Goal: Task Accomplishment & Management: Manage account settings

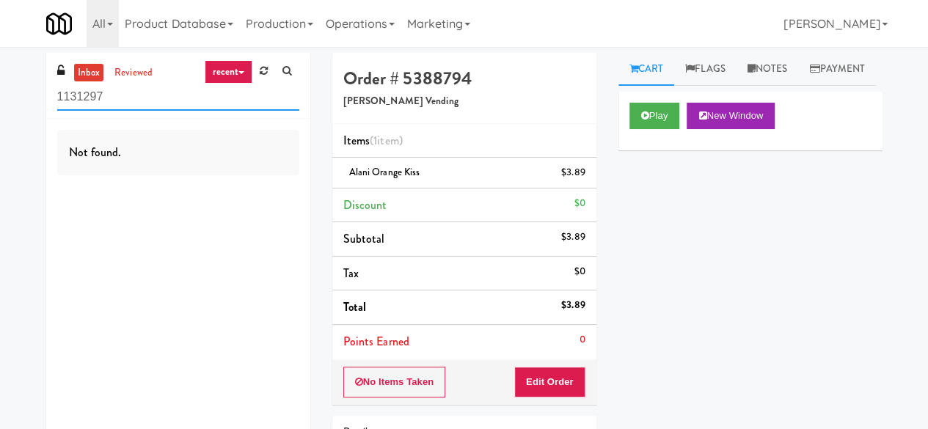
click at [141, 95] on input "1131297" at bounding box center [178, 97] width 242 height 27
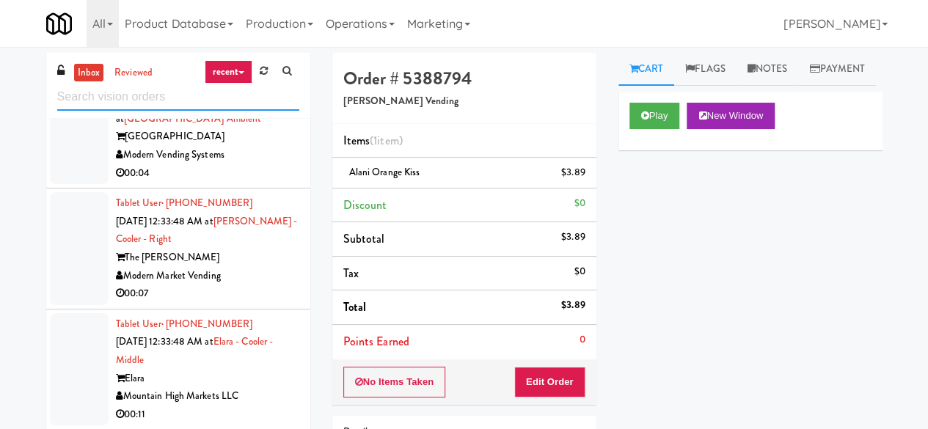
scroll to position [1981, 0]
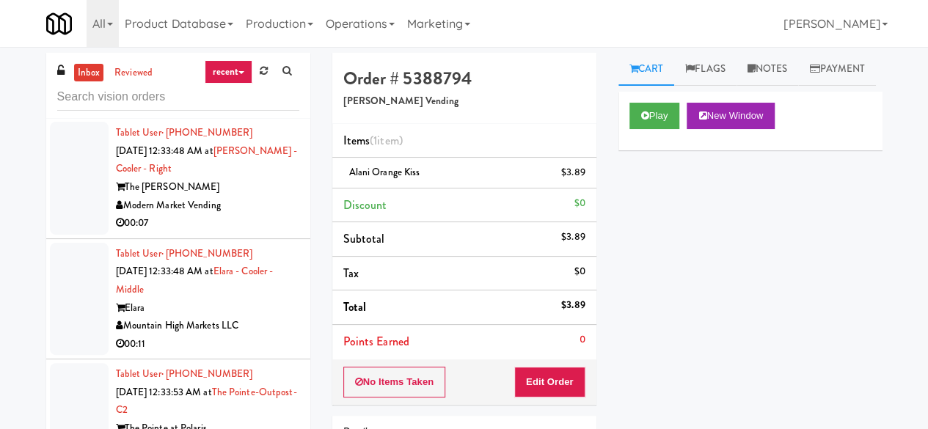
click at [253, 211] on div "Modern Market Vending" at bounding box center [207, 206] width 183 height 18
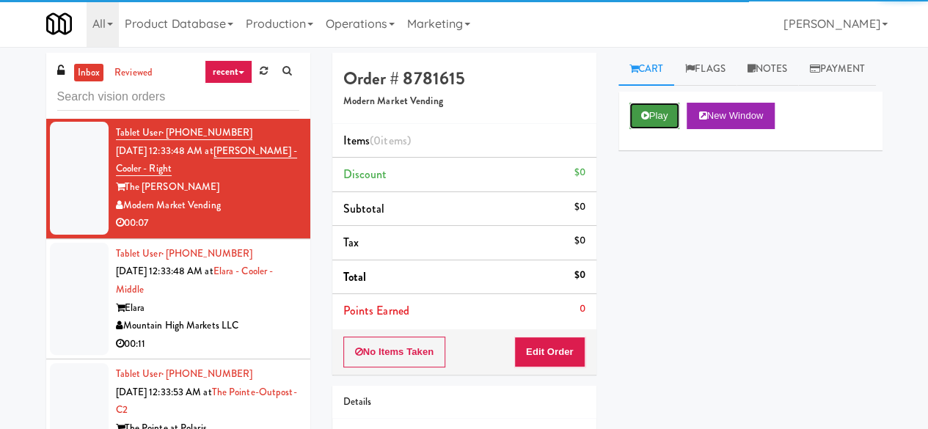
click at [643, 120] on icon at bounding box center [645, 116] width 8 height 10
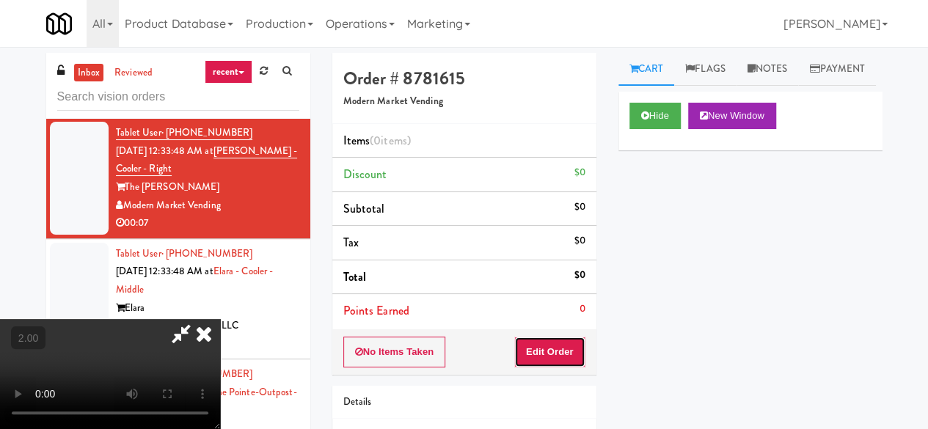
click at [577, 343] on button "Edit Order" at bounding box center [549, 352] width 71 height 31
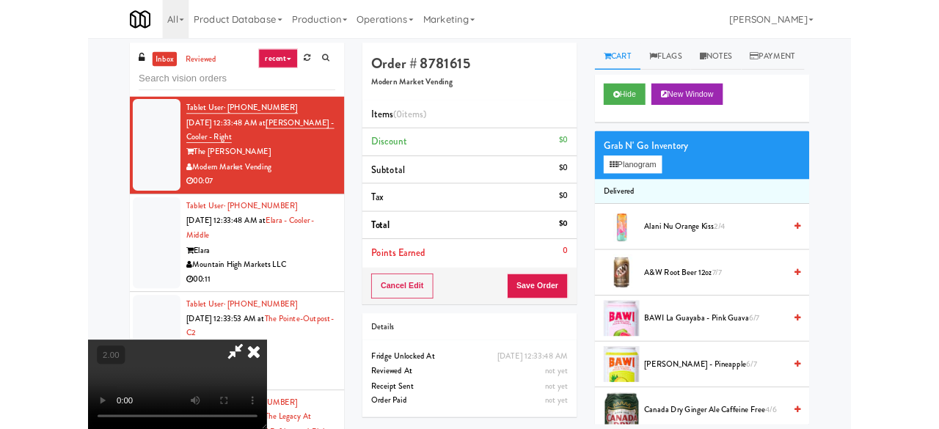
scroll to position [30, 0]
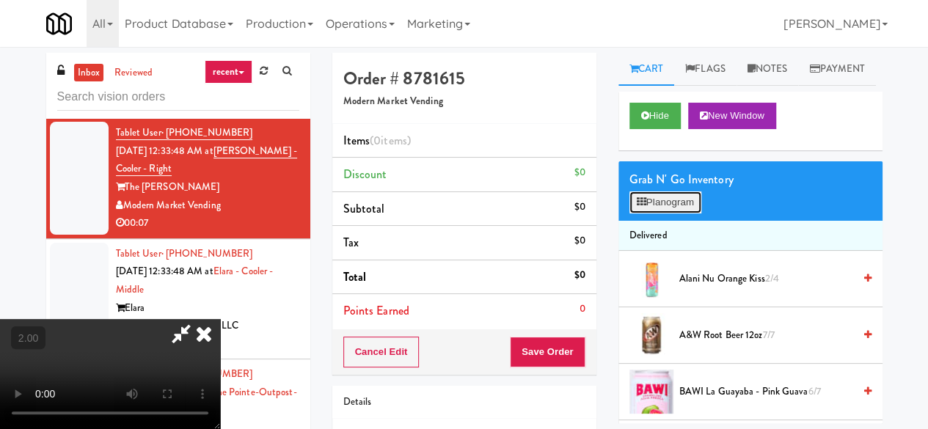
click at [683, 214] on button "Planogram" at bounding box center [666, 203] width 72 height 22
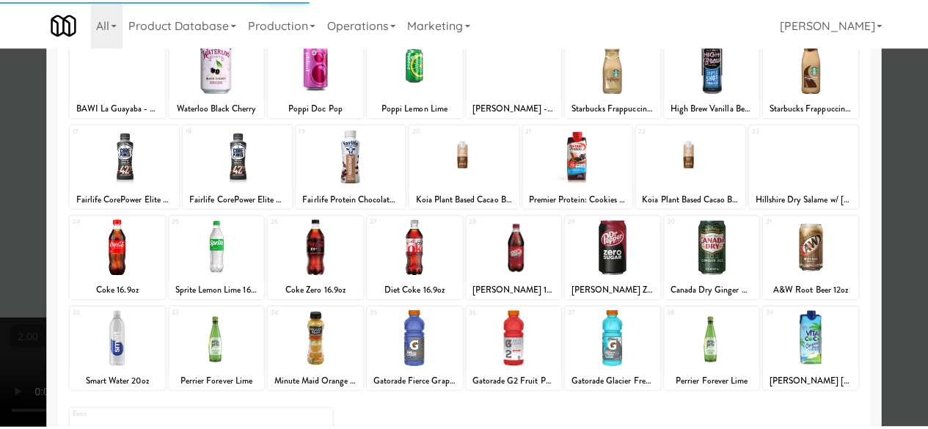
scroll to position [291, 0]
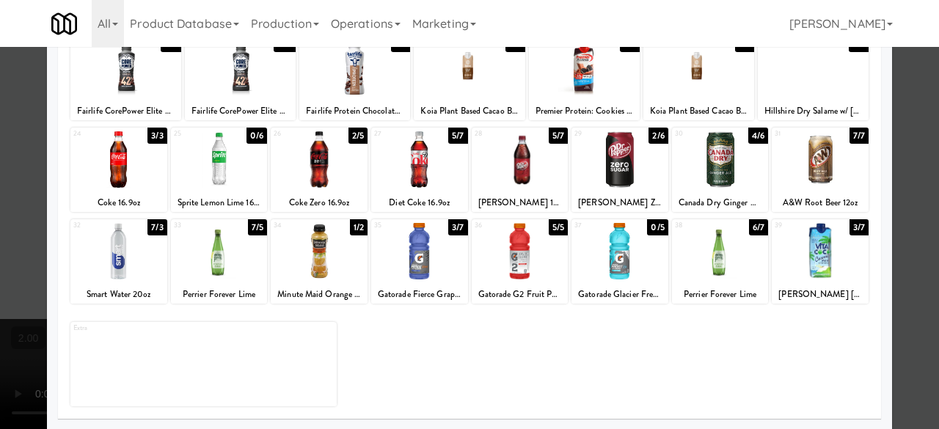
click at [219, 266] on div at bounding box center [219, 251] width 97 height 57
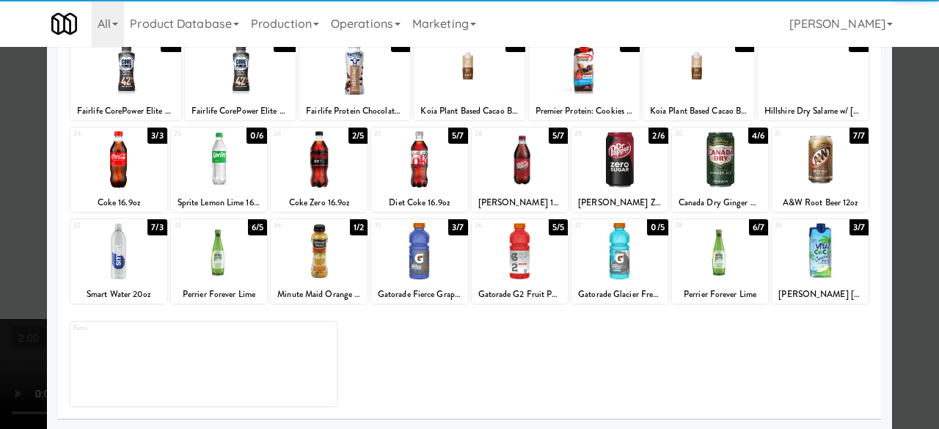
click at [434, 265] on div at bounding box center [419, 251] width 97 height 57
click at [908, 124] on div at bounding box center [469, 214] width 939 height 429
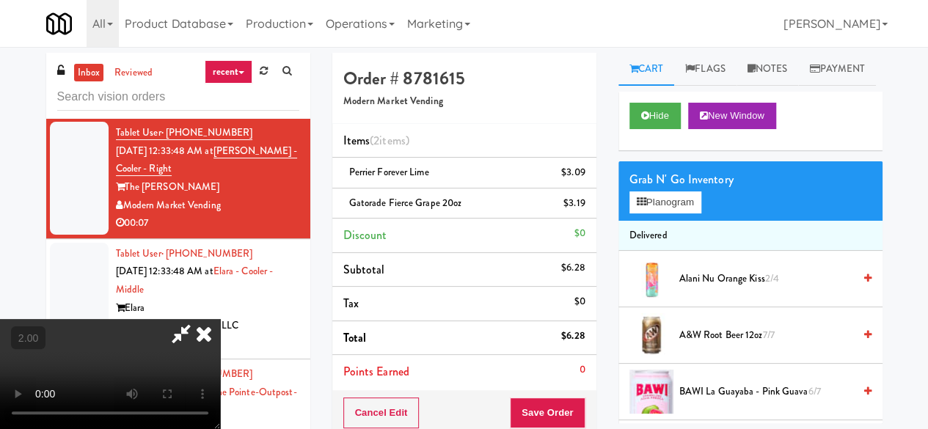
click at [198, 319] on icon at bounding box center [181, 333] width 34 height 29
click at [540, 406] on button "Save Order" at bounding box center [547, 413] width 75 height 31
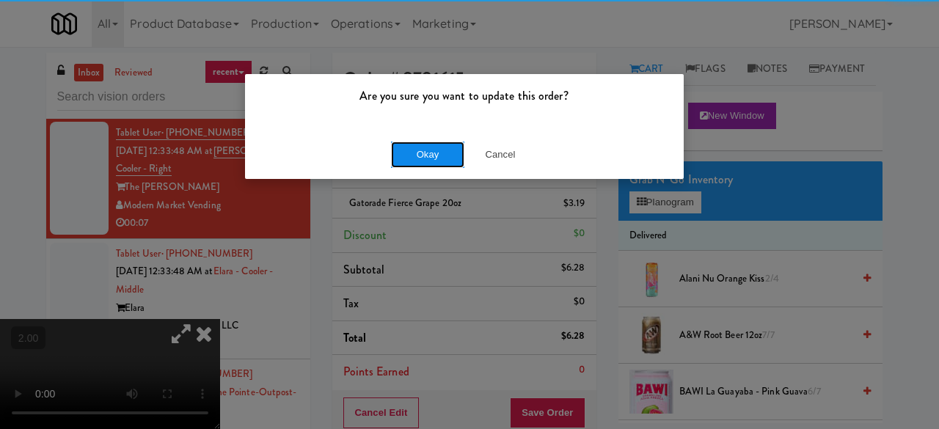
click at [451, 161] on button "Okay" at bounding box center [427, 155] width 73 height 26
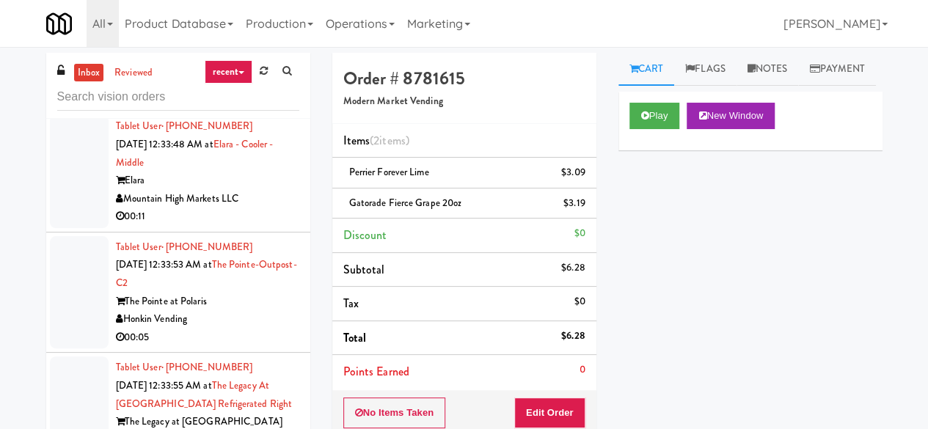
scroll to position [2128, 0]
click at [270, 221] on div "00:11" at bounding box center [207, 215] width 183 height 18
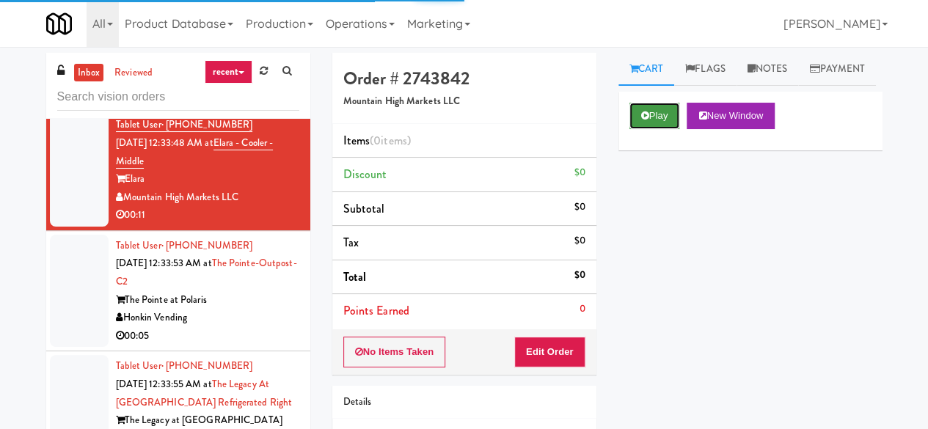
click at [644, 129] on button "Play" at bounding box center [655, 116] width 51 height 26
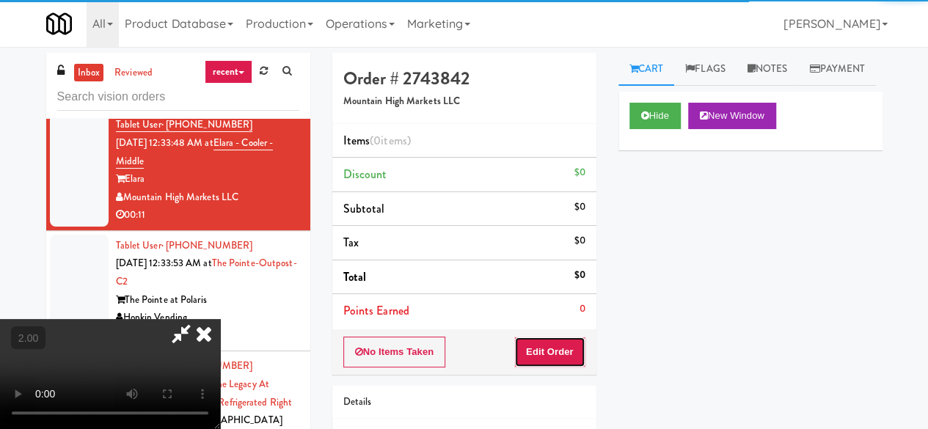
click at [554, 344] on button "Edit Order" at bounding box center [549, 352] width 71 height 31
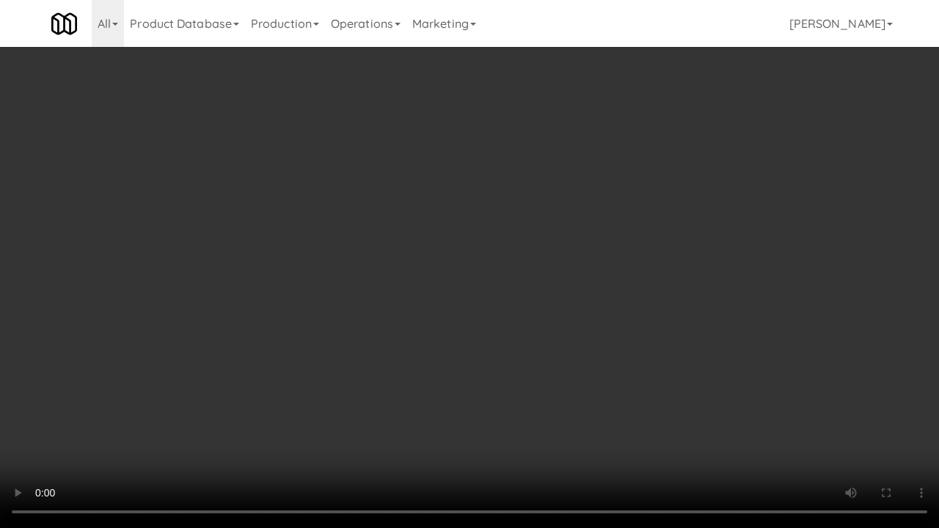
click at [412, 327] on video at bounding box center [469, 264] width 939 height 528
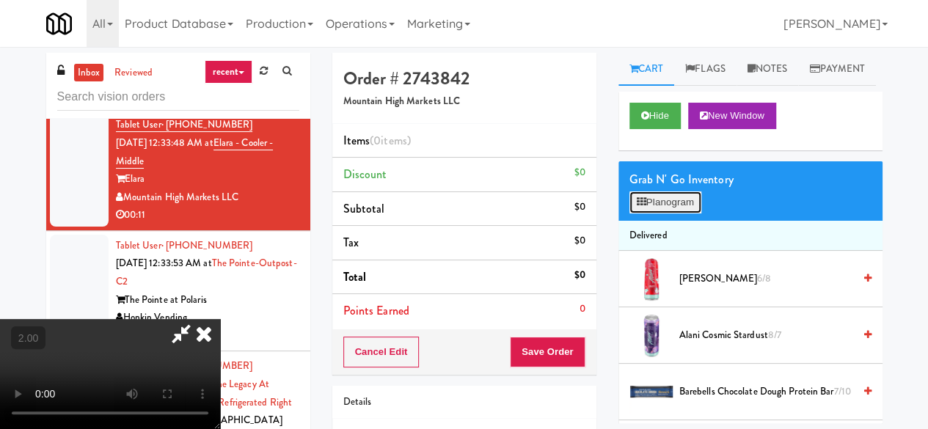
click at [660, 214] on button "Planogram" at bounding box center [666, 203] width 72 height 22
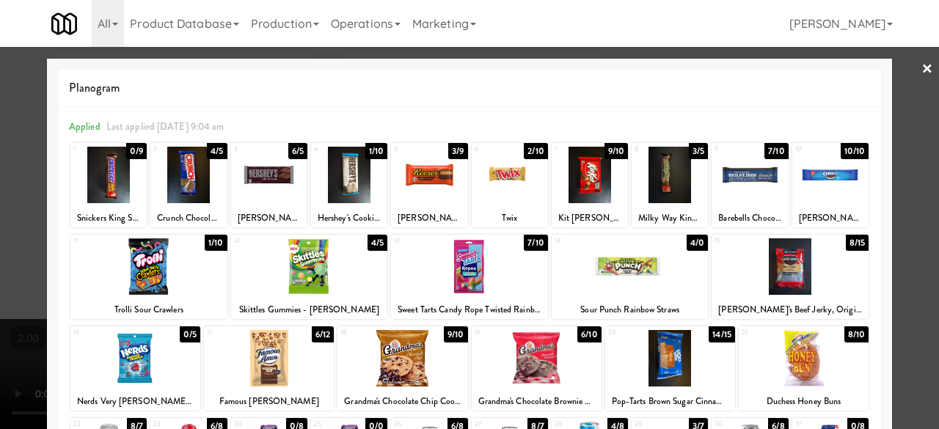
click at [644, 261] on div at bounding box center [630, 267] width 157 height 57
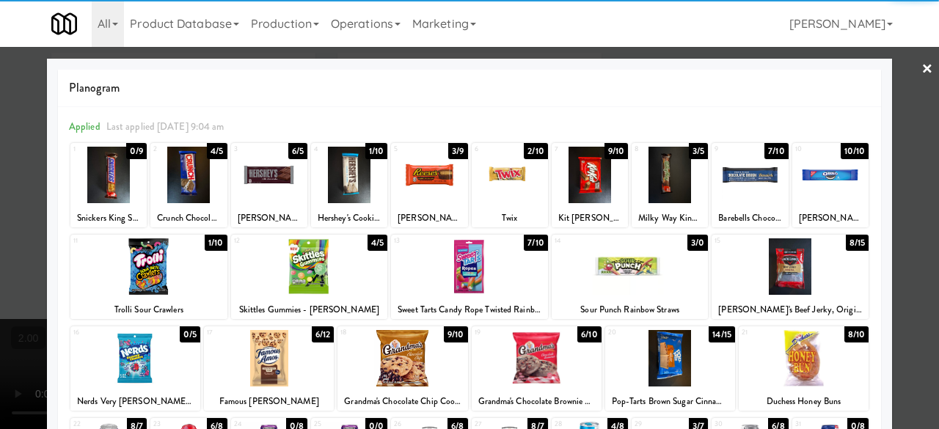
click at [288, 364] on div at bounding box center [269, 358] width 130 height 57
click at [892, 149] on div at bounding box center [469, 214] width 939 height 429
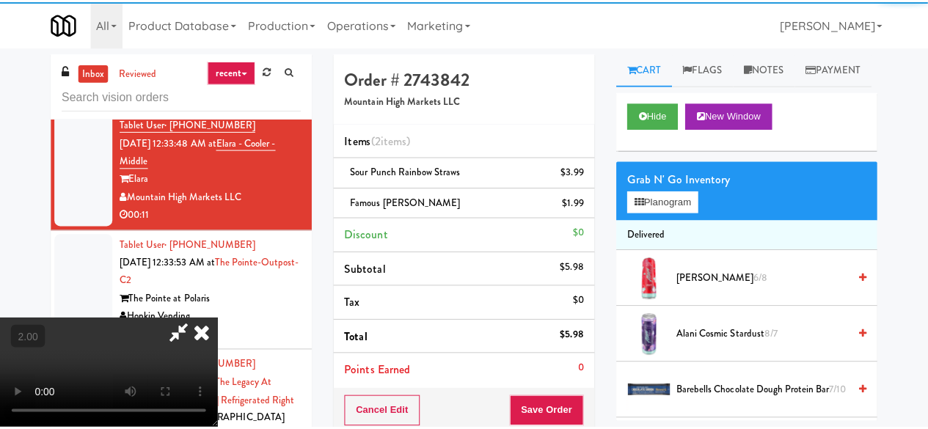
scroll to position [324, 0]
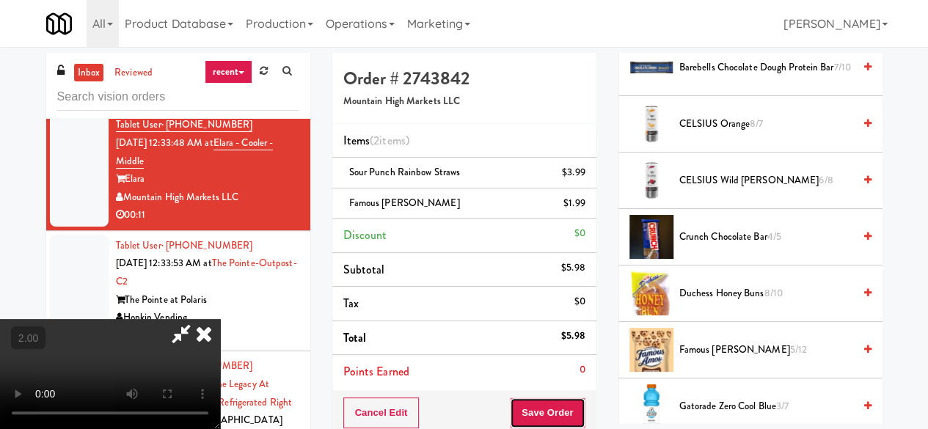
click at [578, 416] on button "Save Order" at bounding box center [547, 413] width 75 height 31
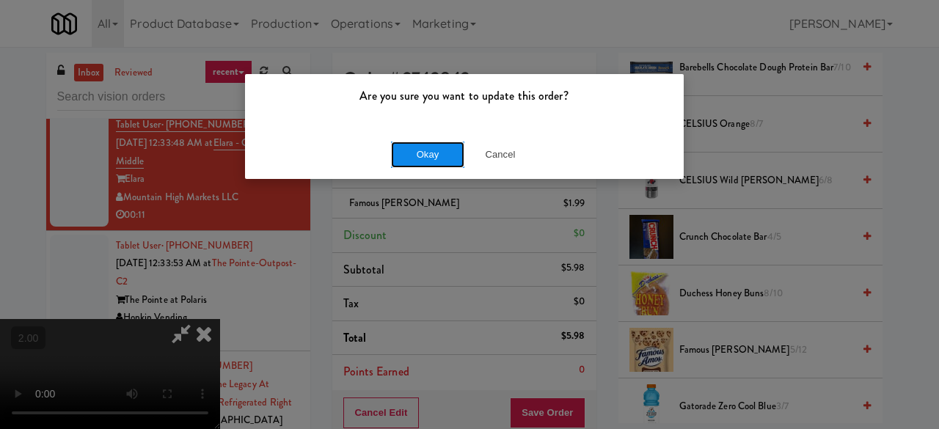
click at [434, 144] on button "Okay" at bounding box center [427, 155] width 73 height 26
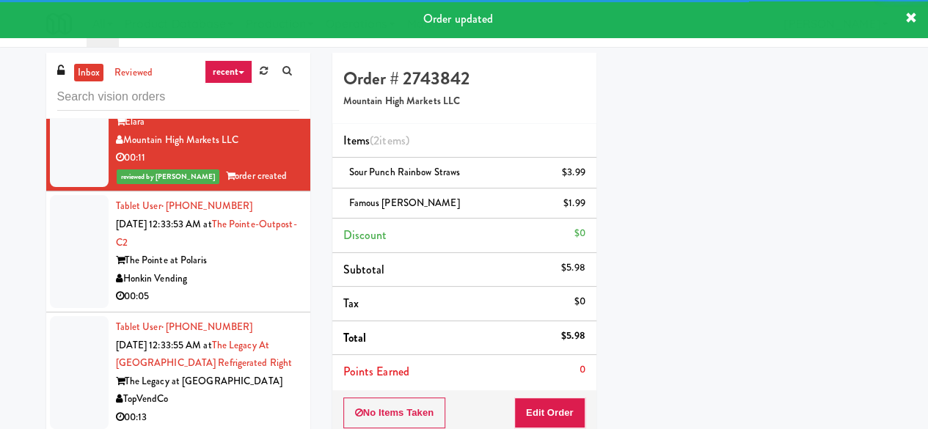
scroll to position [2275, 0]
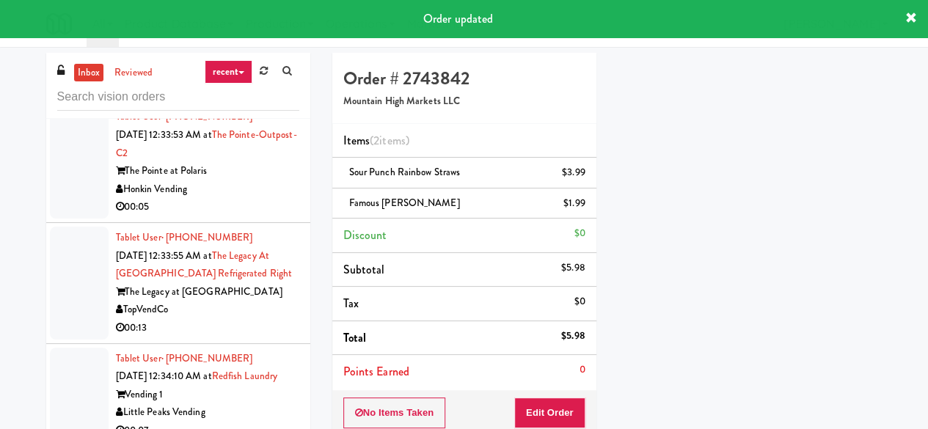
click at [240, 199] on div "Honkin Vending" at bounding box center [207, 190] width 183 height 18
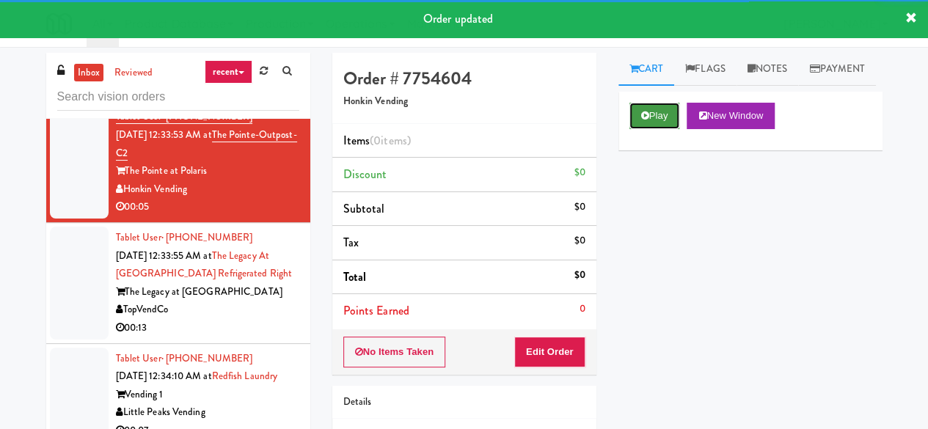
click at [652, 129] on button "Play" at bounding box center [655, 116] width 51 height 26
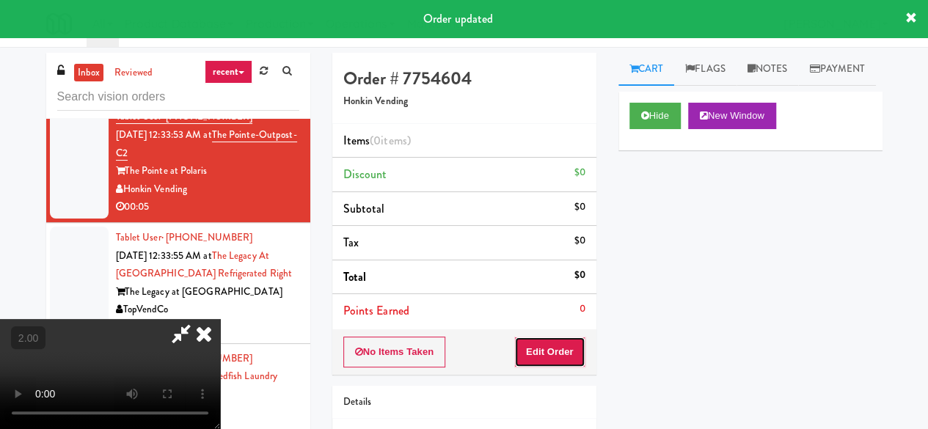
click at [569, 341] on button "Edit Order" at bounding box center [549, 352] width 71 height 31
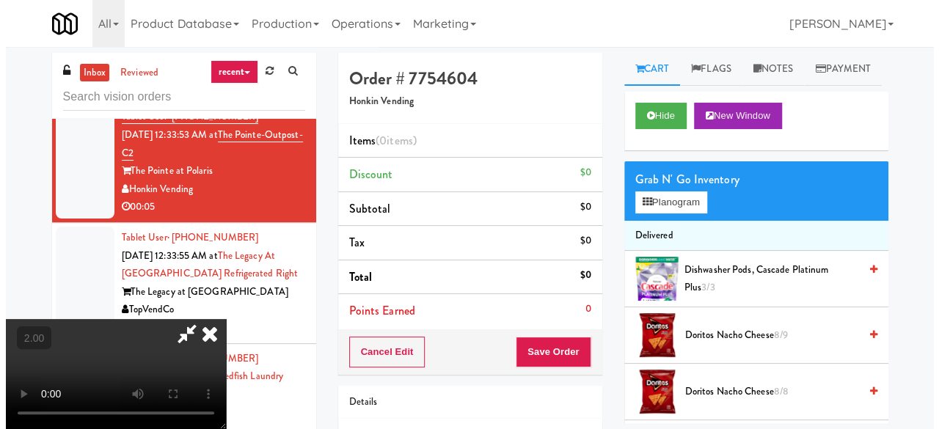
scroll to position [30, 0]
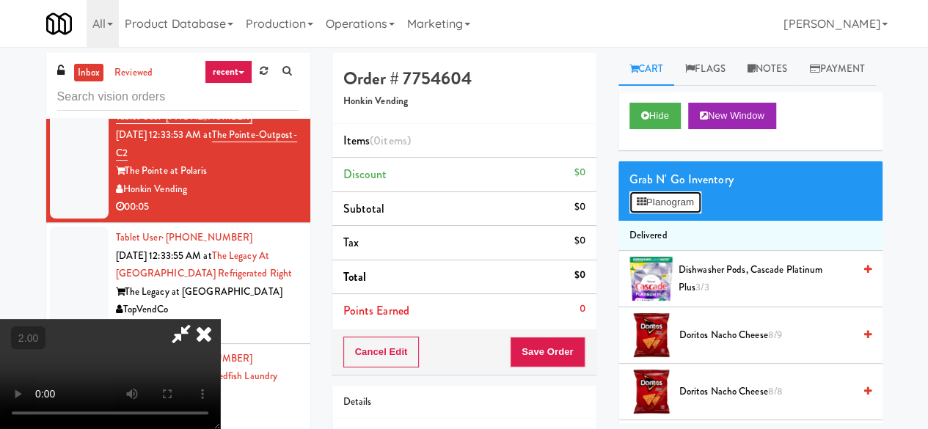
click at [669, 214] on button "Planogram" at bounding box center [666, 203] width 72 height 22
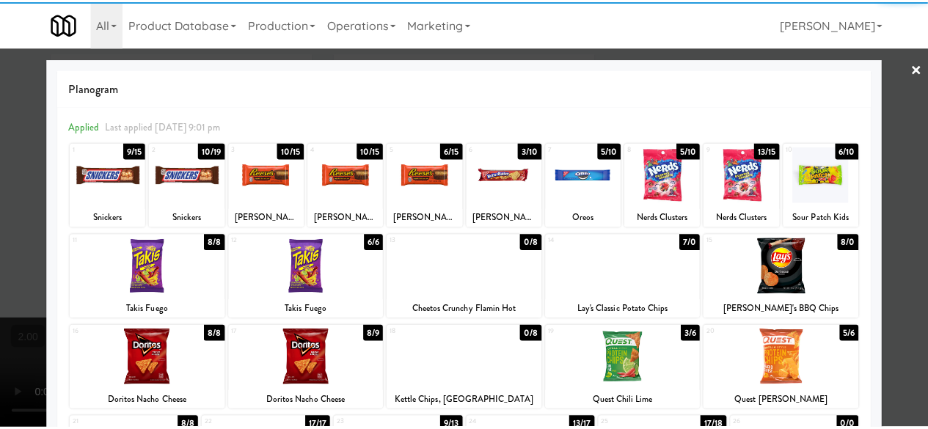
scroll to position [147, 0]
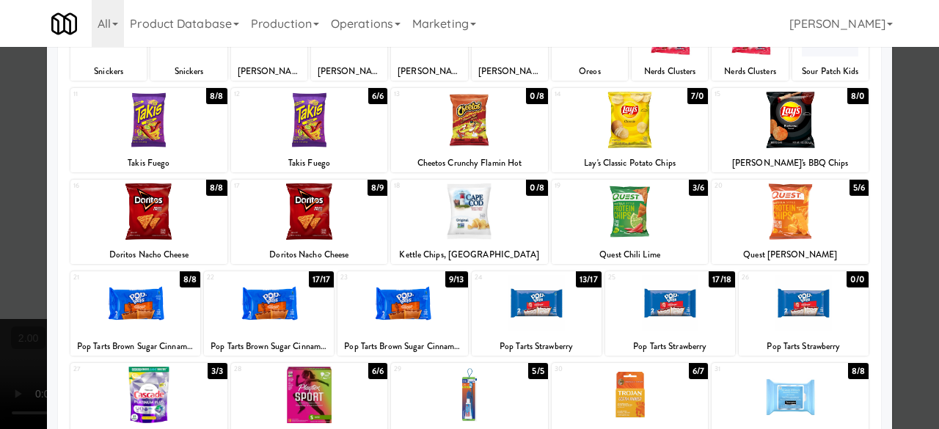
click at [170, 231] on div at bounding box center [148, 211] width 157 height 57
drag, startPoint x: 910, startPoint y: 134, endPoint x: 903, endPoint y: 139, distance: 8.4
click at [911, 134] on div at bounding box center [469, 214] width 939 height 429
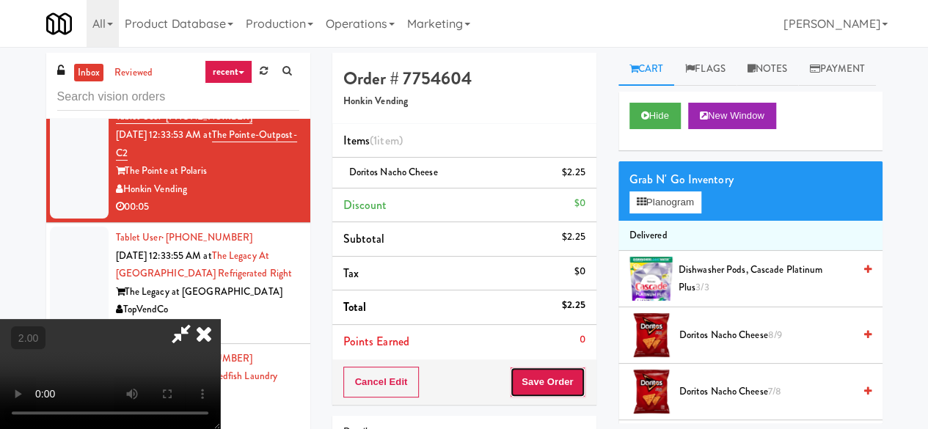
click at [565, 390] on button "Save Order" at bounding box center [547, 382] width 75 height 31
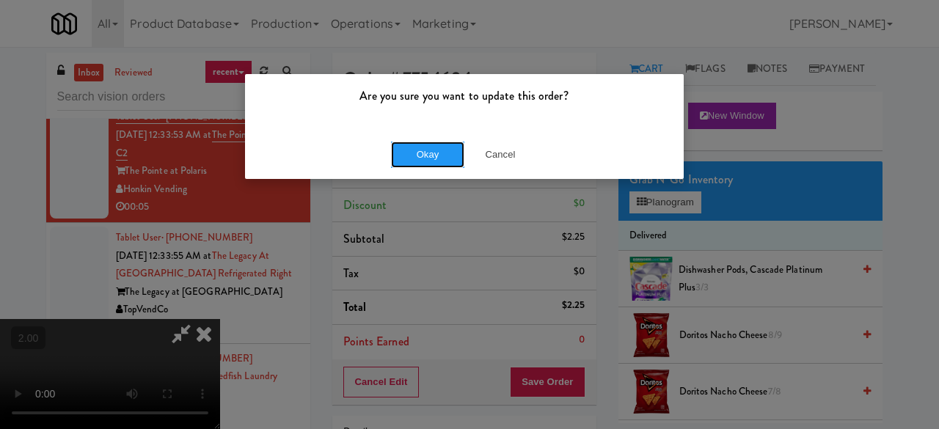
click at [459, 167] on button "Okay" at bounding box center [427, 155] width 73 height 26
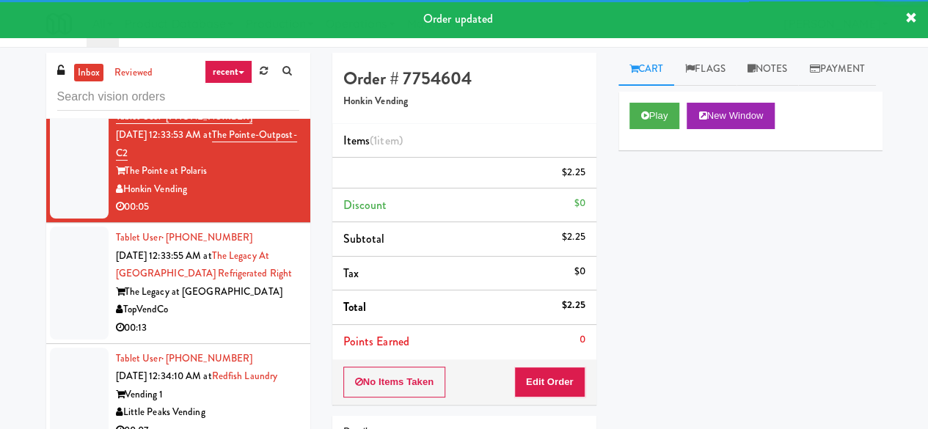
scroll to position [2422, 0]
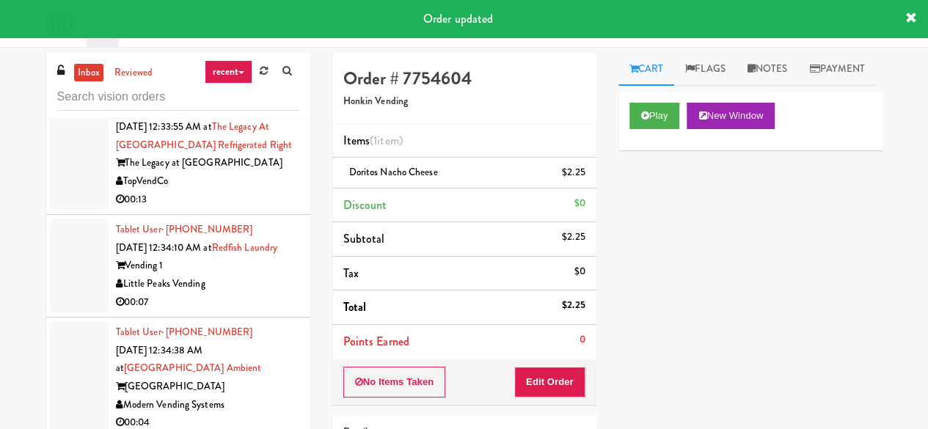
click at [250, 191] on div "TopVendCo" at bounding box center [207, 181] width 183 height 18
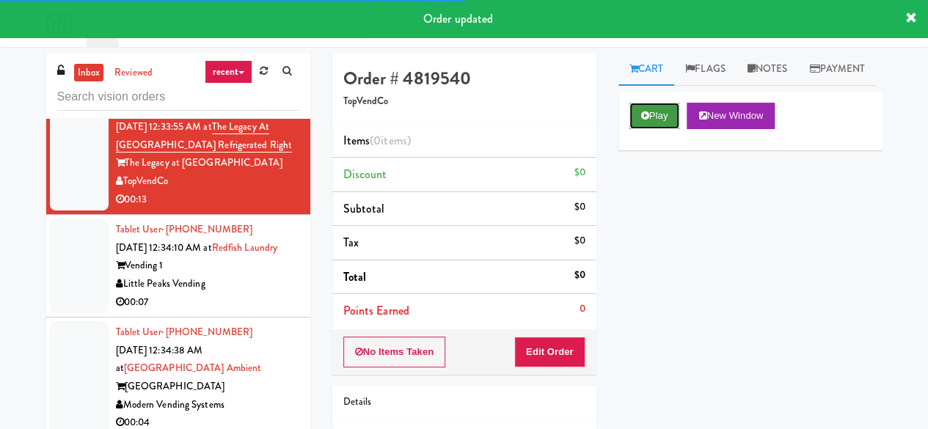
click at [653, 129] on button "Play" at bounding box center [655, 116] width 51 height 26
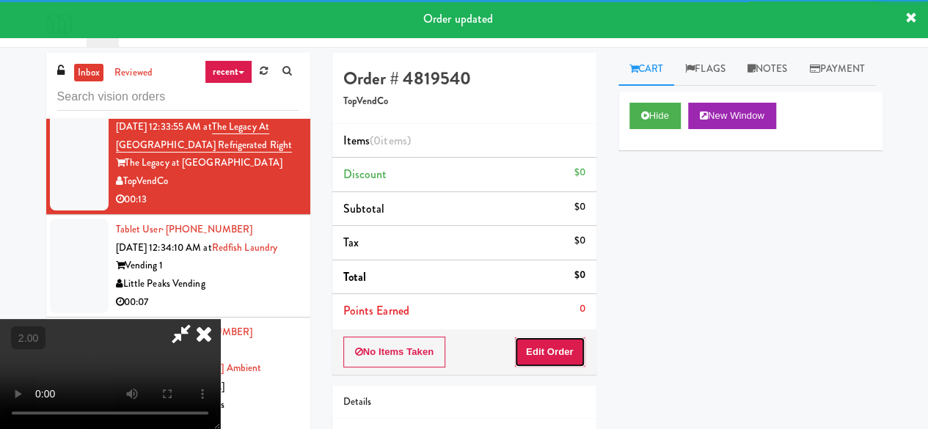
click at [548, 349] on button "Edit Order" at bounding box center [549, 352] width 71 height 31
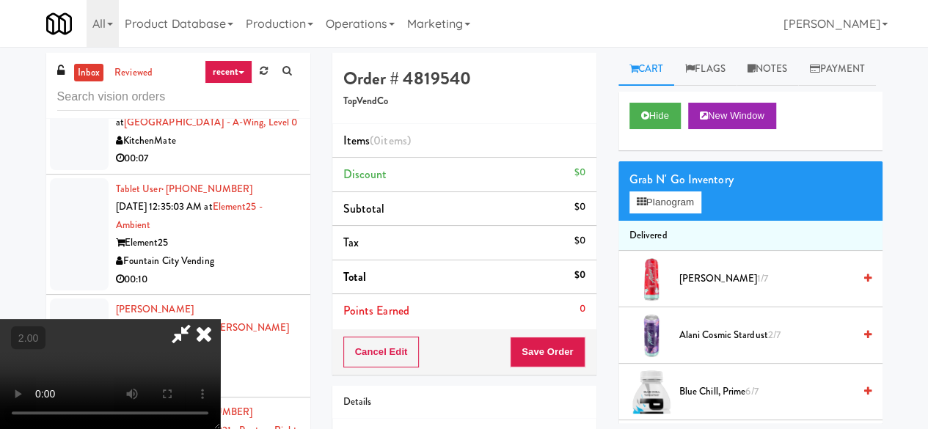
scroll to position [30, 0]
click at [676, 214] on button "Planogram" at bounding box center [666, 203] width 72 height 22
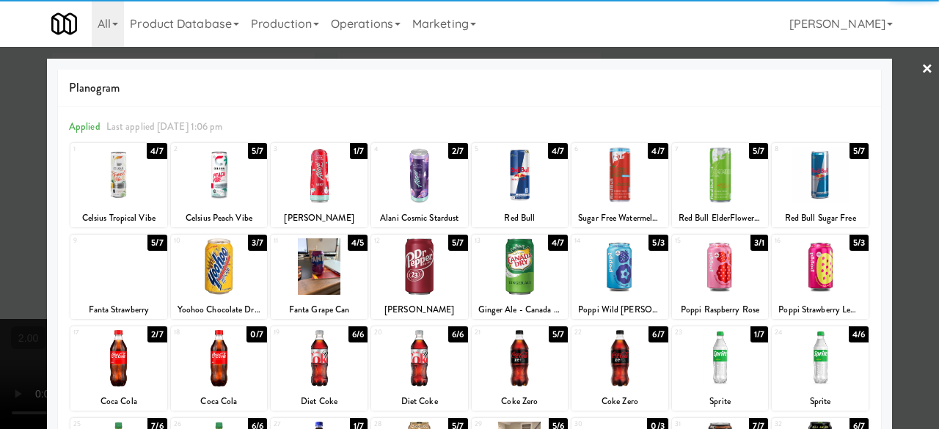
click at [221, 278] on div at bounding box center [219, 267] width 97 height 57
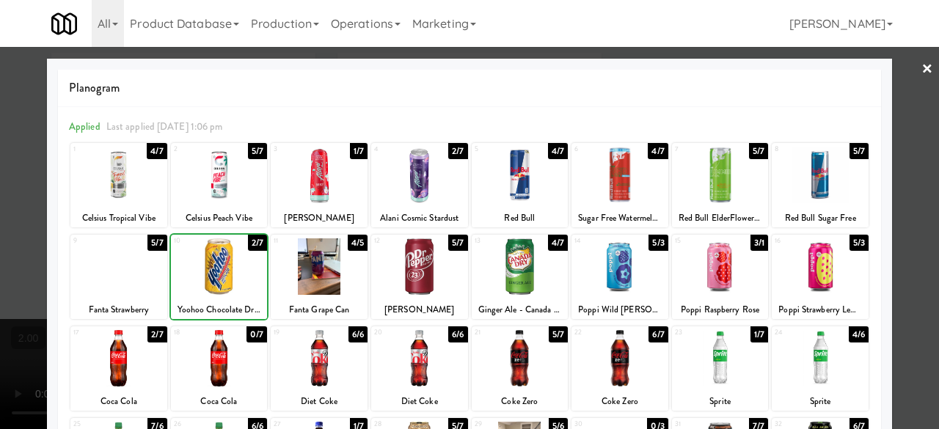
click at [221, 278] on div at bounding box center [219, 267] width 97 height 57
click at [886, 172] on div at bounding box center [469, 214] width 939 height 429
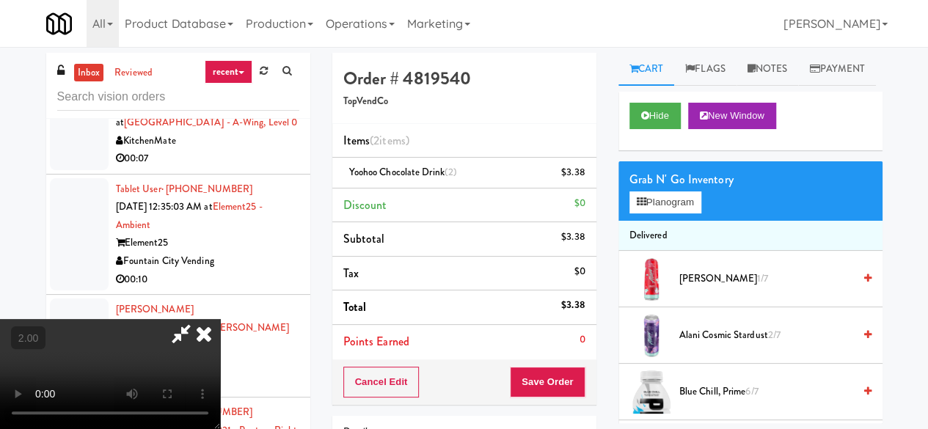
click at [220, 319] on video at bounding box center [110, 374] width 220 height 110
click at [198, 319] on icon at bounding box center [181, 333] width 34 height 29
click at [538, 371] on button "Save Order" at bounding box center [547, 382] width 75 height 31
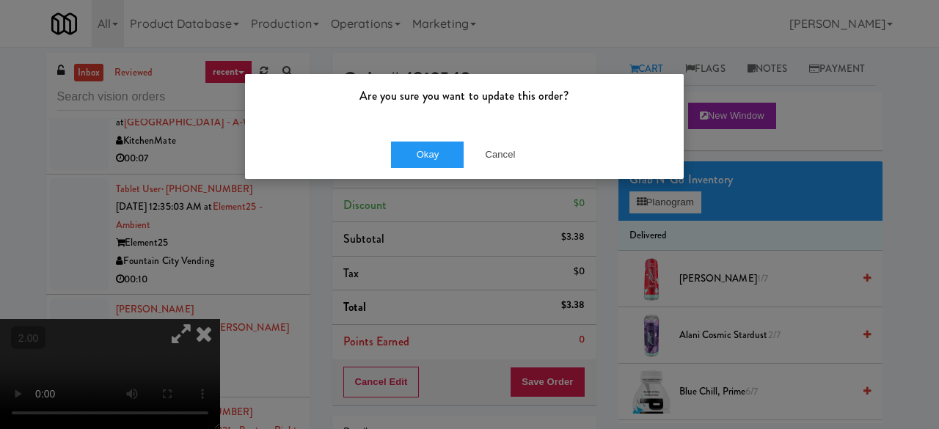
click at [456, 172] on div "Okay Cancel" at bounding box center [464, 154] width 439 height 49
drag, startPoint x: 456, startPoint y: 172, endPoint x: 455, endPoint y: 161, distance: 11.8
click at [456, 172] on div "Okay Cancel" at bounding box center [464, 154] width 439 height 49
click at [455, 161] on button "Okay" at bounding box center [427, 155] width 73 height 26
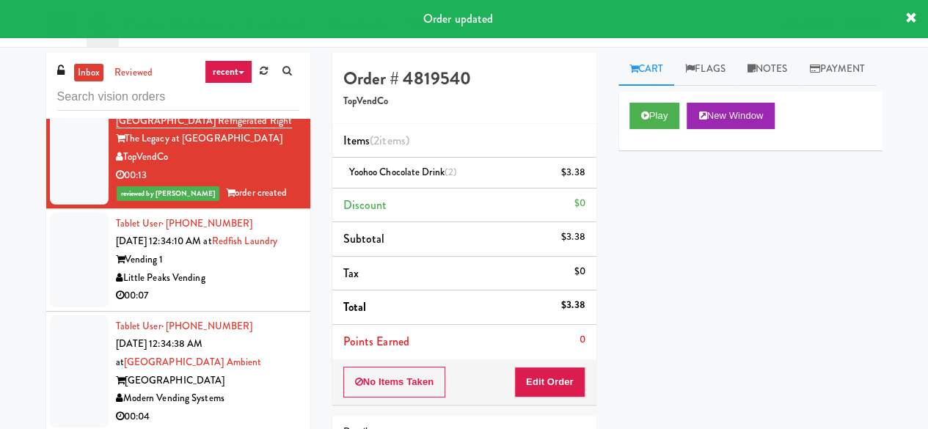
scroll to position [2439, 0]
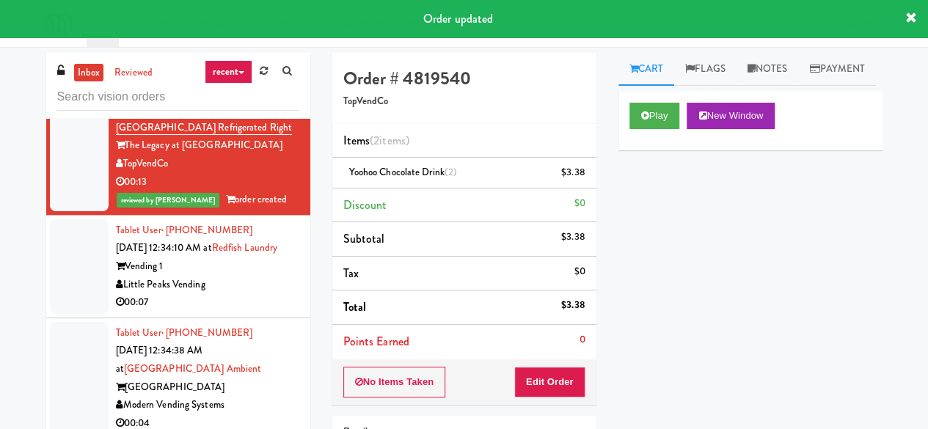
click at [246, 276] on div "Vending 1" at bounding box center [207, 267] width 183 height 18
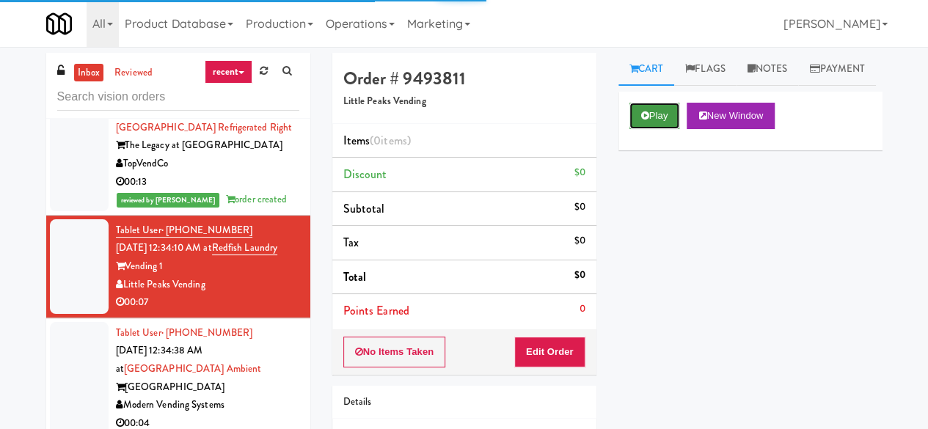
click at [639, 129] on button "Play" at bounding box center [655, 116] width 51 height 26
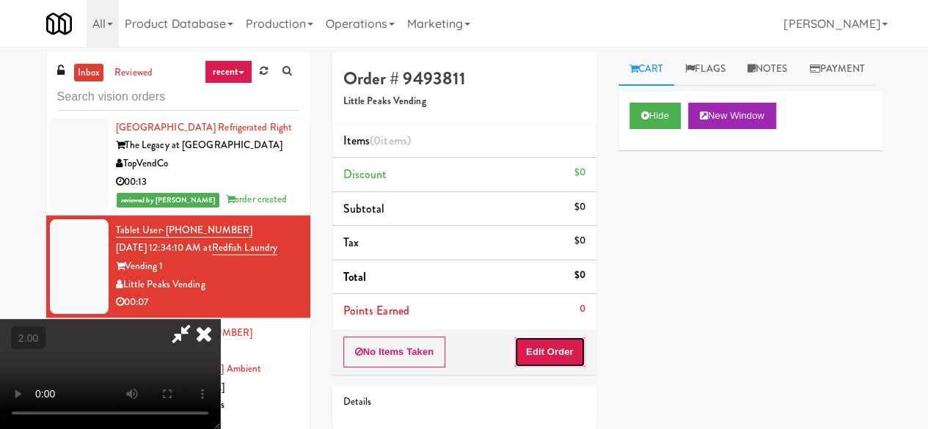
click at [550, 346] on button "Edit Order" at bounding box center [549, 352] width 71 height 31
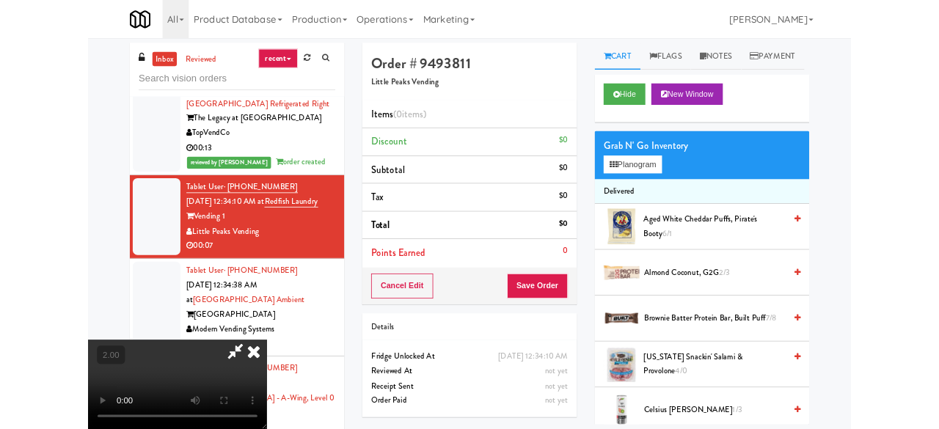
scroll to position [30, 0]
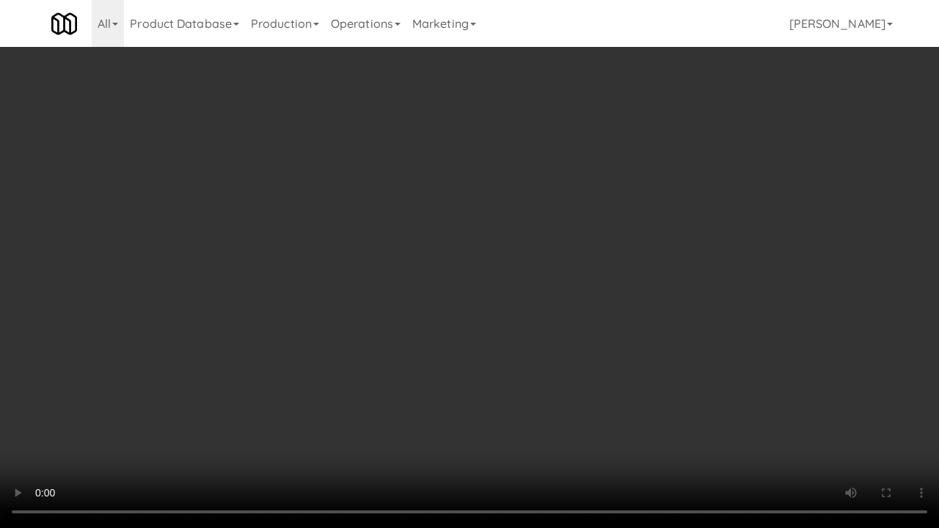
click at [525, 265] on video at bounding box center [469, 264] width 939 height 528
click at [520, 243] on video at bounding box center [469, 264] width 939 height 528
click at [509, 238] on video at bounding box center [469, 264] width 939 height 528
click at [484, 240] on video at bounding box center [469, 264] width 939 height 528
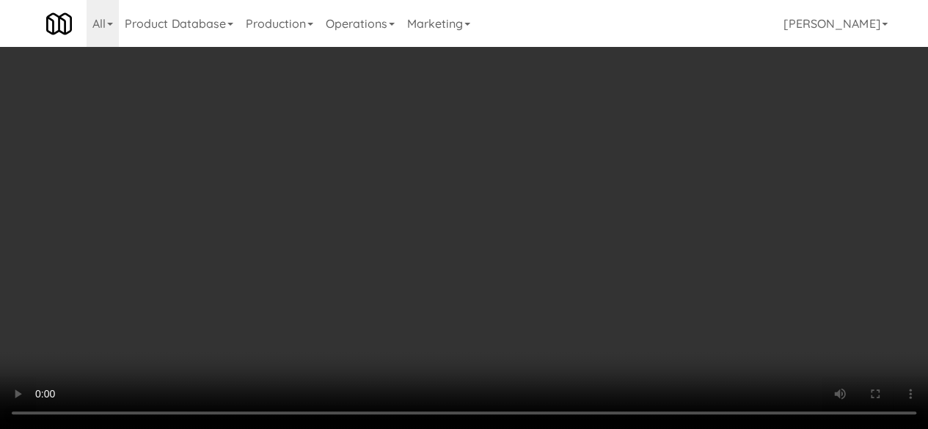
click at [655, 214] on button "Planogram" at bounding box center [666, 203] width 72 height 22
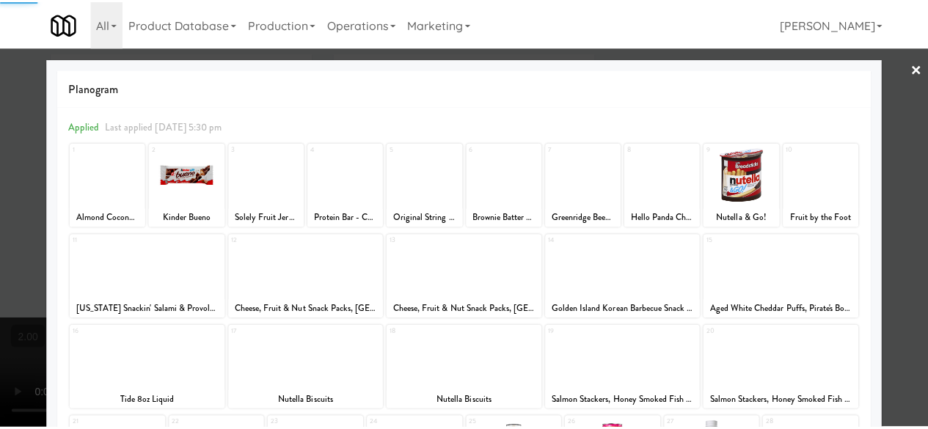
scroll to position [73, 0]
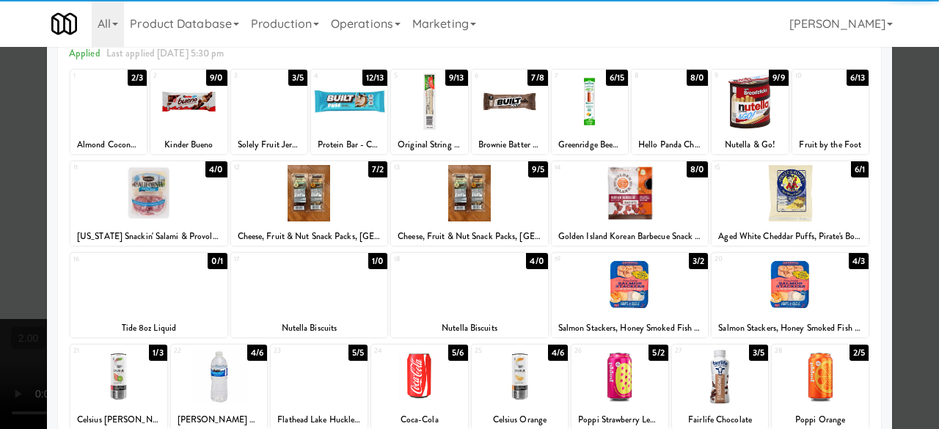
click at [487, 293] on div at bounding box center [469, 285] width 157 height 57
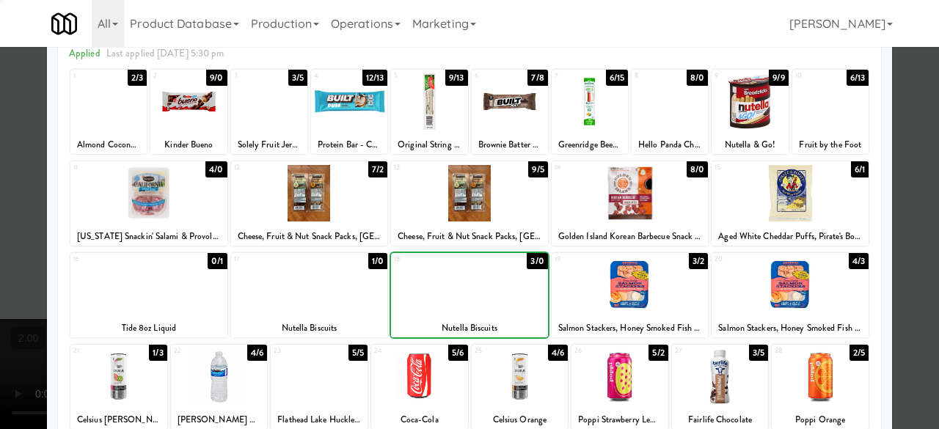
click at [624, 291] on div at bounding box center [630, 285] width 157 height 57
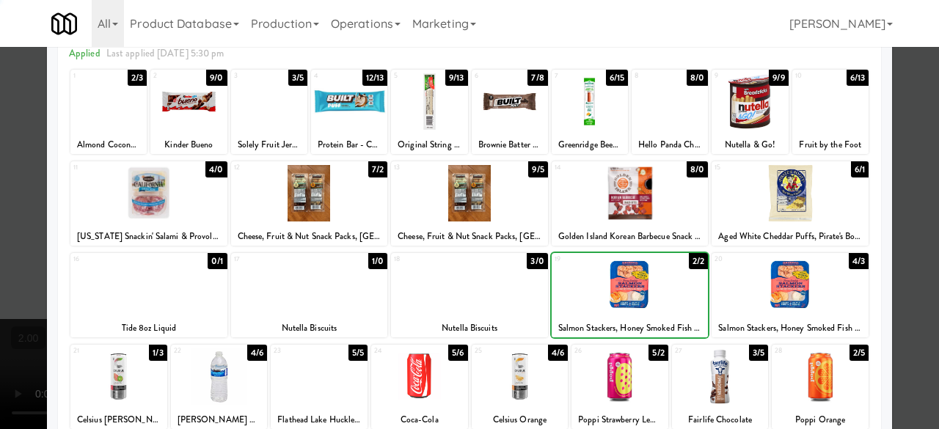
click at [624, 291] on div at bounding box center [630, 285] width 157 height 57
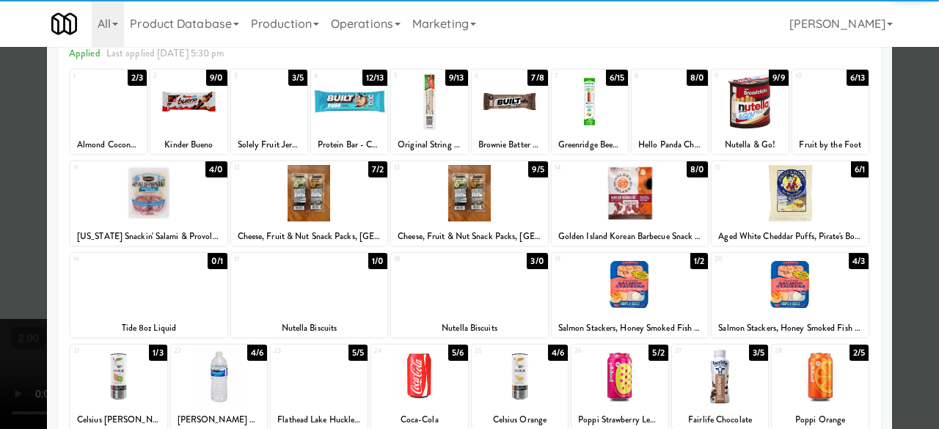
click at [913, 138] on div at bounding box center [469, 214] width 939 height 429
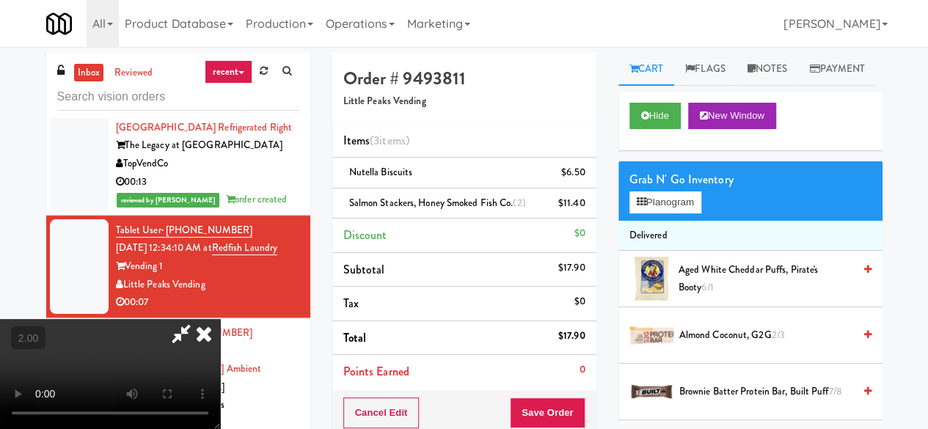
click at [198, 319] on icon at bounding box center [181, 333] width 34 height 29
click at [564, 407] on button "Save Order" at bounding box center [547, 413] width 75 height 31
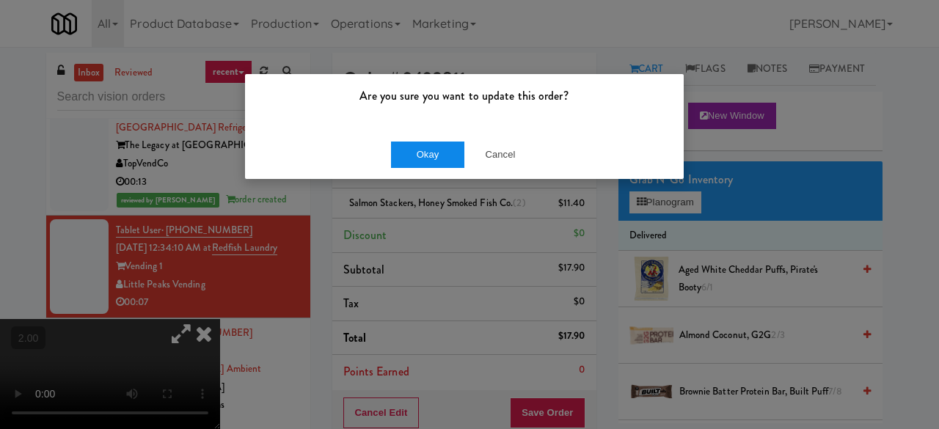
drag, startPoint x: 436, startPoint y: 170, endPoint x: 436, endPoint y: 161, distance: 8.8
click at [435, 166] on div "Okay Cancel" at bounding box center [464, 154] width 439 height 49
click at [437, 157] on button "Okay" at bounding box center [427, 155] width 73 height 26
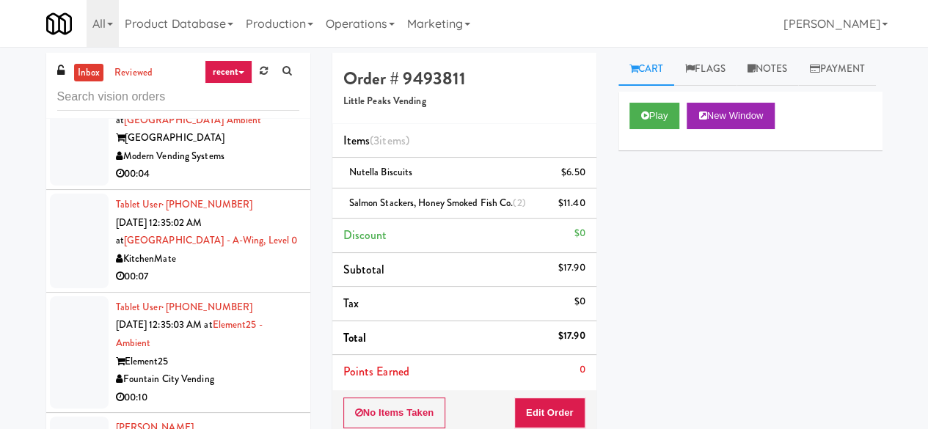
scroll to position [2733, 0]
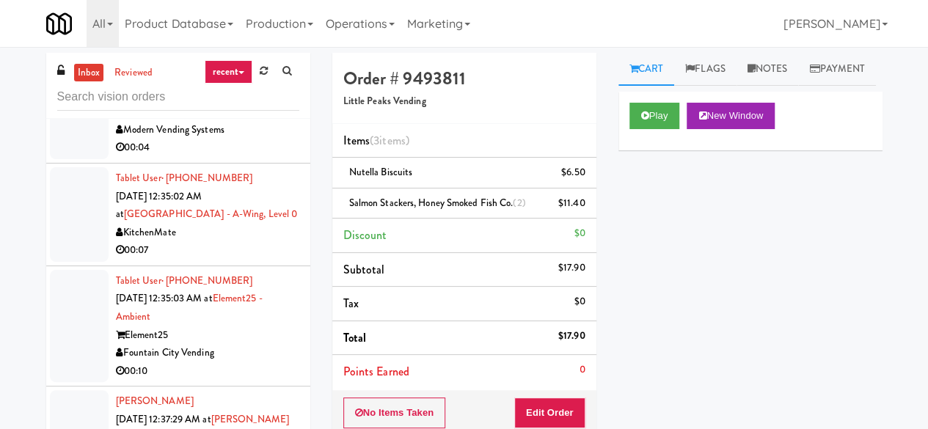
click at [241, 157] on div "00:04" at bounding box center [207, 148] width 183 height 18
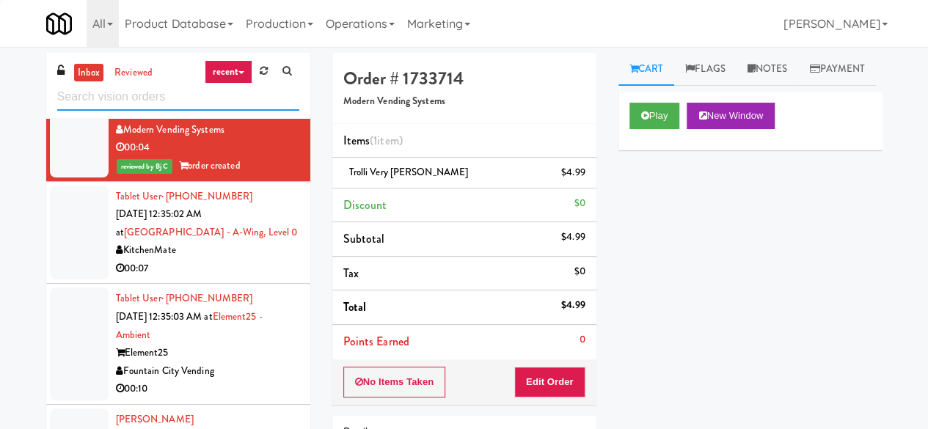
click at [207, 99] on input "text" at bounding box center [178, 97] width 242 height 27
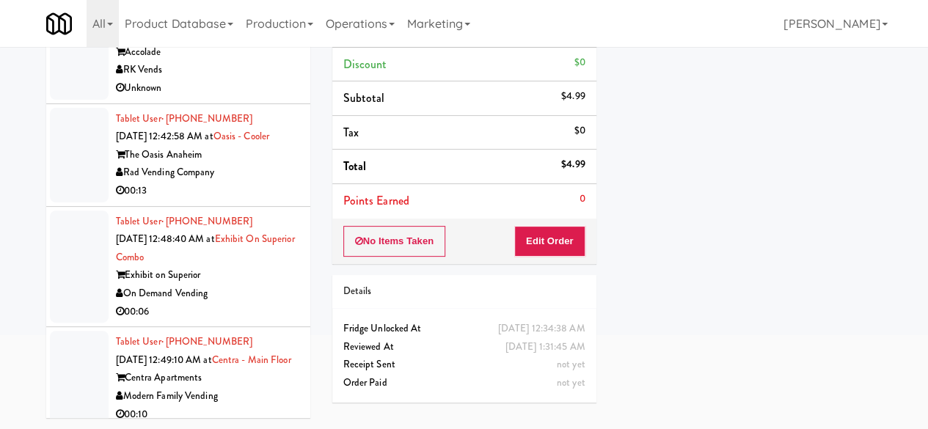
scroll to position [1761, 0]
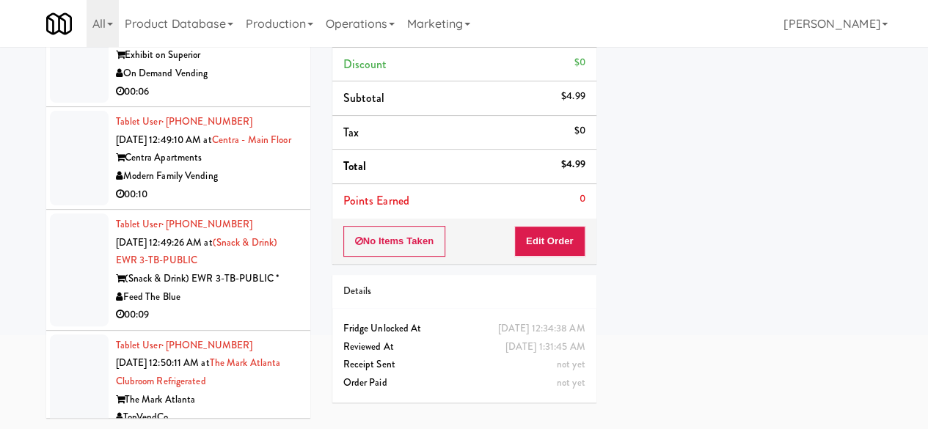
click at [273, 83] on div "On Demand Vending" at bounding box center [207, 74] width 183 height 18
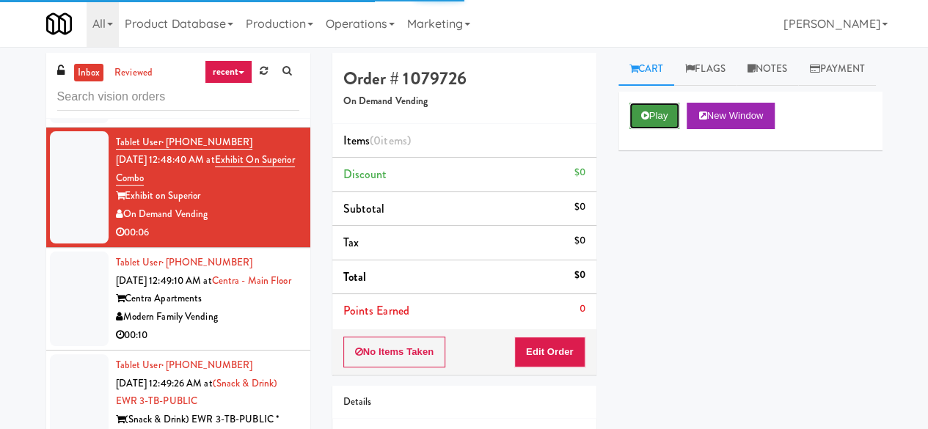
click at [637, 129] on button "Play" at bounding box center [655, 116] width 51 height 26
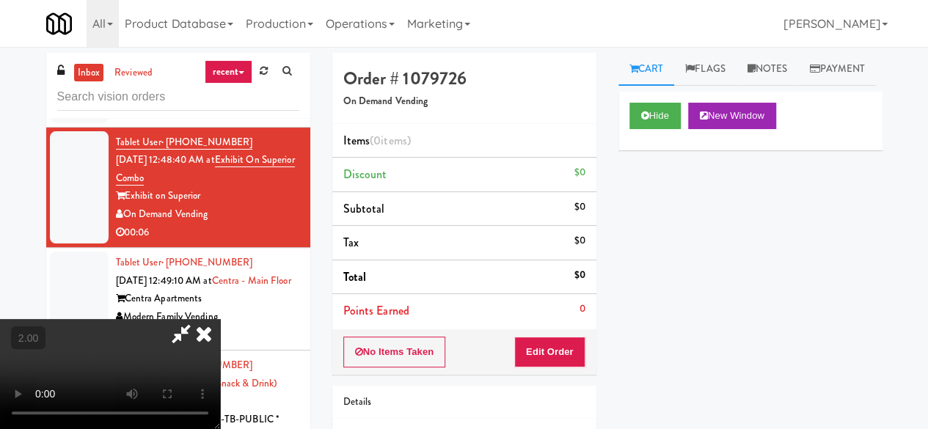
click at [576, 335] on div "No Items Taken Edit Order" at bounding box center [464, 353] width 264 height 46
click at [575, 337] on button "Edit Order" at bounding box center [549, 352] width 71 height 31
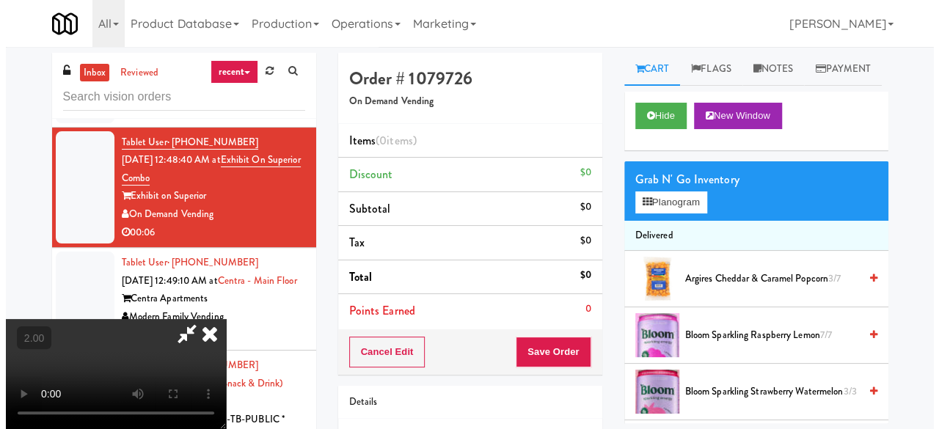
scroll to position [30, 0]
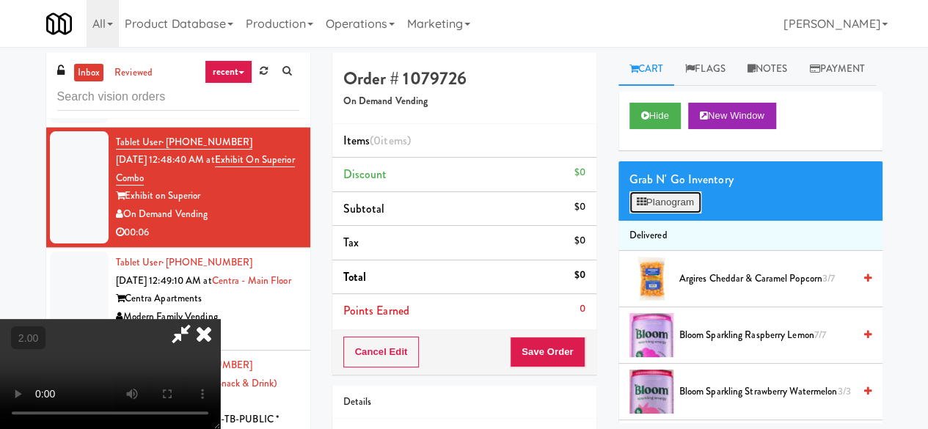
click at [685, 214] on button "Planogram" at bounding box center [666, 203] width 72 height 22
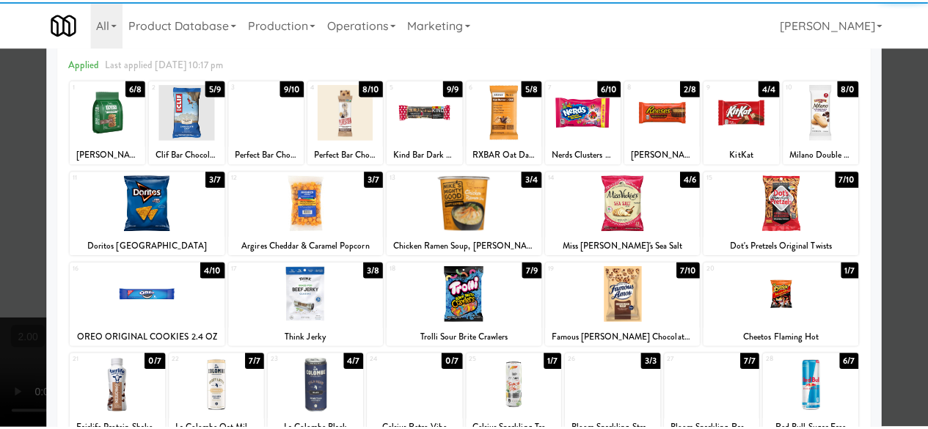
scroll to position [73, 0]
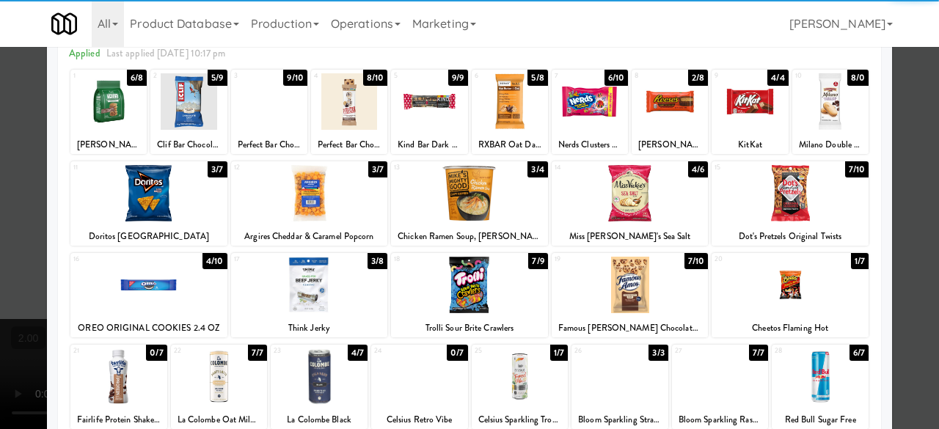
click at [307, 265] on div at bounding box center [309, 285] width 157 height 57
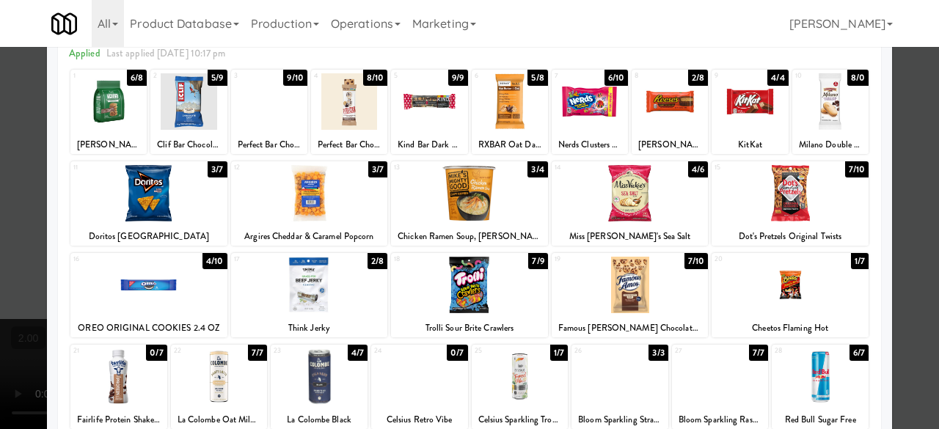
click at [922, 224] on div at bounding box center [469, 214] width 939 height 429
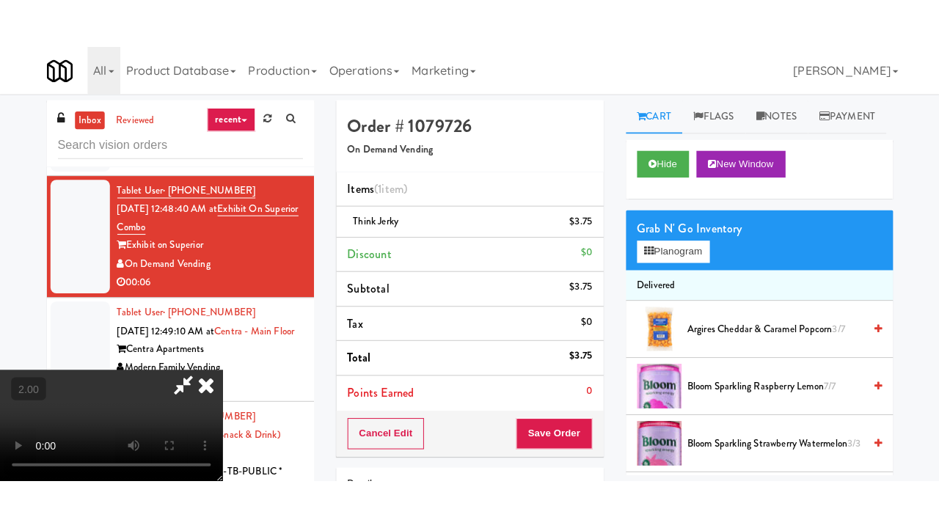
scroll to position [30, 0]
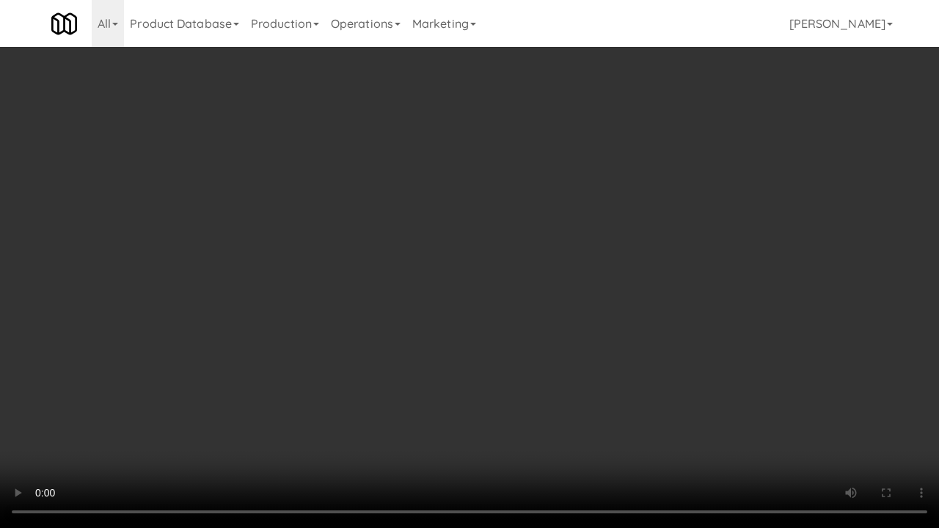
click at [512, 349] on video at bounding box center [469, 264] width 939 height 528
click at [536, 308] on video at bounding box center [469, 264] width 939 height 528
click at [537, 296] on video at bounding box center [469, 264] width 939 height 528
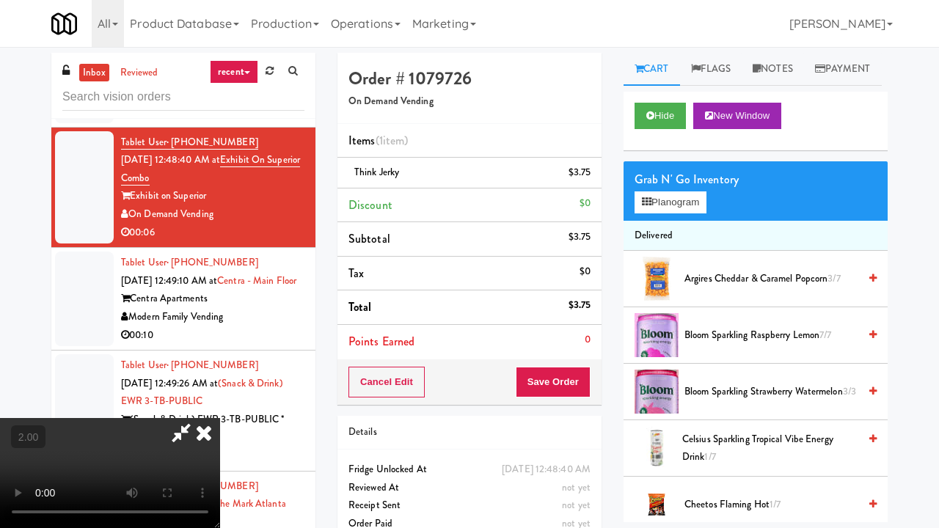
click at [882, 426] on div "Order # 1079726 On Demand Vending Items (1 item ) Think Jerky $3.75 Discount $0…" at bounding box center [613, 304] width 572 height 502
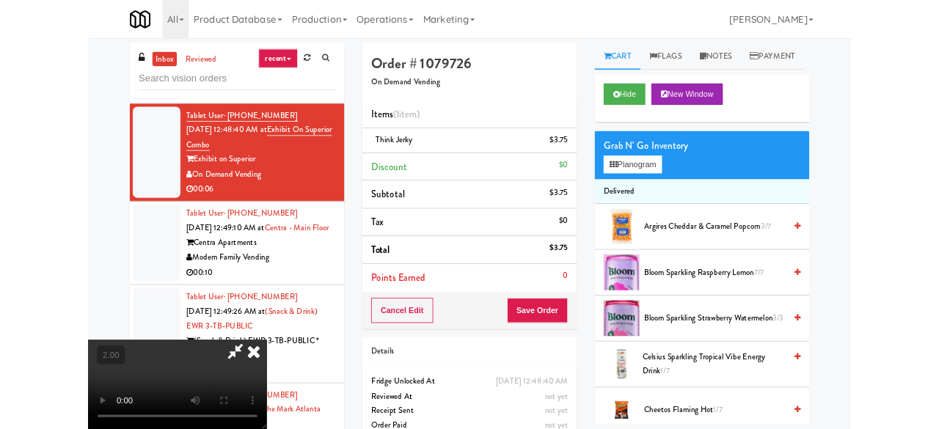
scroll to position [7, 0]
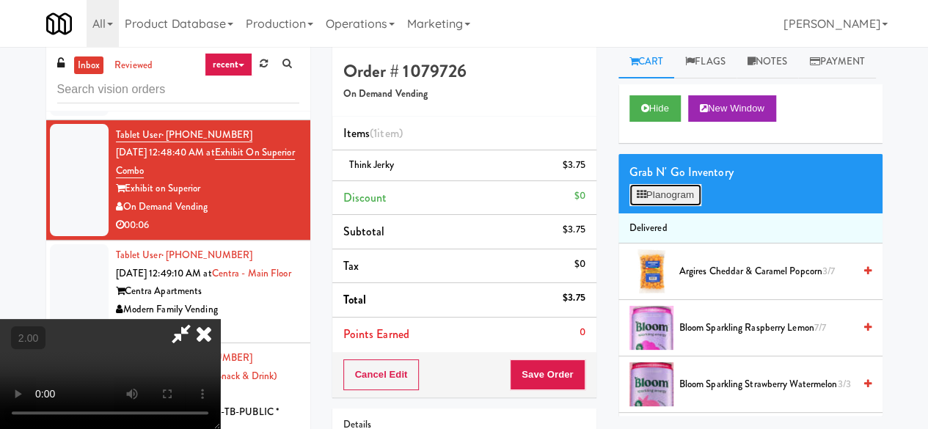
click at [677, 206] on button "Planogram" at bounding box center [666, 195] width 72 height 22
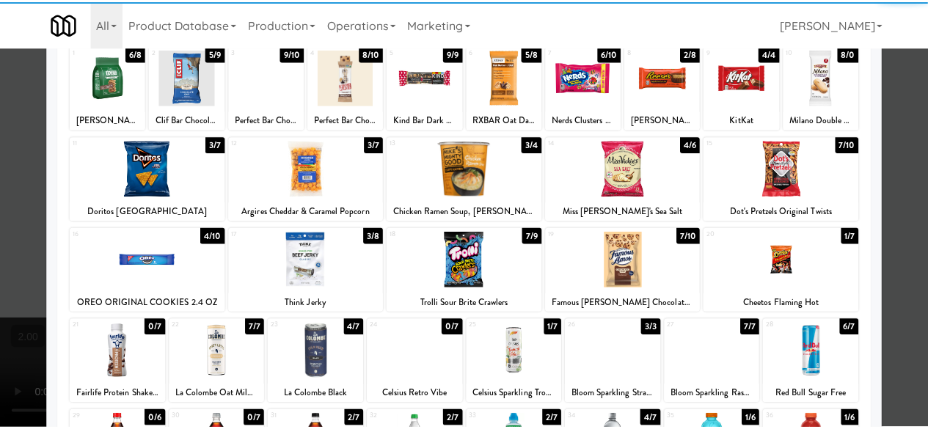
scroll to position [147, 0]
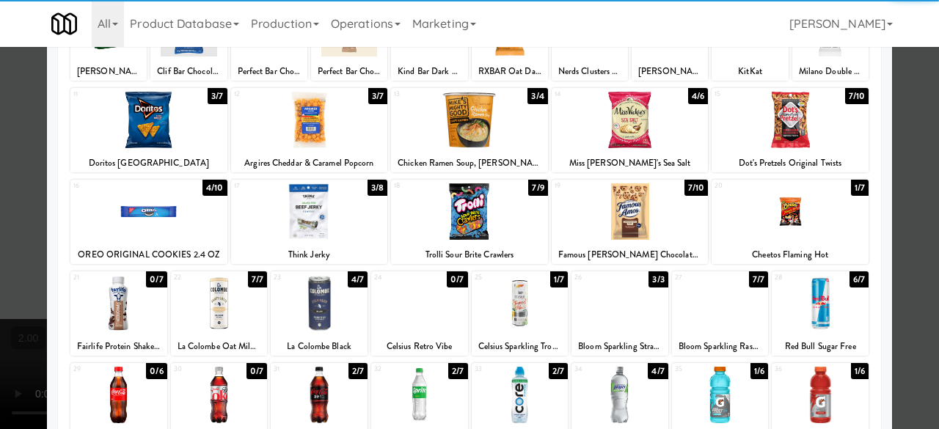
drag, startPoint x: 319, startPoint y: 214, endPoint x: 343, endPoint y: 220, distance: 25.1
click at [323, 215] on div at bounding box center [309, 211] width 157 height 57
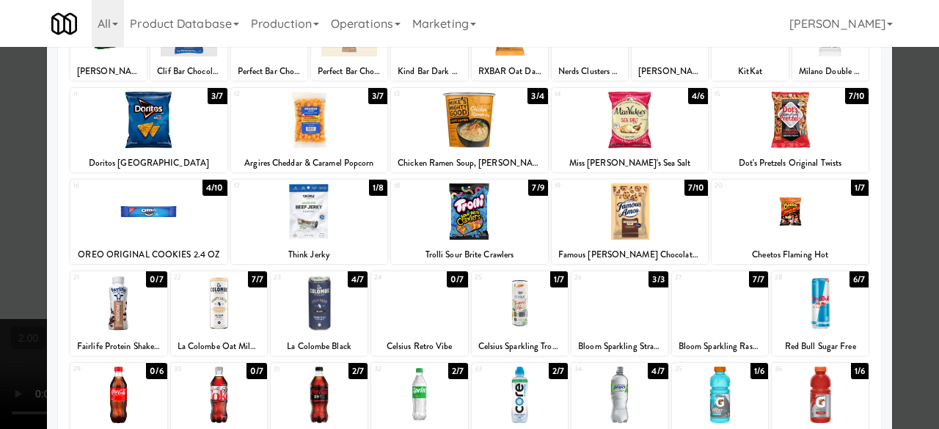
drag, startPoint x: 917, startPoint y: 175, endPoint x: 608, endPoint y: 175, distance: 309.0
click at [916, 174] on div at bounding box center [469, 214] width 939 height 429
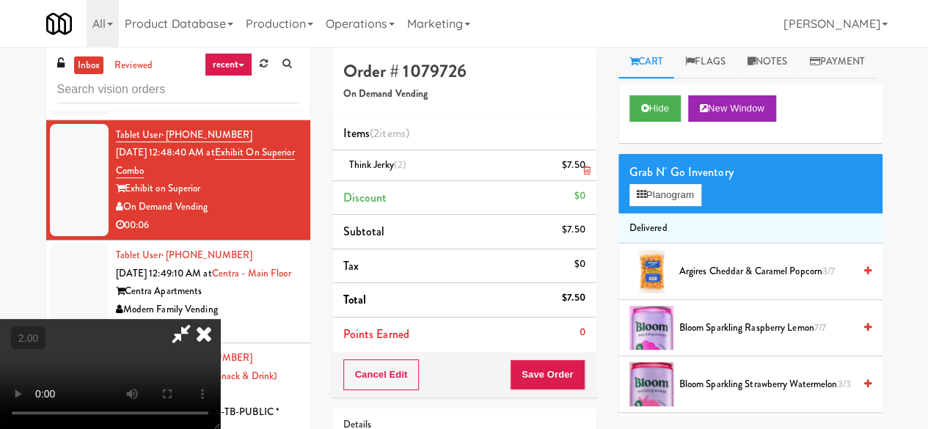
click at [584, 166] on icon at bounding box center [586, 171] width 7 height 10
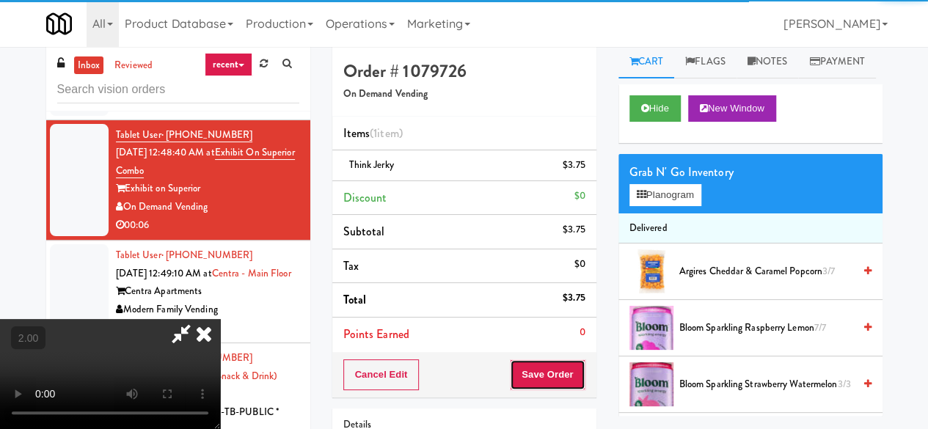
click at [578, 370] on button "Save Order" at bounding box center [547, 375] width 75 height 31
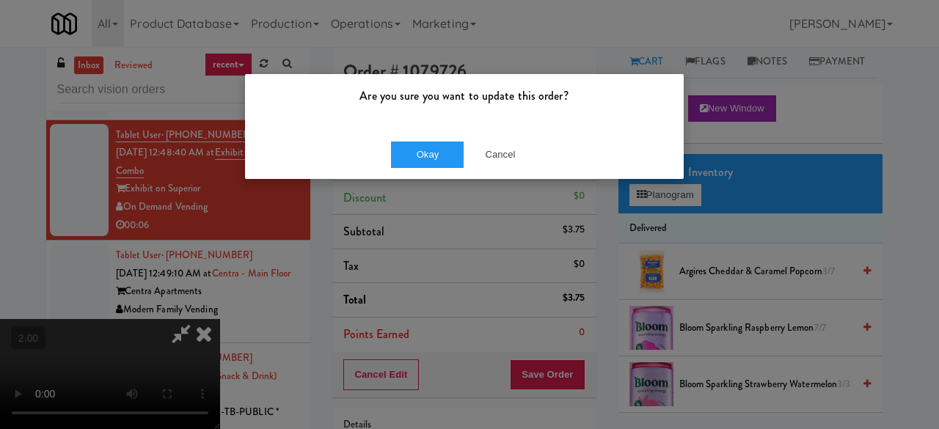
click at [454, 169] on div "Okay Cancel" at bounding box center [464, 154] width 439 height 49
click at [448, 155] on button "Okay" at bounding box center [427, 155] width 73 height 26
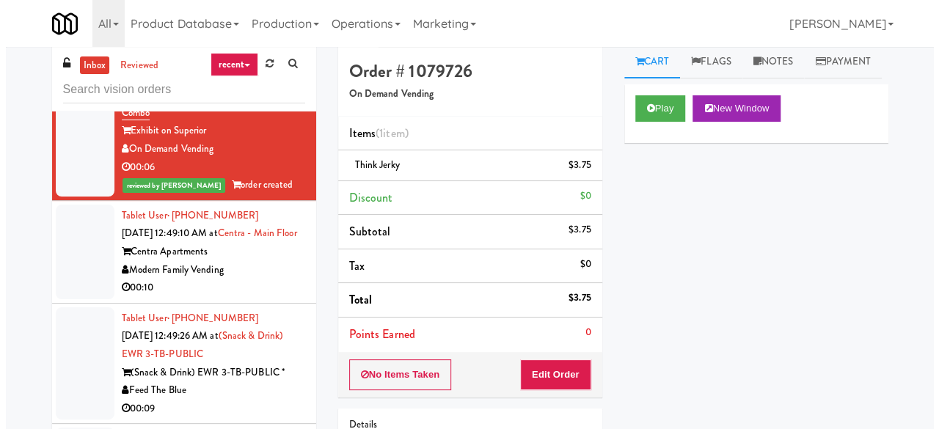
scroll to position [1908, 0]
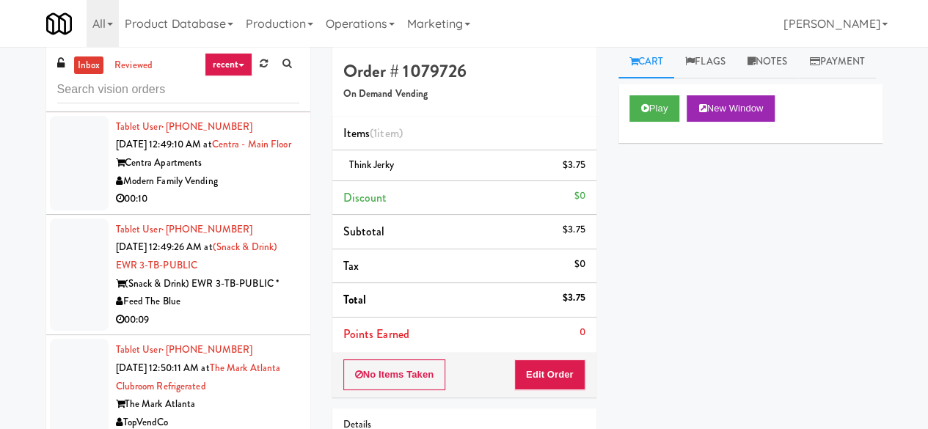
click at [251, 191] on div "Modern Family Vending" at bounding box center [207, 181] width 183 height 18
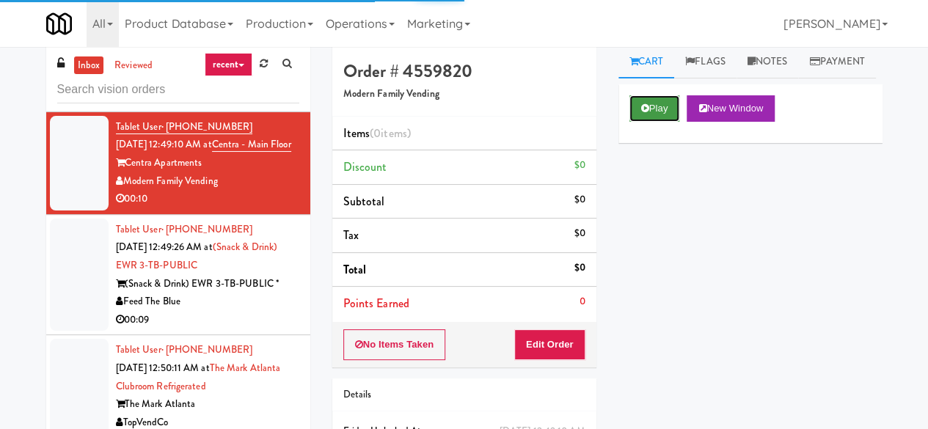
click at [662, 122] on button "Play" at bounding box center [655, 108] width 51 height 26
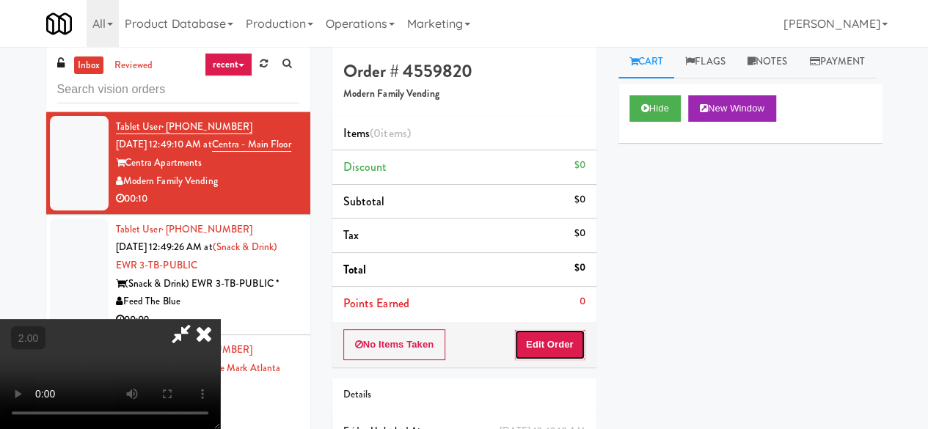
click at [569, 337] on button "Edit Order" at bounding box center [549, 345] width 71 height 31
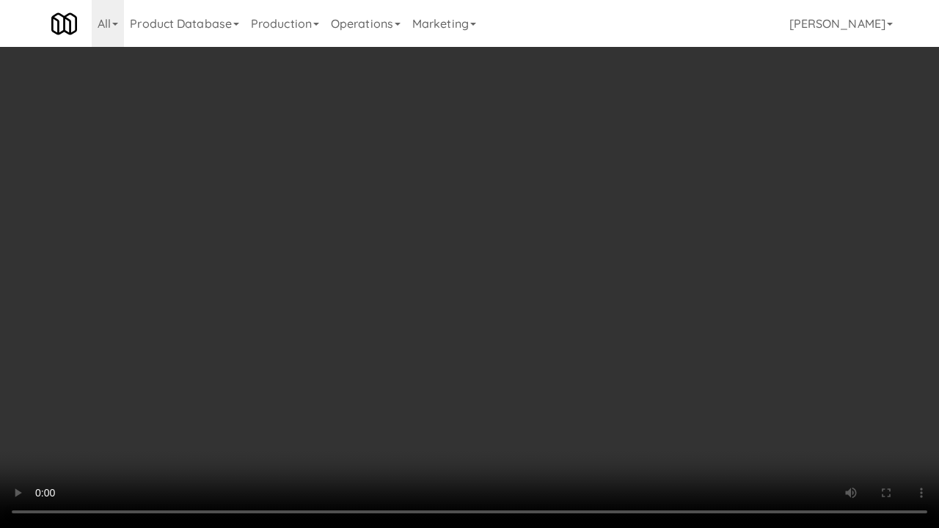
click at [642, 289] on video at bounding box center [469, 264] width 939 height 528
click at [633, 273] on video at bounding box center [469, 264] width 939 height 528
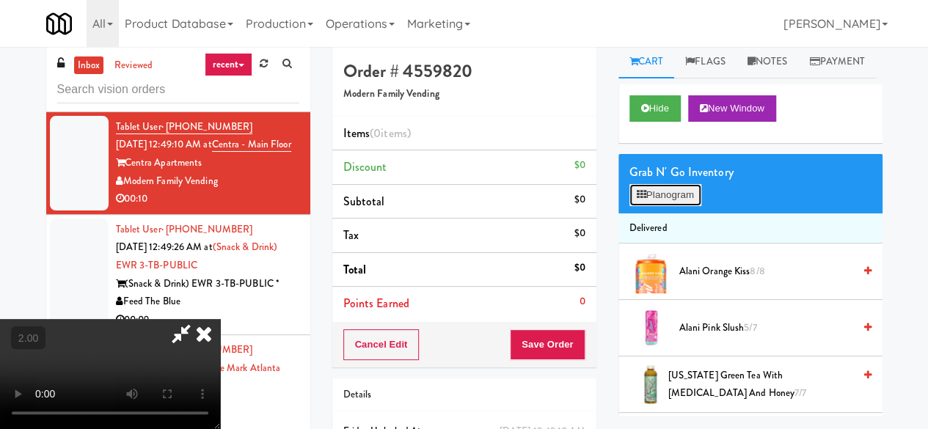
click at [672, 206] on button "Planogram" at bounding box center [666, 195] width 72 height 22
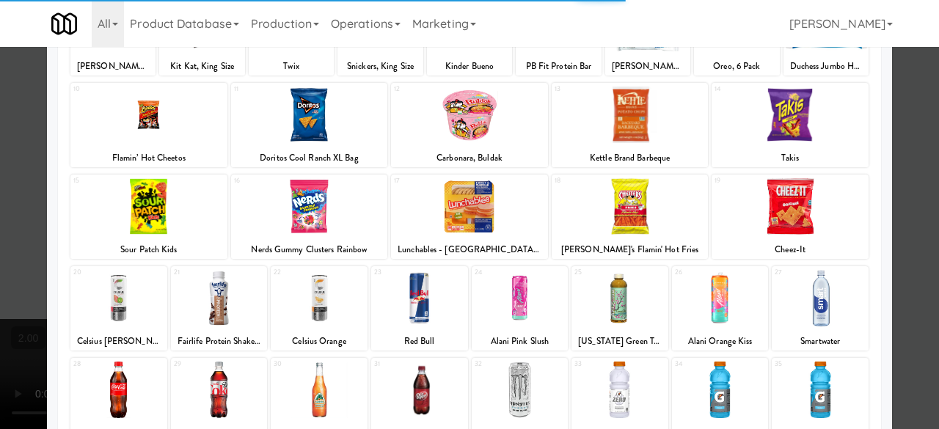
scroll to position [291, 0]
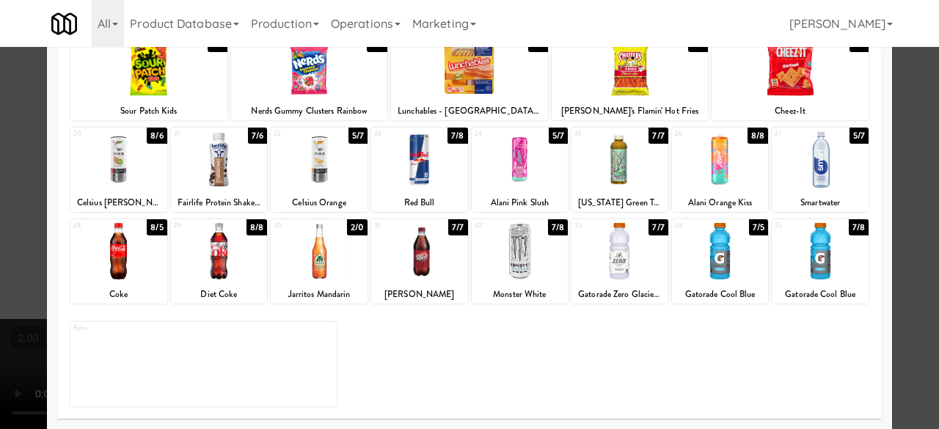
click at [337, 268] on div at bounding box center [319, 251] width 97 height 57
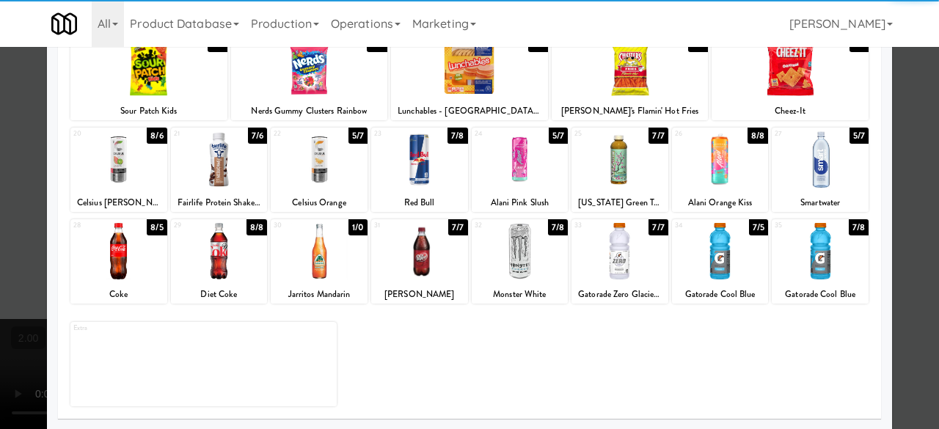
click at [815, 194] on div "Smartwater" at bounding box center [820, 203] width 92 height 18
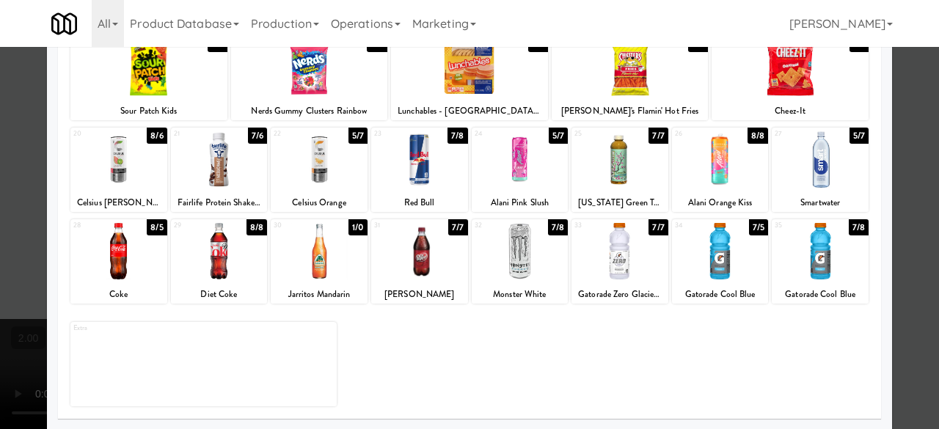
click at [813, 188] on div "27 5/7 Smartwater" at bounding box center [820, 170] width 97 height 84
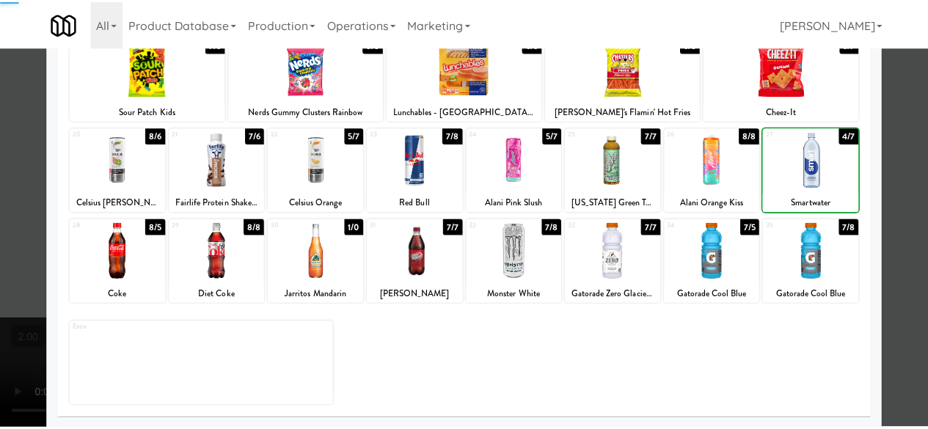
scroll to position [144, 0]
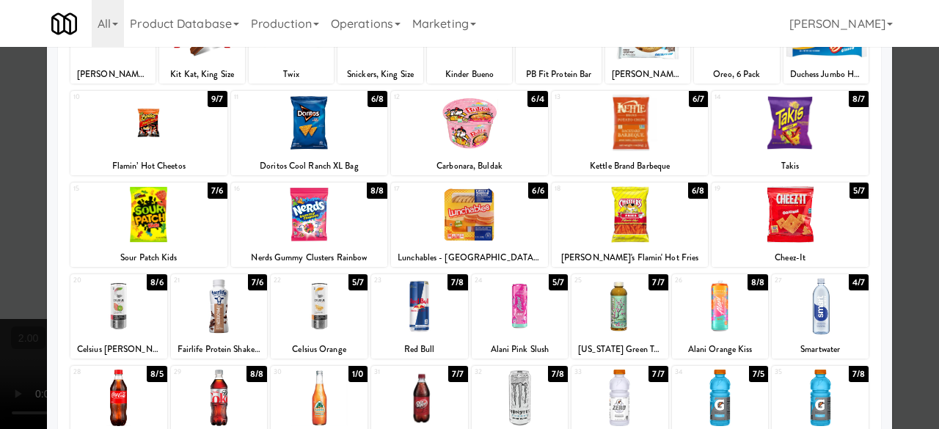
click at [799, 203] on div at bounding box center [790, 214] width 157 height 57
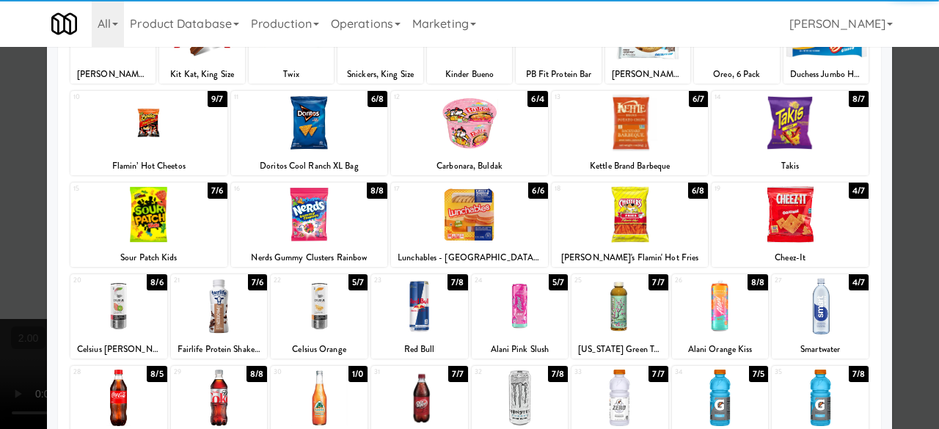
click at [896, 168] on div at bounding box center [469, 214] width 939 height 429
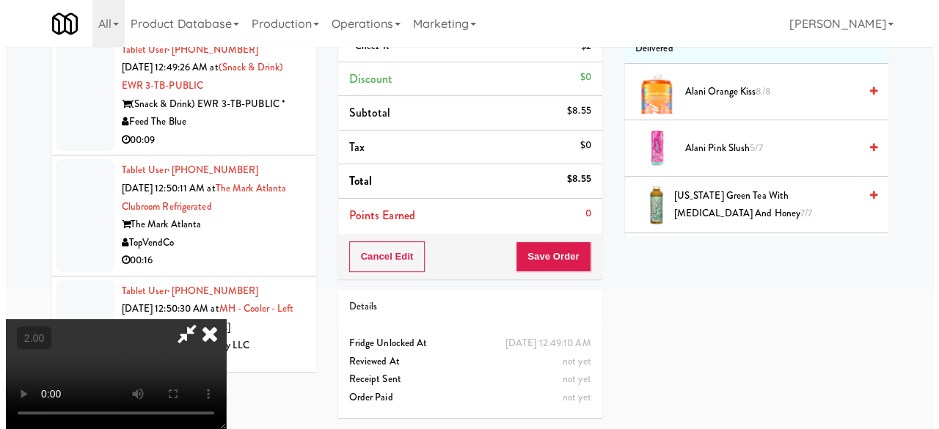
scroll to position [103, 0]
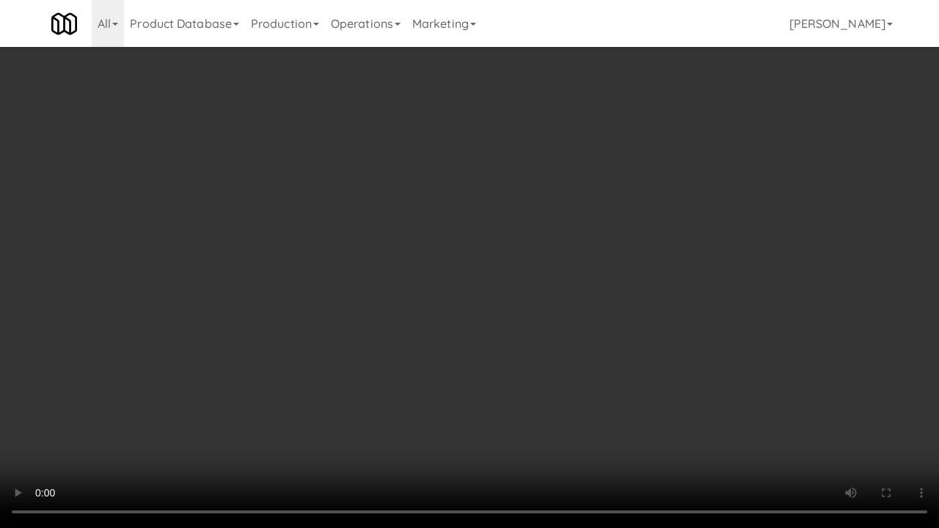
click at [423, 388] on video at bounding box center [469, 264] width 939 height 528
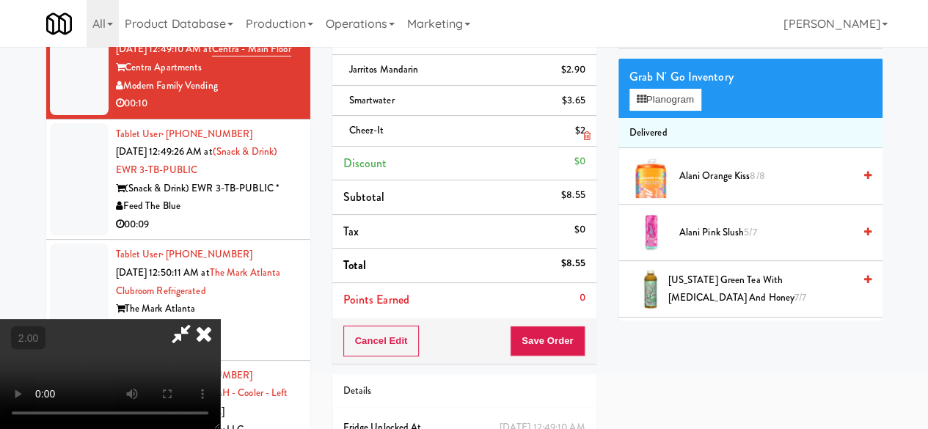
click at [583, 135] on icon at bounding box center [586, 136] width 7 height 10
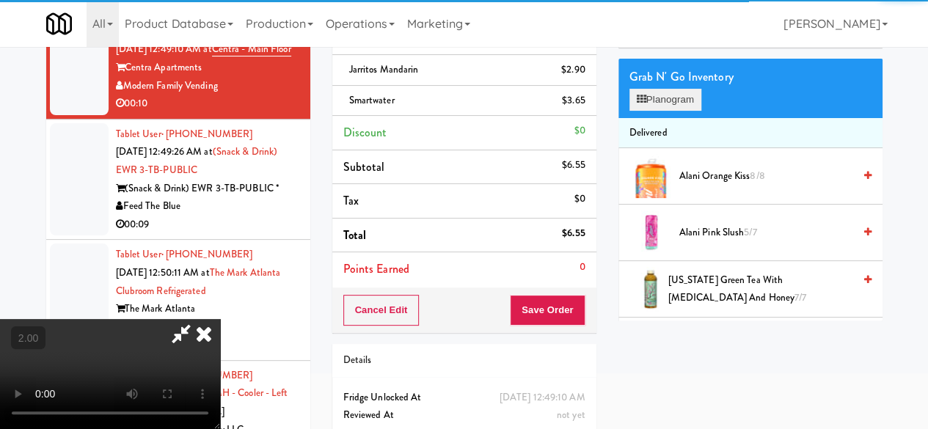
click at [702, 118] on div "Grab N' Go Inventory Planogram" at bounding box center [751, 88] width 264 height 59
click at [702, 111] on button "Planogram" at bounding box center [666, 100] width 72 height 22
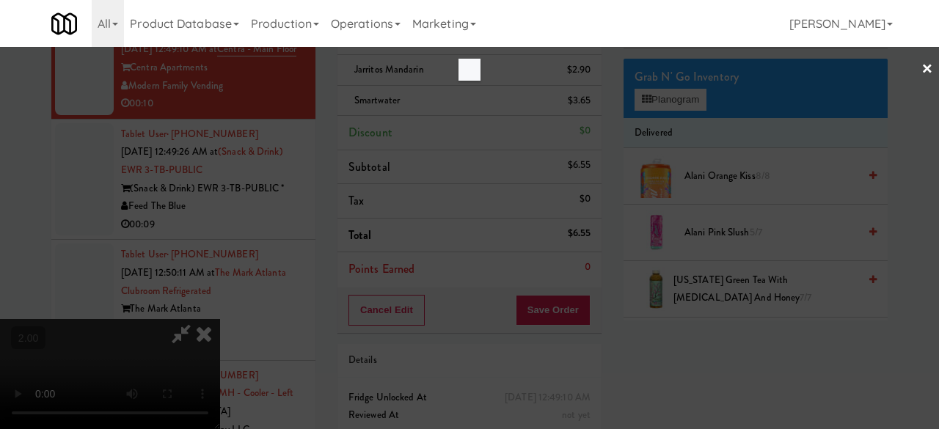
click at [694, 125] on div at bounding box center [469, 214] width 939 height 429
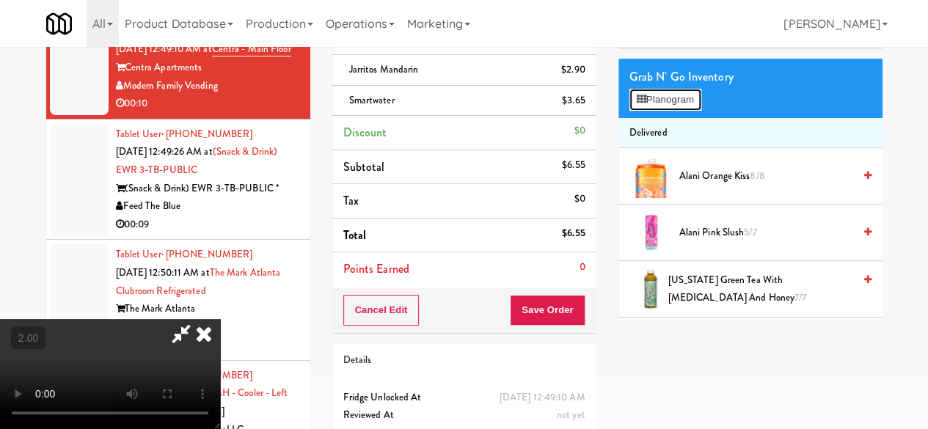
click at [694, 111] on button "Planogram" at bounding box center [666, 100] width 72 height 22
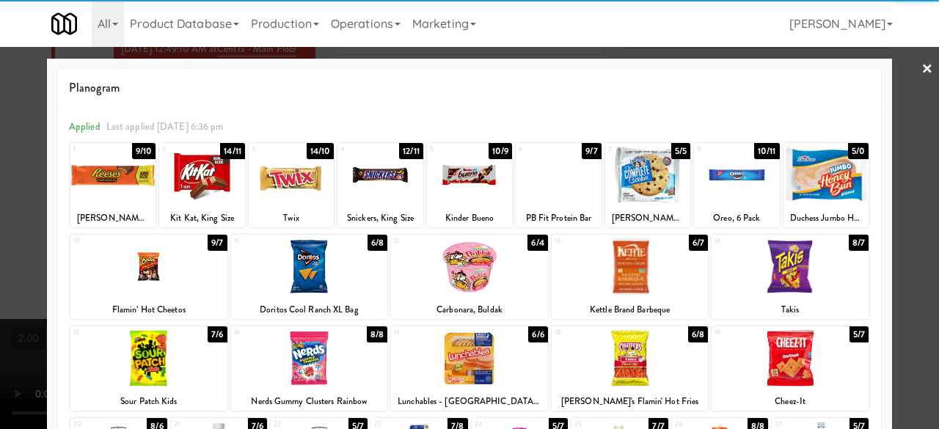
drag, startPoint x: 628, startPoint y: 274, endPoint x: 821, endPoint y: 277, distance: 193.0
click at [629, 274] on div at bounding box center [630, 267] width 157 height 57
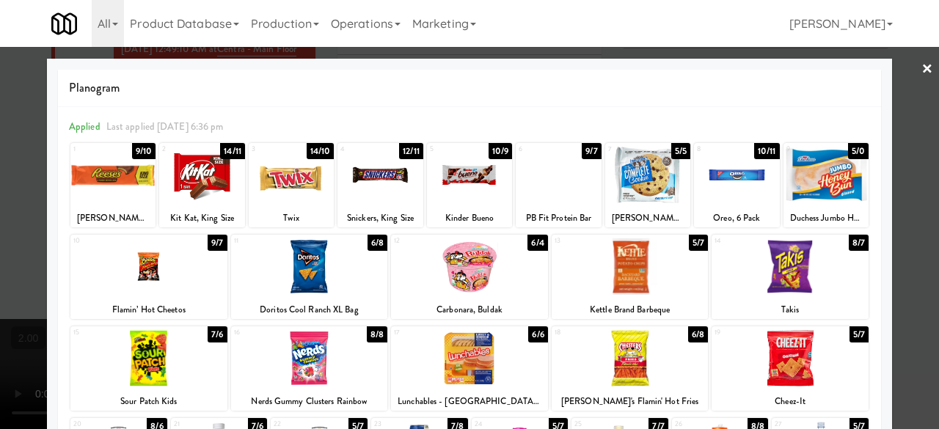
click at [911, 135] on div at bounding box center [469, 214] width 939 height 429
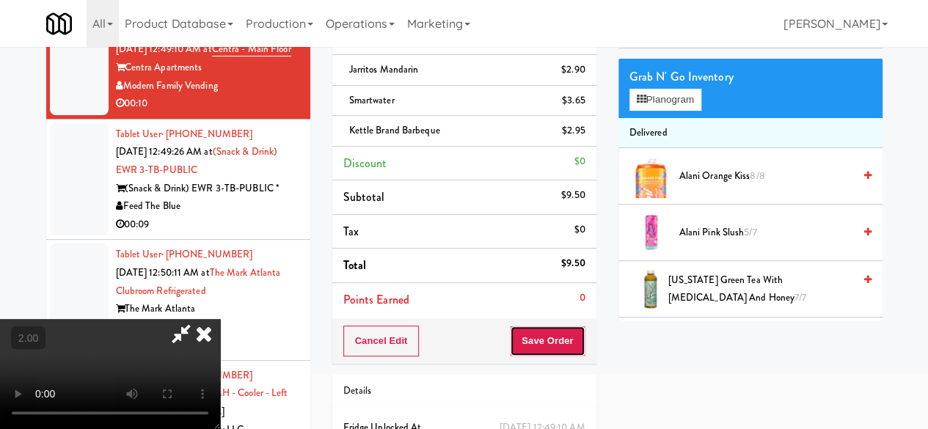
click at [580, 334] on button "Save Order" at bounding box center [547, 341] width 75 height 31
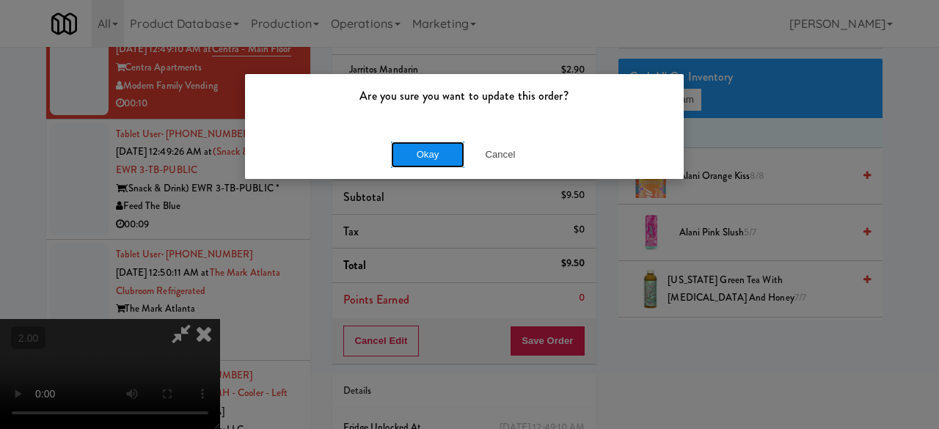
click at [448, 158] on button "Okay" at bounding box center [427, 155] width 73 height 26
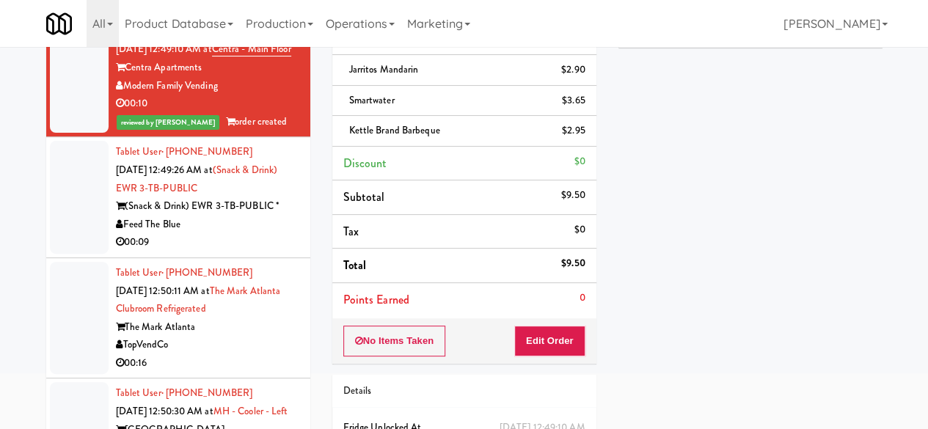
scroll to position [2055, 0]
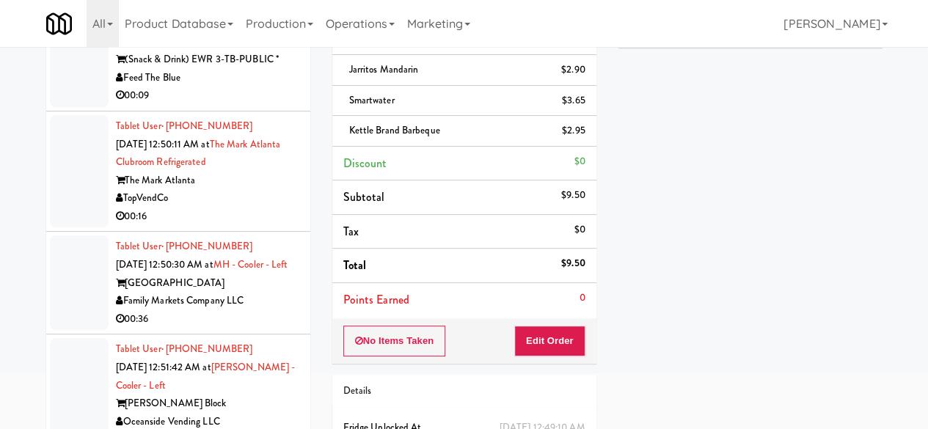
click at [239, 105] on div "00:09" at bounding box center [207, 96] width 183 height 18
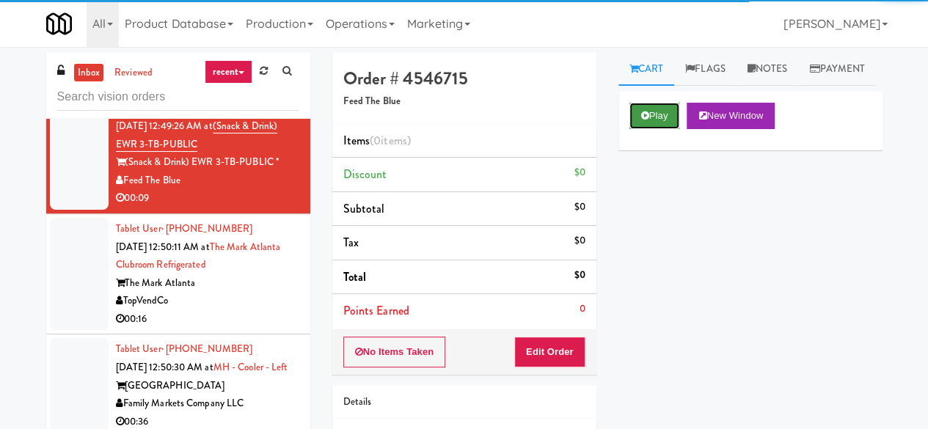
click at [641, 129] on button "Play" at bounding box center [655, 116] width 51 height 26
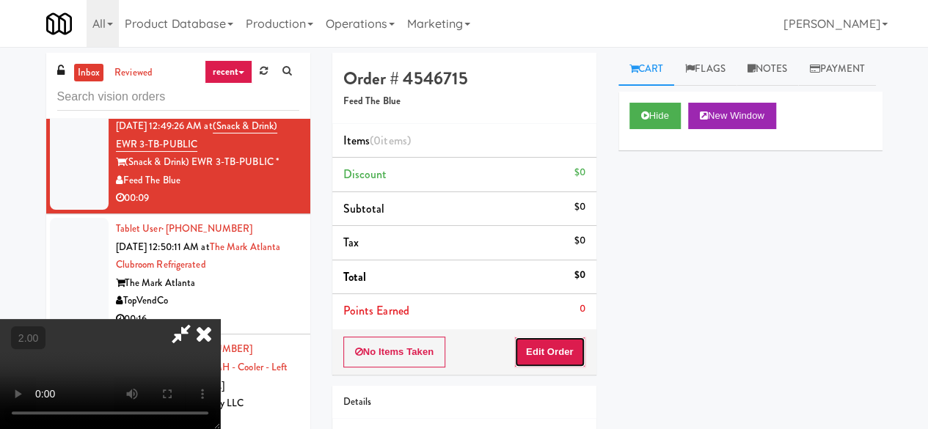
click at [564, 337] on button "Edit Order" at bounding box center [549, 352] width 71 height 31
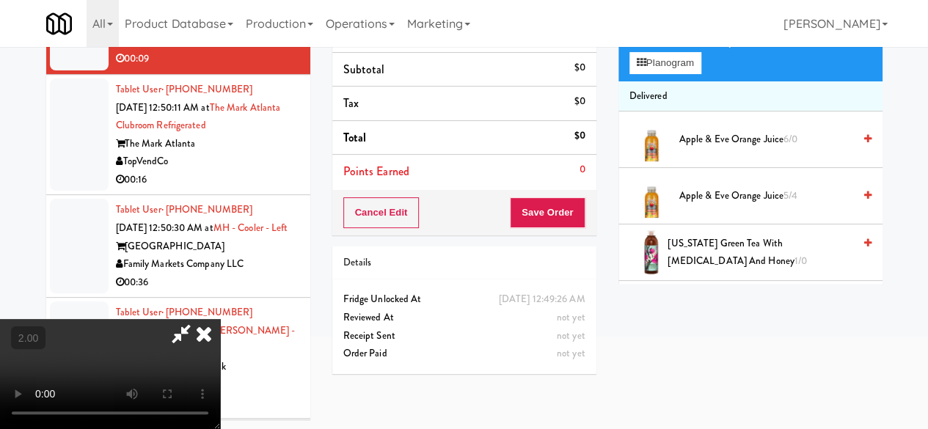
scroll to position [73, 0]
click at [674, 74] on button "Planogram" at bounding box center [666, 63] width 72 height 22
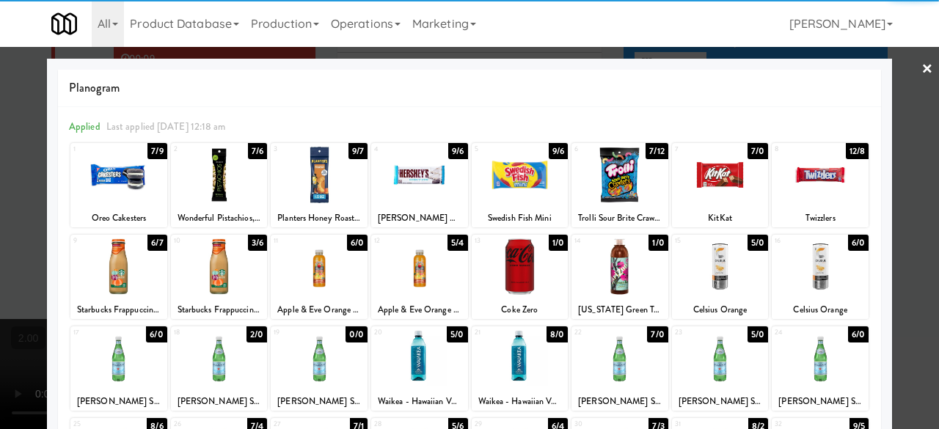
click at [825, 274] on div at bounding box center [820, 267] width 97 height 57
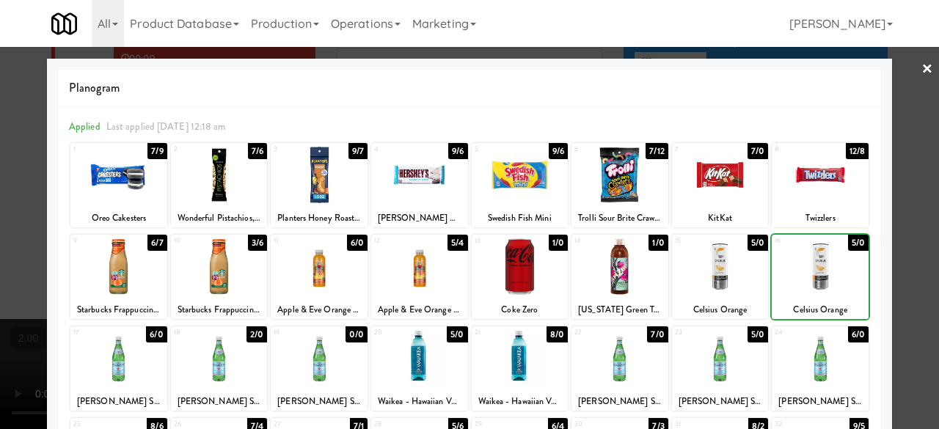
click at [906, 194] on div at bounding box center [469, 214] width 939 height 429
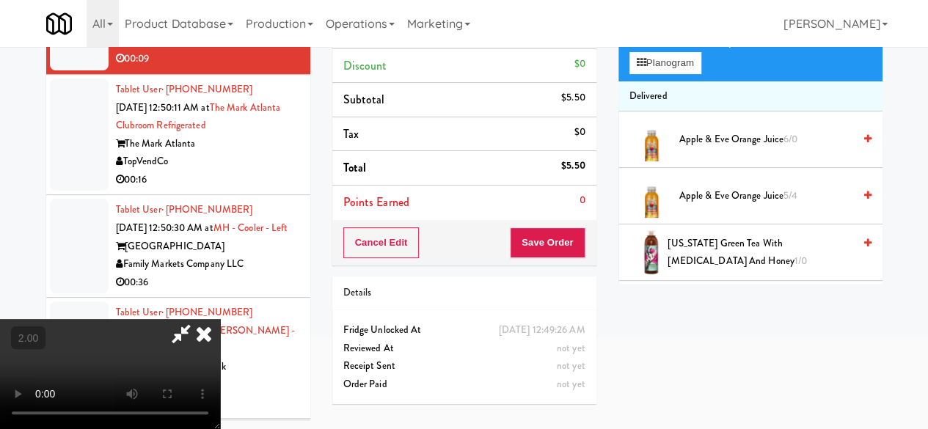
click at [198, 319] on icon at bounding box center [181, 333] width 34 height 29
click at [550, 256] on div "Cancel Edit Save Order" at bounding box center [464, 243] width 264 height 46
click at [548, 249] on button "Save Order" at bounding box center [547, 243] width 75 height 31
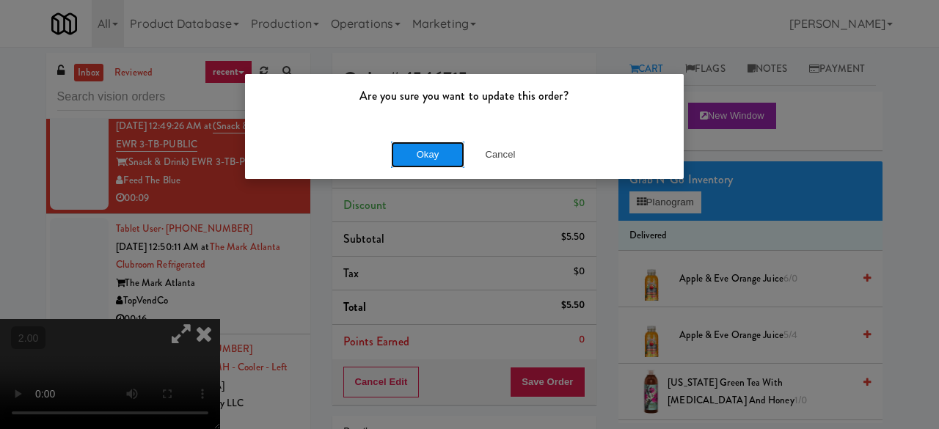
click at [454, 154] on button "Okay" at bounding box center [427, 155] width 73 height 26
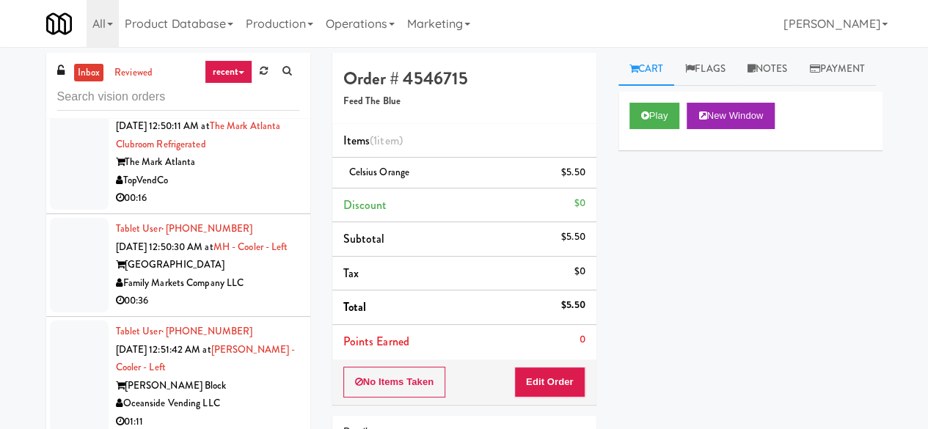
scroll to position [2275, 0]
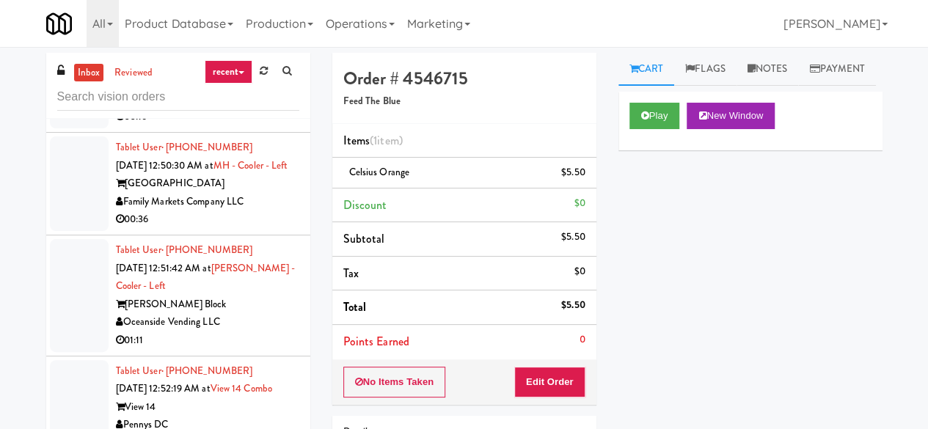
click at [233, 126] on div "00:16" at bounding box center [207, 117] width 183 height 18
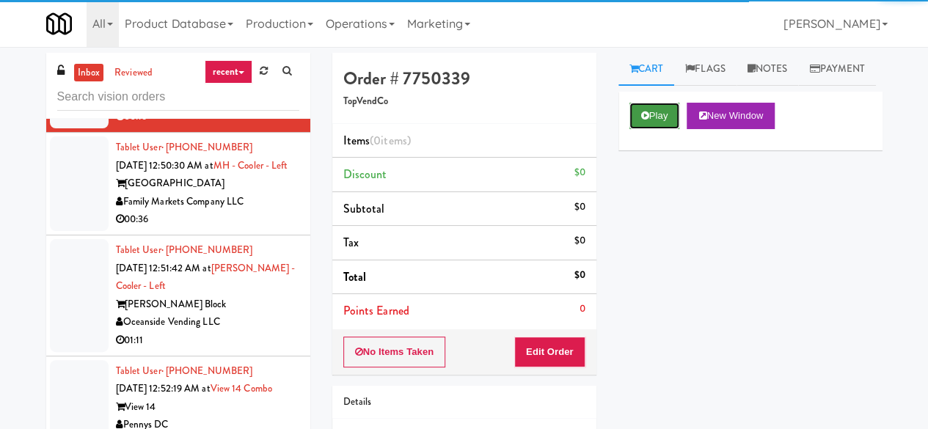
click at [659, 129] on button "Play" at bounding box center [655, 116] width 51 height 26
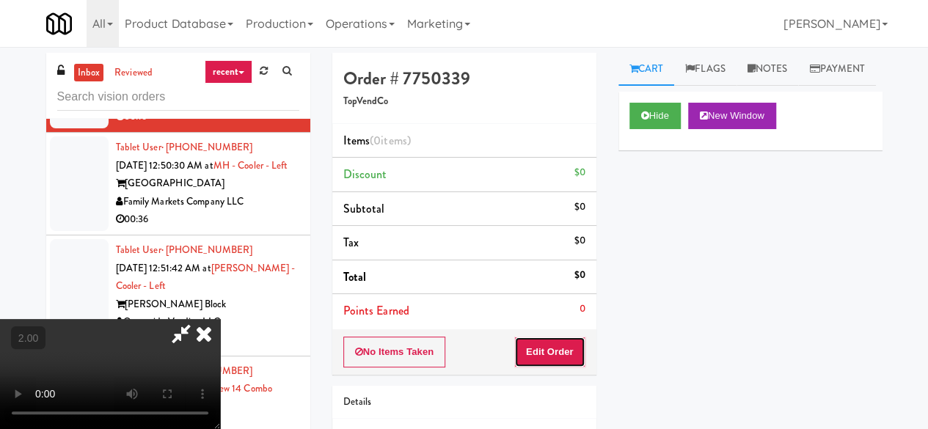
click at [547, 343] on button "Edit Order" at bounding box center [549, 352] width 71 height 31
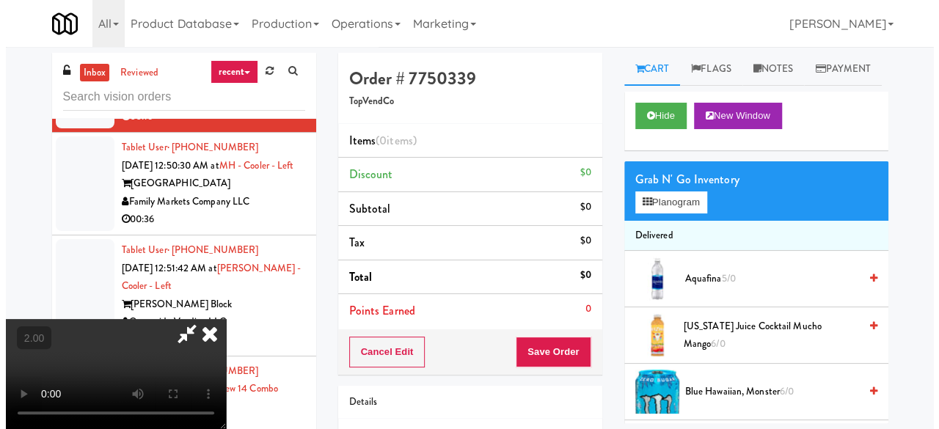
scroll to position [30, 0]
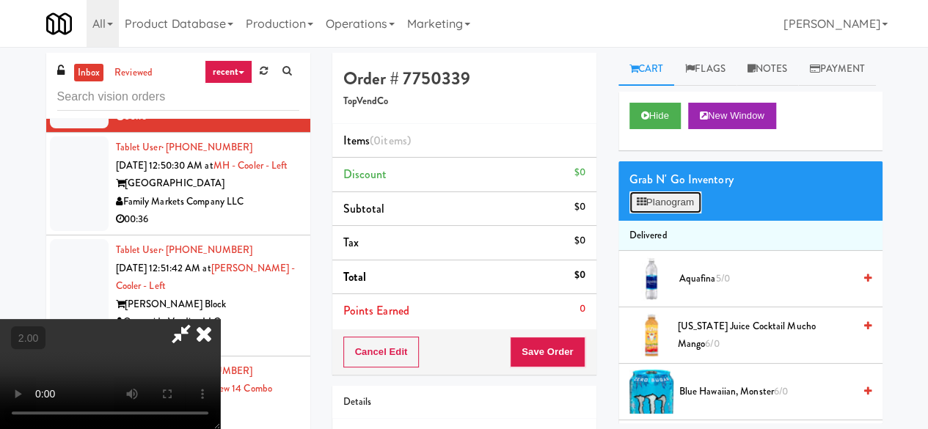
click at [688, 214] on button "Planogram" at bounding box center [666, 203] width 72 height 22
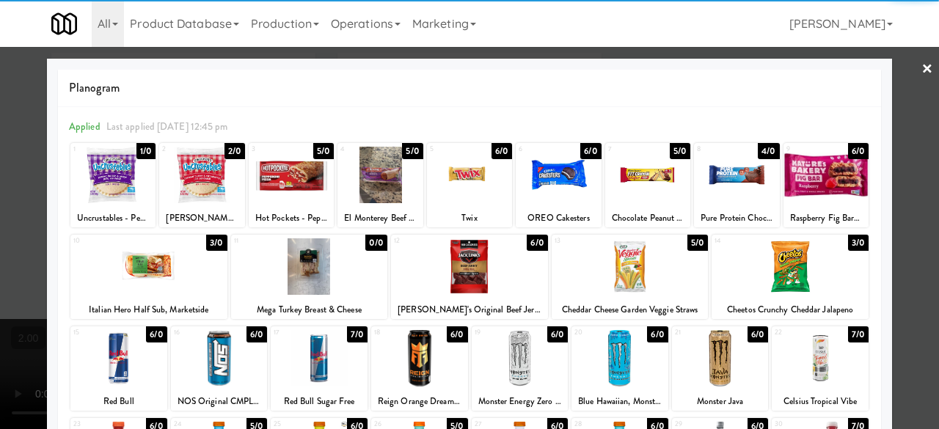
click at [774, 259] on div at bounding box center [790, 267] width 157 height 57
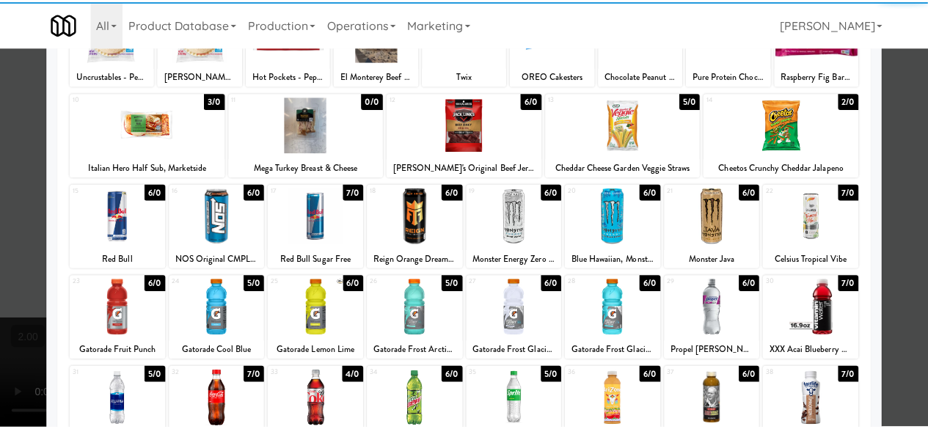
scroll to position [220, 0]
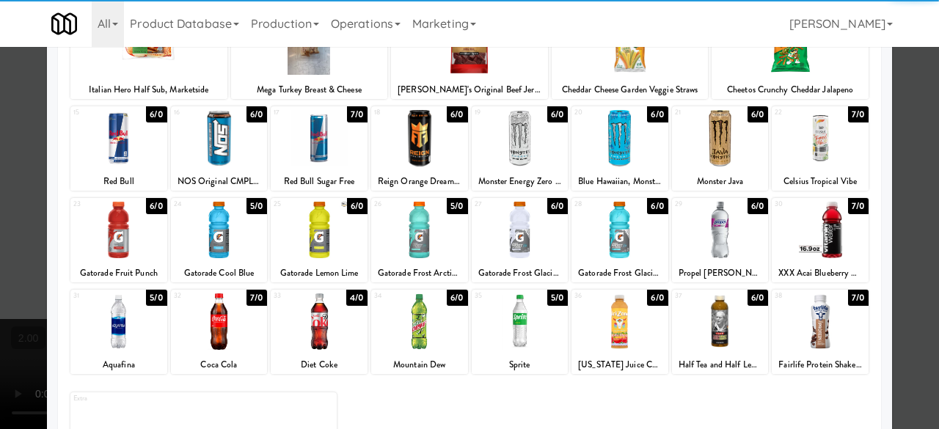
click at [622, 227] on div at bounding box center [620, 230] width 97 height 57
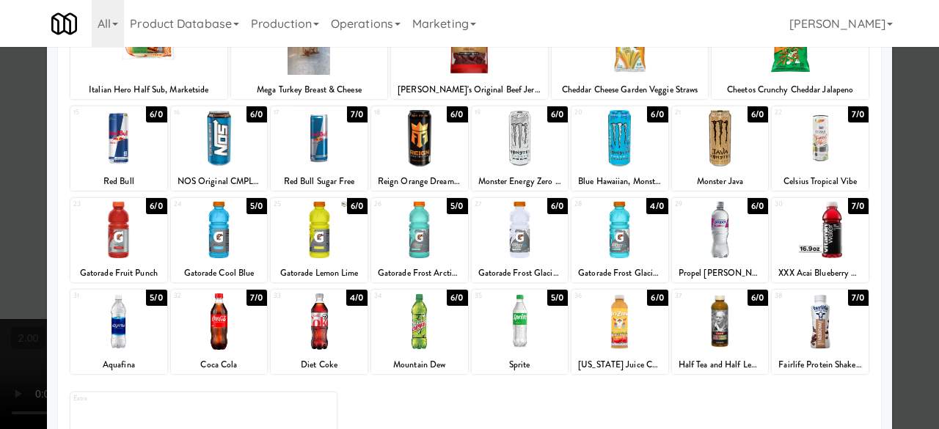
click at [911, 148] on div at bounding box center [469, 214] width 939 height 429
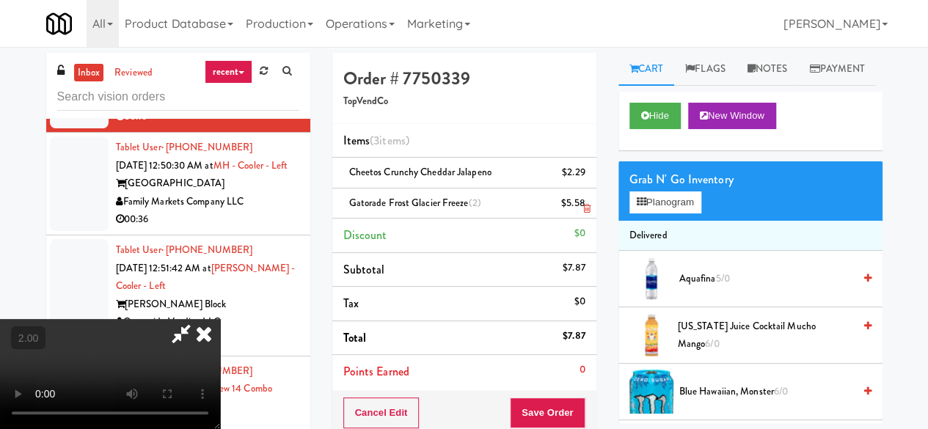
click at [586, 204] on icon at bounding box center [586, 209] width 7 height 10
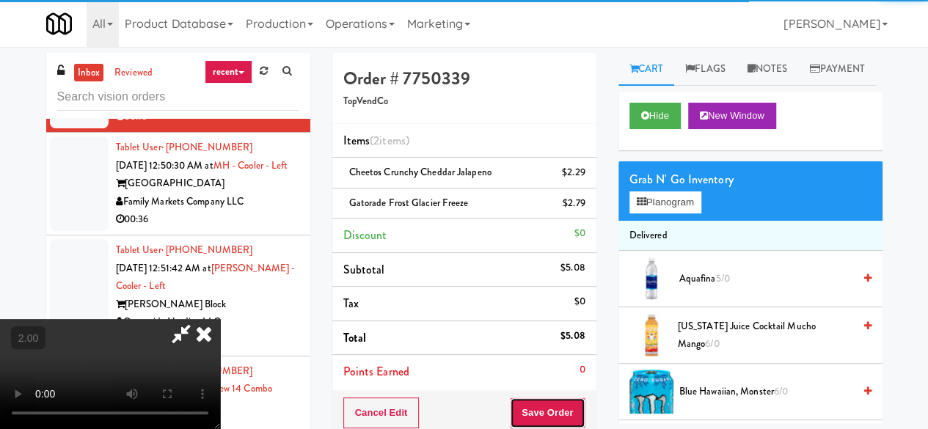
click at [561, 402] on button "Save Order" at bounding box center [547, 413] width 75 height 31
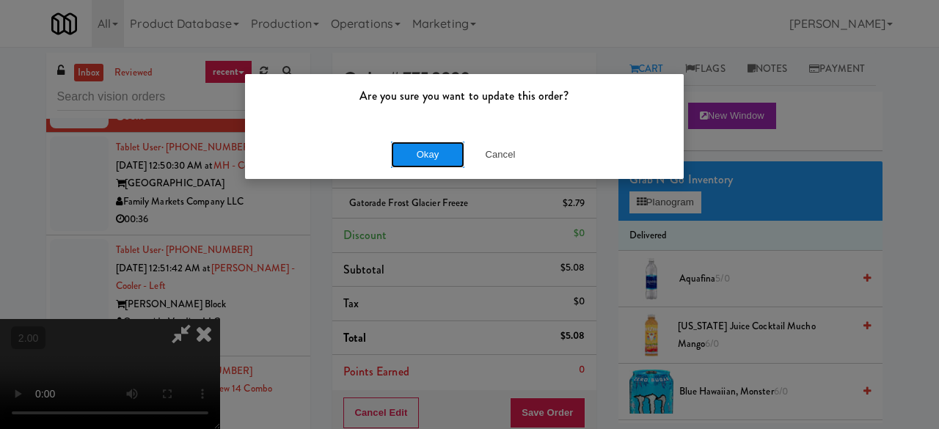
click at [436, 146] on button "Okay" at bounding box center [427, 155] width 73 height 26
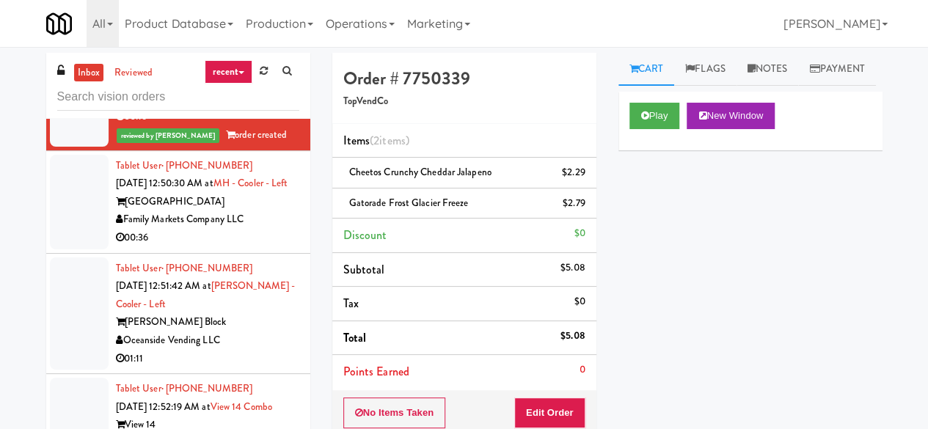
scroll to position [2422, 0]
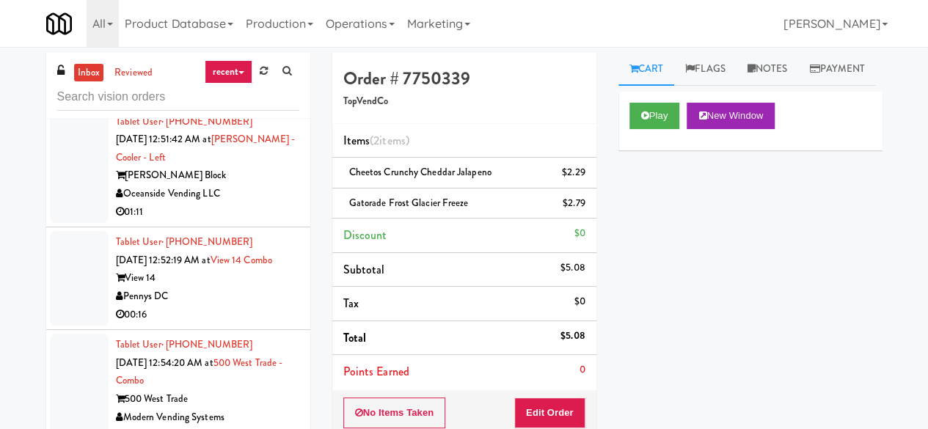
click at [255, 82] on div "Family Markets Company LLC" at bounding box center [207, 73] width 183 height 18
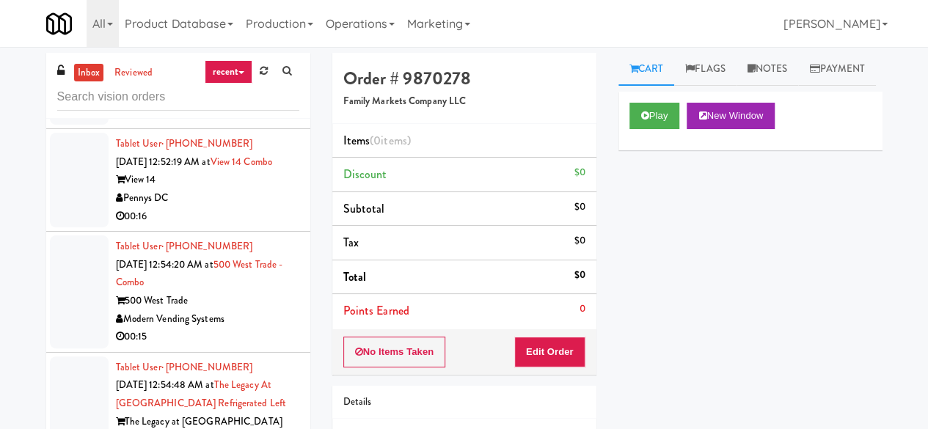
scroll to position [2715, 0]
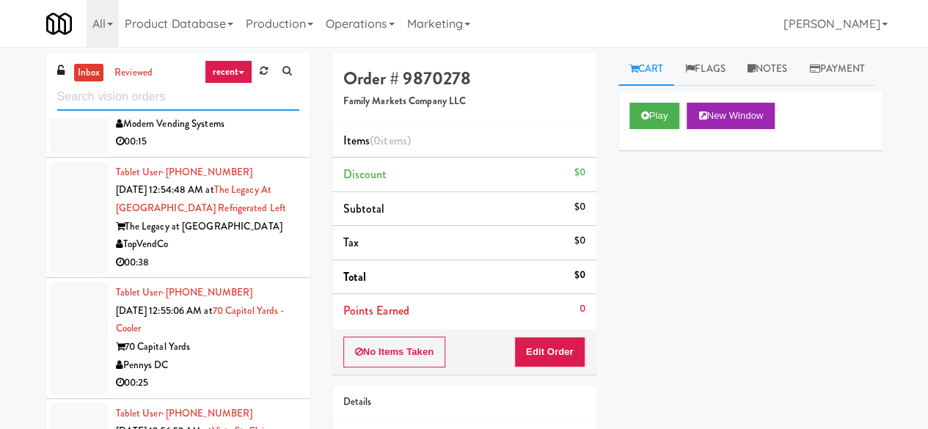
click at [160, 91] on input "text" at bounding box center [178, 97] width 242 height 27
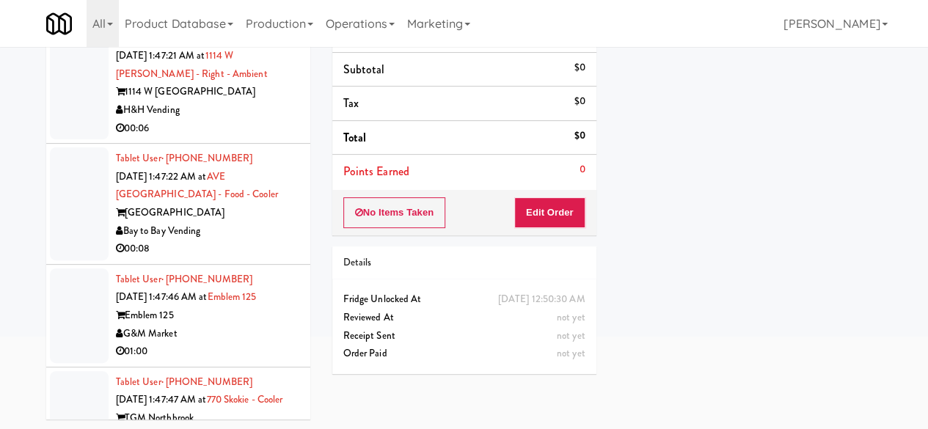
scroll to position [11688, 0]
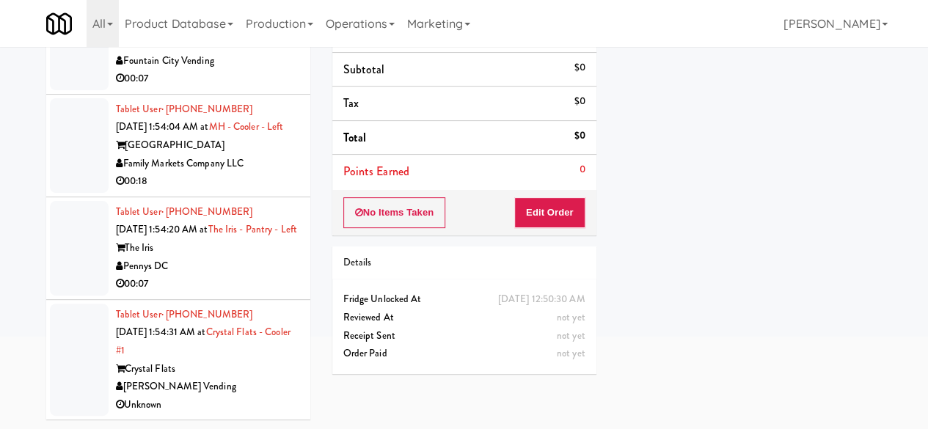
click at [0, 217] on div "inbox reviewed recent all unclear take inventory issue suspicious failed recent…" at bounding box center [464, 171] width 928 height 517
click at [230, 249] on div "The Iris" at bounding box center [207, 248] width 183 height 18
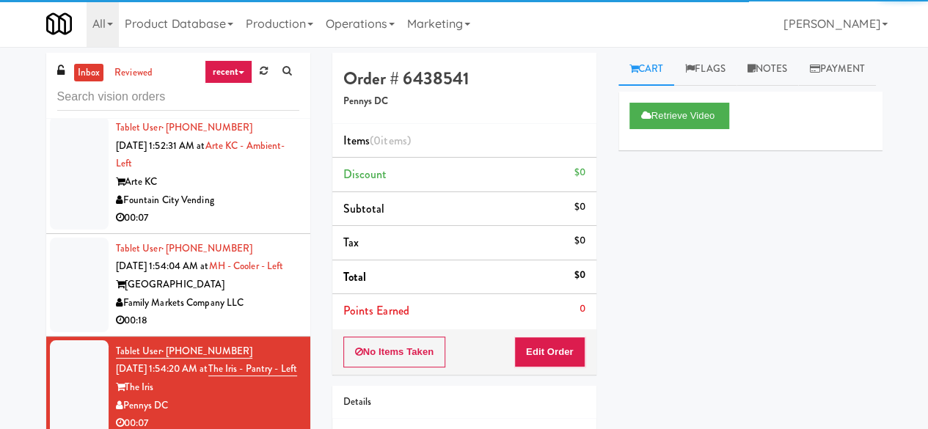
click at [252, 294] on div "Family Markets Company LLC" at bounding box center [207, 303] width 183 height 18
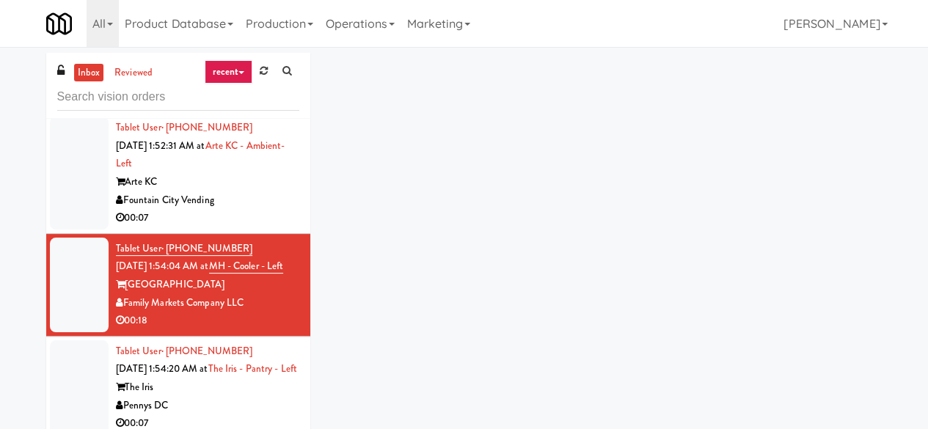
scroll to position [11542, 0]
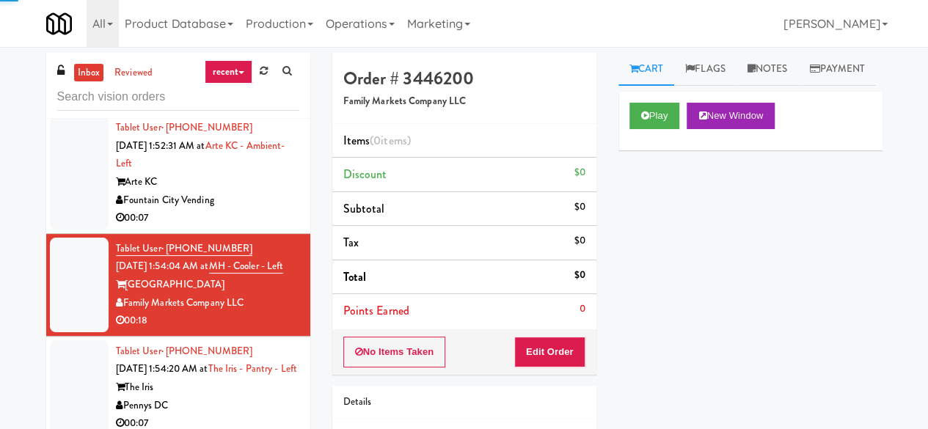
click at [251, 210] on div "Fountain City Vending" at bounding box center [207, 201] width 183 height 18
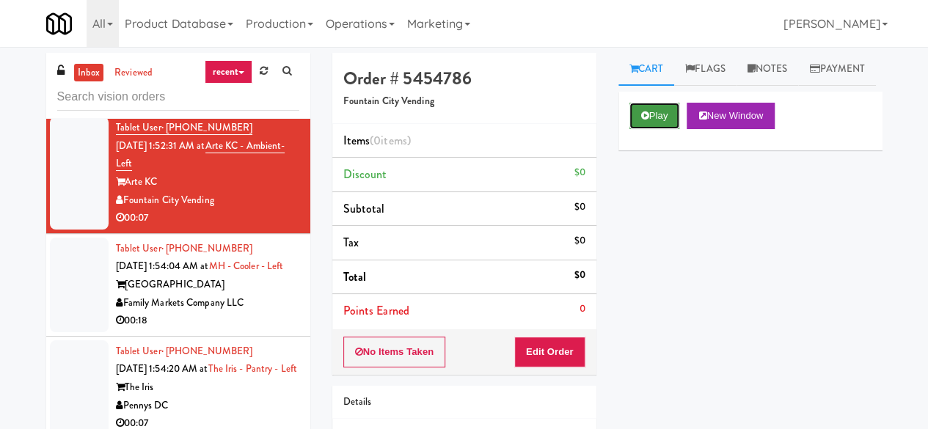
click at [641, 129] on button "Play" at bounding box center [655, 116] width 51 height 26
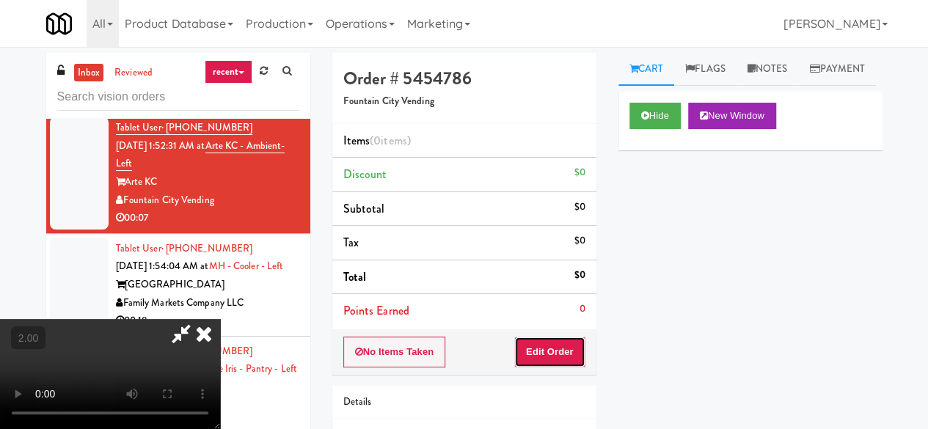
click at [556, 337] on button "Edit Order" at bounding box center [549, 352] width 71 height 31
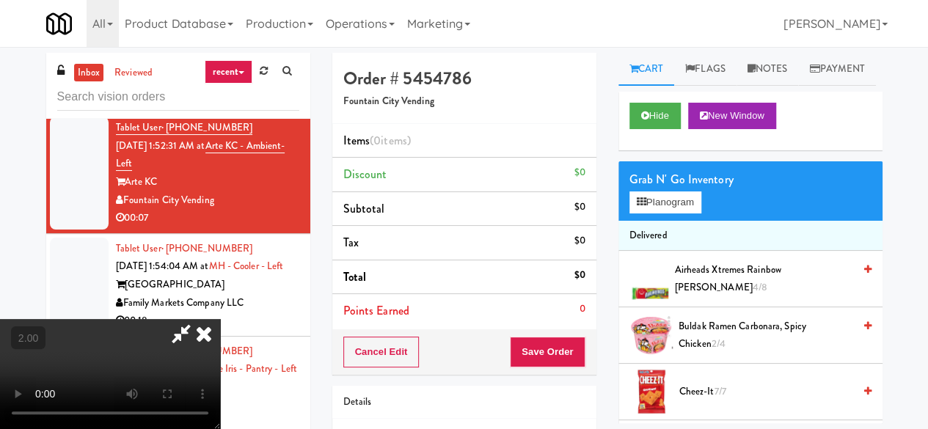
click at [220, 429] on video at bounding box center [110, 374] width 220 height 110
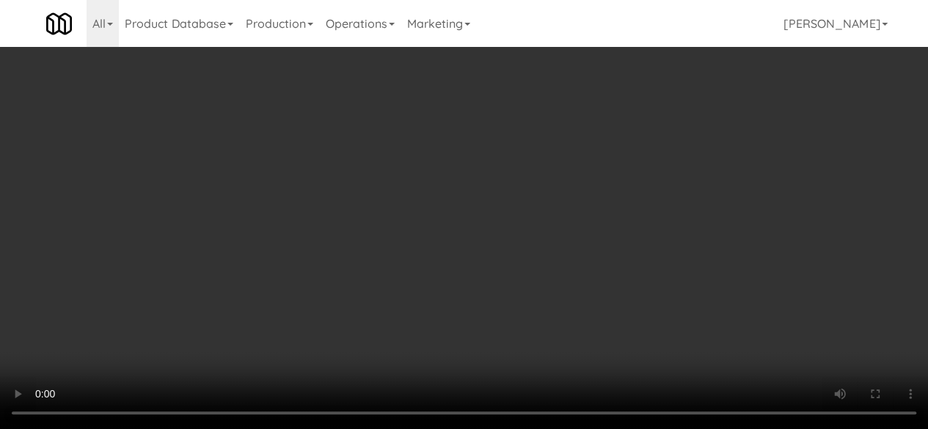
scroll to position [440, 0]
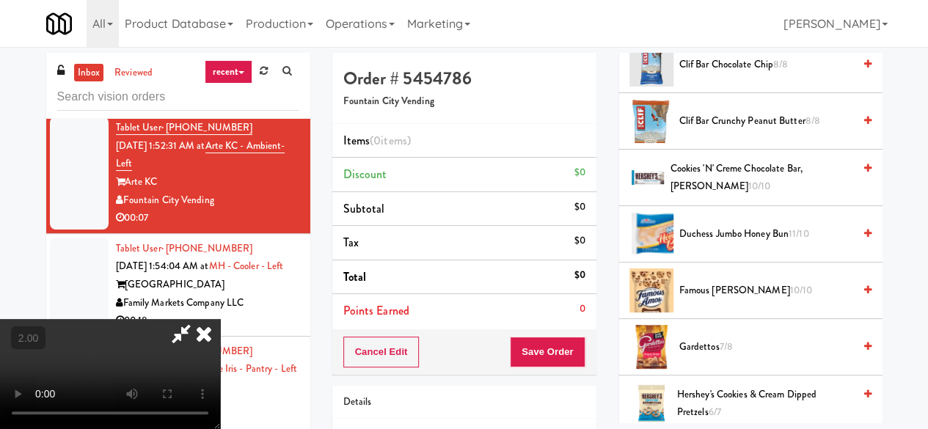
click at [724, 196] on span "Cookies 'n' Creme Chocolate Bar, Hershey's 10/10" at bounding box center [761, 178] width 183 height 36
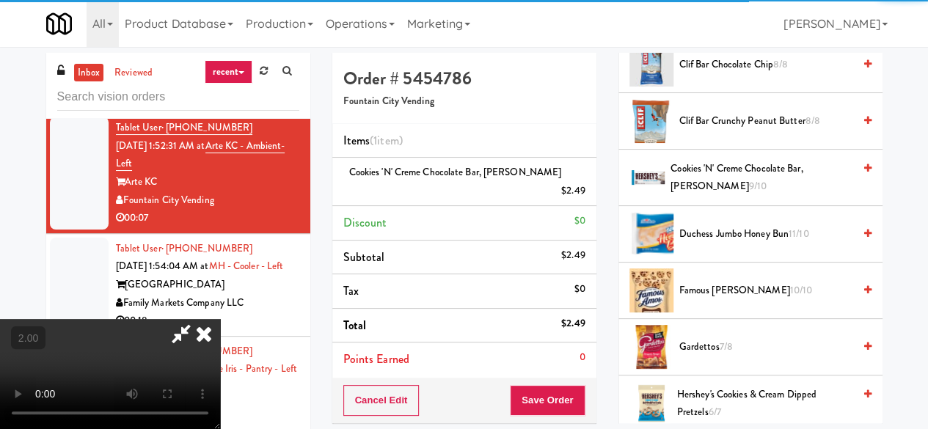
click at [749, 193] on span "9/10" at bounding box center [758, 186] width 18 height 14
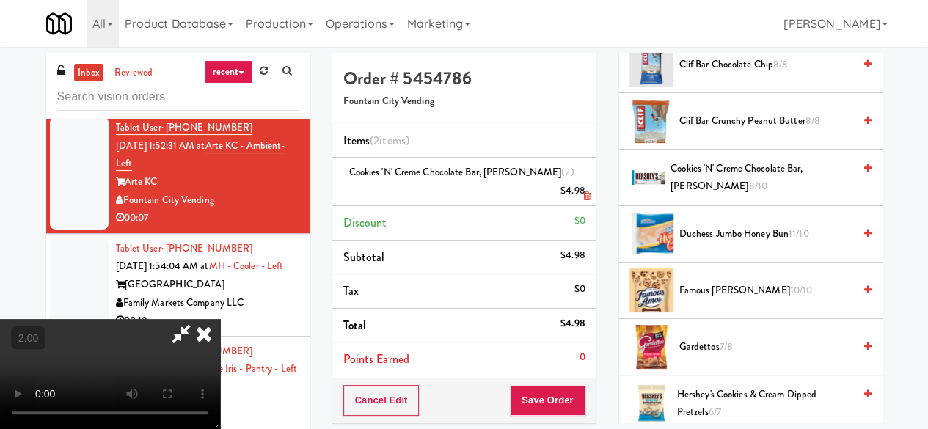
click at [589, 192] on icon at bounding box center [586, 197] width 7 height 10
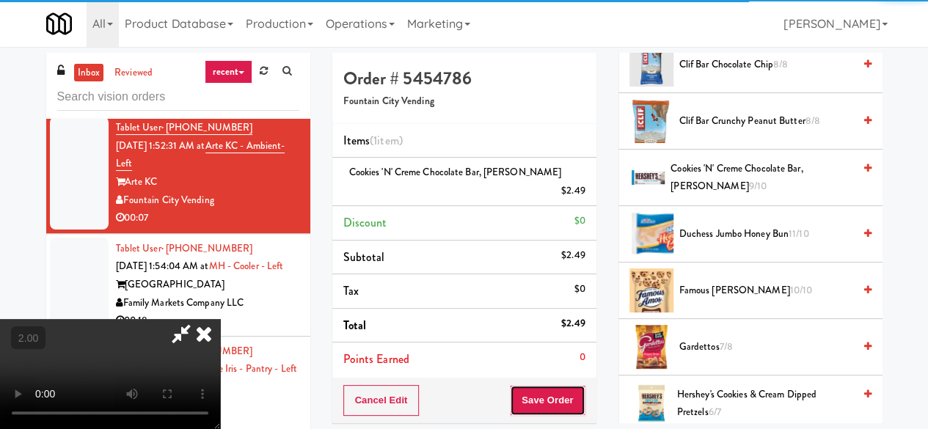
click at [560, 385] on button "Save Order" at bounding box center [547, 400] width 75 height 31
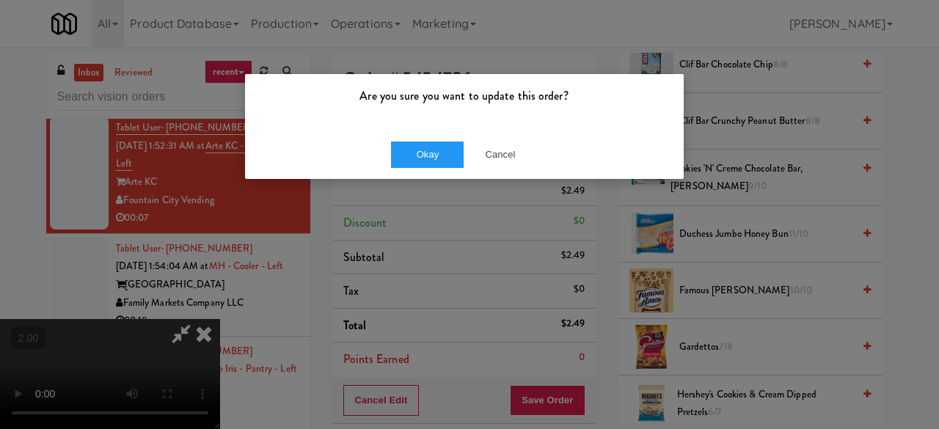
click at [442, 169] on div "Okay Cancel" at bounding box center [464, 154] width 439 height 49
click at [440, 167] on div "Okay Cancel" at bounding box center [464, 154] width 439 height 49
click at [436, 160] on button "Okay" at bounding box center [427, 155] width 73 height 26
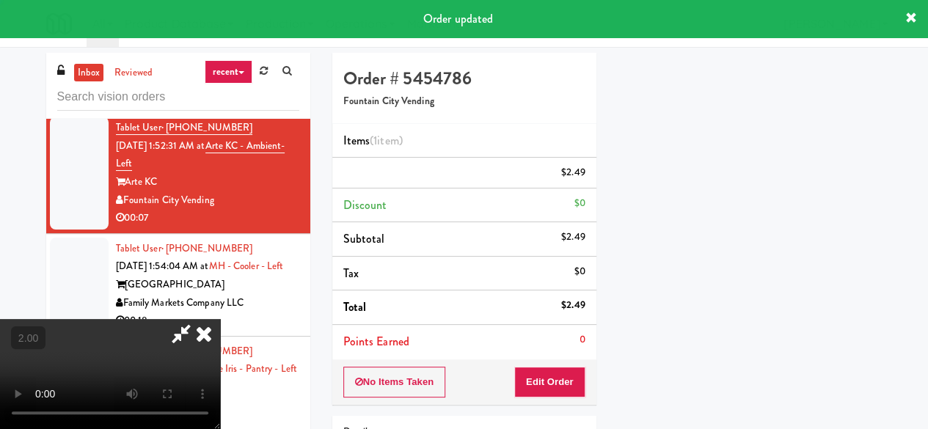
scroll to position [0, 0]
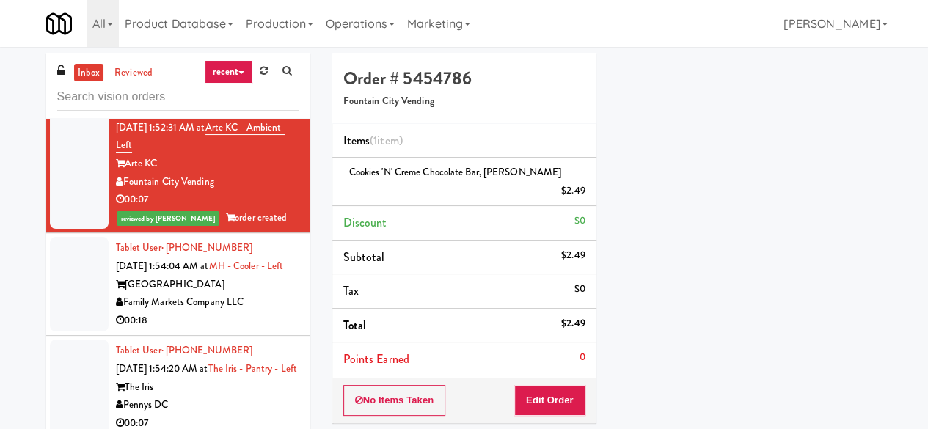
click at [223, 70] on div "Pennys Distribution [GEOGRAPHIC_DATA]" at bounding box center [207, 52] width 183 height 36
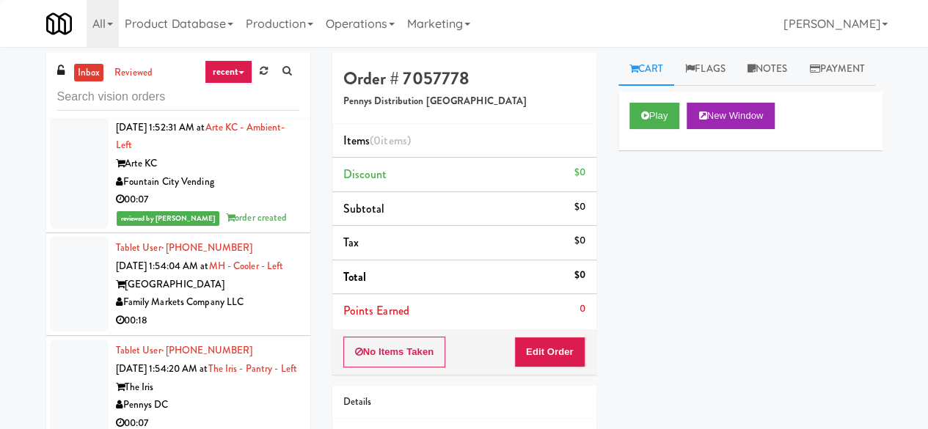
scroll to position [11322, 0]
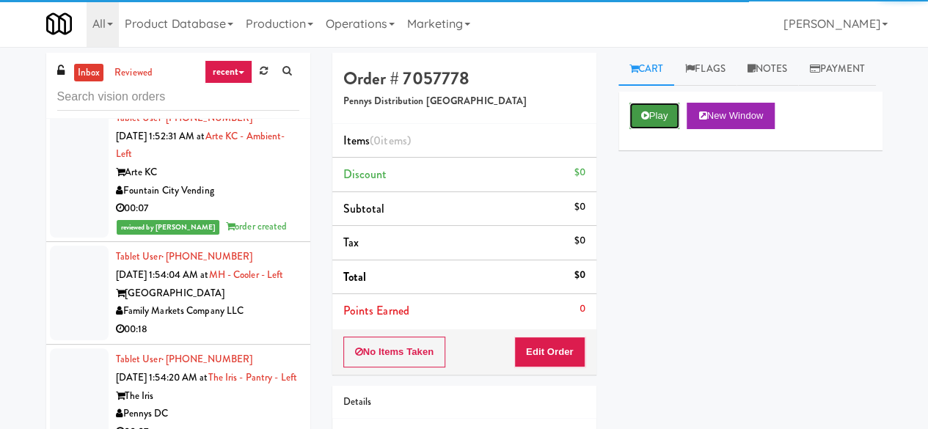
click at [677, 129] on button "Play" at bounding box center [655, 116] width 51 height 26
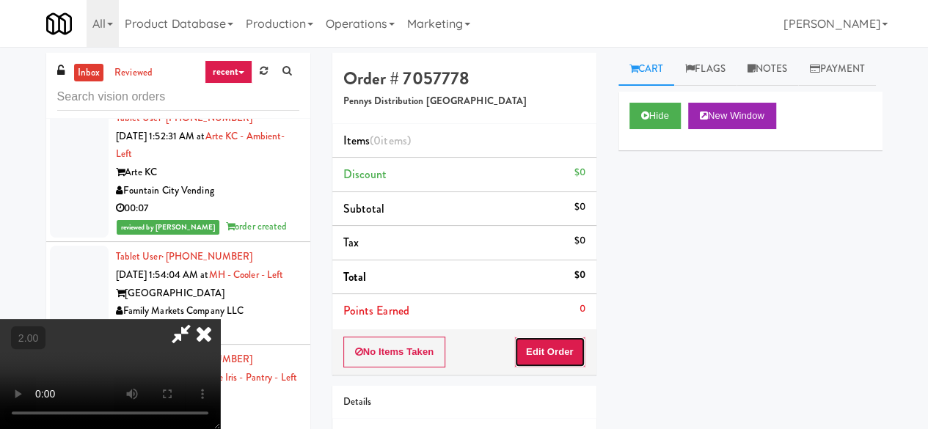
click at [577, 344] on button "Edit Order" at bounding box center [549, 352] width 71 height 31
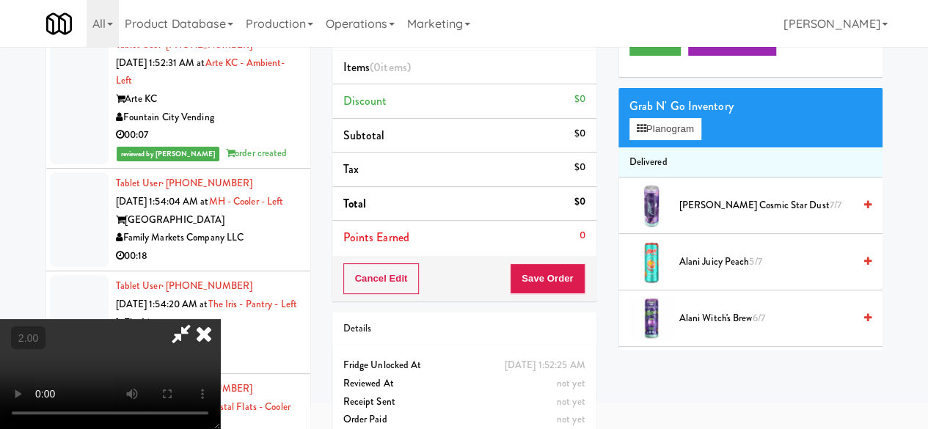
scroll to position [47, 0]
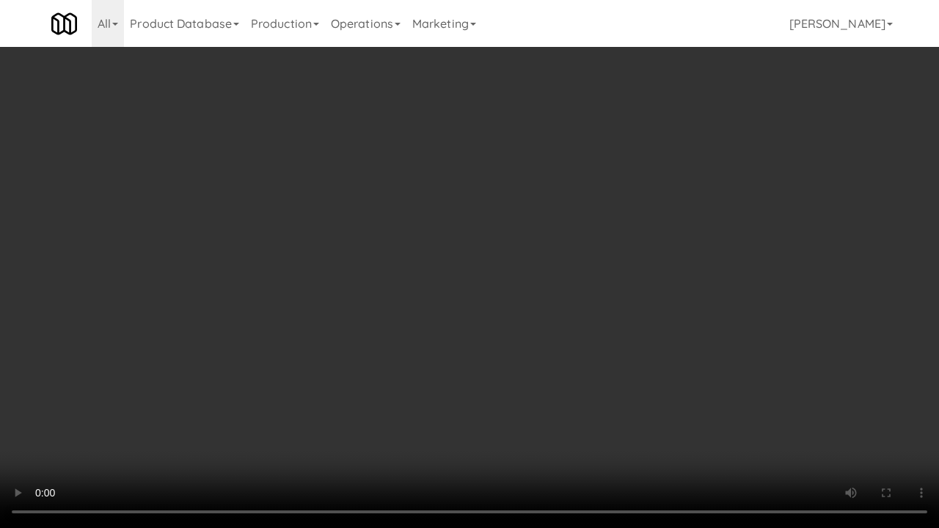
click at [502, 197] on video at bounding box center [469, 264] width 939 height 528
click at [554, 223] on video at bounding box center [469, 264] width 939 height 528
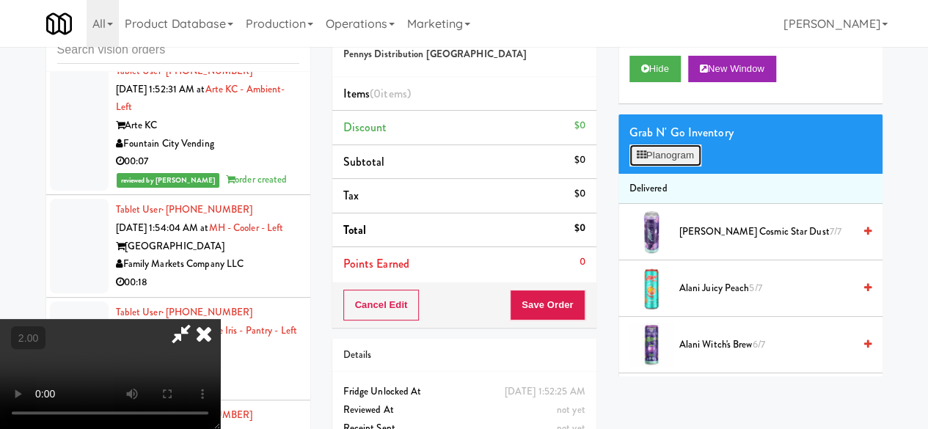
click at [687, 167] on button "Planogram" at bounding box center [666, 156] width 72 height 22
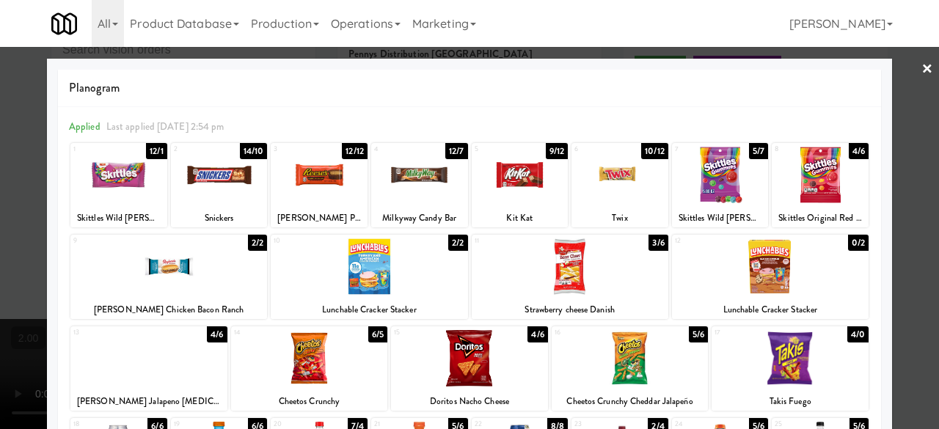
click at [327, 269] on div at bounding box center [369, 267] width 197 height 57
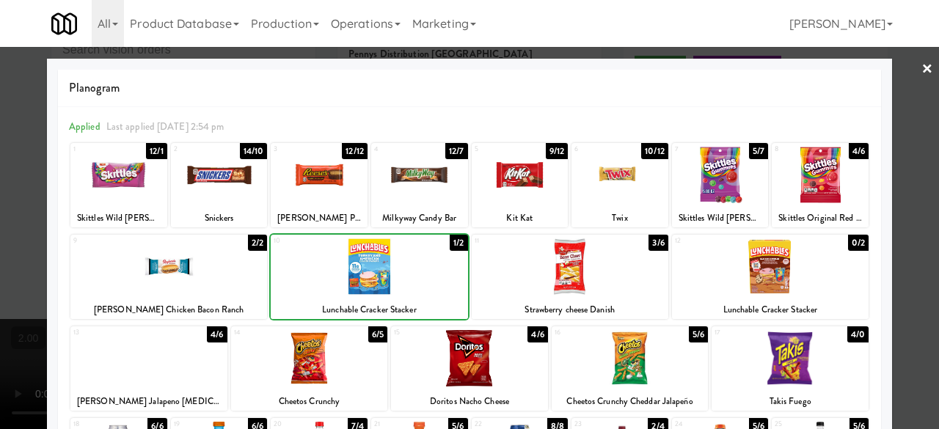
click at [317, 388] on div "14 6/5 Cheetos Crunchy" at bounding box center [309, 369] width 157 height 84
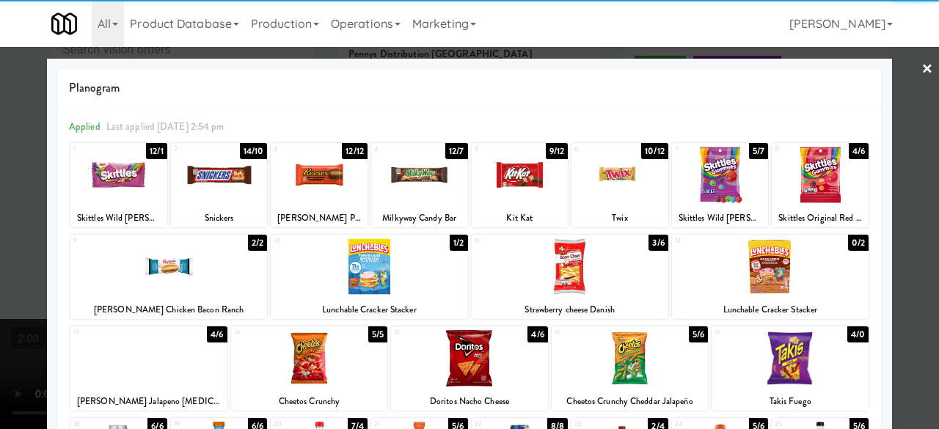
click at [903, 106] on div at bounding box center [469, 214] width 939 height 429
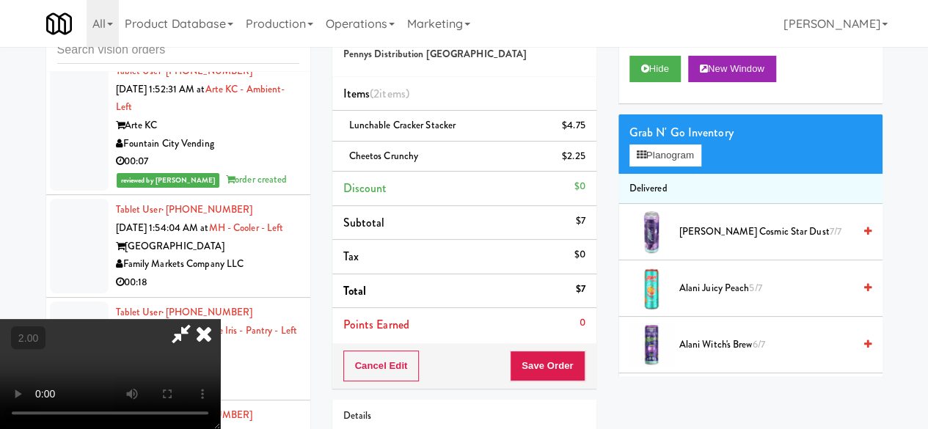
click at [198, 319] on icon at bounding box center [181, 333] width 34 height 29
click at [548, 374] on button "Save Order" at bounding box center [547, 366] width 75 height 31
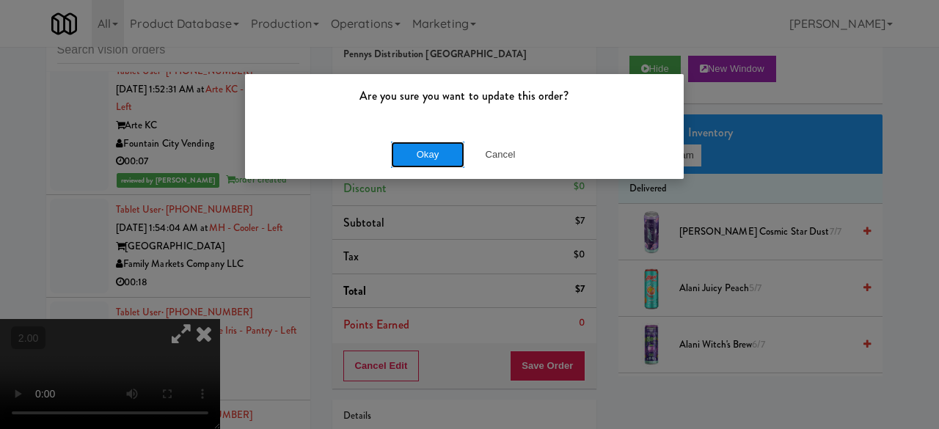
click at [431, 151] on button "Okay" at bounding box center [427, 155] width 73 height 26
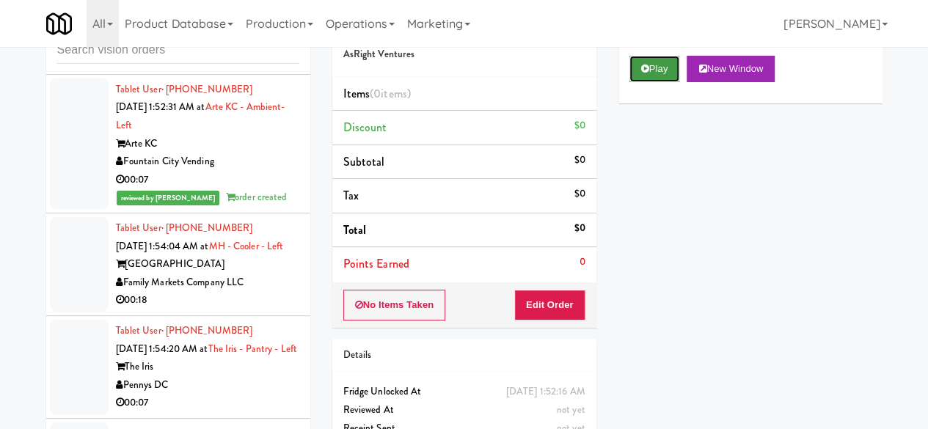
click at [649, 73] on icon at bounding box center [645, 69] width 8 height 10
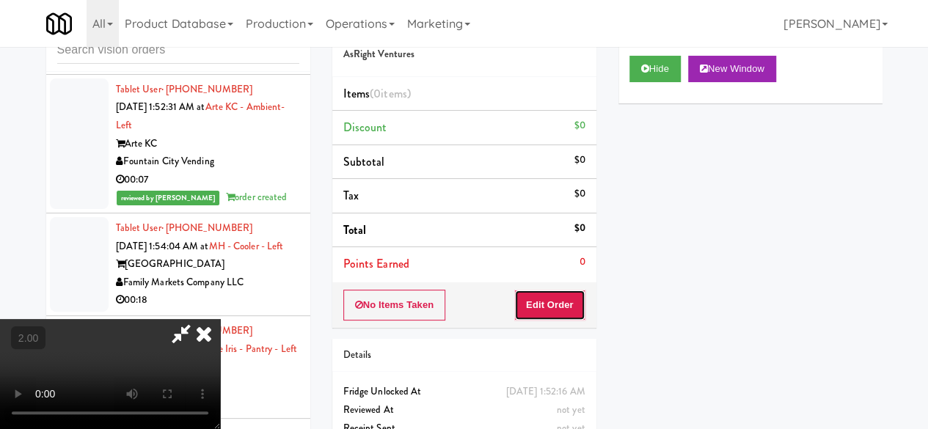
click at [577, 303] on button "Edit Order" at bounding box center [549, 305] width 71 height 31
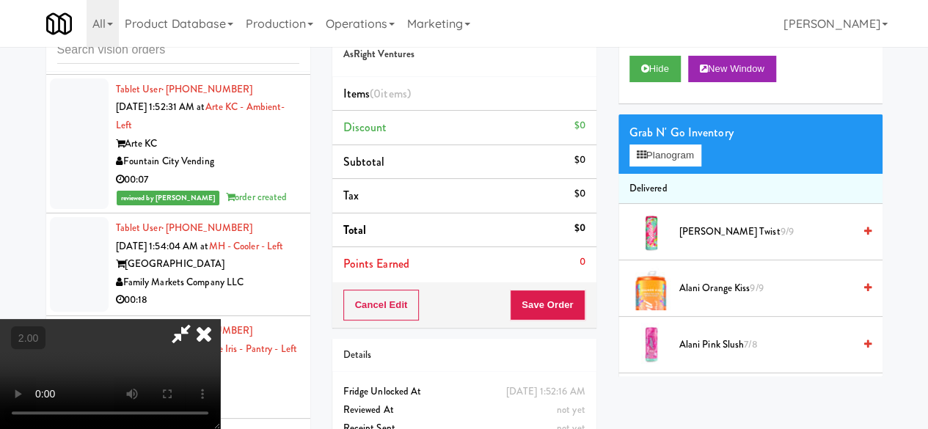
scroll to position [30, 0]
click at [679, 167] on button "Planogram" at bounding box center [666, 156] width 72 height 22
click at [0, 0] on div at bounding box center [0, 0] width 0 height 0
click at [679, 167] on button "Planogram" at bounding box center [666, 156] width 72 height 22
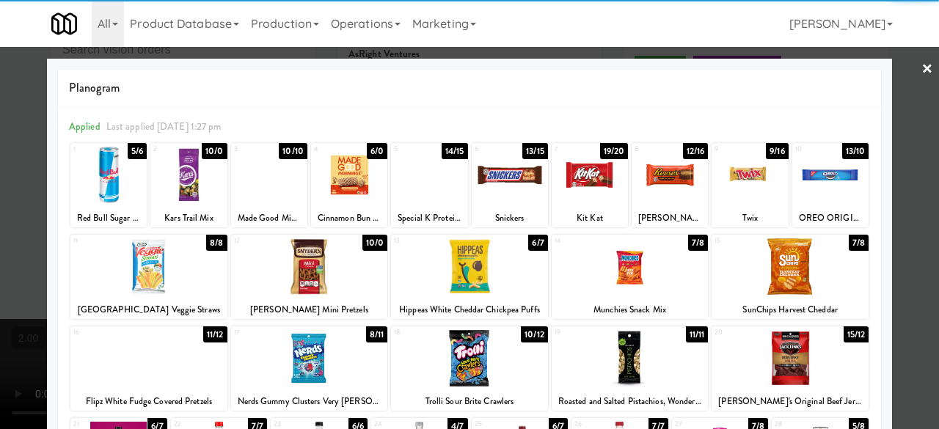
click at [599, 187] on div at bounding box center [590, 175] width 76 height 57
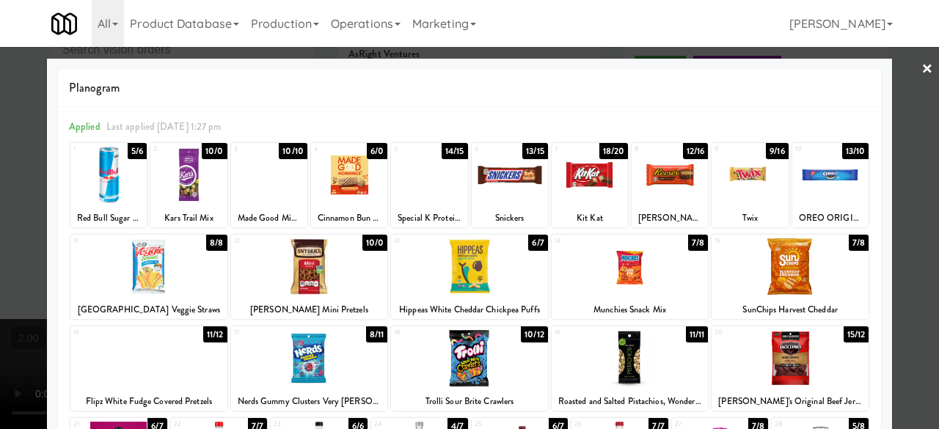
click at [895, 78] on div at bounding box center [469, 214] width 939 height 429
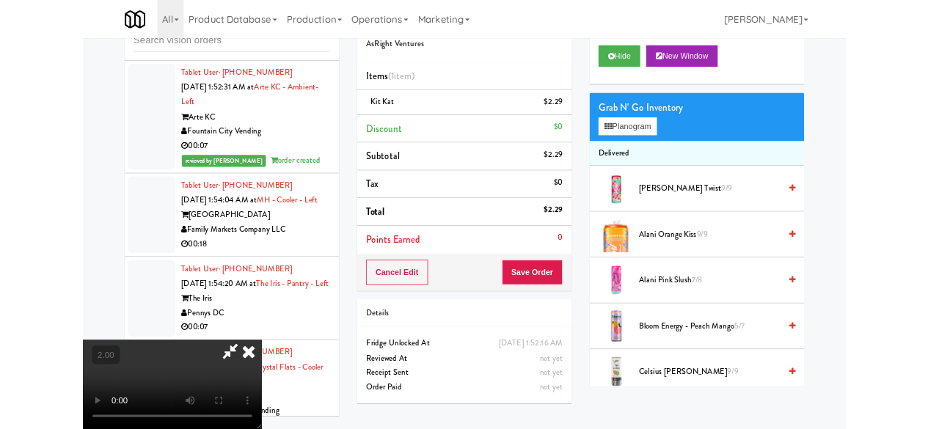
scroll to position [30, 0]
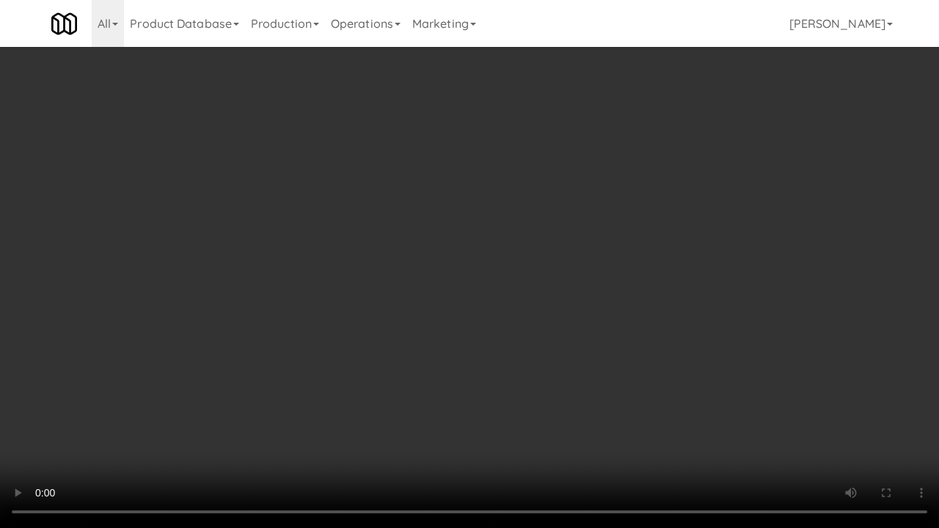
click at [492, 357] on video at bounding box center [469, 264] width 939 height 528
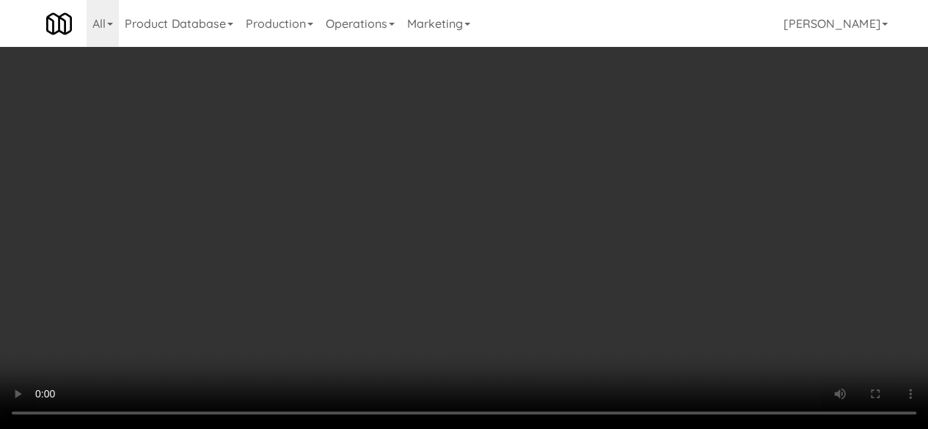
scroll to position [0, 0]
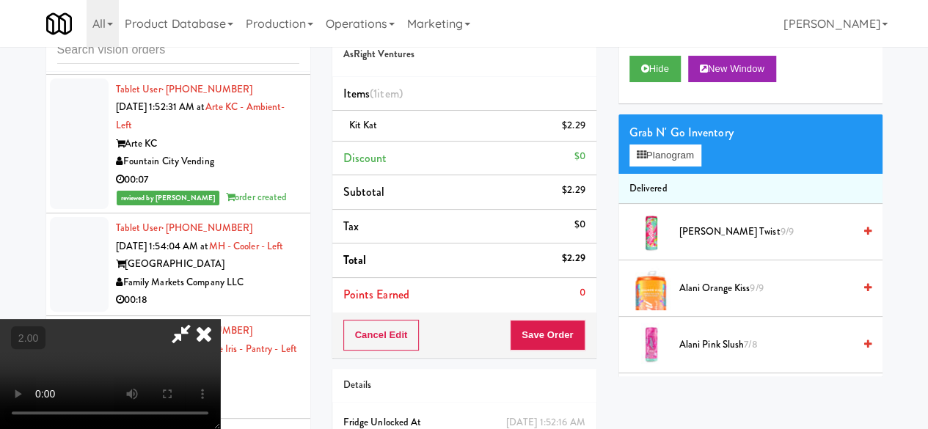
click at [198, 319] on icon at bounding box center [181, 333] width 34 height 29
click at [527, 332] on button "Save Order" at bounding box center [547, 335] width 75 height 31
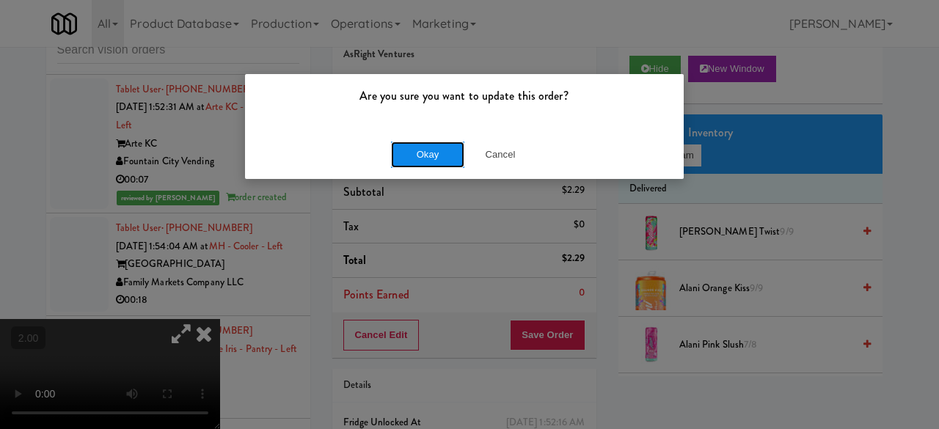
click at [421, 150] on button "Okay" at bounding box center [427, 155] width 73 height 26
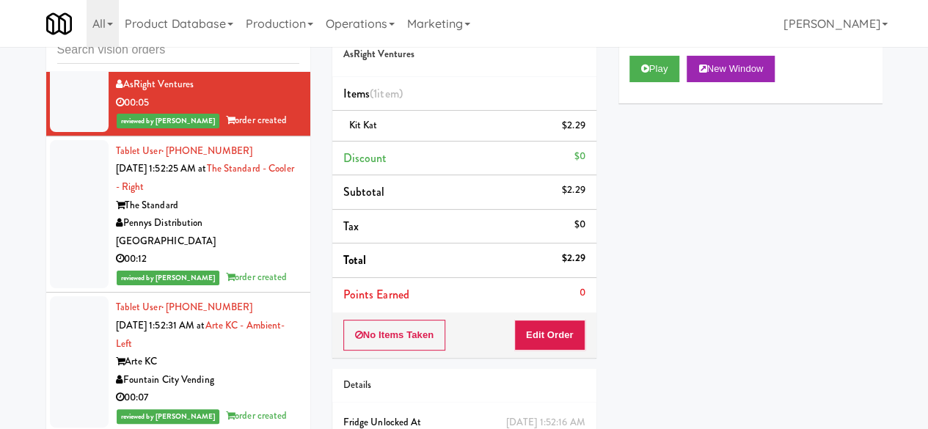
scroll to position [11175, 0]
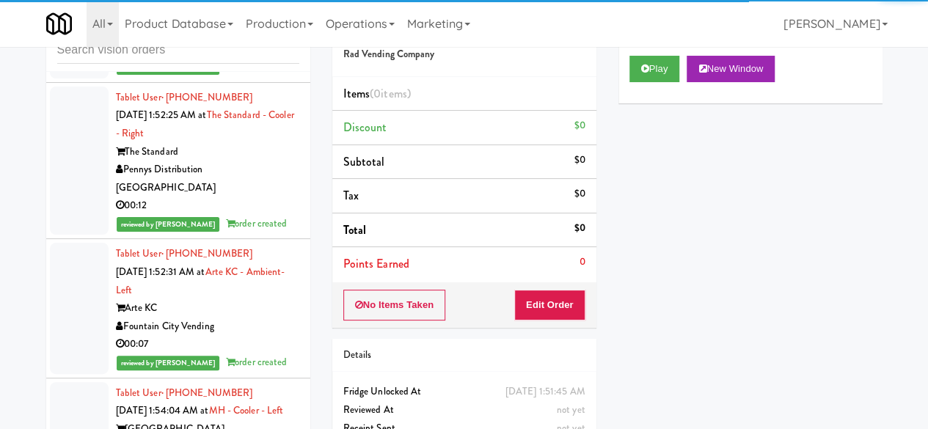
click at [651, 103] on div "Play New Window" at bounding box center [751, 74] width 264 height 59
click at [648, 82] on button "Play" at bounding box center [655, 69] width 51 height 26
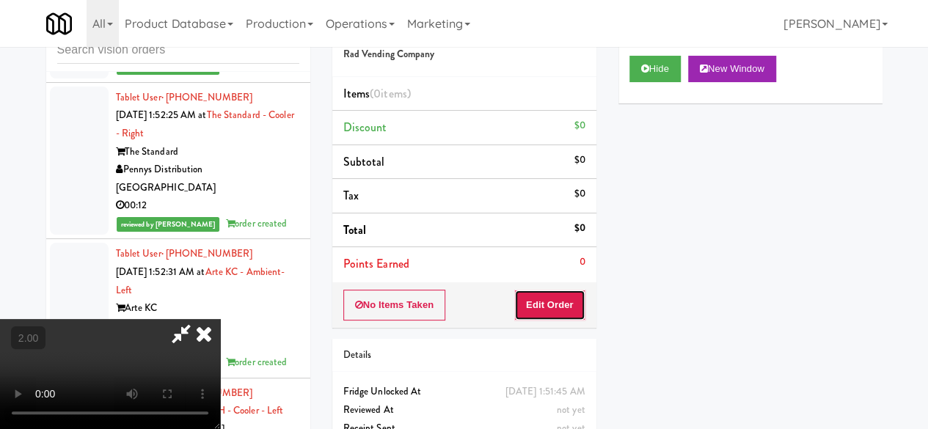
click at [547, 307] on button "Edit Order" at bounding box center [549, 305] width 71 height 31
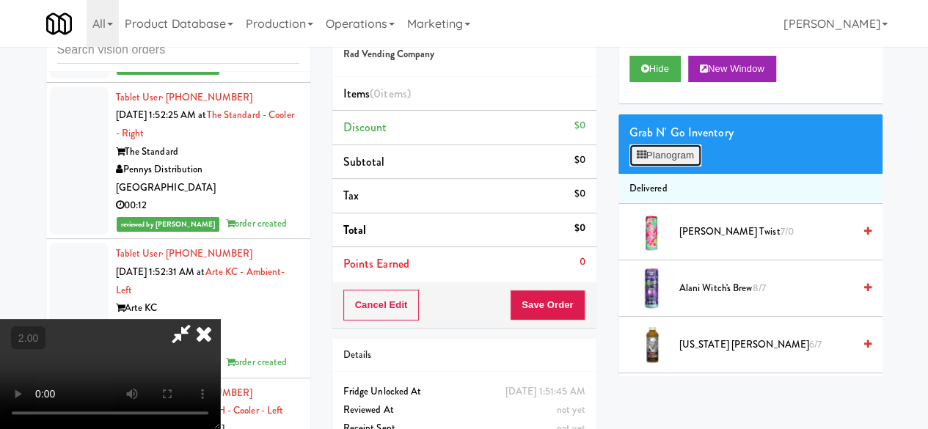
click at [671, 167] on button "Planogram" at bounding box center [666, 156] width 72 height 22
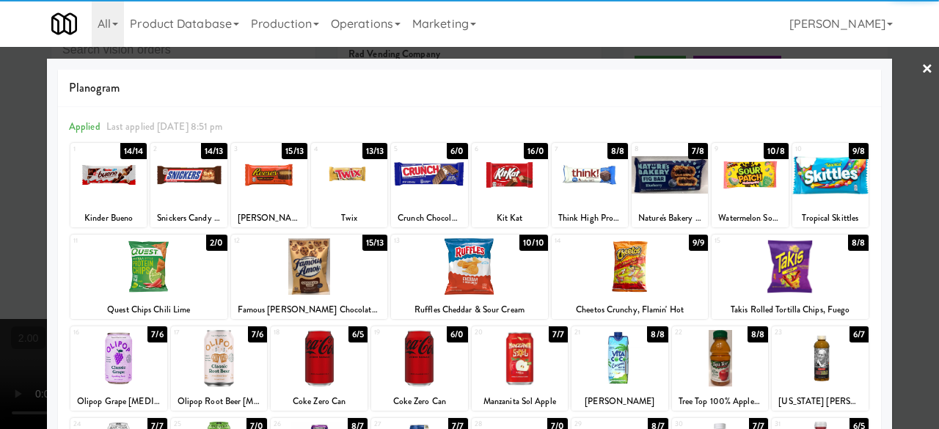
drag, startPoint x: 809, startPoint y: 363, endPoint x: 851, endPoint y: 325, distance: 56.7
click at [810, 363] on div at bounding box center [820, 358] width 97 height 57
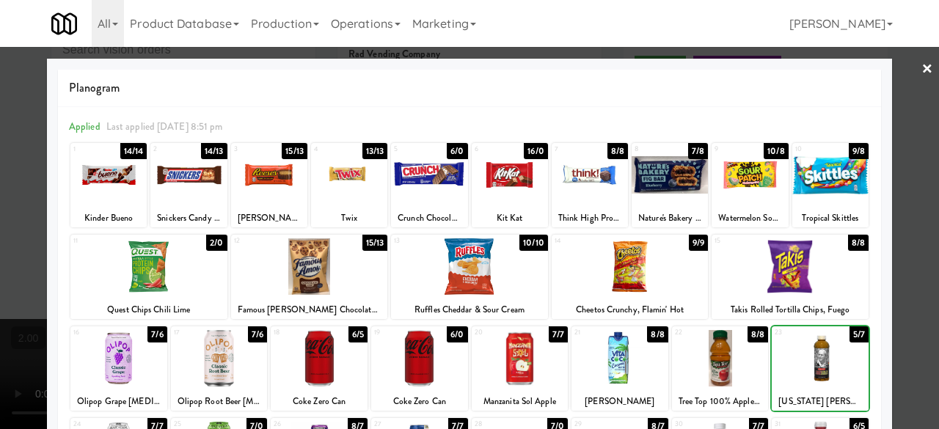
click at [897, 244] on div at bounding box center [469, 214] width 939 height 429
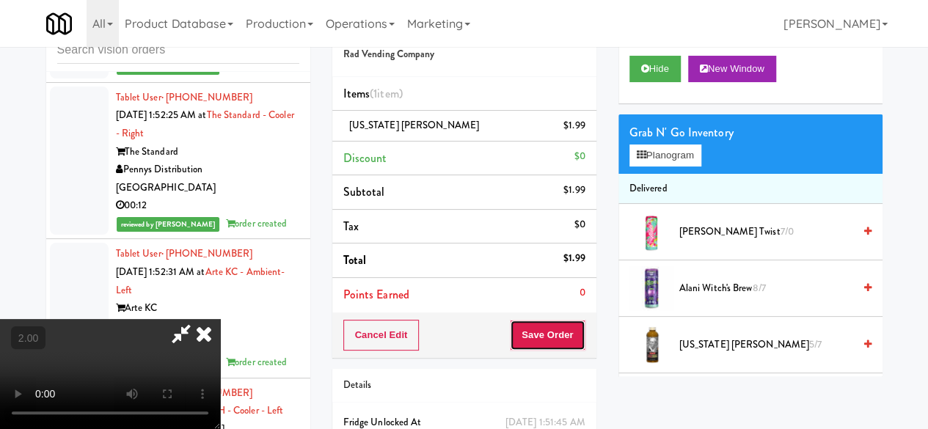
click at [577, 322] on button "Save Order" at bounding box center [547, 335] width 75 height 31
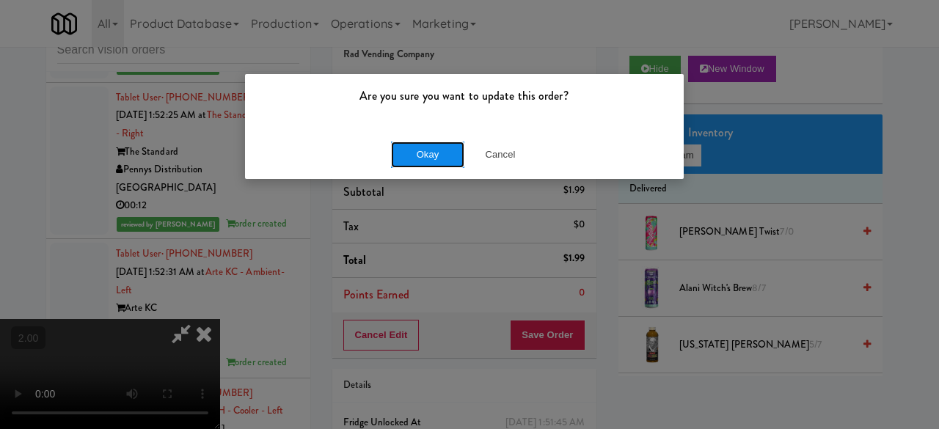
click at [410, 150] on button "Okay" at bounding box center [427, 155] width 73 height 26
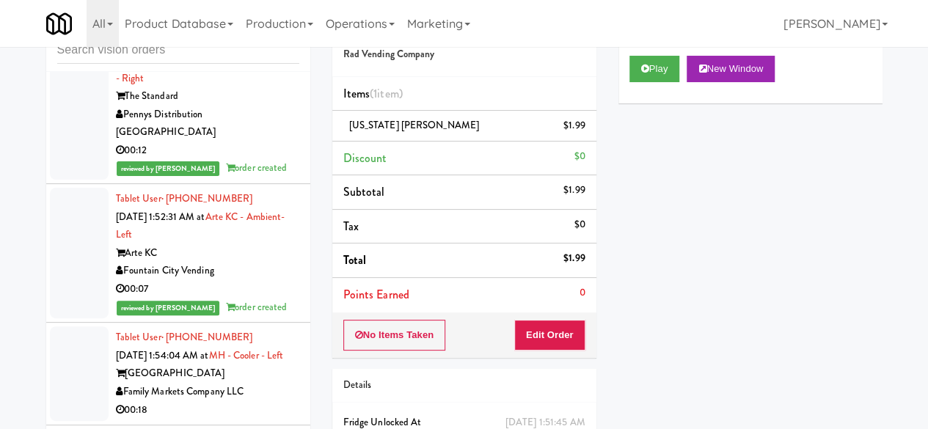
scroll to position [11101, 0]
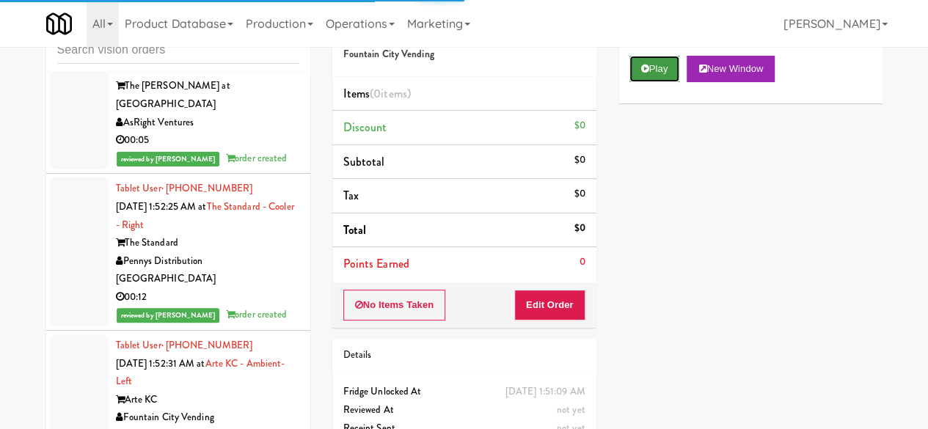
click at [653, 82] on button "Play" at bounding box center [655, 69] width 51 height 26
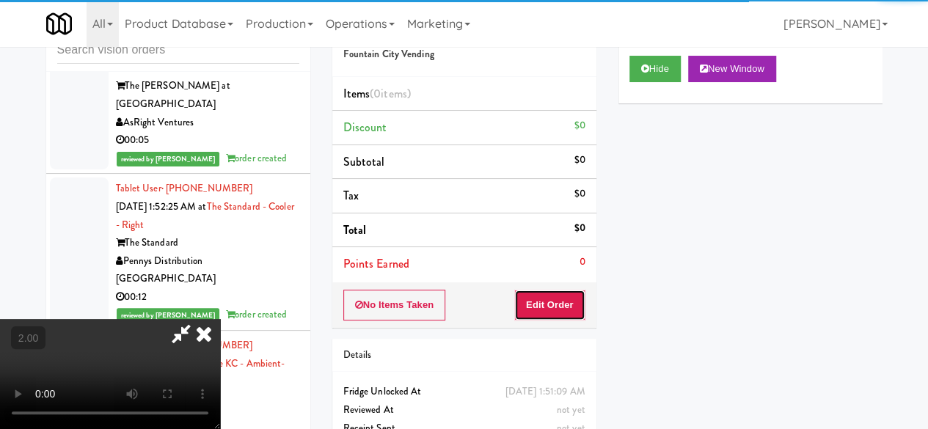
click at [556, 291] on button "Edit Order" at bounding box center [549, 305] width 71 height 31
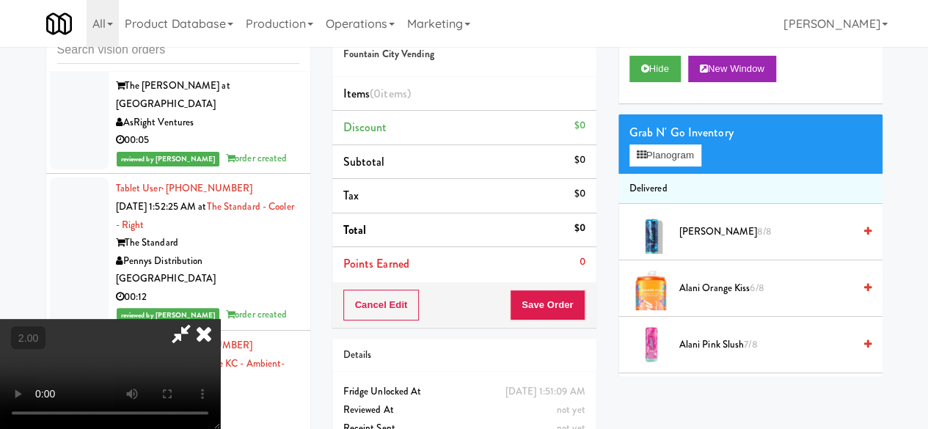
click at [691, 426] on div "Order # 8033553 Fountain City Vending Items (0 items ) Discount $0 Subtotal $0 …" at bounding box center [607, 242] width 572 height 472
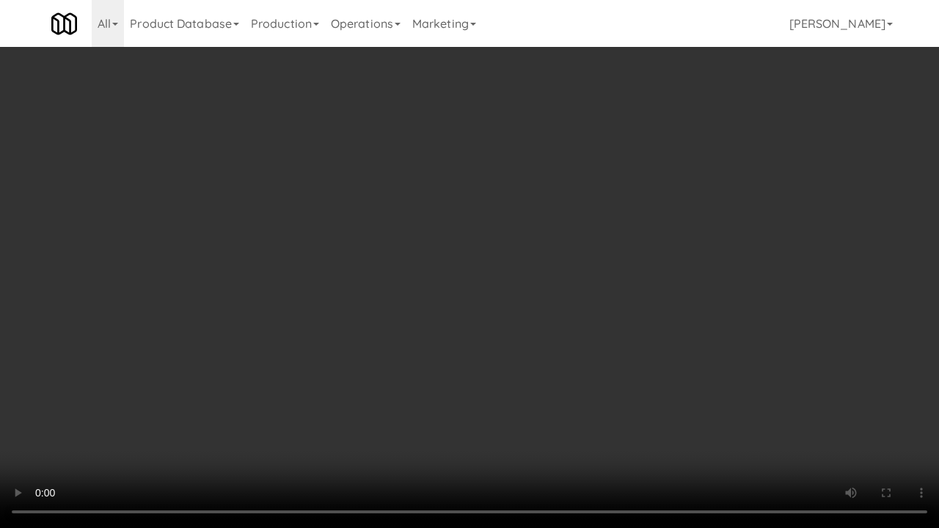
click at [460, 423] on video at bounding box center [469, 264] width 939 height 528
drag, startPoint x: 460, startPoint y: 423, endPoint x: 464, endPoint y: 356, distance: 67.6
click at [460, 423] on video at bounding box center [469, 264] width 939 height 528
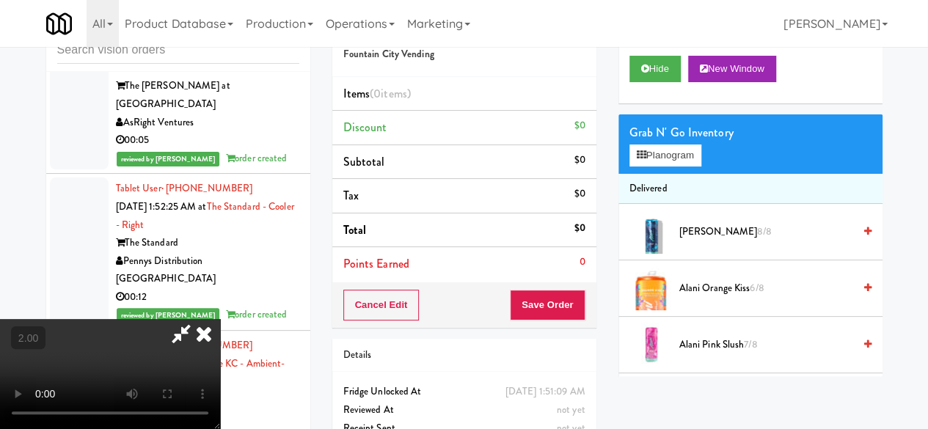
click at [220, 319] on video at bounding box center [110, 374] width 220 height 110
click at [647, 167] on button "Planogram" at bounding box center [666, 156] width 72 height 22
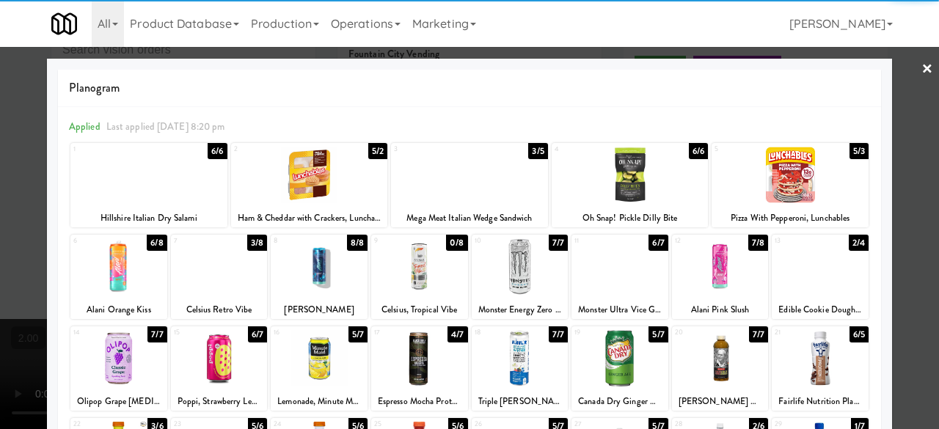
click at [155, 178] on div at bounding box center [148, 175] width 157 height 57
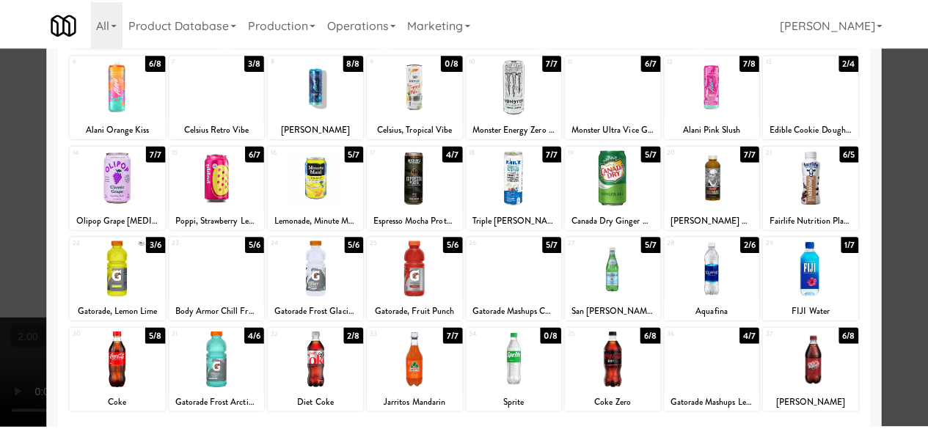
scroll to position [291, 0]
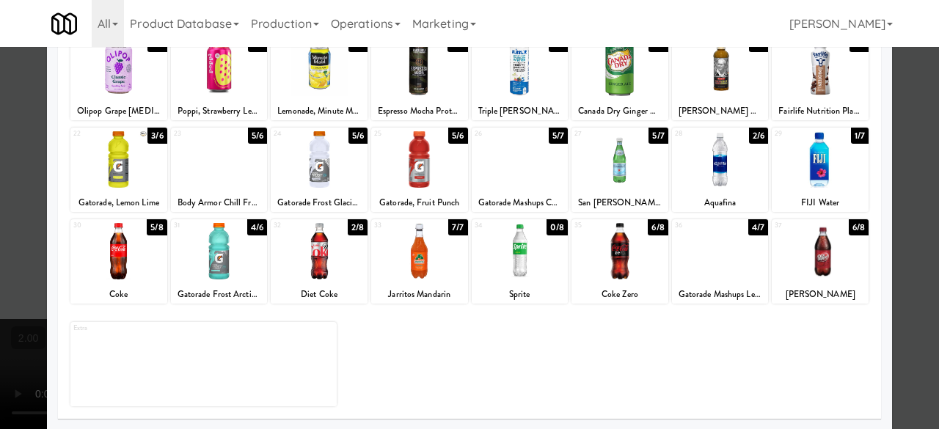
click at [530, 182] on div at bounding box center [520, 159] width 97 height 57
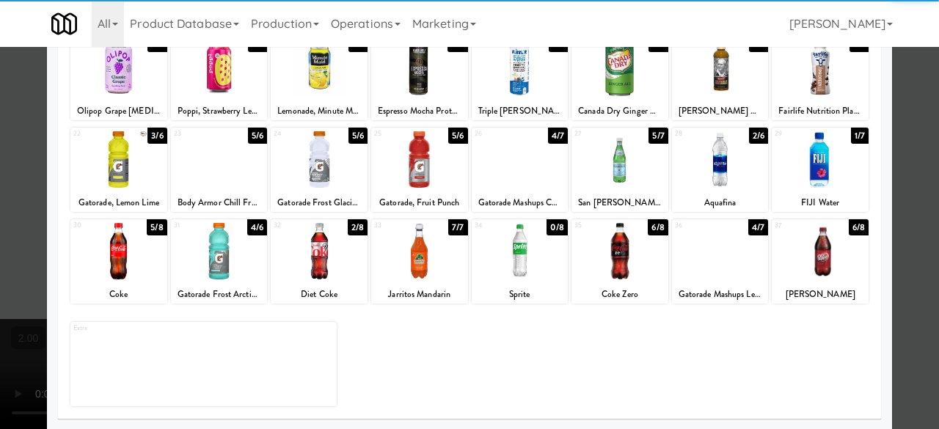
click at [903, 148] on div at bounding box center [469, 214] width 939 height 429
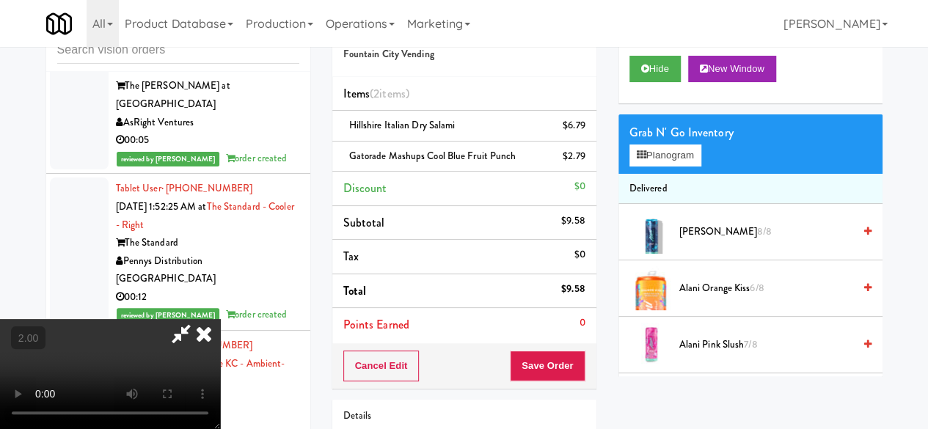
scroll to position [30, 0]
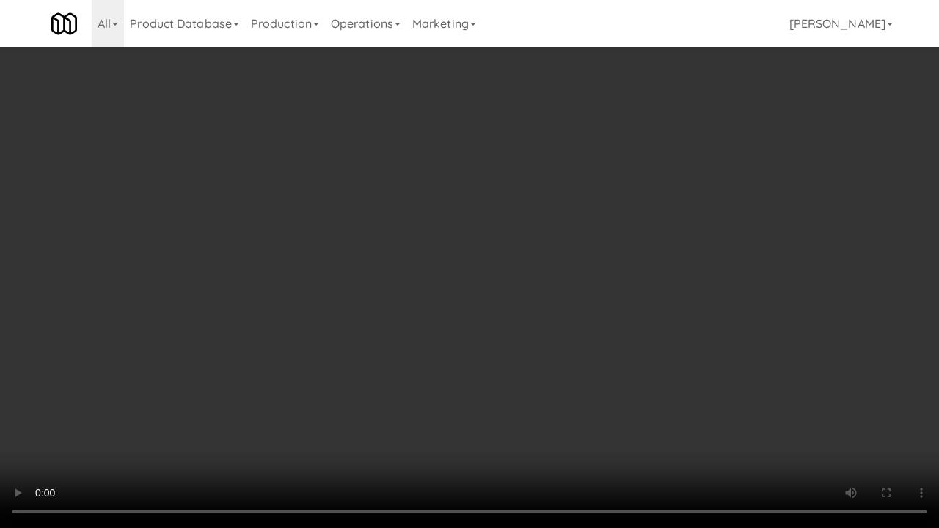
click at [502, 385] on video at bounding box center [469, 264] width 939 height 528
click at [495, 307] on video at bounding box center [469, 264] width 939 height 528
click at [475, 316] on video at bounding box center [469, 264] width 939 height 528
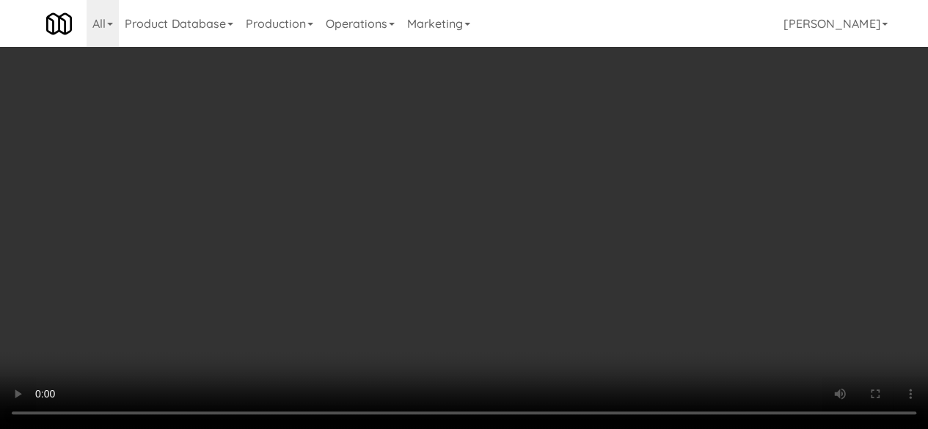
scroll to position [0, 0]
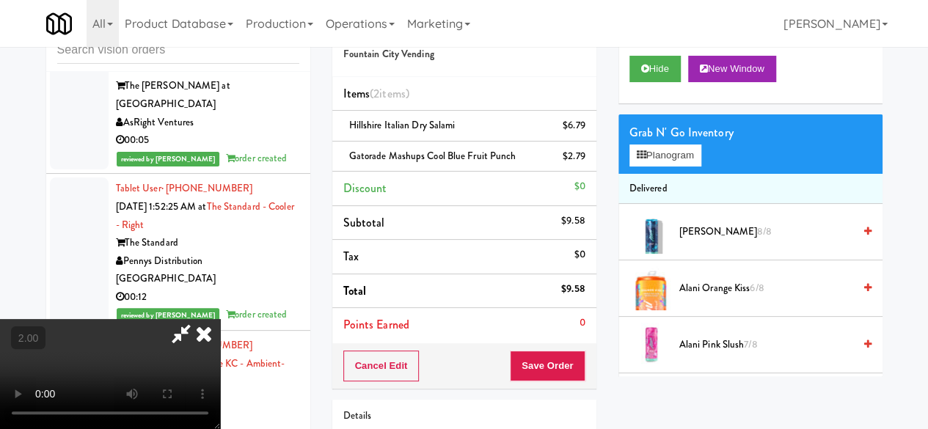
drag, startPoint x: 506, startPoint y: 72, endPoint x: 495, endPoint y: 73, distance: 11.8
click at [198, 319] on icon at bounding box center [181, 333] width 34 height 29
click at [413, 149] on span "Gatorade Mashups Cool Blue Fruit Punch" at bounding box center [432, 156] width 167 height 14
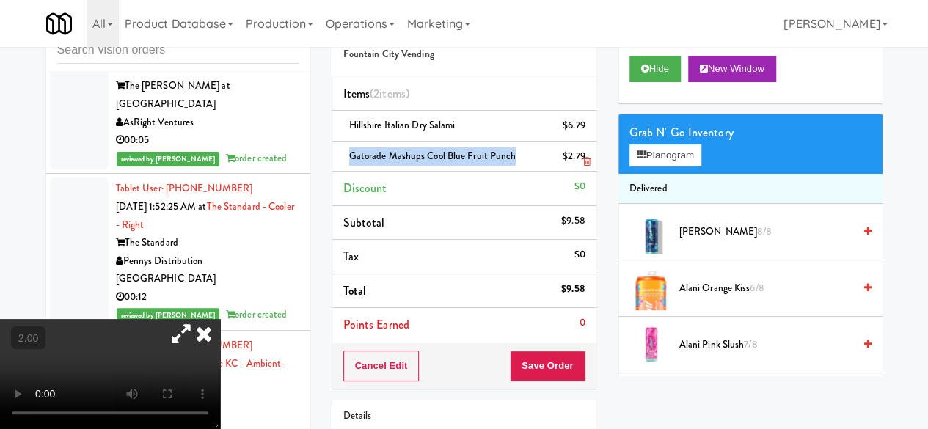
copy span "Gatorade Mashups Cool Blue Fruit Punch"
click at [550, 362] on button "Save Order" at bounding box center [547, 366] width 75 height 31
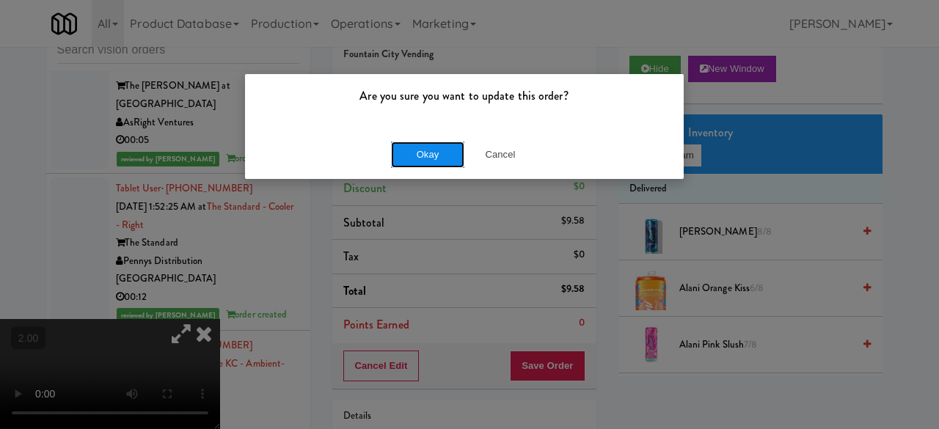
click at [433, 156] on button "Okay" at bounding box center [427, 155] width 73 height 26
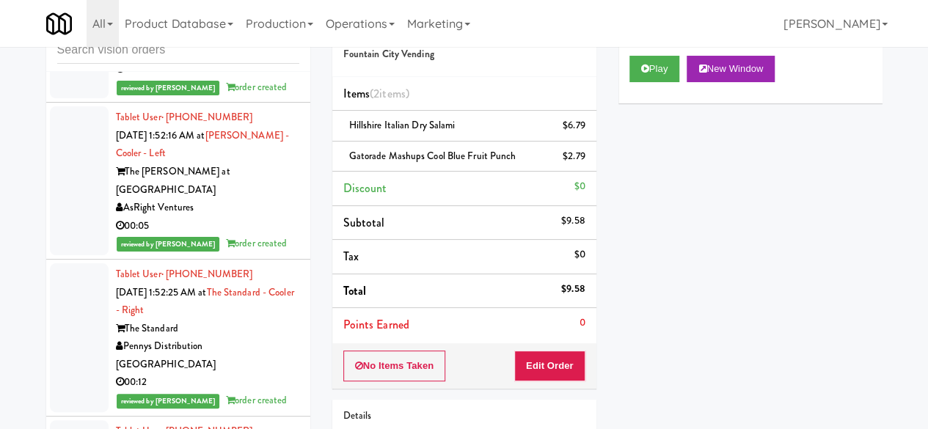
scroll to position [10955, 0]
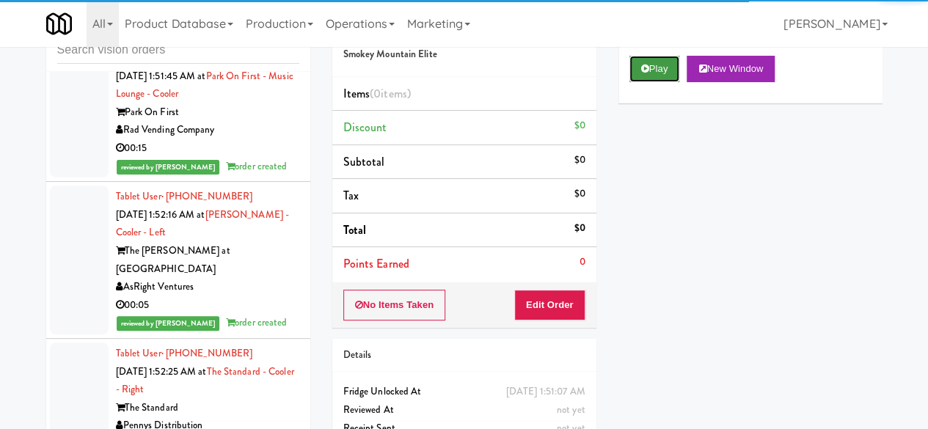
click at [667, 82] on button "Play" at bounding box center [655, 69] width 51 height 26
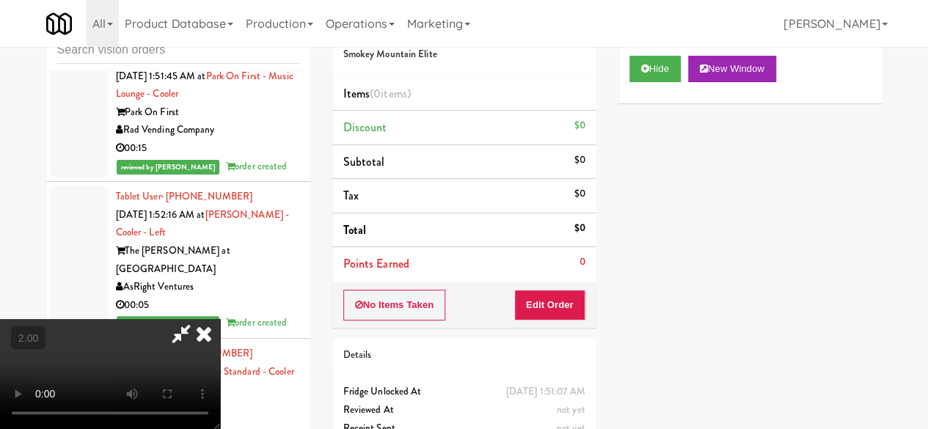
click at [213, 325] on icon at bounding box center [204, 333] width 32 height 29
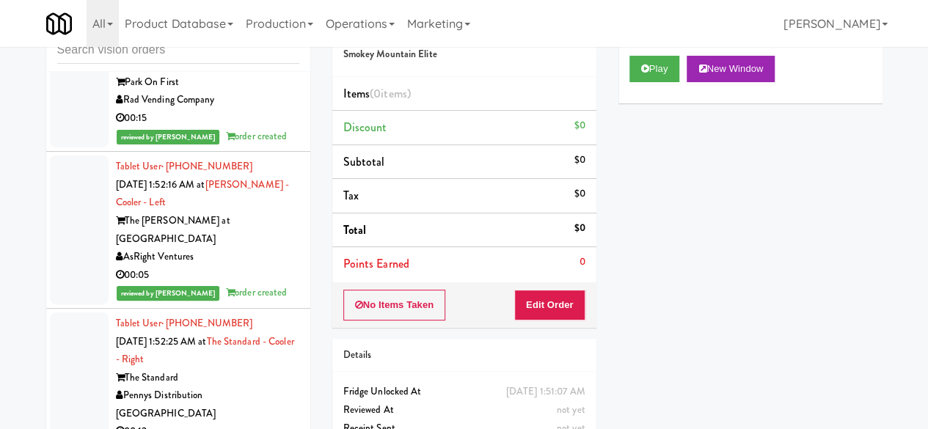
scroll to position [10955, 0]
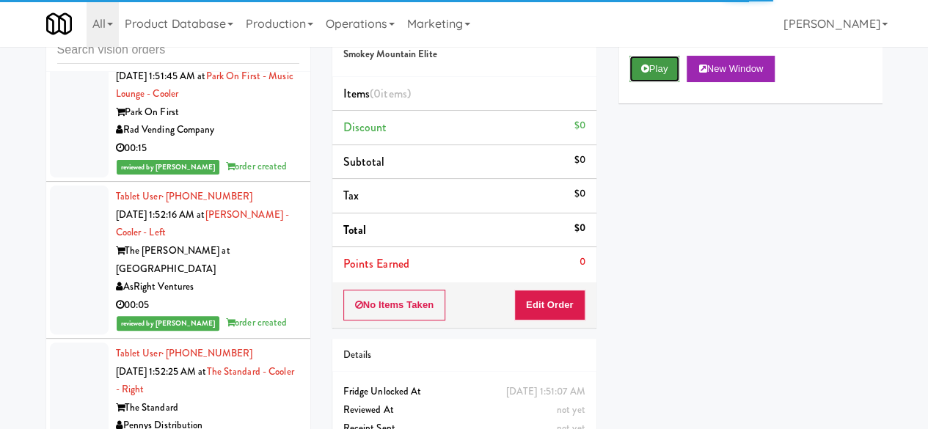
click at [638, 82] on button "Play" at bounding box center [655, 69] width 51 height 26
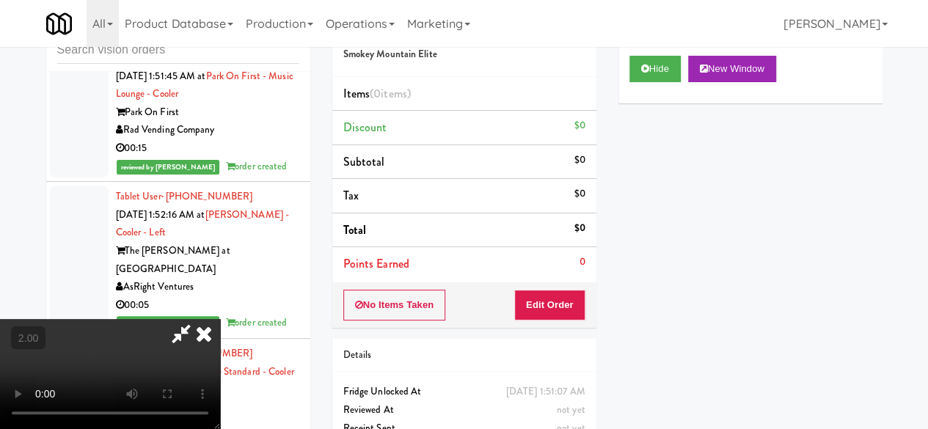
click at [553, 319] on div "No Items Taken Edit Order" at bounding box center [464, 306] width 264 height 46
click at [558, 305] on button "Edit Order" at bounding box center [549, 305] width 71 height 31
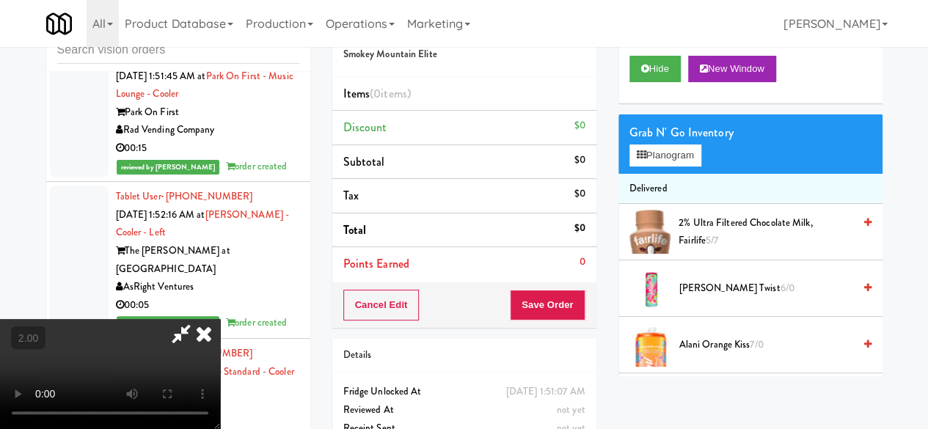
scroll to position [30, 0]
click at [660, 167] on button "Planogram" at bounding box center [666, 156] width 72 height 22
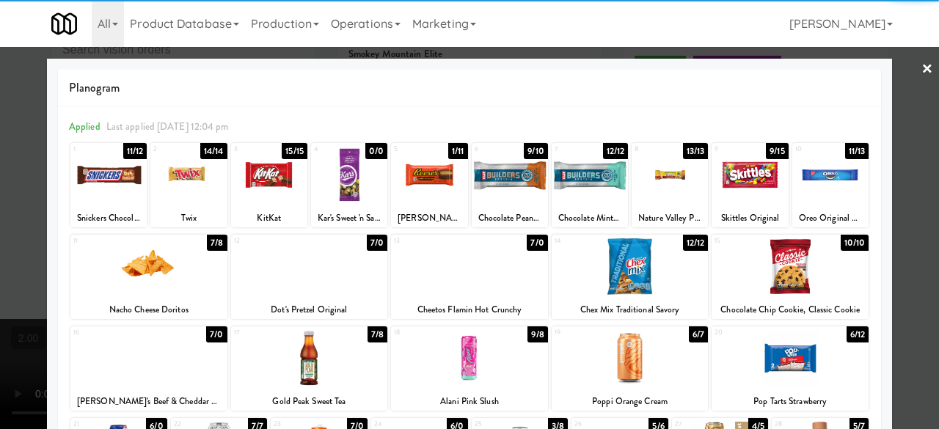
click at [164, 279] on div at bounding box center [148, 267] width 157 height 57
click at [910, 78] on div at bounding box center [469, 214] width 939 height 429
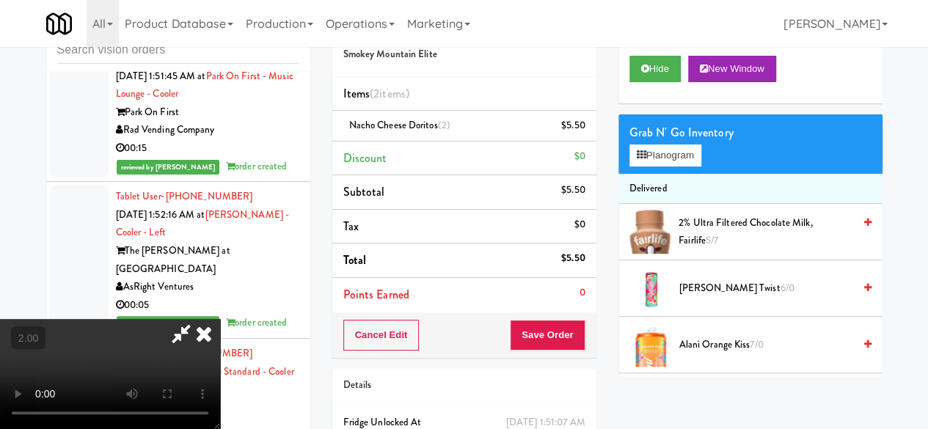
click at [198, 319] on icon at bounding box center [181, 333] width 34 height 29
click at [569, 330] on button "Save Order" at bounding box center [547, 335] width 75 height 31
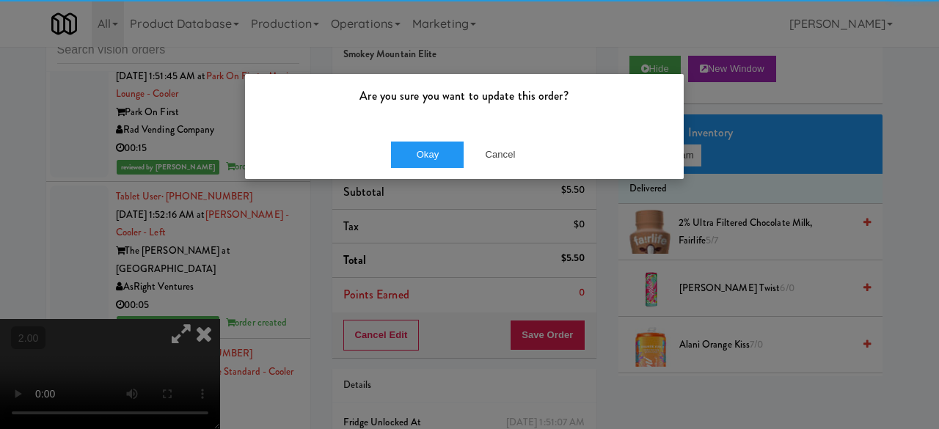
click at [414, 130] on div "Okay Cancel" at bounding box center [464, 154] width 439 height 49
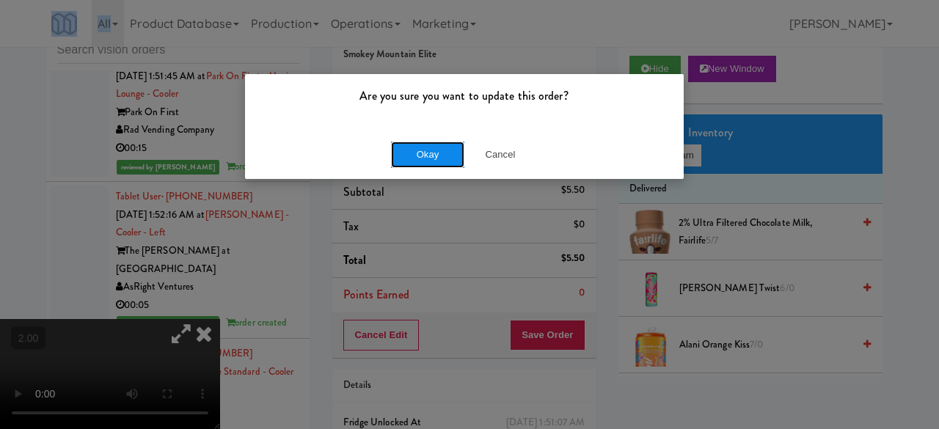
click at [423, 149] on button "Okay" at bounding box center [427, 155] width 73 height 26
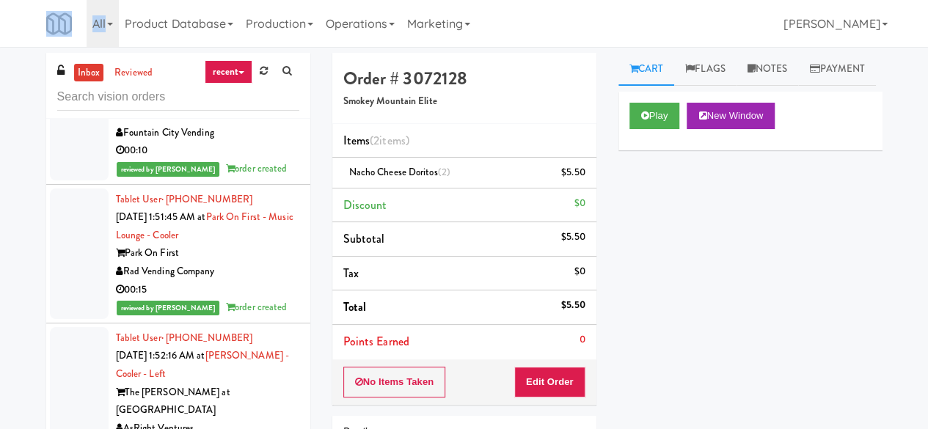
scroll to position [10881, 0]
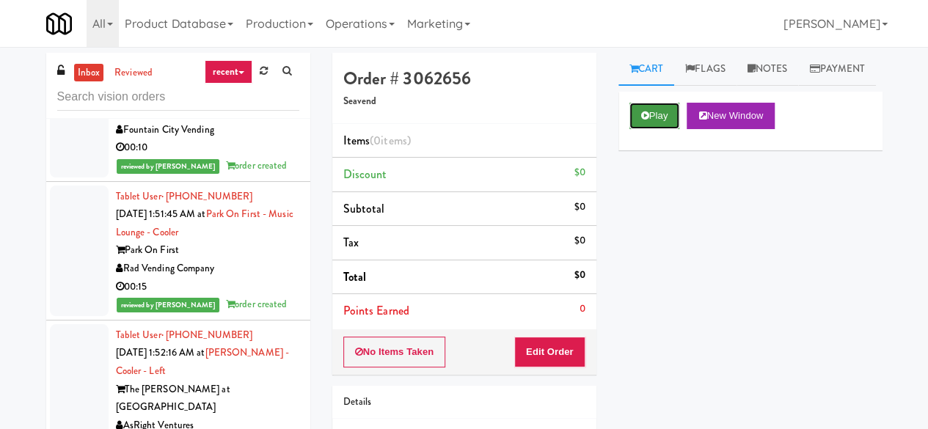
click at [677, 129] on button "Play" at bounding box center [655, 116] width 51 height 26
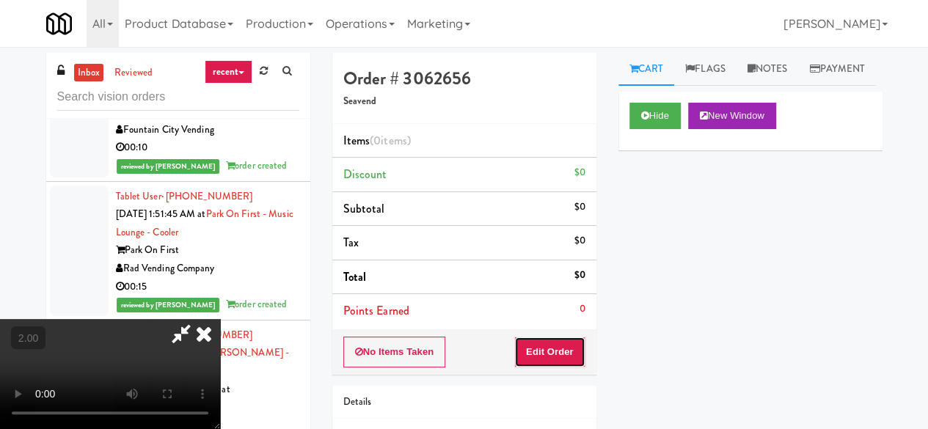
click at [561, 338] on button "Edit Order" at bounding box center [549, 352] width 71 height 31
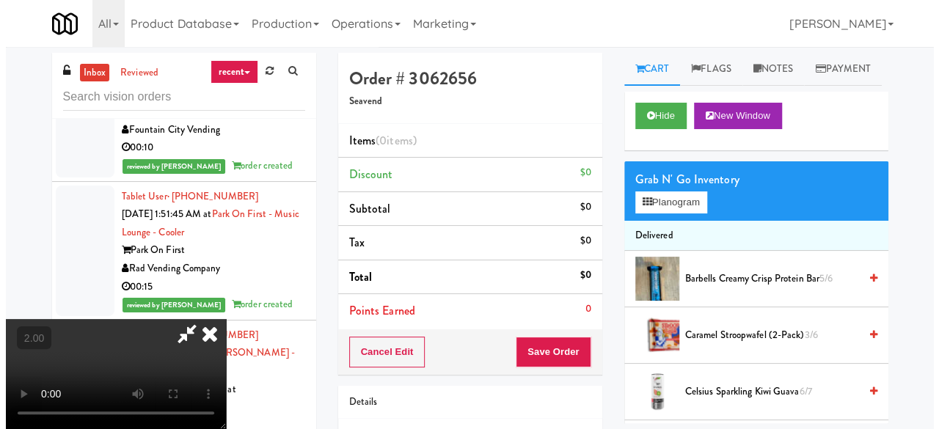
scroll to position [30, 0]
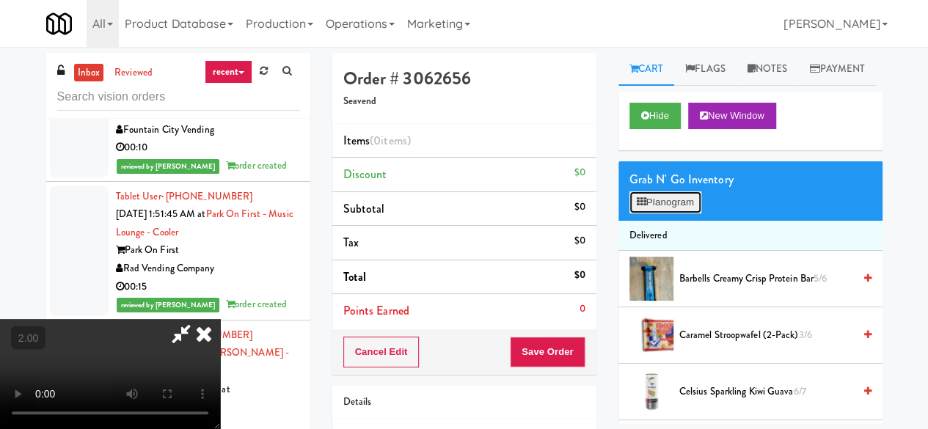
click at [680, 214] on button "Planogram" at bounding box center [666, 203] width 72 height 22
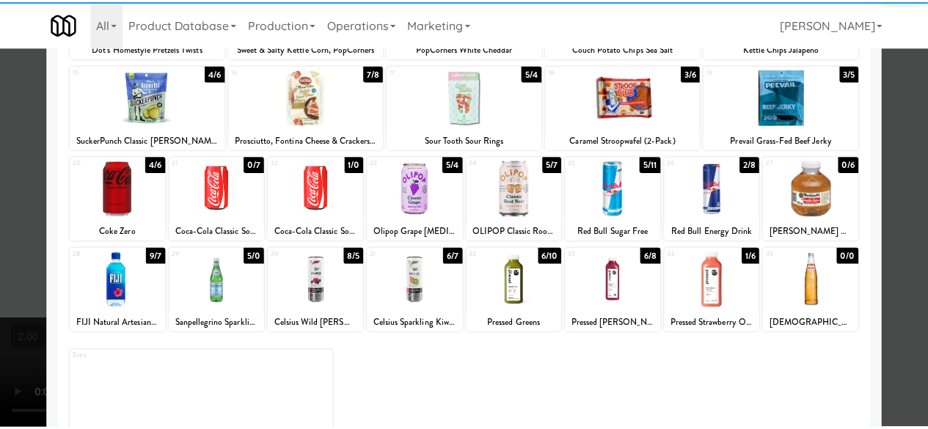
scroll to position [291, 0]
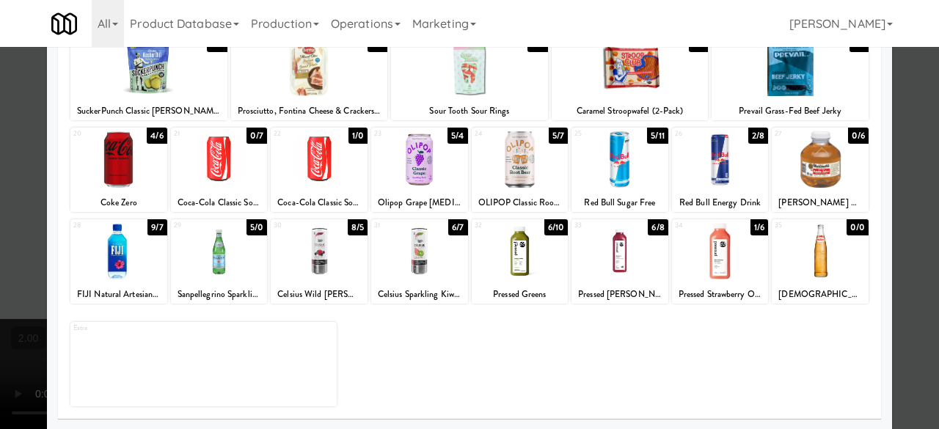
click at [889, 171] on div at bounding box center [469, 214] width 939 height 429
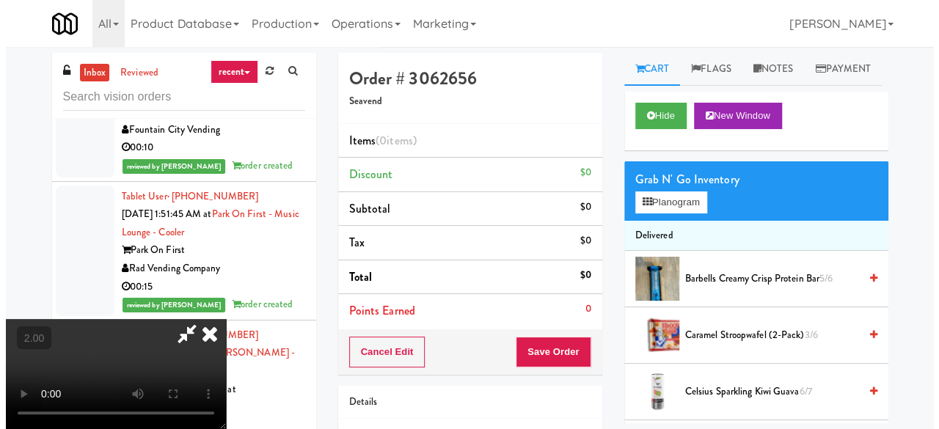
scroll to position [30, 0]
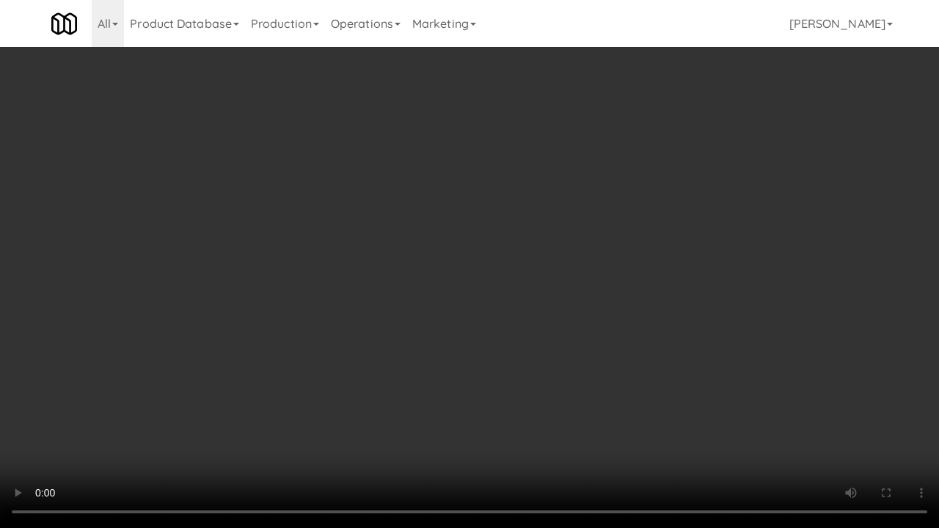
click at [569, 379] on video at bounding box center [469, 264] width 939 height 528
click at [580, 346] on video at bounding box center [469, 264] width 939 height 528
click at [525, 326] on video at bounding box center [469, 264] width 939 height 528
click at [517, 331] on video at bounding box center [469, 264] width 939 height 528
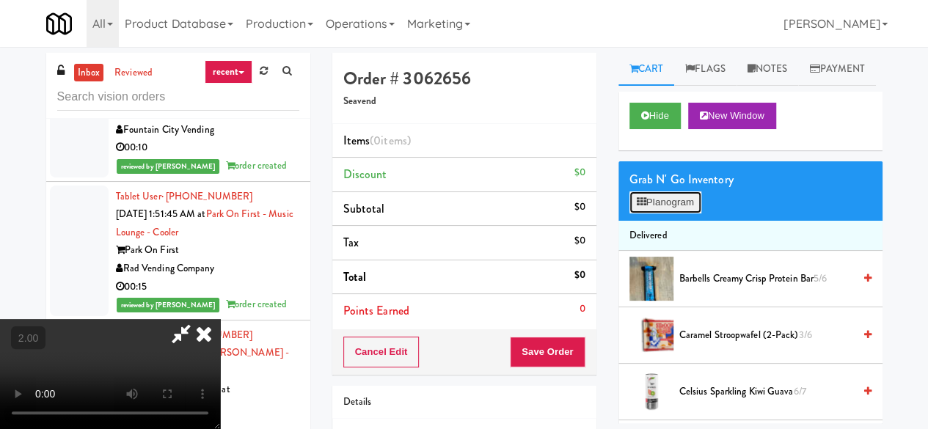
click at [678, 214] on button "Planogram" at bounding box center [666, 203] width 72 height 22
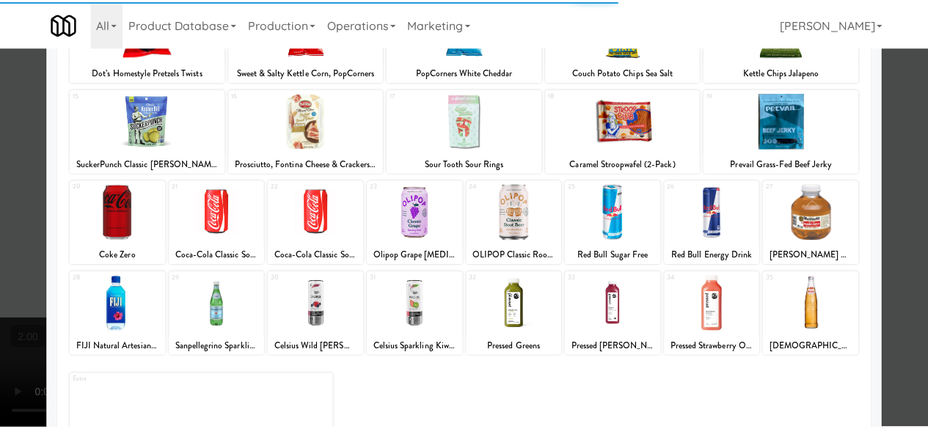
scroll to position [291, 0]
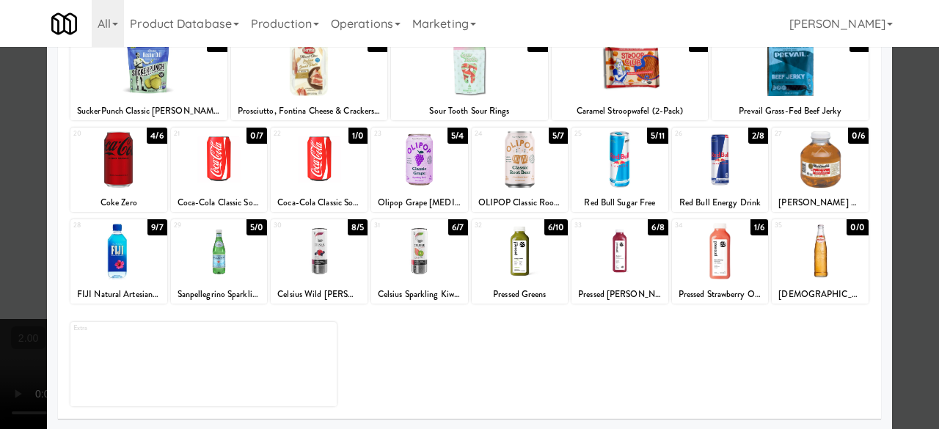
click at [897, 222] on div at bounding box center [469, 214] width 939 height 429
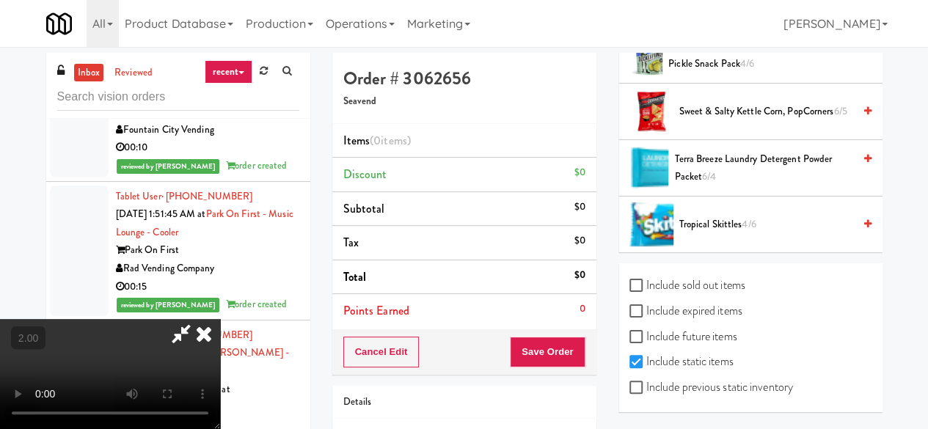
click at [696, 379] on label "Include previous static inventory" at bounding box center [712, 387] width 164 height 22
click at [647, 382] on input "Include previous static inventory" at bounding box center [638, 388] width 17 height 12
checkbox input "true"
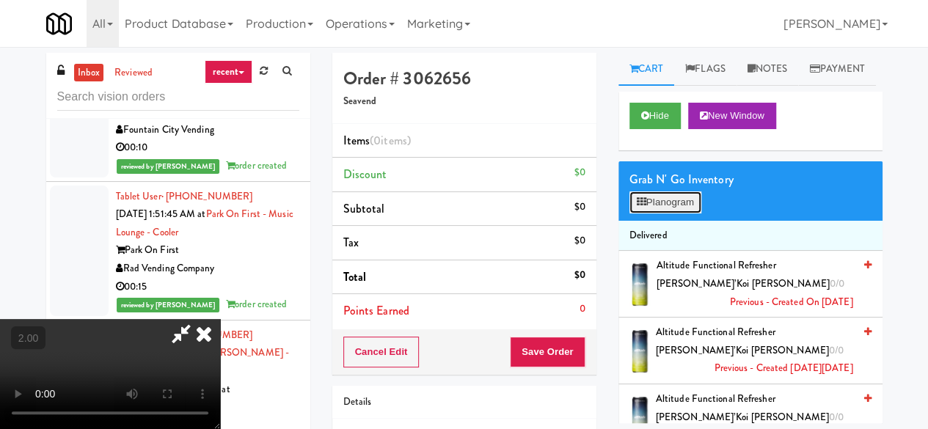
click at [677, 214] on button "Planogram" at bounding box center [666, 203] width 72 height 22
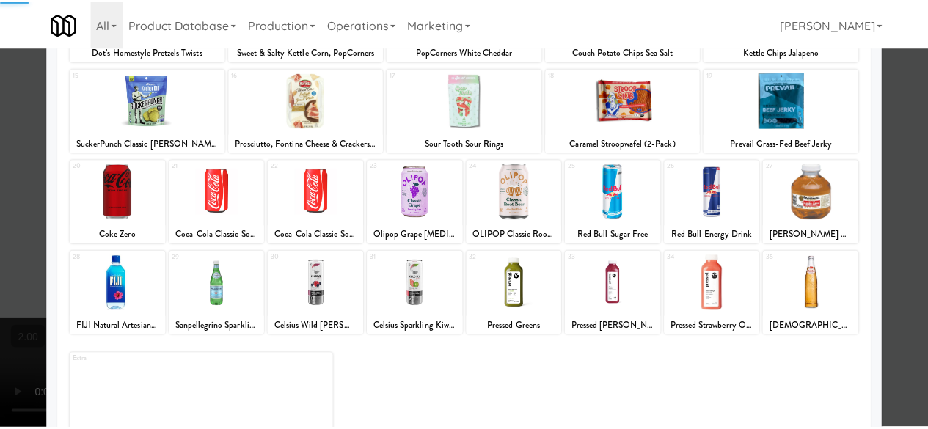
scroll to position [291, 0]
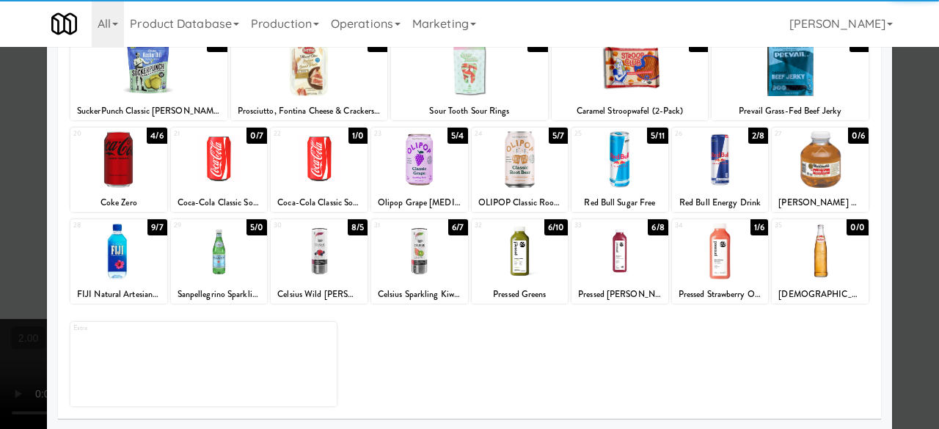
click at [806, 275] on div at bounding box center [820, 251] width 97 height 57
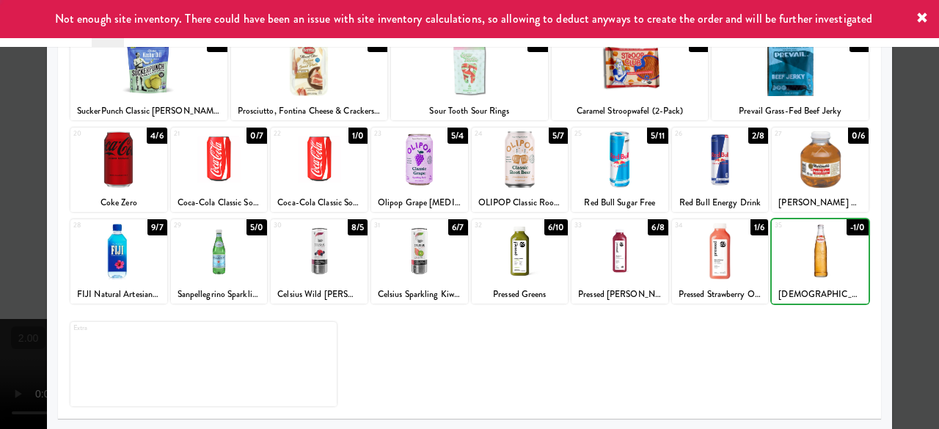
click at [806, 275] on div at bounding box center [820, 251] width 97 height 57
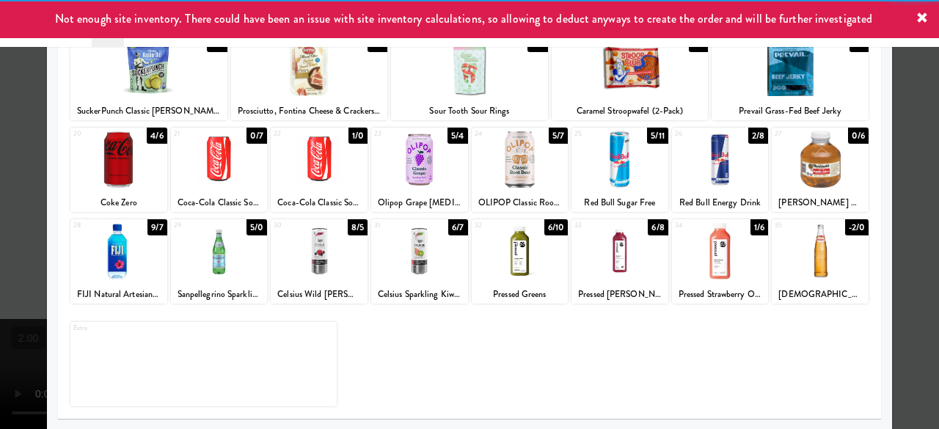
click at [891, 204] on div at bounding box center [469, 214] width 939 height 429
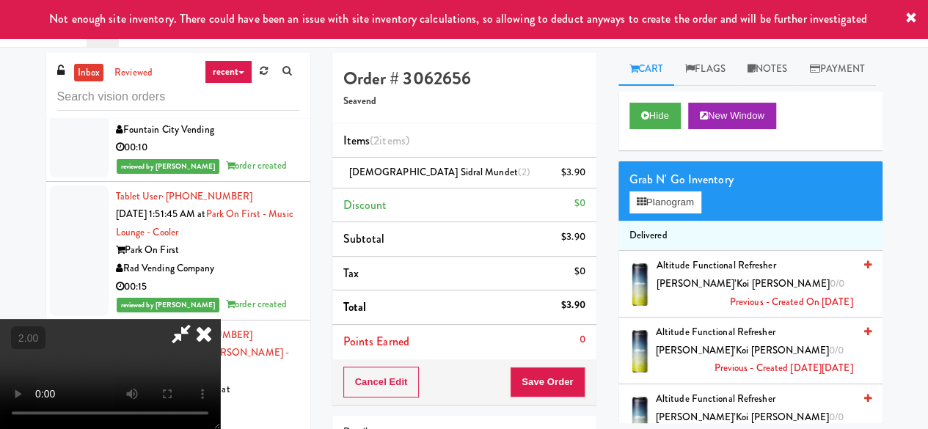
scroll to position [30, 0]
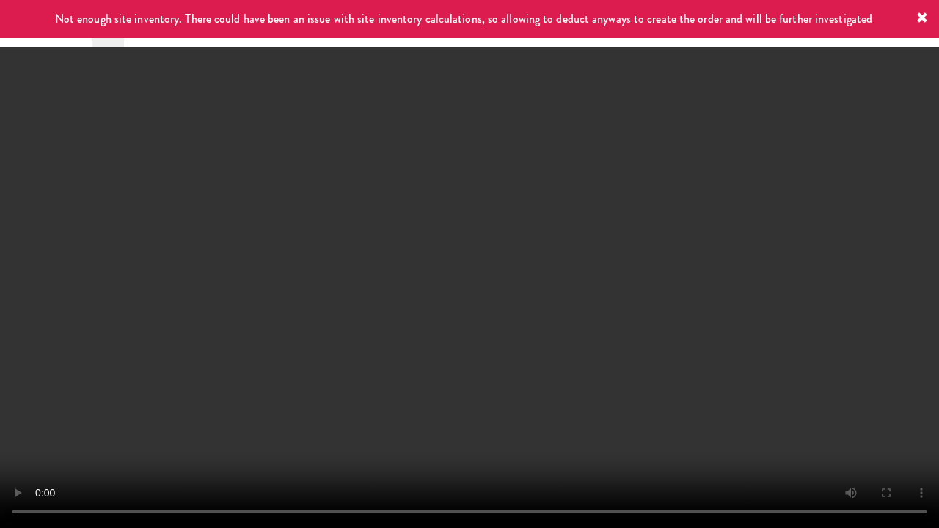
click at [604, 384] on video at bounding box center [469, 264] width 939 height 528
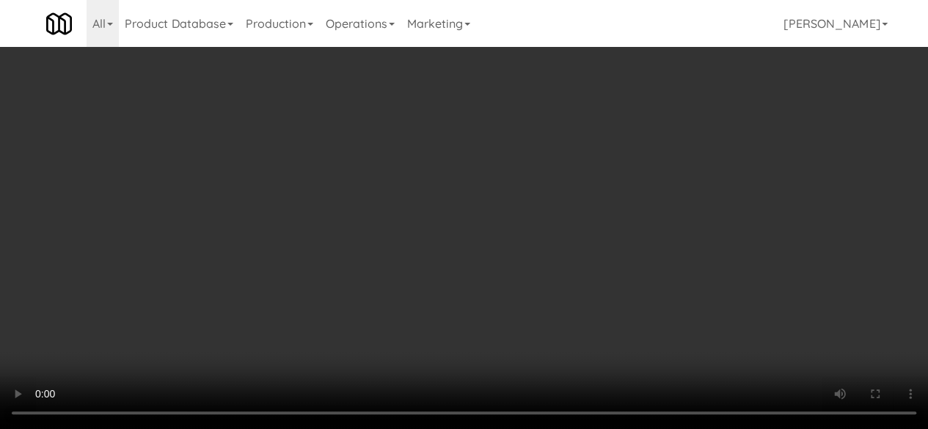
scroll to position [0, 0]
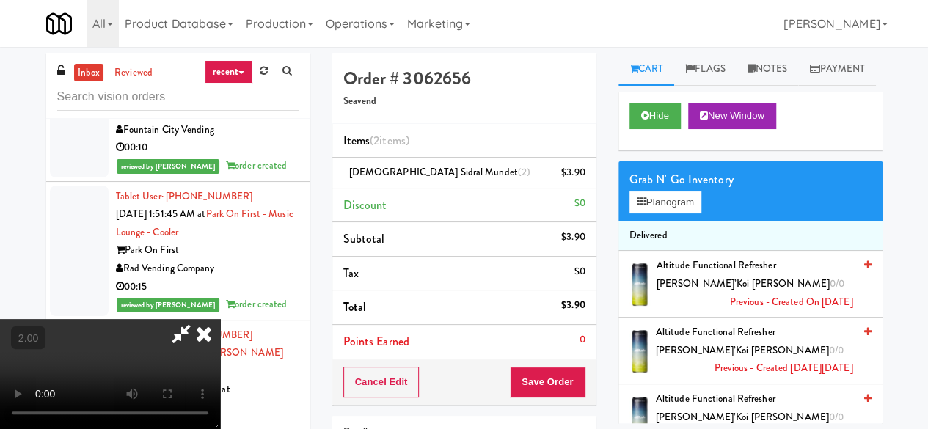
click at [198, 319] on icon at bounding box center [181, 333] width 34 height 29
click at [412, 158] on li "[DEMOGRAPHIC_DATA] Sidral Mundet (2) $3.90" at bounding box center [464, 173] width 264 height 31
click at [412, 159] on li "[DEMOGRAPHIC_DATA] Sidral Mundet (2) $3.90" at bounding box center [464, 173] width 264 height 31
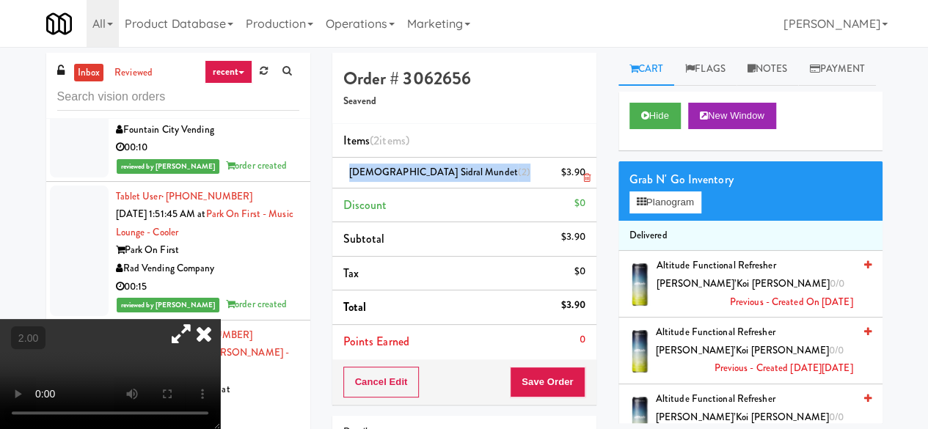
click at [412, 159] on li "[DEMOGRAPHIC_DATA] Sidral Mundet (2) $3.90" at bounding box center [464, 173] width 264 height 31
copy span "[DEMOGRAPHIC_DATA] Sidral Mundet (2)"
click at [546, 372] on button "Save Order" at bounding box center [547, 382] width 75 height 31
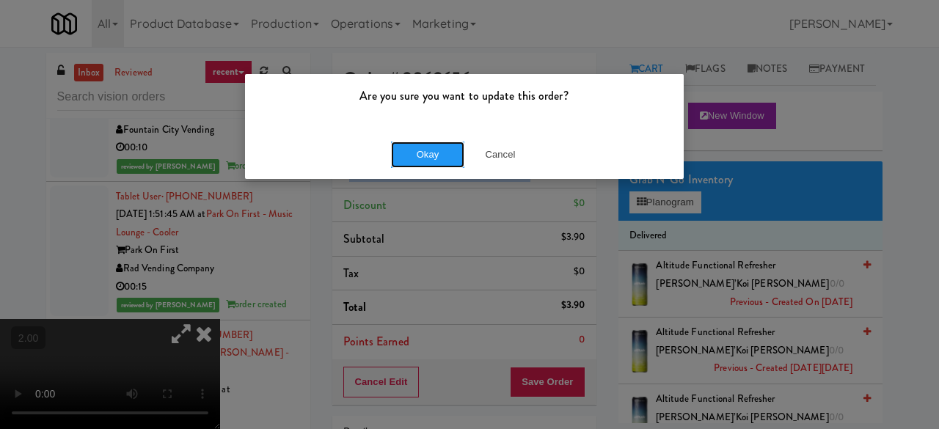
click at [412, 155] on button "Okay" at bounding box center [427, 155] width 73 height 26
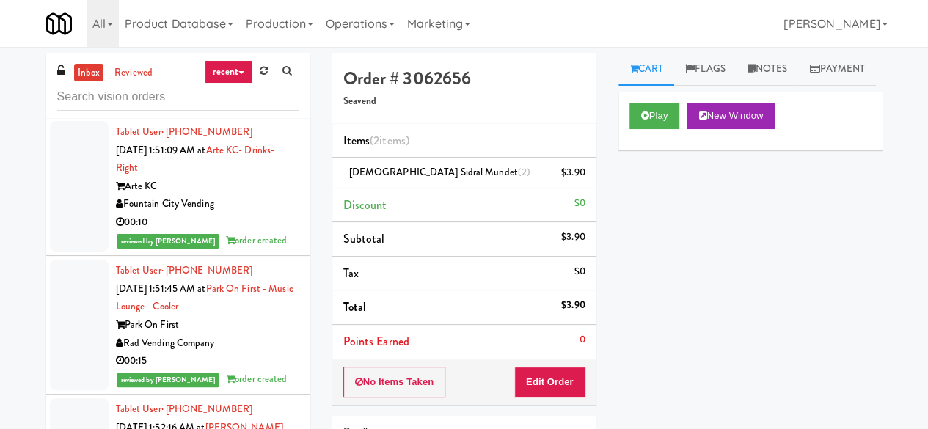
scroll to position [10661, 0]
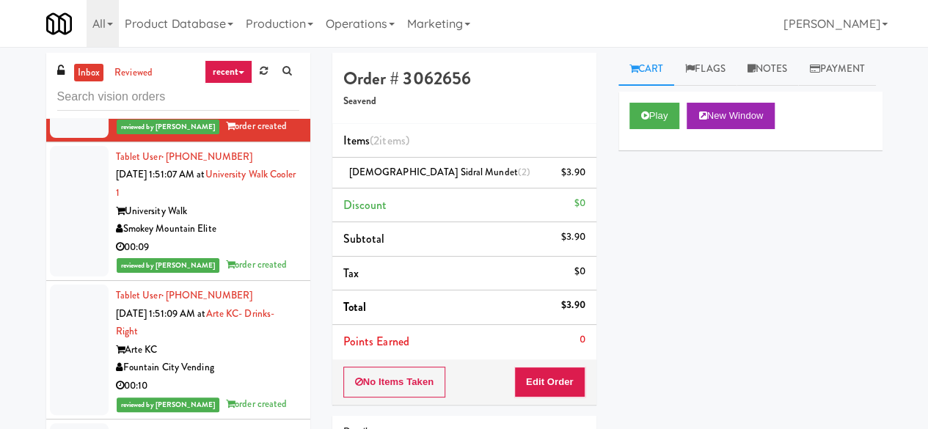
click at [219, 15] on div "00:09" at bounding box center [207, 6] width 183 height 18
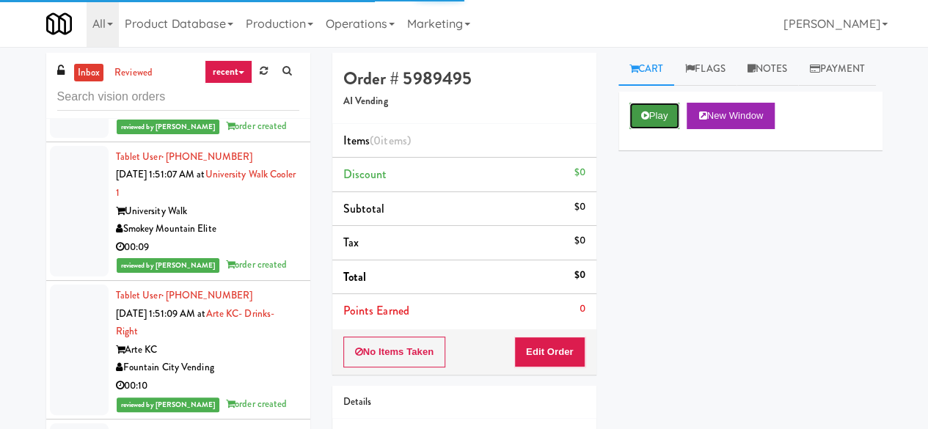
click at [651, 129] on button "Play" at bounding box center [655, 116] width 51 height 26
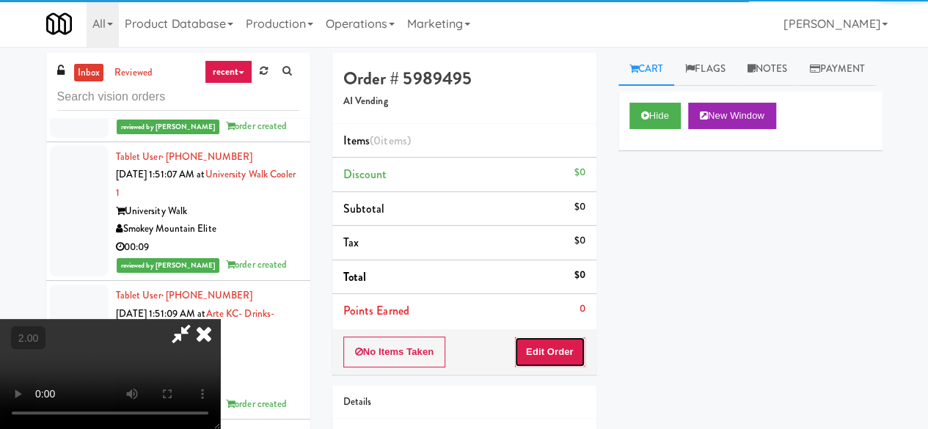
click at [565, 347] on button "Edit Order" at bounding box center [549, 352] width 71 height 31
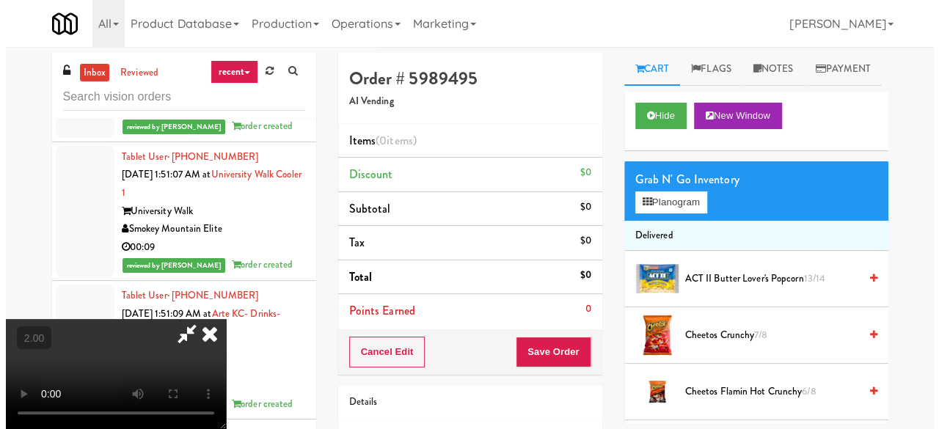
scroll to position [30, 0]
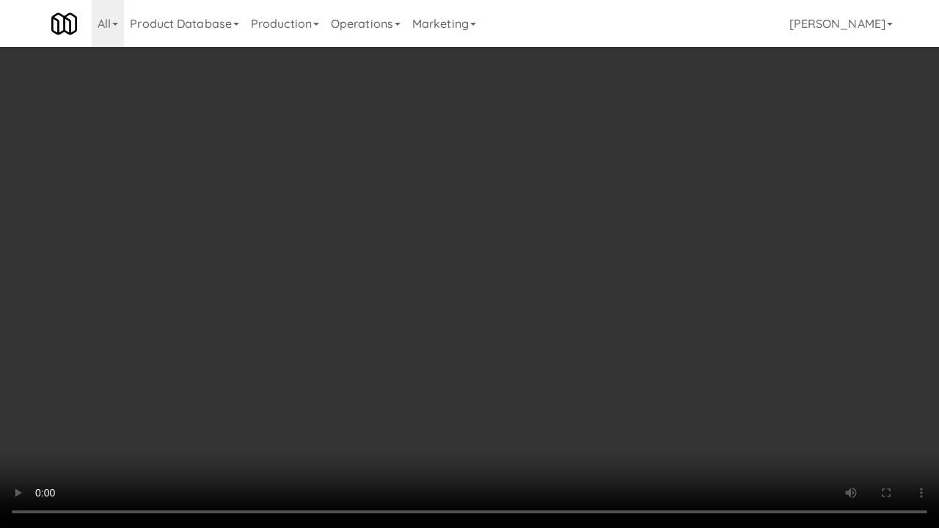
click at [517, 254] on video at bounding box center [469, 264] width 939 height 528
click at [528, 249] on video at bounding box center [469, 264] width 939 height 528
click at [531, 253] on video at bounding box center [469, 264] width 939 height 528
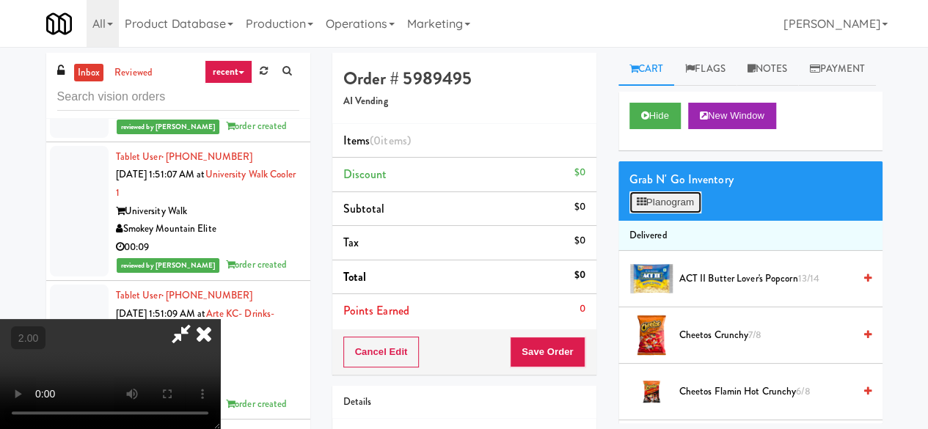
click at [691, 214] on button "Planogram" at bounding box center [666, 203] width 72 height 22
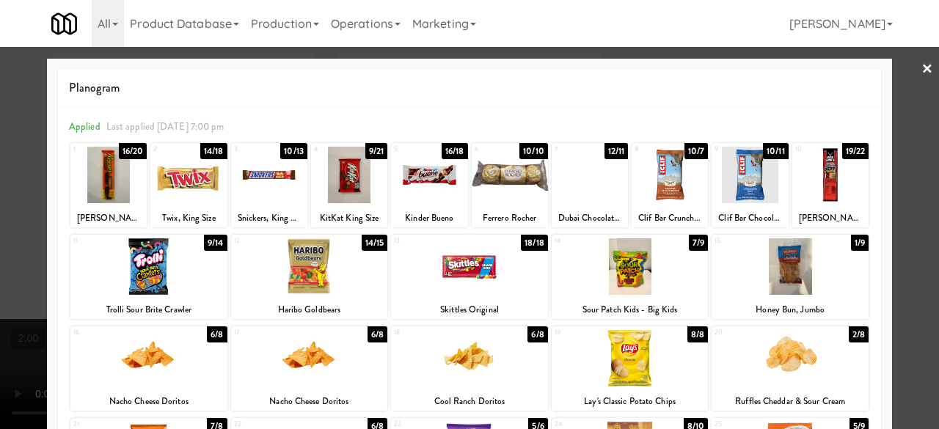
click at [339, 179] on div at bounding box center [349, 175] width 76 height 57
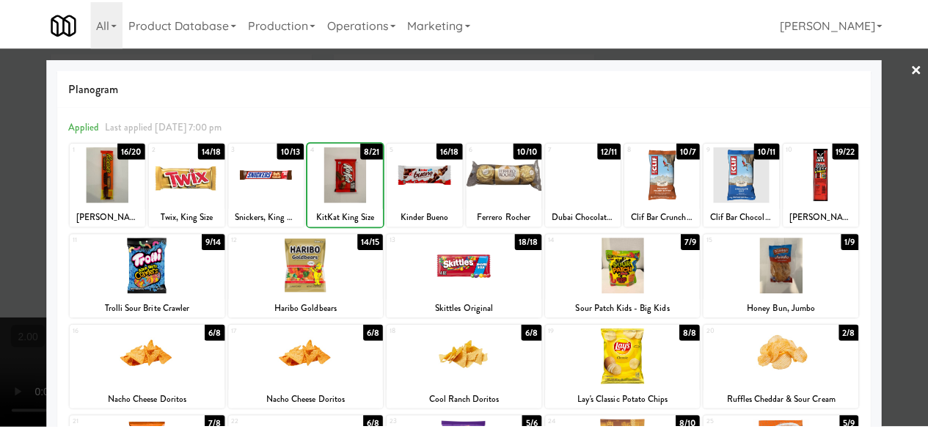
scroll to position [147, 0]
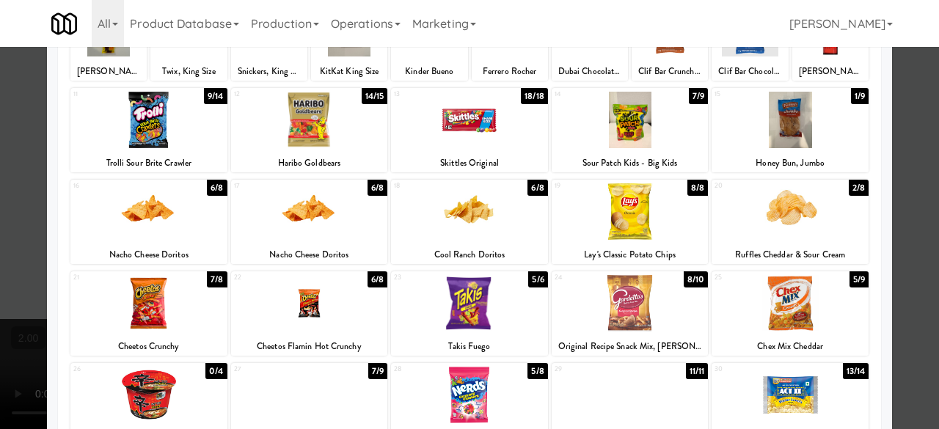
click at [321, 226] on div at bounding box center [309, 211] width 157 height 57
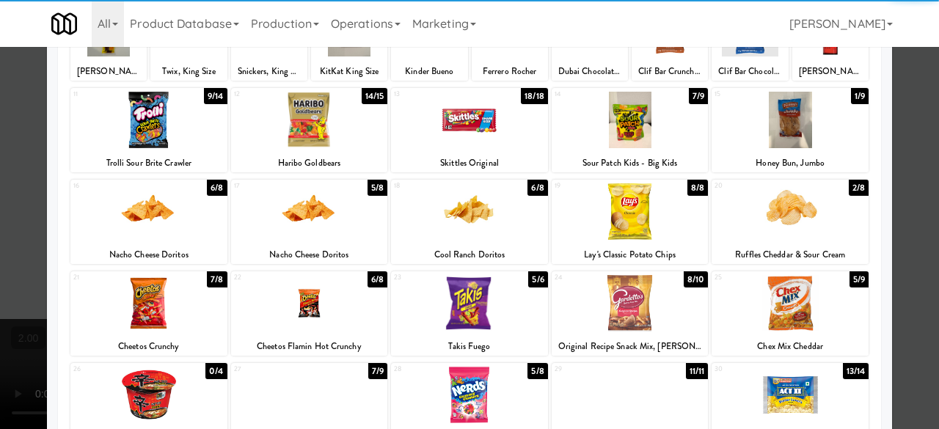
drag, startPoint x: 910, startPoint y: 142, endPoint x: 836, endPoint y: 148, distance: 74.4
click at [909, 142] on div at bounding box center [469, 214] width 939 height 429
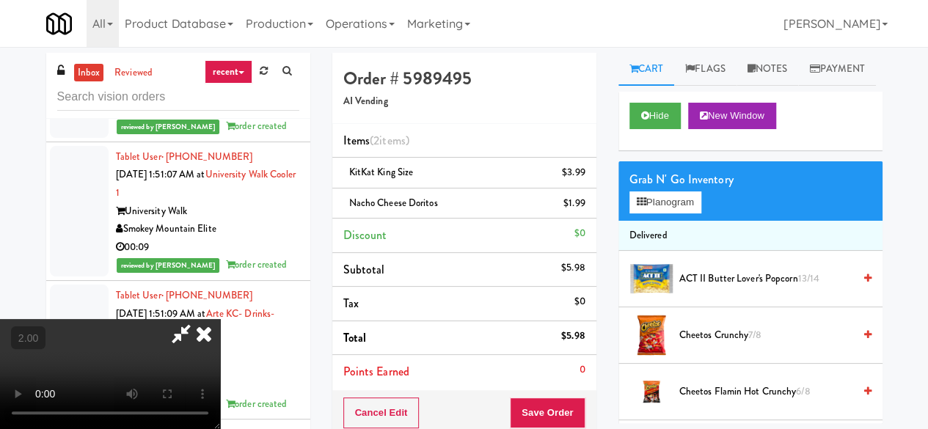
click at [198, 319] on icon at bounding box center [181, 333] width 34 height 29
click at [542, 421] on button "Save Order" at bounding box center [547, 413] width 75 height 31
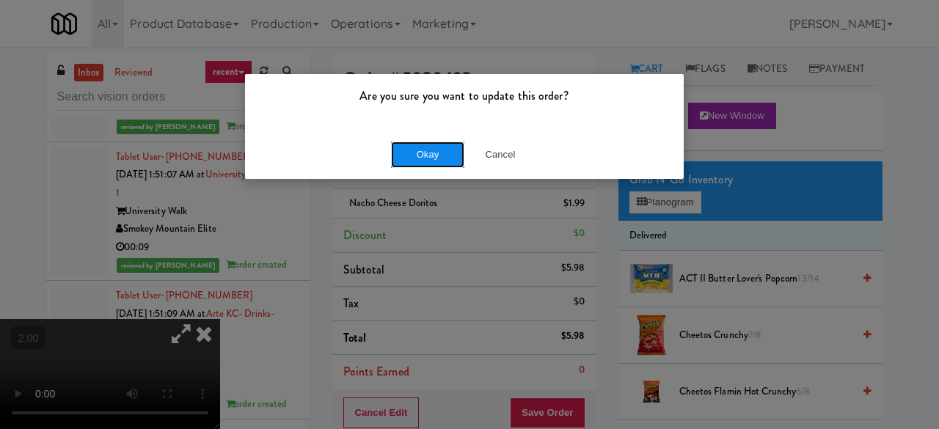
click at [432, 143] on button "Okay" at bounding box center [427, 155] width 73 height 26
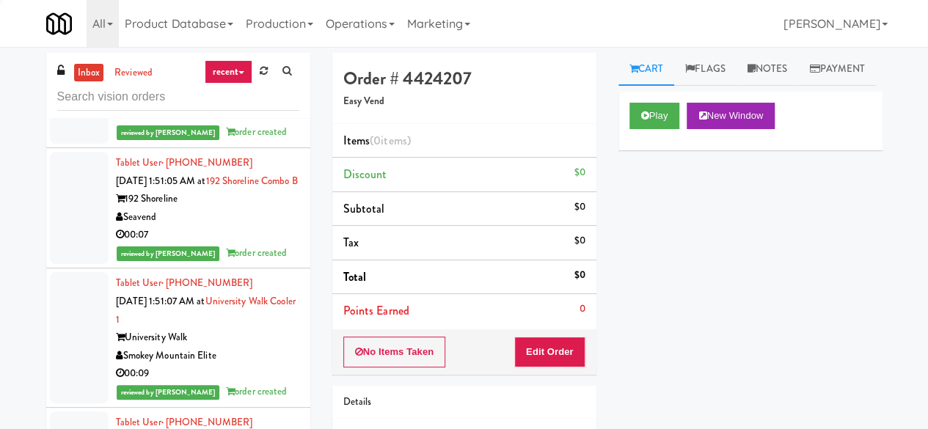
scroll to position [10514, 0]
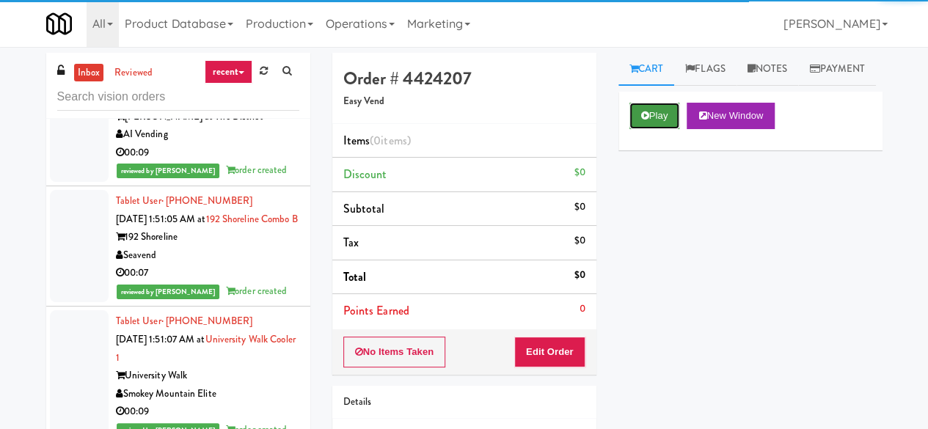
click at [663, 129] on button "Play" at bounding box center [655, 116] width 51 height 26
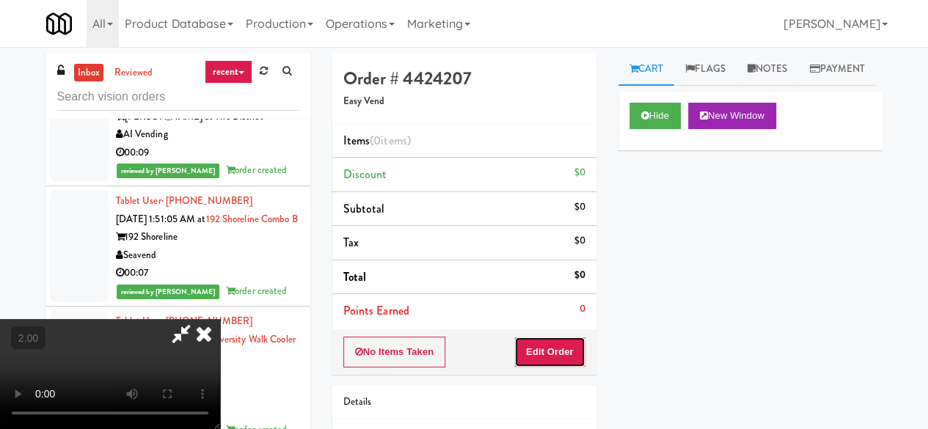
click at [556, 346] on button "Edit Order" at bounding box center [549, 352] width 71 height 31
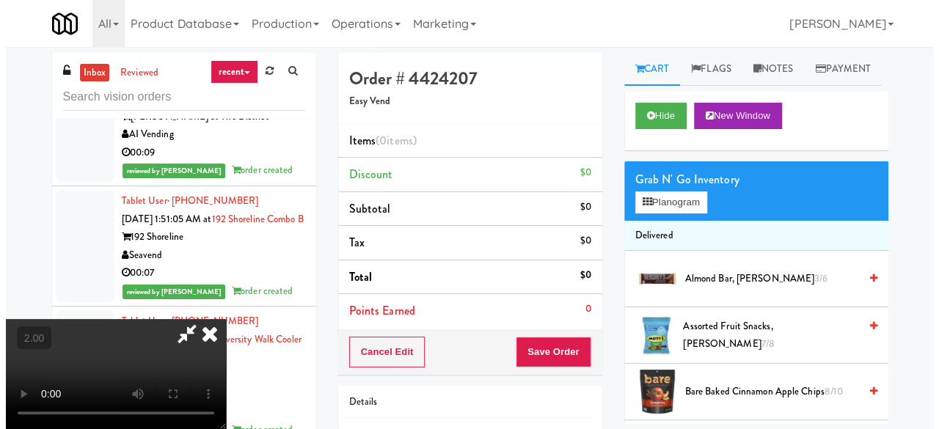
scroll to position [30, 0]
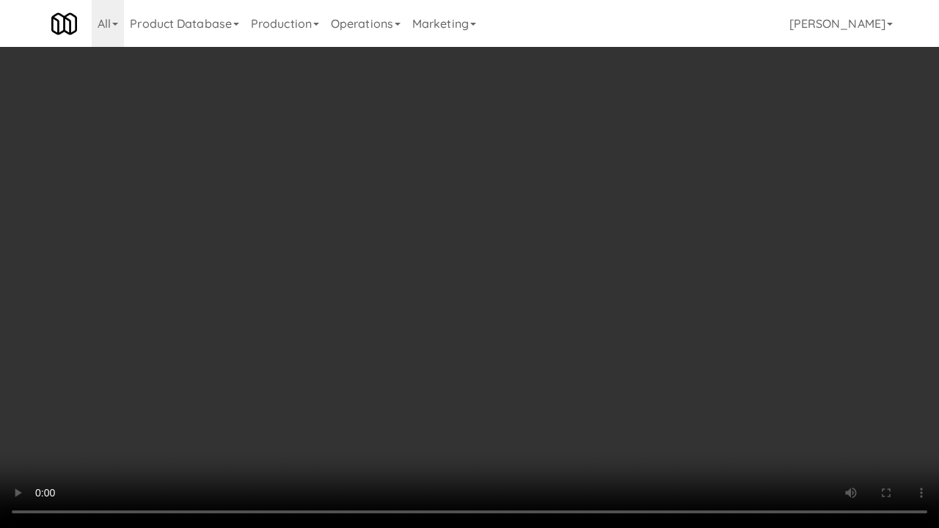
click at [606, 275] on video at bounding box center [469, 264] width 939 height 528
click at [520, 273] on video at bounding box center [469, 264] width 939 height 528
click at [528, 260] on video at bounding box center [469, 264] width 939 height 528
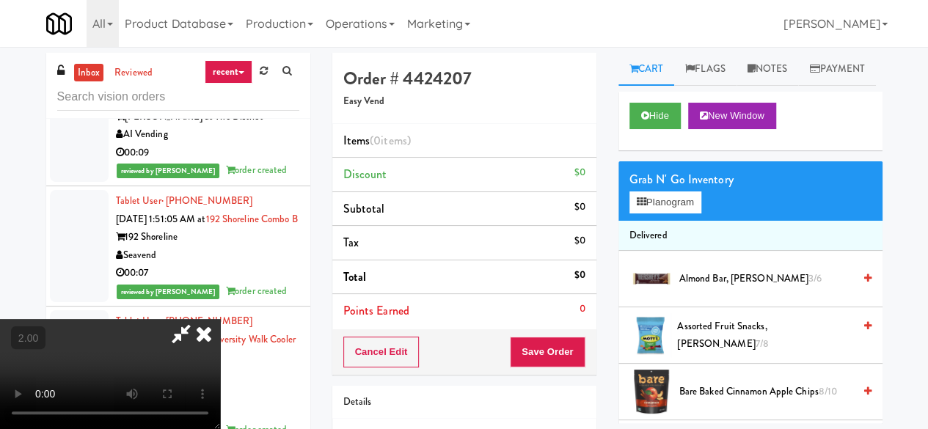
click at [688, 221] on div "Grab N' Go Inventory Planogram" at bounding box center [751, 190] width 264 height 59
click at [684, 214] on button "Planogram" at bounding box center [666, 203] width 72 height 22
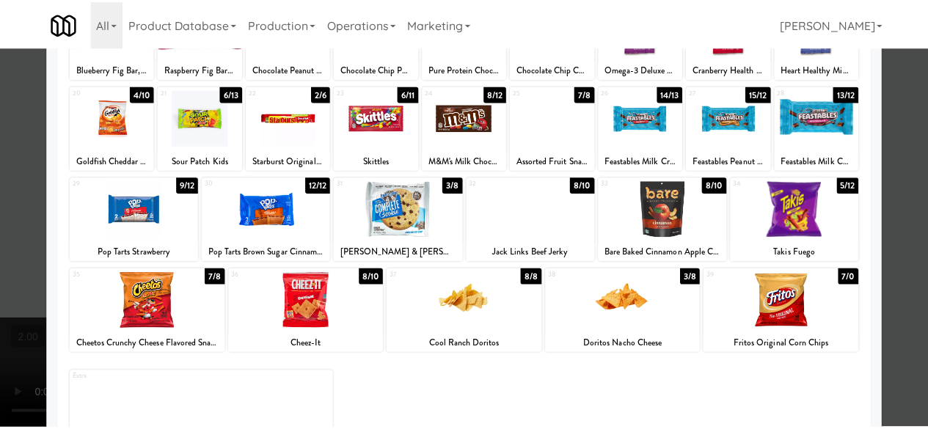
scroll to position [217, 0]
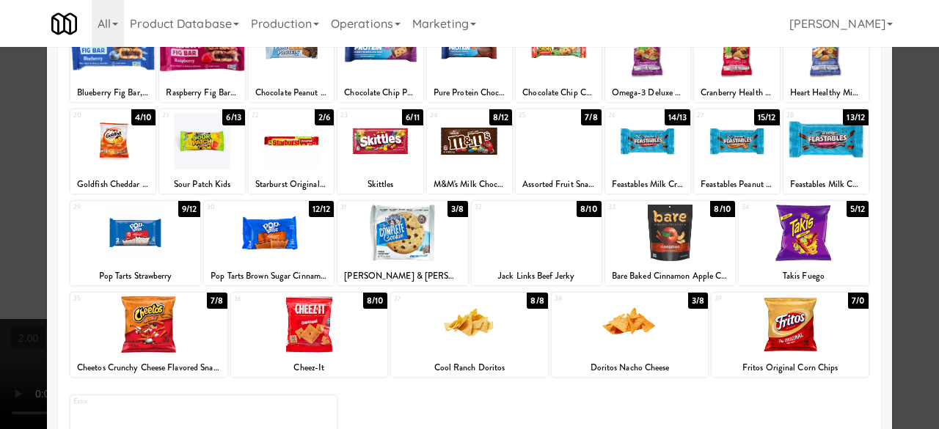
click at [380, 156] on div at bounding box center [380, 141] width 85 height 57
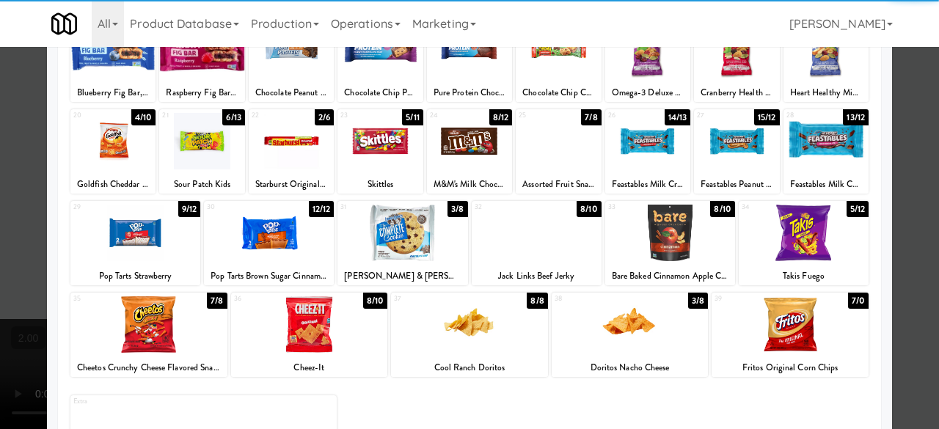
click at [922, 131] on div at bounding box center [469, 214] width 939 height 429
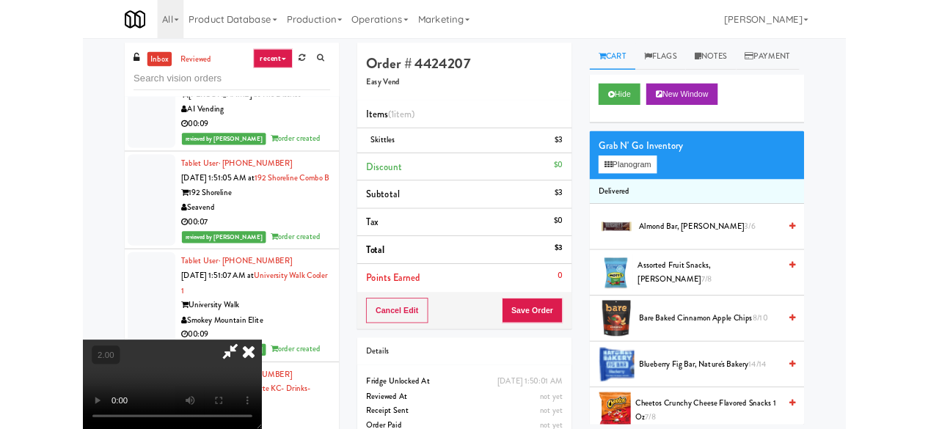
scroll to position [30, 0]
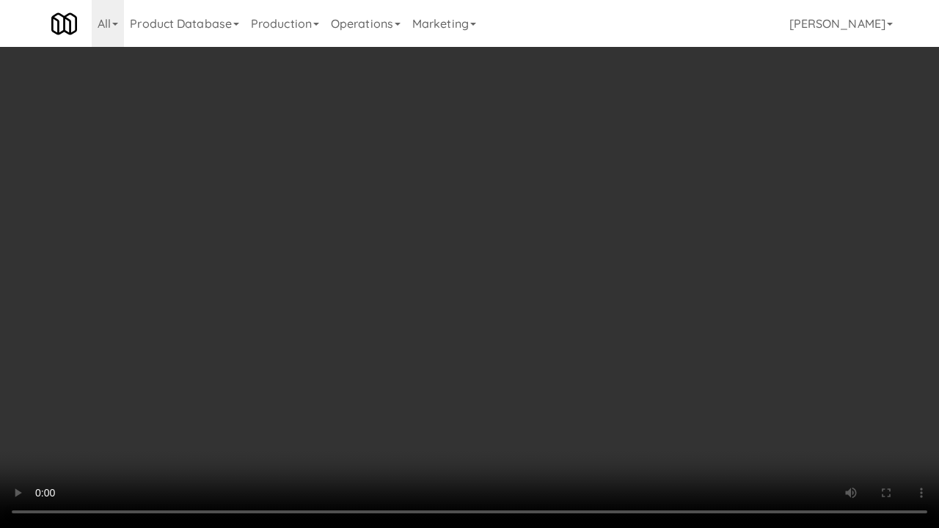
click at [515, 317] on video at bounding box center [469, 264] width 939 height 528
click at [525, 282] on video at bounding box center [469, 264] width 939 height 528
click at [533, 324] on video at bounding box center [469, 264] width 939 height 528
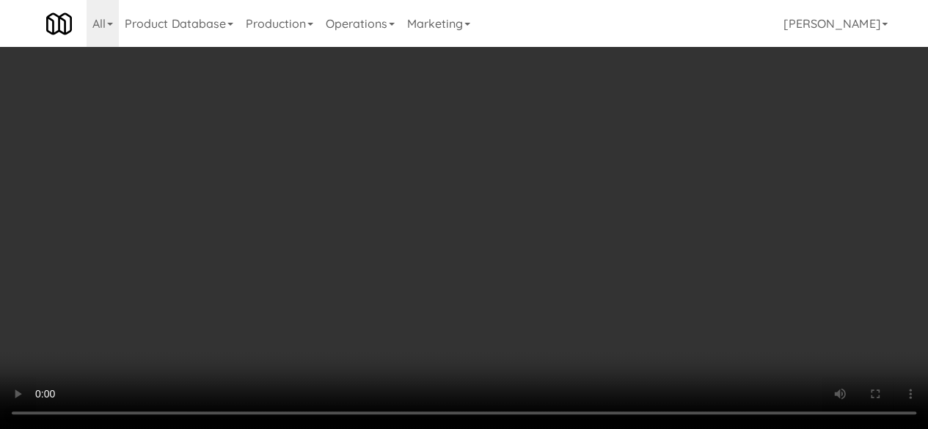
drag, startPoint x: 594, startPoint y: 380, endPoint x: 585, endPoint y: 381, distance: 9.6
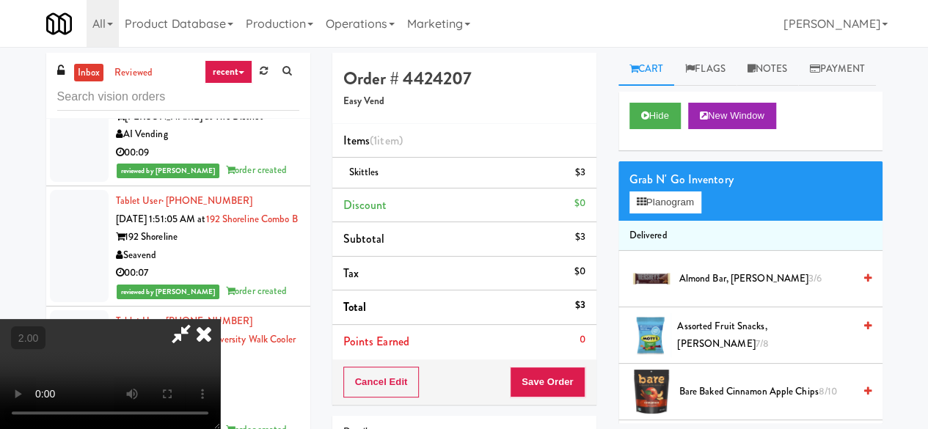
click at [593, 381] on div "Cancel Edit Save Order" at bounding box center [464, 383] width 264 height 46
click at [585, 381] on div "Cancel Edit Save Order" at bounding box center [464, 383] width 264 height 46
click at [578, 381] on button "Save Order" at bounding box center [547, 382] width 75 height 31
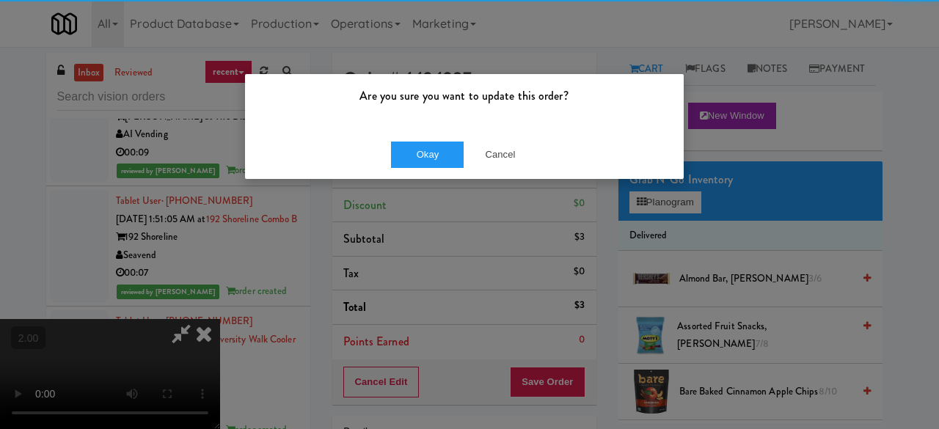
drag, startPoint x: 377, startPoint y: 142, endPoint x: 386, endPoint y: 149, distance: 11.5
click at [383, 147] on div "Okay Cancel" at bounding box center [464, 154] width 439 height 49
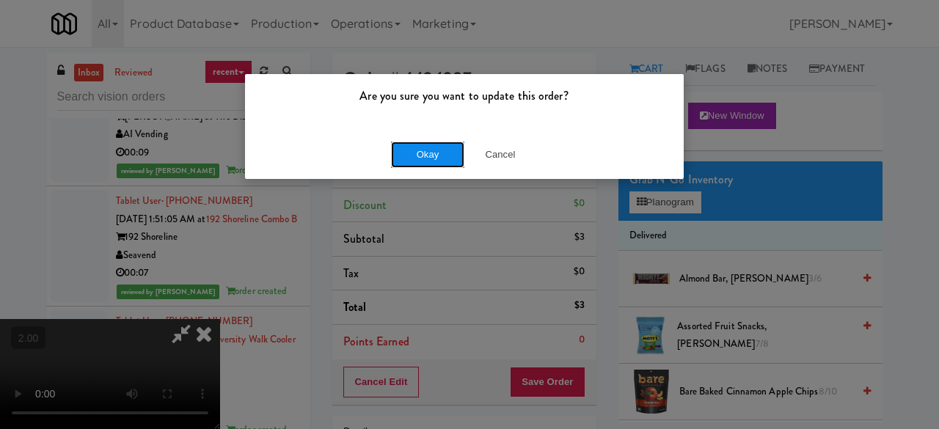
click at [412, 159] on button "Okay" at bounding box center [427, 155] width 73 height 26
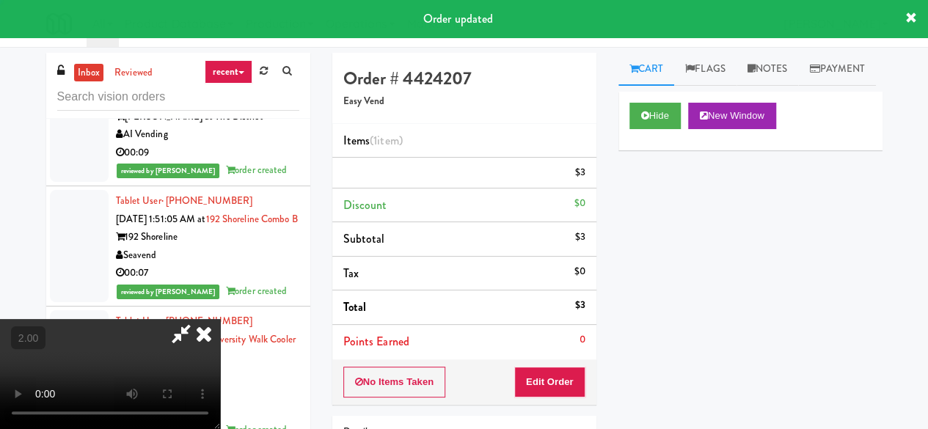
scroll to position [0, 0]
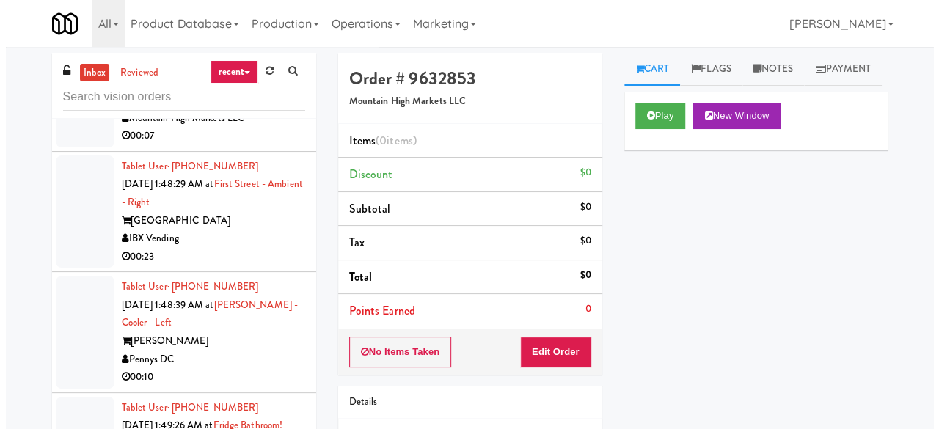
scroll to position [10147, 0]
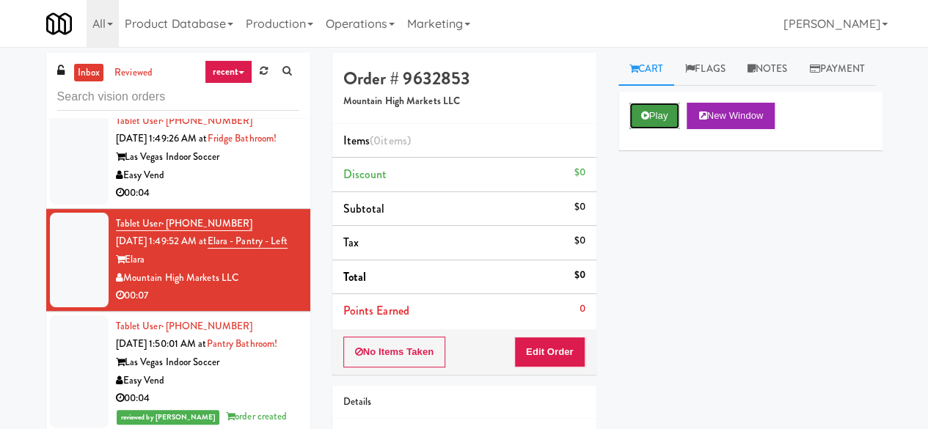
click at [653, 129] on button "Play" at bounding box center [655, 116] width 51 height 26
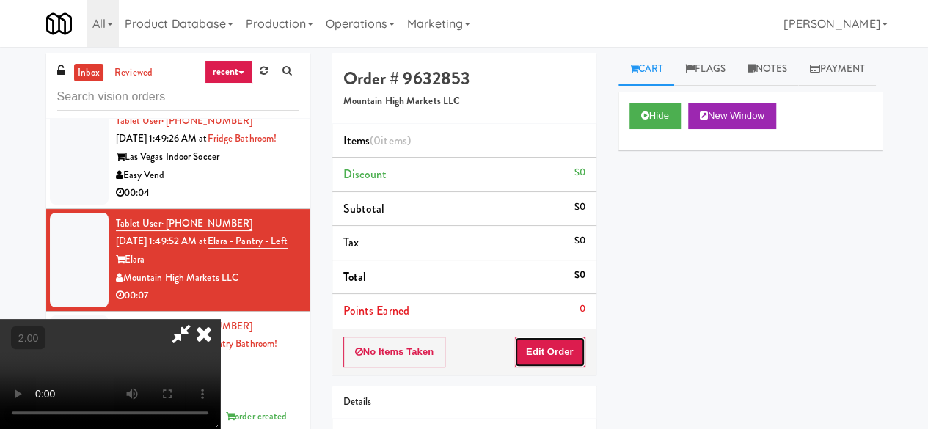
click at [572, 351] on button "Edit Order" at bounding box center [549, 352] width 71 height 31
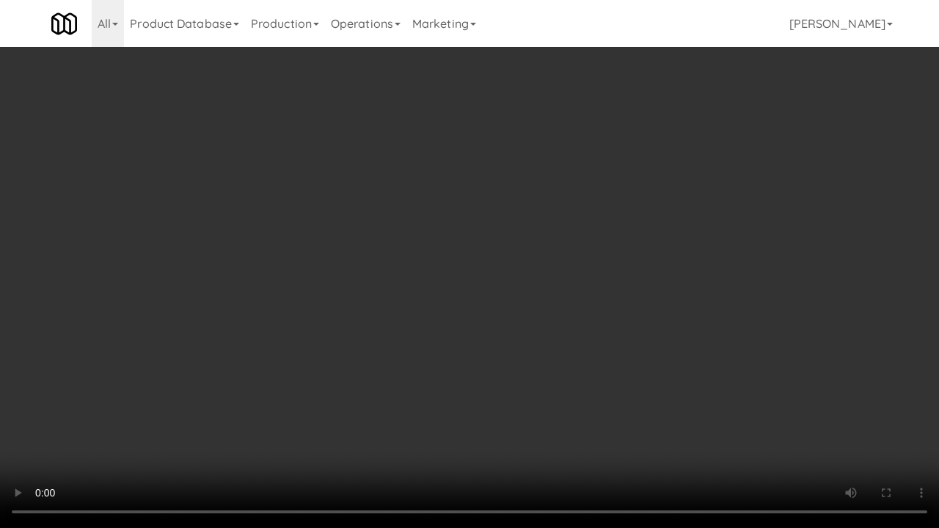
click at [602, 225] on video at bounding box center [469, 264] width 939 height 528
click at [600, 217] on video at bounding box center [469, 264] width 939 height 528
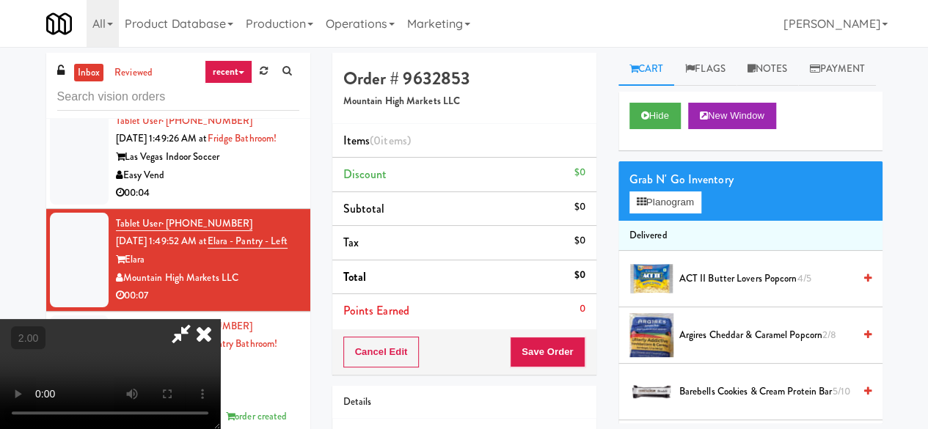
click at [220, 319] on video at bounding box center [110, 374] width 220 height 110
click at [652, 214] on button "Planogram" at bounding box center [666, 203] width 72 height 22
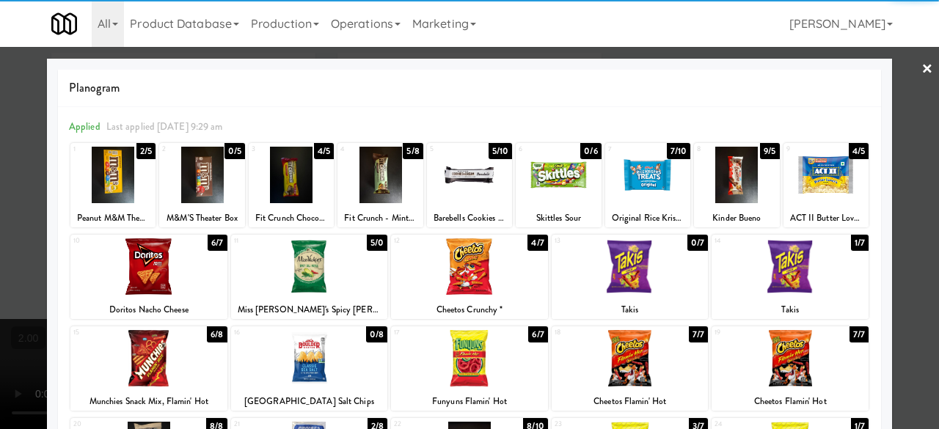
click at [717, 183] on div at bounding box center [736, 175] width 85 height 57
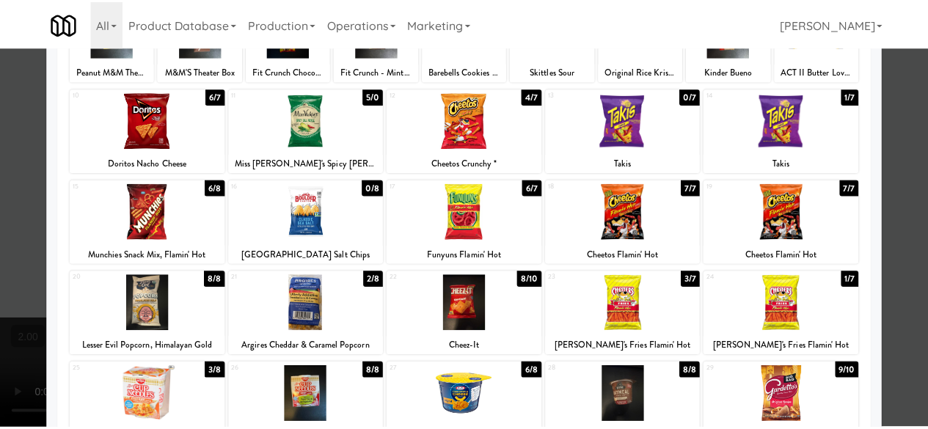
scroll to position [144, 0]
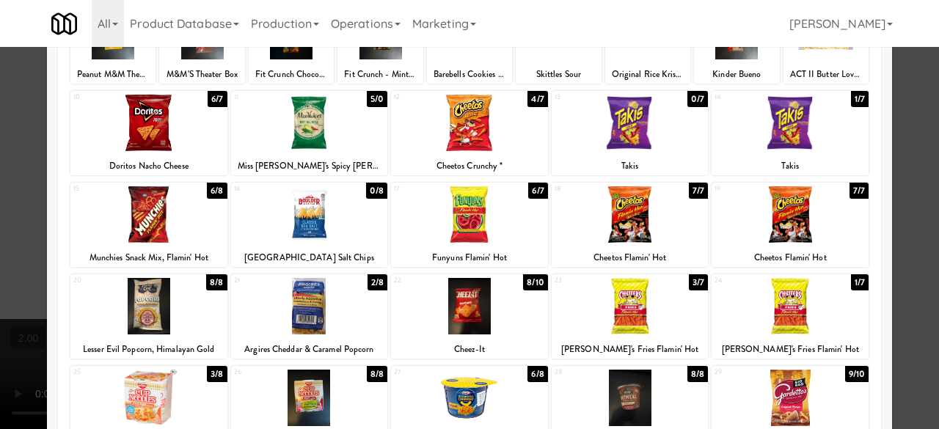
click at [156, 301] on div at bounding box center [148, 306] width 157 height 57
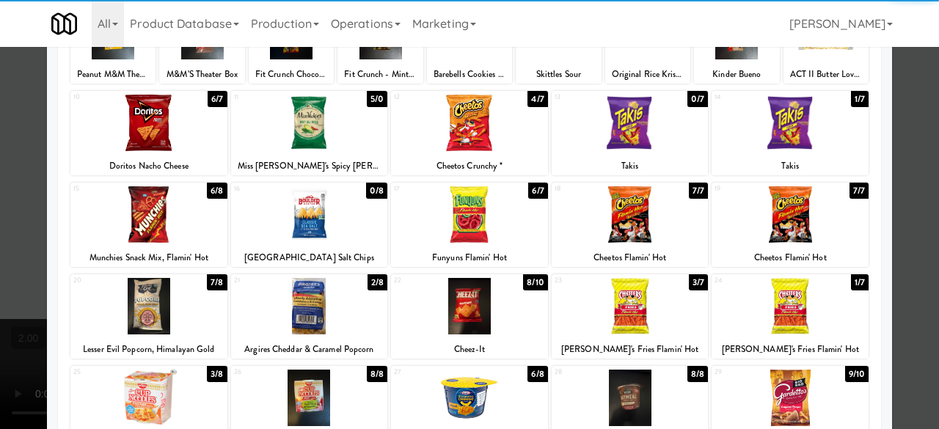
click at [897, 163] on div at bounding box center [469, 214] width 939 height 429
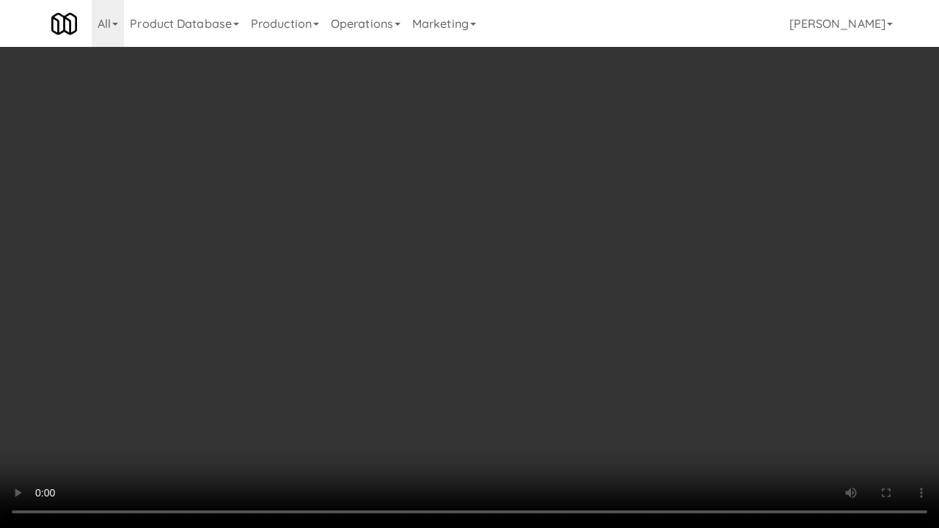
click at [628, 277] on video at bounding box center [469, 264] width 939 height 528
click at [630, 252] on video at bounding box center [469, 264] width 939 height 528
click at [604, 244] on video at bounding box center [469, 264] width 939 height 528
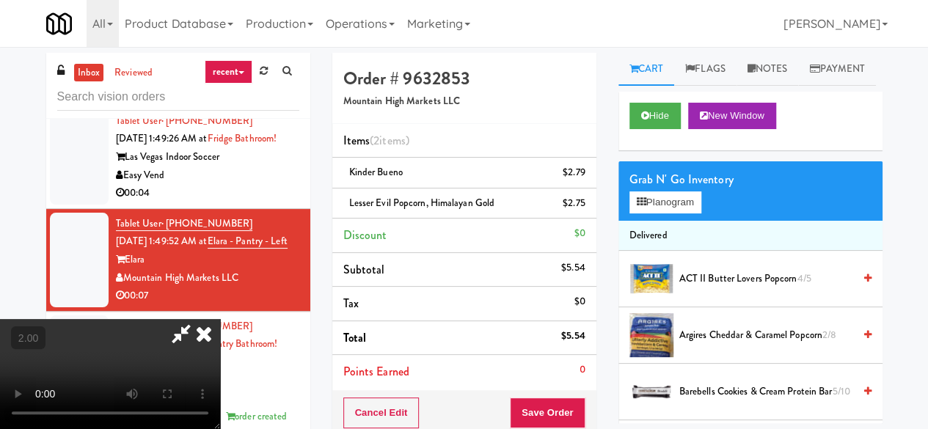
click at [198, 319] on icon at bounding box center [181, 333] width 34 height 29
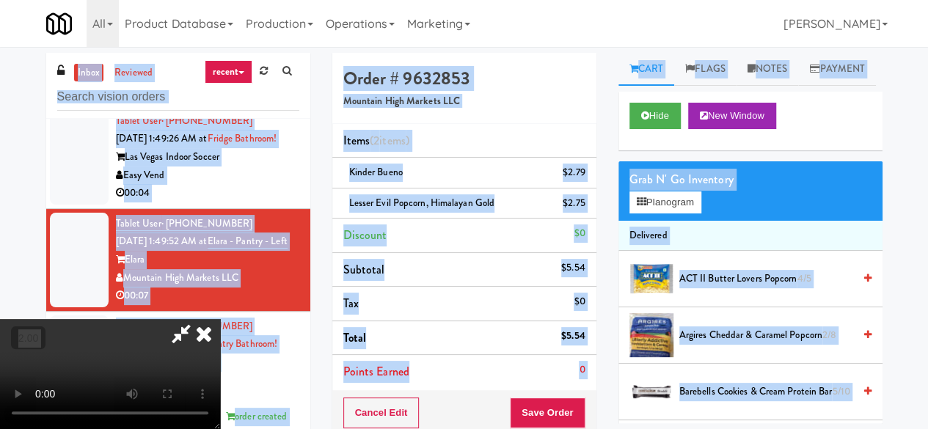
click at [198, 319] on icon at bounding box center [181, 333] width 34 height 29
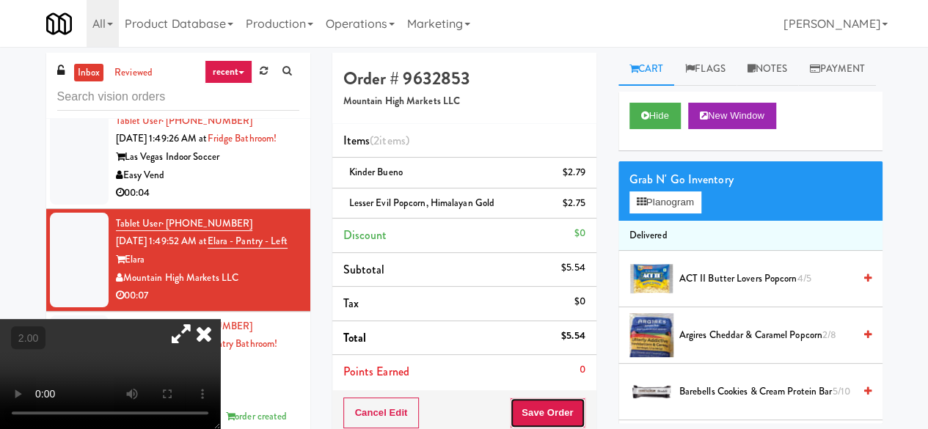
click at [542, 409] on button "Save Order" at bounding box center [547, 413] width 75 height 31
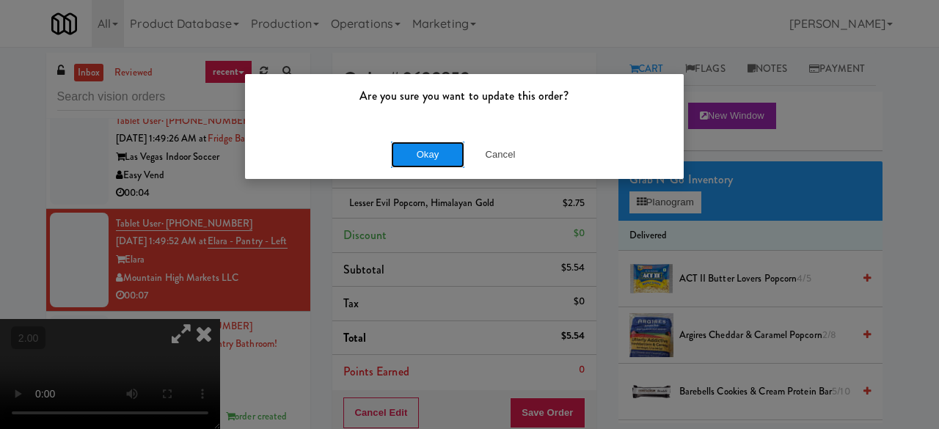
click at [418, 152] on button "Okay" at bounding box center [427, 155] width 73 height 26
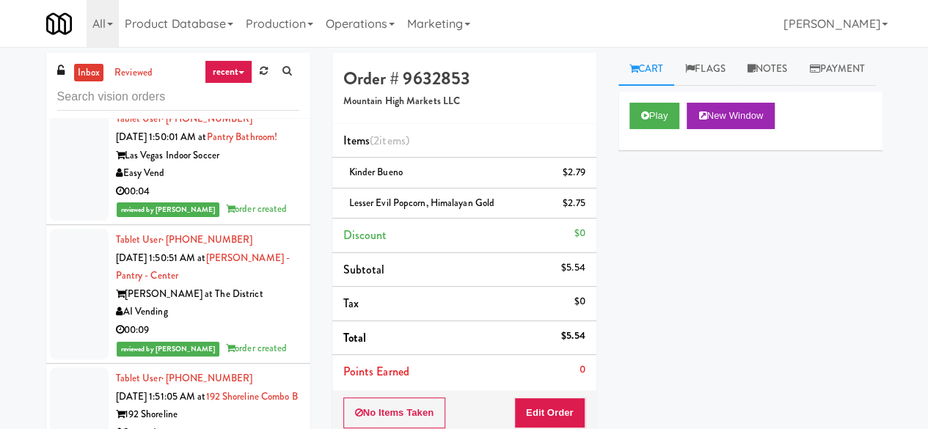
scroll to position [10367, 0]
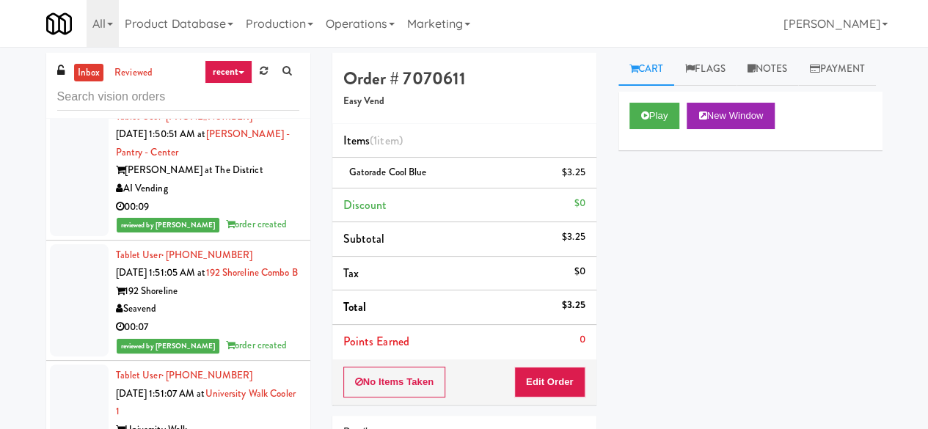
scroll to position [10294, 0]
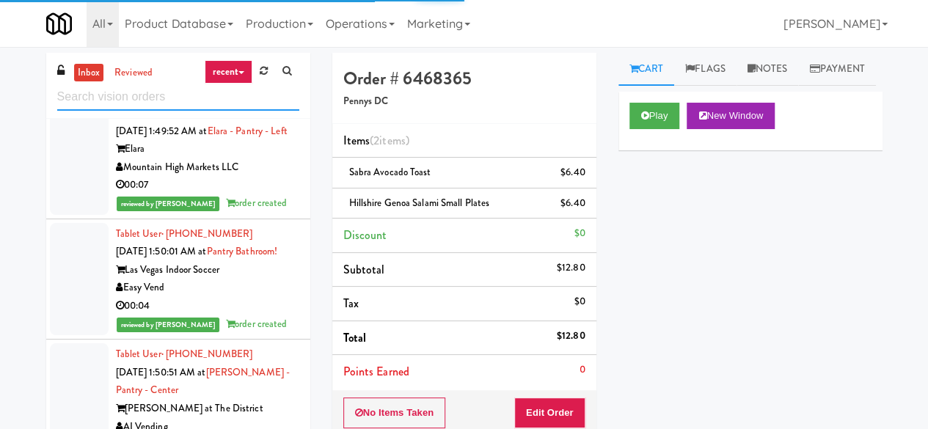
click at [128, 103] on input "text" at bounding box center [178, 97] width 242 height 27
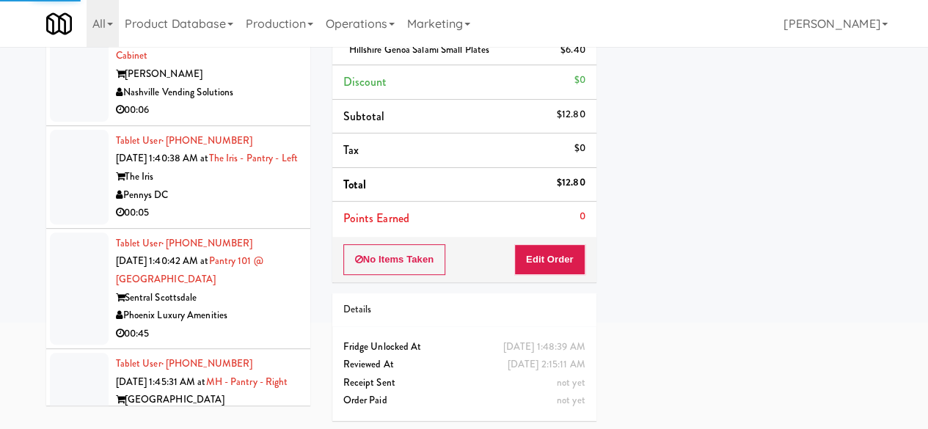
scroll to position [3890, 0]
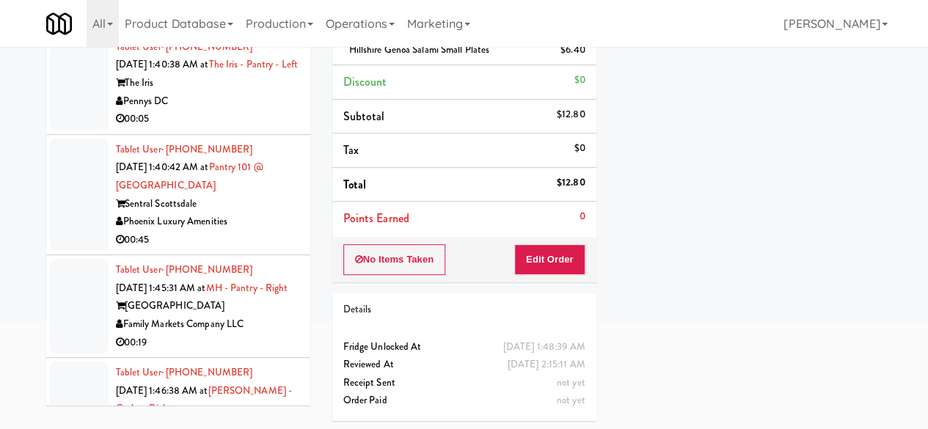
click at [246, 111] on div "Pennys DC" at bounding box center [207, 101] width 183 height 18
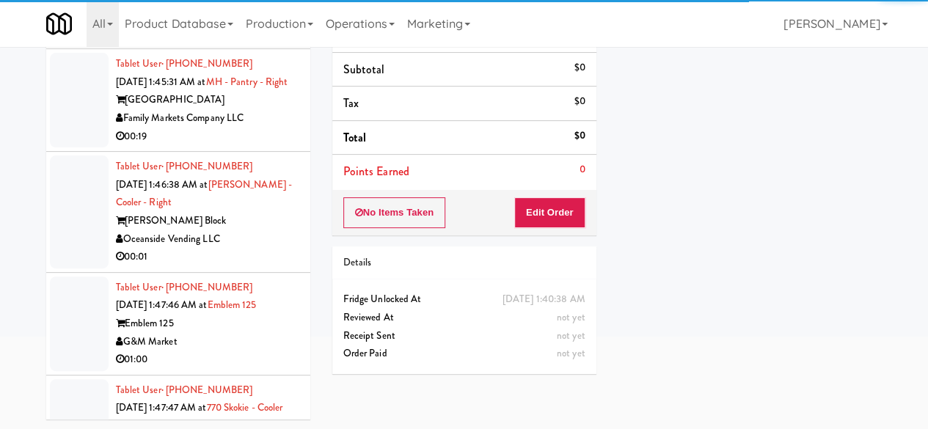
click at [246, 249] on div "Oceanside Vending LLC" at bounding box center [207, 239] width 183 height 18
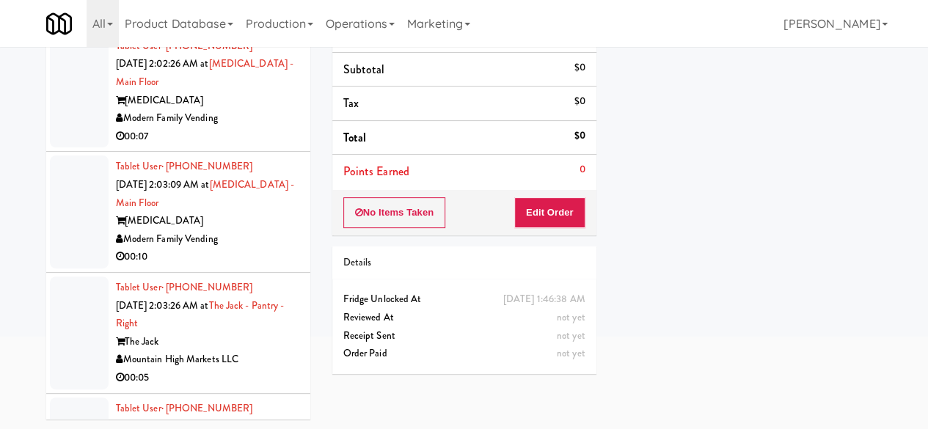
scroll to position [6091, 0]
click at [255, 145] on div "00:07" at bounding box center [207, 136] width 183 height 18
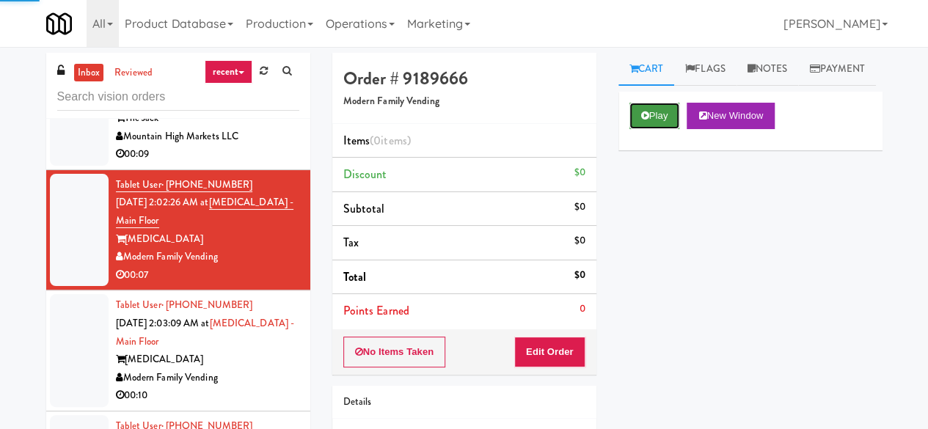
click at [649, 129] on button "Play" at bounding box center [655, 116] width 51 height 26
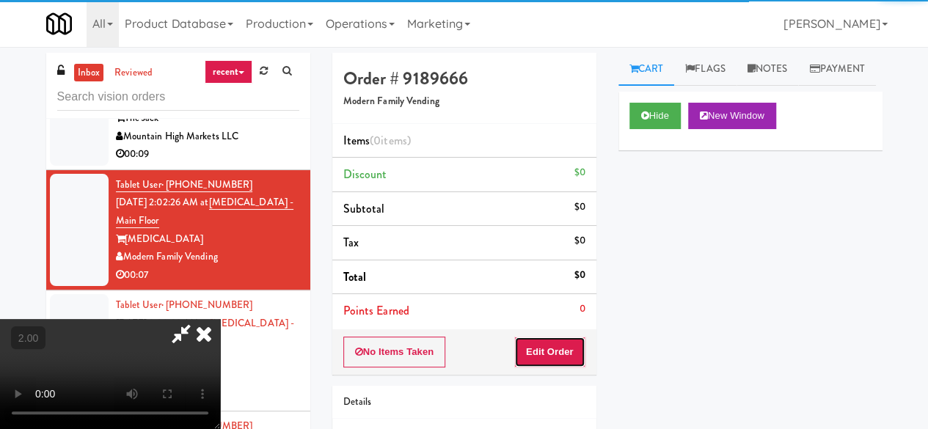
click at [576, 337] on button "Edit Order" at bounding box center [549, 352] width 71 height 31
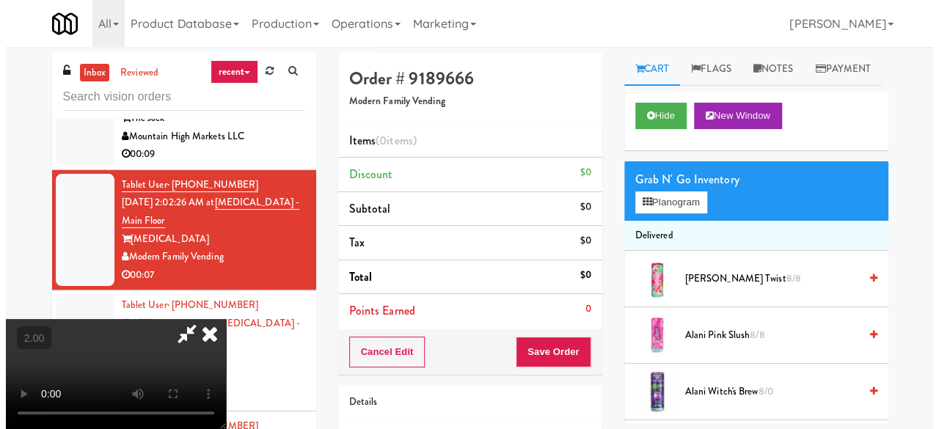
scroll to position [30, 0]
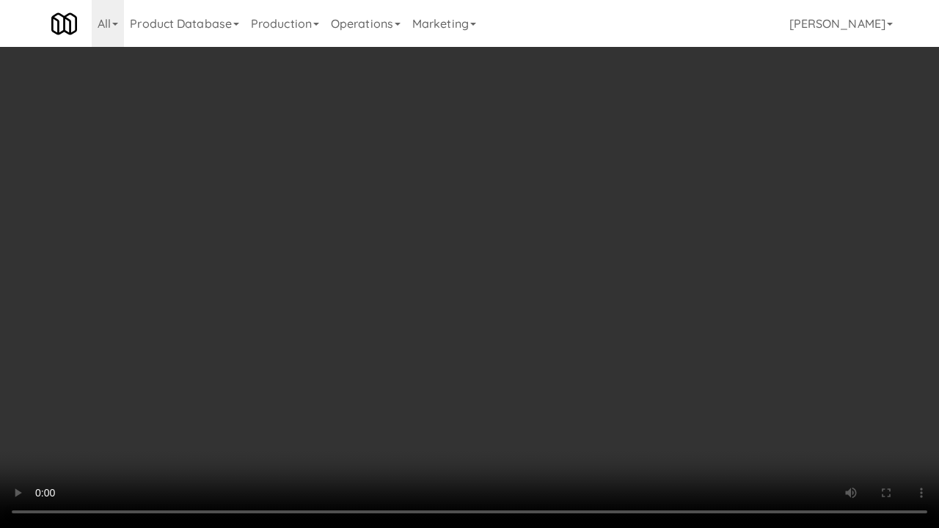
click at [481, 356] on video at bounding box center [469, 264] width 939 height 528
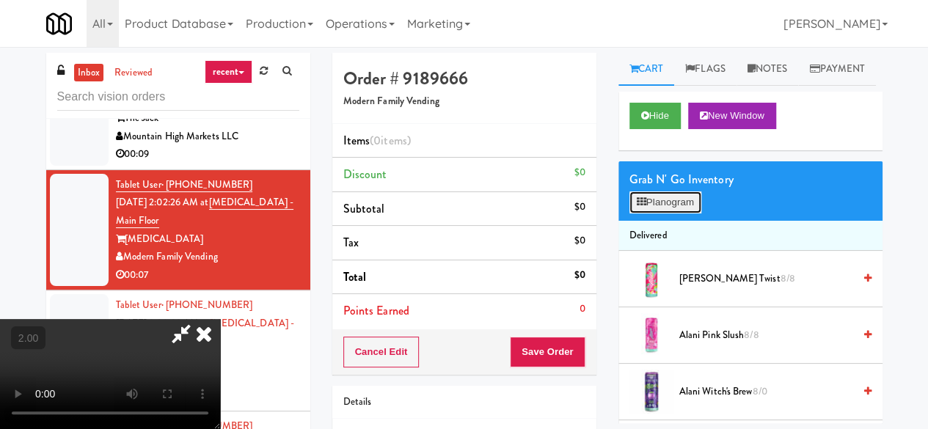
click at [675, 214] on button "Planogram" at bounding box center [666, 203] width 72 height 22
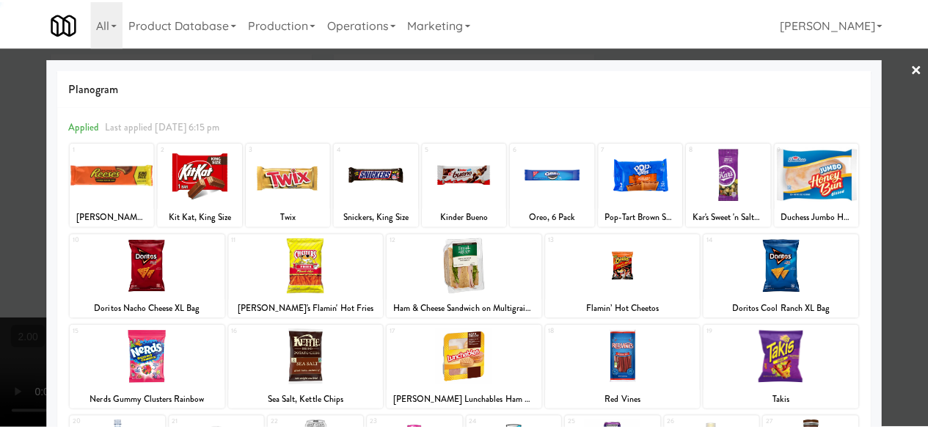
scroll to position [291, 0]
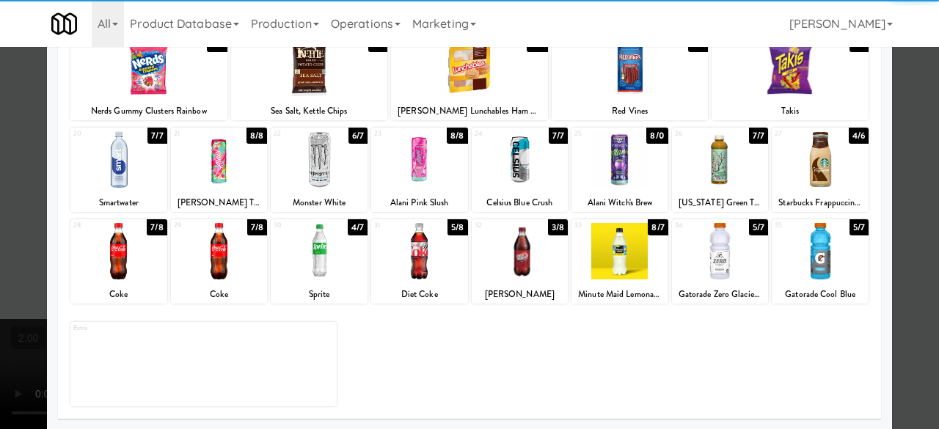
click at [135, 270] on div at bounding box center [118, 251] width 97 height 57
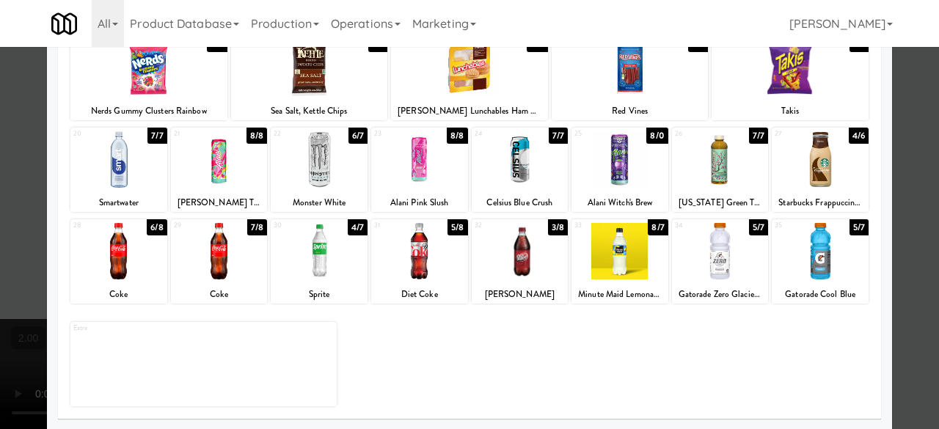
click at [887, 166] on div at bounding box center [469, 214] width 939 height 429
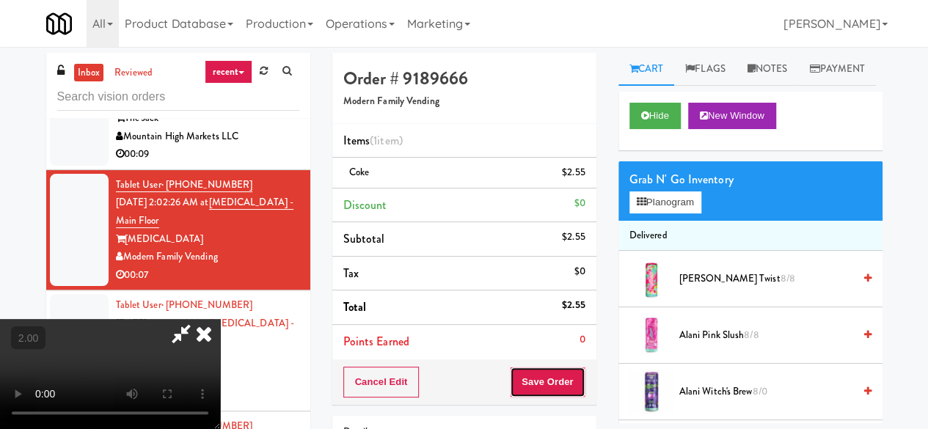
click at [576, 379] on button "Save Order" at bounding box center [547, 382] width 75 height 31
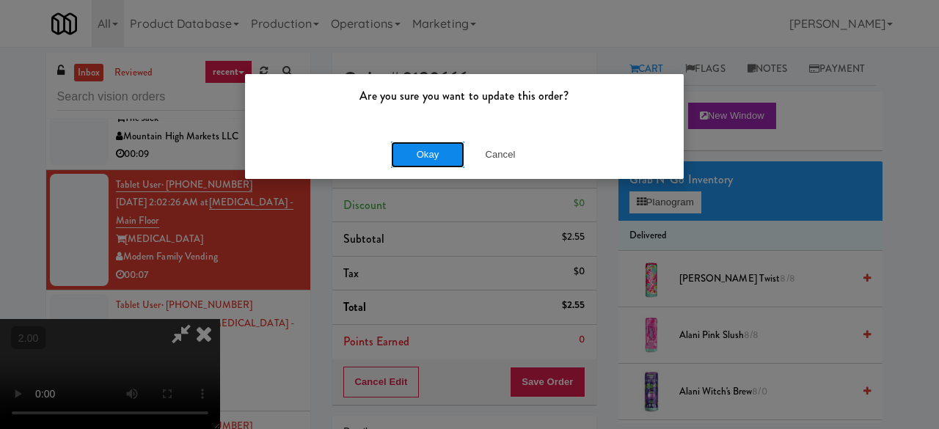
click at [426, 162] on button "Okay" at bounding box center [427, 155] width 73 height 26
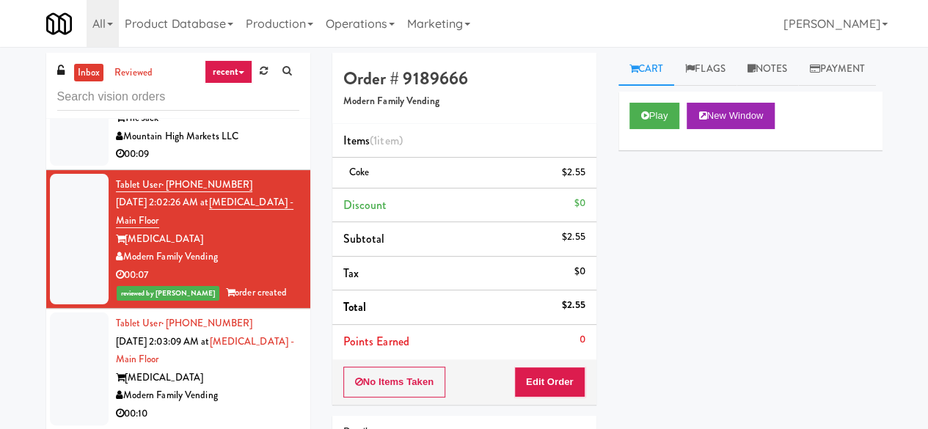
click at [280, 128] on div "The Jack" at bounding box center [207, 118] width 183 height 18
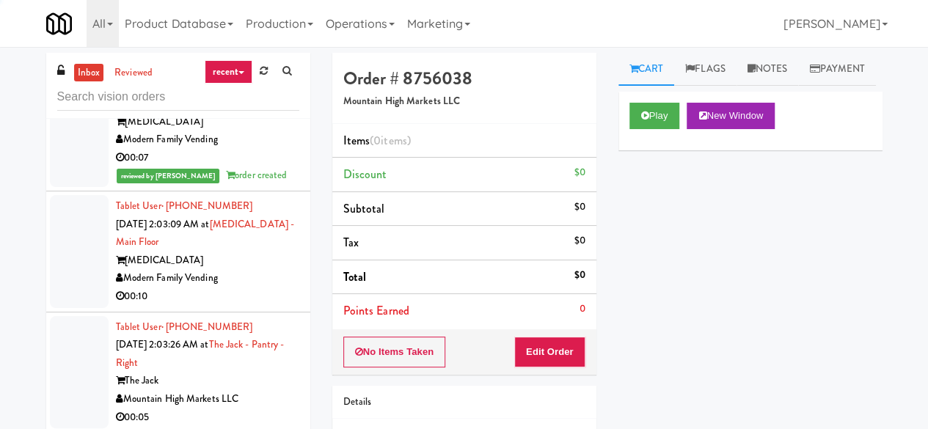
scroll to position [6311, 0]
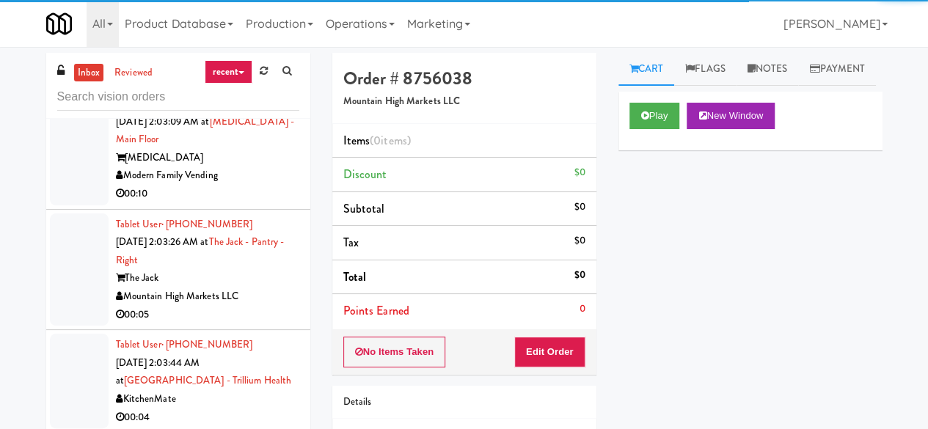
click at [238, 185] on div "Modern Family Vending" at bounding box center [207, 176] width 183 height 18
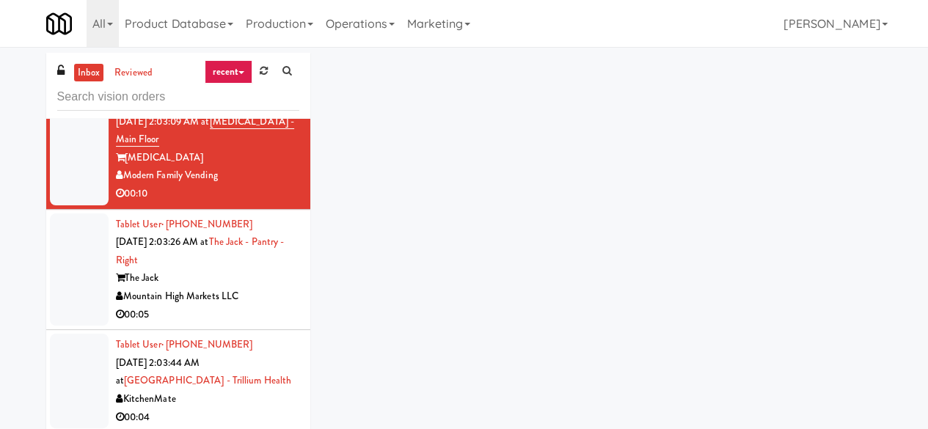
scroll to position [6532, 0]
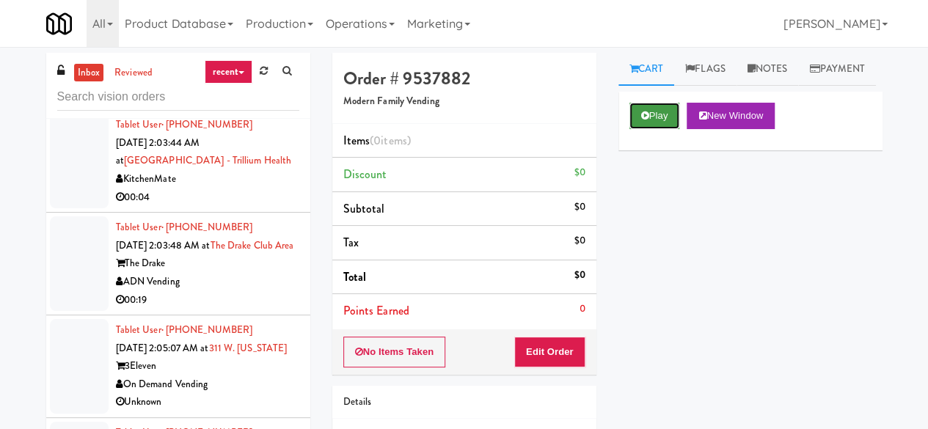
click at [637, 129] on button "Play" at bounding box center [655, 116] width 51 height 26
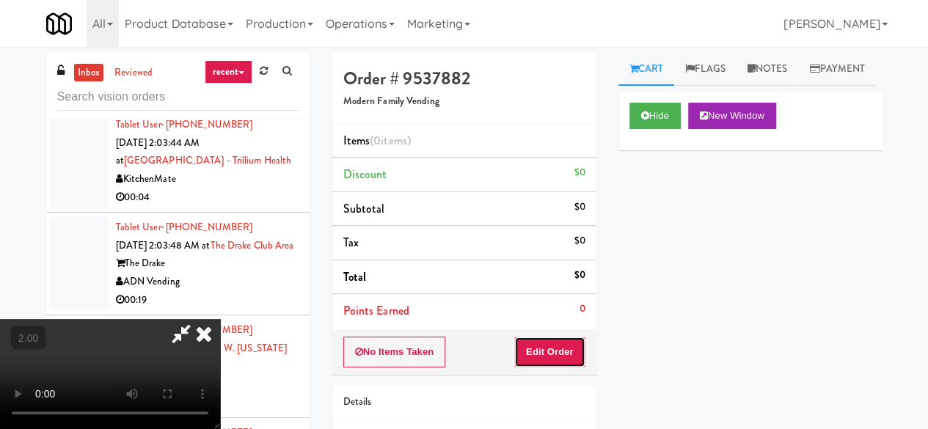
click at [561, 347] on button "Edit Order" at bounding box center [549, 352] width 71 height 31
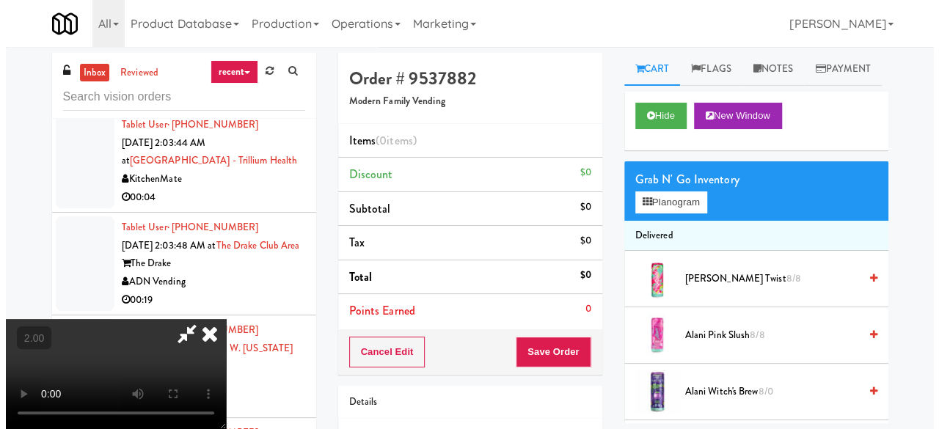
scroll to position [30, 0]
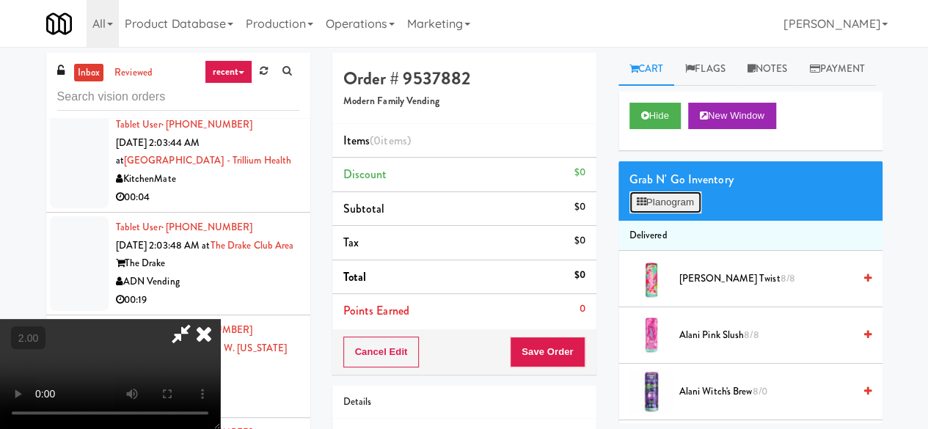
click at [697, 214] on button "Planogram" at bounding box center [666, 203] width 72 height 22
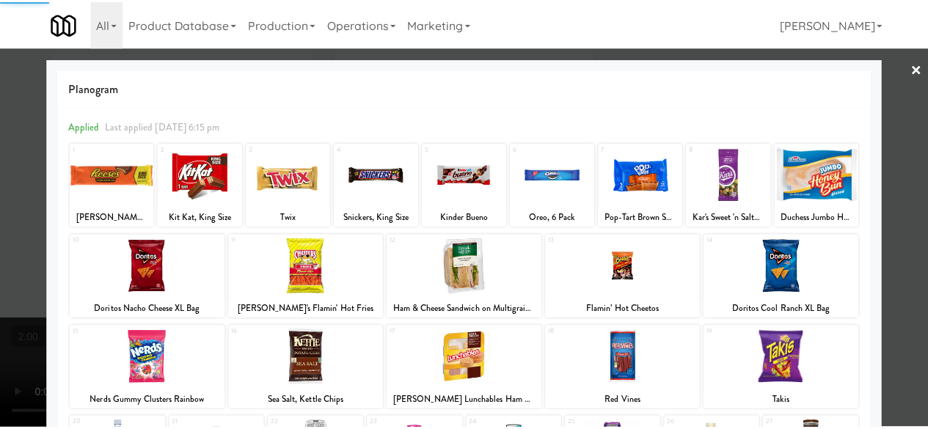
scroll to position [291, 0]
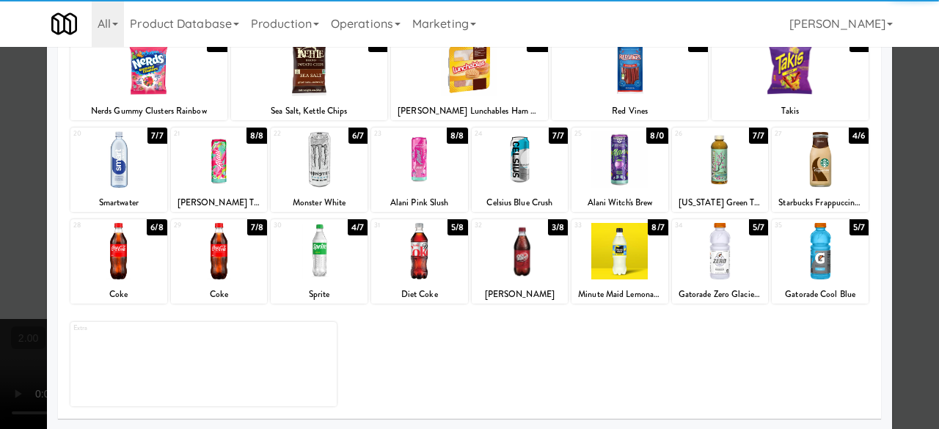
click at [232, 265] on div at bounding box center [219, 251] width 97 height 57
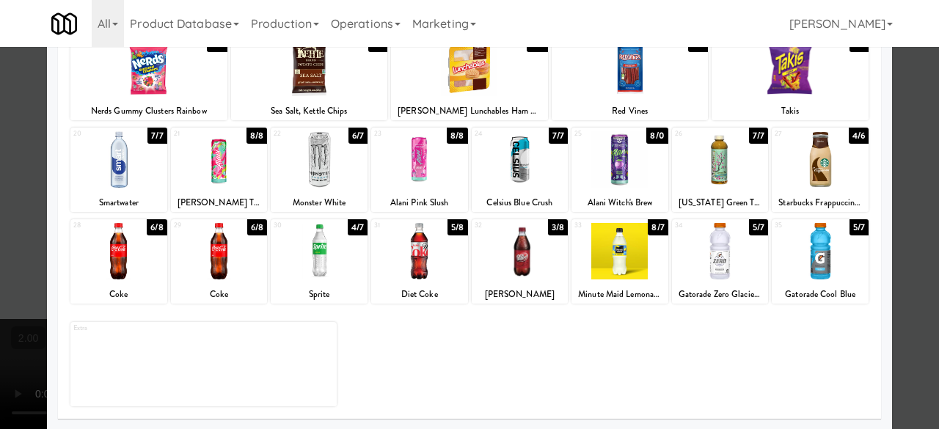
drag, startPoint x: 894, startPoint y: 139, endPoint x: 688, endPoint y: 254, distance: 235.6
click at [892, 139] on div at bounding box center [469, 214] width 939 height 429
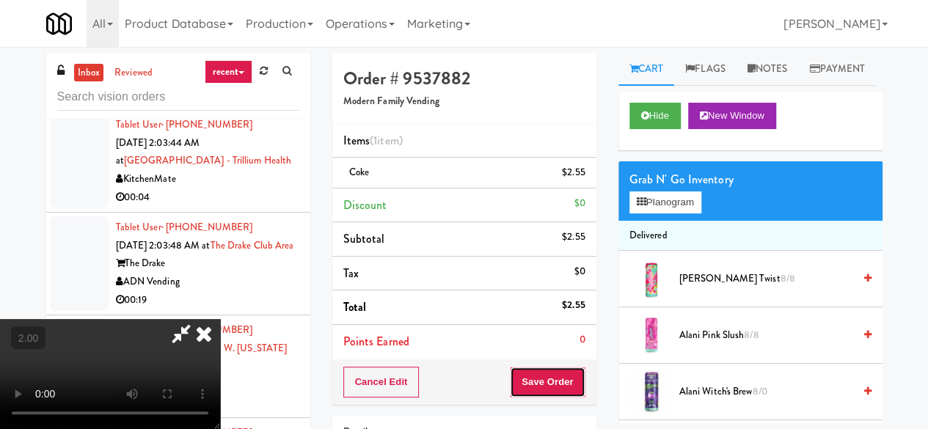
click at [581, 368] on button "Save Order" at bounding box center [547, 382] width 75 height 31
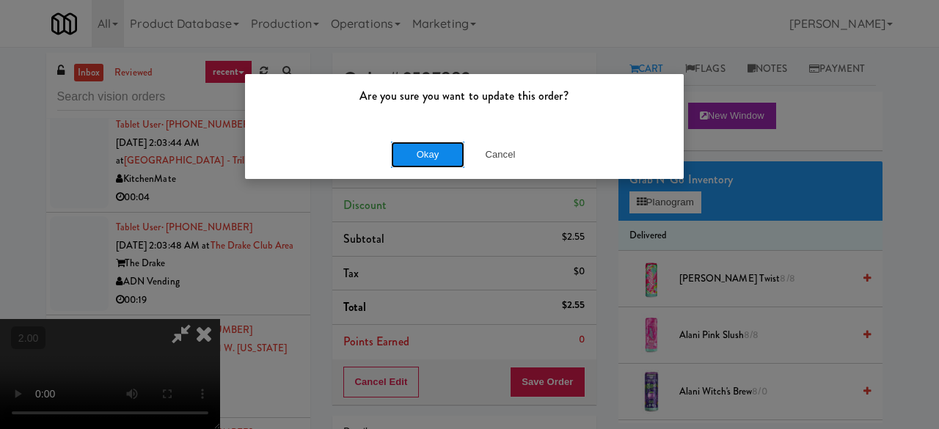
click at [423, 158] on button "Okay" at bounding box center [427, 155] width 73 height 26
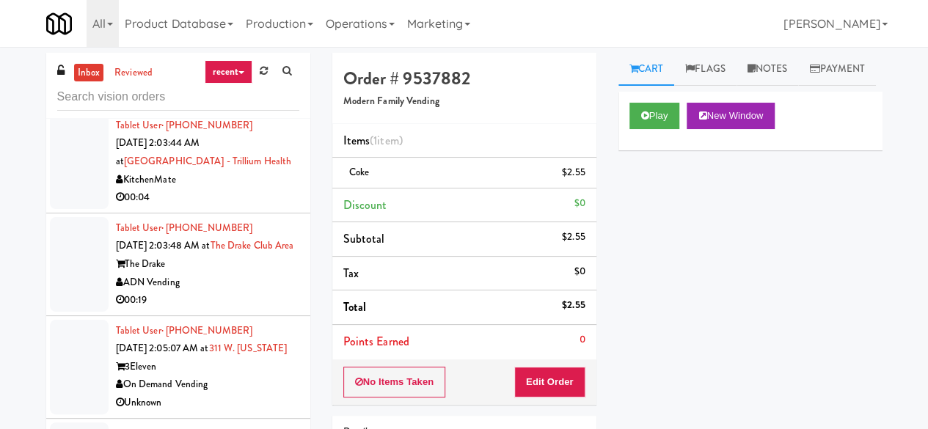
scroll to position [6476, 0]
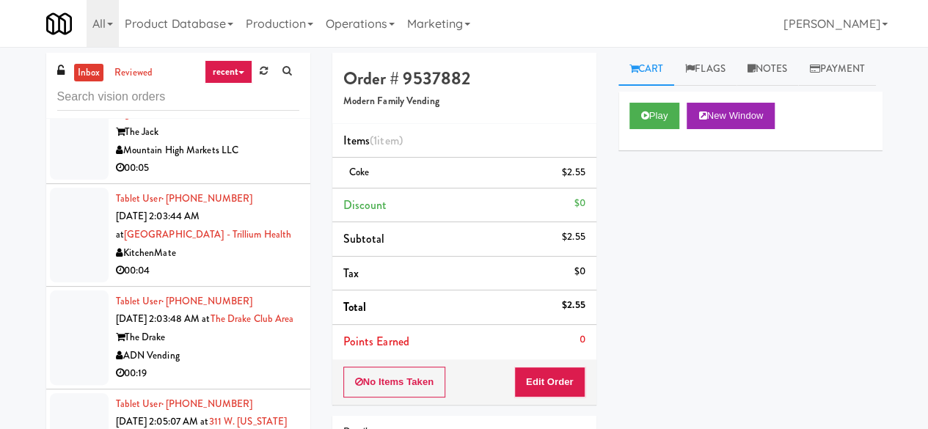
click at [254, 142] on div "The Jack" at bounding box center [207, 132] width 183 height 18
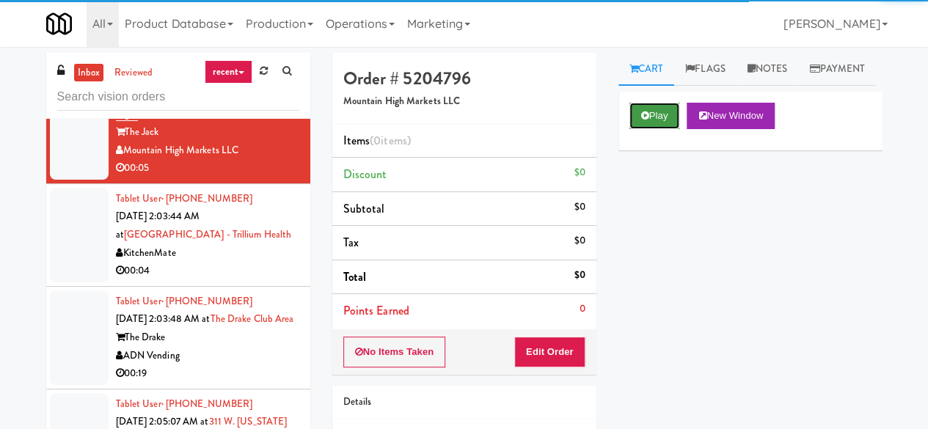
click at [637, 129] on button "Play" at bounding box center [655, 116] width 51 height 26
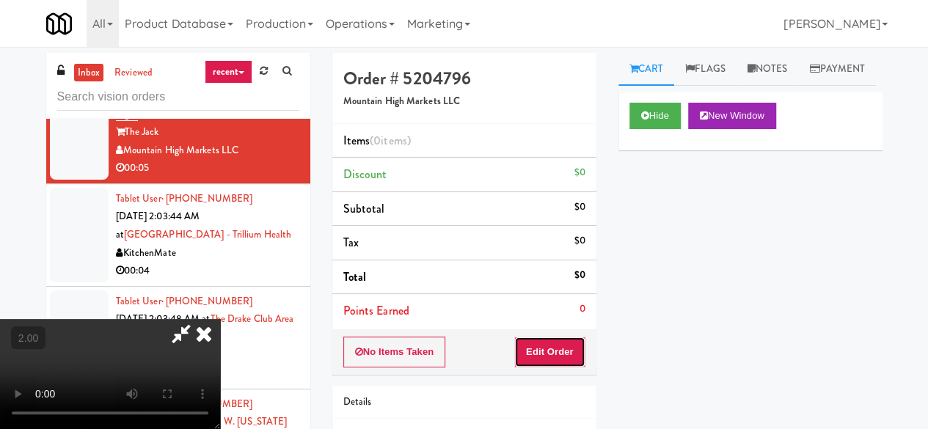
click at [569, 339] on button "Edit Order" at bounding box center [549, 352] width 71 height 31
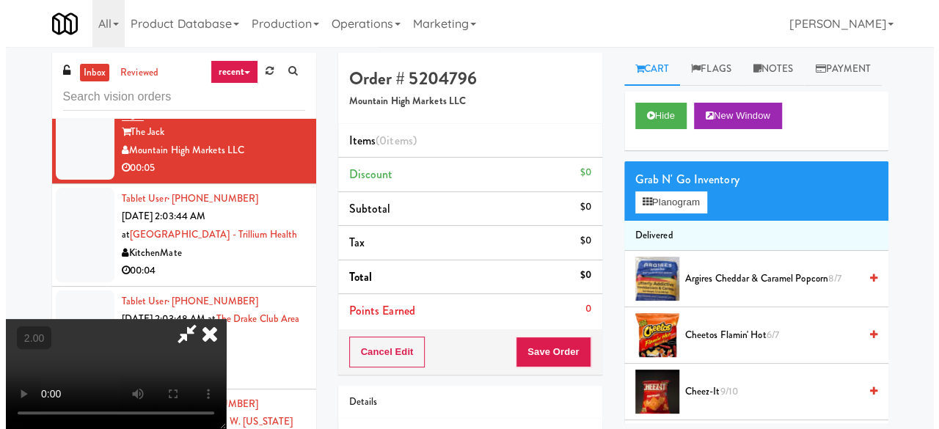
scroll to position [30, 0]
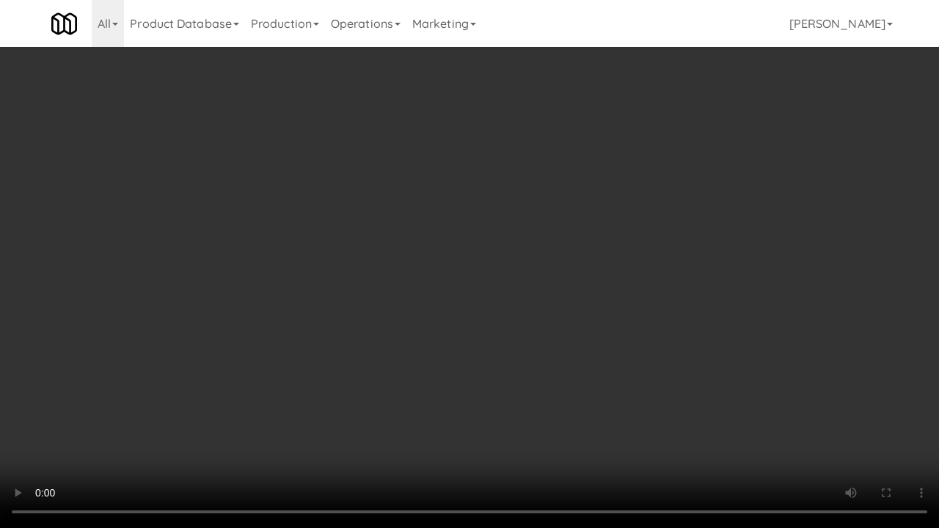
click at [442, 376] on video at bounding box center [469, 264] width 939 height 528
click at [483, 296] on video at bounding box center [469, 264] width 939 height 528
click at [539, 375] on video at bounding box center [469, 264] width 939 height 528
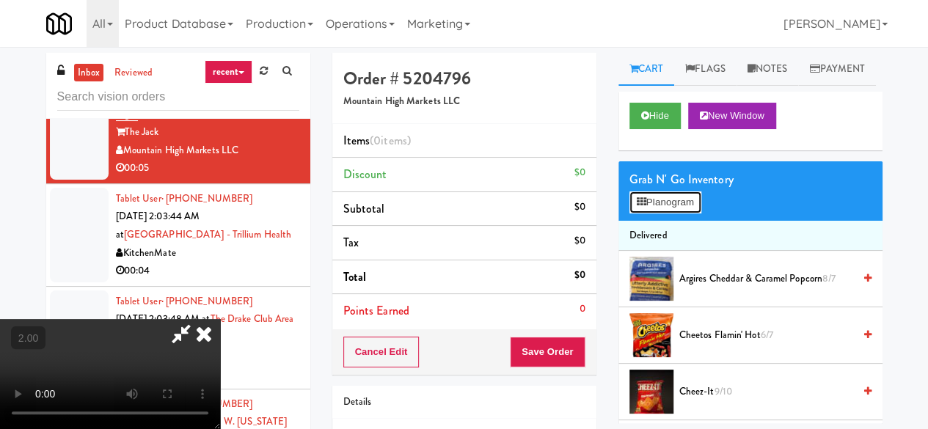
click at [661, 214] on button "Planogram" at bounding box center [666, 203] width 72 height 22
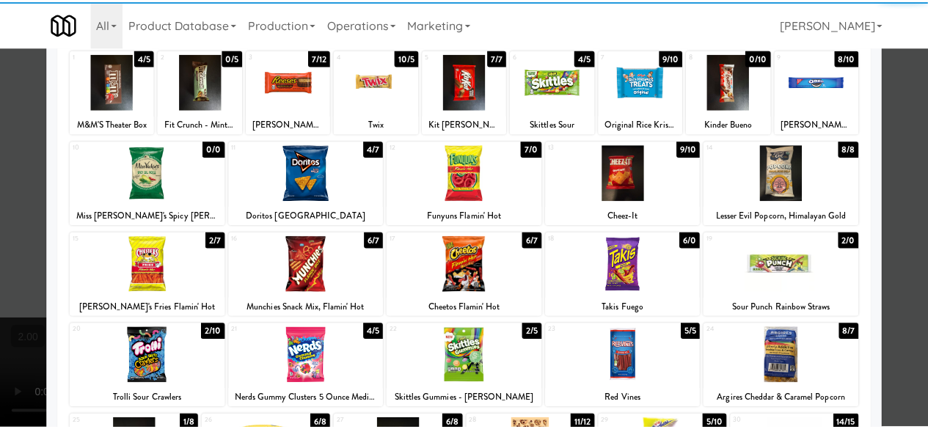
scroll to position [147, 0]
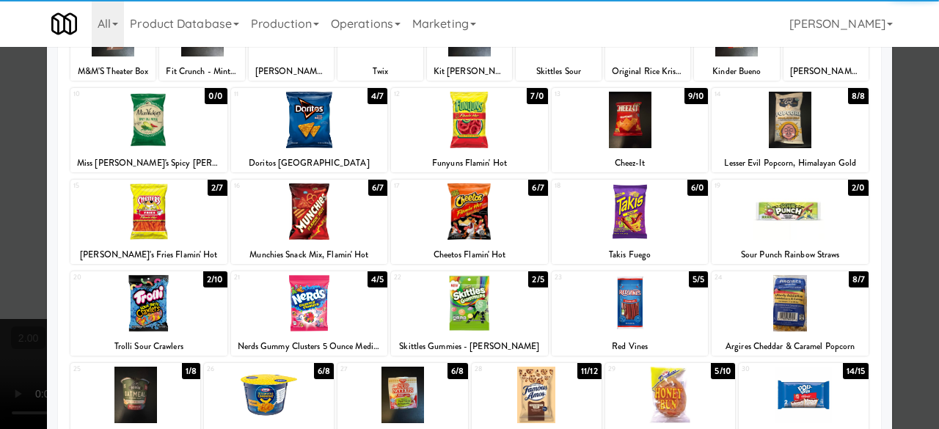
click at [486, 225] on div at bounding box center [469, 211] width 157 height 57
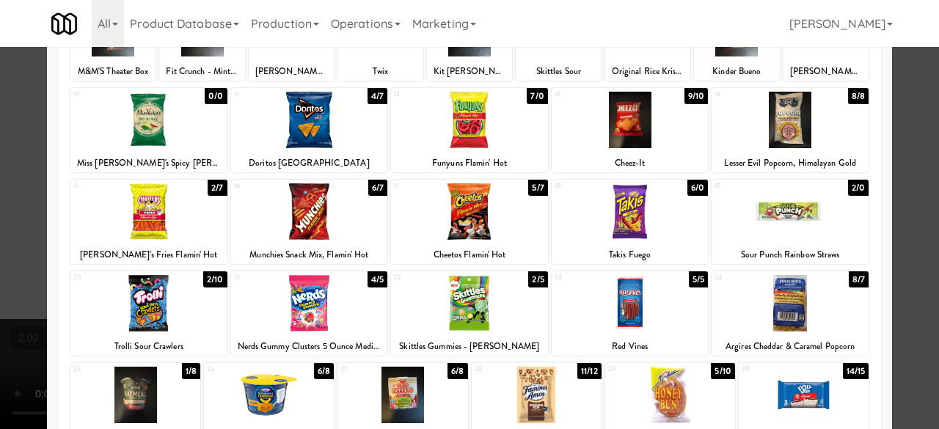
click at [892, 148] on div at bounding box center [469, 214] width 939 height 429
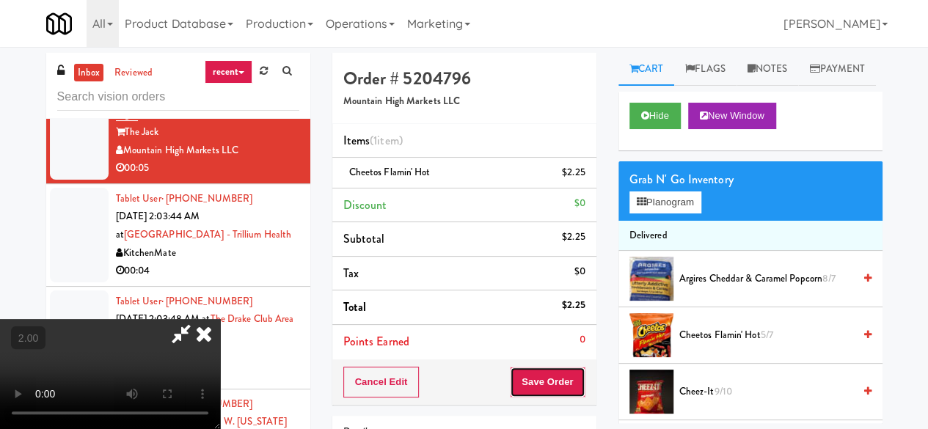
click at [573, 368] on button "Save Order" at bounding box center [547, 382] width 75 height 31
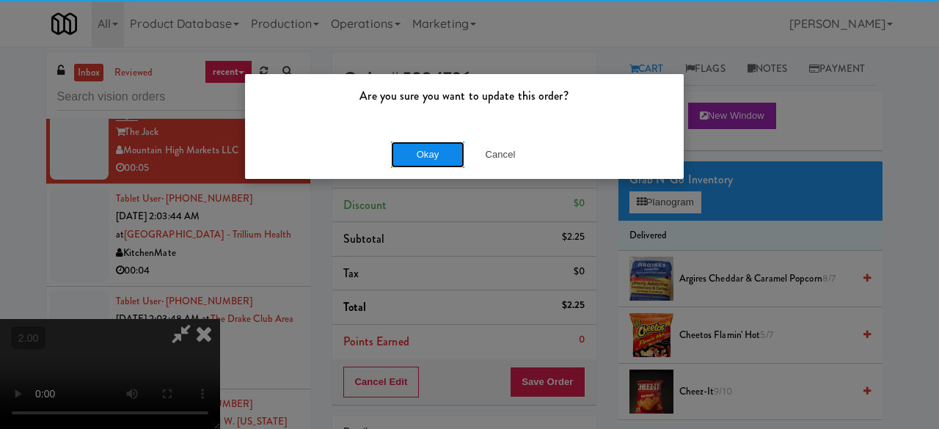
click at [412, 159] on button "Okay" at bounding box center [427, 155] width 73 height 26
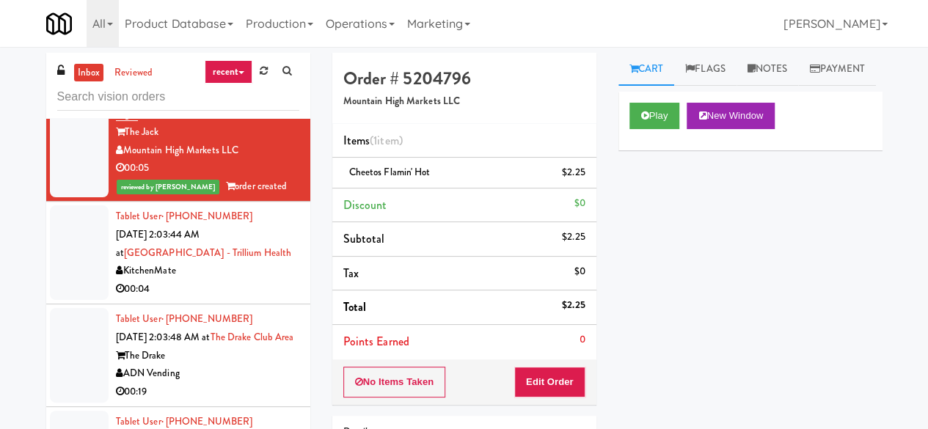
scroll to position [6696, 0]
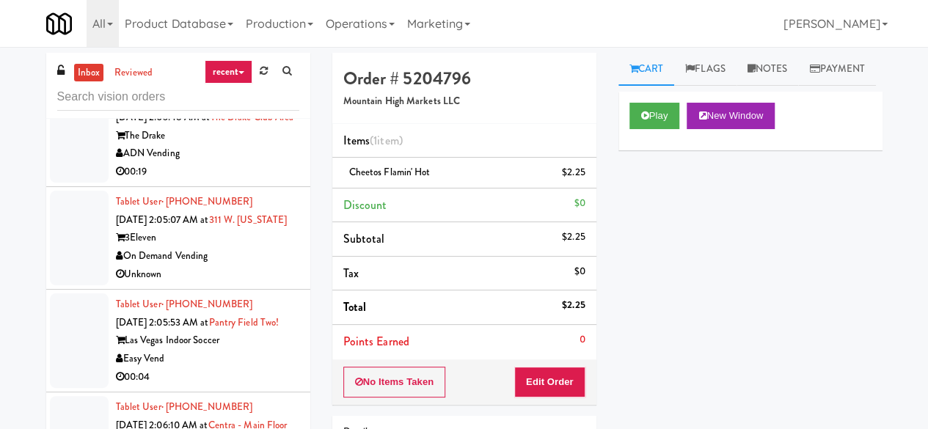
click at [264, 79] on div "00:04" at bounding box center [207, 69] width 183 height 18
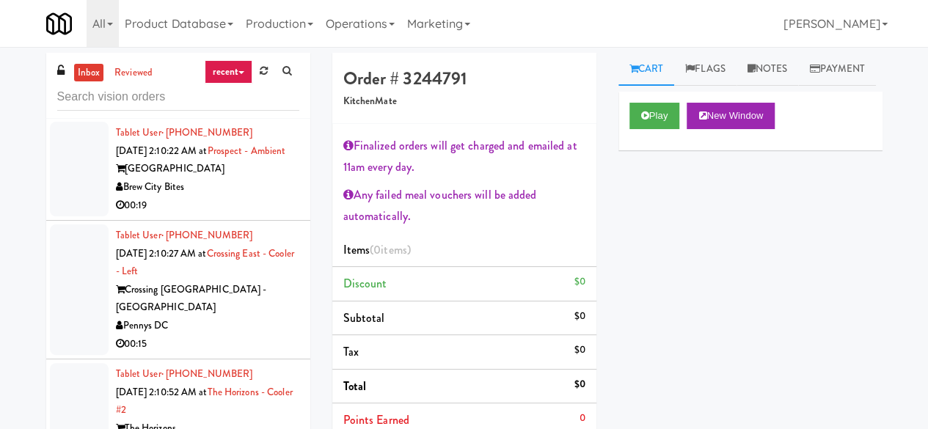
scroll to position [7283, 0]
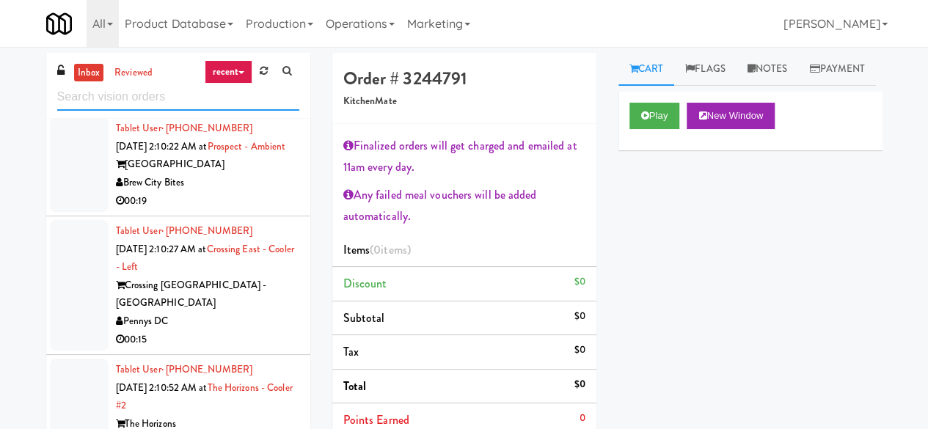
click at [125, 102] on input "text" at bounding box center [178, 97] width 242 height 27
paste input "The Legacy at [GEOGRAPHIC_DATA] Refrigerated Left"
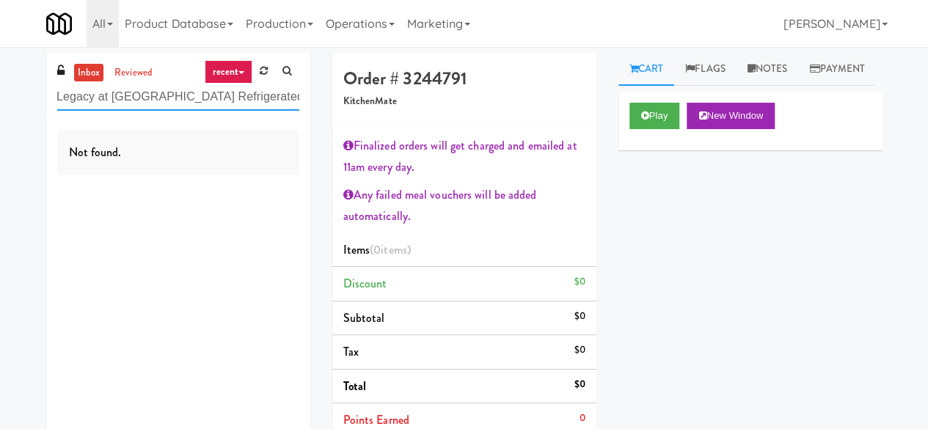
scroll to position [0, 0]
type input "The Legacy at [GEOGRAPHIC_DATA] Refrigerated Left"
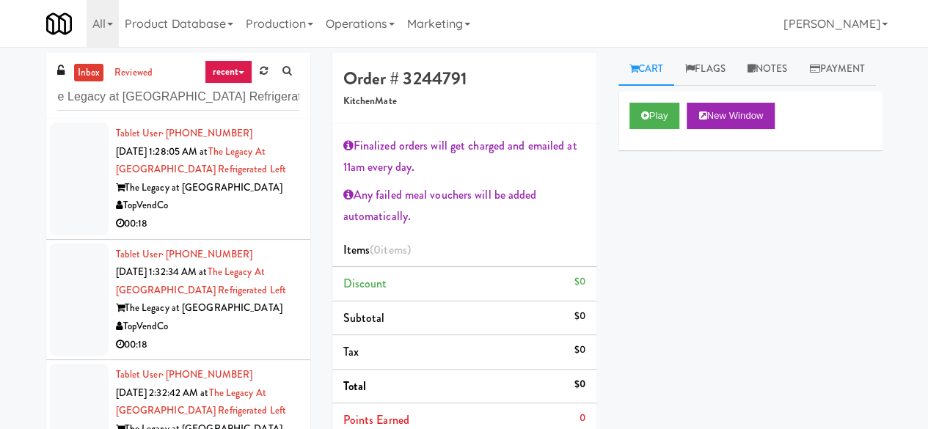
click at [245, 198] on div "TopVendCo" at bounding box center [207, 206] width 183 height 18
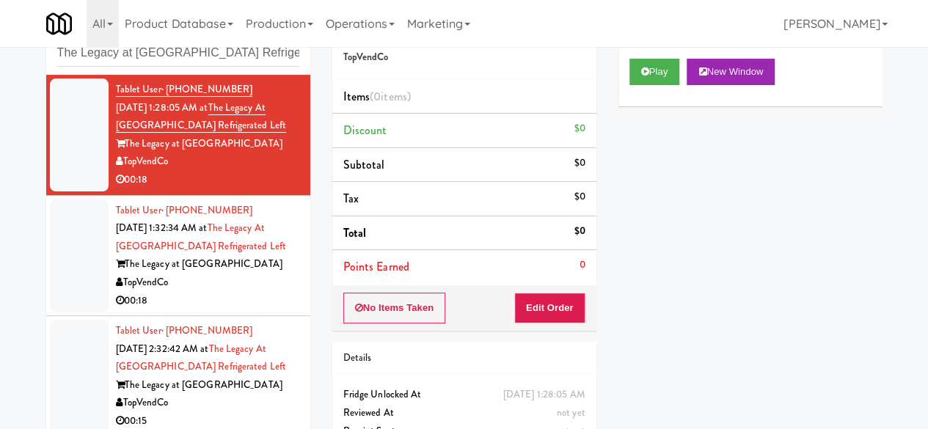
scroll to position [66, 0]
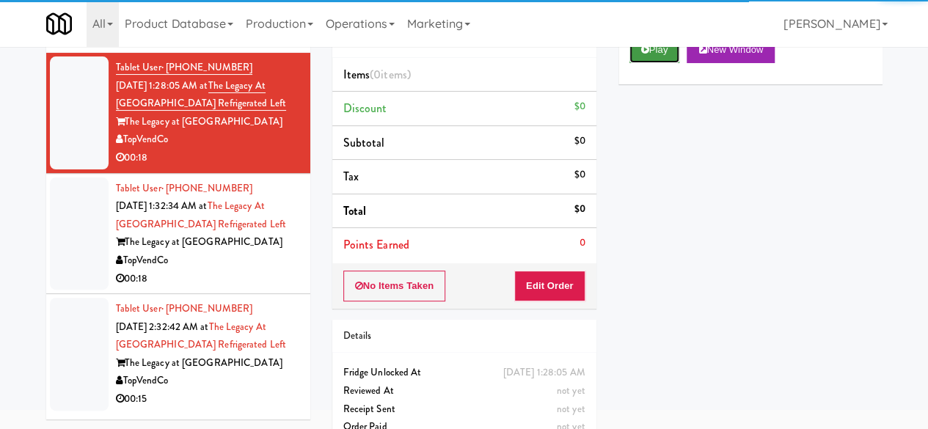
click at [647, 63] on button "Play" at bounding box center [655, 50] width 51 height 26
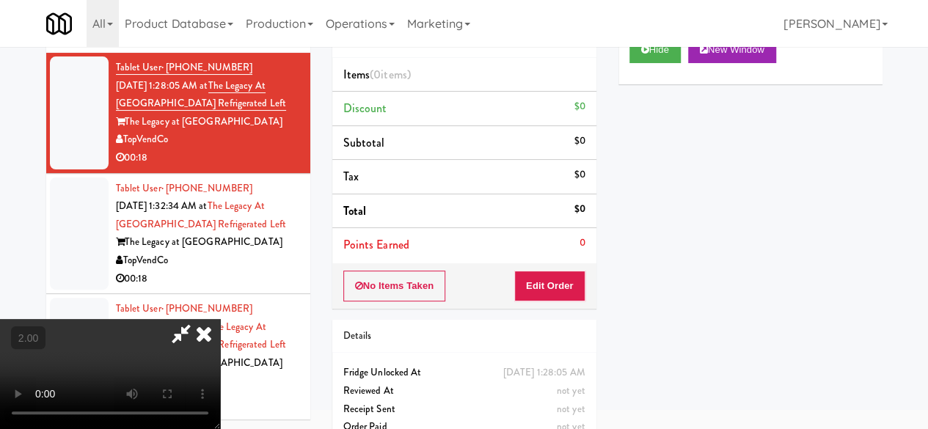
click at [552, 300] on div "No Items Taken Edit Order" at bounding box center [464, 286] width 264 height 46
click at [556, 287] on button "Edit Order" at bounding box center [549, 286] width 71 height 31
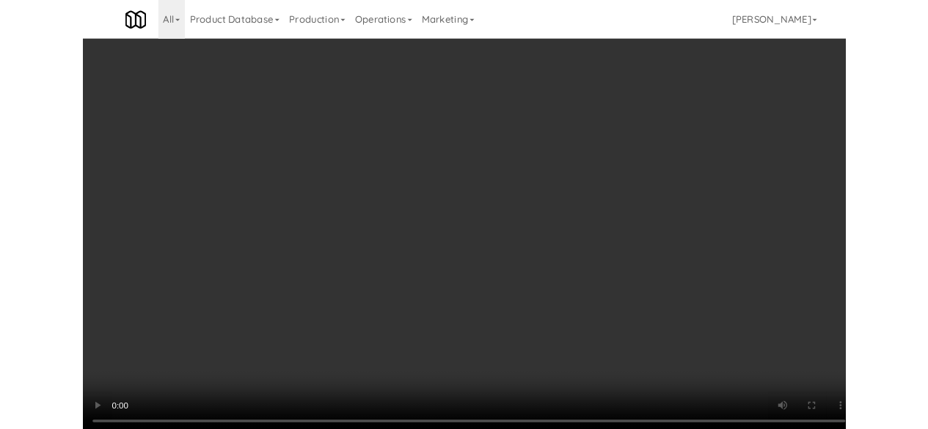
scroll to position [30, 0]
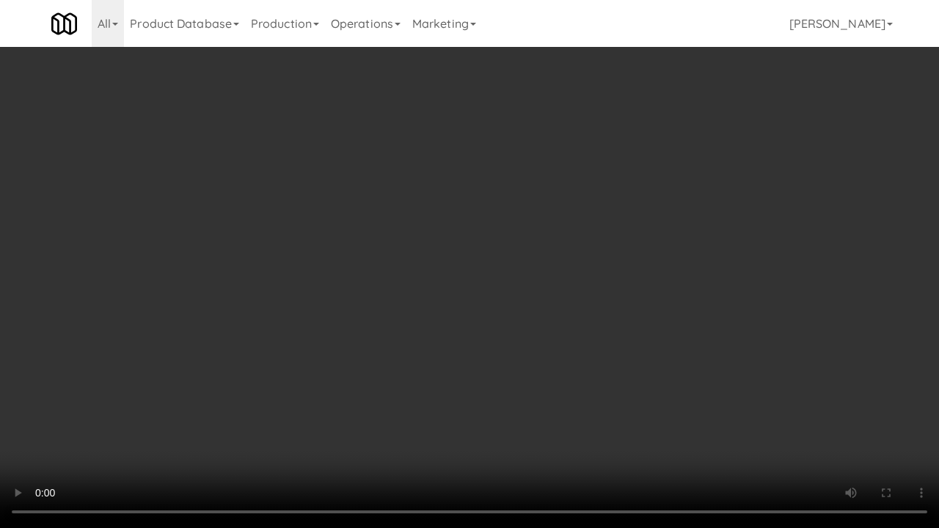
click at [512, 252] on video at bounding box center [469, 264] width 939 height 528
click at [512, 198] on video at bounding box center [469, 264] width 939 height 528
click at [563, 239] on video at bounding box center [469, 264] width 939 height 528
click at [545, 237] on video at bounding box center [469, 264] width 939 height 528
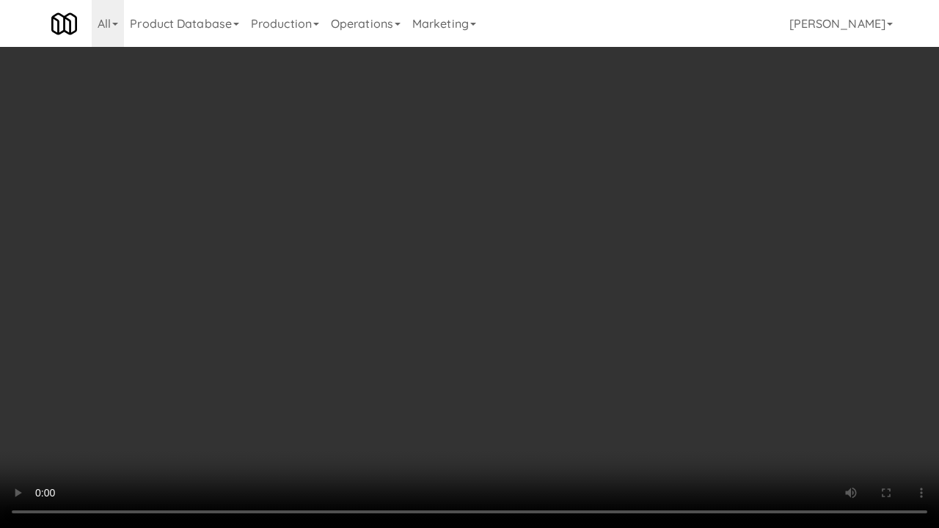
click at [587, 261] on video at bounding box center [469, 264] width 939 height 528
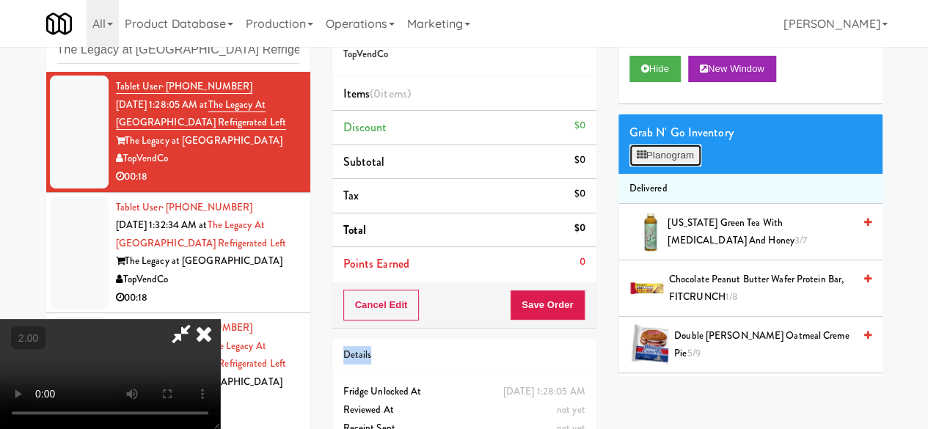
click at [663, 167] on button "Planogram" at bounding box center [666, 156] width 72 height 22
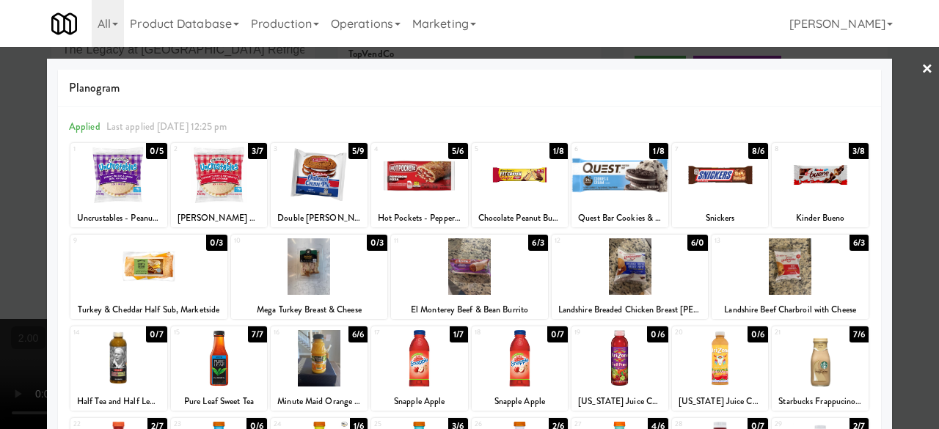
click at [704, 169] on div at bounding box center [720, 175] width 97 height 57
click at [243, 186] on div at bounding box center [219, 175] width 97 height 57
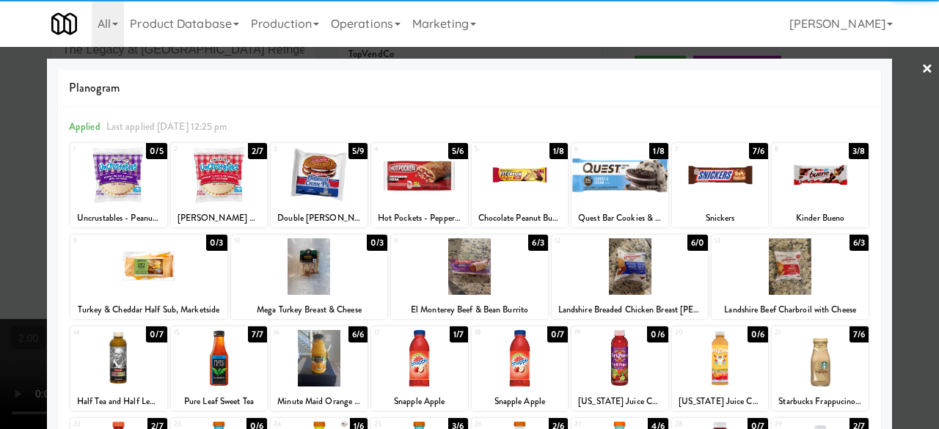
click at [416, 210] on div "Hot Pockets - Pepperoni Pizza" at bounding box center [420, 218] width 92 height 18
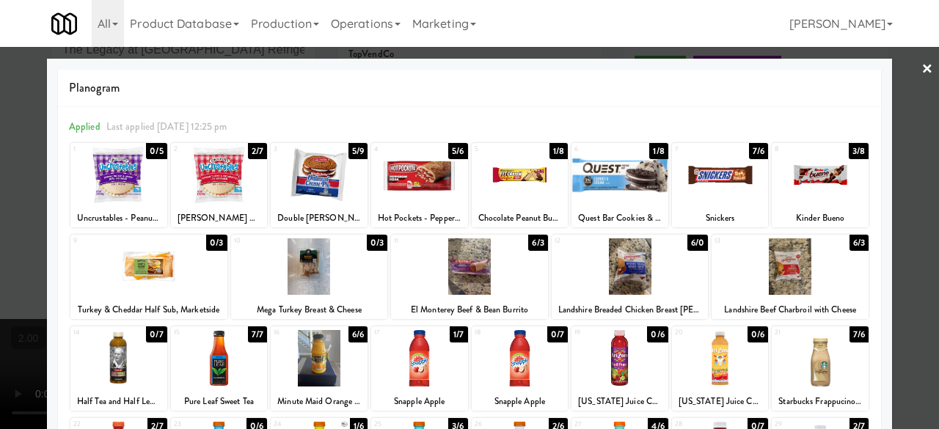
click at [421, 196] on div at bounding box center [419, 175] width 97 height 57
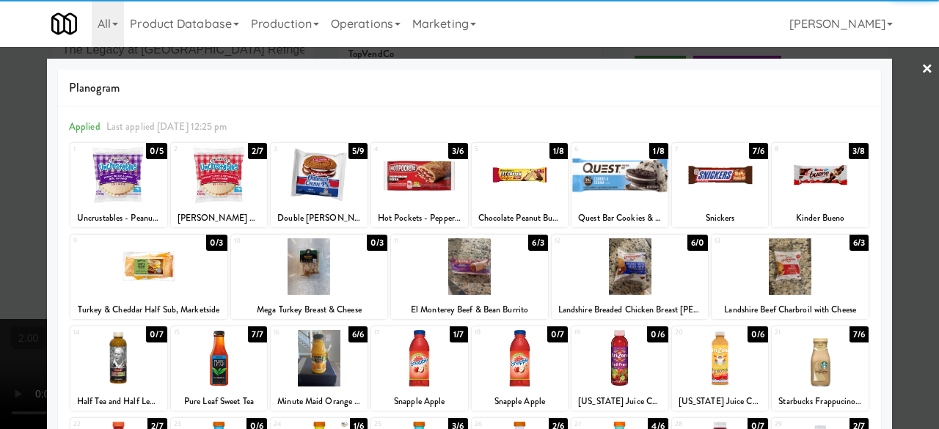
drag, startPoint x: 913, startPoint y: 70, endPoint x: 663, endPoint y: 101, distance: 251.4
click at [922, 70] on link "×" at bounding box center [928, 70] width 12 height 46
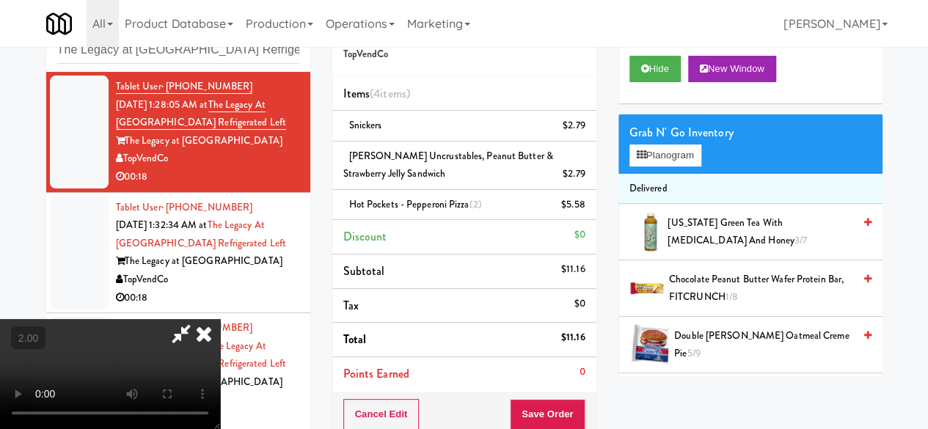
click at [198, 319] on icon at bounding box center [181, 333] width 34 height 29
click at [536, 421] on button "Save Order" at bounding box center [547, 414] width 75 height 31
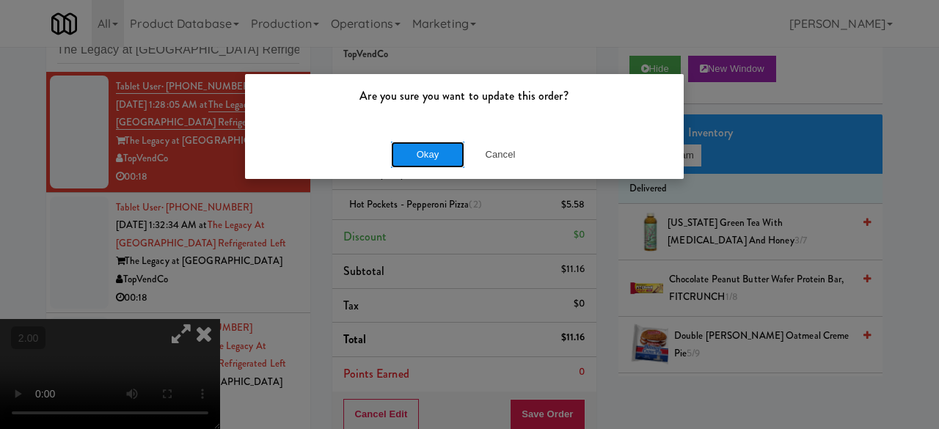
click at [429, 149] on button "Okay" at bounding box center [427, 155] width 73 height 26
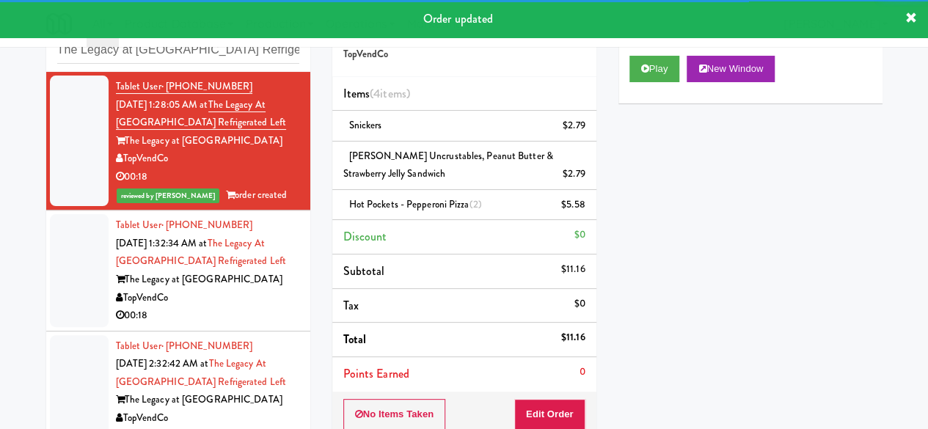
click at [263, 272] on div "The Legacy at [GEOGRAPHIC_DATA]" at bounding box center [207, 280] width 183 height 18
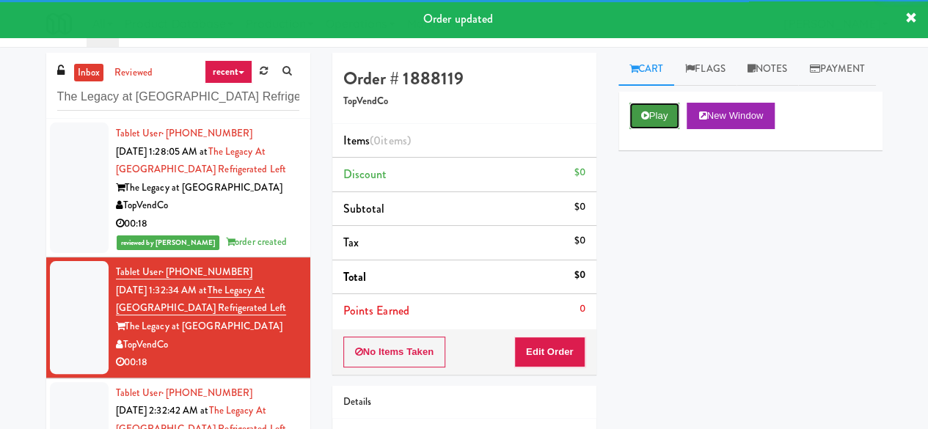
click at [656, 129] on button "Play" at bounding box center [655, 116] width 51 height 26
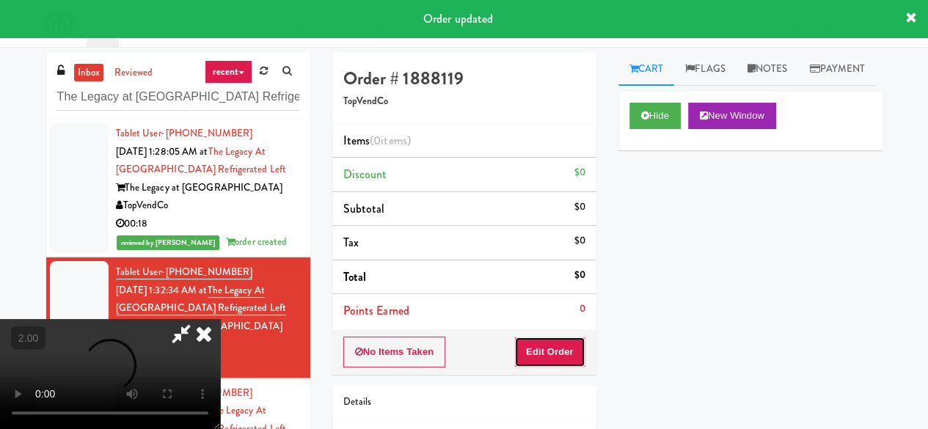
click at [569, 357] on button "Edit Order" at bounding box center [549, 352] width 71 height 31
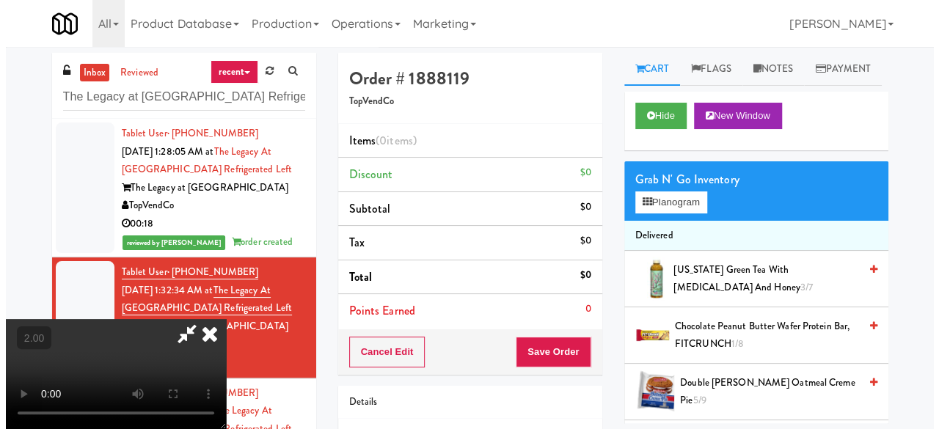
scroll to position [30, 0]
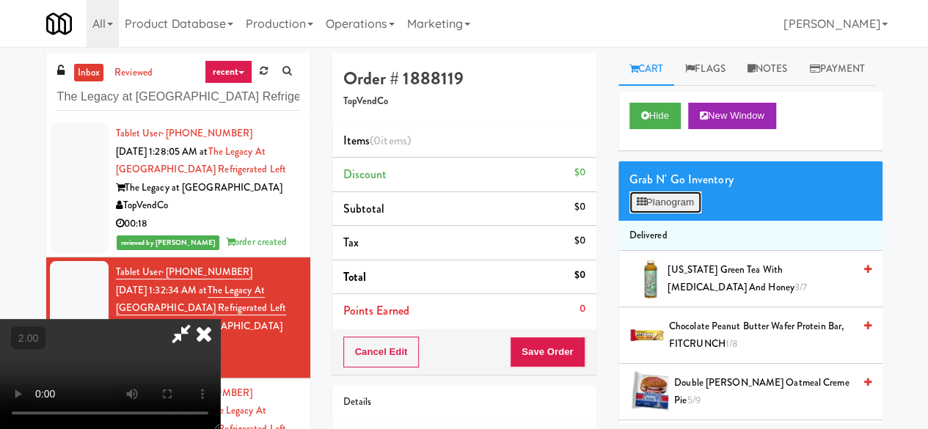
click at [685, 214] on button "Planogram" at bounding box center [666, 203] width 72 height 22
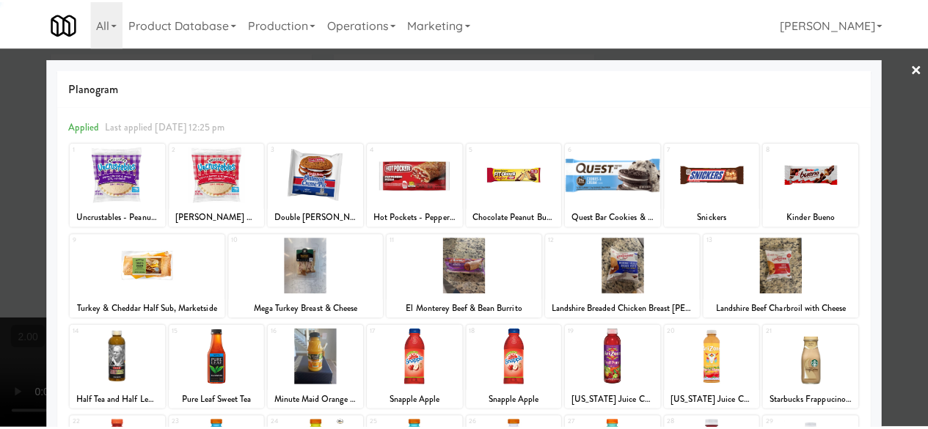
scroll to position [291, 0]
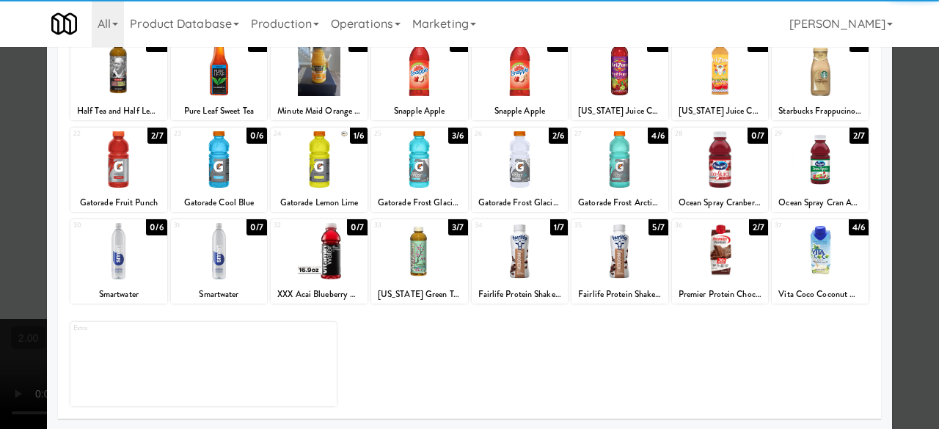
click at [611, 182] on div at bounding box center [620, 159] width 97 height 57
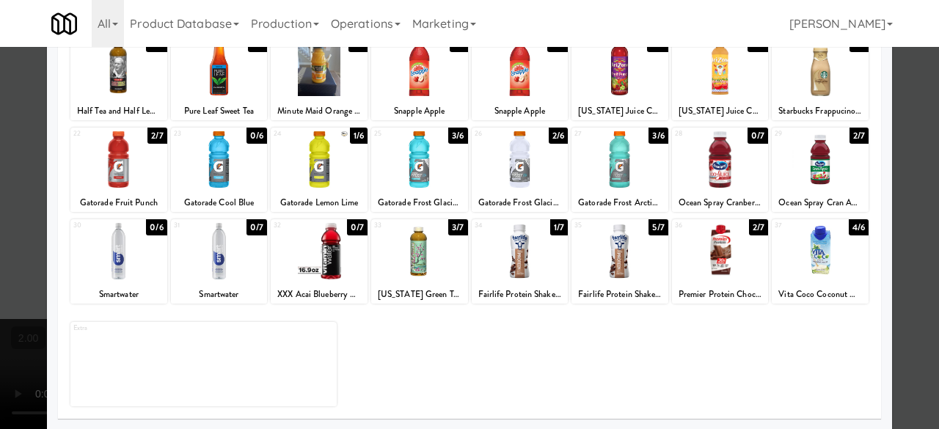
click at [900, 103] on div at bounding box center [469, 214] width 939 height 429
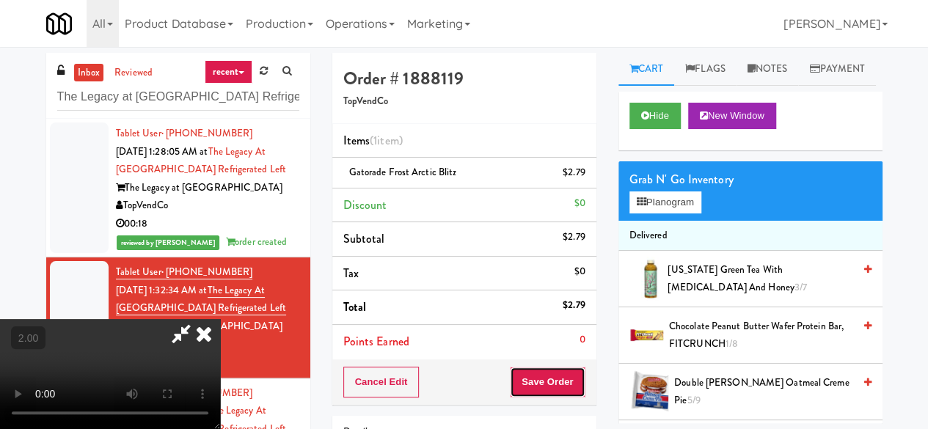
click at [568, 376] on button "Save Order" at bounding box center [547, 382] width 75 height 31
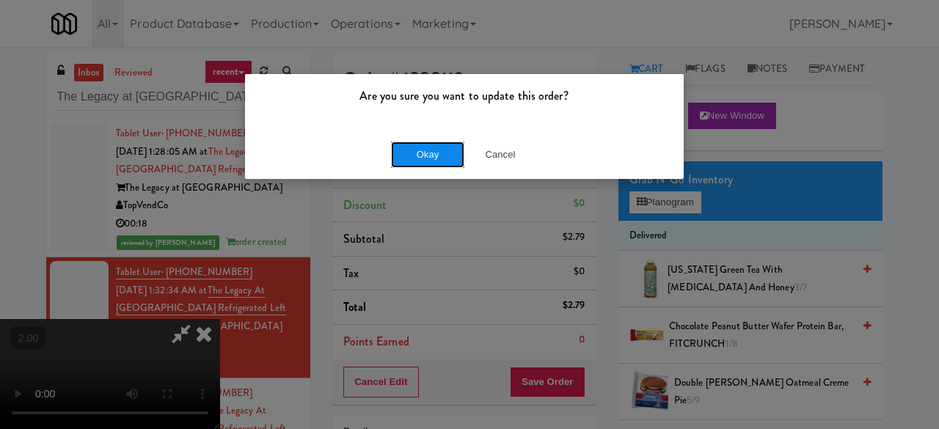
click at [440, 159] on button "Okay" at bounding box center [427, 155] width 73 height 26
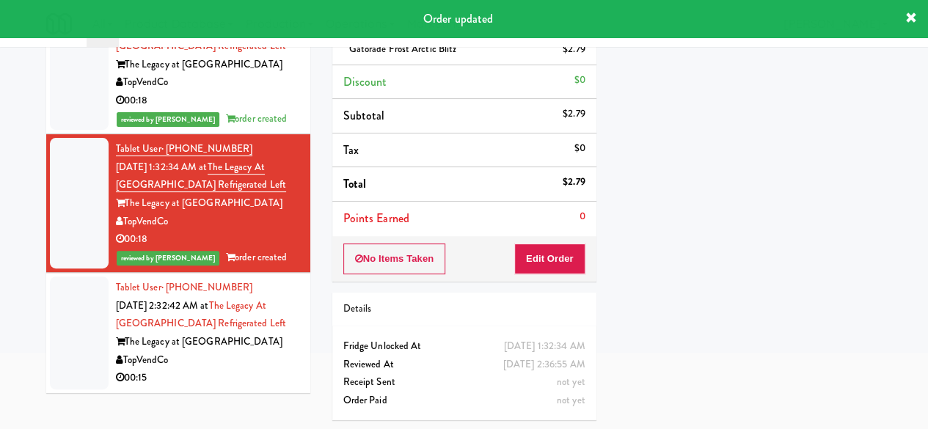
click at [245, 365] on div "TopVendCo" at bounding box center [207, 361] width 183 height 18
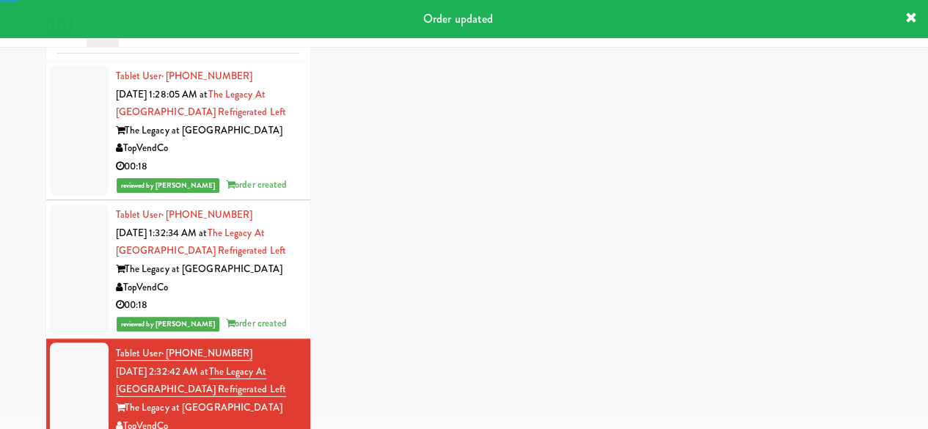
scroll to position [23, 0]
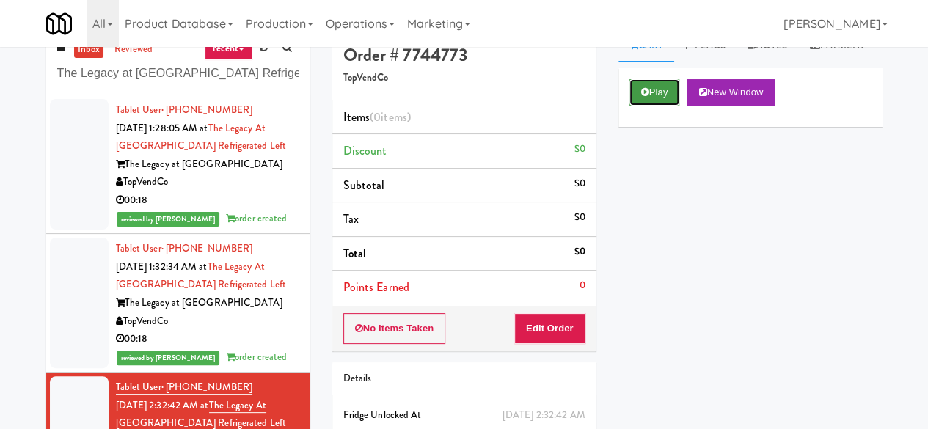
click at [670, 106] on button "Play" at bounding box center [655, 92] width 51 height 26
click at [658, 106] on div "Play New Window" at bounding box center [751, 97] width 264 height 59
click at [656, 106] on button "Play" at bounding box center [655, 92] width 51 height 26
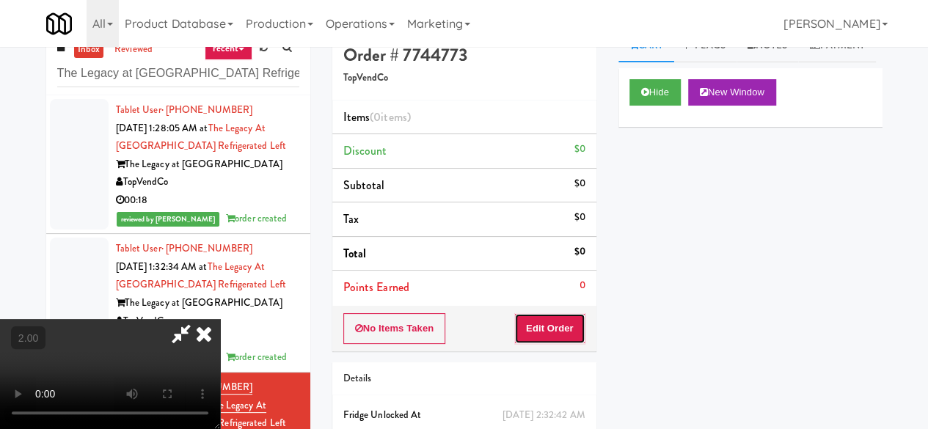
click at [571, 319] on button "Edit Order" at bounding box center [549, 328] width 71 height 31
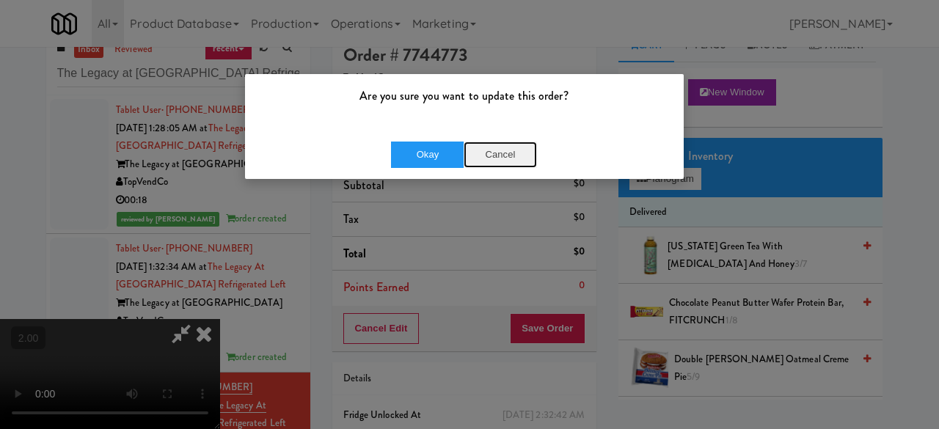
click at [511, 148] on button "Cancel" at bounding box center [500, 155] width 73 height 26
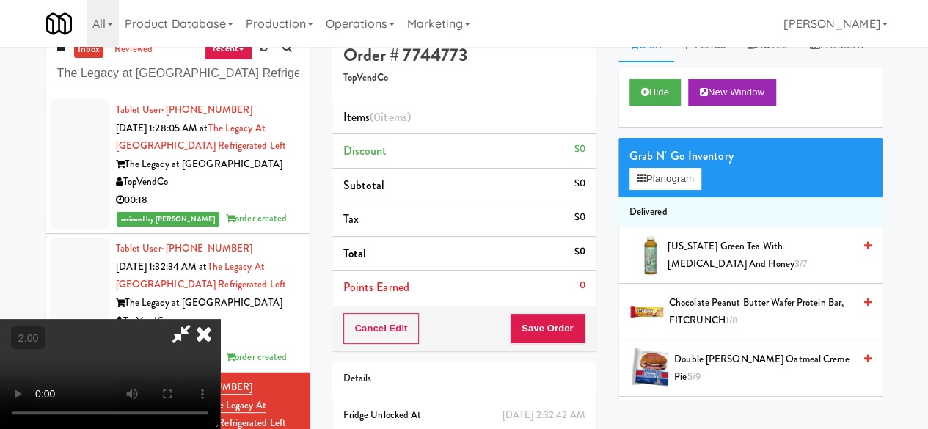
scroll to position [30, 0]
click at [660, 190] on button "Planogram" at bounding box center [666, 179] width 72 height 22
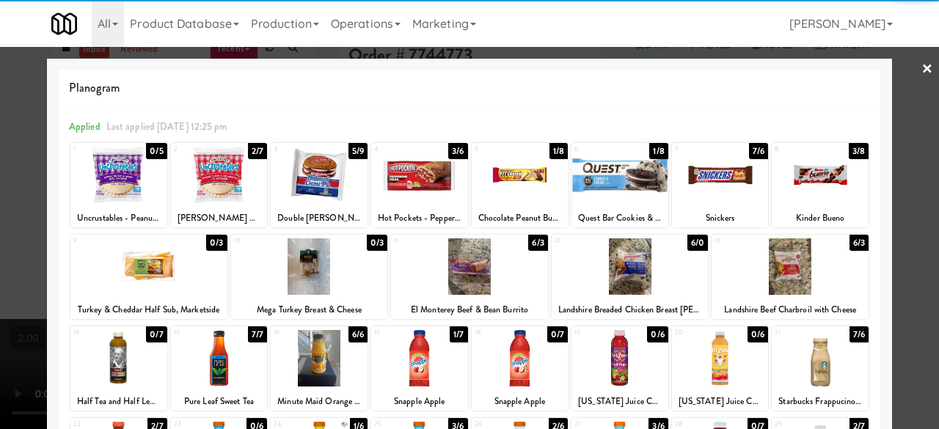
click at [536, 187] on div at bounding box center [520, 175] width 97 height 57
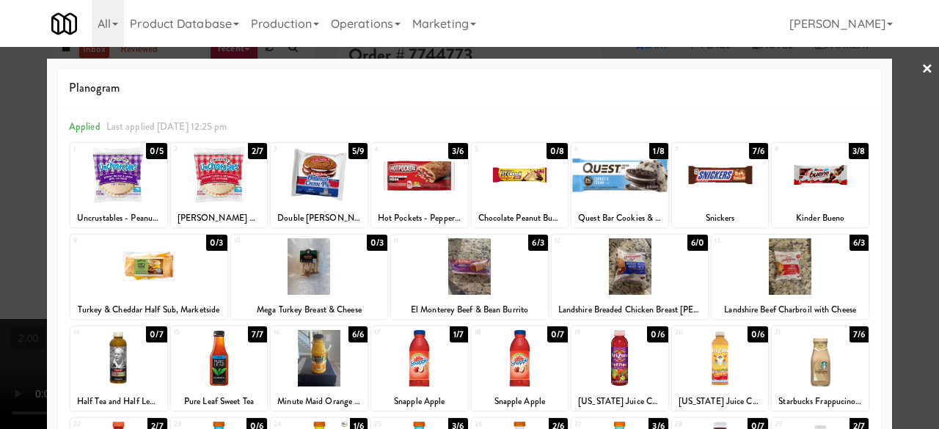
click at [909, 72] on div at bounding box center [469, 214] width 939 height 429
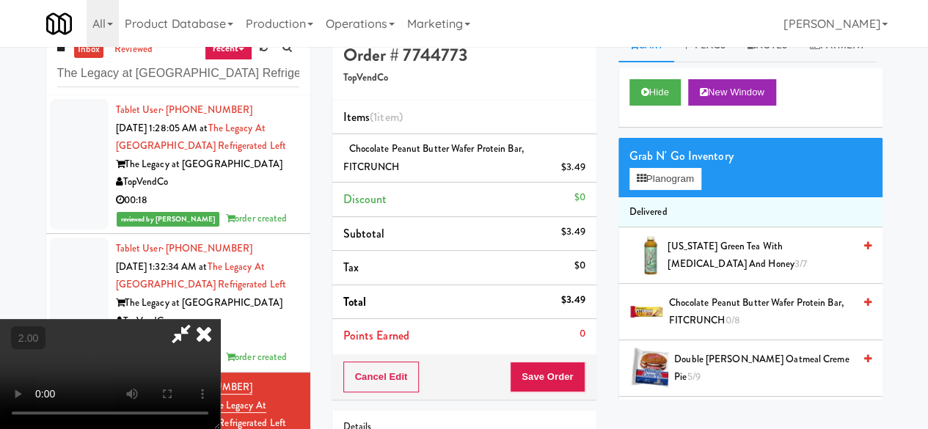
click at [198, 319] on icon at bounding box center [181, 333] width 34 height 29
click at [537, 365] on button "Save Order" at bounding box center [547, 377] width 75 height 31
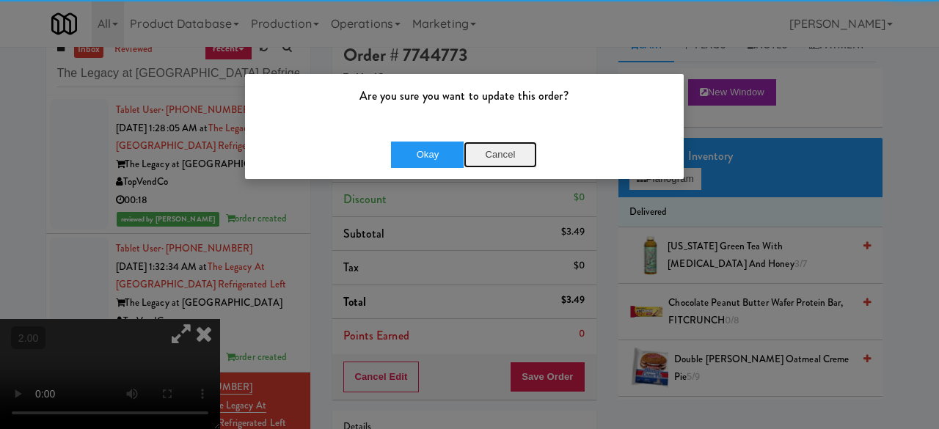
click at [467, 163] on button "Cancel" at bounding box center [500, 155] width 73 height 26
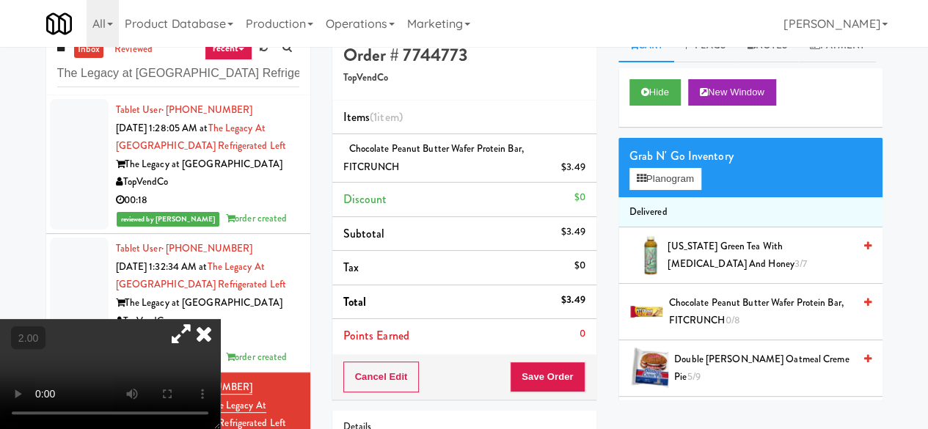
click at [208, 319] on video at bounding box center [110, 374] width 220 height 110
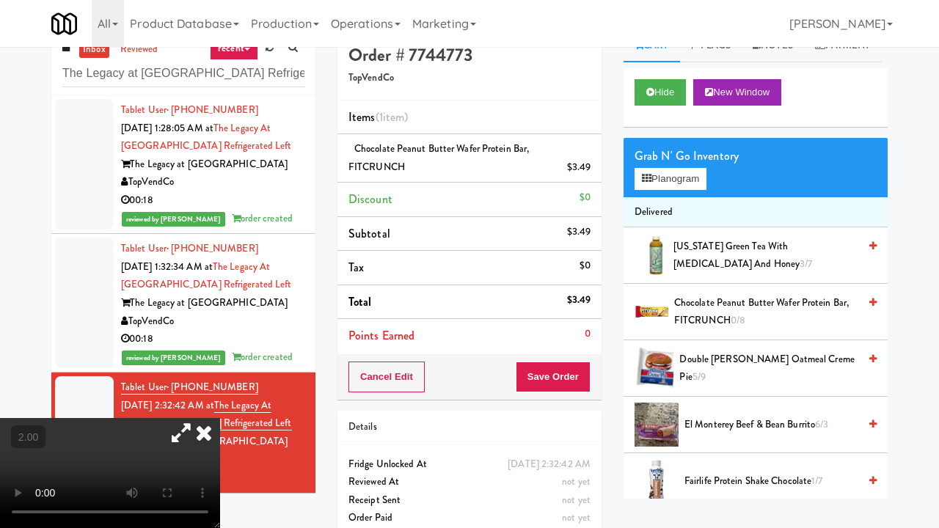
drag, startPoint x: 596, startPoint y: 279, endPoint x: 612, endPoint y: 288, distance: 18.4
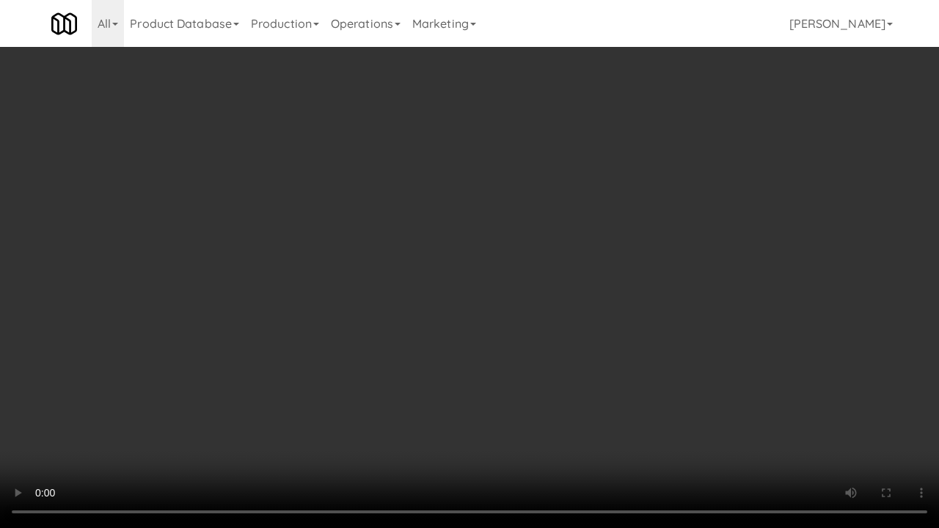
click at [596, 279] on video at bounding box center [469, 264] width 939 height 528
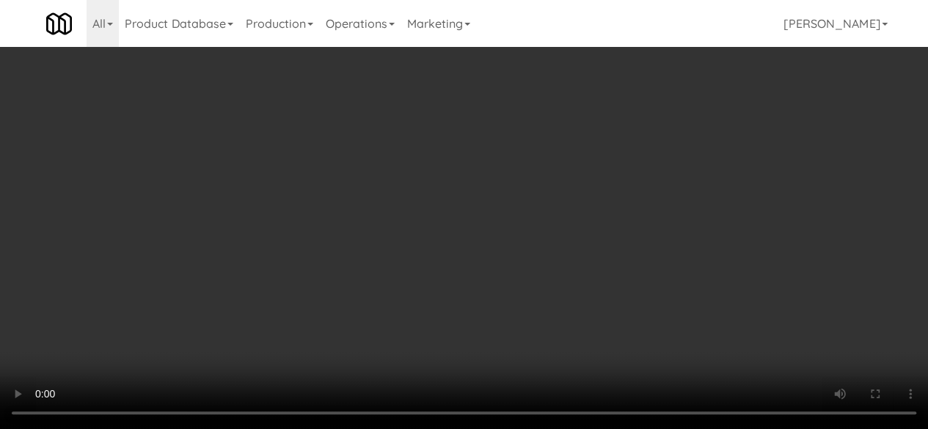
click at [545, 372] on button "Save Order" at bounding box center [547, 377] width 75 height 31
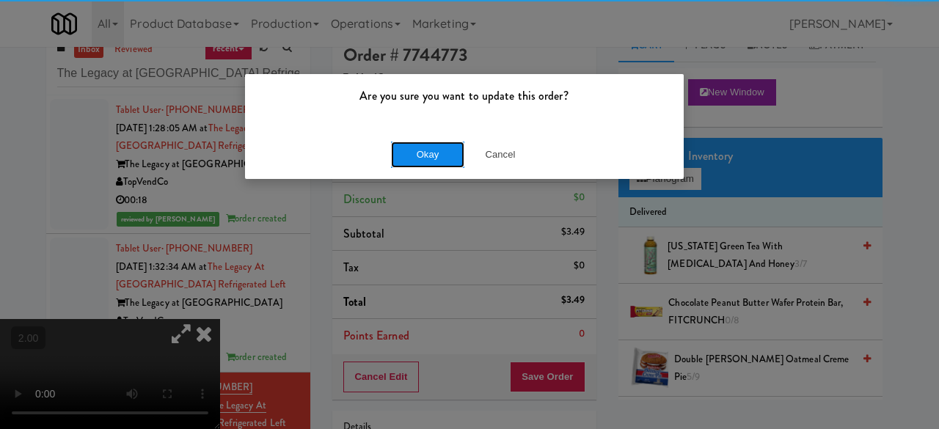
click at [423, 153] on button "Okay" at bounding box center [427, 155] width 73 height 26
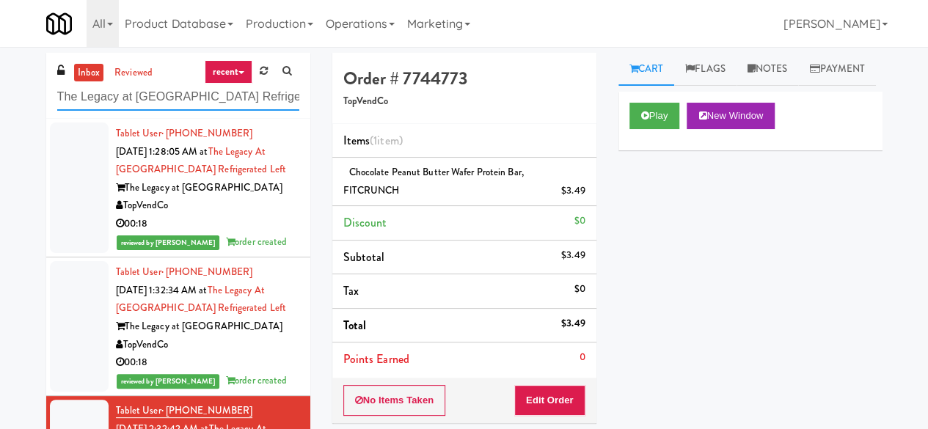
click at [167, 90] on input "The Legacy at [GEOGRAPHIC_DATA] Refrigerated Left" at bounding box center [178, 97] width 242 height 27
paste input "234 Cooler"
type input "234 Cooler"
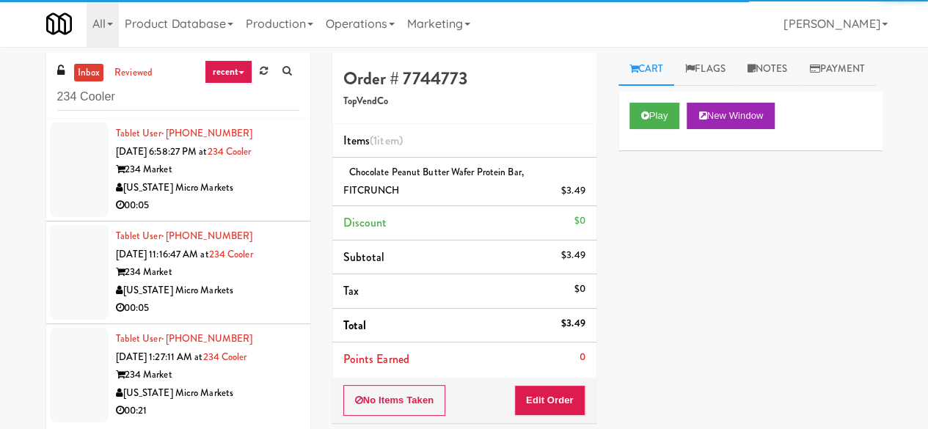
click at [225, 191] on div "[US_STATE] Micro Markets" at bounding box center [207, 188] width 183 height 18
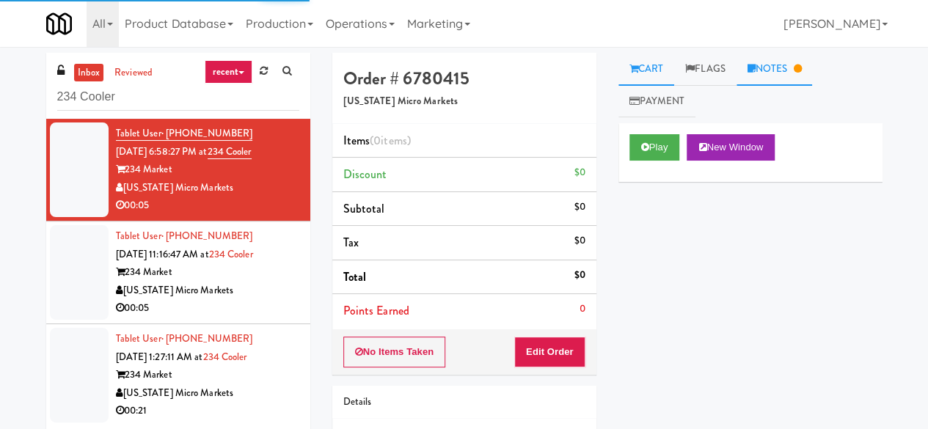
click at [766, 76] on link "Notes" at bounding box center [775, 69] width 76 height 33
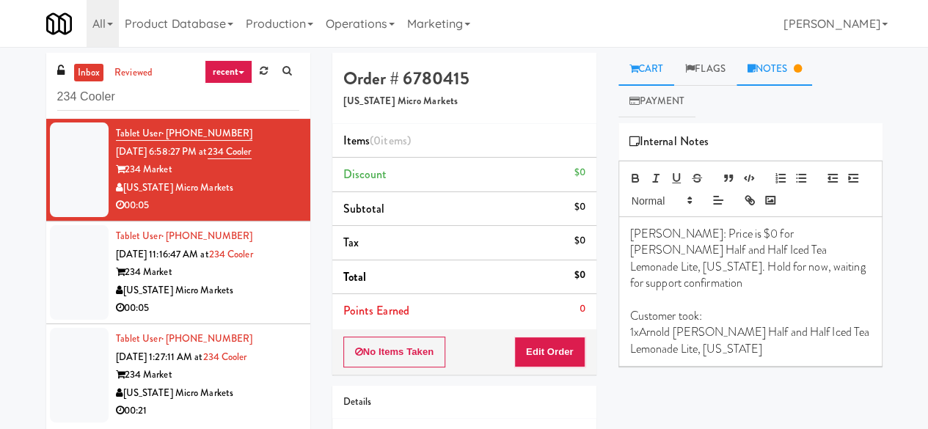
click at [660, 65] on link "Cart" at bounding box center [647, 69] width 57 height 33
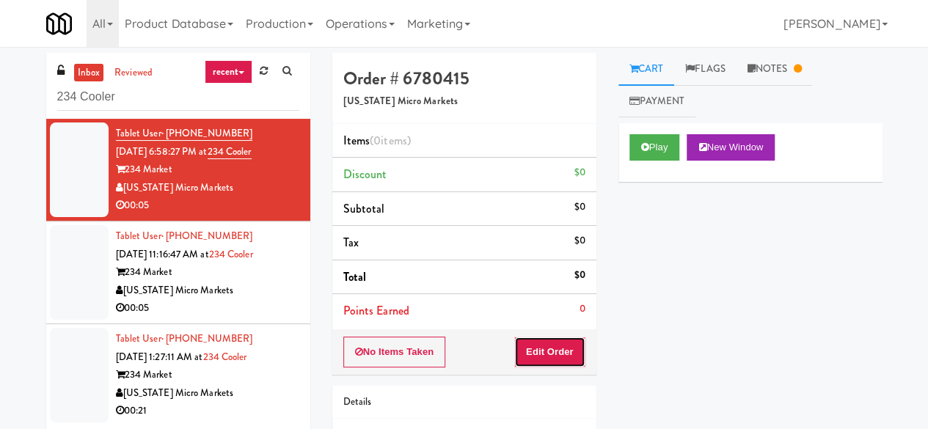
click at [558, 349] on button "Edit Order" at bounding box center [549, 352] width 71 height 31
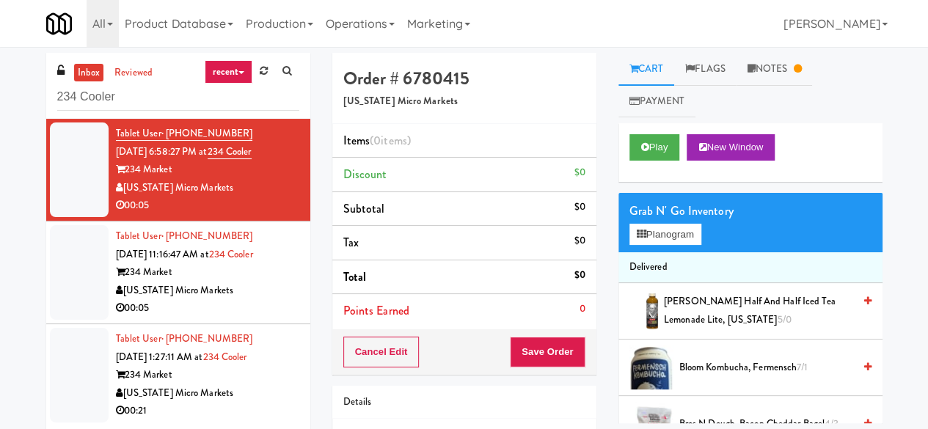
click at [713, 310] on span "[PERSON_NAME] Half and Half Iced Tea Lemonade Lite, [US_STATE] 5/0" at bounding box center [758, 311] width 189 height 36
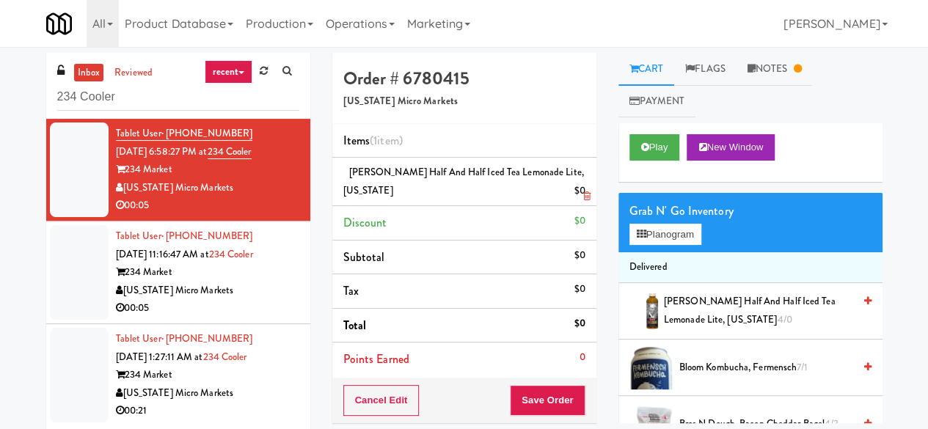
click at [578, 193] on link at bounding box center [583, 197] width 13 height 18
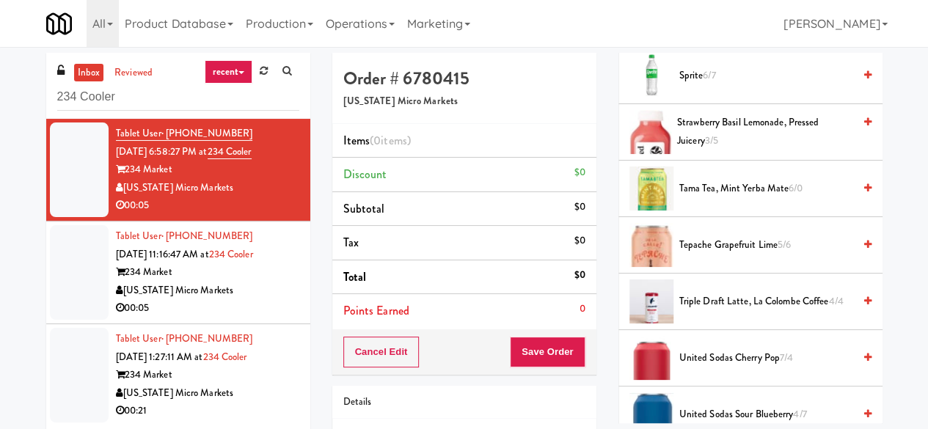
scroll to position [2055, 0]
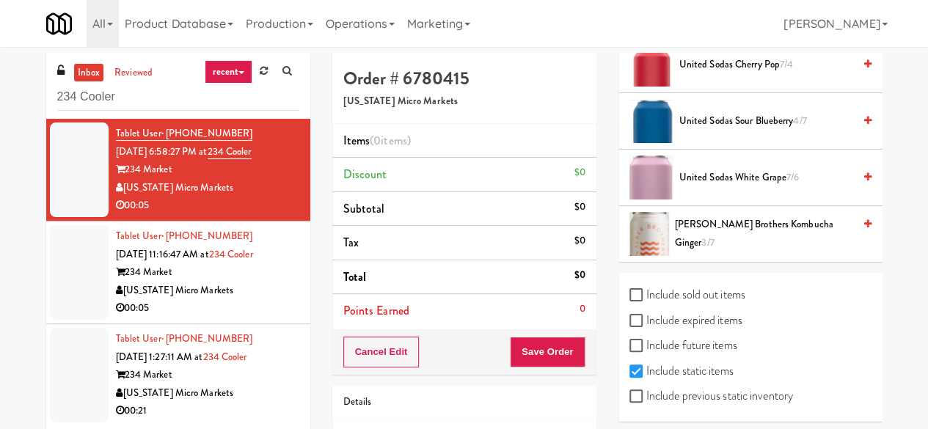
click at [686, 387] on label "Include previous static inventory" at bounding box center [712, 396] width 164 height 22
click at [647, 391] on input "Include previous static inventory" at bounding box center [638, 397] width 17 height 12
checkbox input "true"
click at [685, 313] on label "Include expired items" at bounding box center [686, 321] width 113 height 22
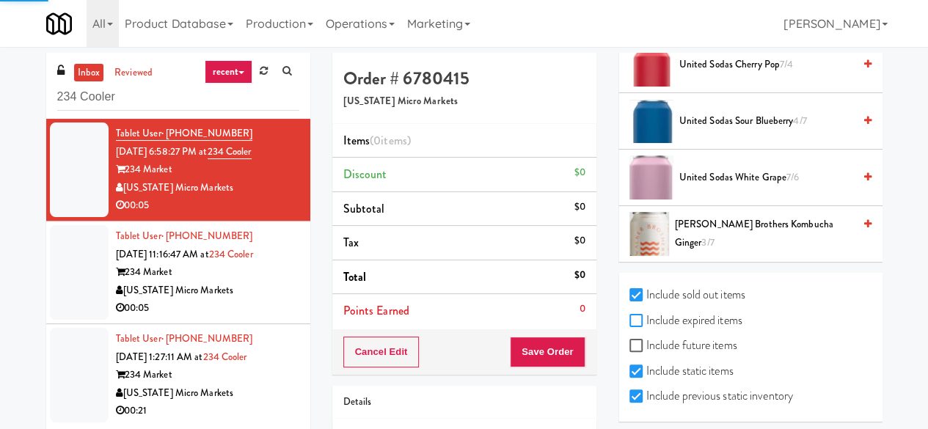
click at [647, 316] on input "Include expired items" at bounding box center [638, 322] width 17 height 12
checkbox input "true"
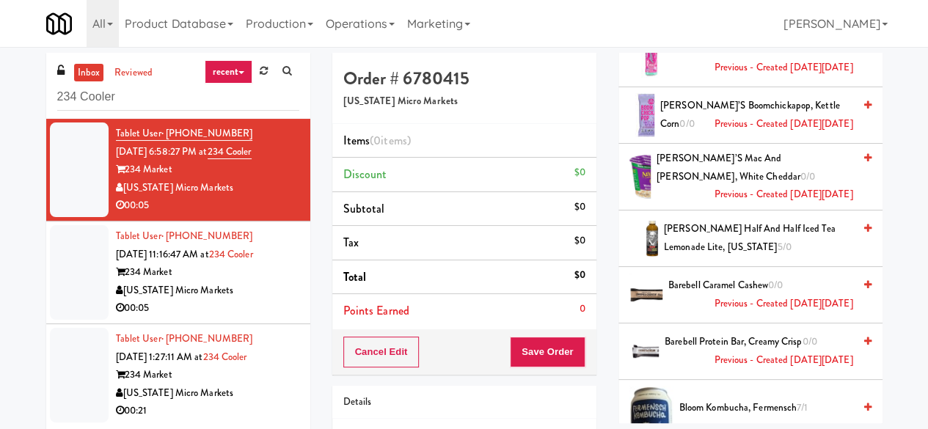
scroll to position [307, 0]
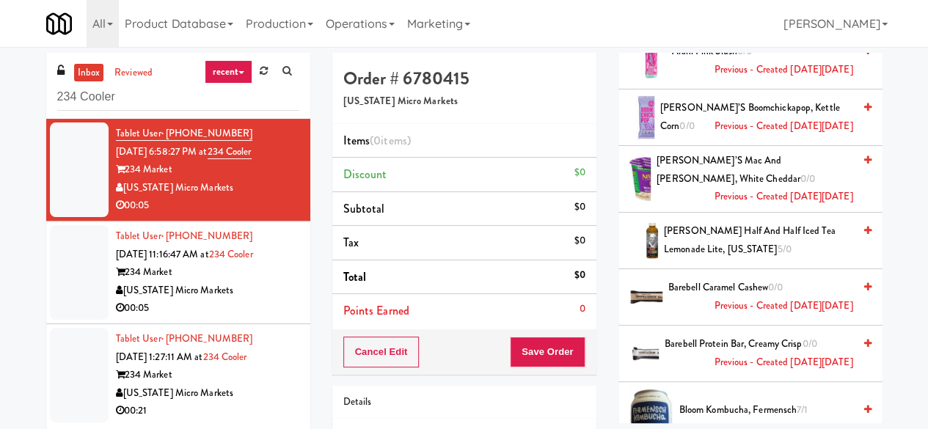
click at [721, 222] on span "[PERSON_NAME] Half and Half Iced Tea Lemonade Lite, [US_STATE] 5/0" at bounding box center [758, 240] width 189 height 36
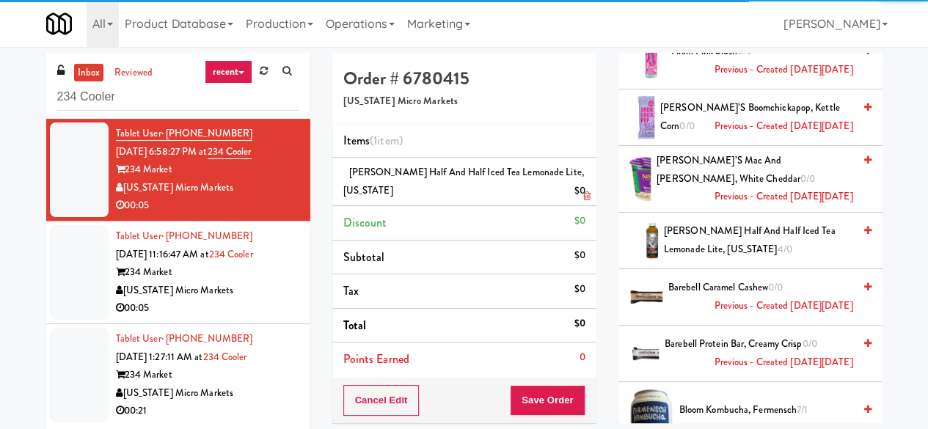
click at [584, 185] on div "$0" at bounding box center [579, 191] width 11 height 18
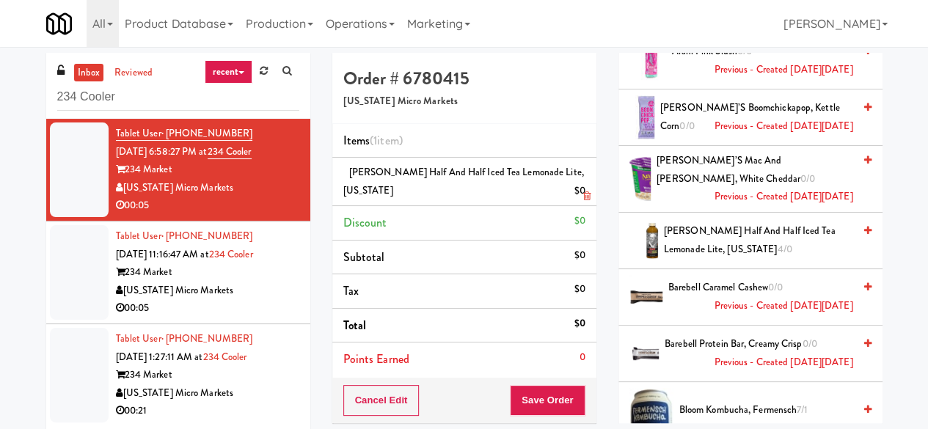
click at [578, 195] on link at bounding box center [583, 197] width 13 height 18
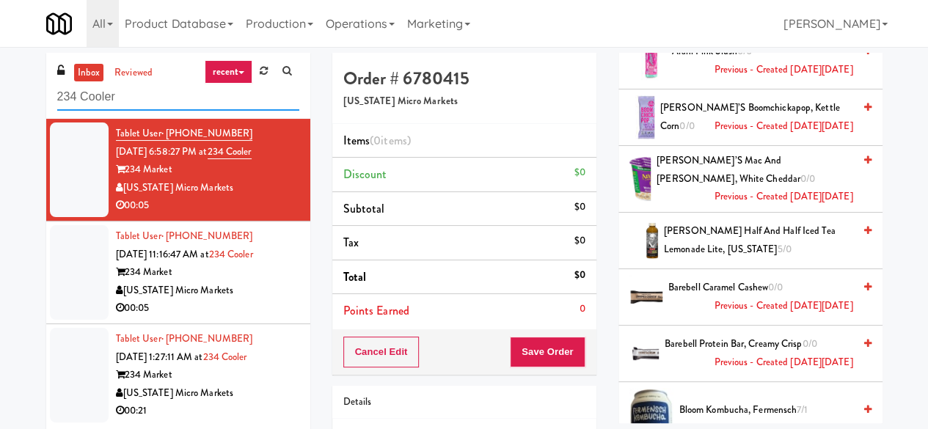
click at [156, 99] on input "234 Cooler" at bounding box center [178, 97] width 242 height 27
paste input "The Legacy at [GEOGRAPHIC_DATA] Ambient"
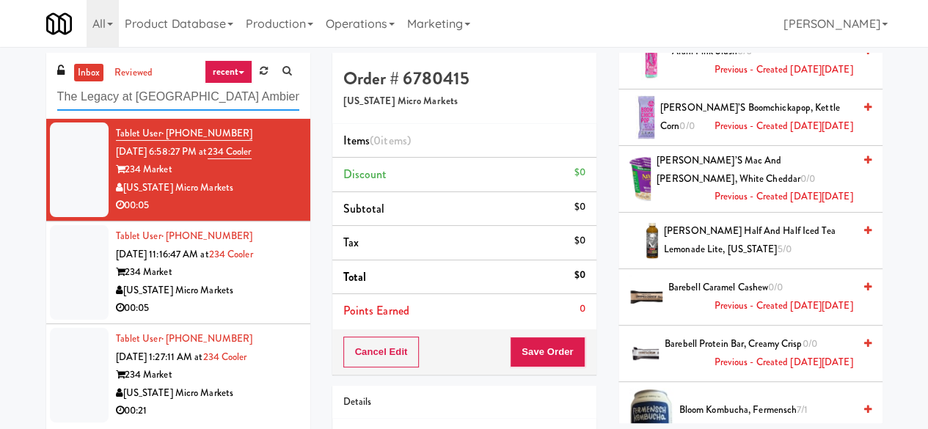
type input "The Legacy at [GEOGRAPHIC_DATA] Ambient"
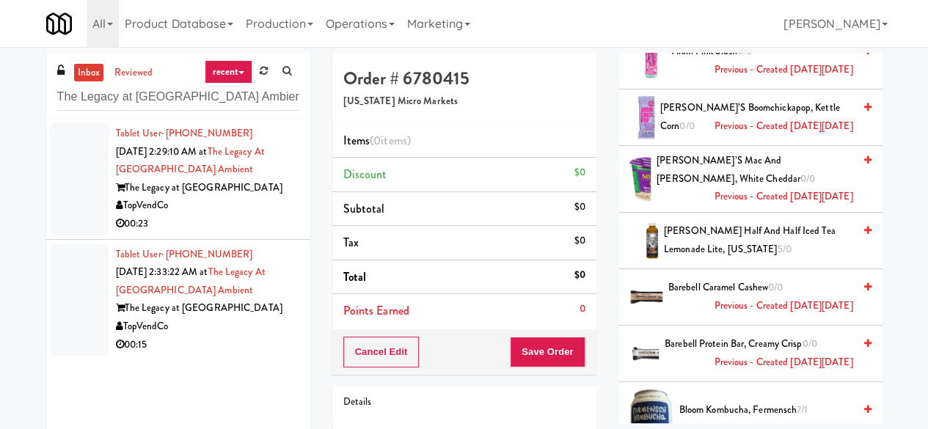
click at [261, 225] on div "00:23" at bounding box center [207, 224] width 183 height 18
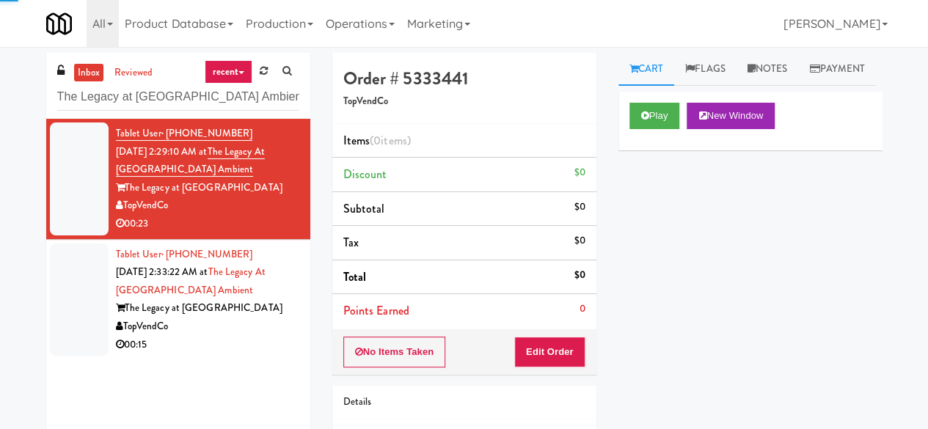
click at [251, 323] on div "TopVendCo" at bounding box center [207, 327] width 183 height 18
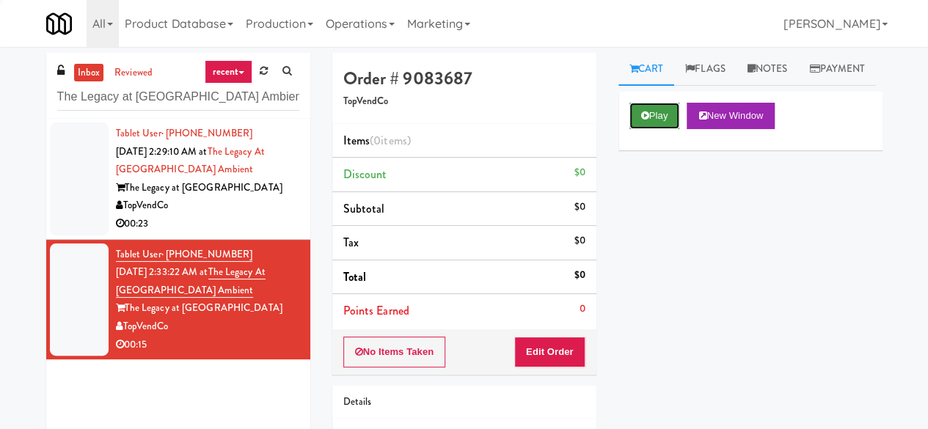
click at [638, 129] on button "Play" at bounding box center [655, 116] width 51 height 26
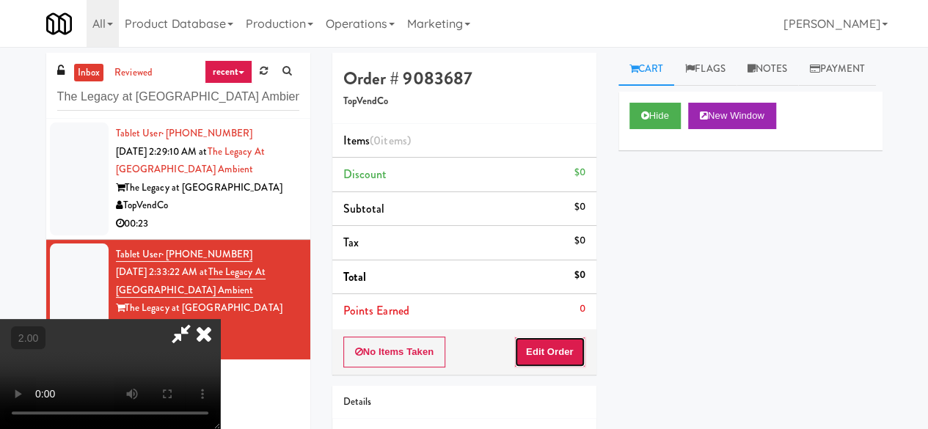
click at [564, 345] on button "Edit Order" at bounding box center [549, 352] width 71 height 31
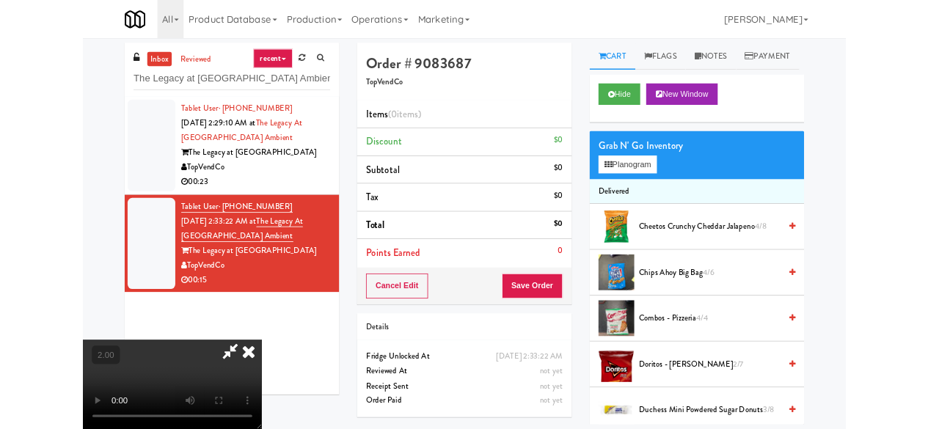
scroll to position [30, 0]
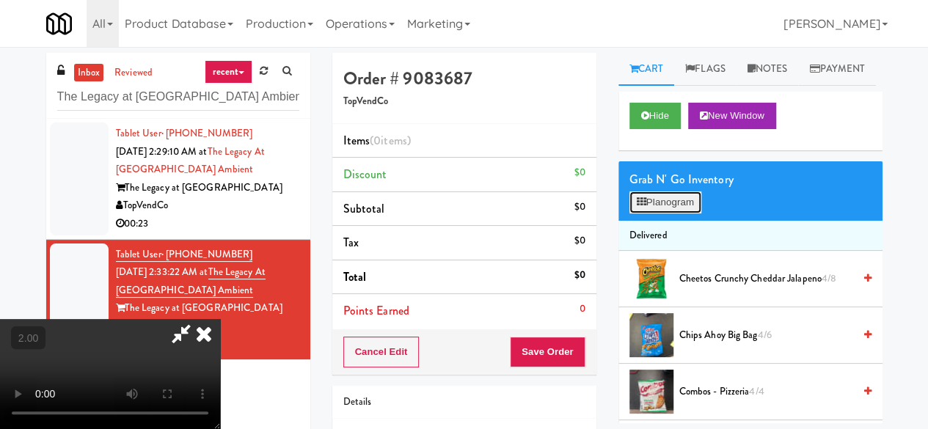
click at [668, 214] on button "Planogram" at bounding box center [666, 203] width 72 height 22
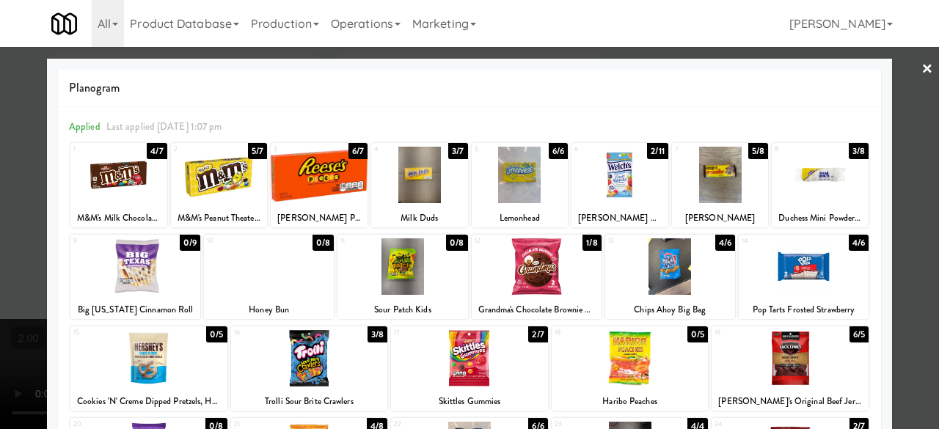
click at [785, 266] on div at bounding box center [804, 267] width 130 height 57
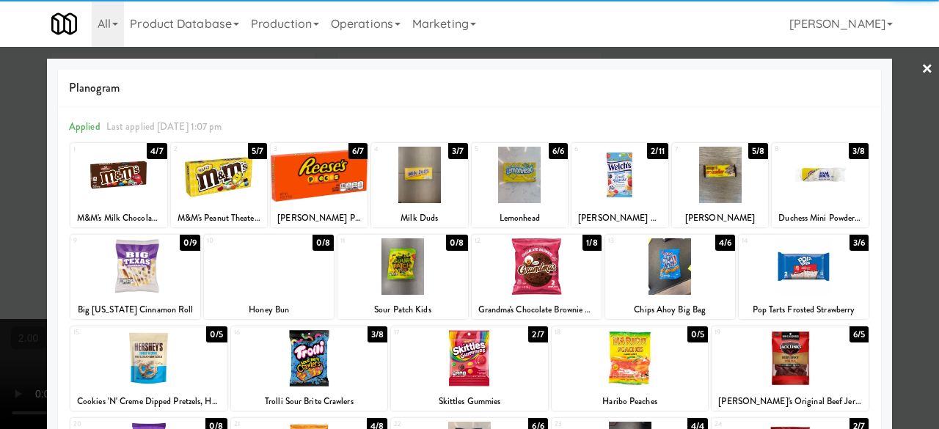
click at [569, 266] on div at bounding box center [537, 267] width 130 height 57
click at [909, 73] on div "× Planogram Applied Last applied [DATE] 1:07 pm 1 4/7 M&M's Milk Chocolate Cand…" at bounding box center [469, 214] width 939 height 429
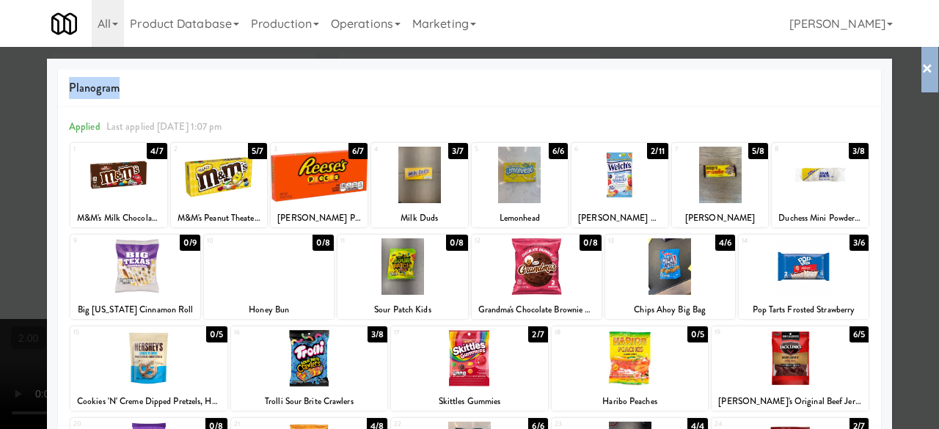
drag, startPoint x: 884, startPoint y: 79, endPoint x: 893, endPoint y: 79, distance: 9.5
click at [892, 79] on div "× Planogram Applied Last applied [DATE] 1:07 pm 1 4/7 M&M's Milk Chocolate Cand…" at bounding box center [469, 214] width 939 height 429
click at [885, 75] on div at bounding box center [469, 214] width 939 height 429
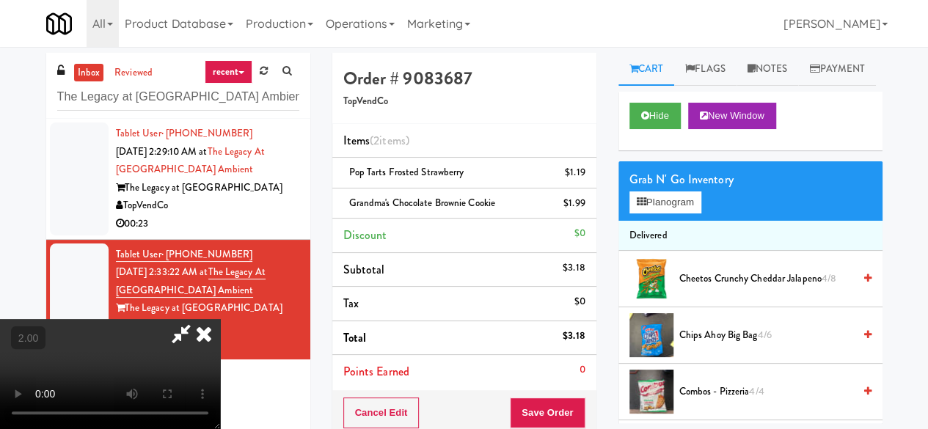
click at [198, 319] on icon at bounding box center [181, 333] width 34 height 29
click at [550, 410] on button "Save Order" at bounding box center [547, 413] width 75 height 31
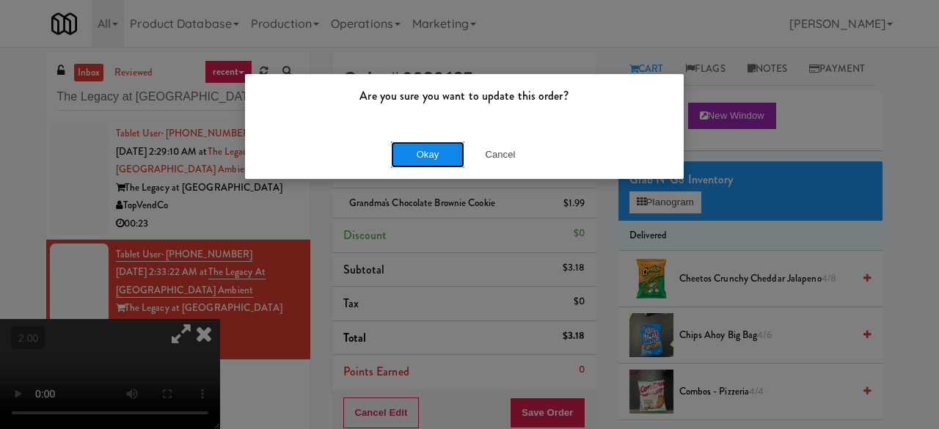
click at [450, 150] on button "Okay" at bounding box center [427, 155] width 73 height 26
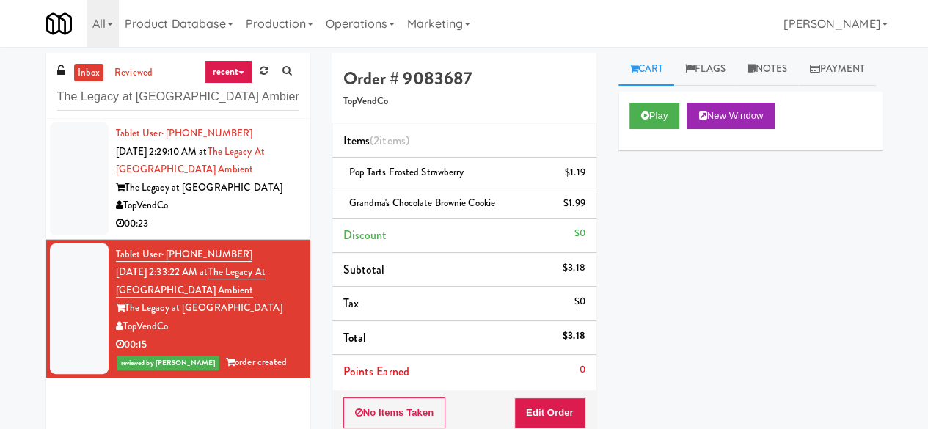
click at [245, 222] on div "00:23" at bounding box center [207, 224] width 183 height 18
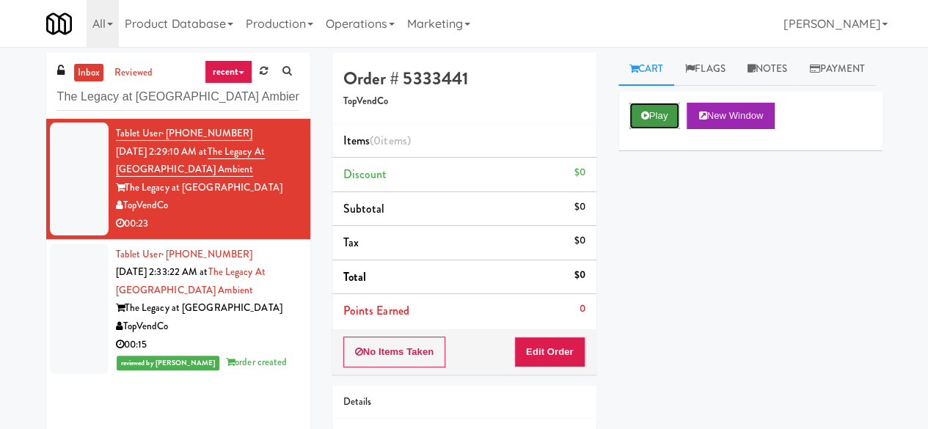
click at [631, 129] on button "Play" at bounding box center [655, 116] width 51 height 26
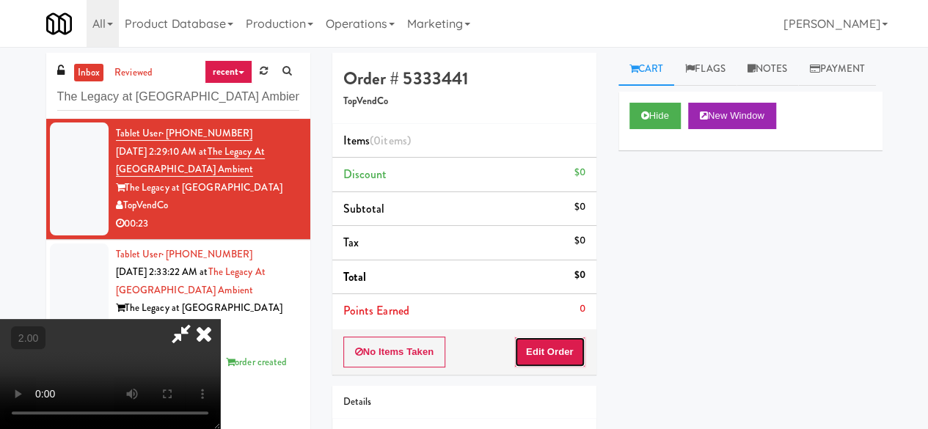
click at [562, 356] on button "Edit Order" at bounding box center [549, 352] width 71 height 31
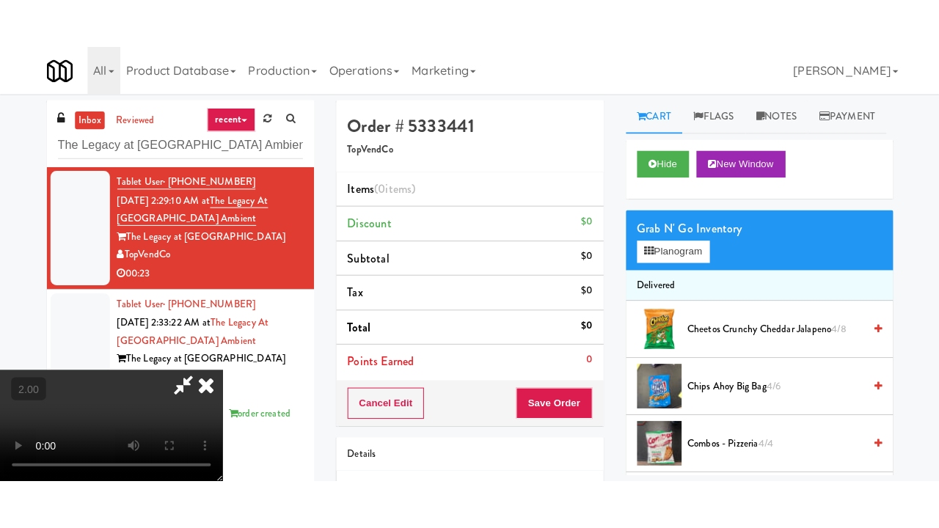
scroll to position [193, 0]
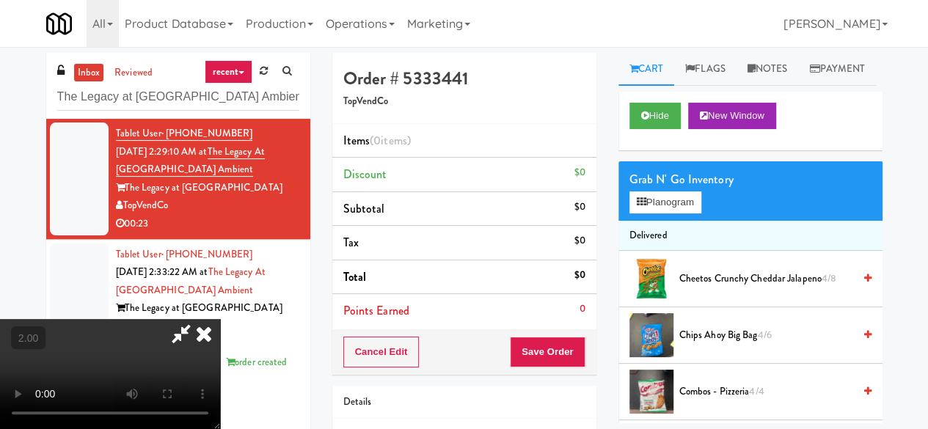
click at [183, 319] on video at bounding box center [110, 374] width 220 height 110
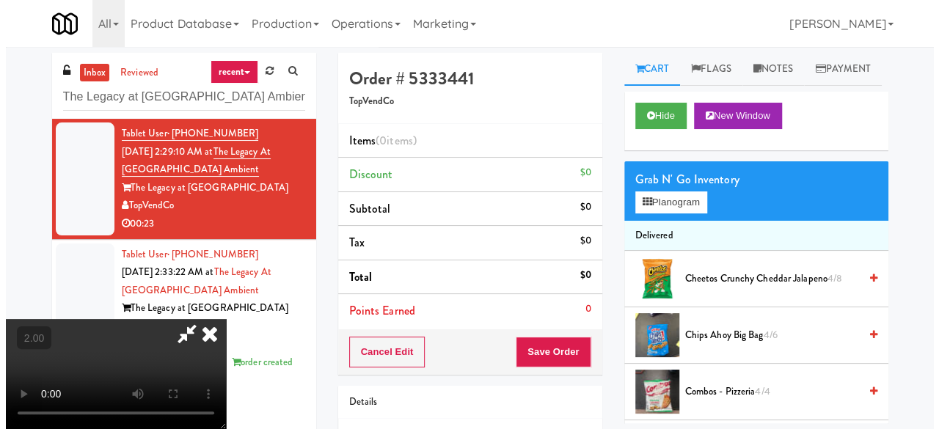
scroll to position [30, 0]
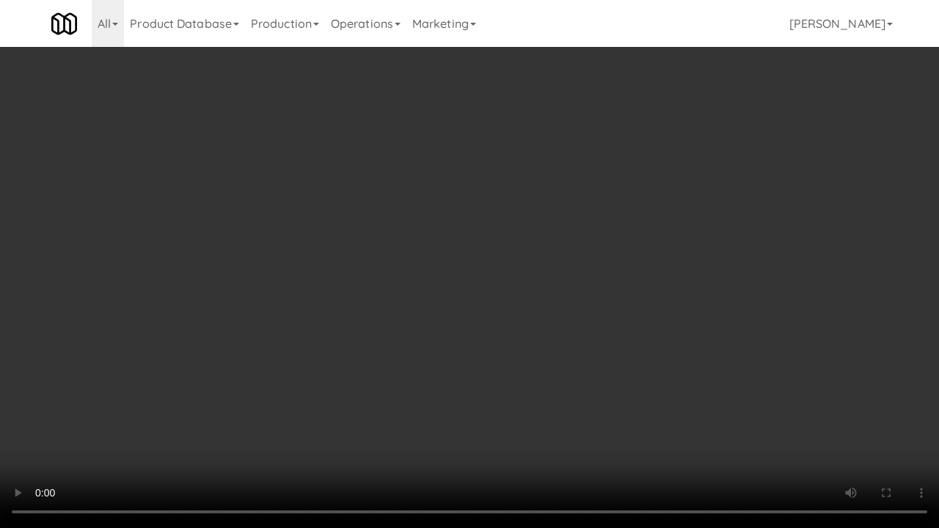
click at [382, 342] on video at bounding box center [469, 264] width 939 height 528
click at [889, 429] on video at bounding box center [469, 264] width 939 height 528
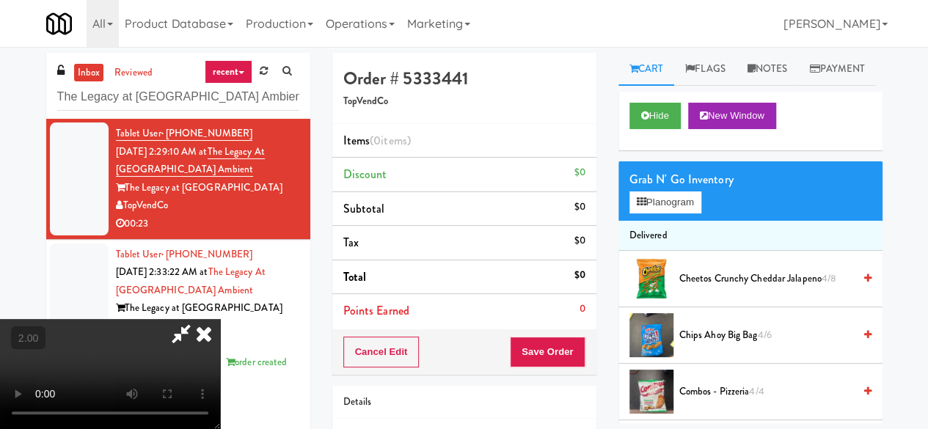
click at [220, 319] on video at bounding box center [110, 374] width 220 height 110
click at [671, 221] on div "Grab N' Go Inventory Planogram" at bounding box center [751, 190] width 264 height 59
click at [674, 214] on button "Planogram" at bounding box center [666, 203] width 72 height 22
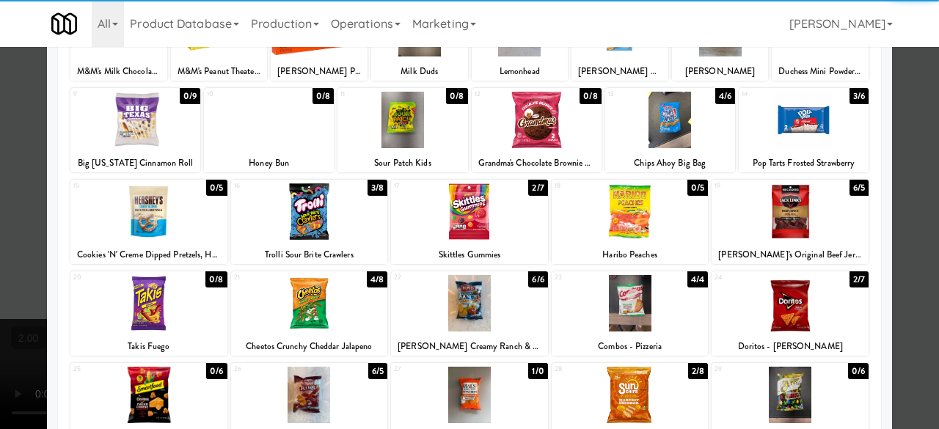
click at [791, 302] on div at bounding box center [790, 303] width 157 height 57
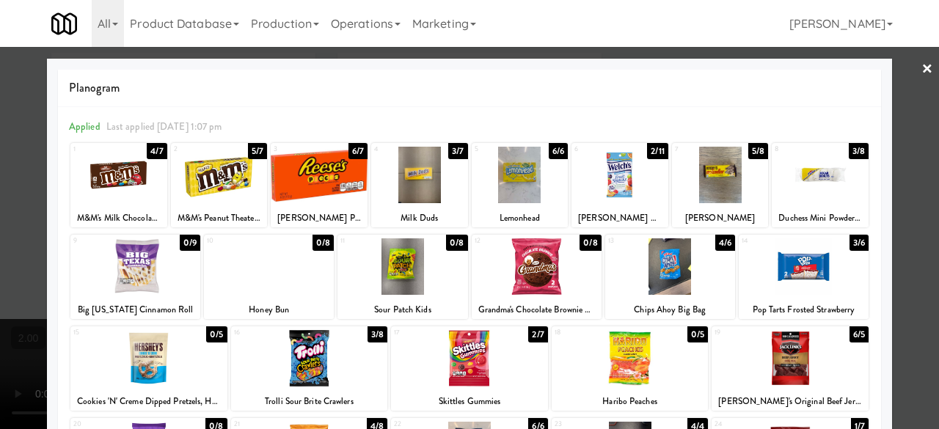
click at [688, 276] on div at bounding box center [670, 267] width 130 height 57
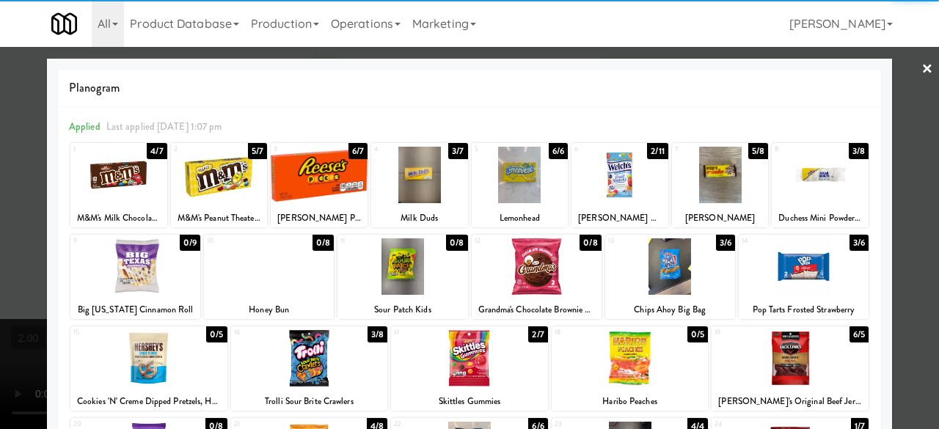
click at [801, 187] on div at bounding box center [820, 175] width 97 height 57
click at [895, 138] on div at bounding box center [469, 214] width 939 height 429
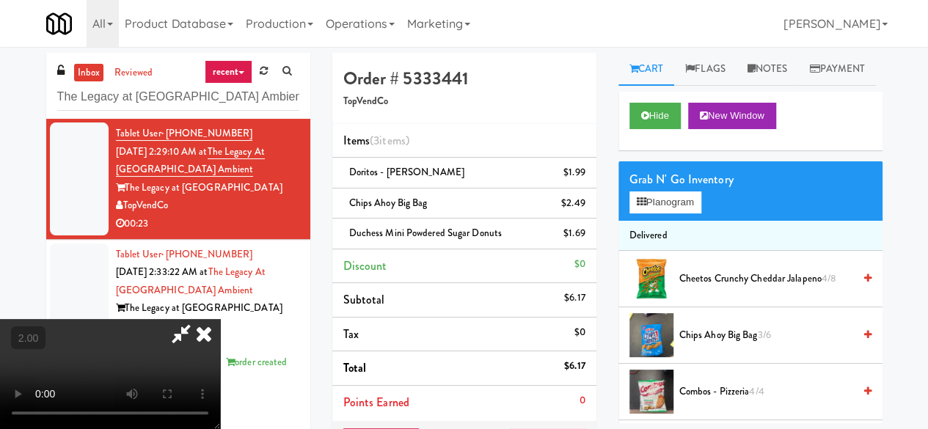
click at [198, 319] on icon at bounding box center [181, 333] width 34 height 29
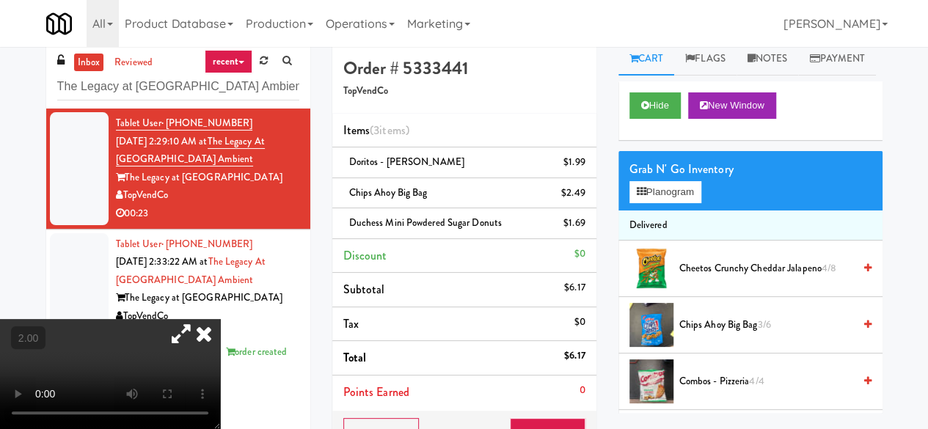
scroll to position [73, 0]
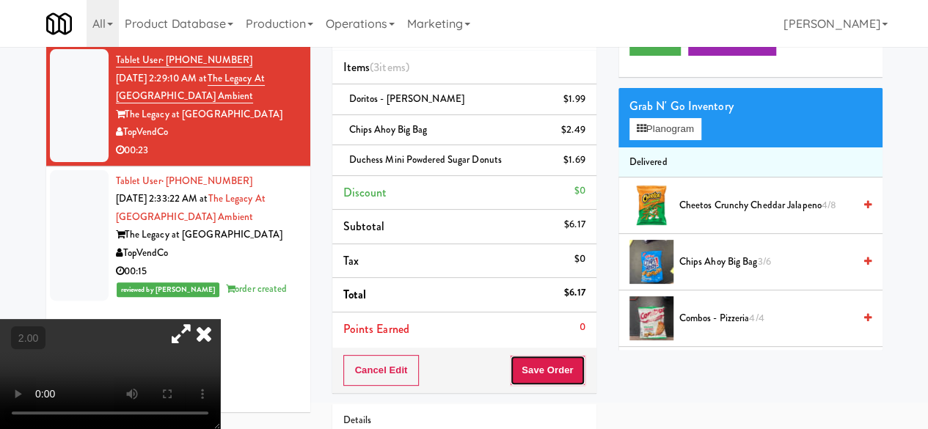
click at [557, 361] on button "Save Order" at bounding box center [547, 370] width 75 height 31
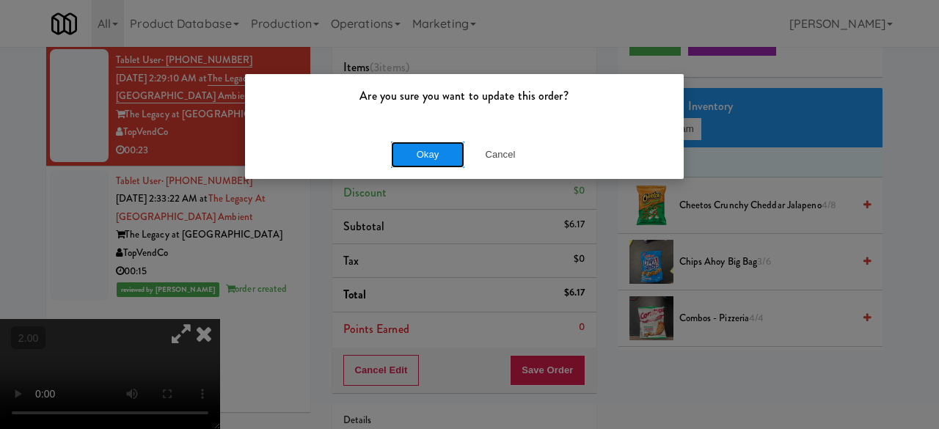
click at [437, 161] on button "Okay" at bounding box center [427, 155] width 73 height 26
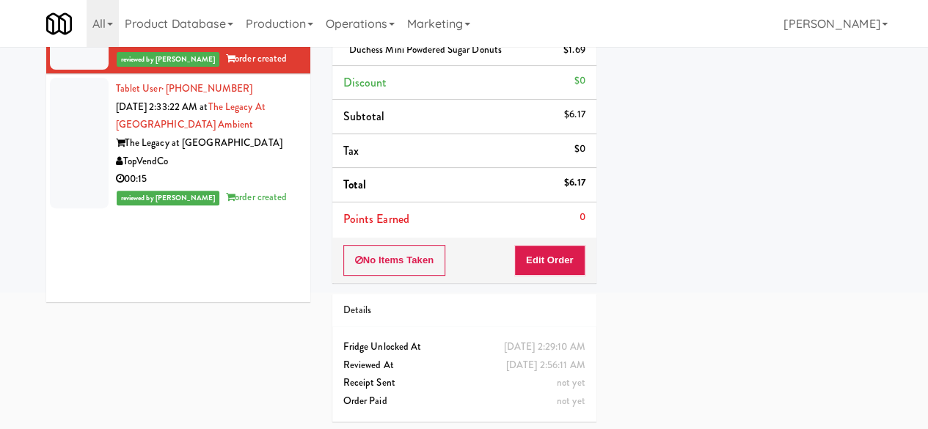
scroll to position [0, 0]
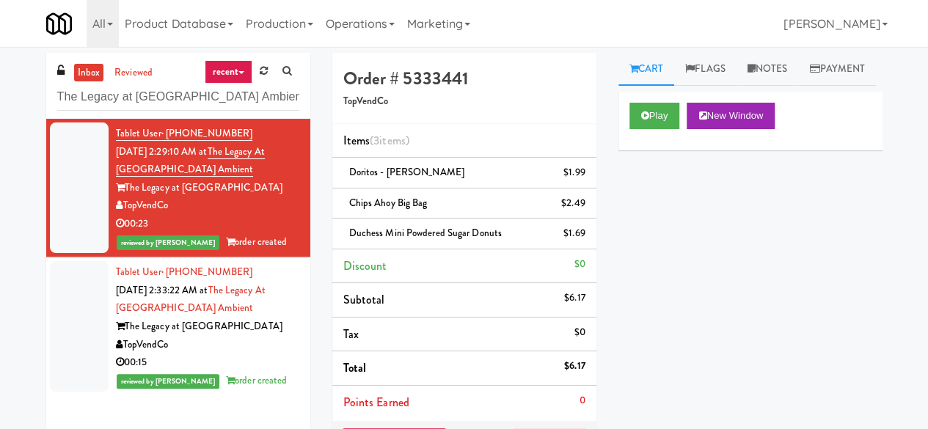
click at [151, 120] on li "Tablet User · (470) 765-7706 [DATE] 2:29:10 AM at The Legacy at [GEOGRAPHIC_DAT…" at bounding box center [178, 188] width 264 height 139
click at [155, 95] on input "The Legacy at [GEOGRAPHIC_DATA] Ambient" at bounding box center [178, 97] width 242 height 27
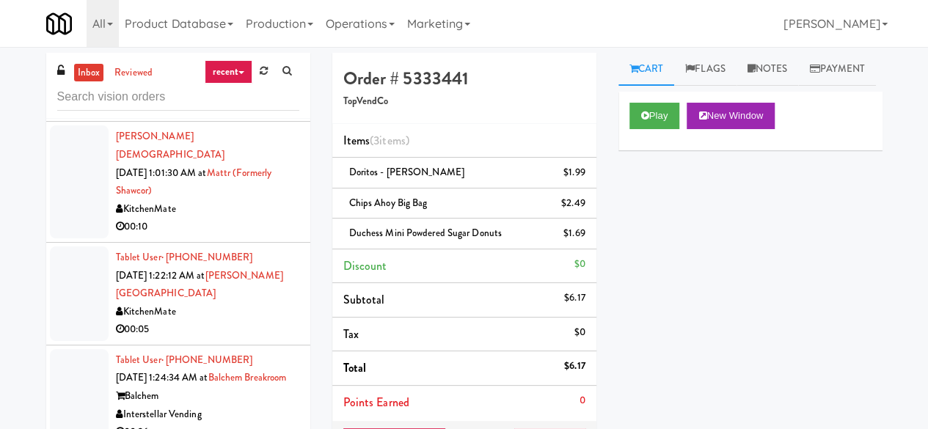
click at [252, 219] on div "KitchenMate" at bounding box center [207, 209] width 183 height 18
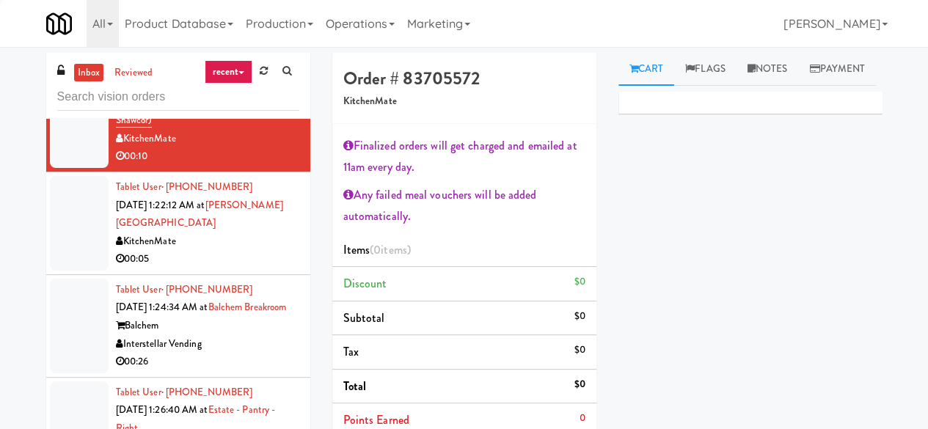
scroll to position [881, 0]
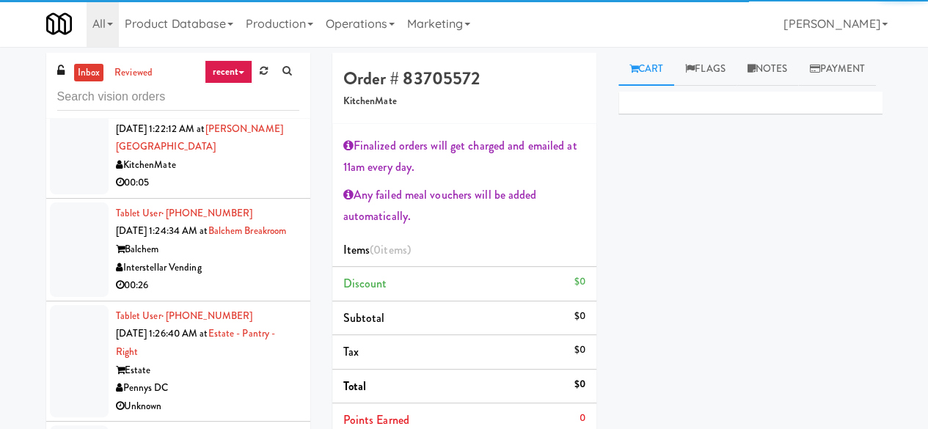
click at [241, 192] on div "00:05" at bounding box center [207, 183] width 183 height 18
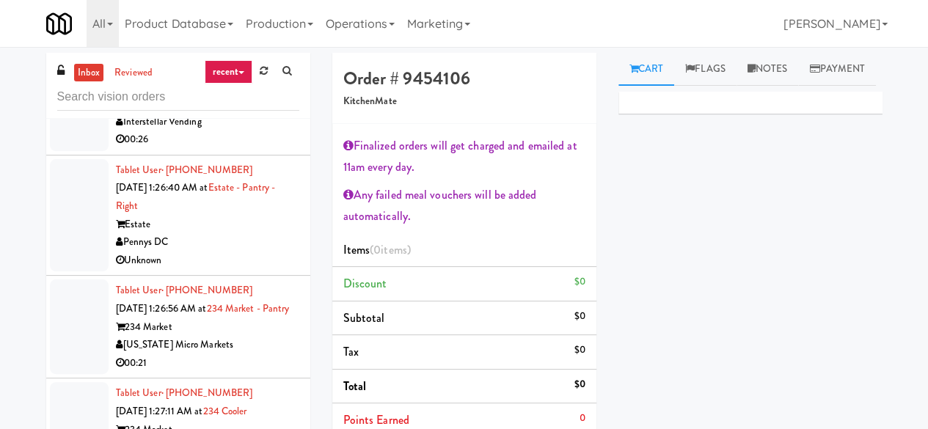
scroll to position [1027, 0]
click at [235, 131] on div "Interstellar Vending" at bounding box center [207, 121] width 183 height 18
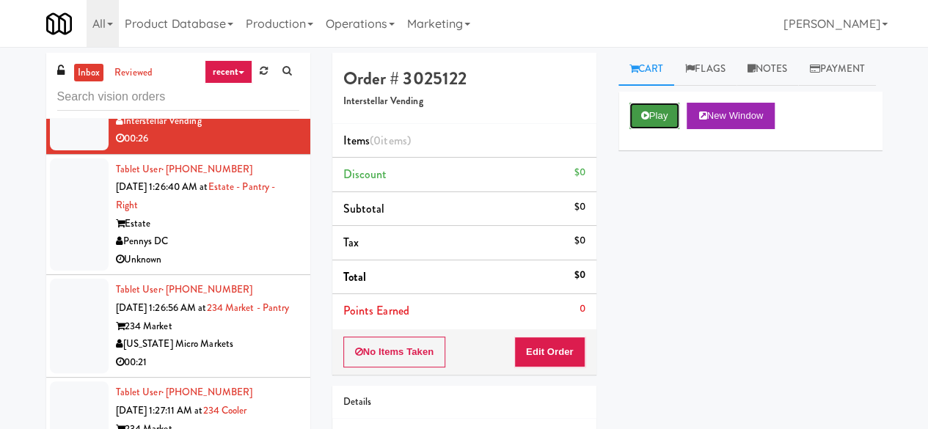
click at [653, 129] on button "Play" at bounding box center [655, 116] width 51 height 26
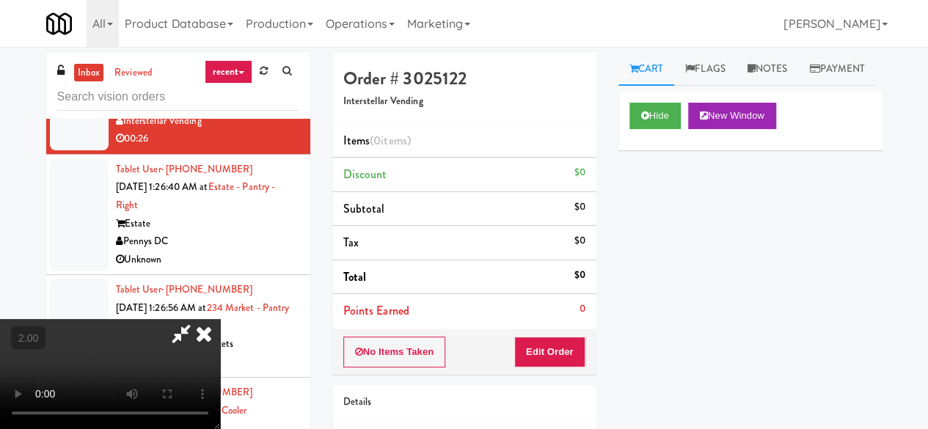
click at [557, 368] on div "No Items Taken Edit Order" at bounding box center [464, 353] width 264 height 46
click at [557, 363] on button "Edit Order" at bounding box center [549, 352] width 71 height 31
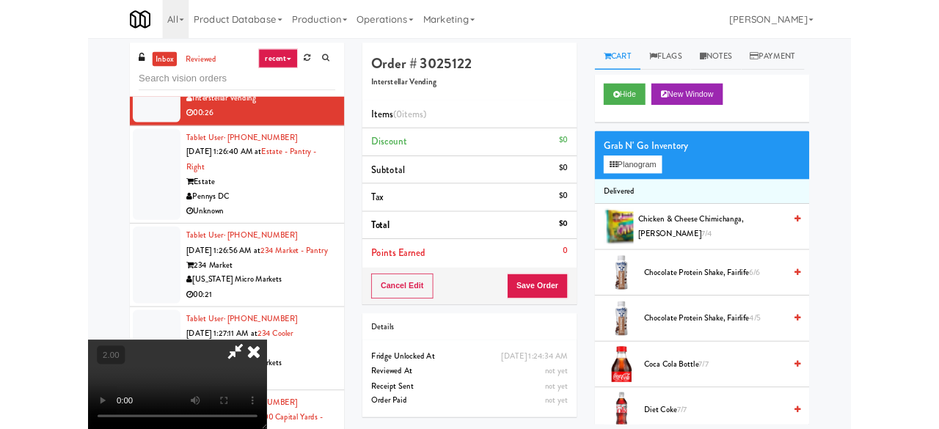
scroll to position [30, 0]
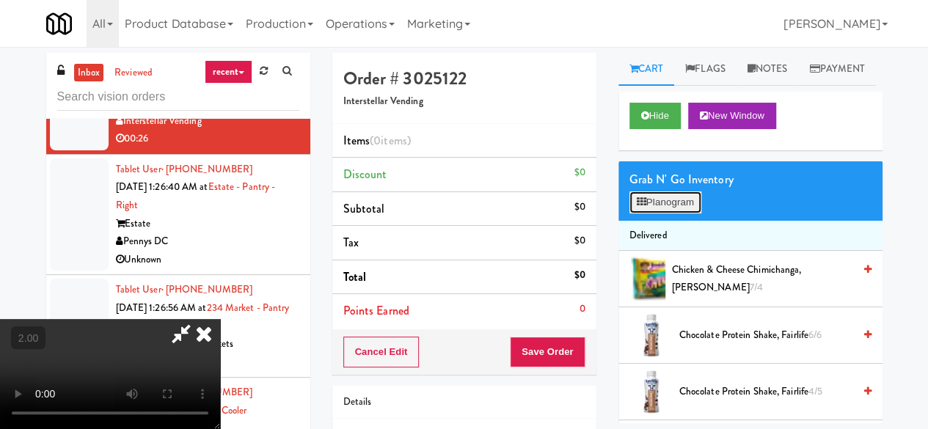
click at [676, 214] on button "Planogram" at bounding box center [666, 203] width 72 height 22
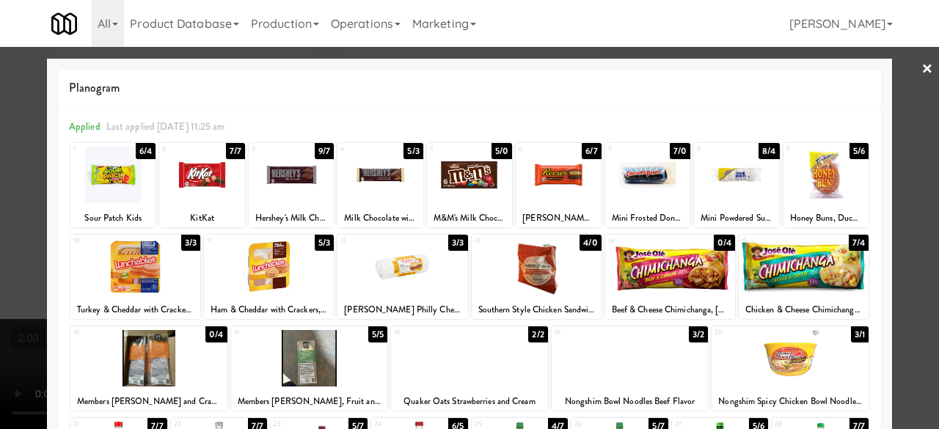
click at [547, 275] on div at bounding box center [537, 267] width 130 height 57
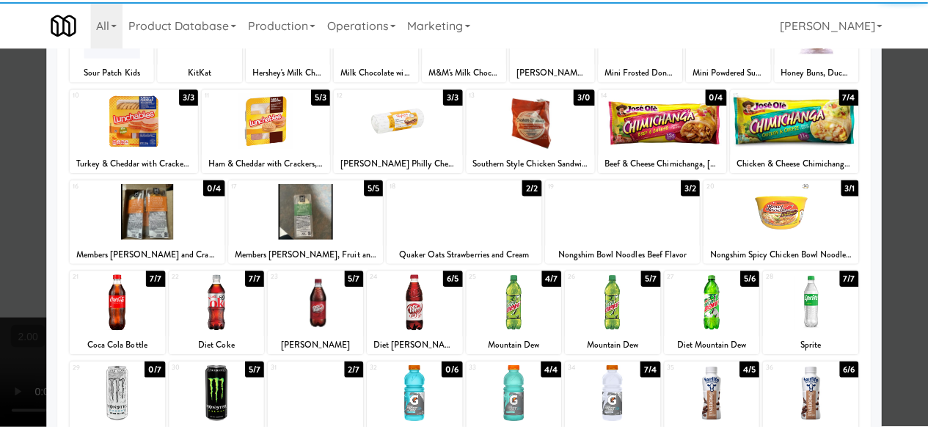
scroll to position [147, 0]
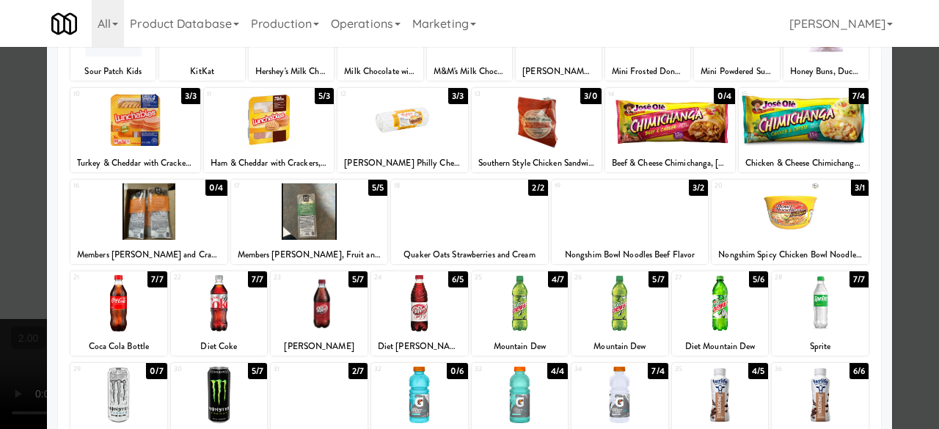
click at [324, 311] on div at bounding box center [319, 303] width 97 height 57
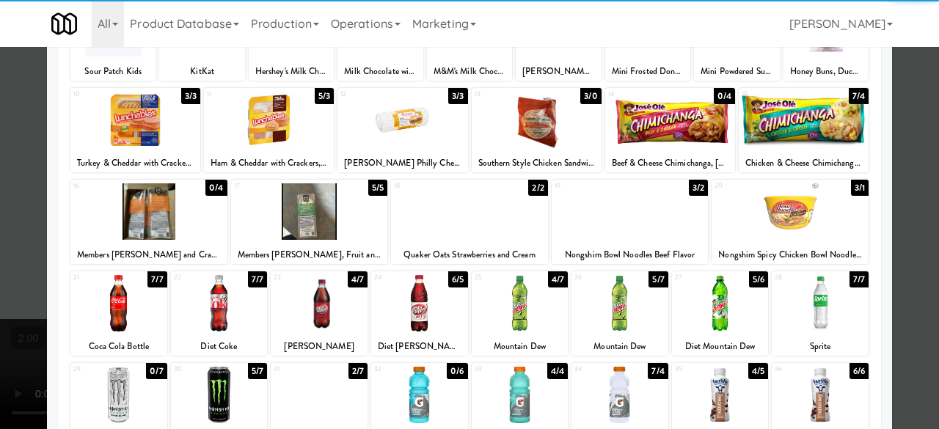
click at [916, 170] on div at bounding box center [469, 214] width 939 height 429
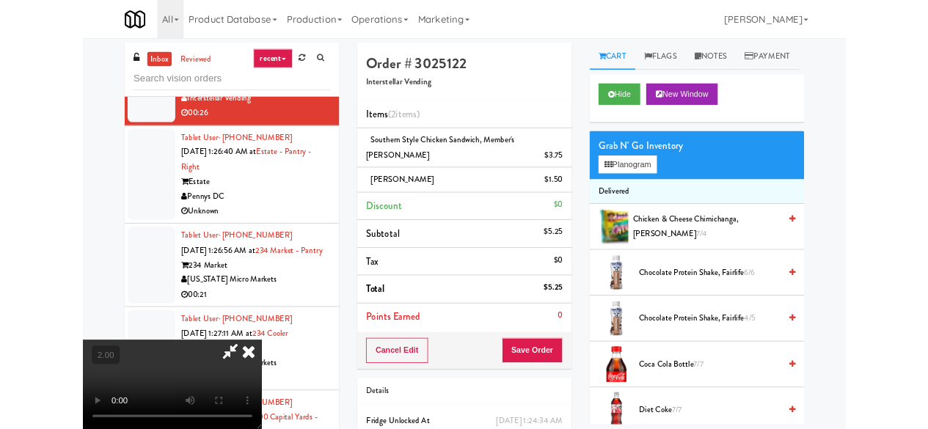
scroll to position [30, 0]
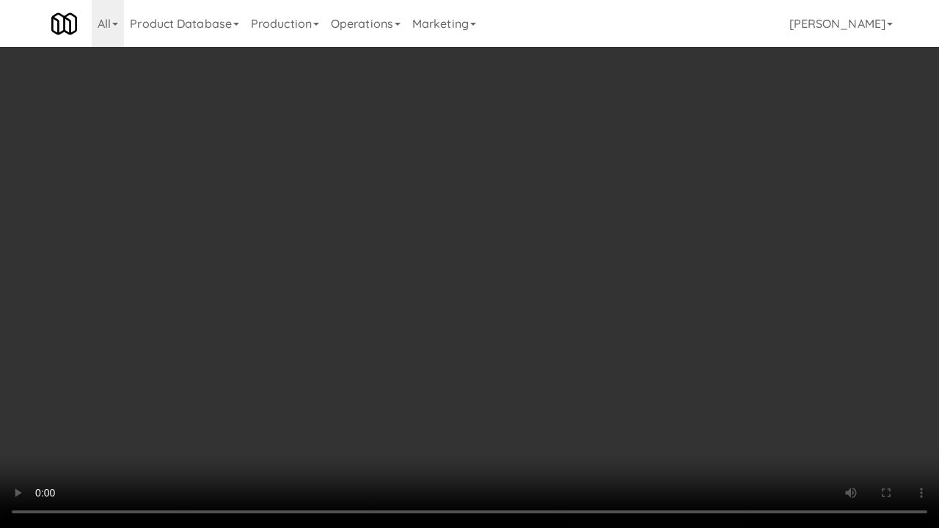
click at [550, 364] on video at bounding box center [469, 264] width 939 height 528
drag, startPoint x: 550, startPoint y: 364, endPoint x: 550, endPoint y: 300, distance: 63.8
click at [550, 364] on video at bounding box center [469, 264] width 939 height 528
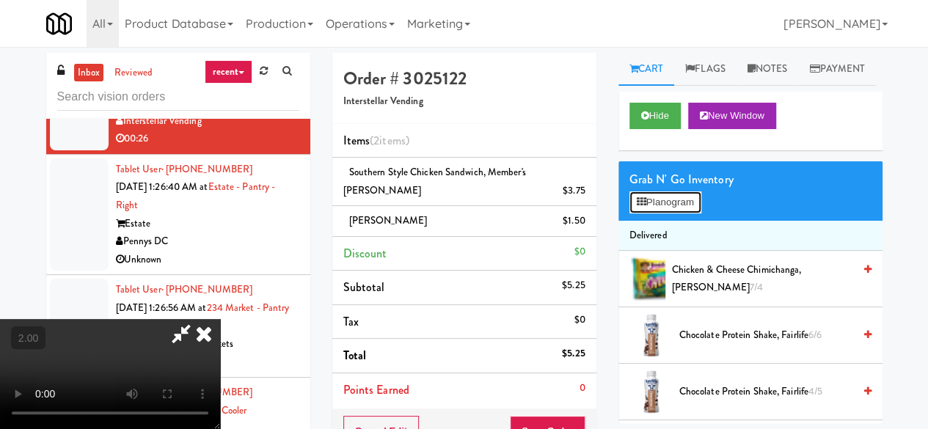
click at [669, 214] on button "Planogram" at bounding box center [666, 203] width 72 height 22
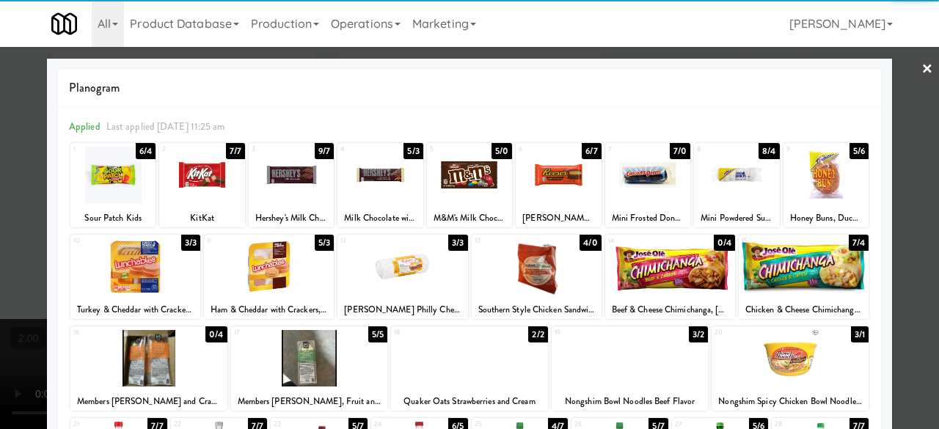
click at [537, 283] on div at bounding box center [537, 267] width 130 height 57
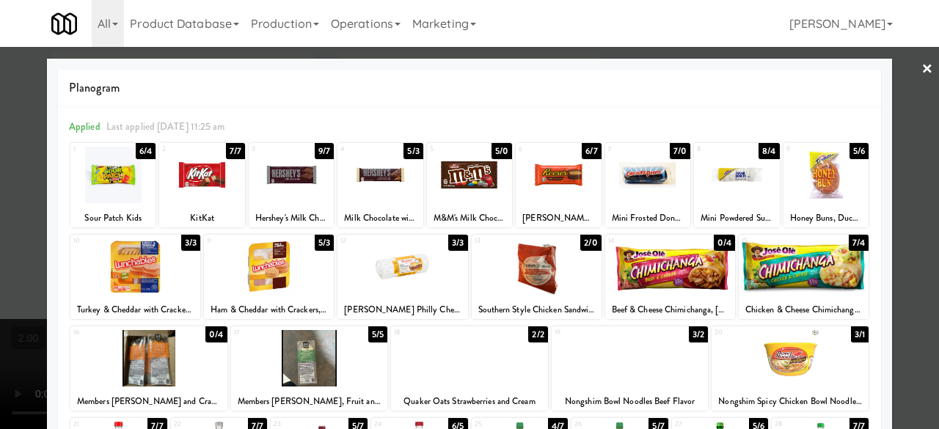
click at [914, 152] on div at bounding box center [469, 214] width 939 height 429
click at [914, 152] on div "inbox reviewed recent all unclear take inventory issue suspicious failed recent…" at bounding box center [469, 328] width 939 height 551
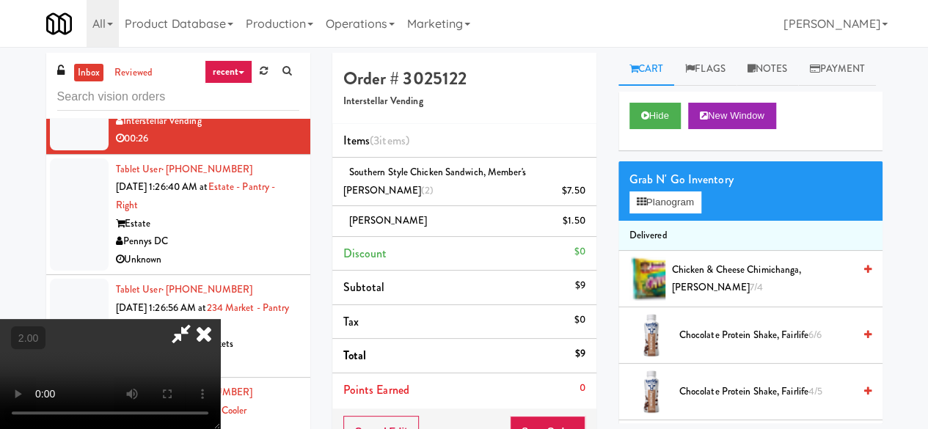
click at [198, 319] on icon at bounding box center [181, 333] width 34 height 29
click at [580, 191] on link at bounding box center [583, 197] width 13 height 18
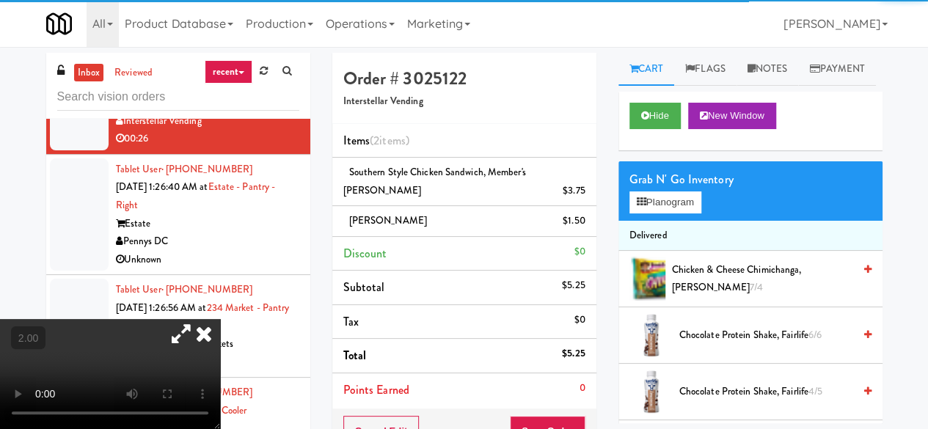
click at [220, 429] on video at bounding box center [110, 374] width 220 height 110
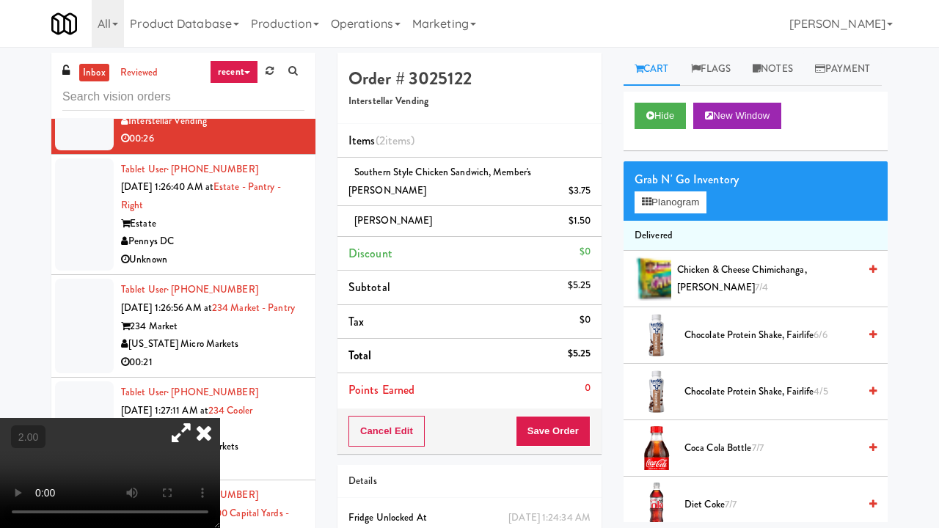
click at [220, 418] on video at bounding box center [110, 473] width 220 height 110
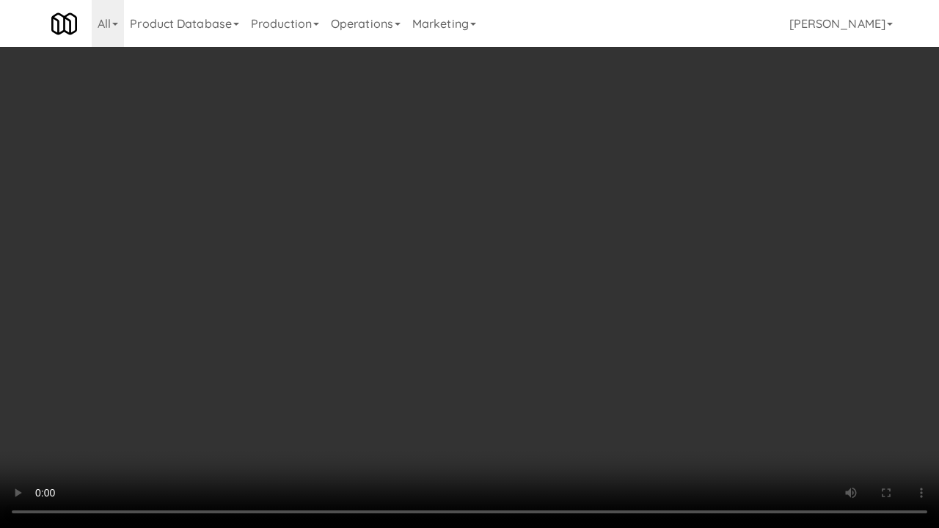
click at [647, 321] on video at bounding box center [469, 264] width 939 height 528
click at [569, 252] on video at bounding box center [469, 264] width 939 height 528
click at [575, 250] on video at bounding box center [469, 264] width 939 height 528
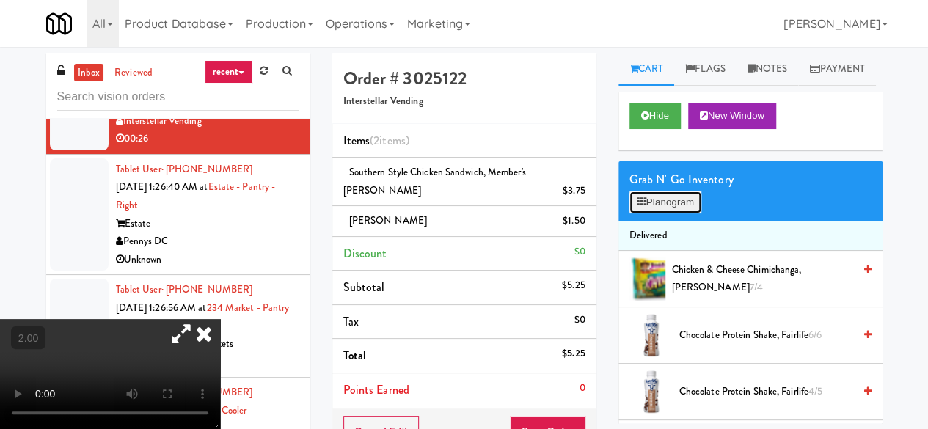
click at [645, 207] on icon at bounding box center [642, 202] width 10 height 10
click at [0, 0] on div at bounding box center [0, 0] width 0 height 0
click at [645, 207] on icon at bounding box center [642, 202] width 10 height 10
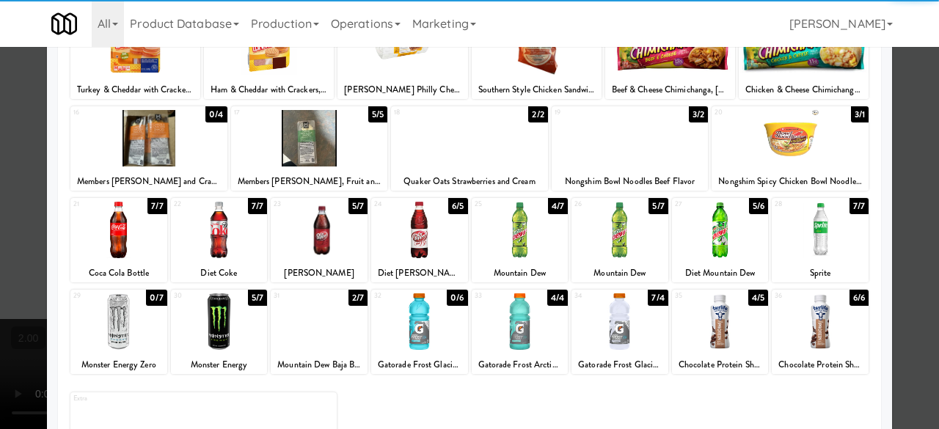
scroll to position [291, 0]
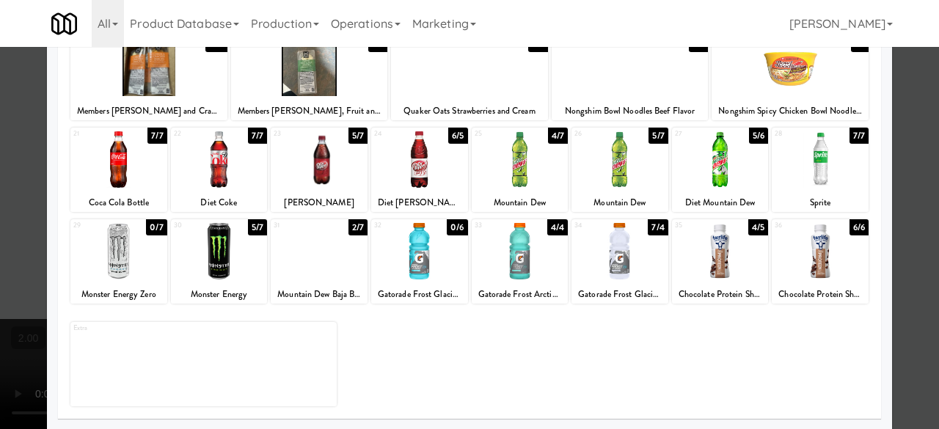
click at [881, 131] on div "Planogram Applied Last applied [DATE] 11:25 am 1 6/4 Sour Patch Kids 2 7/7 KitK…" at bounding box center [469, 99] width 845 height 662
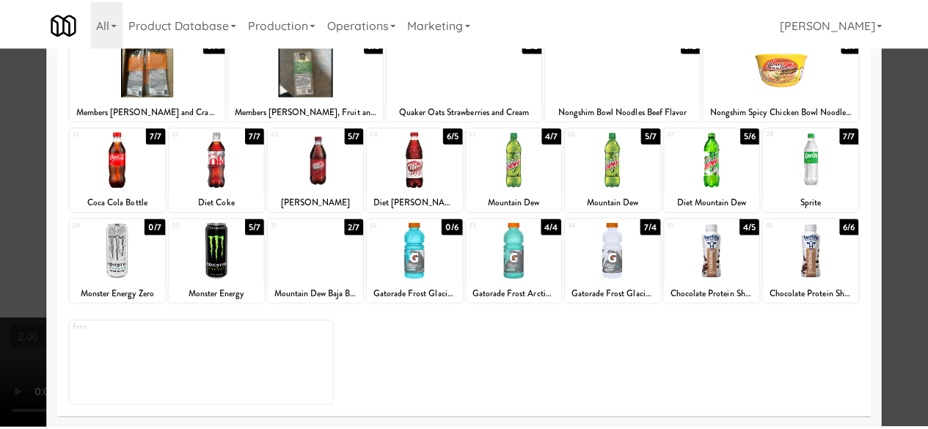
scroll to position [0, 0]
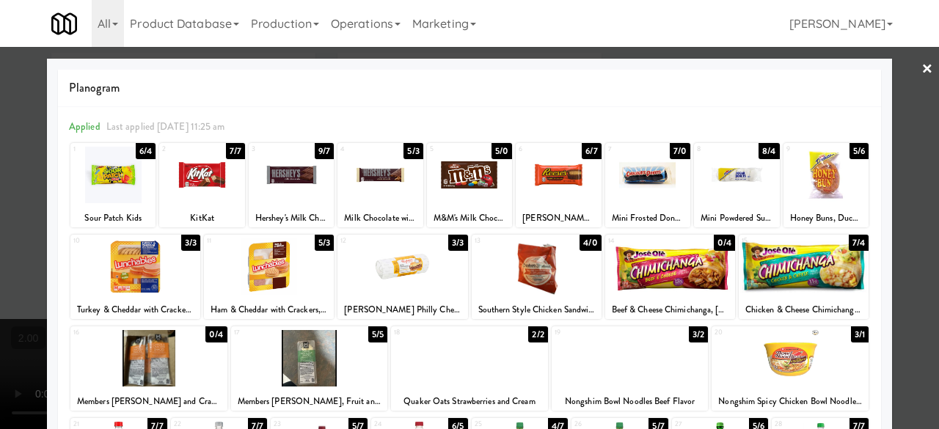
click at [928, 148] on div at bounding box center [469, 214] width 939 height 429
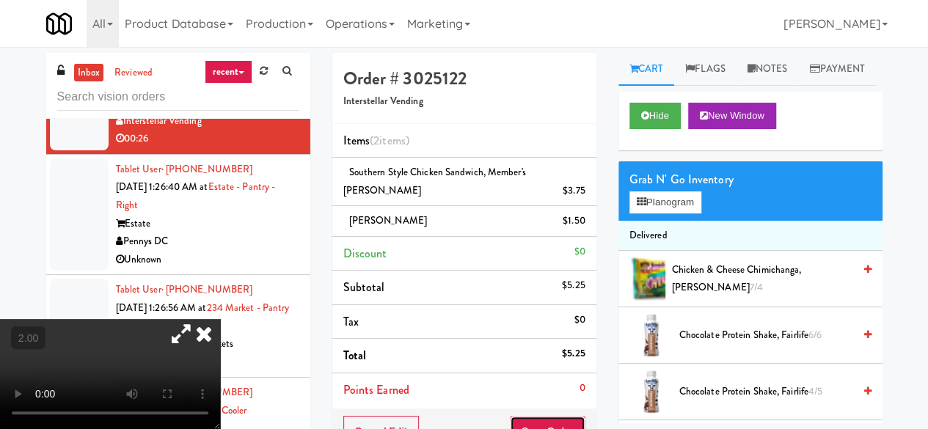
click at [536, 418] on button "Save Order" at bounding box center [547, 431] width 75 height 31
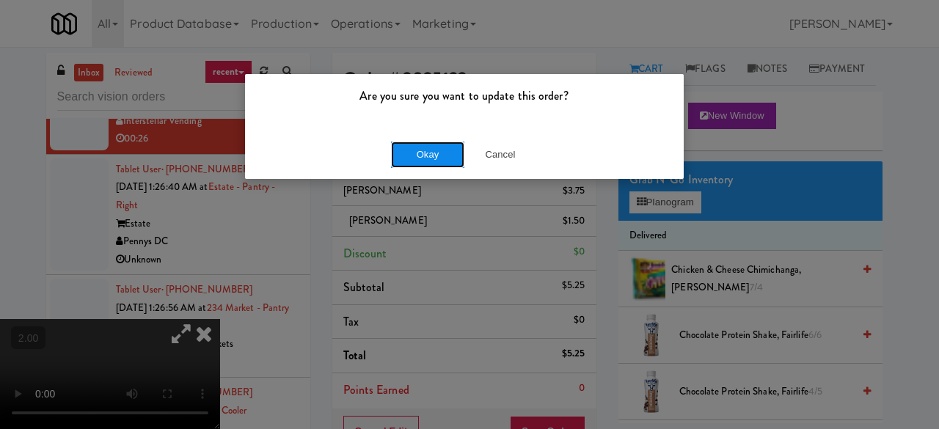
click at [445, 152] on button "Okay" at bounding box center [427, 155] width 73 height 26
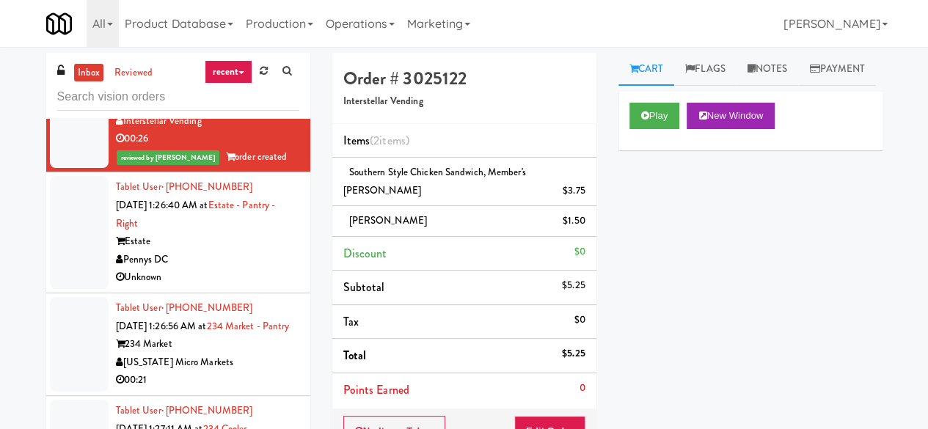
click at [252, 269] on div "Pennys DC" at bounding box center [207, 260] width 183 height 18
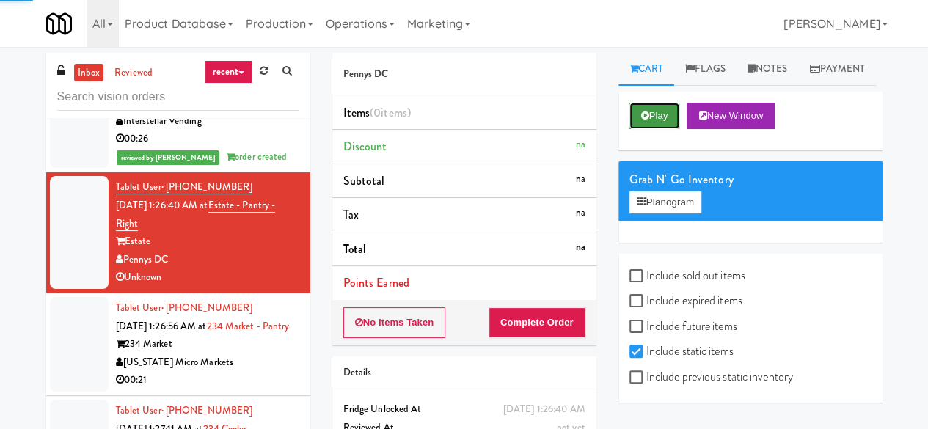
click at [658, 129] on button "Play" at bounding box center [655, 116] width 51 height 26
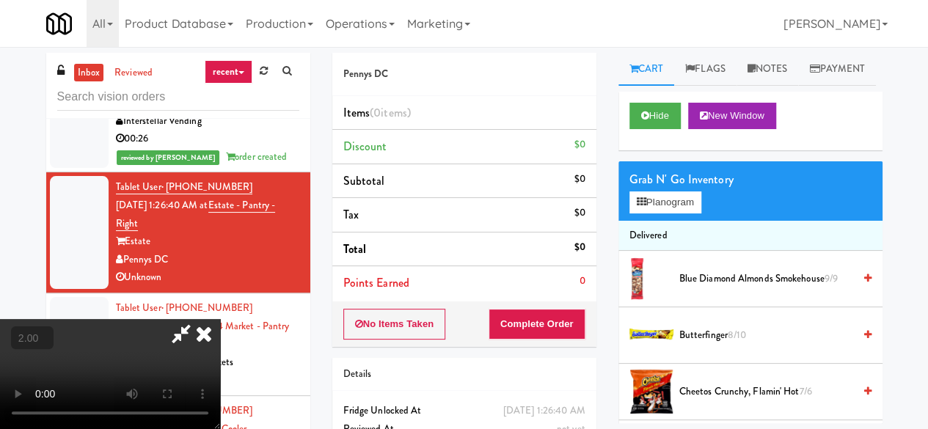
click at [37, 332] on span "2.00" at bounding box center [28, 339] width 29 height 15
click at [0, 0] on button "+" at bounding box center [0, 0] width 0 height 0
click at [747, 71] on link "Notes" at bounding box center [768, 69] width 62 height 33
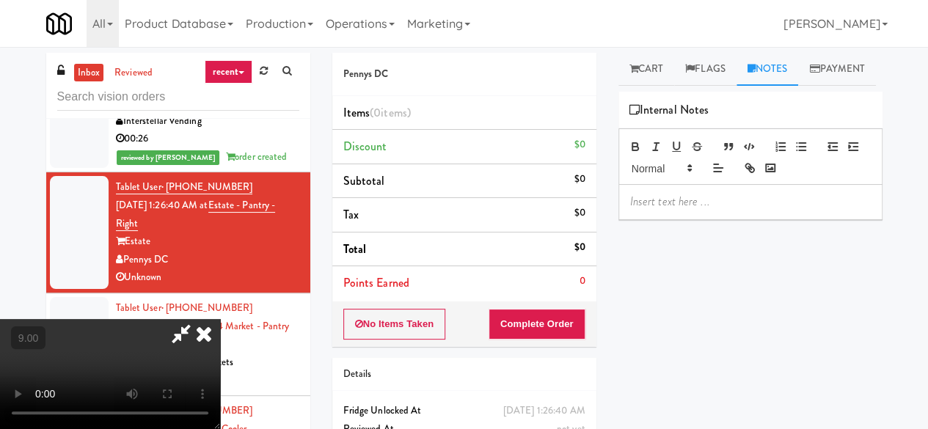
click at [671, 219] on div at bounding box center [750, 202] width 263 height 34
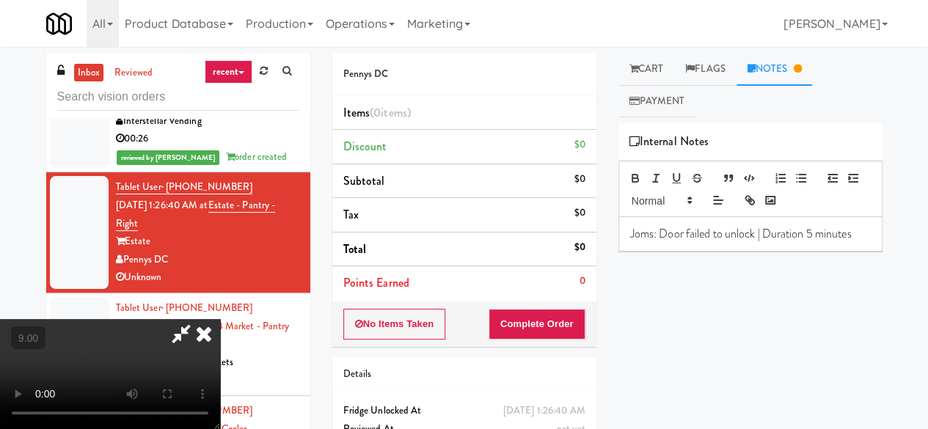
click at [198, 319] on icon at bounding box center [181, 333] width 34 height 29
click at [376, 349] on div "Pennys DC Items (0 items ) Discount $0 Subtotal $0 Tax $0 Total $0 Points Earne…" at bounding box center [464, 275] width 286 height 444
click at [392, 335] on button "No Items Taken" at bounding box center [394, 324] width 103 height 31
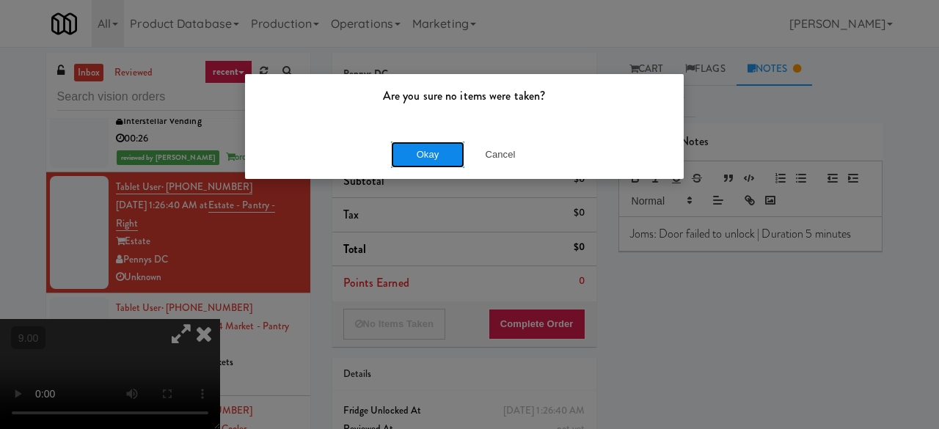
click at [421, 152] on button "Okay" at bounding box center [427, 155] width 73 height 26
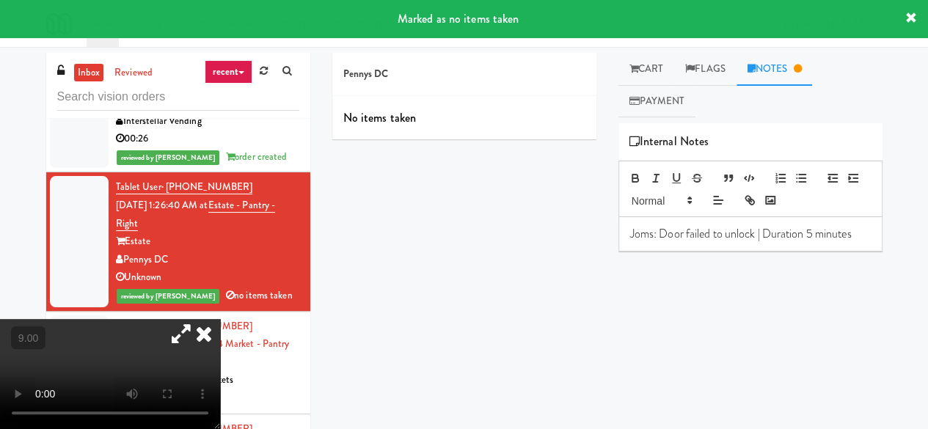
click at [220, 319] on icon at bounding box center [204, 333] width 32 height 29
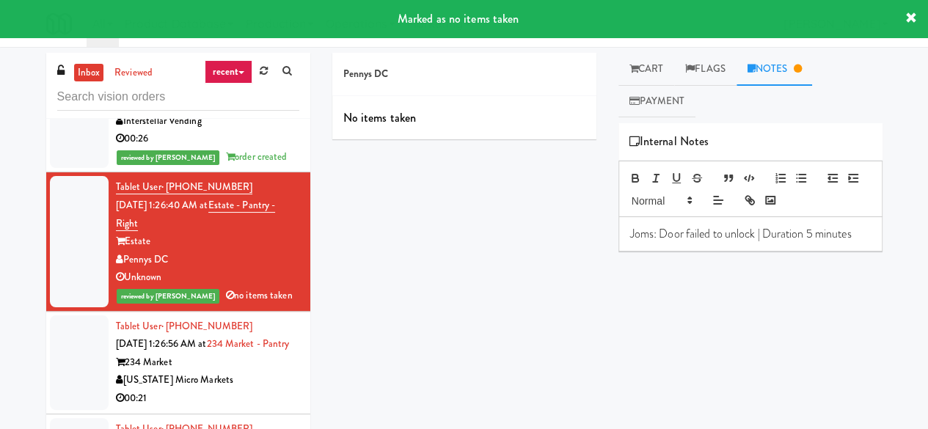
scroll to position [1174, 0]
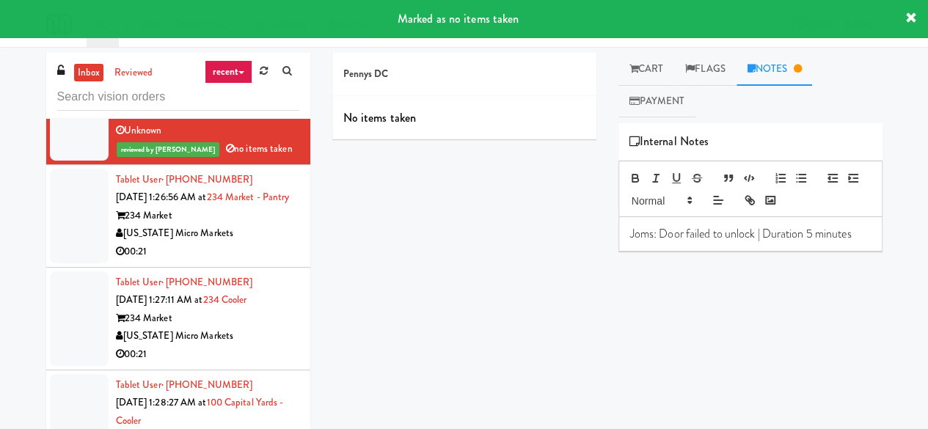
click at [233, 243] on div "[US_STATE] Micro Markets" at bounding box center [207, 234] width 183 height 18
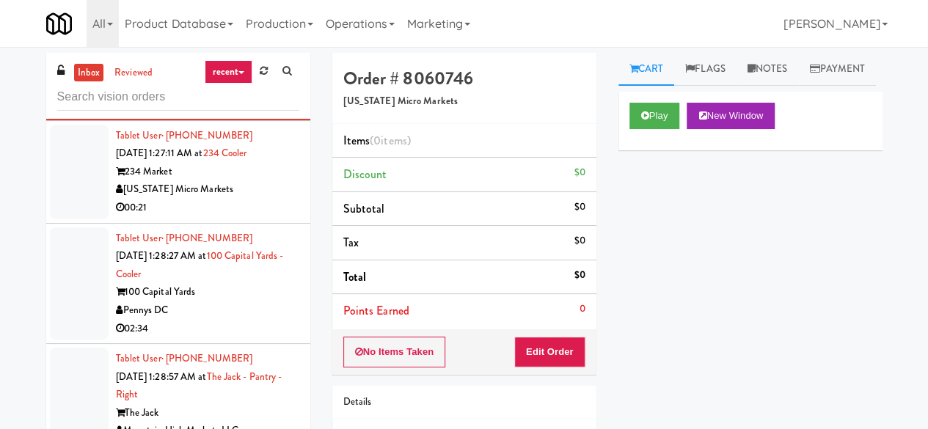
click at [257, 199] on div "[US_STATE] Micro Markets" at bounding box center [207, 190] width 183 height 18
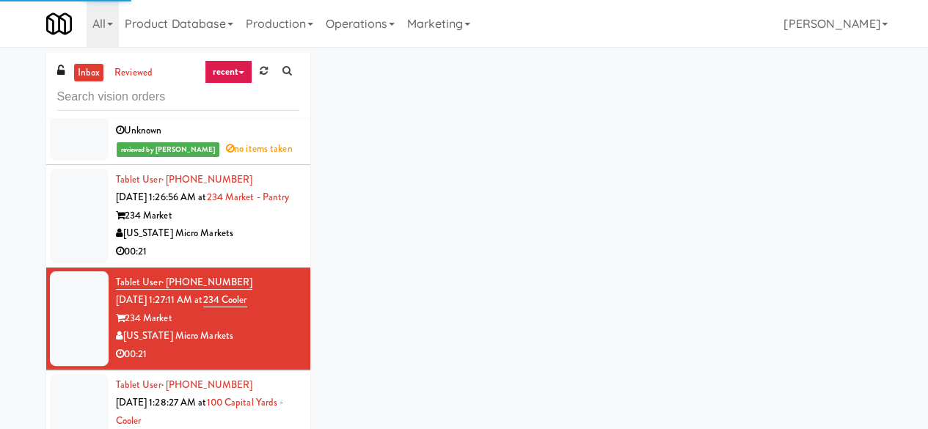
click at [264, 225] on div "234 Market" at bounding box center [207, 216] width 183 height 18
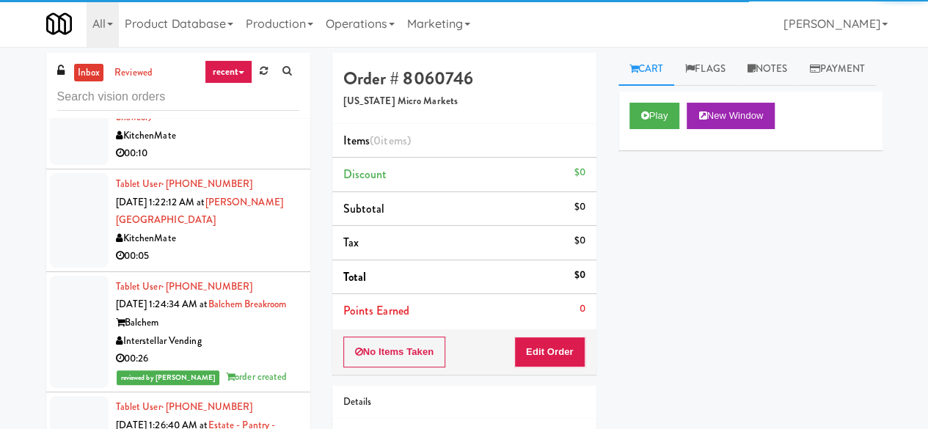
click at [235, 291] on li "Tablet User · (801) 512-5856 [DATE] 1:24:34 AM at [GEOGRAPHIC_DATA] Balchem Int…" at bounding box center [178, 332] width 264 height 121
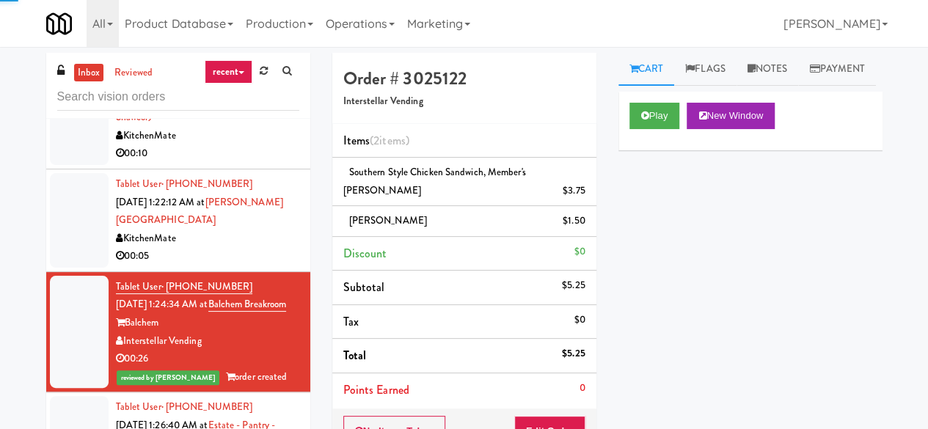
scroll to position [587, 0]
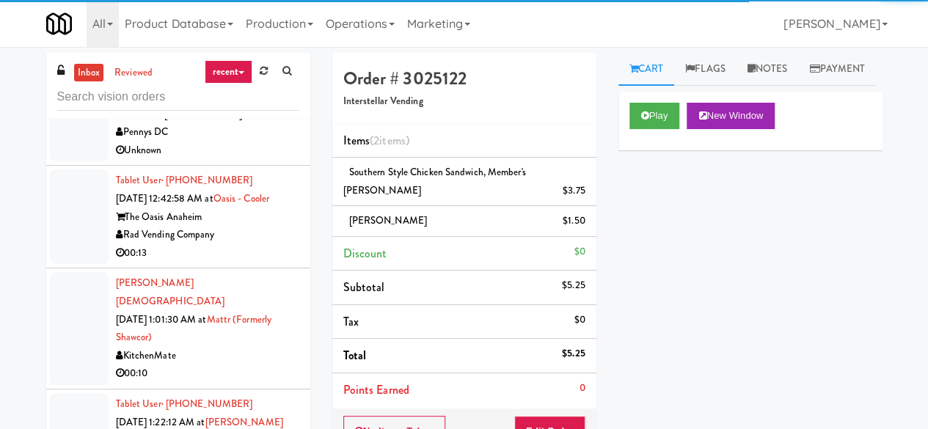
click at [236, 345] on div "[PERSON_NAME][DEMOGRAPHIC_DATA] [DATE] 1:01:30 AM at Mattr (formerly Shawcor) K…" at bounding box center [207, 328] width 183 height 109
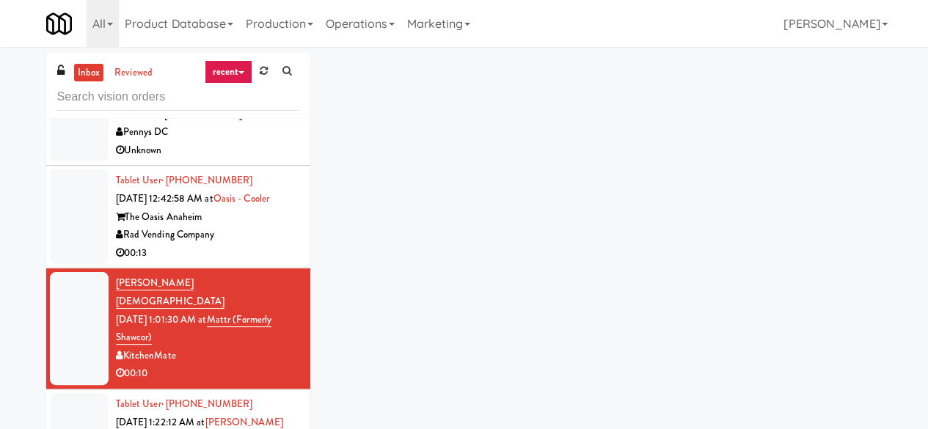
click at [246, 244] on div "Rad Vending Company" at bounding box center [207, 235] width 183 height 18
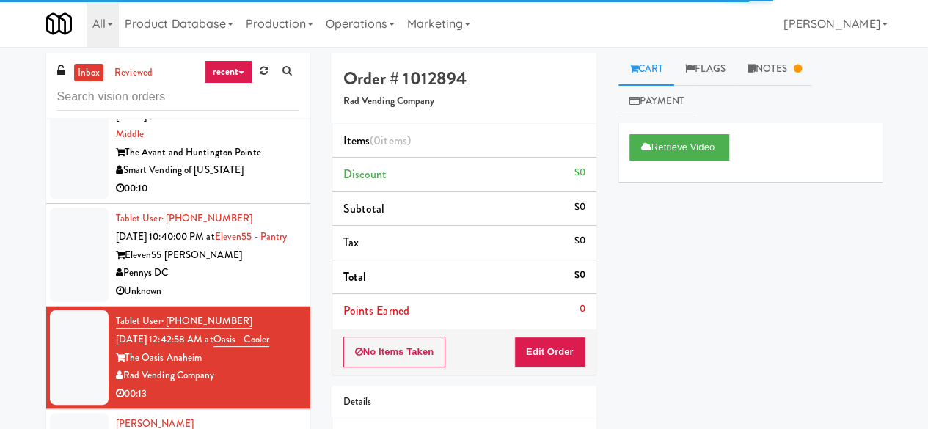
scroll to position [440, 0]
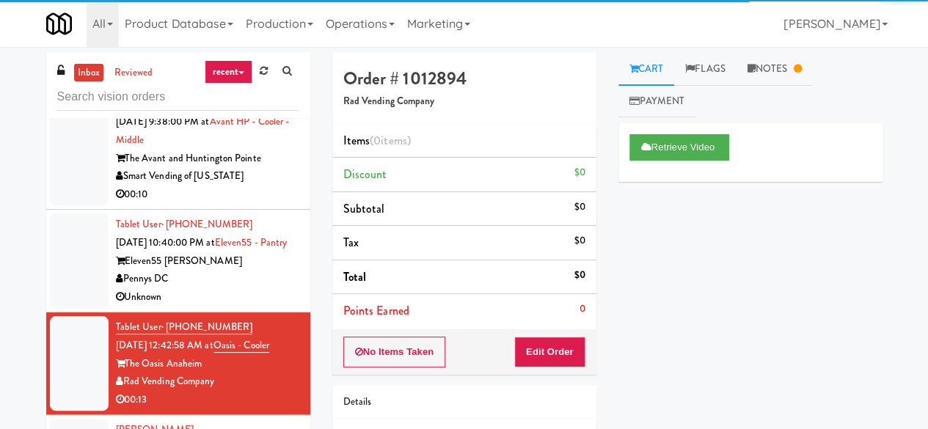
click at [217, 288] on div "Pennys DC" at bounding box center [207, 279] width 183 height 18
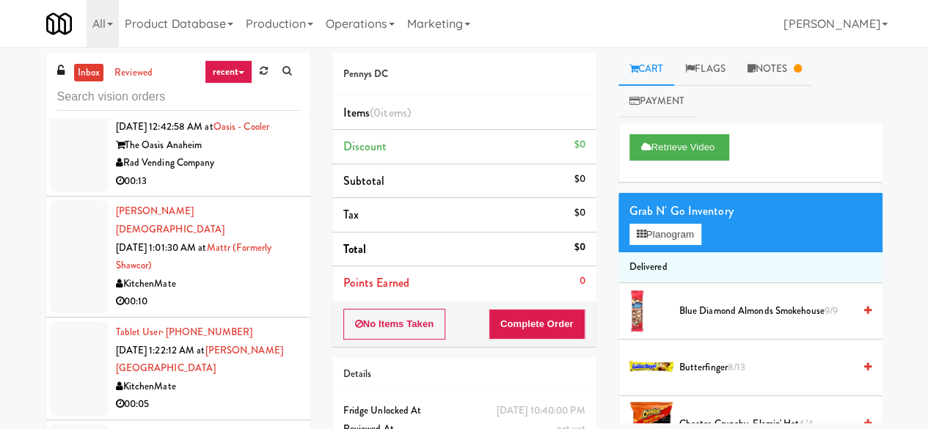
scroll to position [660, 0]
click at [262, 171] on div "Rad Vending Company" at bounding box center [207, 162] width 183 height 18
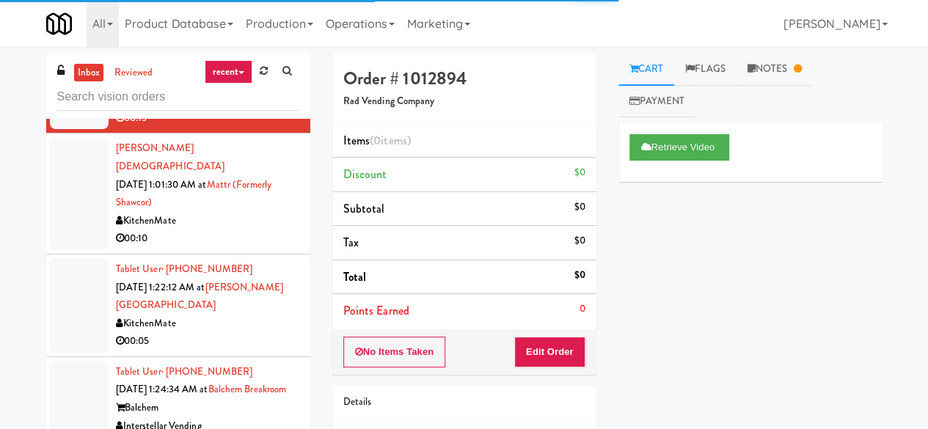
scroll to position [807, 0]
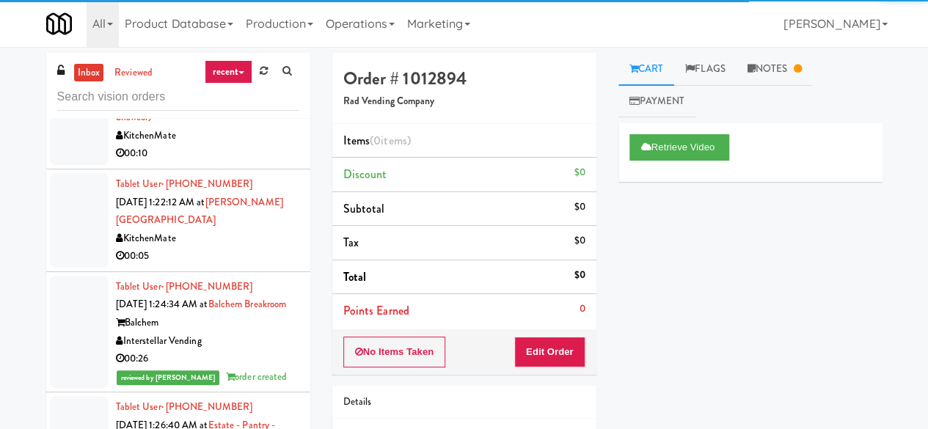
click at [261, 163] on div "00:10" at bounding box center [207, 154] width 183 height 18
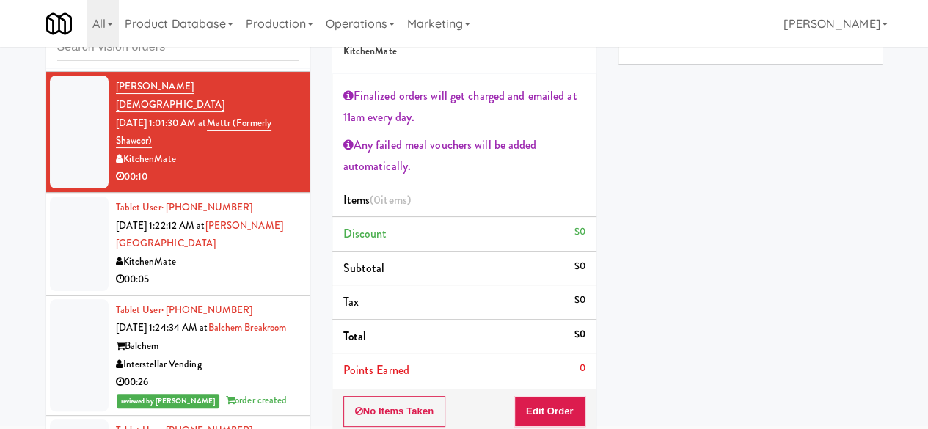
scroll to position [73, 0]
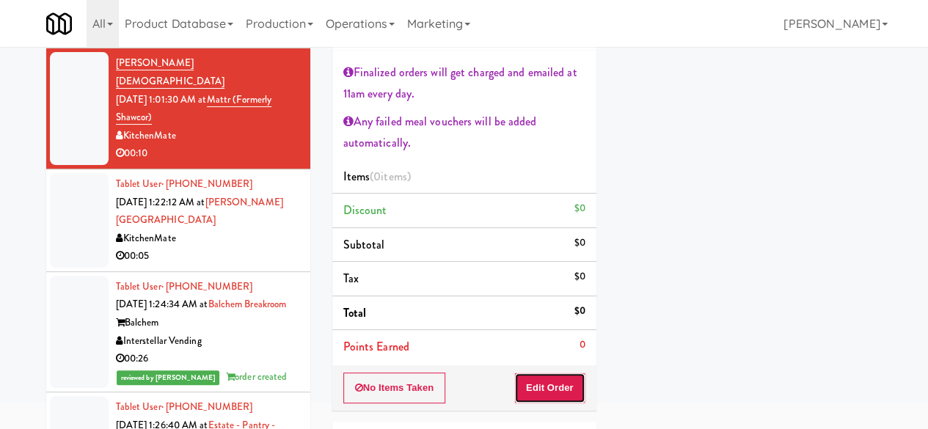
click at [550, 379] on button "Edit Order" at bounding box center [549, 388] width 71 height 31
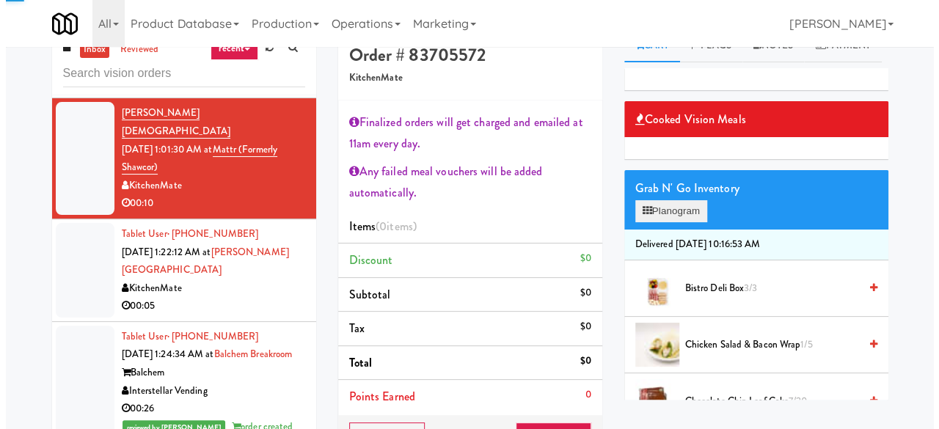
scroll to position [0, 0]
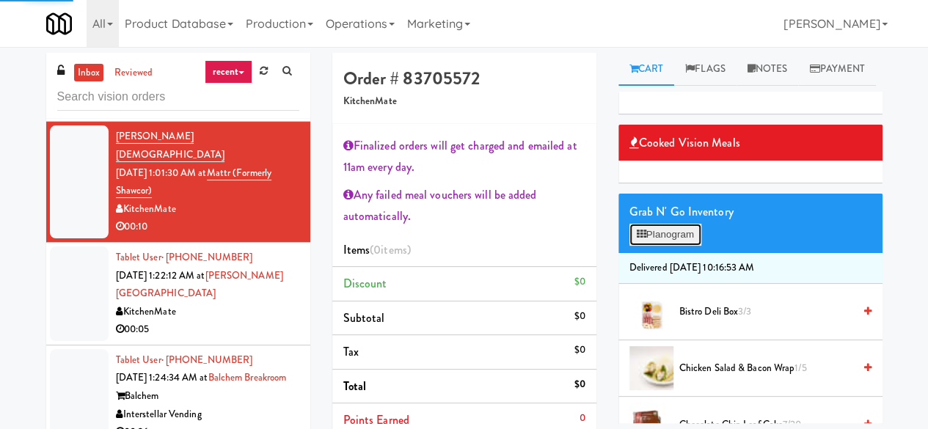
click at [651, 246] on button "Planogram" at bounding box center [666, 235] width 72 height 22
click at [0, 0] on div at bounding box center [0, 0] width 0 height 0
click at [651, 246] on button "Planogram" at bounding box center [666, 235] width 72 height 22
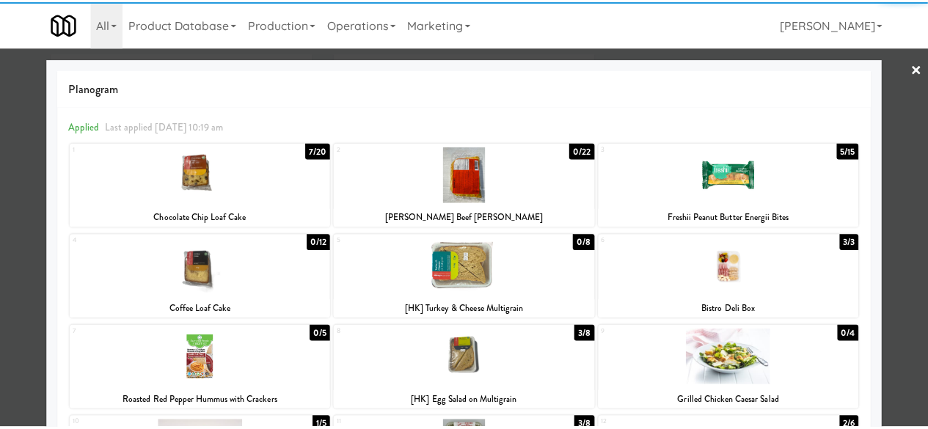
scroll to position [73, 0]
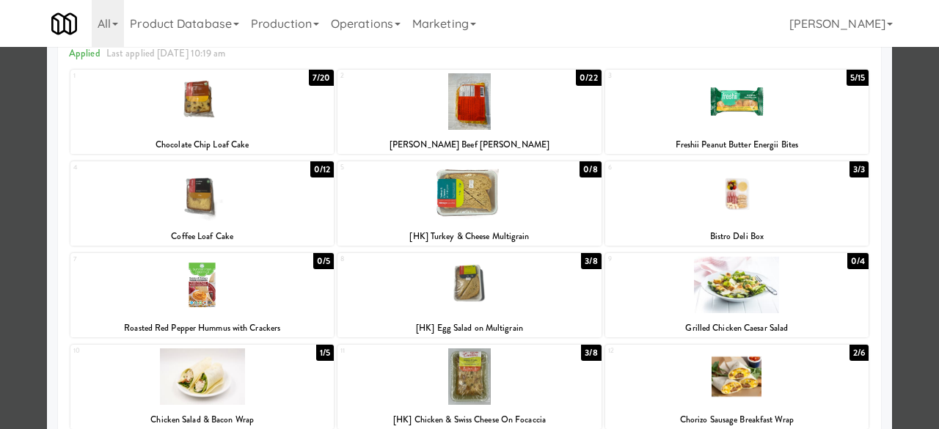
click at [479, 280] on div at bounding box center [469, 285] width 263 height 57
click at [920, 164] on div at bounding box center [469, 214] width 939 height 429
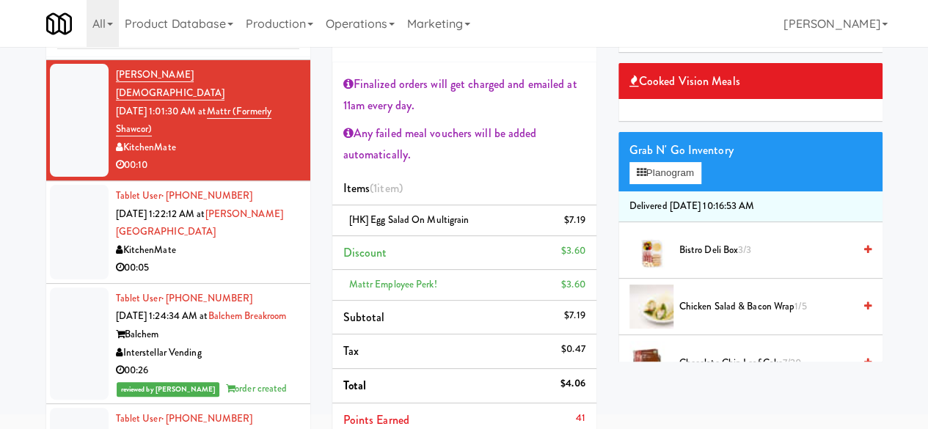
scroll to position [147, 0]
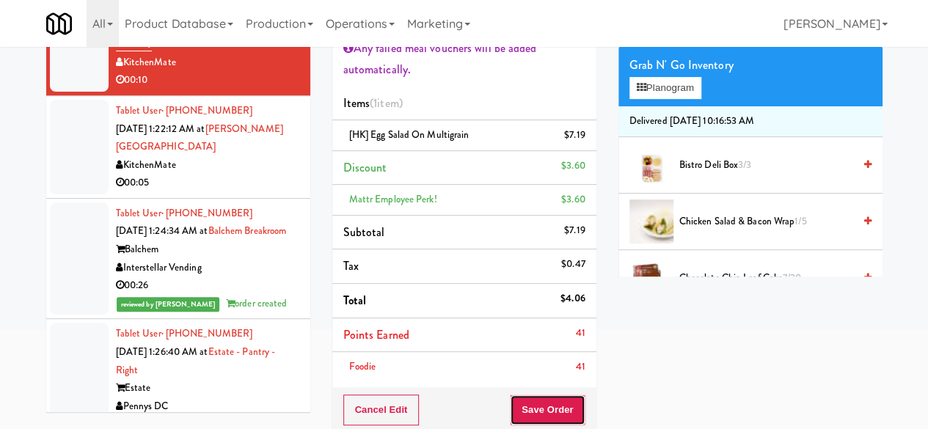
click at [564, 396] on button "Save Order" at bounding box center [547, 410] width 75 height 31
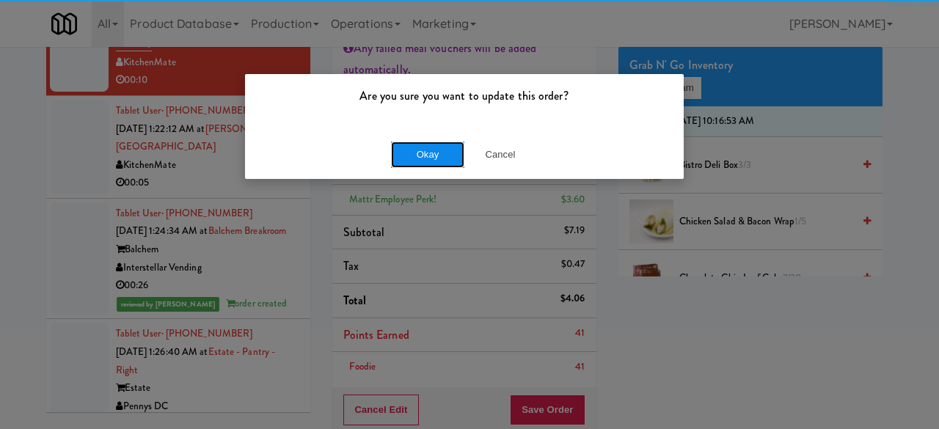
click at [414, 155] on button "Okay" at bounding box center [427, 155] width 73 height 26
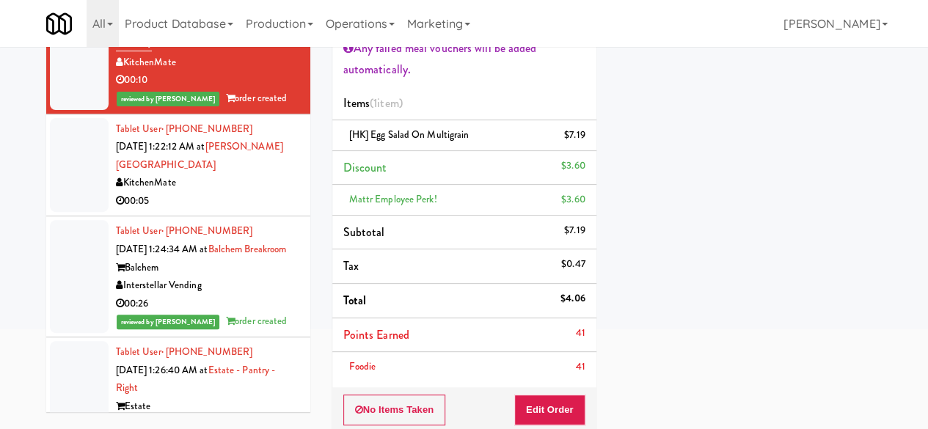
click at [221, 192] on div "KitchenMate" at bounding box center [207, 183] width 183 height 18
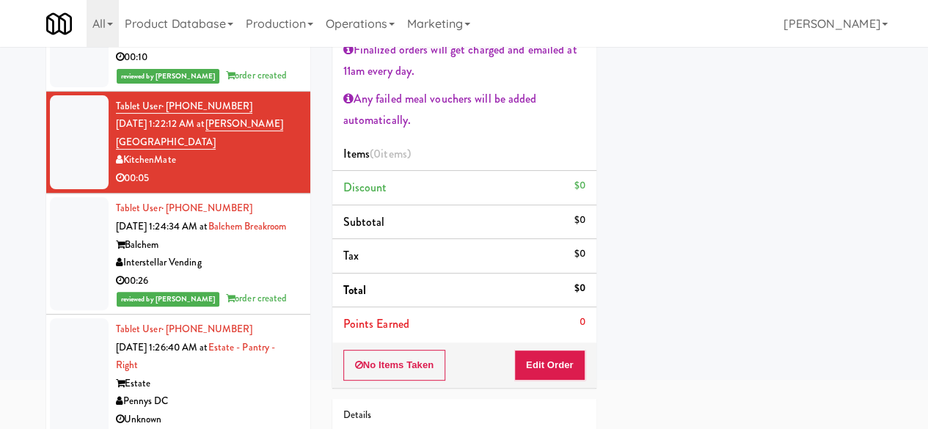
scroll to position [73, 0]
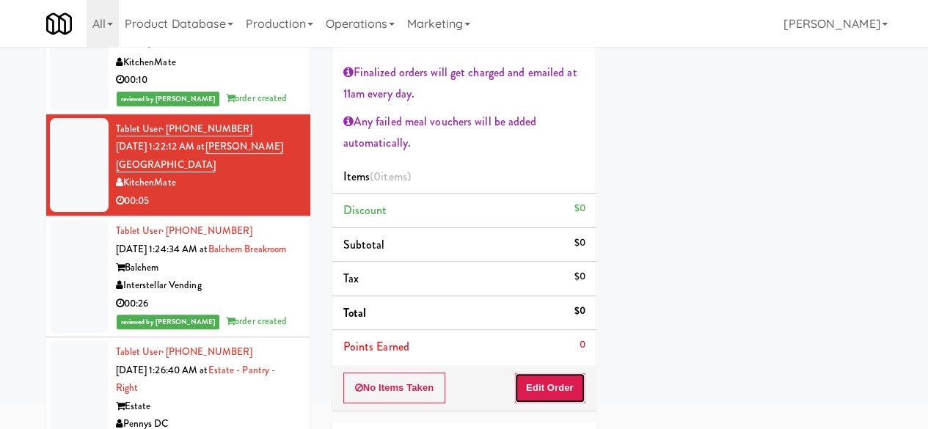
click at [572, 385] on button "Edit Order" at bounding box center [549, 388] width 71 height 31
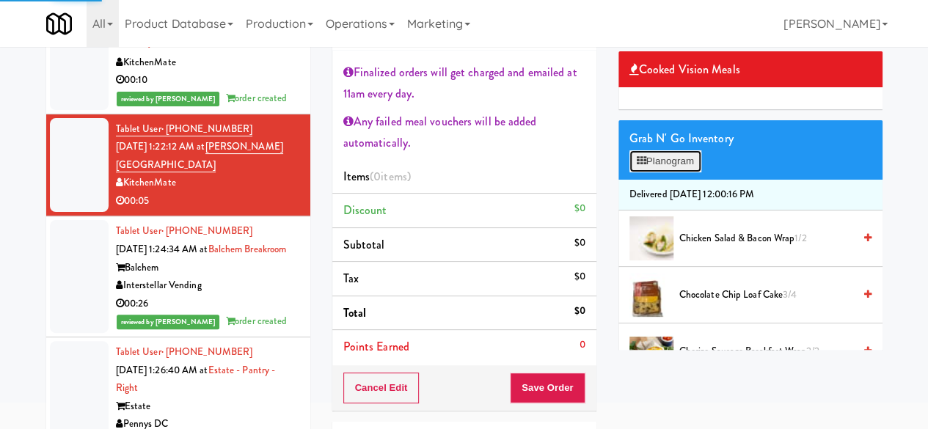
click at [657, 172] on button "Planogram" at bounding box center [666, 161] width 72 height 22
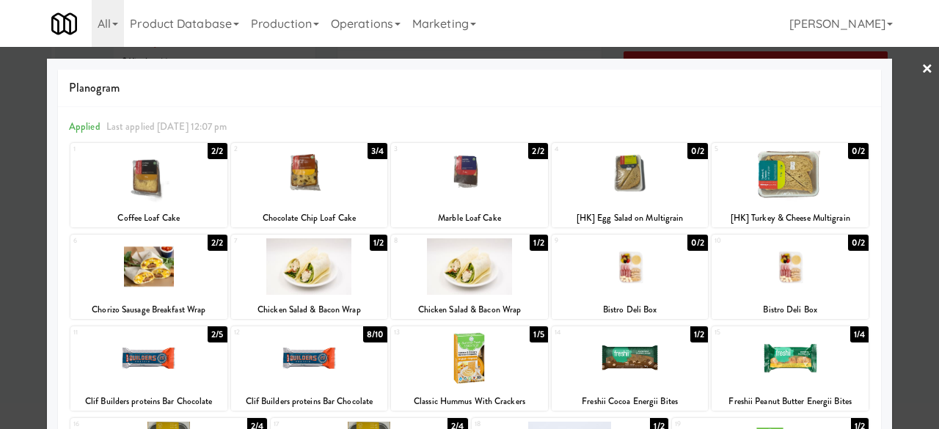
click at [762, 181] on div at bounding box center [790, 175] width 157 height 57
drag, startPoint x: 895, startPoint y: 152, endPoint x: 822, endPoint y: 216, distance: 97.8
click at [896, 151] on div at bounding box center [469, 214] width 939 height 429
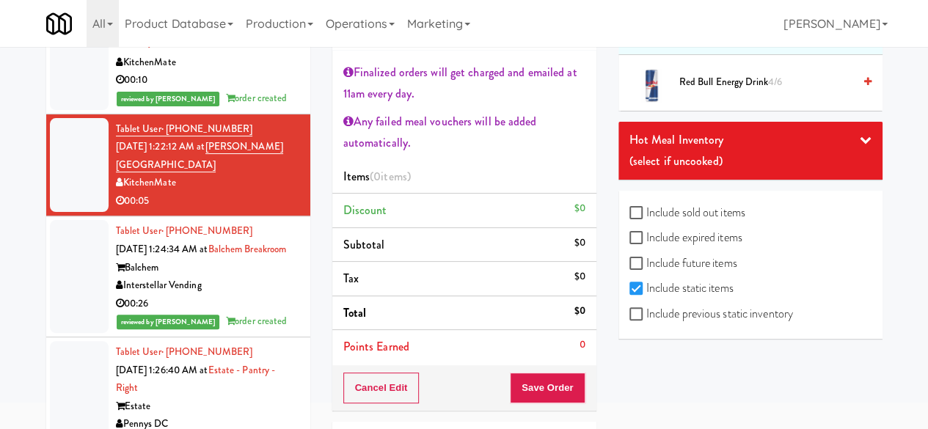
click at [756, 321] on label "Include previous static inventory" at bounding box center [712, 314] width 164 height 22
click at [647, 321] on input "Include previous static inventory" at bounding box center [638, 315] width 17 height 12
checkbox input "true"
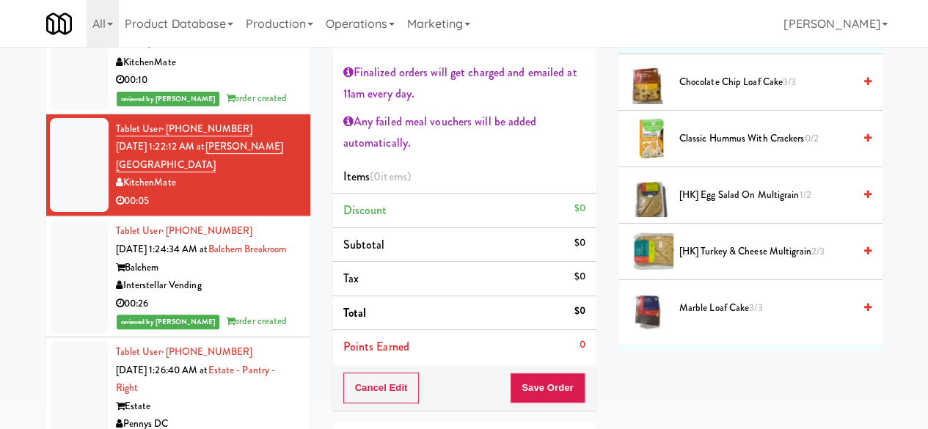
scroll to position [931, 0]
click at [718, 260] on span "[HK] Turkey & Cheese Multigrain 2/3" at bounding box center [767, 250] width 174 height 18
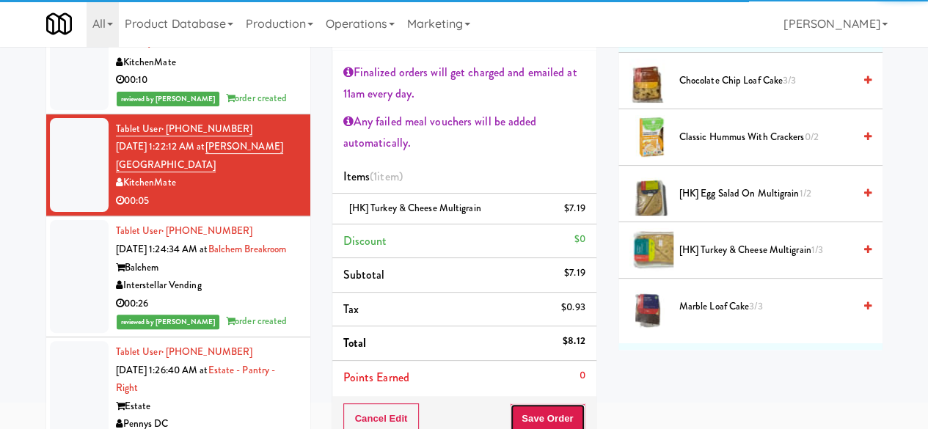
click at [556, 416] on button "Save Order" at bounding box center [547, 419] width 75 height 31
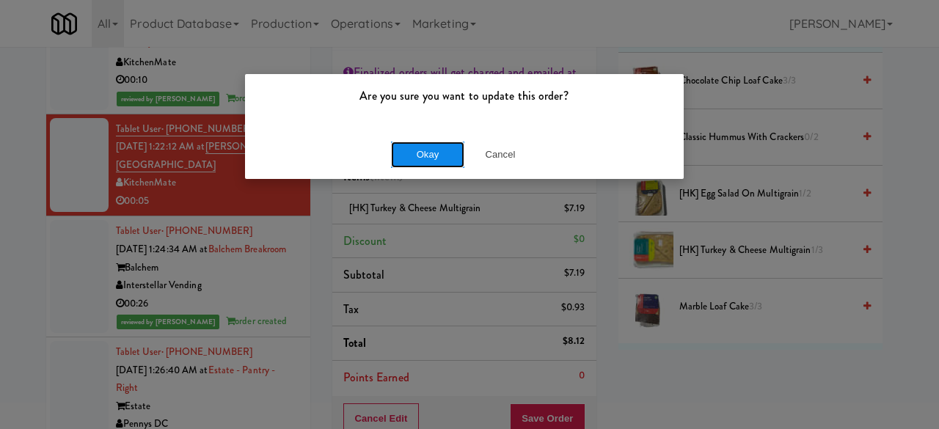
click at [429, 166] on button "Okay" at bounding box center [427, 155] width 73 height 26
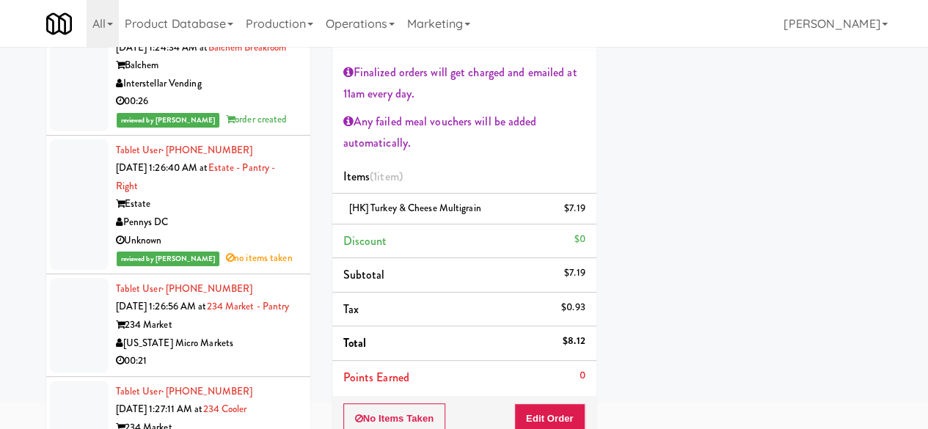
scroll to position [1101, 0]
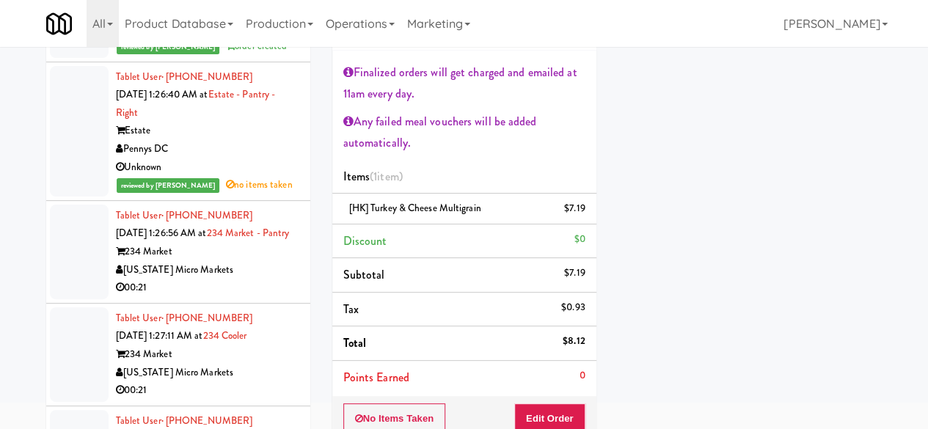
click at [273, 280] on div "[US_STATE] Micro Markets" at bounding box center [207, 270] width 183 height 18
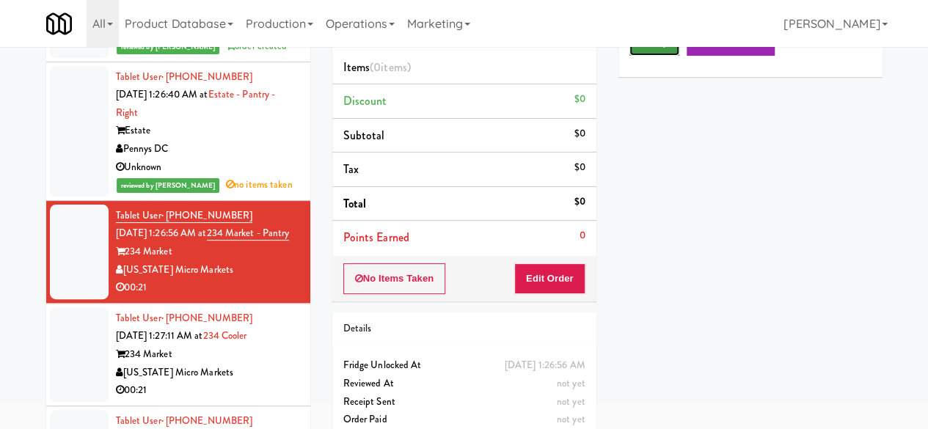
click at [646, 47] on icon at bounding box center [645, 42] width 8 height 10
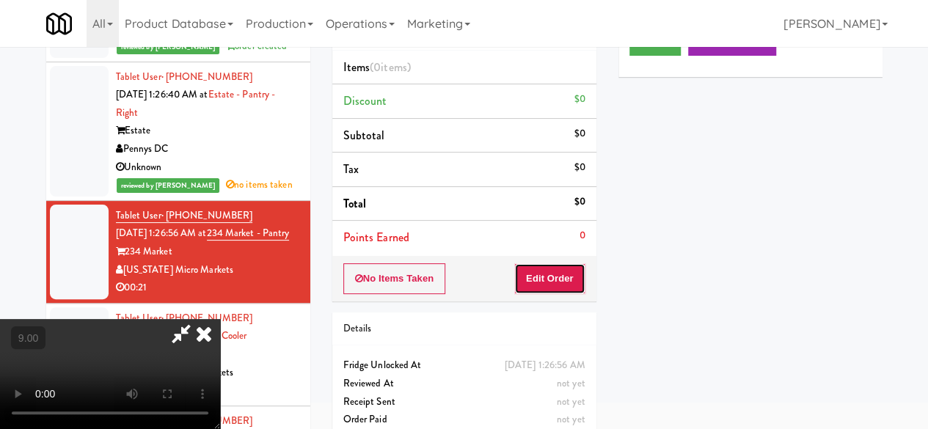
click at [537, 278] on button "Edit Order" at bounding box center [549, 278] width 71 height 31
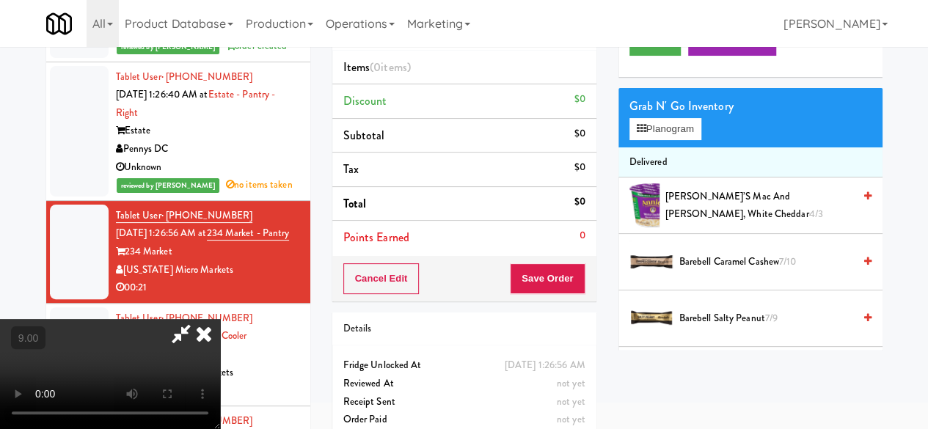
scroll to position [193, 0]
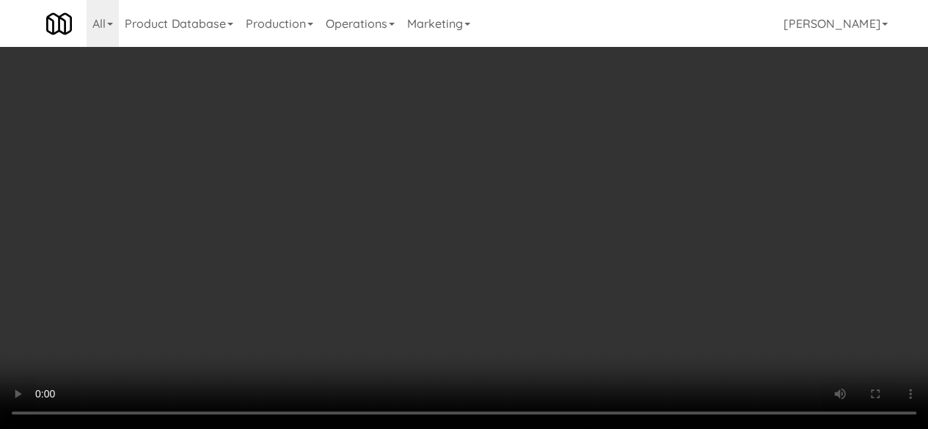
click at [484, 429] on video at bounding box center [464, 214] width 928 height 429
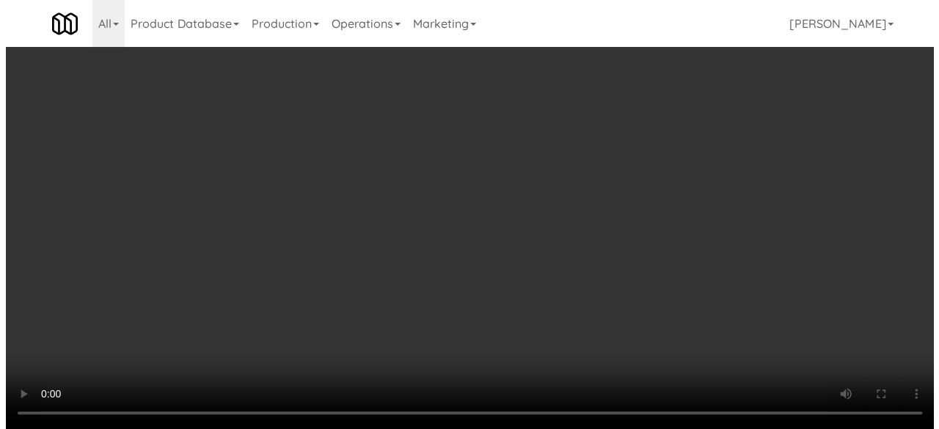
scroll to position [30, 0]
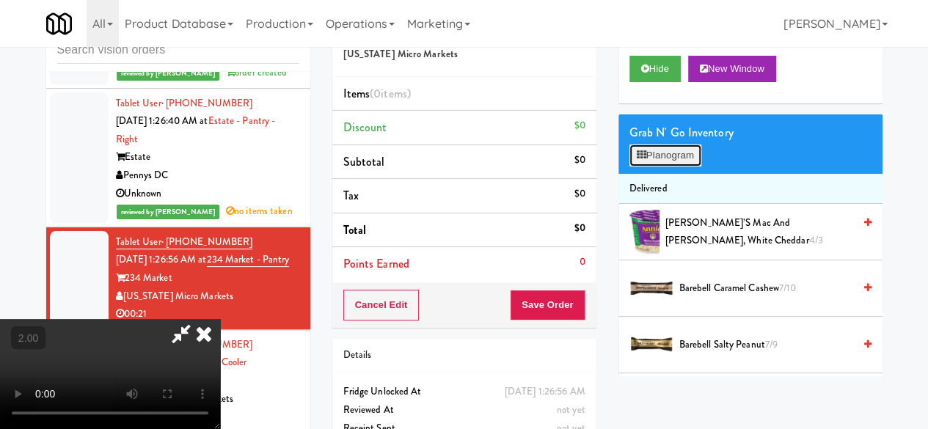
click at [672, 167] on button "Planogram" at bounding box center [666, 156] width 72 height 22
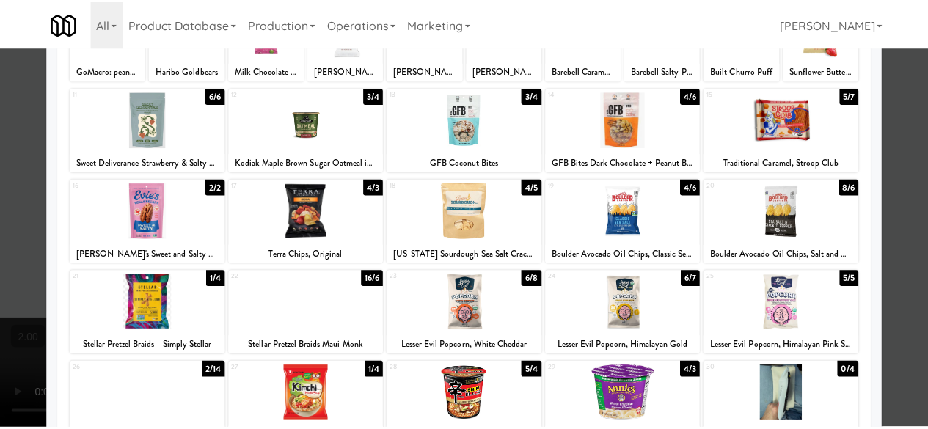
scroll to position [73, 0]
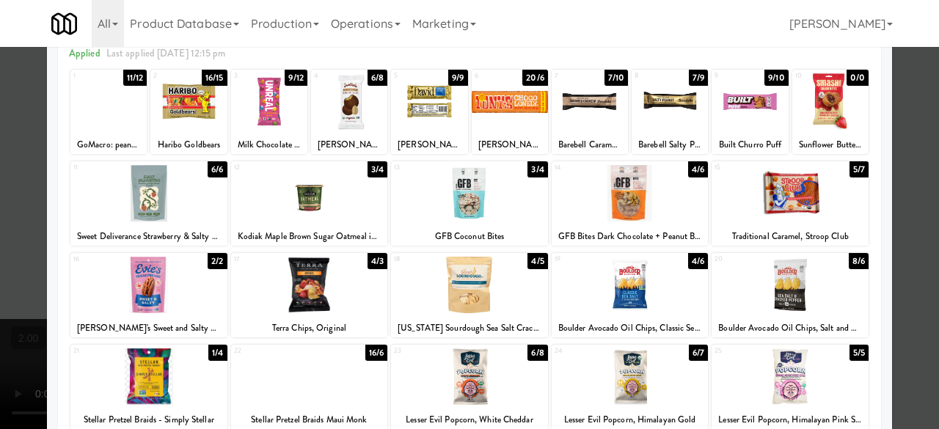
click at [908, 145] on div at bounding box center [469, 214] width 939 height 429
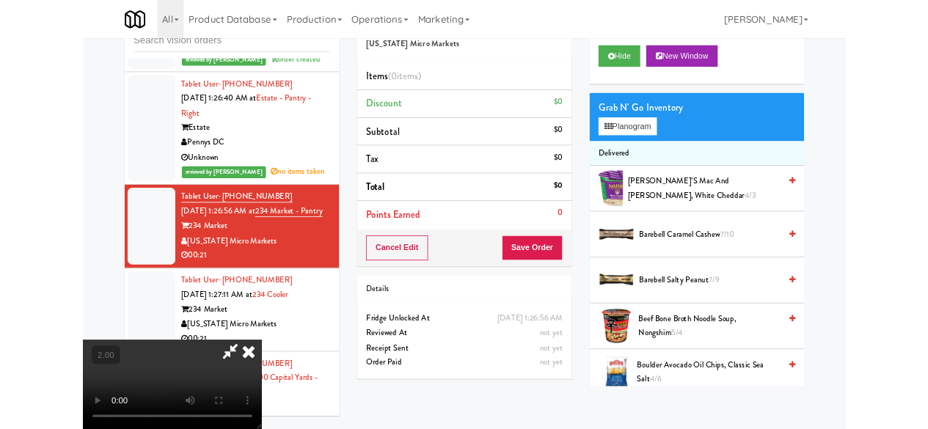
scroll to position [30, 0]
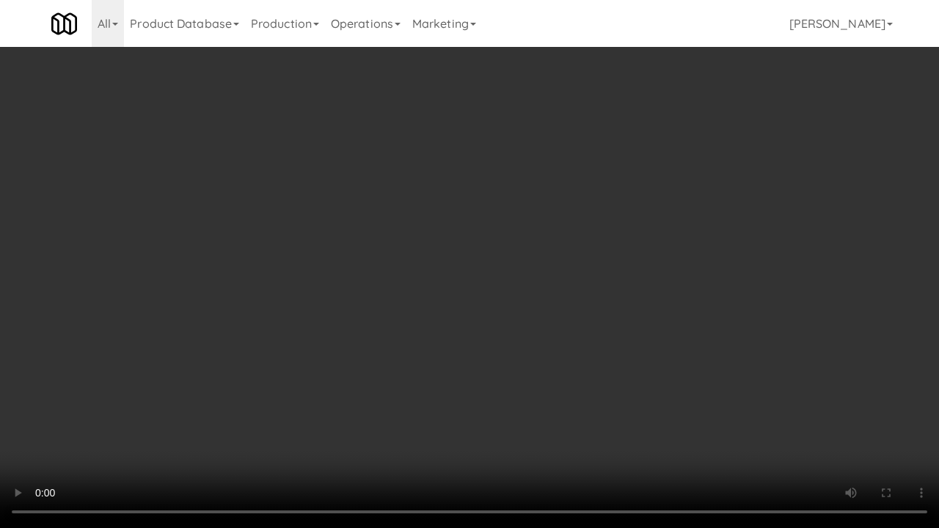
click at [354, 406] on video at bounding box center [469, 264] width 939 height 528
drag, startPoint x: 462, startPoint y: 324, endPoint x: 462, endPoint y: 261, distance: 63.8
click at [462, 324] on video at bounding box center [469, 264] width 939 height 528
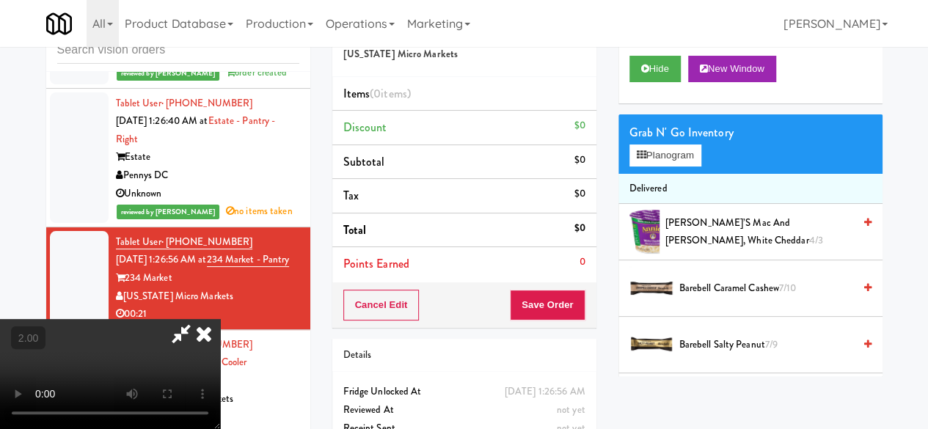
click at [220, 319] on video at bounding box center [110, 374] width 220 height 110
click at [666, 167] on button "Planogram" at bounding box center [666, 156] width 72 height 22
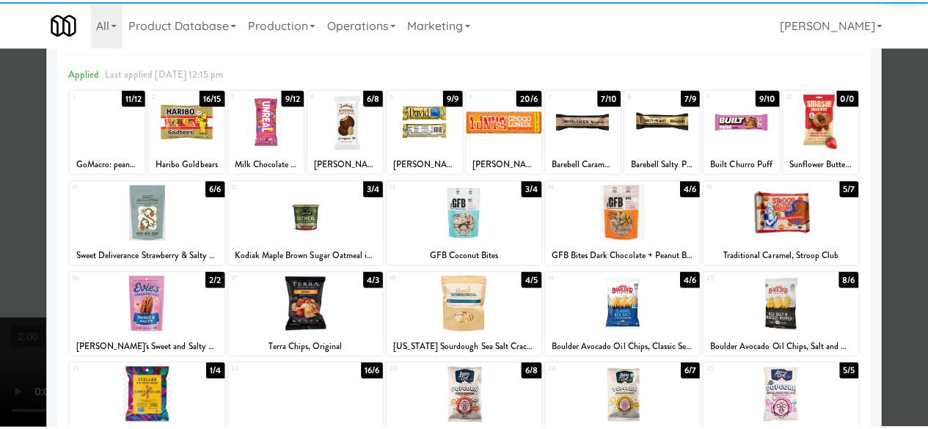
scroll to position [73, 0]
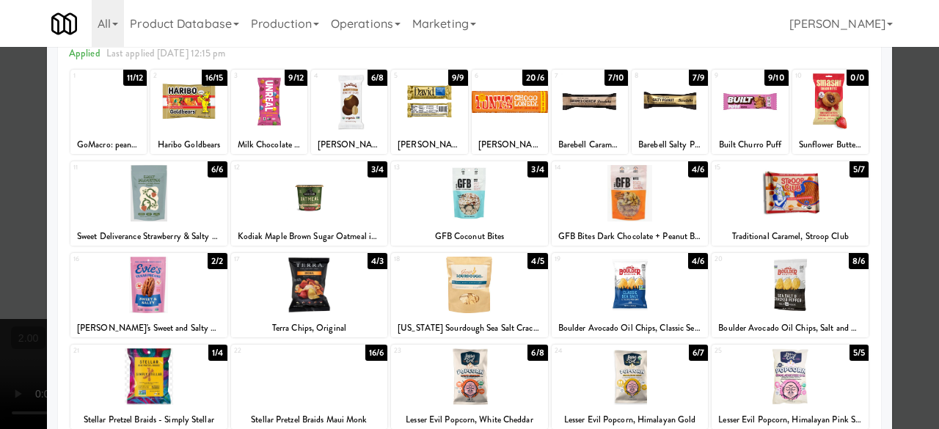
click at [903, 218] on div at bounding box center [469, 214] width 939 height 429
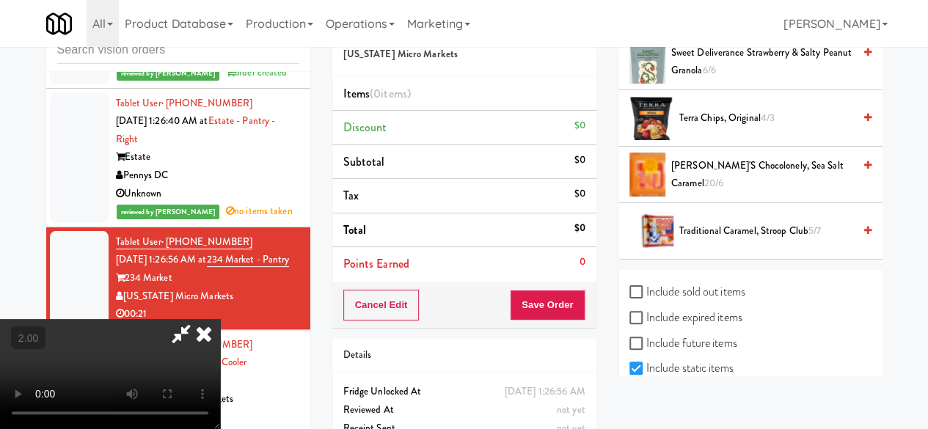
scroll to position [1604, 0]
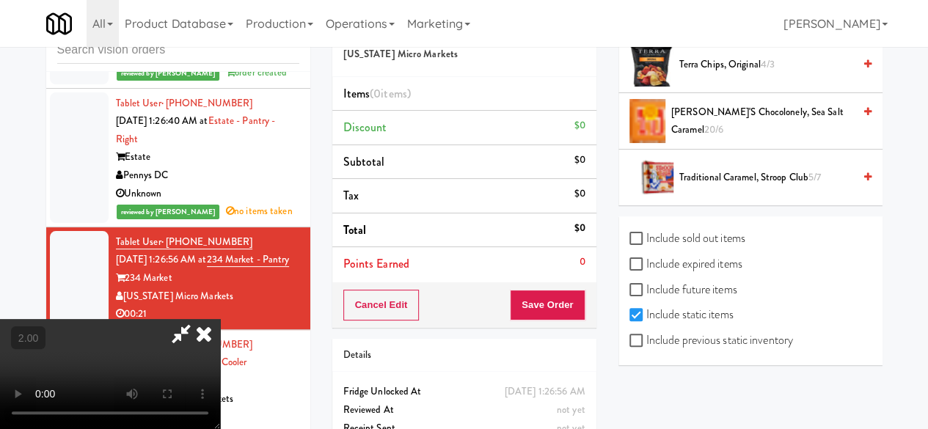
click at [673, 338] on label "Include previous static inventory" at bounding box center [712, 341] width 164 height 22
click at [647, 338] on input "Include previous static inventory" at bounding box center [638, 341] width 17 height 12
click at [673, 338] on label "Include previous static inventory" at bounding box center [712, 341] width 164 height 22
click at [647, 338] on input "Include previous static inventory" at bounding box center [638, 341] width 17 height 12
checkbox input "false"
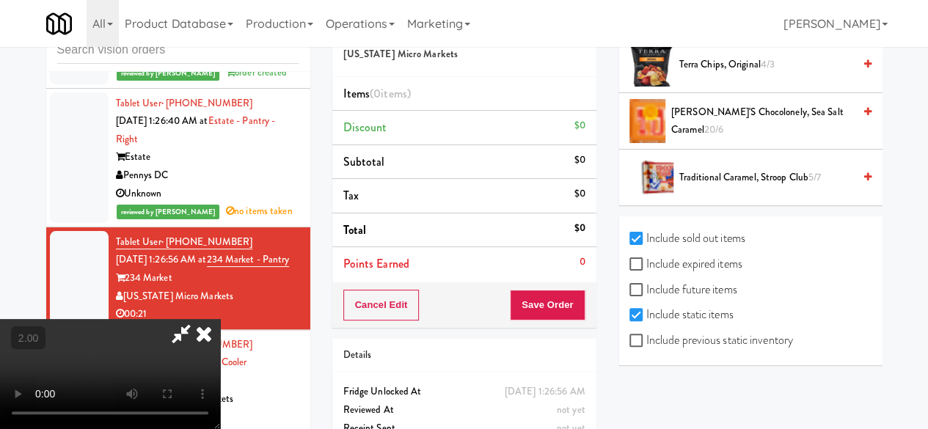
checkbox input "true"
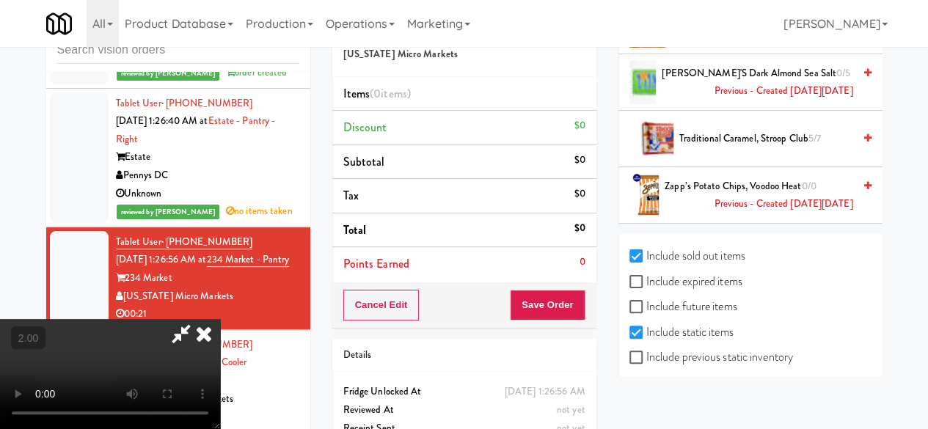
scroll to position [2572, 0]
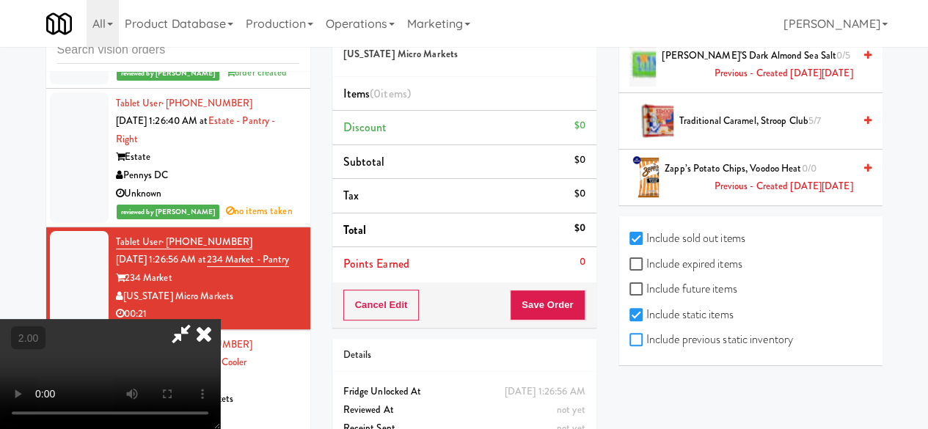
click at [646, 338] on input "Include previous static inventory" at bounding box center [638, 341] width 17 height 12
checkbox input "true"
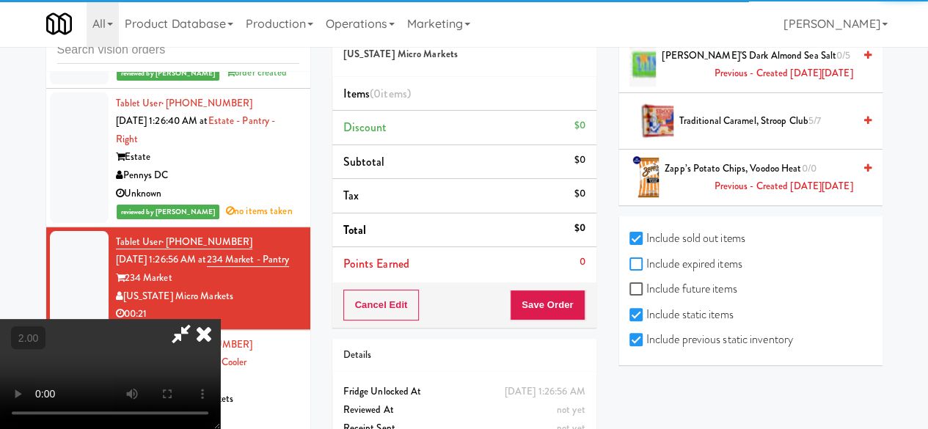
click at [637, 269] on input "Include expired items" at bounding box center [638, 265] width 17 height 12
checkbox input "true"
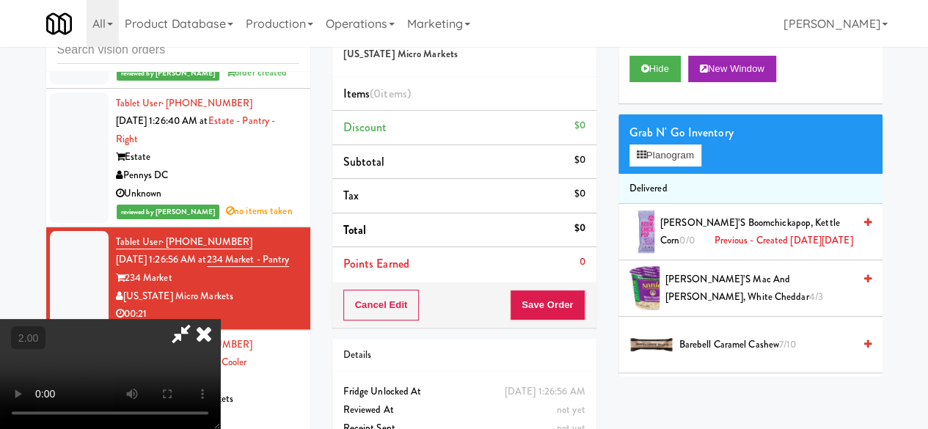
scroll to position [0, 0]
click at [220, 319] on icon at bounding box center [204, 333] width 32 height 29
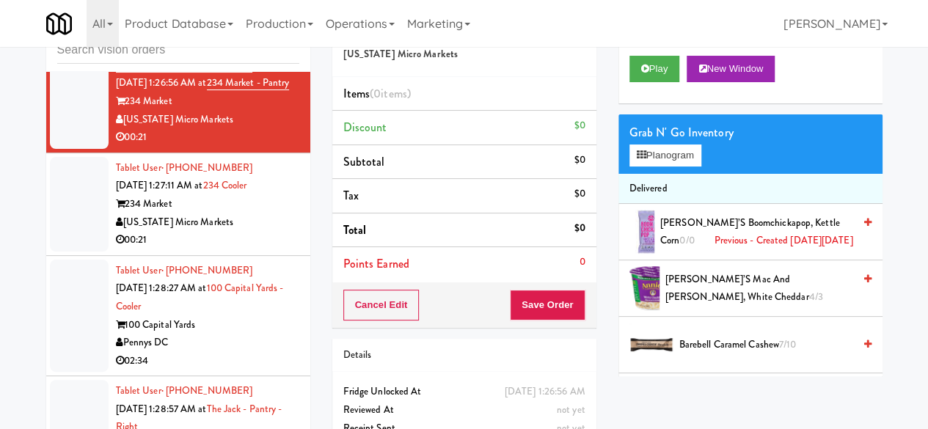
scroll to position [1321, 0]
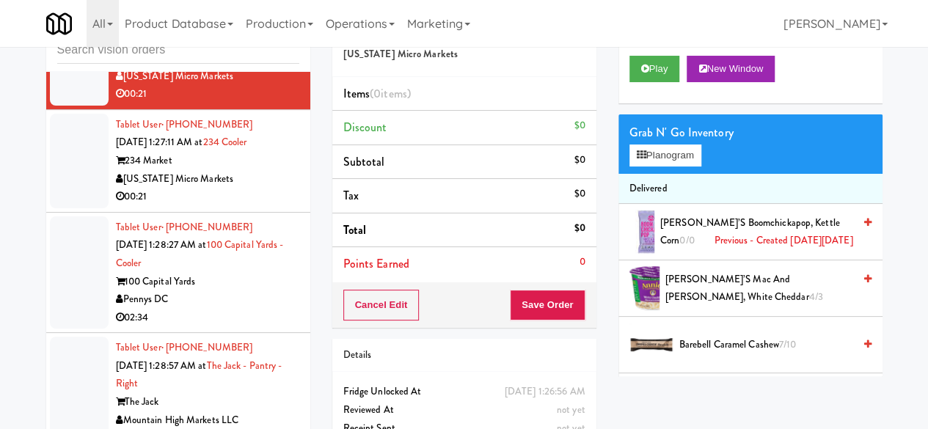
click at [249, 189] on div "[US_STATE] Micro Markets" at bounding box center [207, 179] width 183 height 18
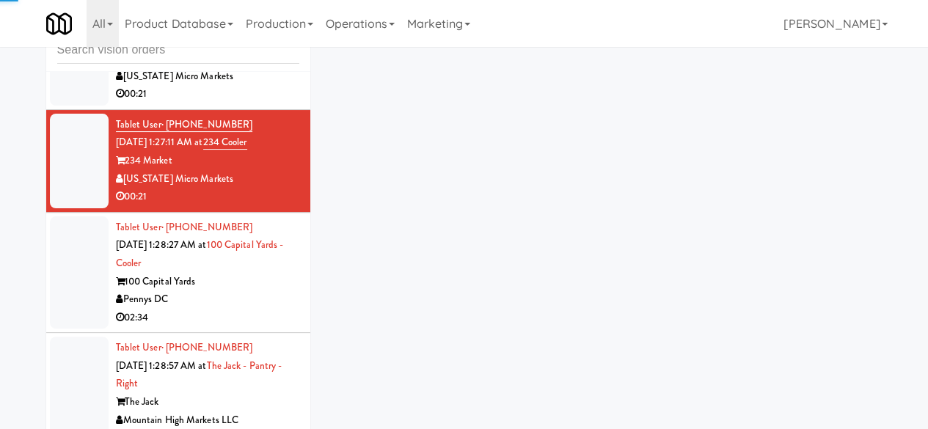
click at [280, 68] on div "234 Market" at bounding box center [207, 58] width 183 height 18
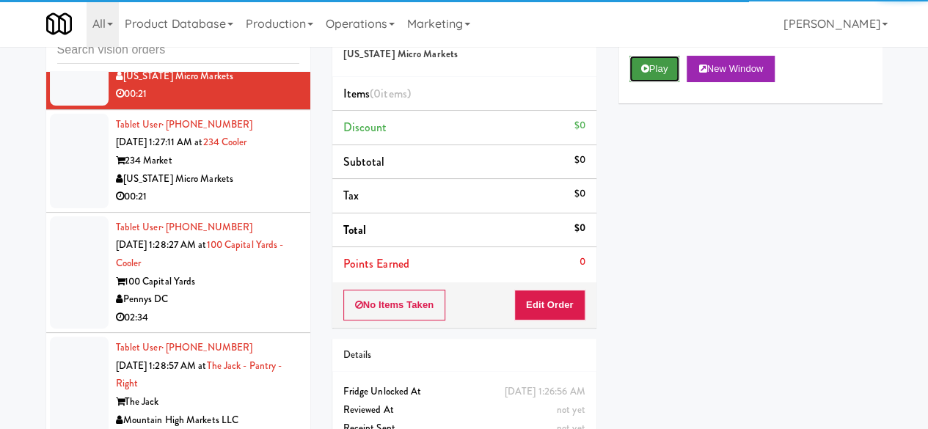
click at [647, 73] on icon at bounding box center [645, 69] width 8 height 10
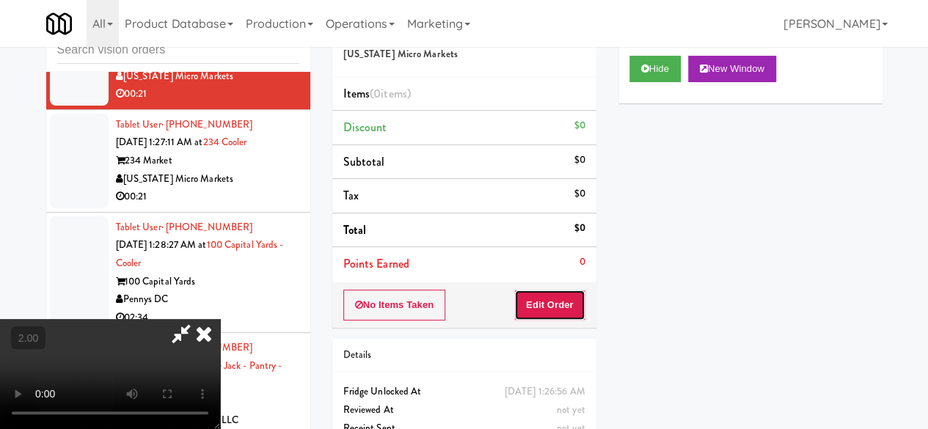
click at [560, 299] on button "Edit Order" at bounding box center [549, 305] width 71 height 31
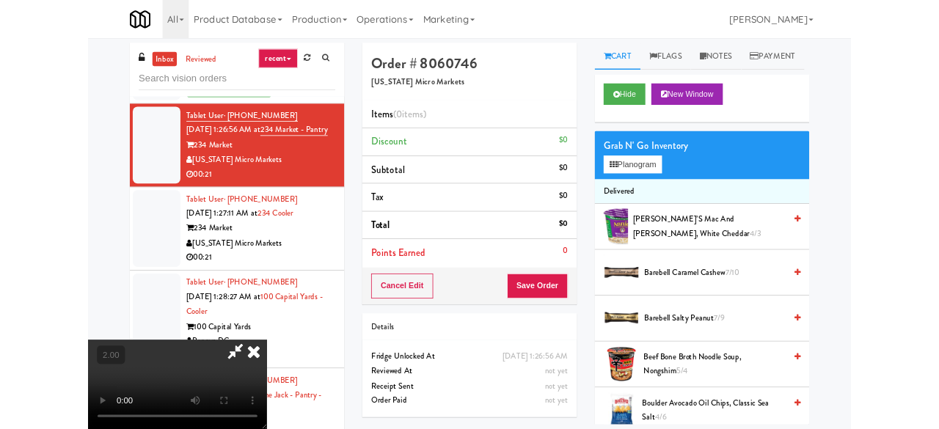
scroll to position [30, 0]
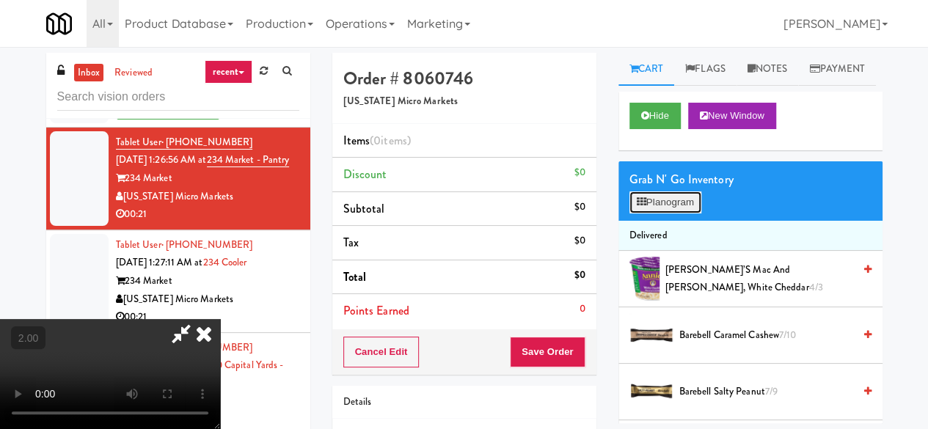
click at [678, 214] on button "Planogram" at bounding box center [666, 203] width 72 height 22
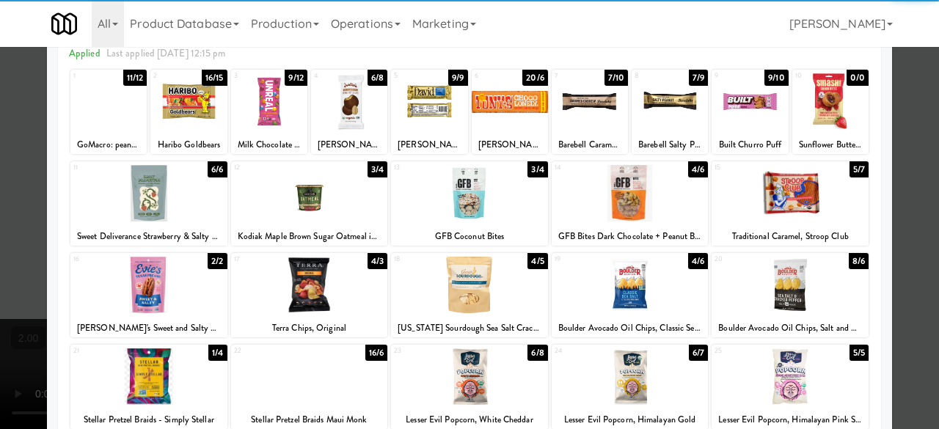
click at [619, 269] on div at bounding box center [630, 285] width 157 height 57
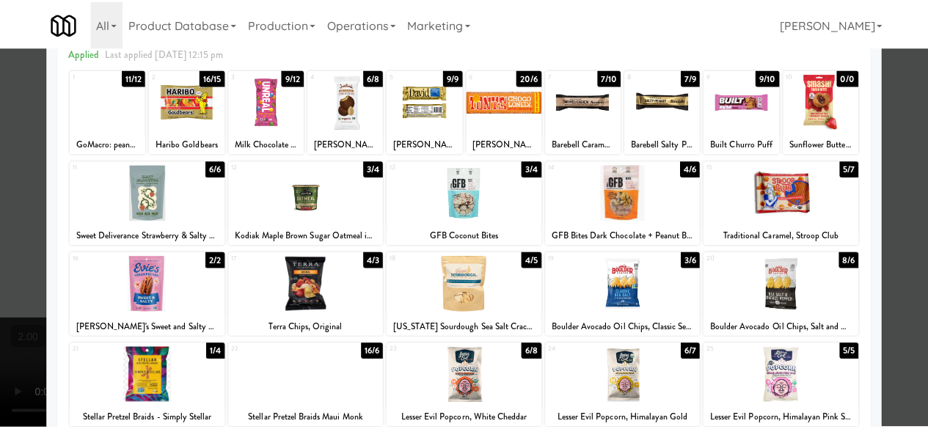
scroll to position [291, 0]
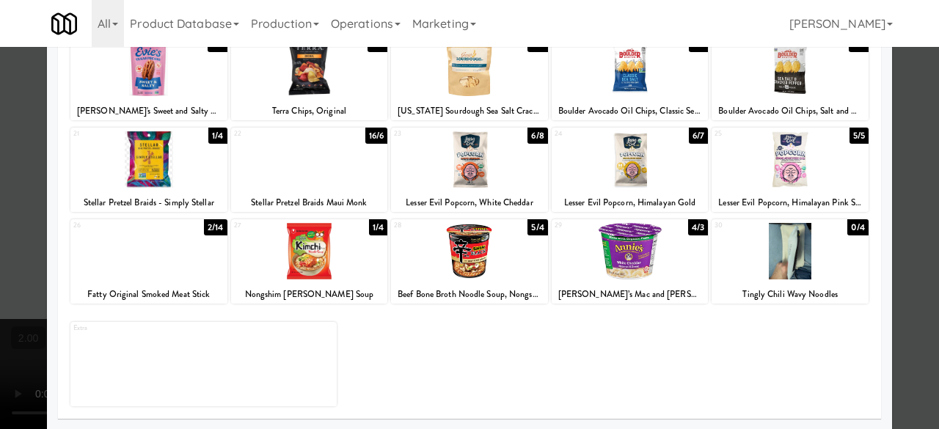
click at [495, 266] on div at bounding box center [469, 251] width 157 height 57
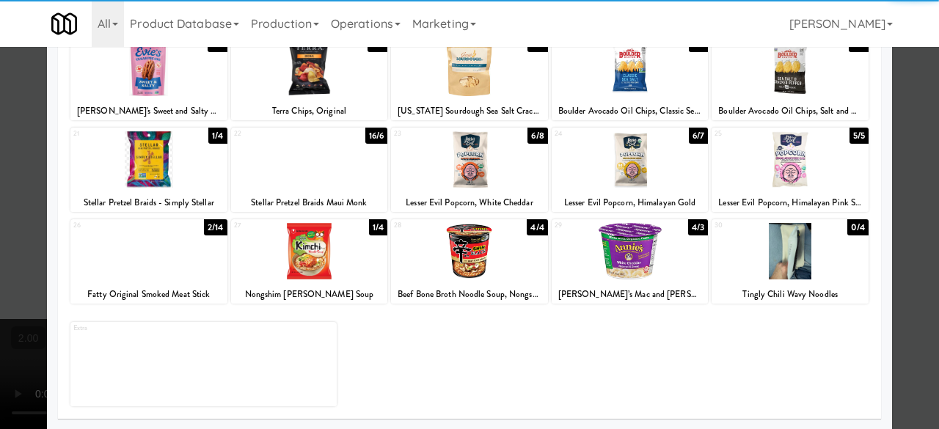
click at [894, 167] on div at bounding box center [469, 214] width 939 height 429
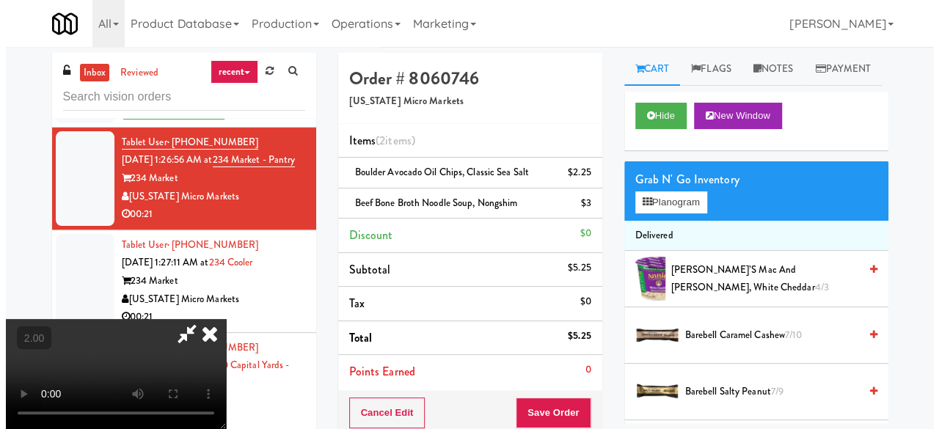
scroll to position [30, 0]
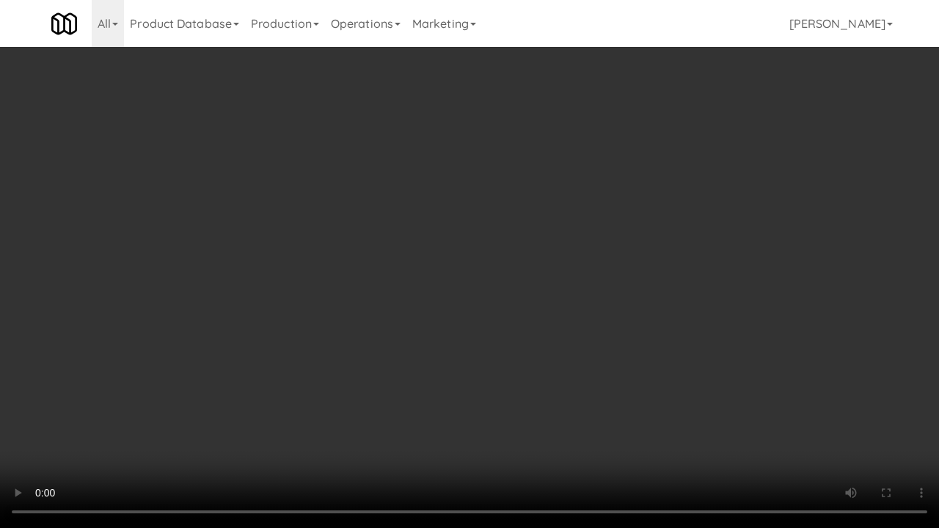
click at [543, 263] on video at bounding box center [469, 264] width 939 height 528
click at [489, 302] on video at bounding box center [469, 264] width 939 height 528
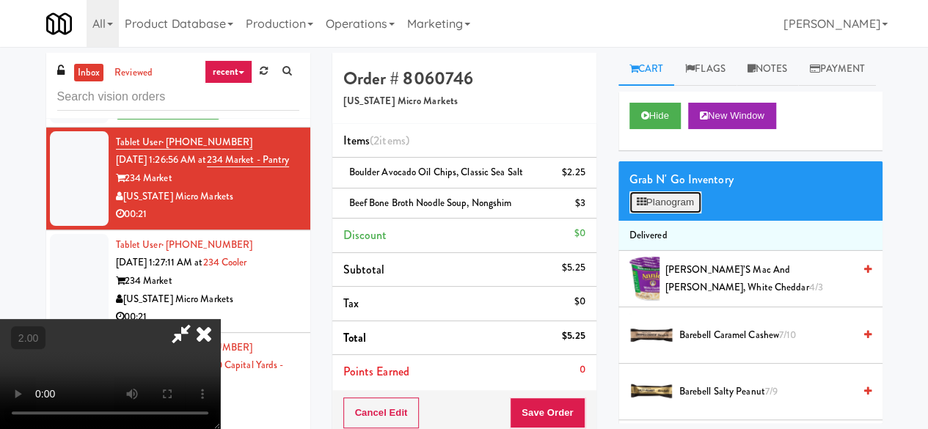
click at [648, 214] on button "Planogram" at bounding box center [666, 203] width 72 height 22
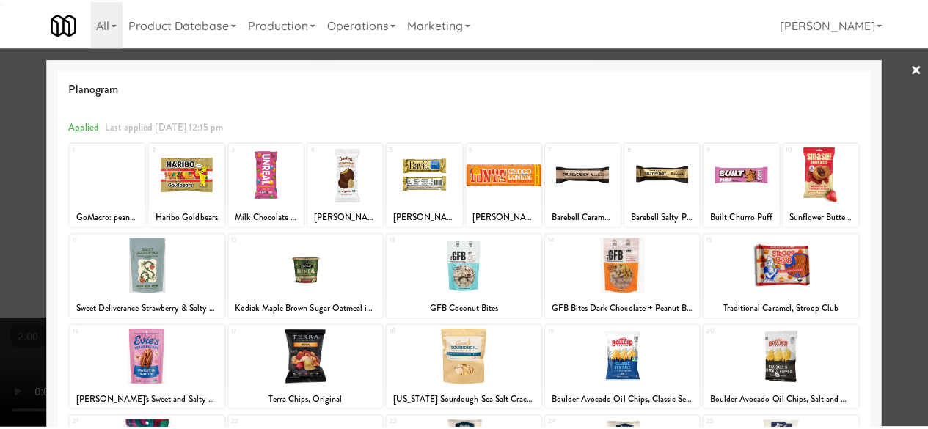
scroll to position [291, 0]
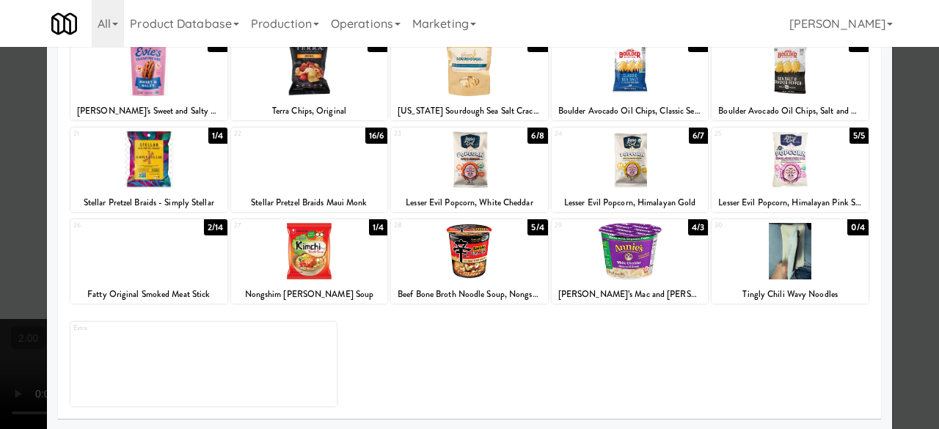
click at [913, 123] on div at bounding box center [469, 214] width 939 height 429
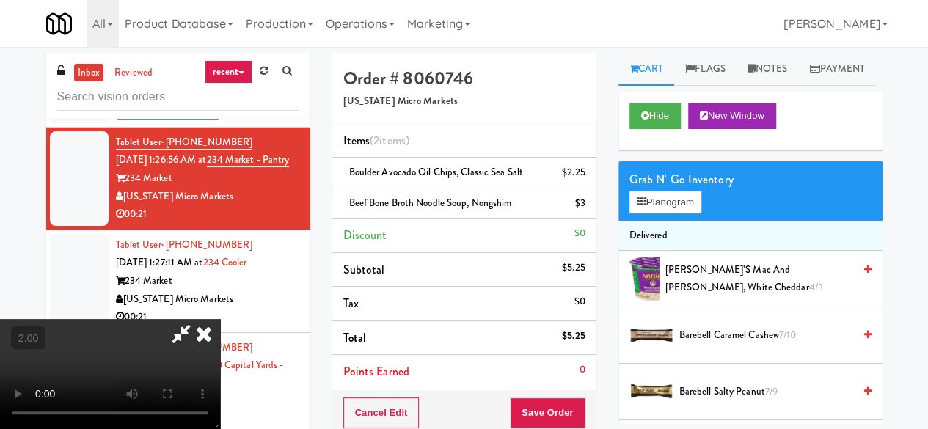
click at [198, 319] on icon at bounding box center [181, 333] width 34 height 29
click at [770, 68] on link "Notes" at bounding box center [768, 69] width 62 height 33
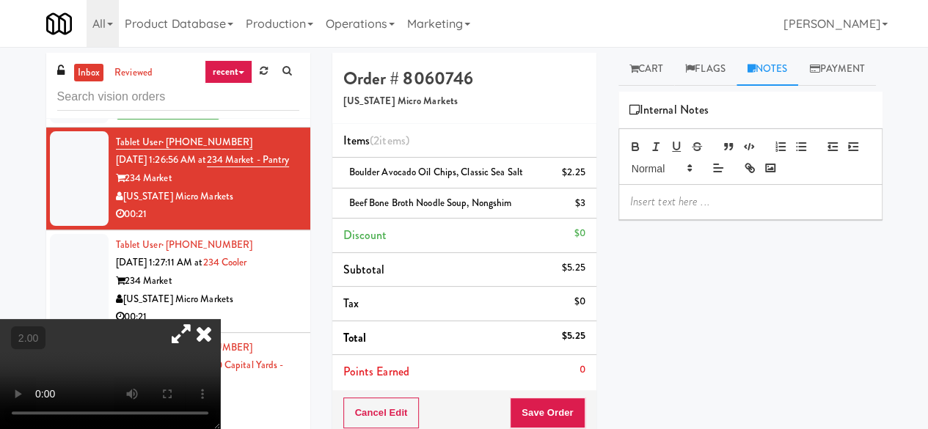
click at [684, 210] on p at bounding box center [750, 202] width 241 height 16
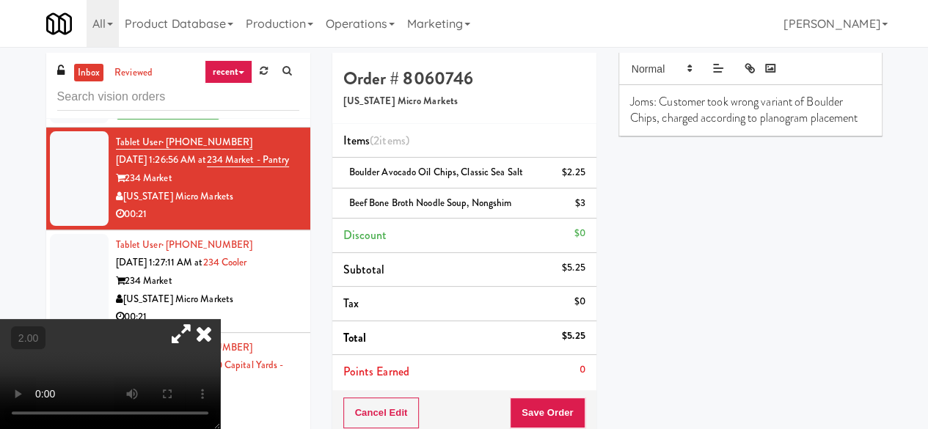
scroll to position [147, 0]
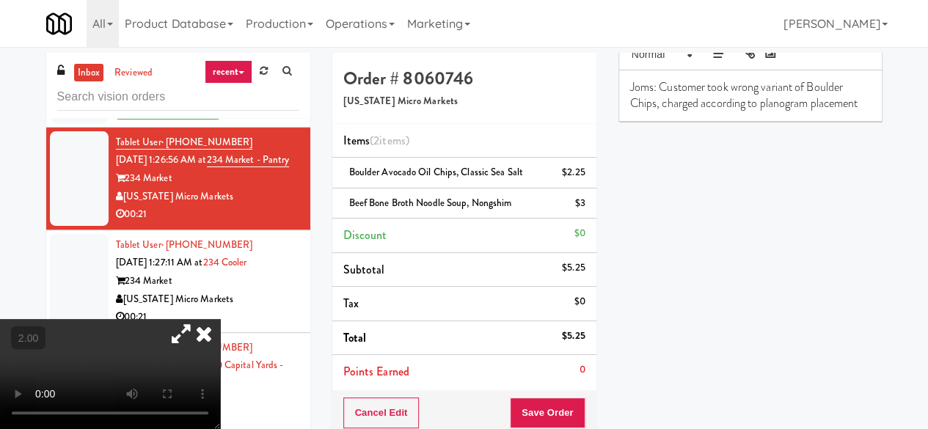
click at [553, 393] on div "Cancel Edit Save Order" at bounding box center [464, 413] width 264 height 46
click at [558, 400] on button "Save Order" at bounding box center [547, 413] width 75 height 31
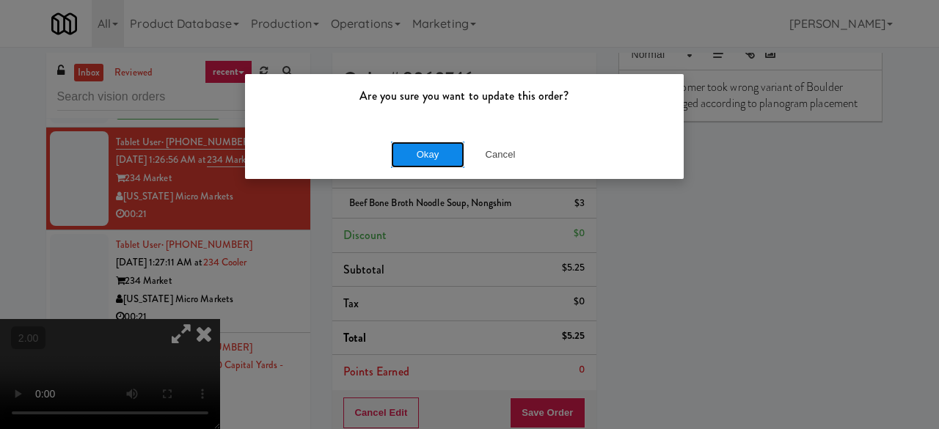
click at [445, 160] on button "Okay" at bounding box center [427, 155] width 73 height 26
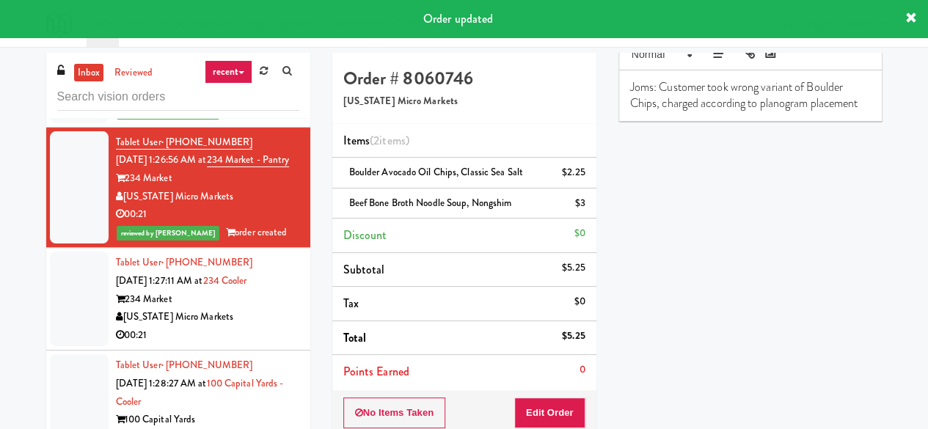
click at [401, 190] on li "Beef Bone Broth Noodle Soup, Nongshim $3" at bounding box center [464, 204] width 264 height 31
click at [404, 199] on span "Beef Bone Broth Noodle Soup, Nongshim" at bounding box center [430, 203] width 163 height 14
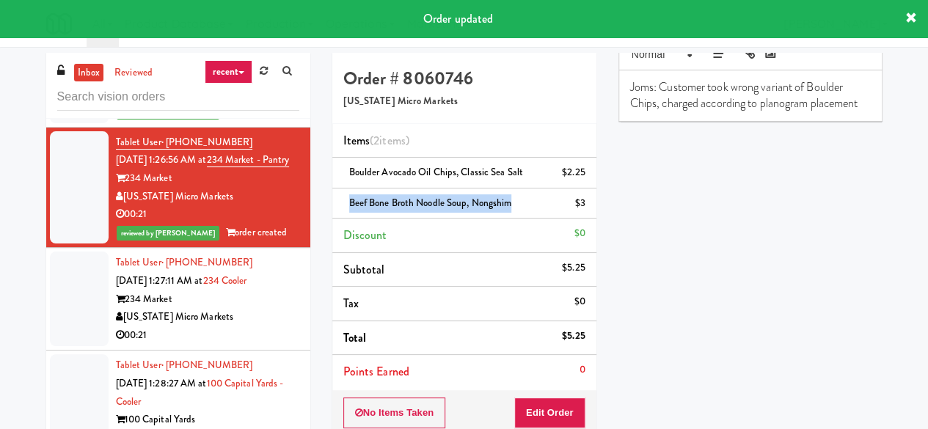
copy span "Beef Bone Broth Noodle Soup, Nongshim"
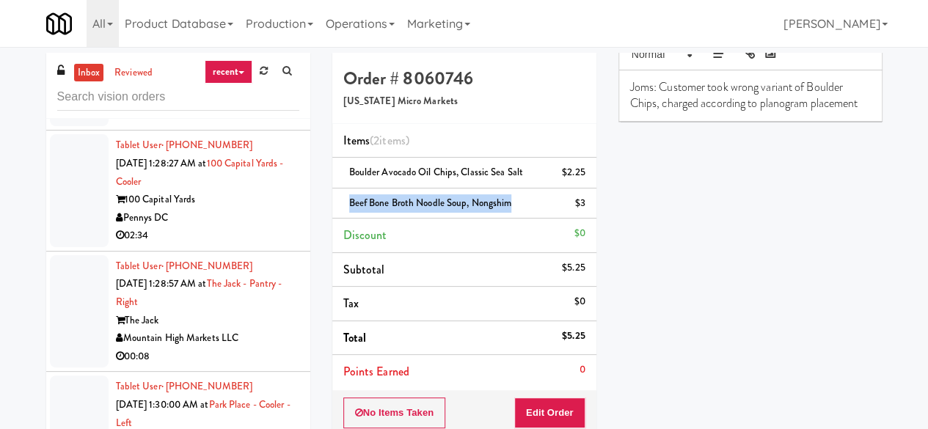
scroll to position [1394, 0]
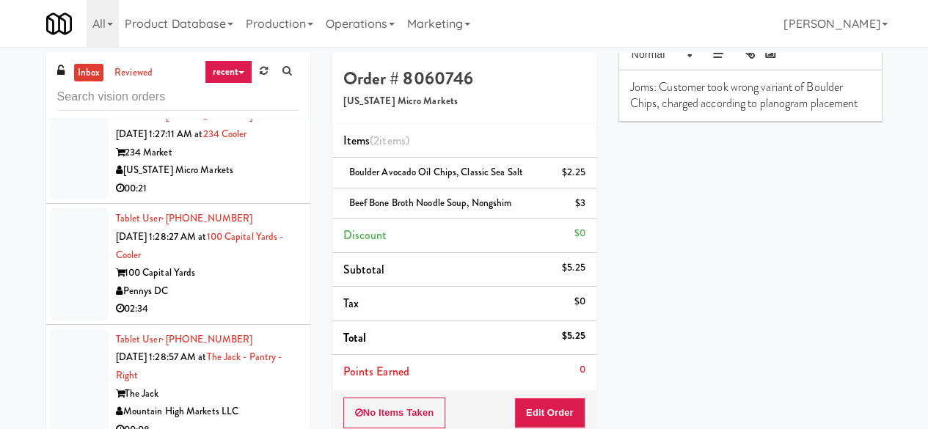
click at [249, 162] on div "234 Market" at bounding box center [207, 153] width 183 height 18
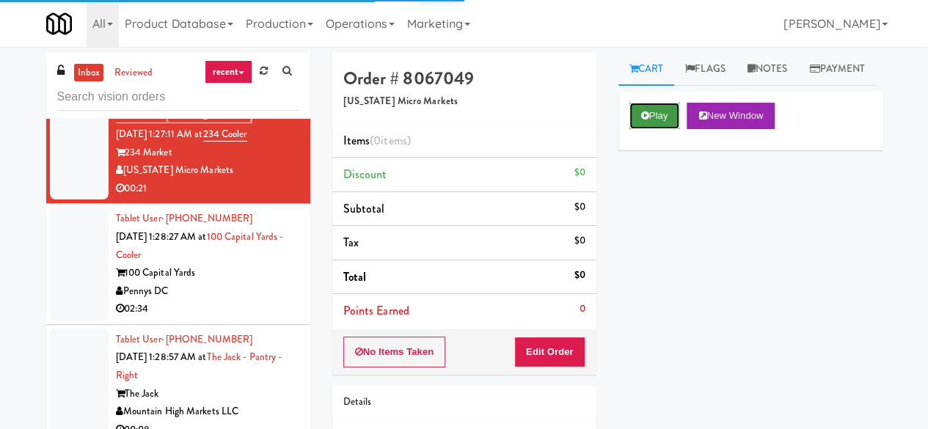
click at [668, 129] on button "Play" at bounding box center [655, 116] width 51 height 26
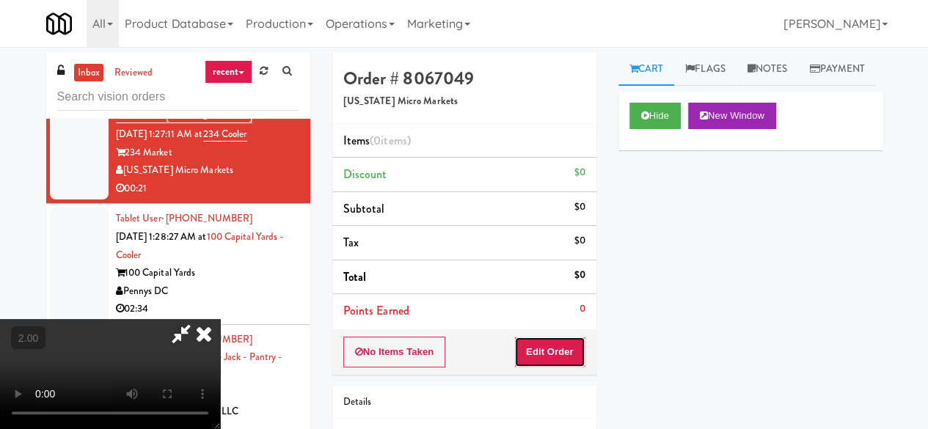
click at [574, 347] on button "Edit Order" at bounding box center [549, 352] width 71 height 31
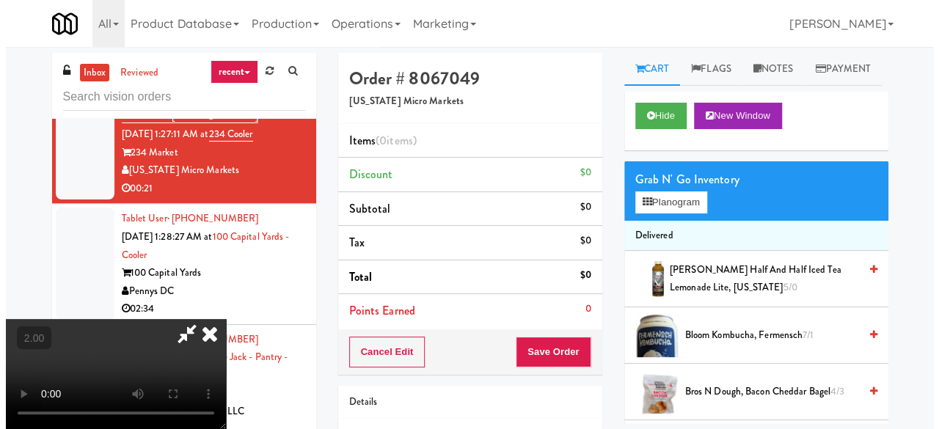
scroll to position [30, 0]
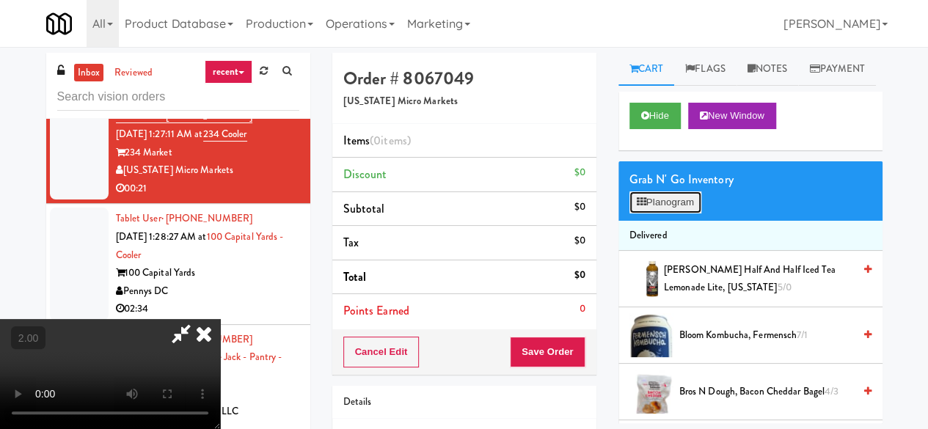
click at [658, 214] on button "Planogram" at bounding box center [666, 203] width 72 height 22
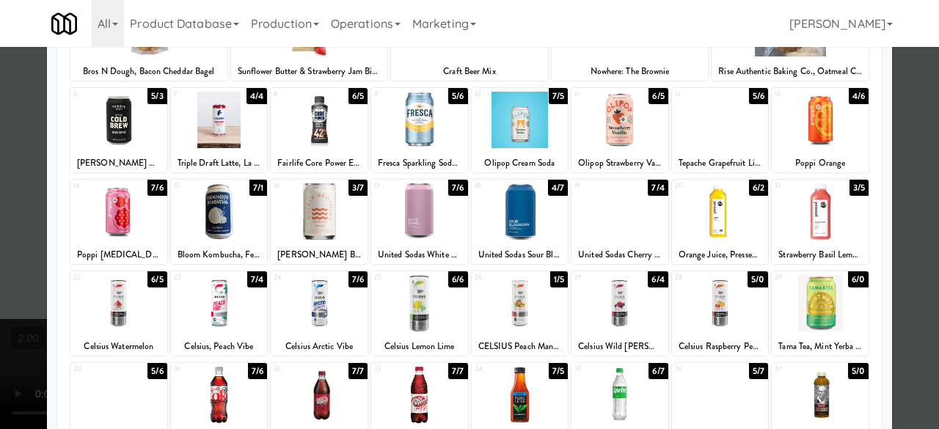
scroll to position [291, 0]
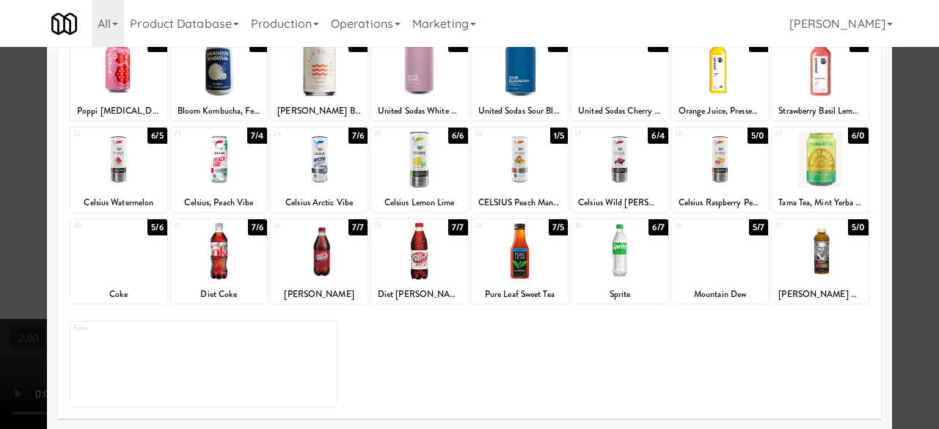
click at [616, 260] on div at bounding box center [620, 251] width 97 height 57
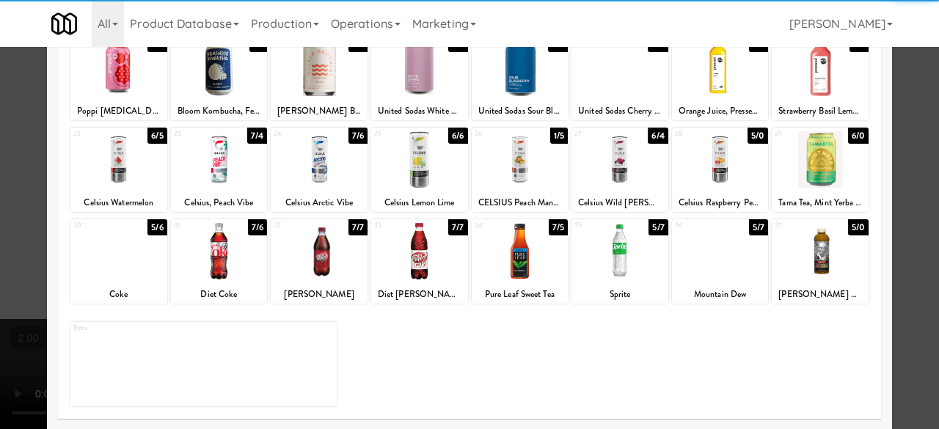
click at [899, 182] on div at bounding box center [469, 214] width 939 height 429
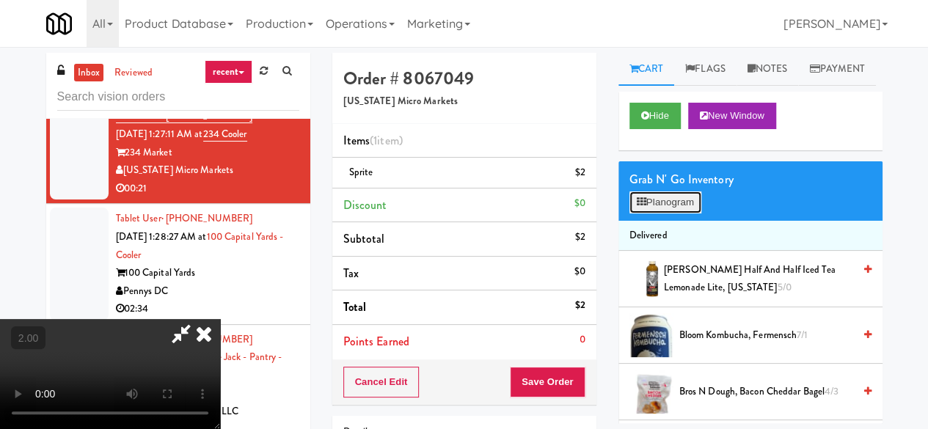
click at [649, 214] on button "Planogram" at bounding box center [666, 203] width 72 height 22
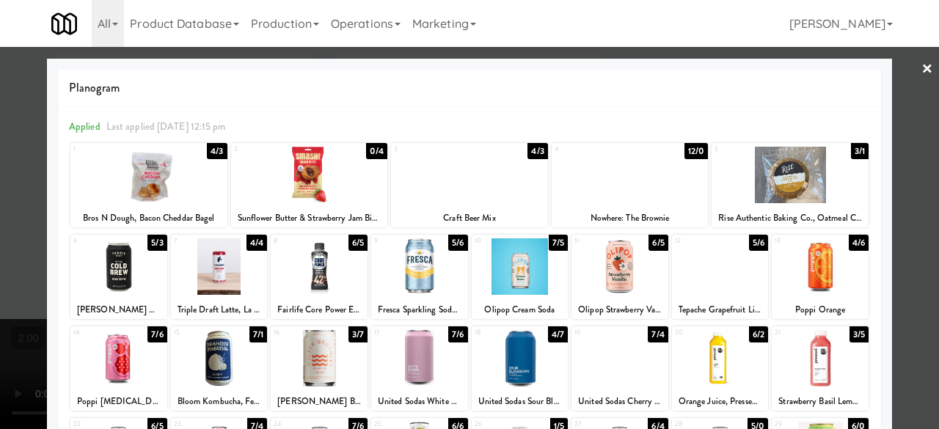
click at [891, 243] on div at bounding box center [469, 214] width 939 height 429
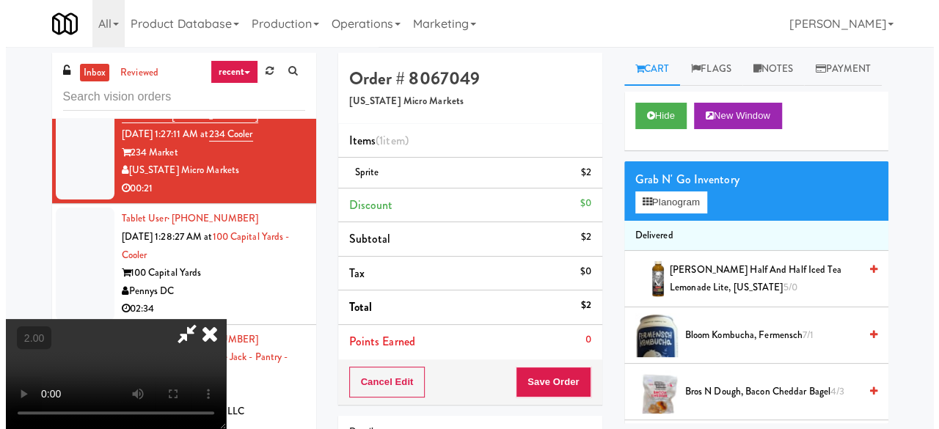
scroll to position [30, 0]
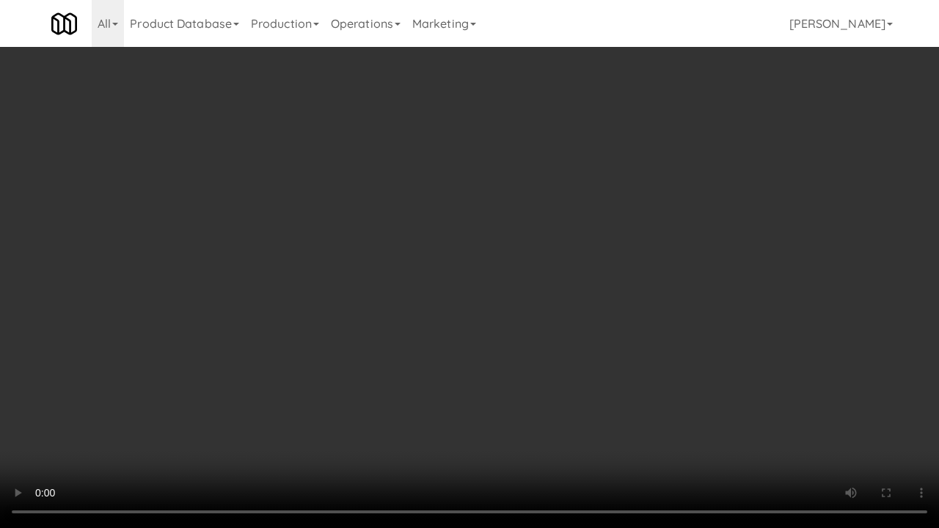
click at [548, 398] on video at bounding box center [469, 264] width 939 height 528
click at [505, 321] on video at bounding box center [469, 264] width 939 height 528
click at [484, 310] on video at bounding box center [469, 264] width 939 height 528
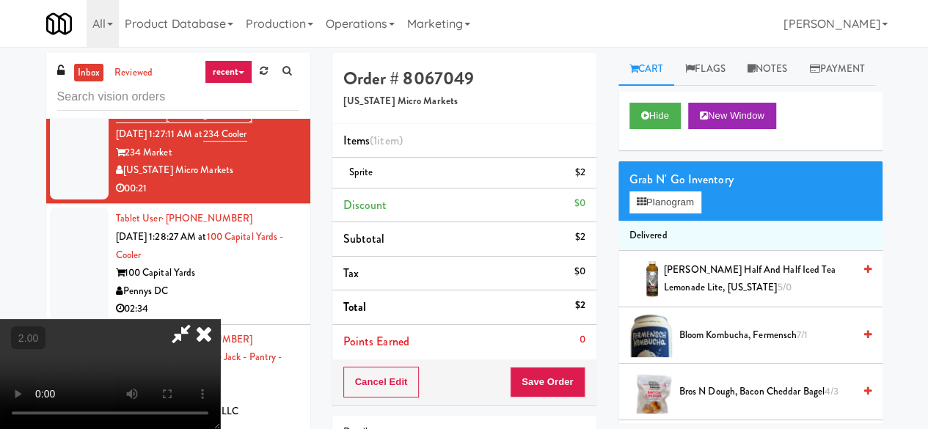
click at [658, 221] on div "Grab N' Go Inventory Planogram" at bounding box center [751, 190] width 264 height 59
click at [660, 214] on button "Planogram" at bounding box center [666, 203] width 72 height 22
click at [0, 0] on div at bounding box center [0, 0] width 0 height 0
click at [659, 214] on button "Planogram" at bounding box center [666, 203] width 72 height 22
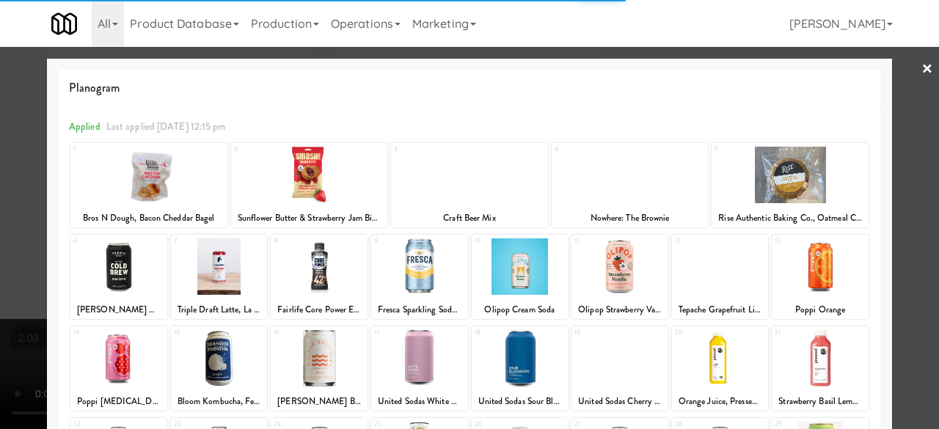
scroll to position [73, 0]
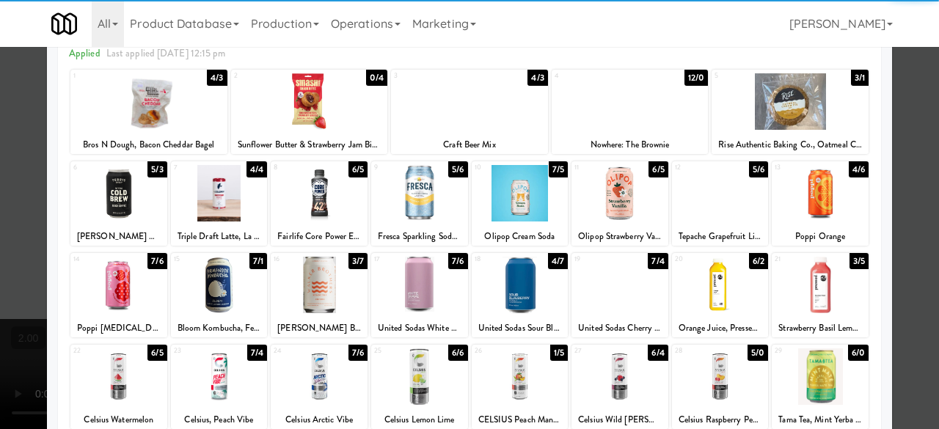
drag, startPoint x: 422, startPoint y: 292, endPoint x: 505, endPoint y: 310, distance: 84.9
click at [421, 293] on div at bounding box center [419, 285] width 97 height 57
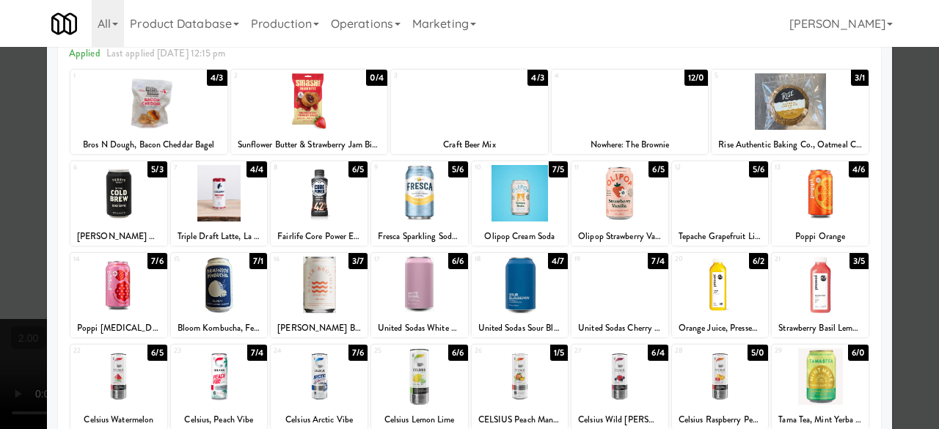
click at [627, 291] on div at bounding box center [620, 285] width 97 height 57
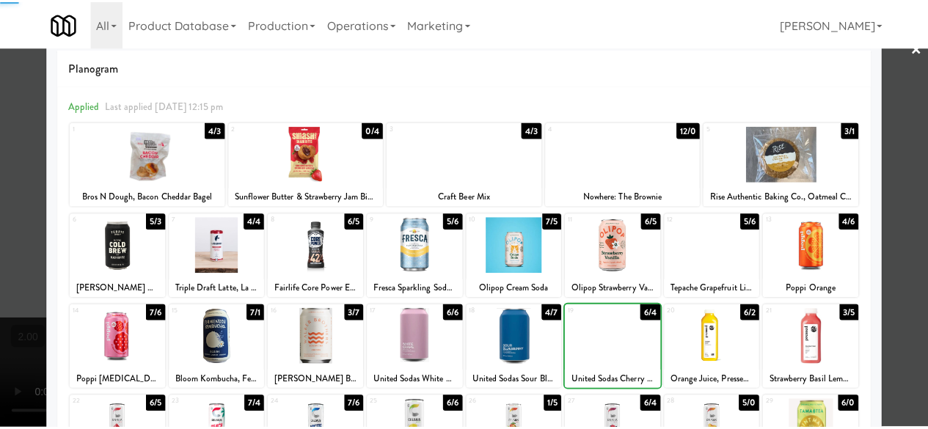
scroll to position [0, 0]
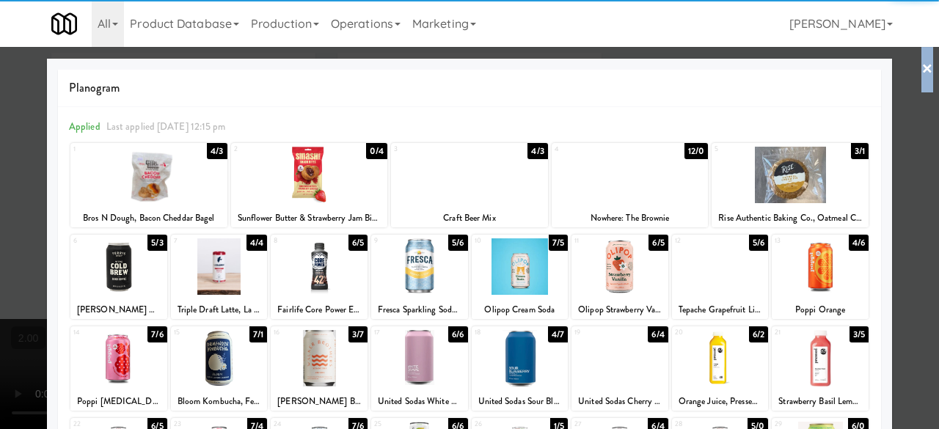
click at [922, 80] on div "× Planogram Applied Last applied [DATE] 12:15 pm 1 4/3 Bros N Dough, Bacon Ched…" at bounding box center [469, 214] width 939 height 429
click at [922, 80] on link "×" at bounding box center [928, 70] width 12 height 46
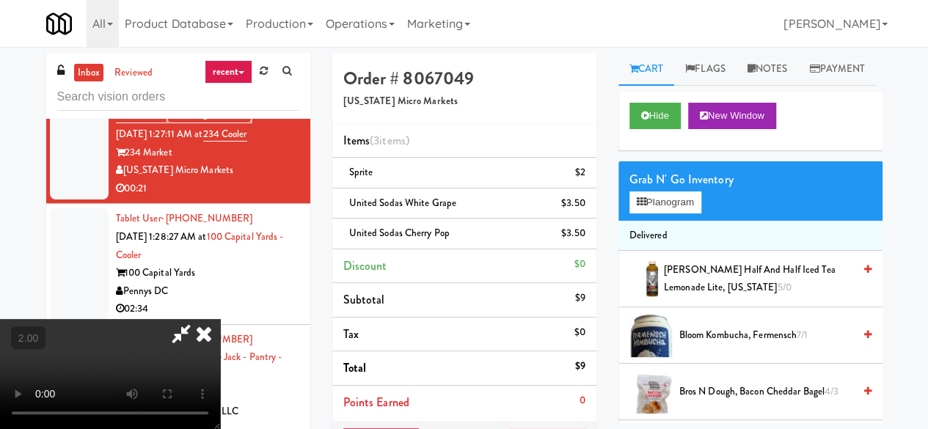
click at [198, 319] on icon at bounding box center [181, 333] width 34 height 29
click at [415, 243] on li "United Sodas Cherry Pop $3.50" at bounding box center [464, 234] width 264 height 31
copy span "United Sodas Cherry Pop"
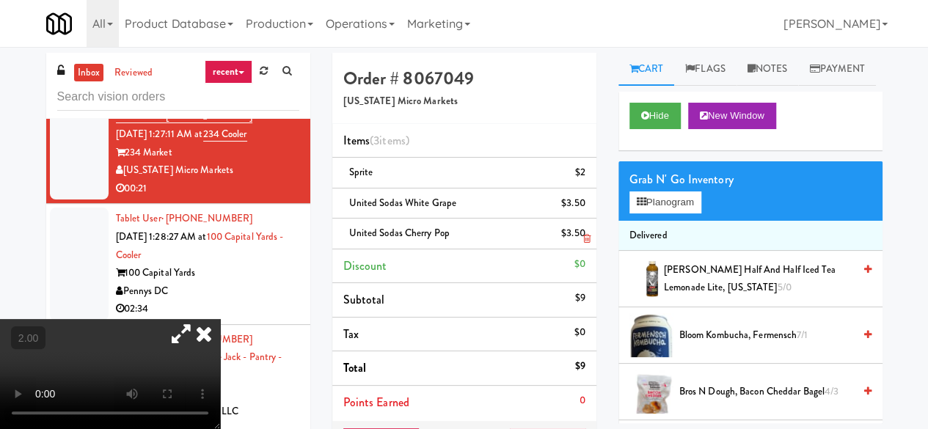
click at [584, 236] on icon at bounding box center [586, 239] width 7 height 10
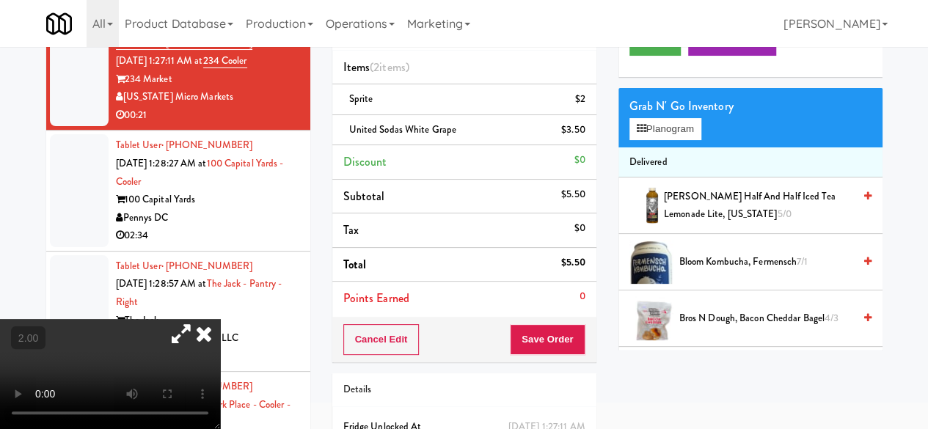
scroll to position [54, 0]
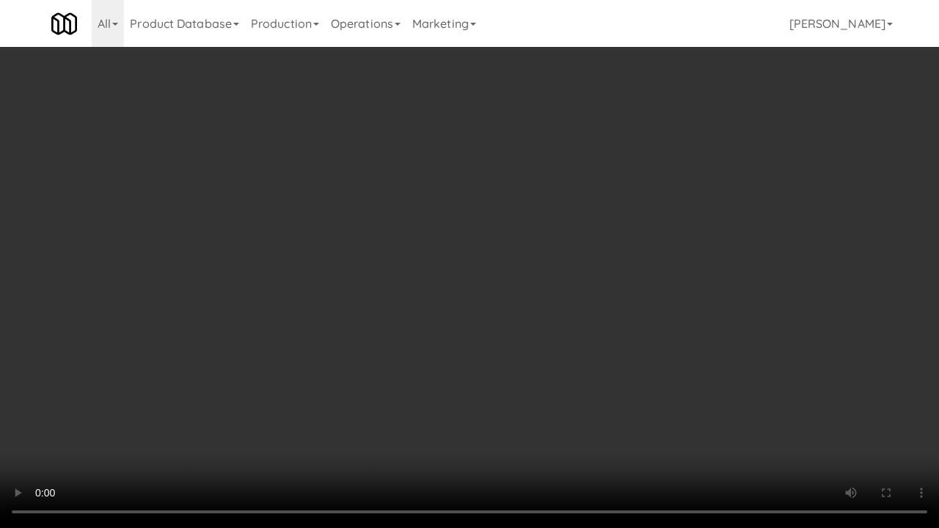
click at [466, 400] on video at bounding box center [469, 264] width 939 height 528
click at [512, 399] on video at bounding box center [469, 264] width 939 height 528
click at [586, 327] on video at bounding box center [469, 264] width 939 height 528
click at [665, 321] on video at bounding box center [469, 264] width 939 height 528
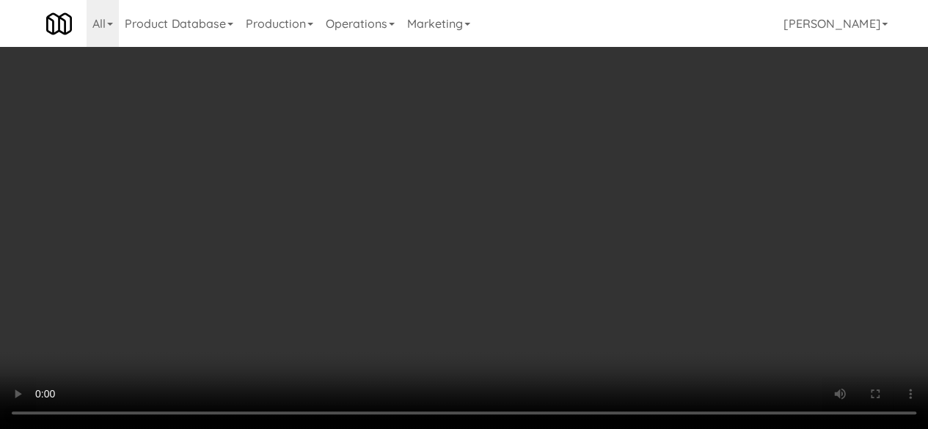
click at [572, 381] on div "Order # 8067049 [US_STATE] Micro Markets Items (2 items ) Sprite $2 United Soda…" at bounding box center [464, 265] width 286 height 533
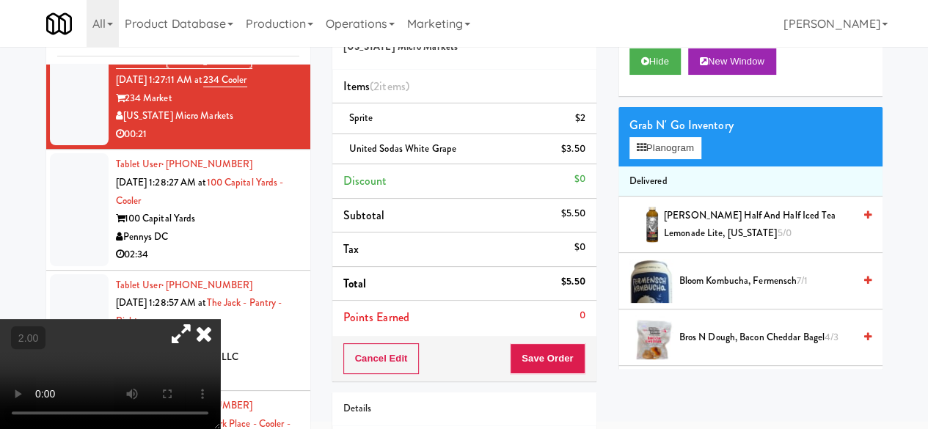
drag, startPoint x: 572, startPoint y: 381, endPoint x: 572, endPoint y: 366, distance: 14.7
click at [572, 381] on div "Order # 8067049 [US_STATE] Micro Markets Items (2 items ) Sprite $2 United Soda…" at bounding box center [464, 265] width 286 height 533
click at [572, 364] on button "Save Order" at bounding box center [547, 358] width 75 height 31
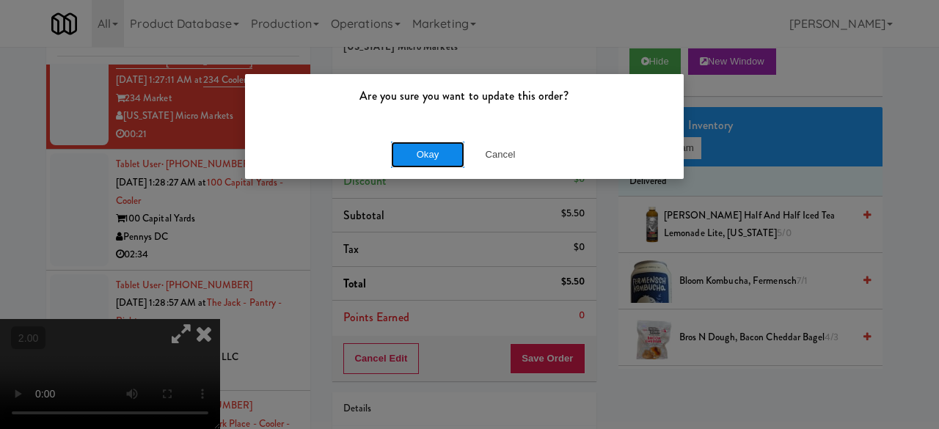
click at [444, 161] on button "Okay" at bounding box center [427, 155] width 73 height 26
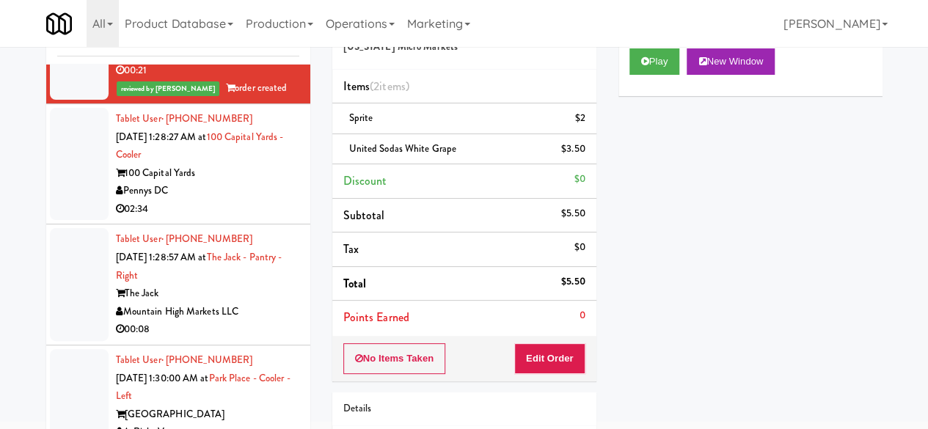
scroll to position [1541, 0]
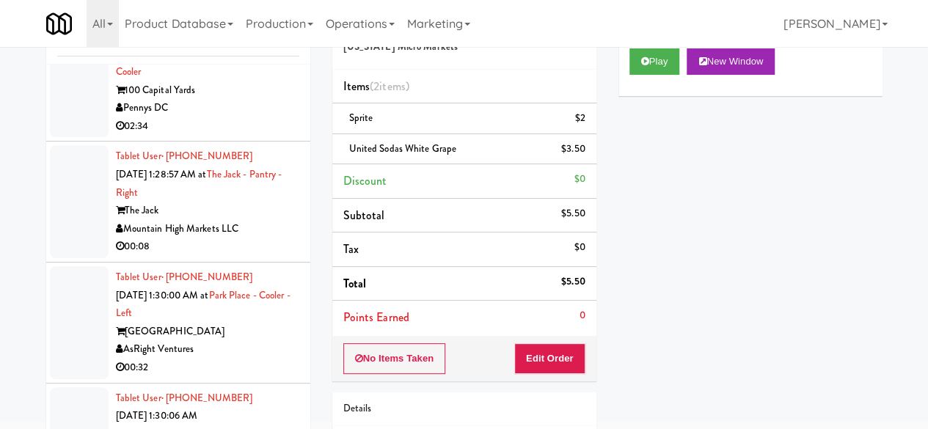
click at [242, 136] on div "02:34" at bounding box center [207, 126] width 183 height 18
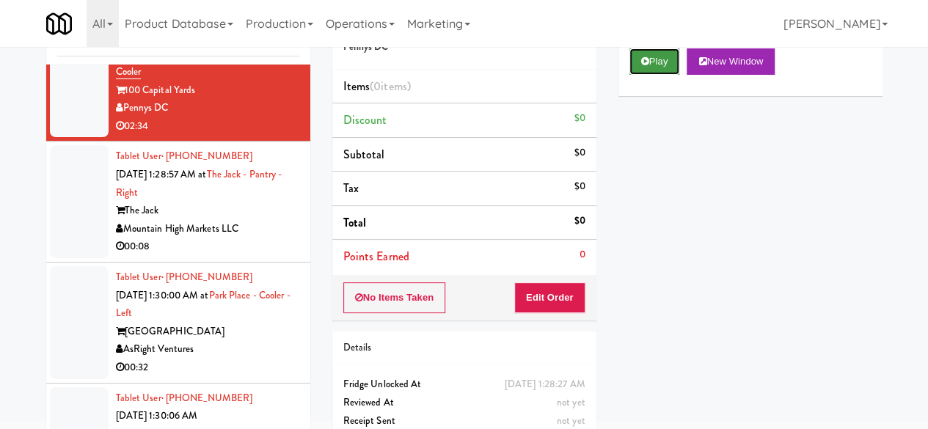
click at [669, 75] on button "Play" at bounding box center [655, 61] width 51 height 26
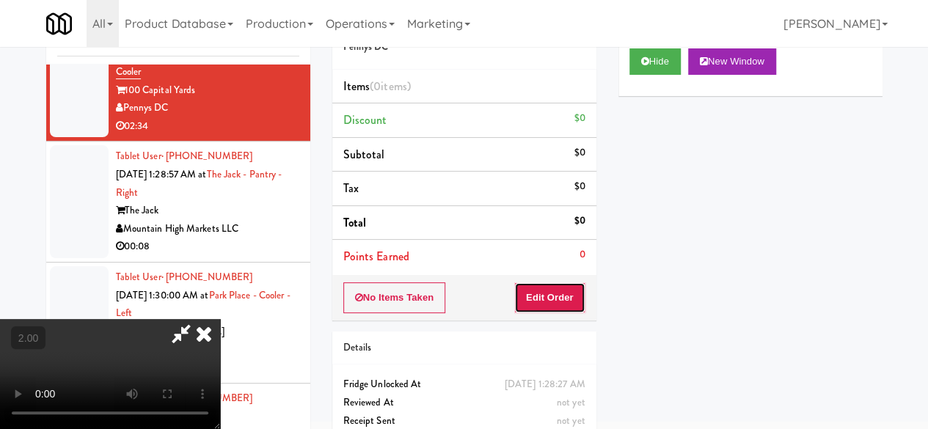
click at [556, 285] on button "Edit Order" at bounding box center [549, 298] width 71 height 31
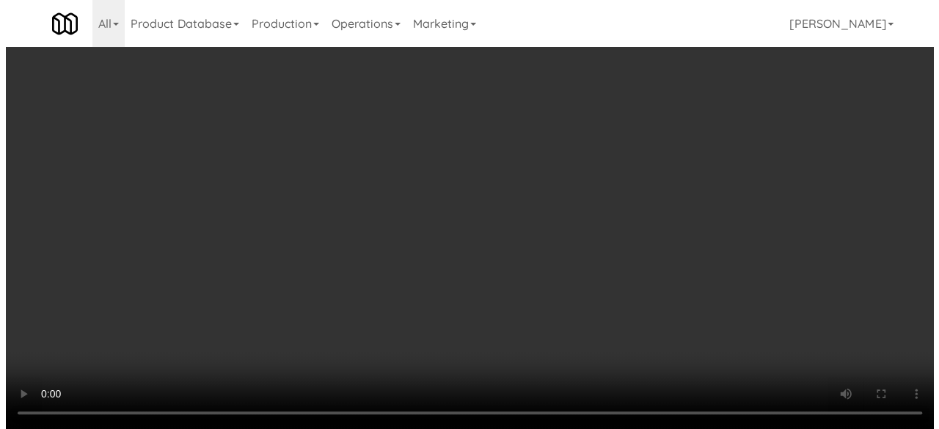
scroll to position [30, 0]
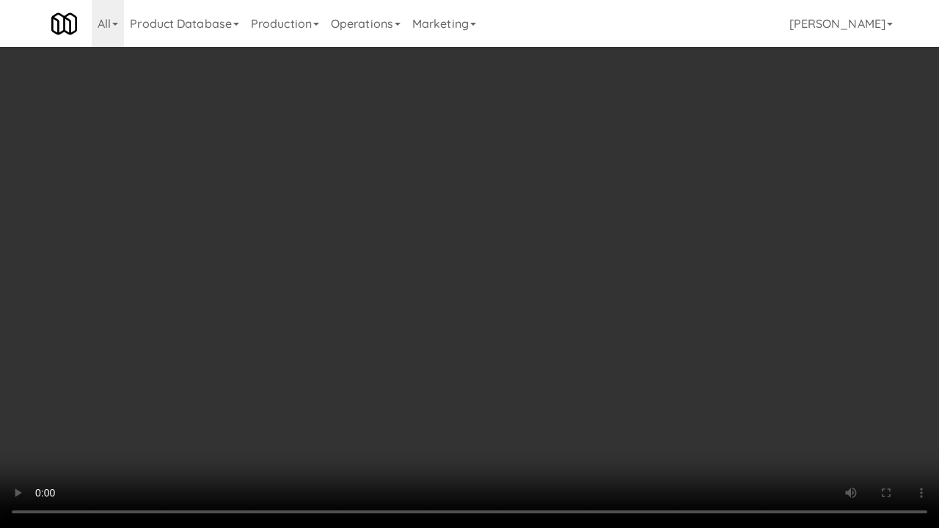
click at [619, 270] on video at bounding box center [469, 264] width 939 height 528
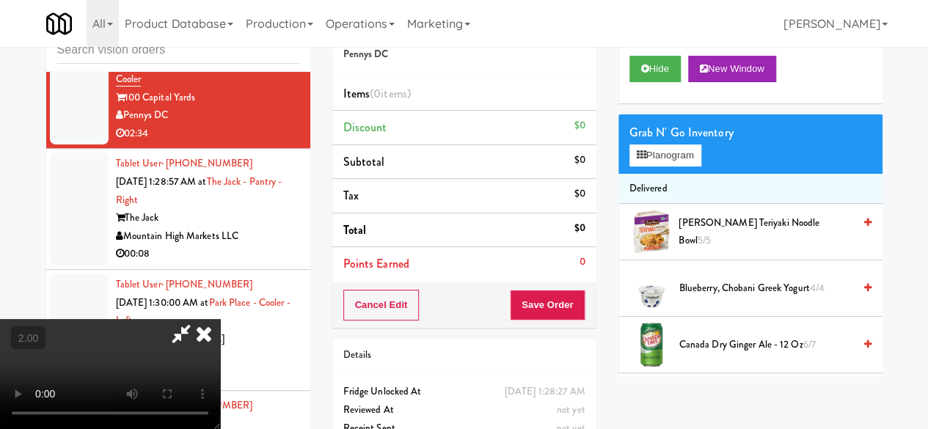
click at [652, 174] on div "Grab N' Go Inventory Planogram" at bounding box center [751, 143] width 264 height 59
click at [653, 167] on button "Planogram" at bounding box center [666, 156] width 72 height 22
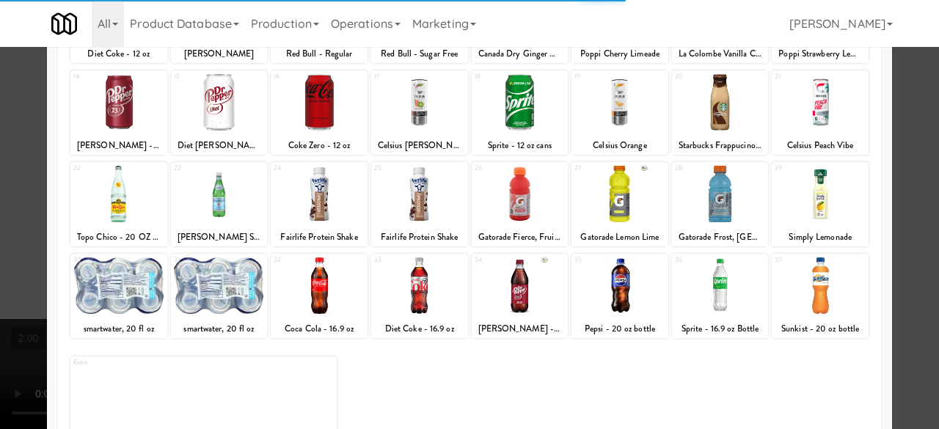
scroll to position [291, 0]
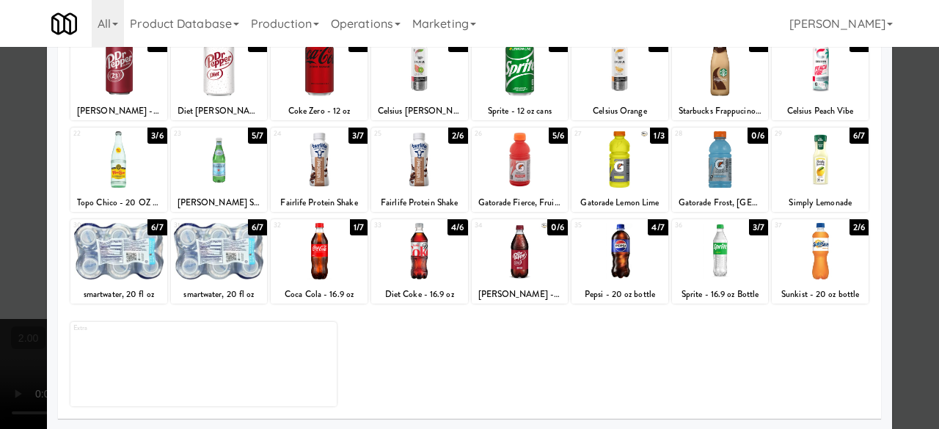
click at [531, 167] on div at bounding box center [520, 159] width 97 height 57
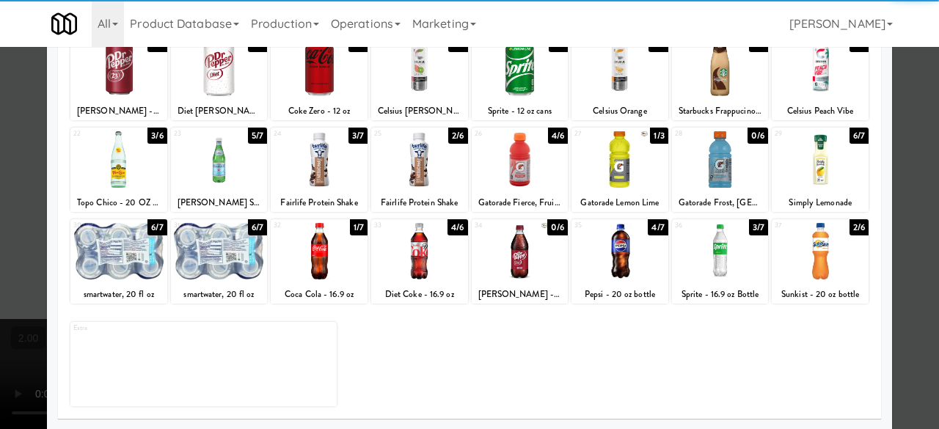
click at [818, 262] on div at bounding box center [820, 251] width 97 height 57
click at [594, 277] on div at bounding box center [620, 251] width 97 height 57
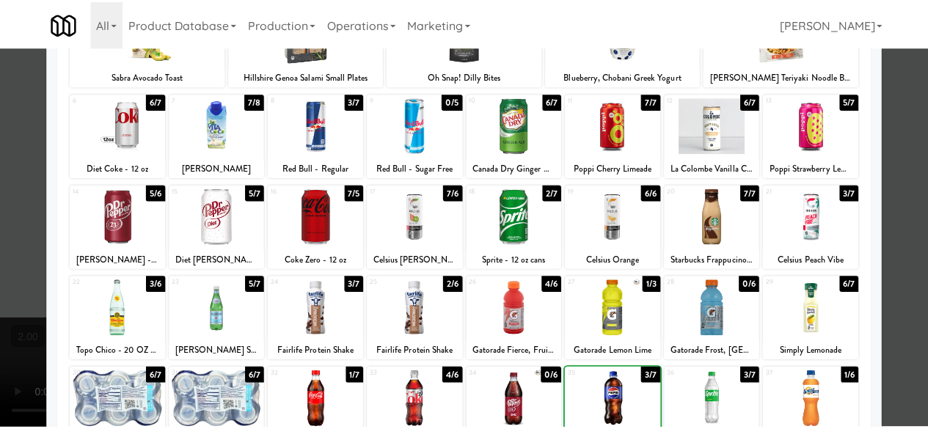
scroll to position [0, 0]
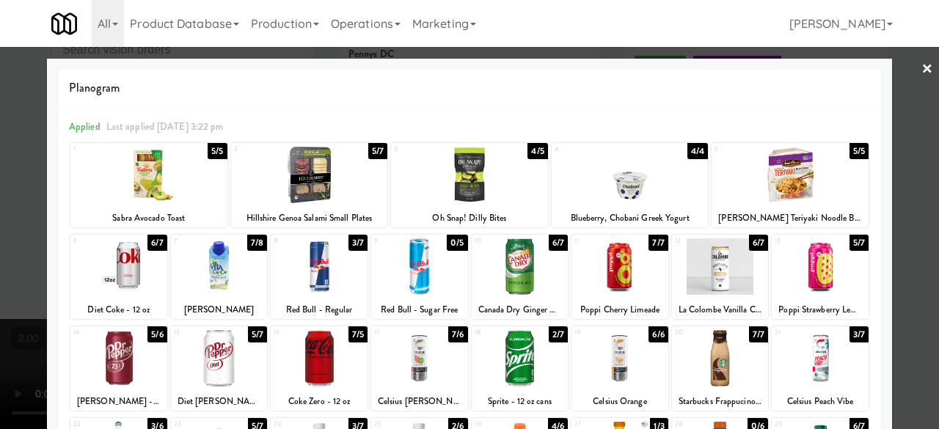
click at [528, 266] on div at bounding box center [520, 267] width 97 height 57
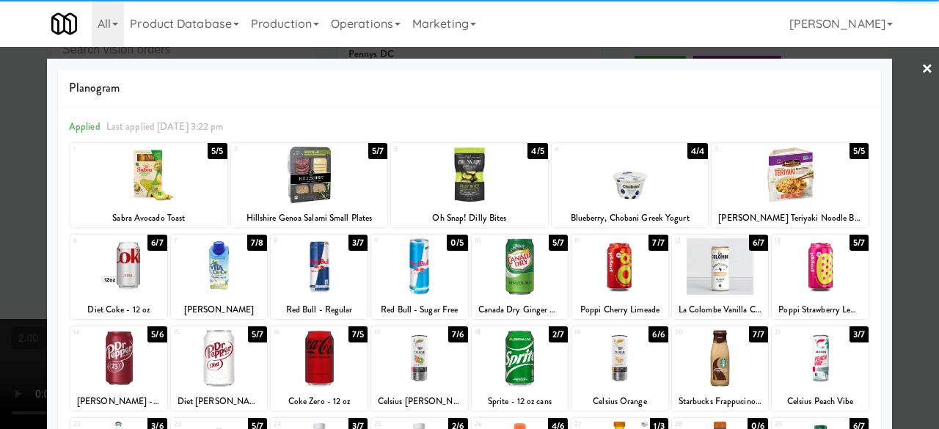
click at [922, 62] on link "×" at bounding box center [928, 70] width 12 height 46
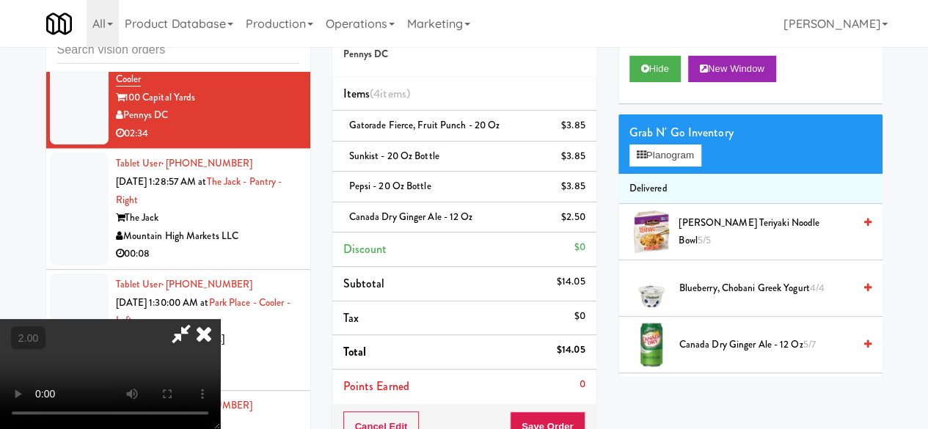
click at [198, 319] on icon at bounding box center [181, 333] width 34 height 29
click at [220, 319] on icon at bounding box center [204, 333] width 32 height 29
click at [314, 95] on div "inbox reviewed recent all unclear take inventory issue suspicious failed recent…" at bounding box center [178, 264] width 286 height 517
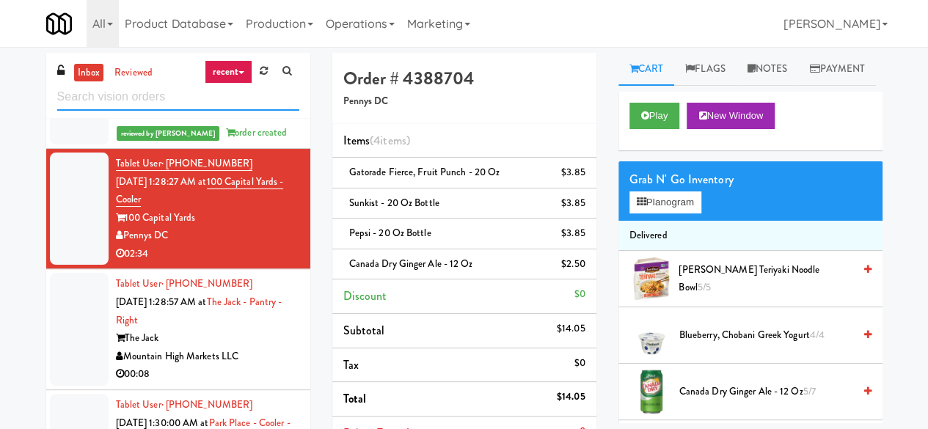
click at [236, 92] on input "text" at bounding box center [178, 97] width 242 height 27
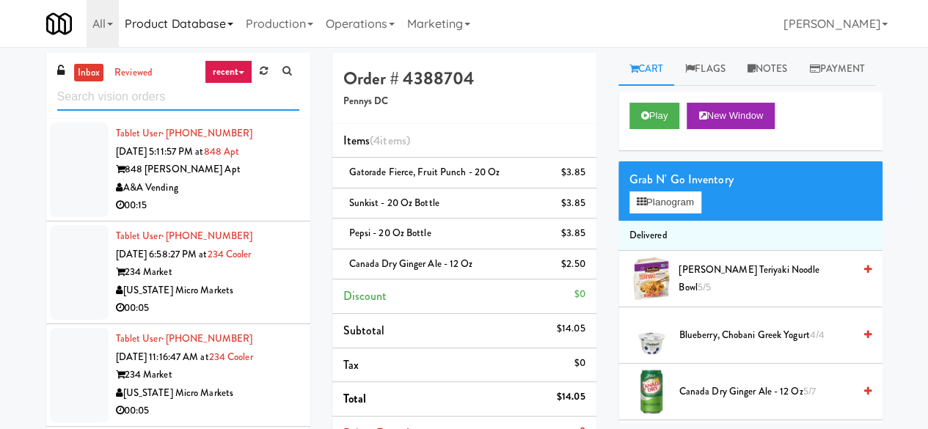
scroll to position [756, 0]
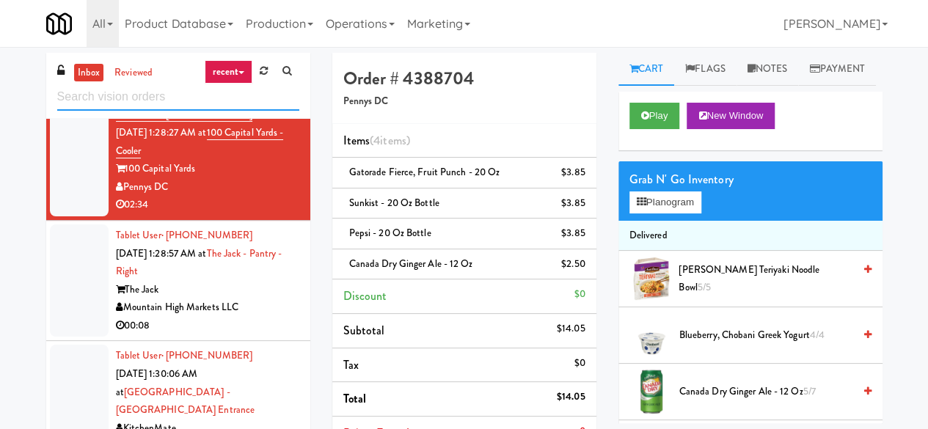
click at [188, 102] on input "text" at bounding box center [178, 97] width 242 height 27
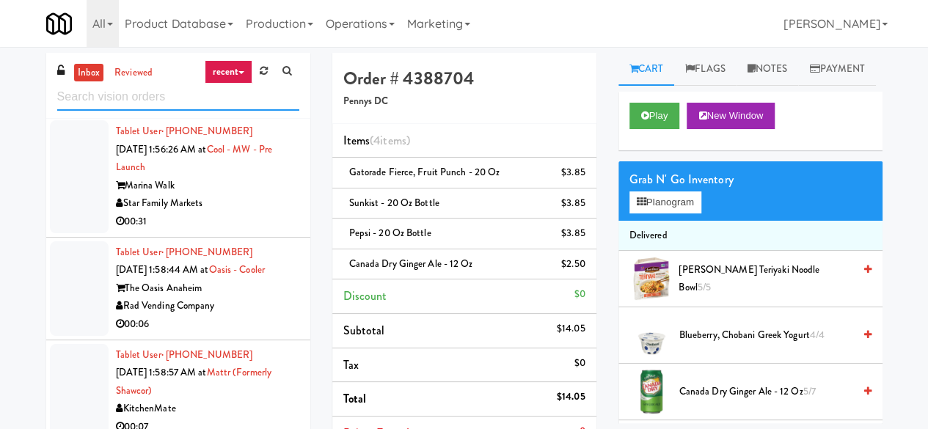
scroll to position [3186, 0]
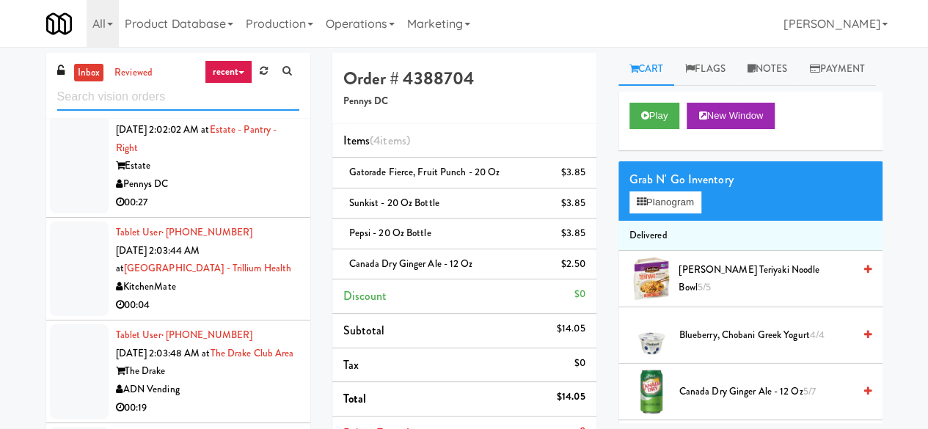
click at [175, 106] on input "text" at bounding box center [178, 97] width 242 height 27
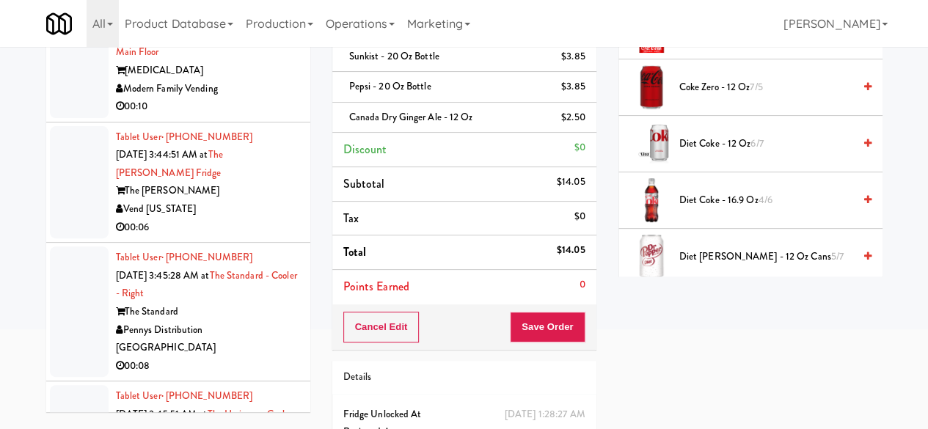
scroll to position [18996, 0]
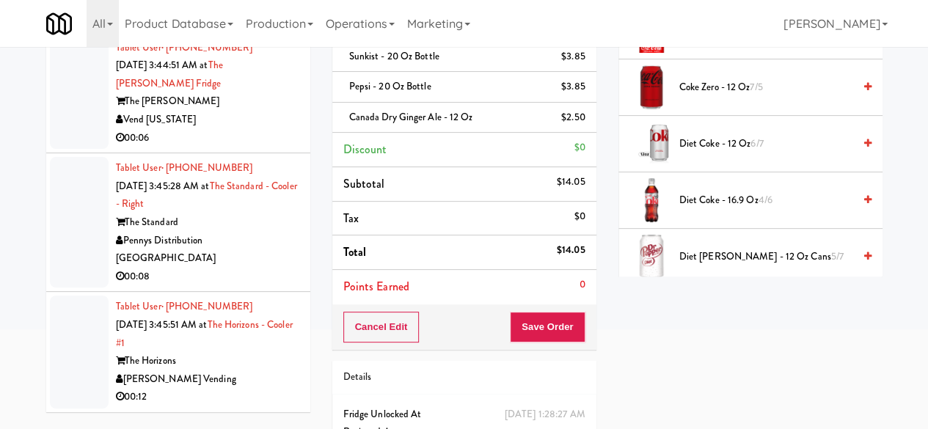
click at [269, 274] on div "00:08" at bounding box center [207, 277] width 183 height 18
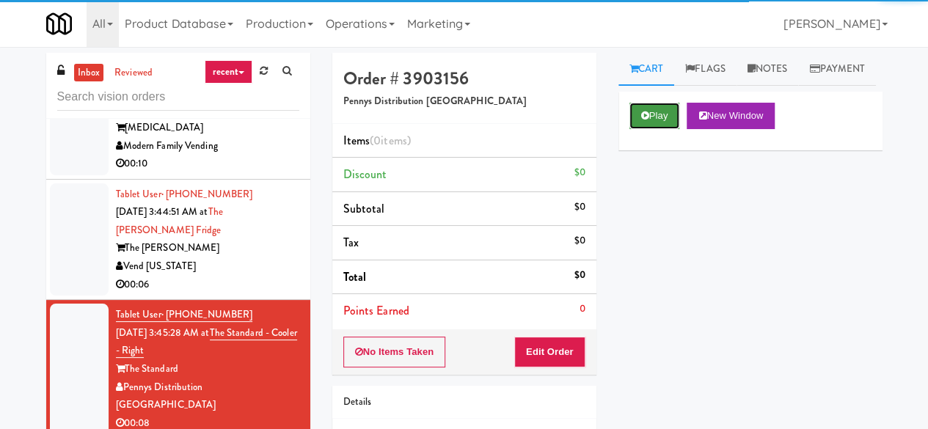
click at [652, 129] on button "Play" at bounding box center [655, 116] width 51 height 26
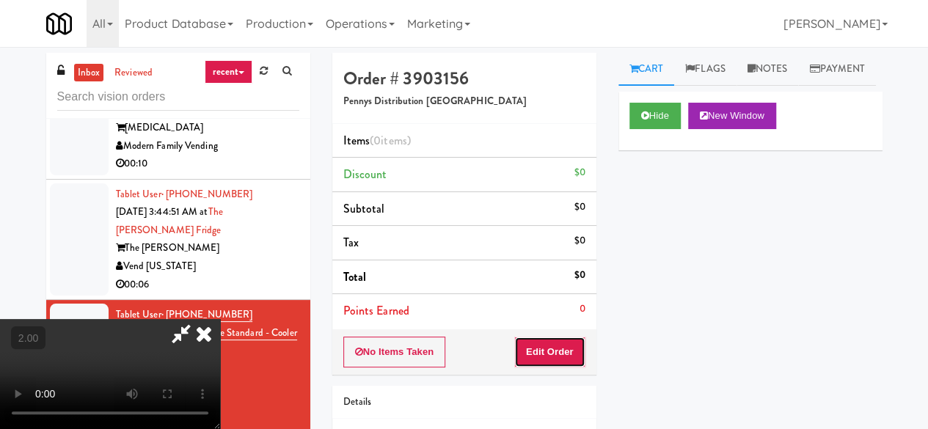
click at [553, 346] on button "Edit Order" at bounding box center [549, 352] width 71 height 31
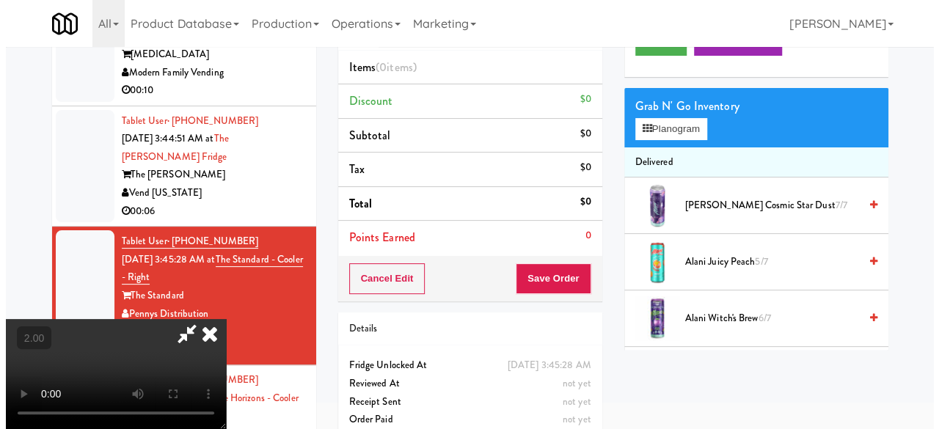
scroll to position [47, 0]
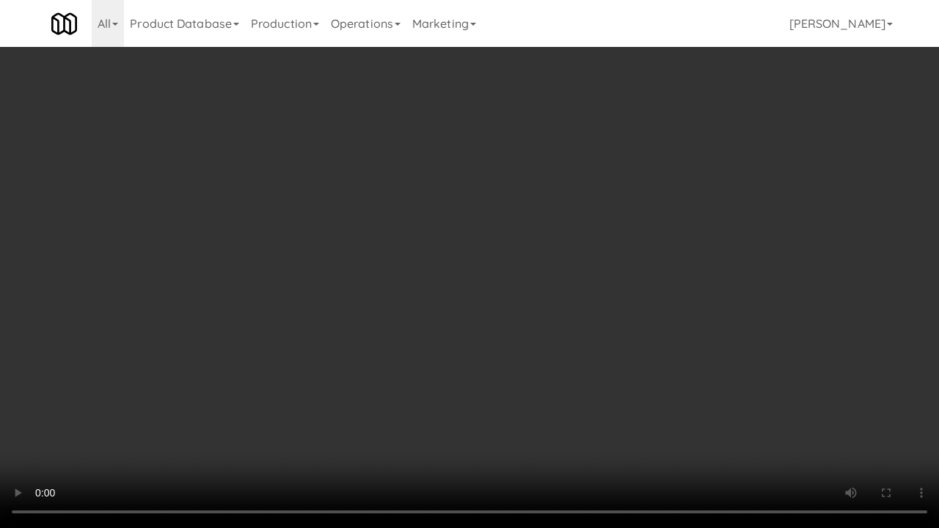
click at [294, 429] on video at bounding box center [469, 264] width 939 height 528
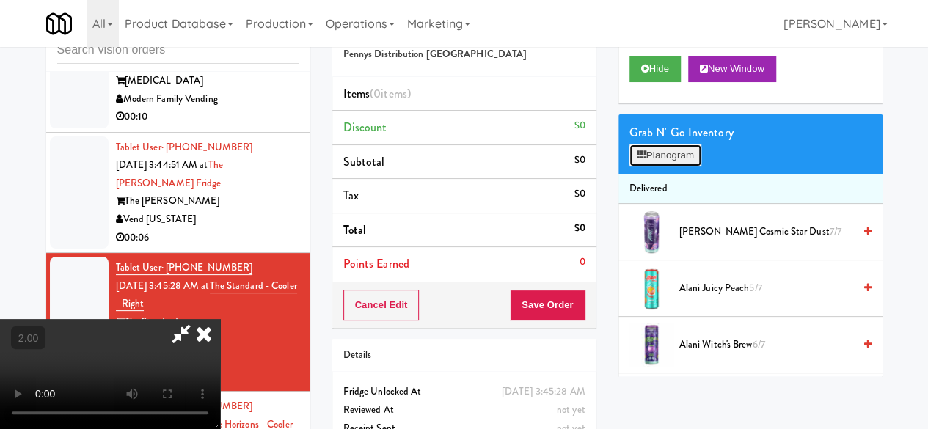
click at [677, 167] on button "Planogram" at bounding box center [666, 156] width 72 height 22
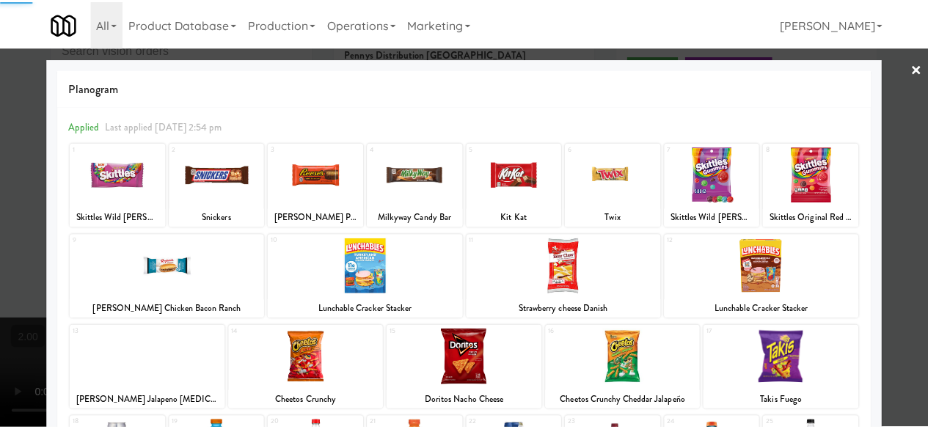
scroll to position [291, 0]
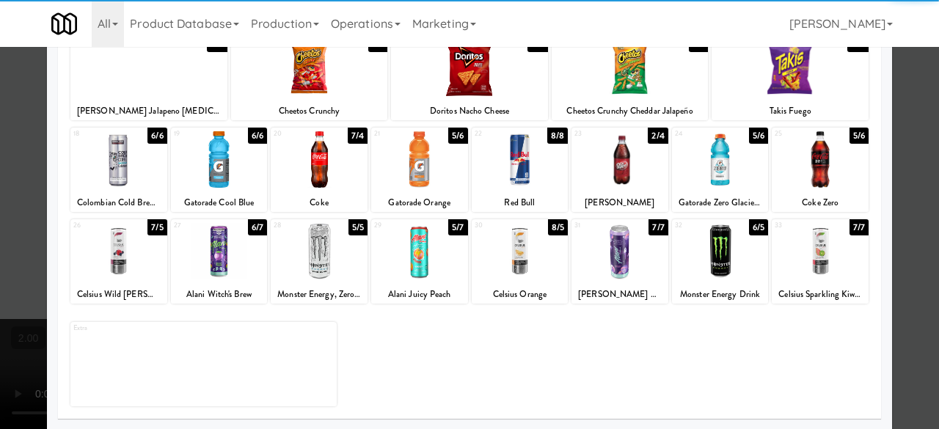
click at [495, 165] on div at bounding box center [520, 159] width 97 height 57
click at [895, 109] on div at bounding box center [469, 214] width 939 height 429
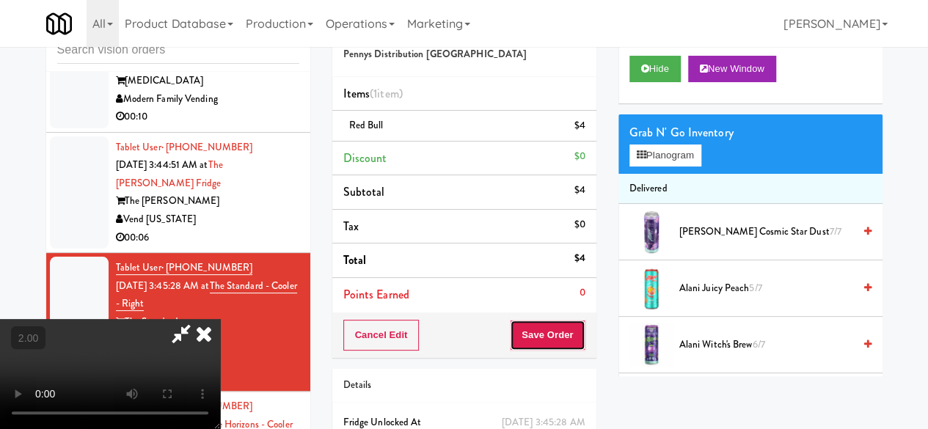
click at [561, 336] on button "Save Order" at bounding box center [547, 335] width 75 height 31
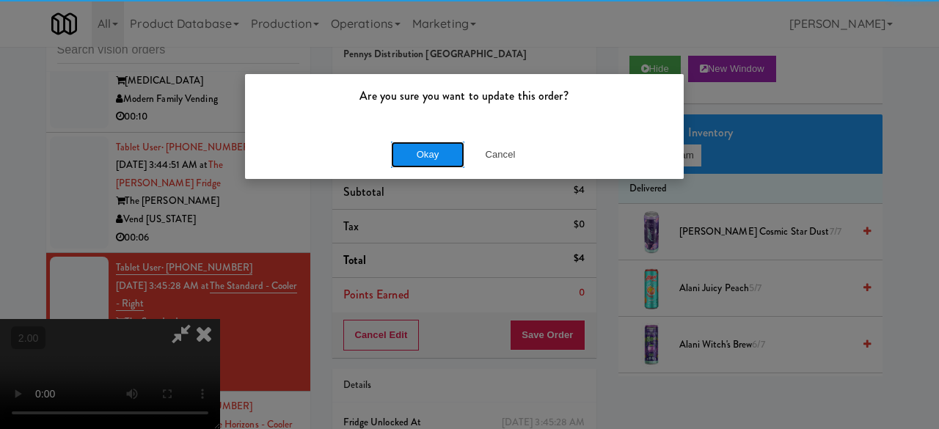
click at [432, 156] on button "Okay" at bounding box center [427, 155] width 73 height 26
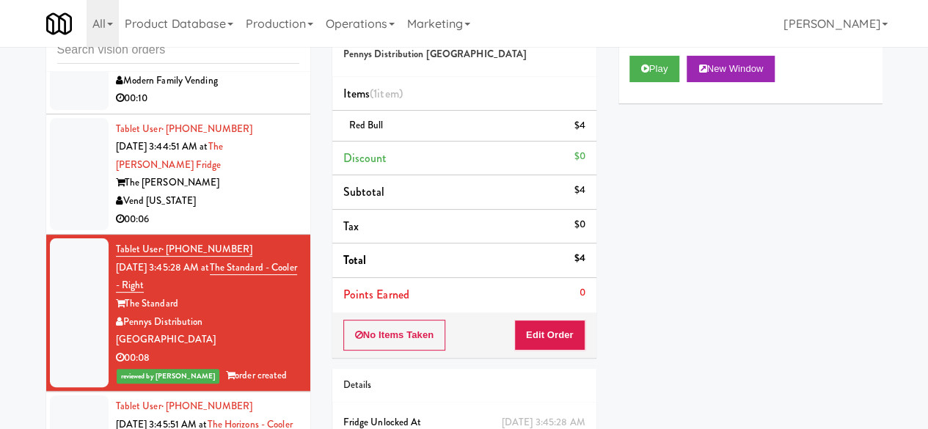
scroll to position [19013, 0]
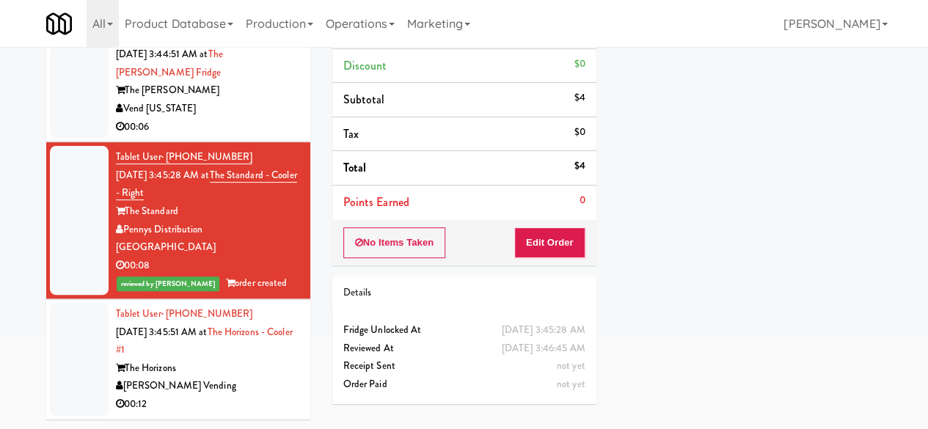
click at [242, 380] on div "[PERSON_NAME] Vending" at bounding box center [207, 386] width 183 height 18
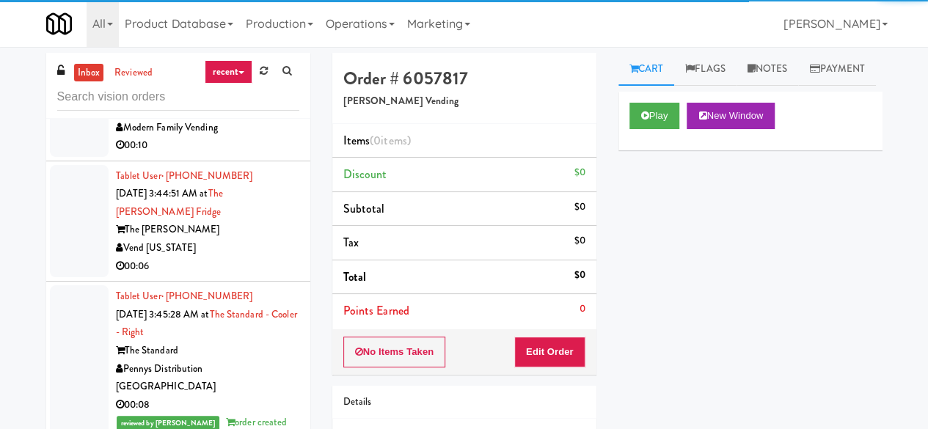
click at [217, 258] on div "Vend [US_STATE]" at bounding box center [207, 248] width 183 height 18
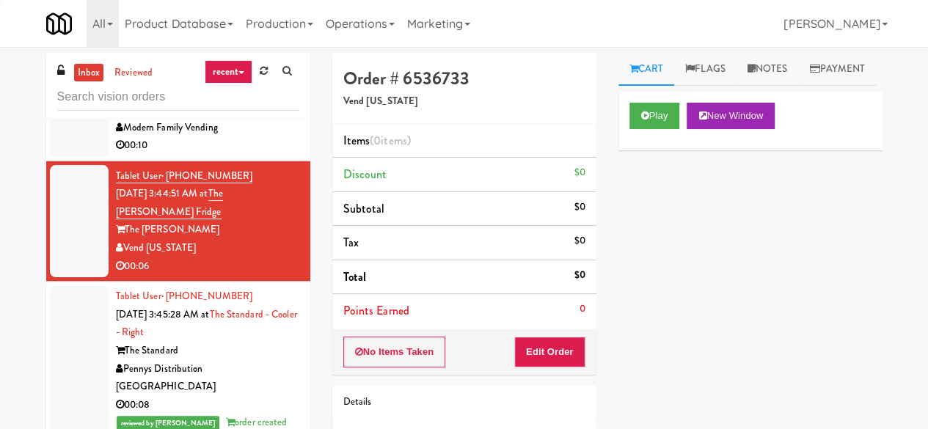
scroll to position [18940, 0]
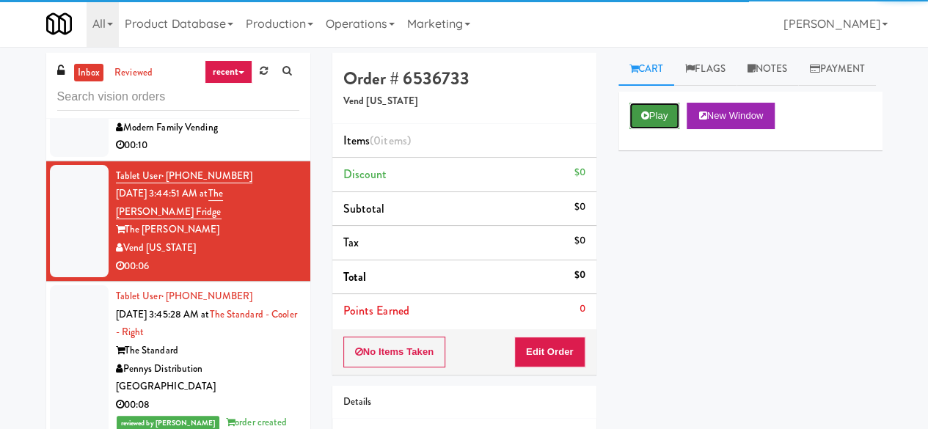
click at [657, 129] on button "Play" at bounding box center [655, 116] width 51 height 26
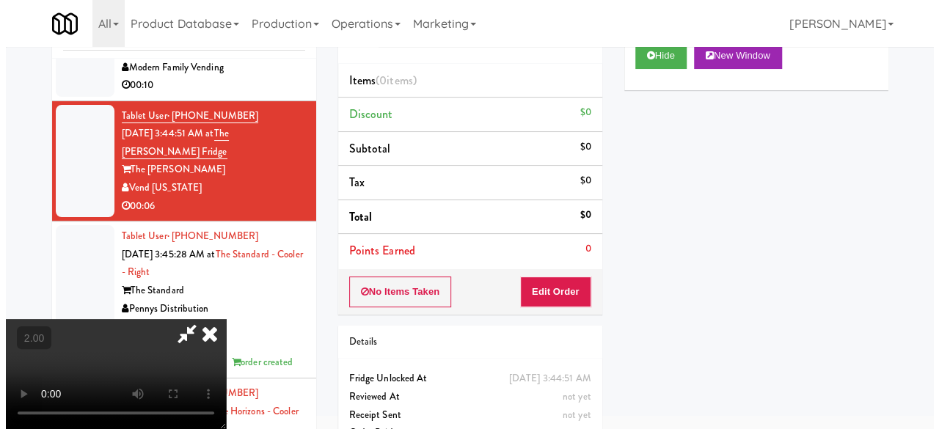
scroll to position [0, 0]
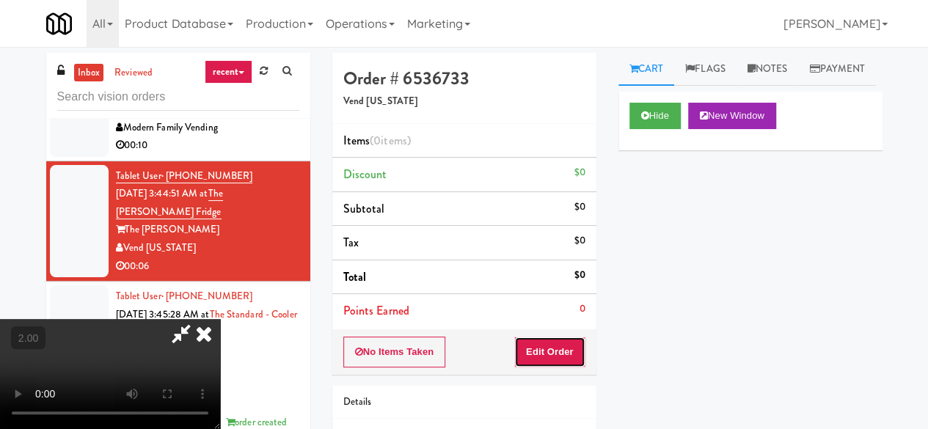
click at [569, 353] on button "Edit Order" at bounding box center [549, 352] width 71 height 31
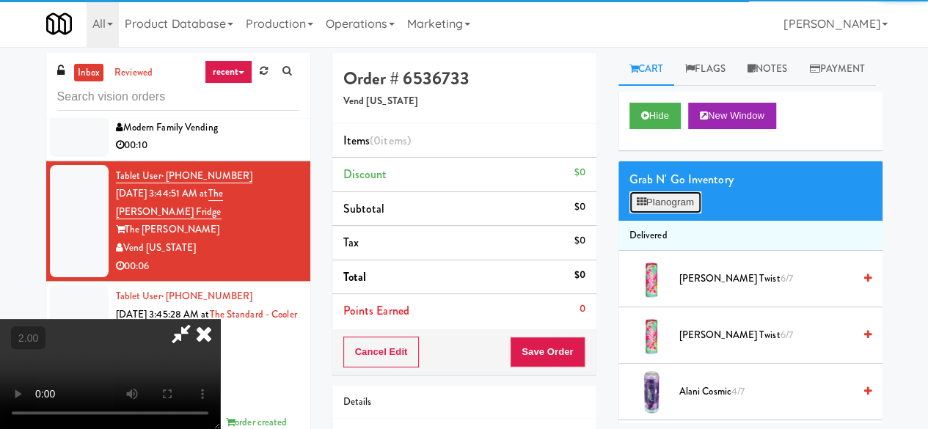
click at [655, 214] on button "Planogram" at bounding box center [666, 203] width 72 height 22
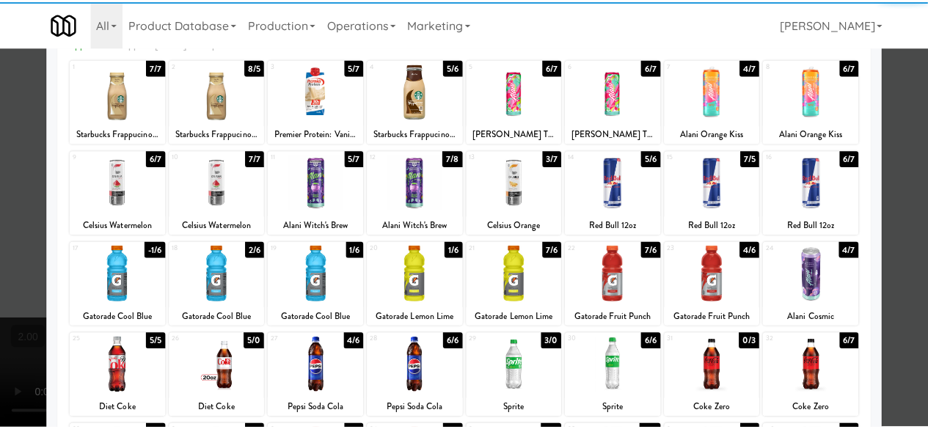
scroll to position [147, 0]
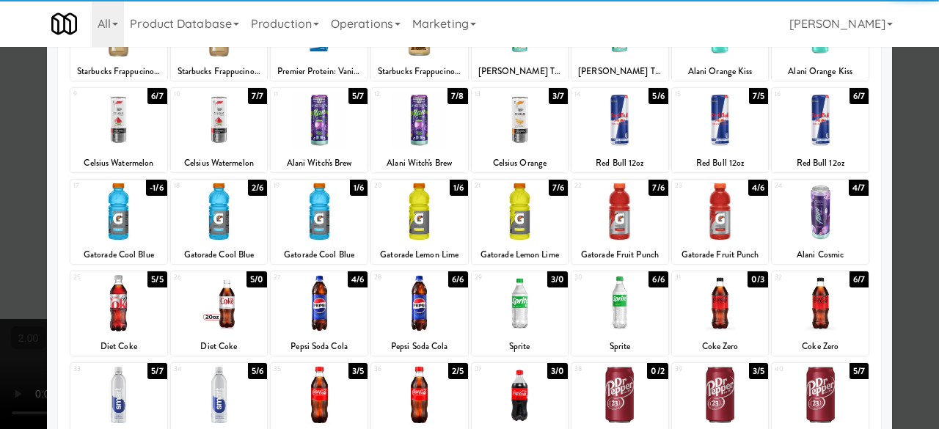
click at [616, 228] on div at bounding box center [620, 211] width 97 height 57
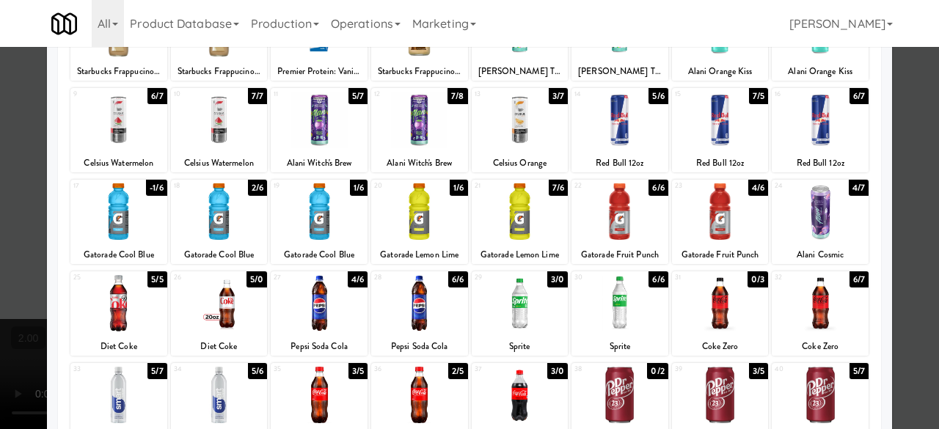
drag, startPoint x: 918, startPoint y: 162, endPoint x: 838, endPoint y: 181, distance: 82.2
click at [918, 161] on div at bounding box center [469, 214] width 939 height 429
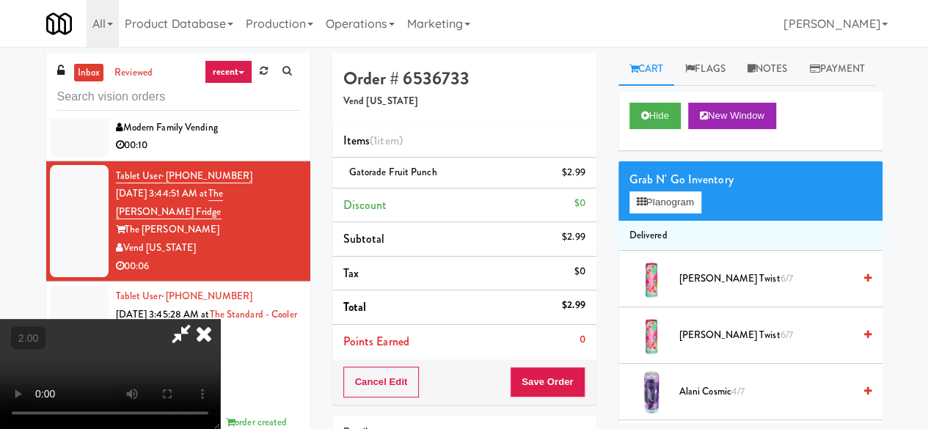
click at [570, 368] on div "Cancel Edit Save Order" at bounding box center [464, 383] width 264 height 46
click at [570, 369] on button "Save Order" at bounding box center [547, 382] width 75 height 31
click at [571, 382] on button "Save Order" at bounding box center [547, 382] width 75 height 31
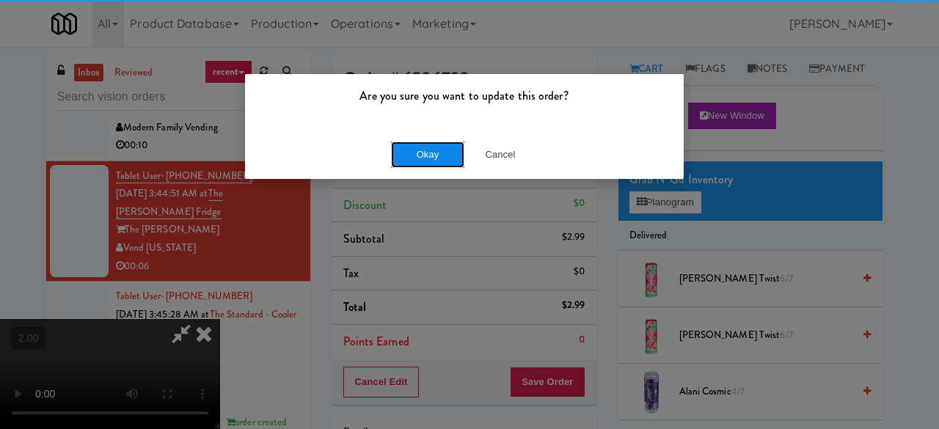
click at [411, 150] on button "Okay" at bounding box center [427, 155] width 73 height 26
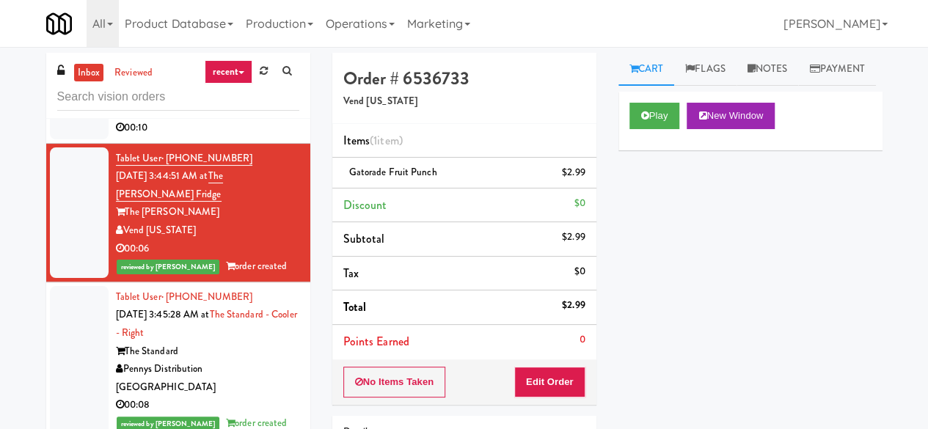
click at [273, 253] on li "Tablet User · (720) 819-0534 [DATE] 3:44:51 AM at The [PERSON_NAME] Fridge The …" at bounding box center [178, 213] width 264 height 139
click at [262, 120] on div "Modern Family Vending" at bounding box center [207, 110] width 183 height 18
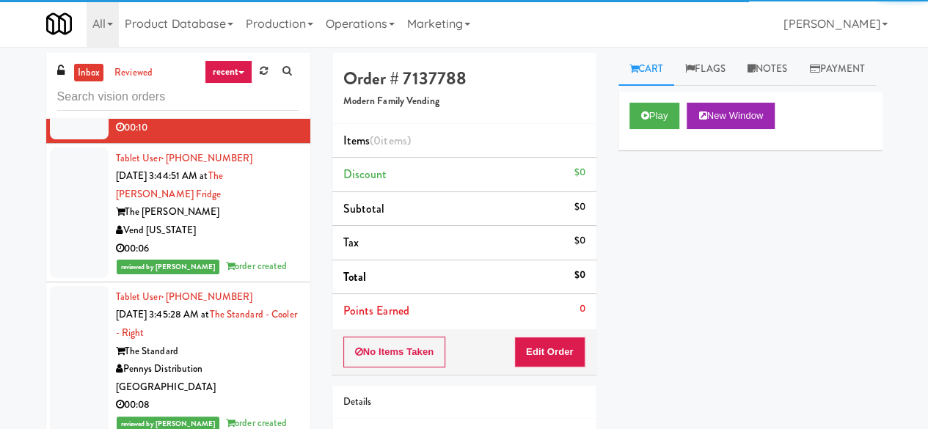
scroll to position [18720, 0]
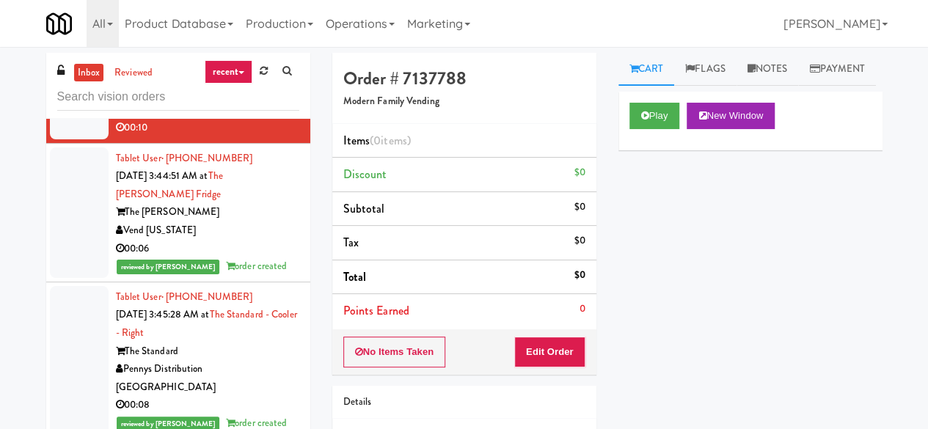
click at [663, 150] on div "Play New Window" at bounding box center [751, 121] width 264 height 59
click at [660, 129] on button "Play" at bounding box center [655, 116] width 51 height 26
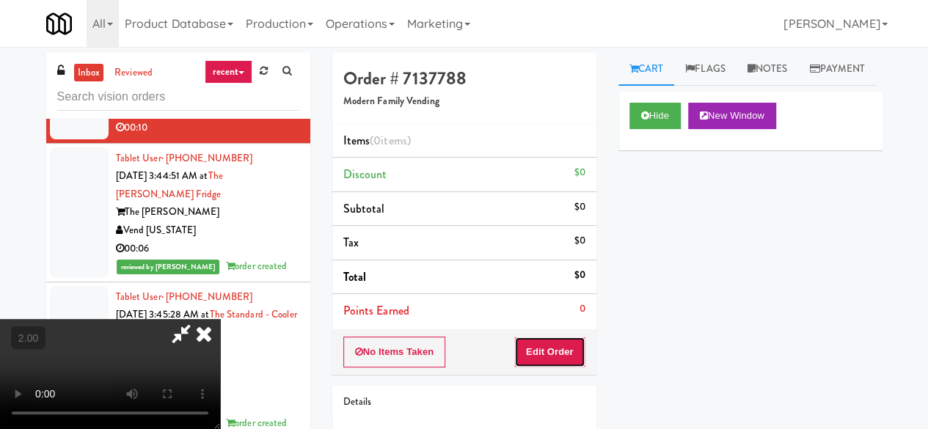
click at [569, 347] on button "Edit Order" at bounding box center [549, 352] width 71 height 31
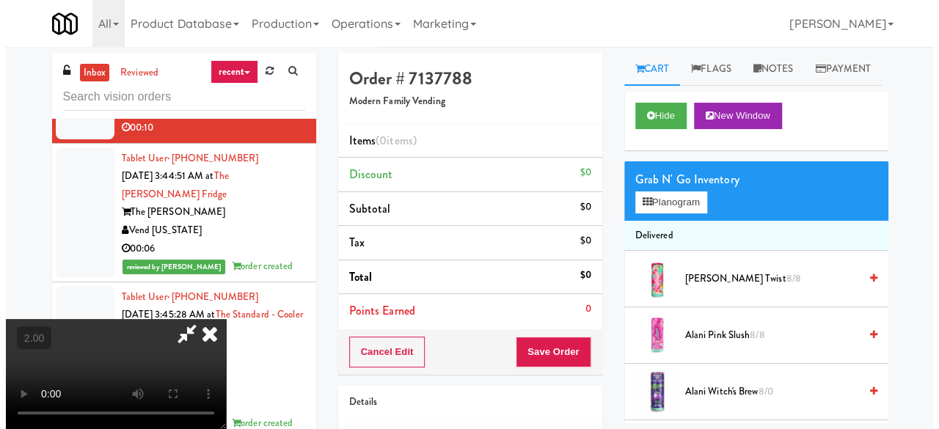
scroll to position [30, 0]
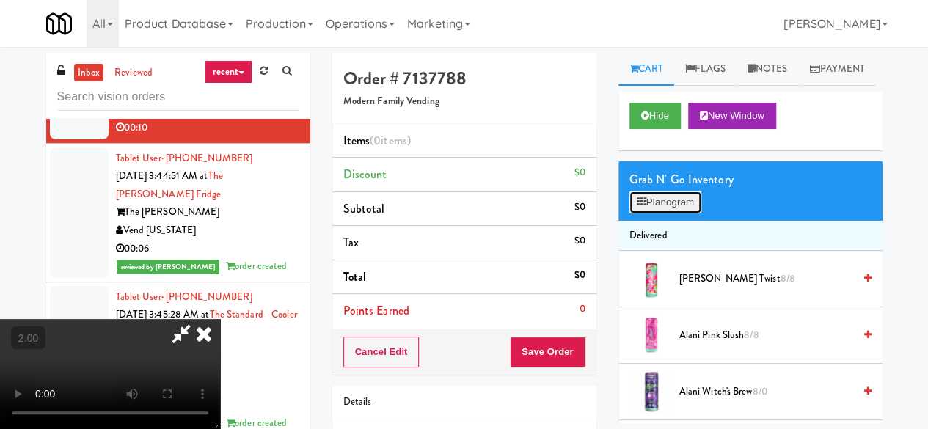
click at [685, 214] on button "Planogram" at bounding box center [666, 203] width 72 height 22
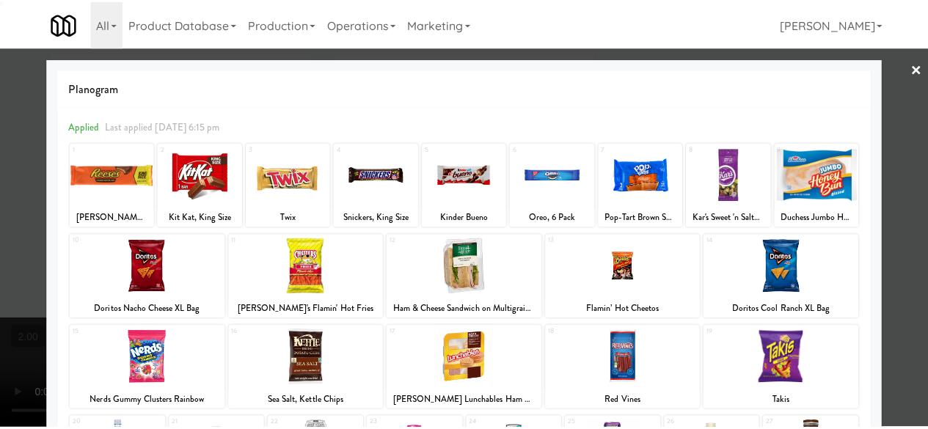
scroll to position [291, 0]
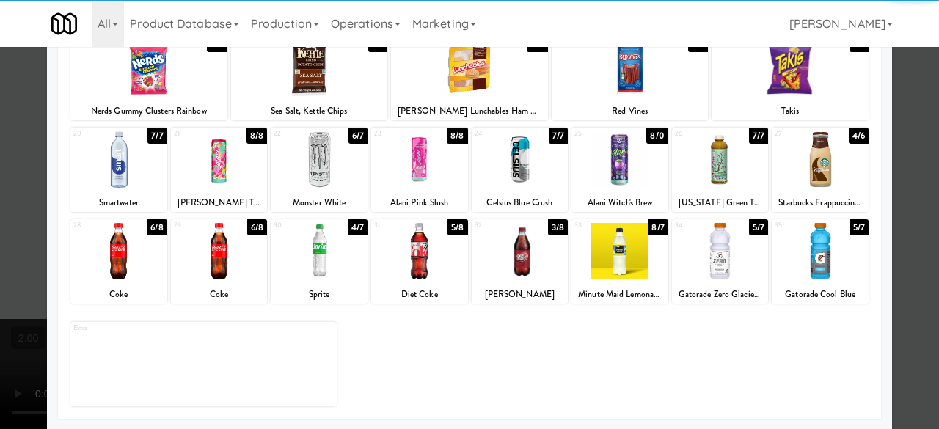
click at [622, 268] on div at bounding box center [620, 251] width 97 height 57
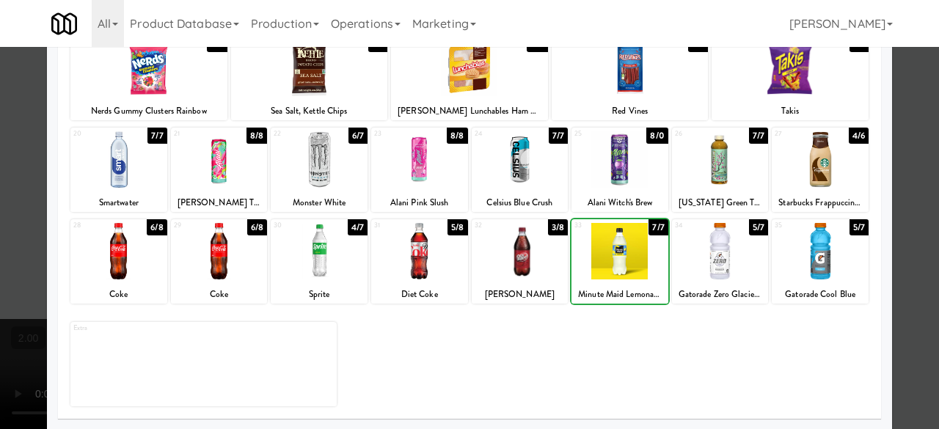
click at [699, 180] on div at bounding box center [720, 159] width 97 height 57
drag, startPoint x: 699, startPoint y: 180, endPoint x: 736, endPoint y: 176, distance: 37.6
click at [699, 180] on div at bounding box center [720, 159] width 97 height 57
click at [923, 95] on div at bounding box center [469, 214] width 939 height 429
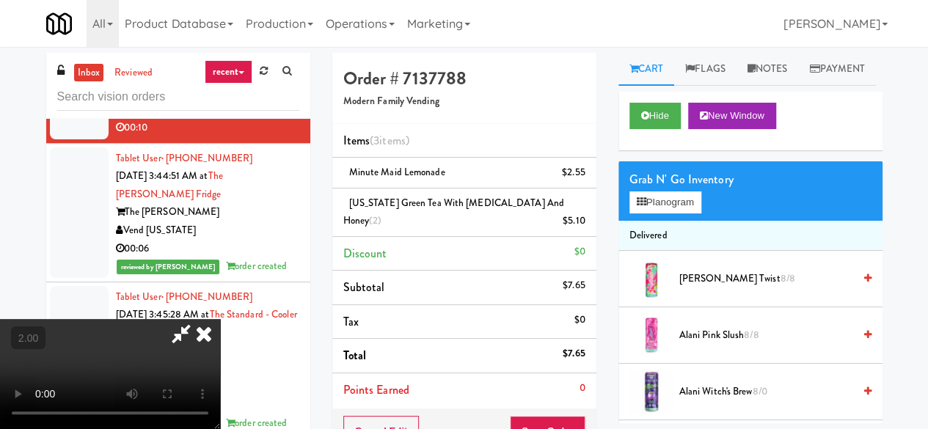
click at [198, 319] on icon at bounding box center [181, 333] width 34 height 29
click at [580, 218] on link at bounding box center [583, 227] width 13 height 18
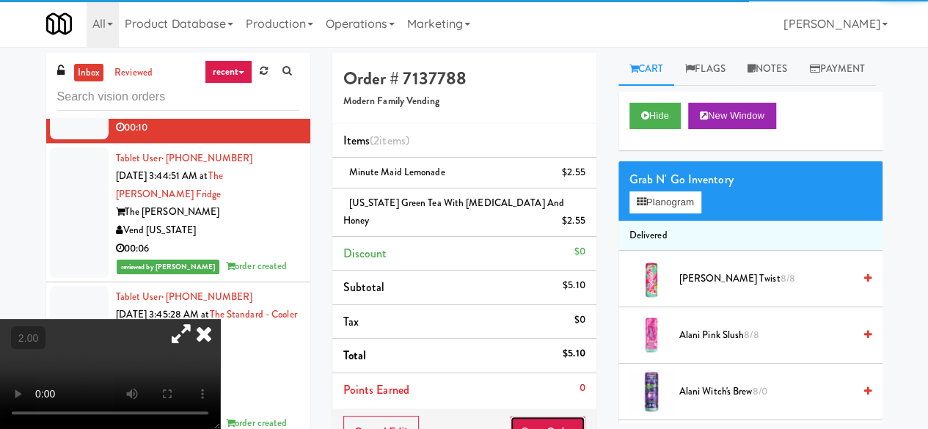
click at [551, 416] on button "Save Order" at bounding box center [547, 431] width 75 height 31
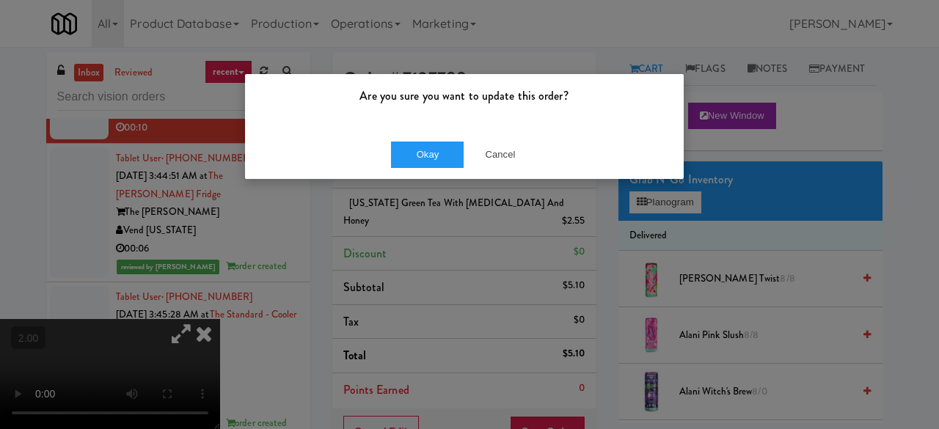
click at [407, 171] on div "Okay Cancel" at bounding box center [464, 154] width 439 height 49
click at [412, 170] on div "Okay Cancel" at bounding box center [464, 154] width 439 height 49
click at [418, 163] on button "Okay" at bounding box center [427, 155] width 73 height 26
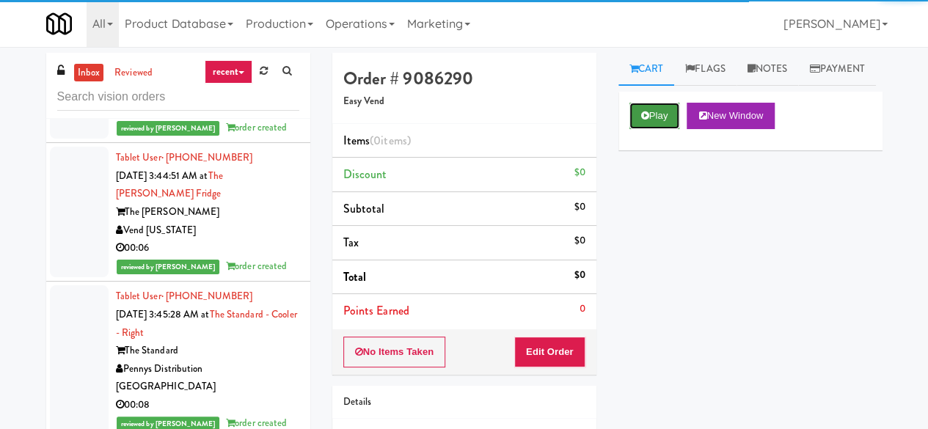
click at [636, 129] on button "Play" at bounding box center [655, 116] width 51 height 26
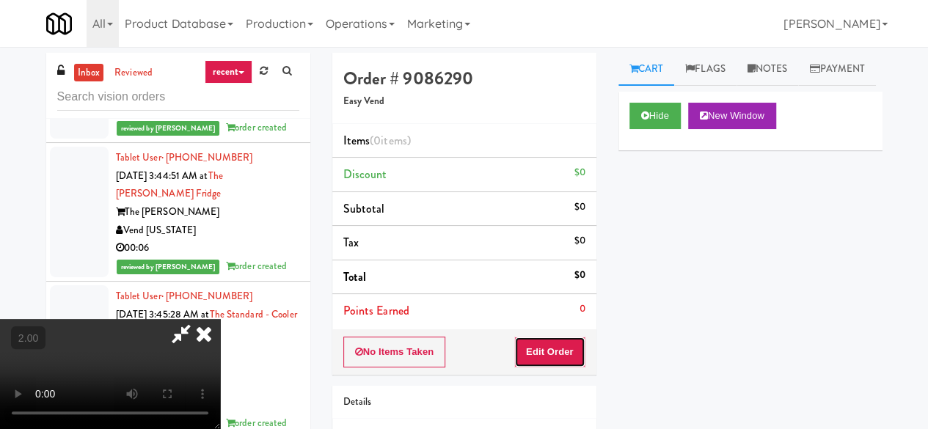
click at [553, 346] on button "Edit Order" at bounding box center [549, 352] width 71 height 31
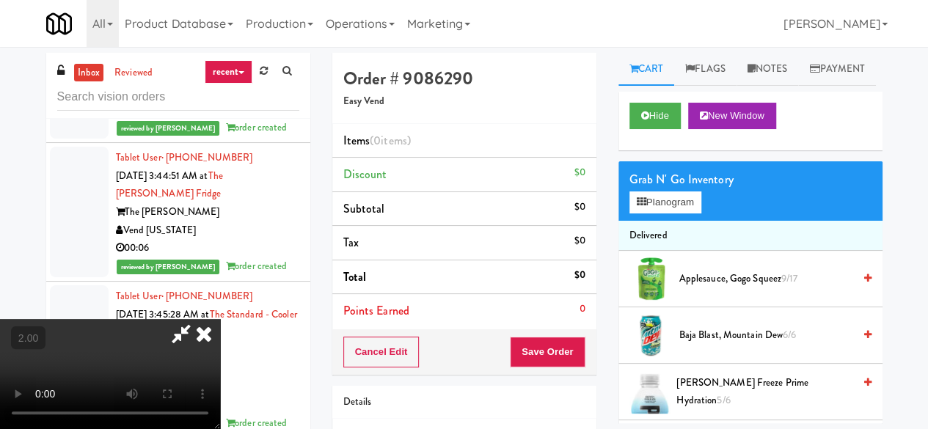
click at [220, 429] on video at bounding box center [110, 374] width 220 height 110
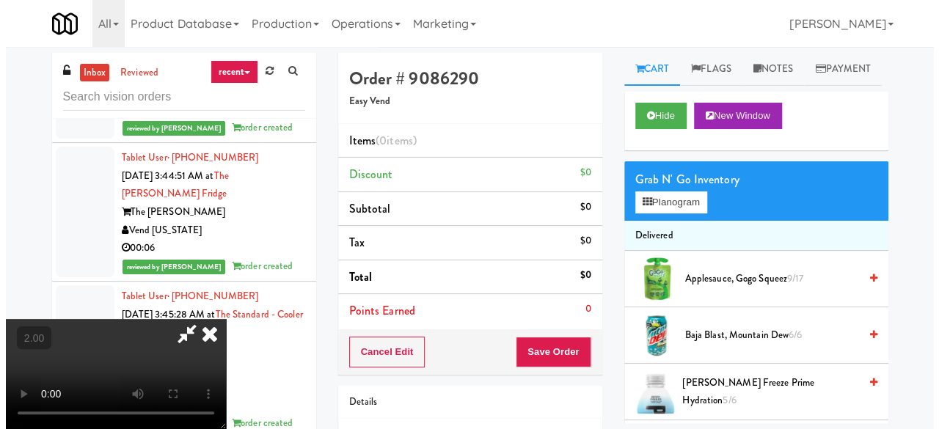
scroll to position [30, 0]
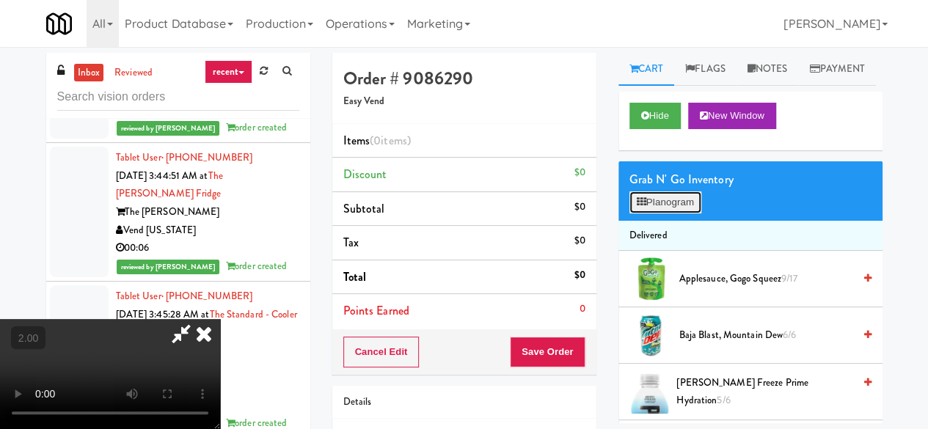
click at [670, 214] on button "Planogram" at bounding box center [666, 203] width 72 height 22
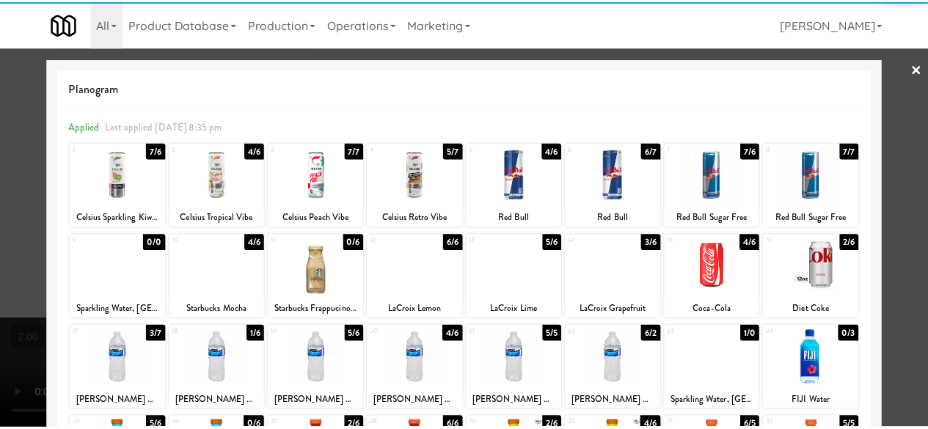
scroll to position [147, 0]
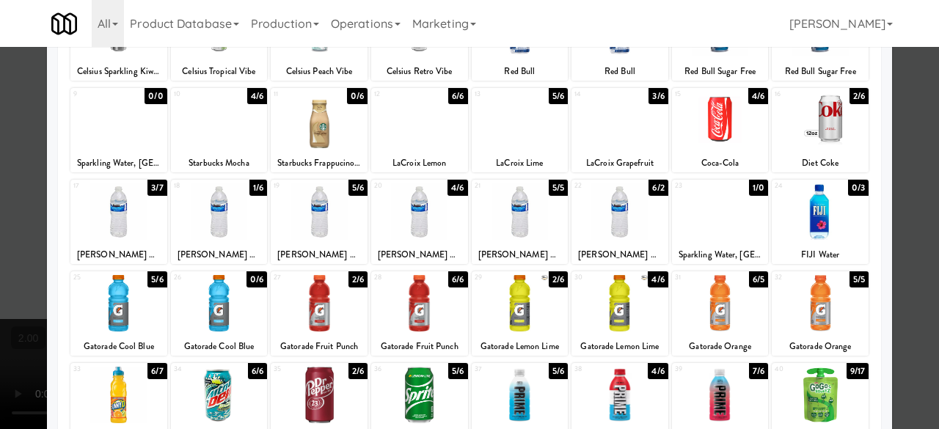
click at [334, 206] on div at bounding box center [319, 211] width 97 height 57
drag, startPoint x: 913, startPoint y: 115, endPoint x: 884, endPoint y: 133, distance: 33.6
click at [911, 114] on div at bounding box center [469, 214] width 939 height 429
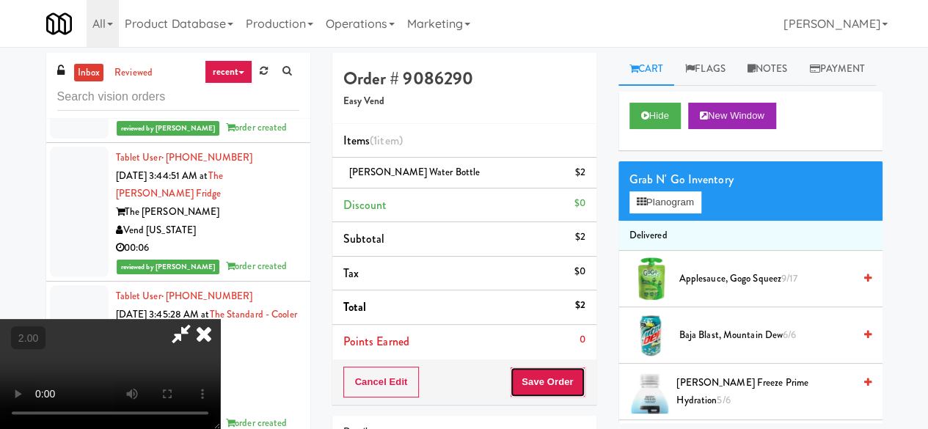
click at [565, 390] on button "Save Order" at bounding box center [547, 382] width 75 height 31
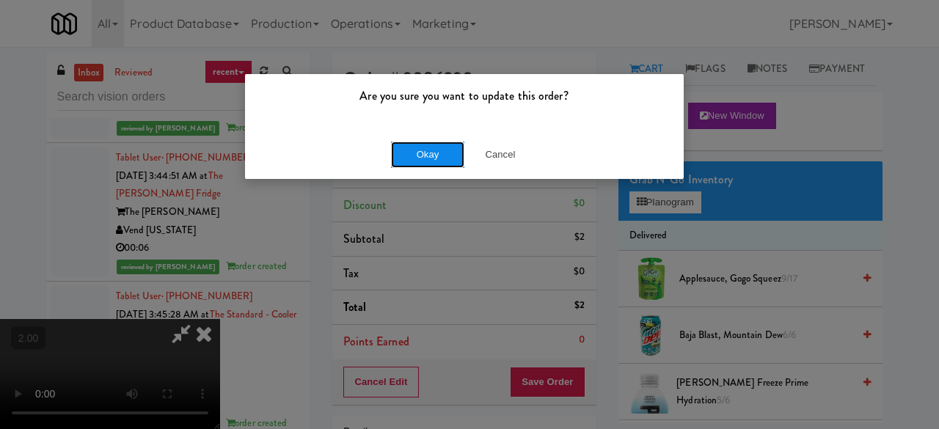
click at [425, 156] on button "Okay" at bounding box center [427, 155] width 73 height 26
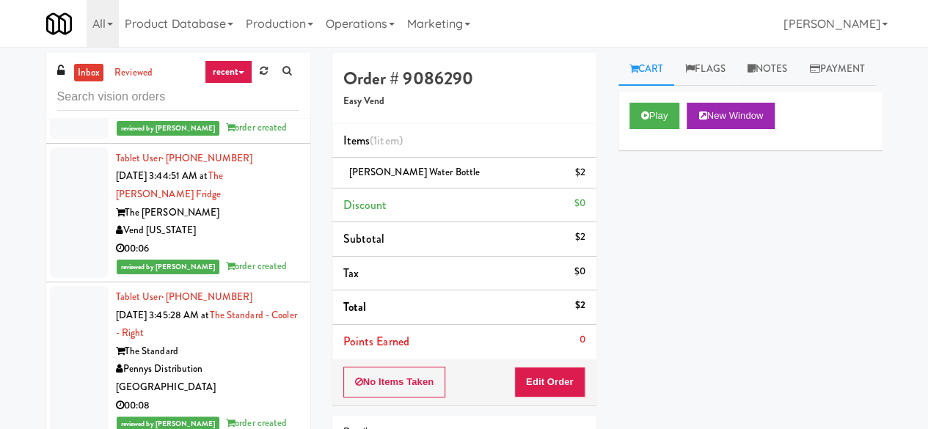
scroll to position [18646, 0]
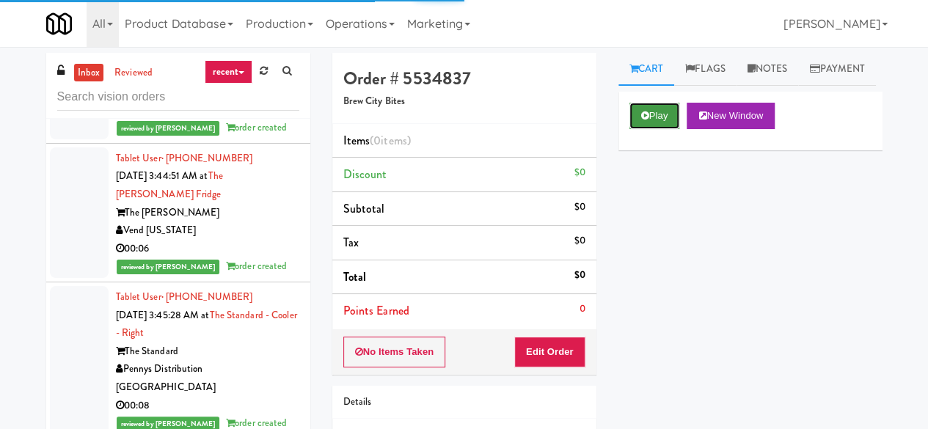
click at [641, 120] on icon at bounding box center [645, 116] width 8 height 10
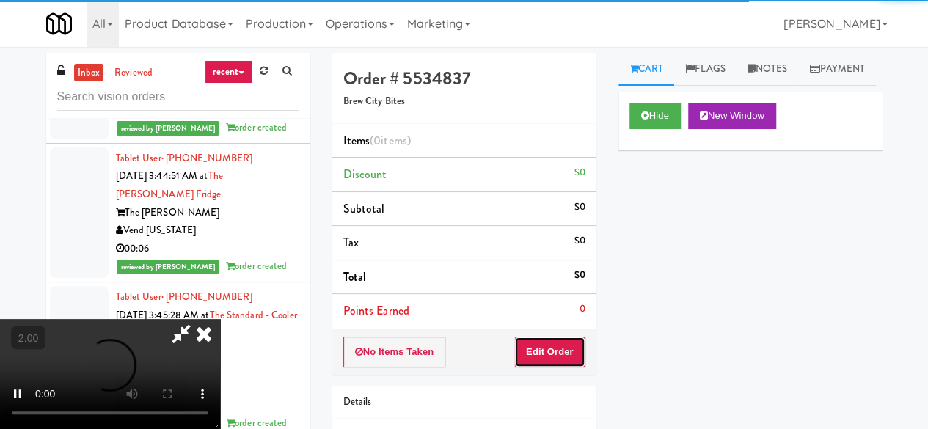
click at [537, 365] on button "Edit Order" at bounding box center [549, 352] width 71 height 31
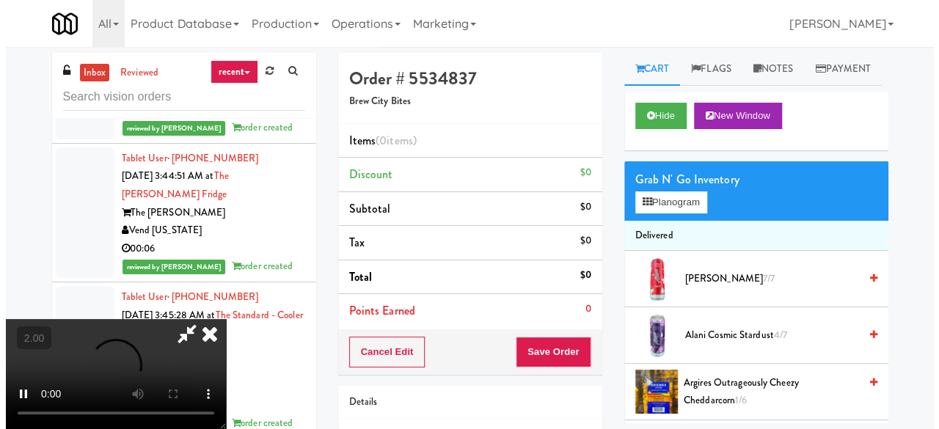
scroll to position [30, 0]
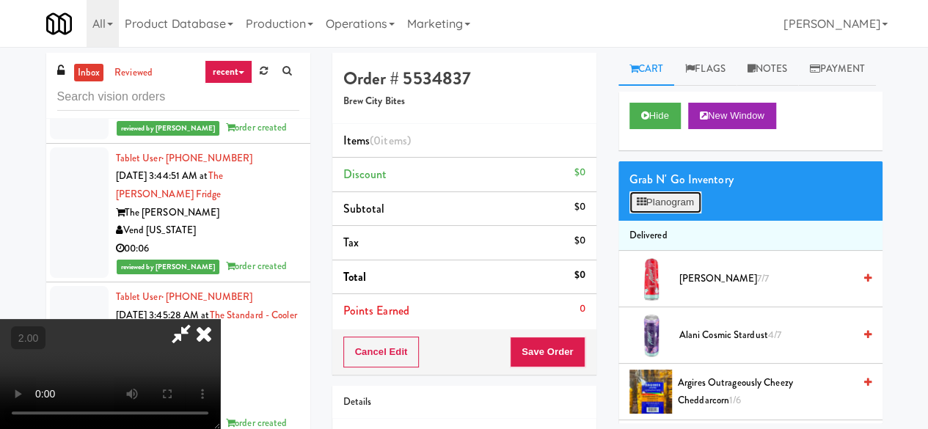
click at [666, 214] on button "Planogram" at bounding box center [666, 203] width 72 height 22
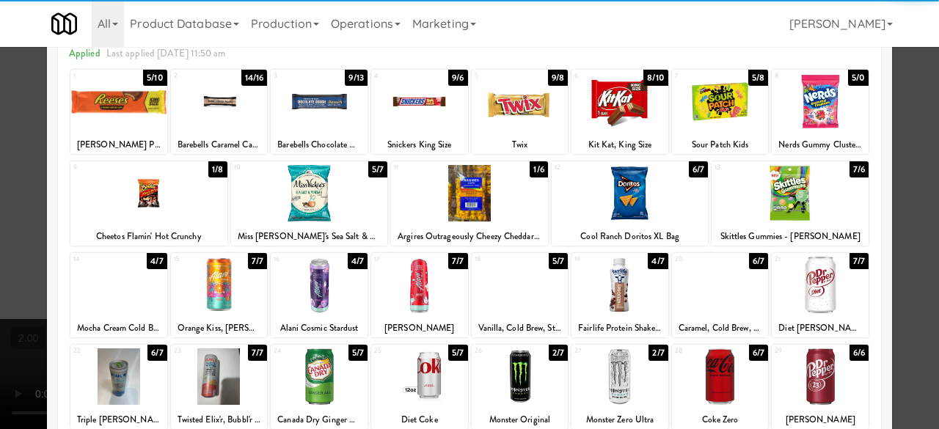
click at [177, 206] on div at bounding box center [148, 193] width 157 height 57
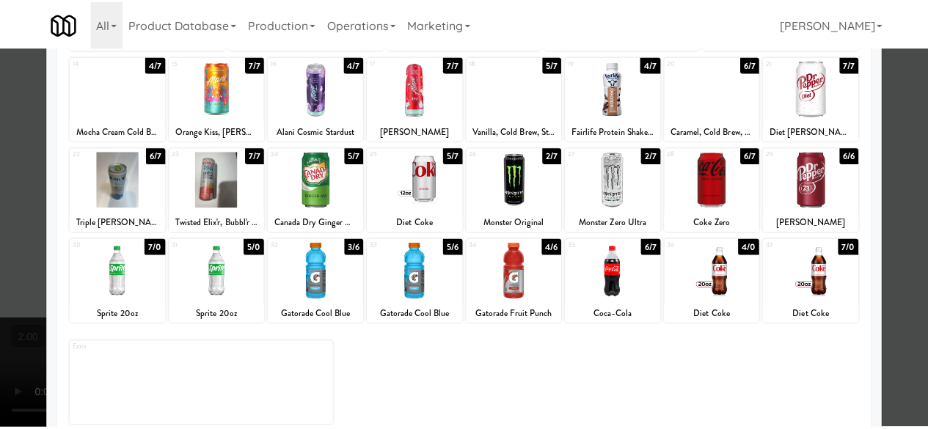
scroll to position [291, 0]
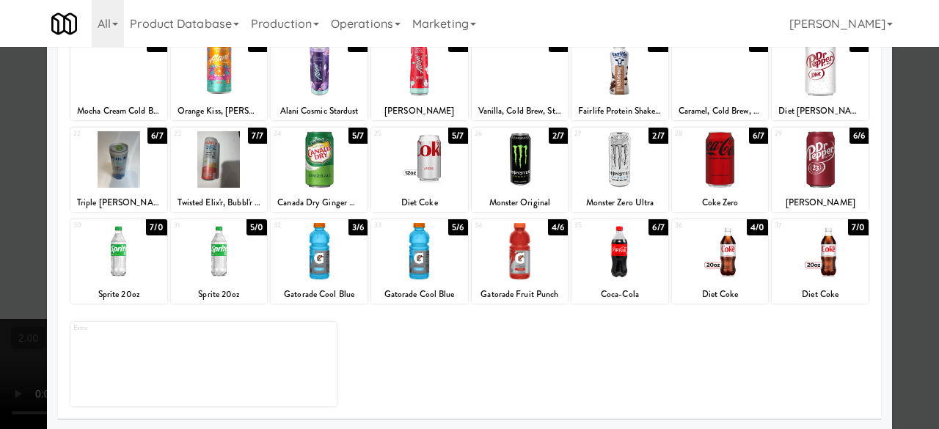
click at [314, 261] on div at bounding box center [319, 251] width 97 height 57
click at [904, 125] on div at bounding box center [469, 214] width 939 height 429
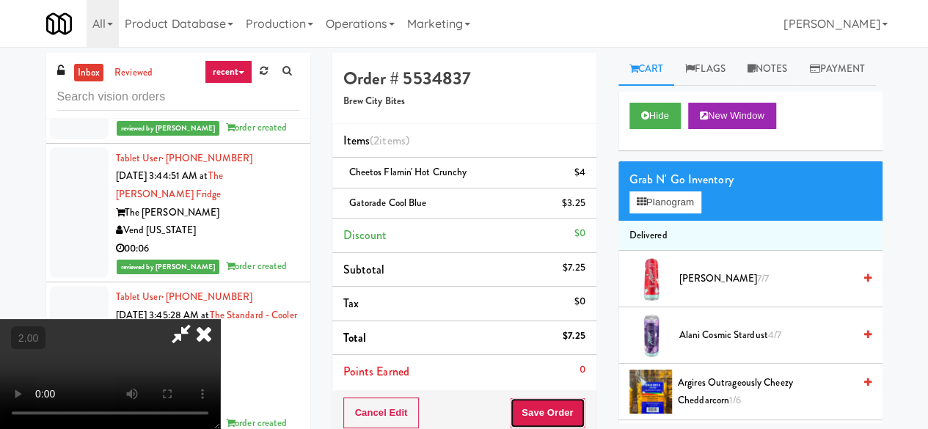
click at [564, 404] on button "Save Order" at bounding box center [547, 413] width 75 height 31
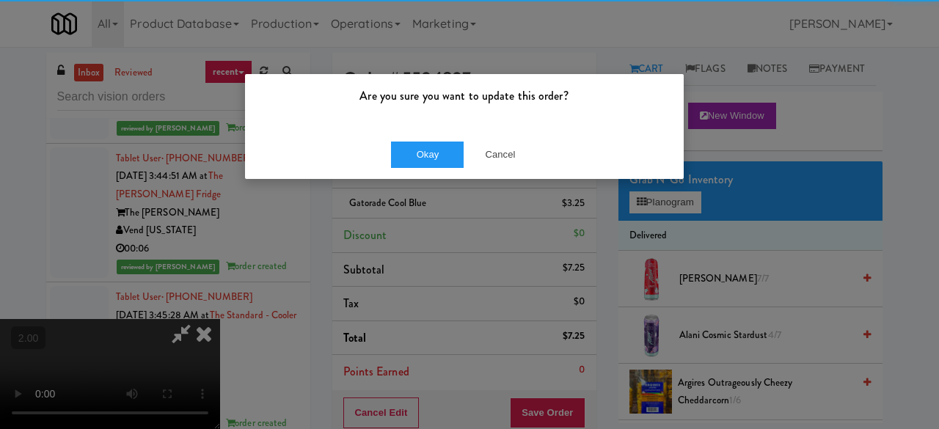
click at [424, 138] on div "Okay Cancel" at bounding box center [464, 154] width 439 height 49
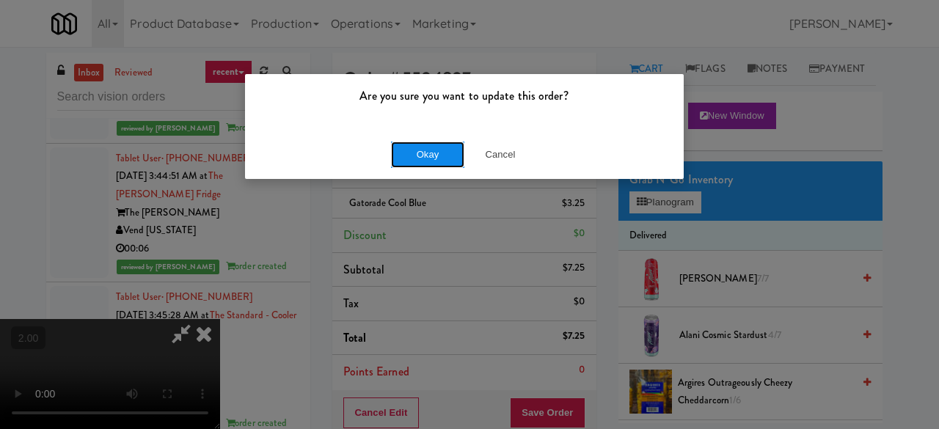
click at [427, 146] on button "Okay" at bounding box center [427, 155] width 73 height 26
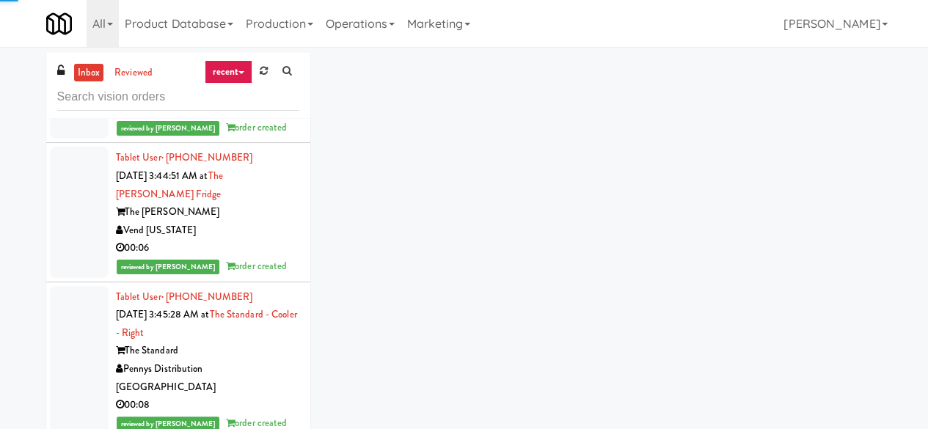
scroll to position [18426, 0]
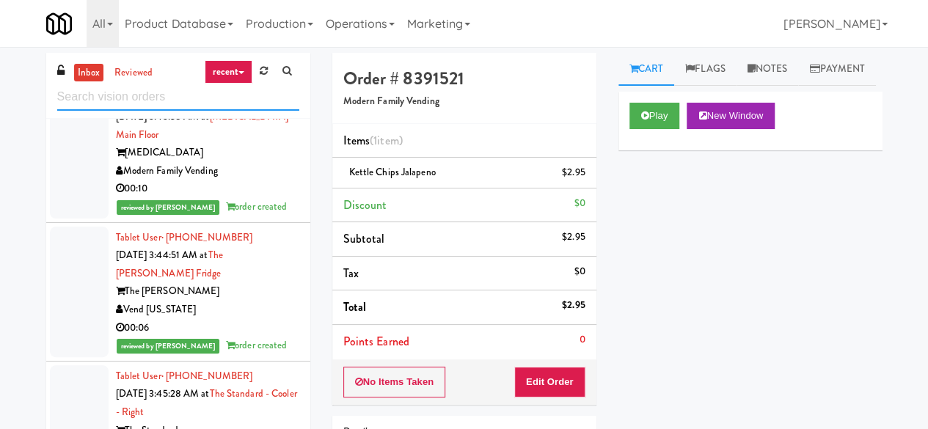
click at [159, 92] on input "text" at bounding box center [178, 97] width 242 height 27
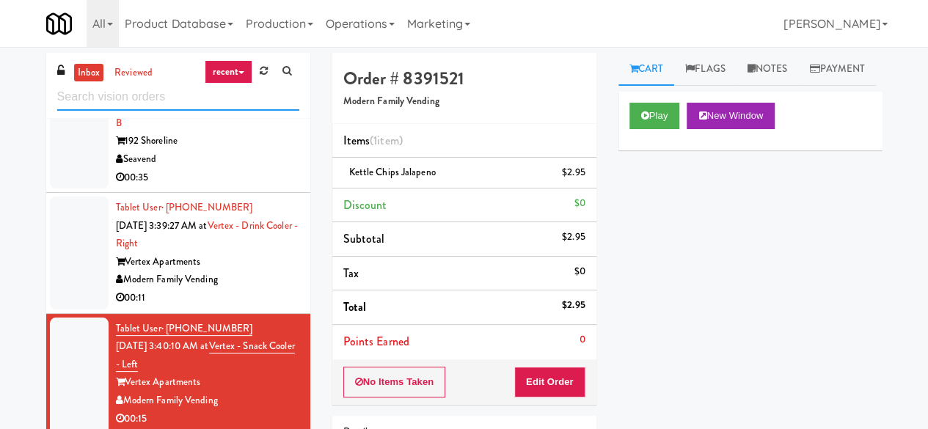
scroll to position [17692, 0]
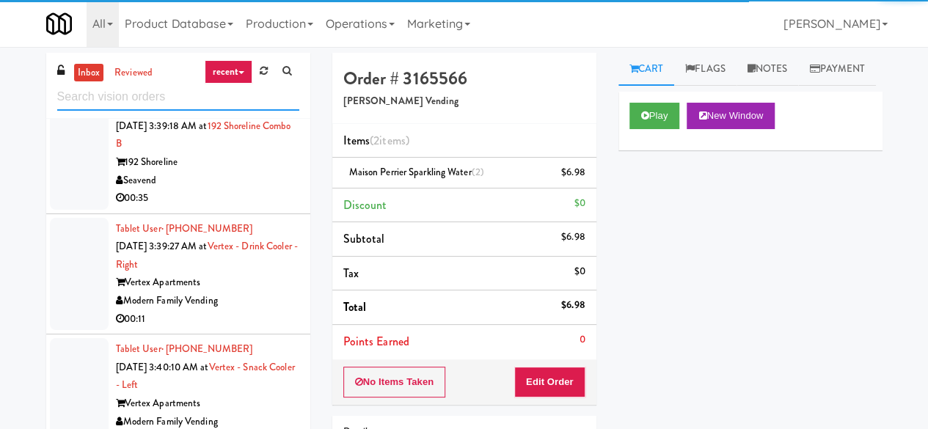
click at [175, 104] on input "text" at bounding box center [178, 97] width 242 height 27
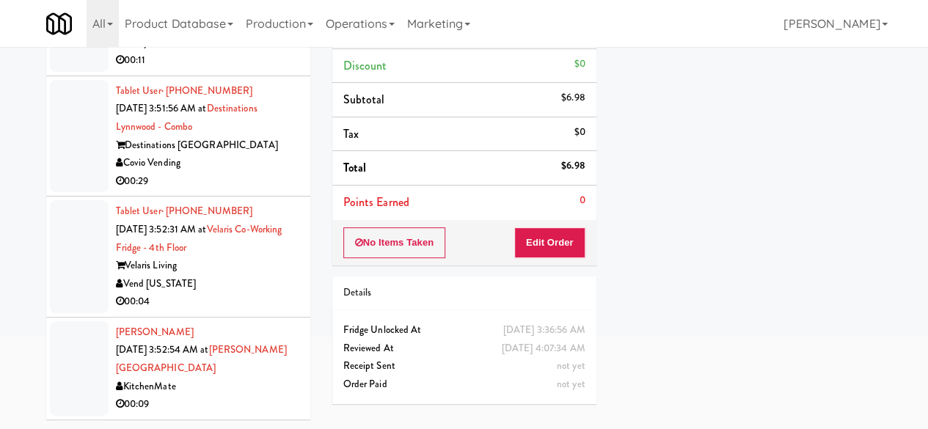
scroll to position [8735, 0]
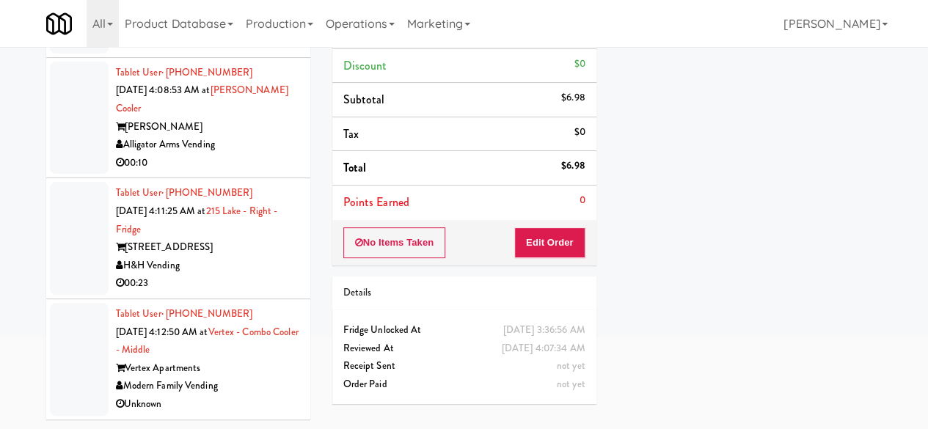
click at [272, 137] on div "[PERSON_NAME]" at bounding box center [207, 127] width 183 height 18
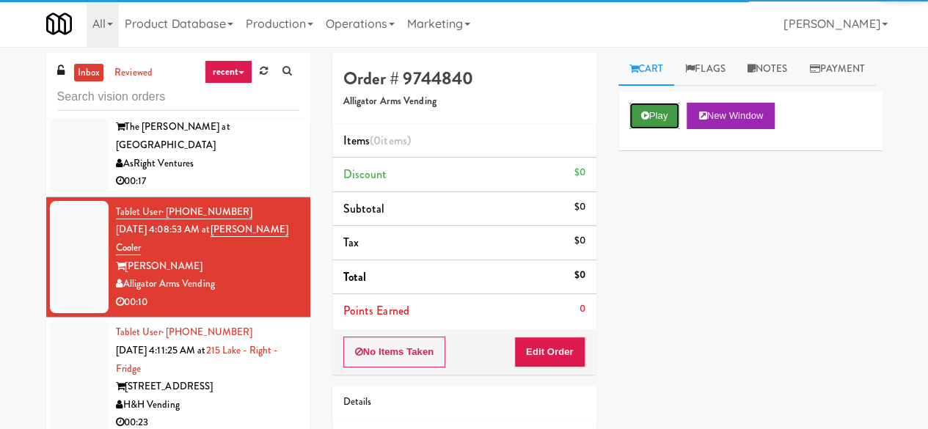
drag, startPoint x: 671, startPoint y: 148, endPoint x: 642, endPoint y: 216, distance: 74.0
click at [669, 129] on button "Play" at bounding box center [655, 116] width 51 height 26
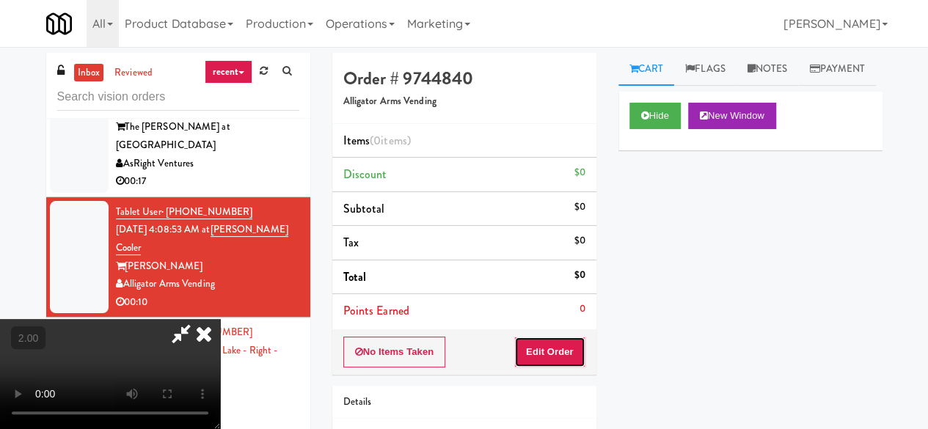
click at [567, 346] on button "Edit Order" at bounding box center [549, 352] width 71 height 31
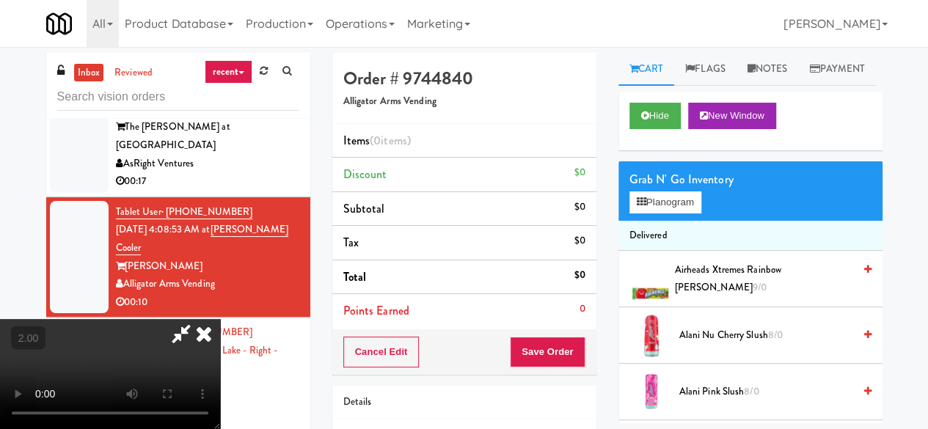
scroll to position [30, 0]
click at [673, 214] on button "Planogram" at bounding box center [666, 203] width 72 height 22
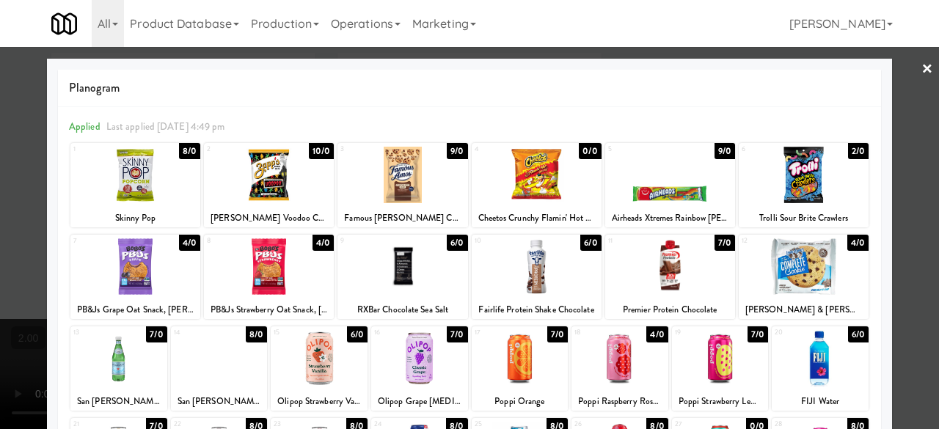
click at [261, 197] on div at bounding box center [269, 175] width 130 height 57
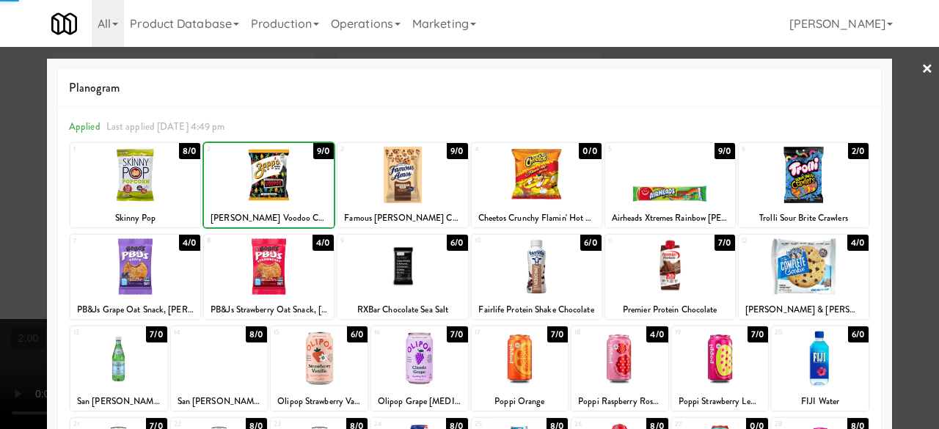
click at [421, 181] on div at bounding box center [403, 175] width 130 height 57
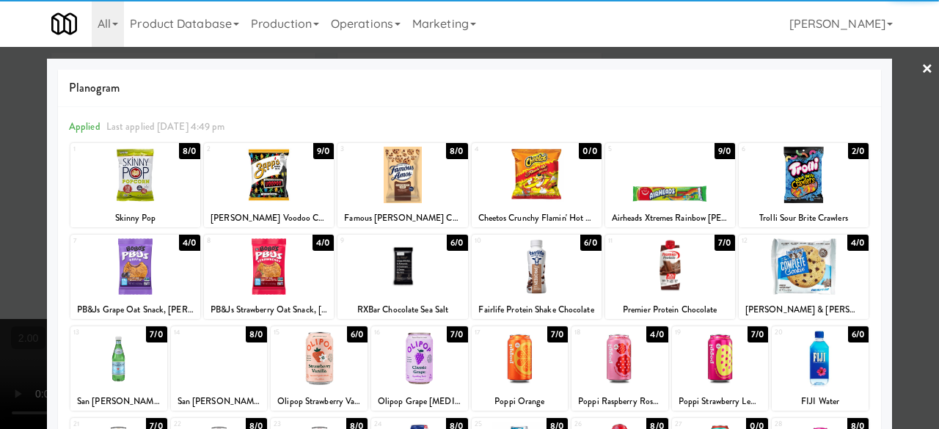
click at [922, 90] on link "×" at bounding box center [928, 70] width 12 height 46
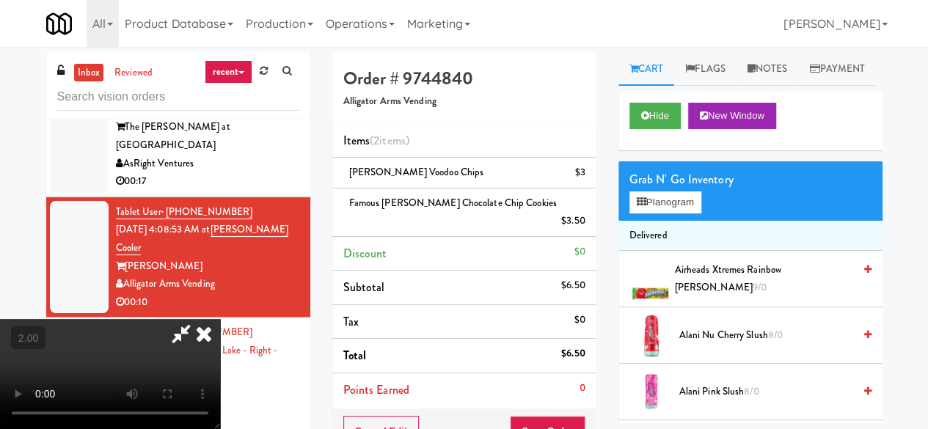
click at [198, 319] on icon at bounding box center [181, 333] width 34 height 29
click at [558, 416] on button "Save Order" at bounding box center [547, 431] width 75 height 31
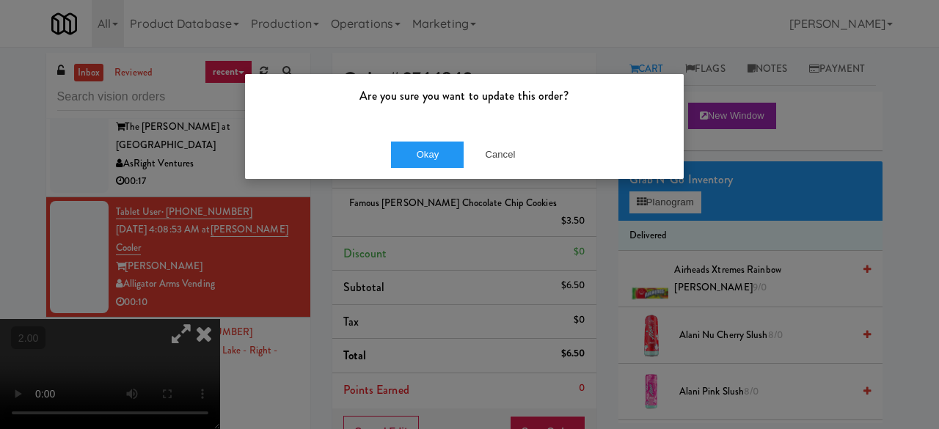
click at [426, 168] on div "Okay Cancel" at bounding box center [464, 154] width 439 height 49
click at [443, 148] on button "Okay" at bounding box center [427, 155] width 73 height 26
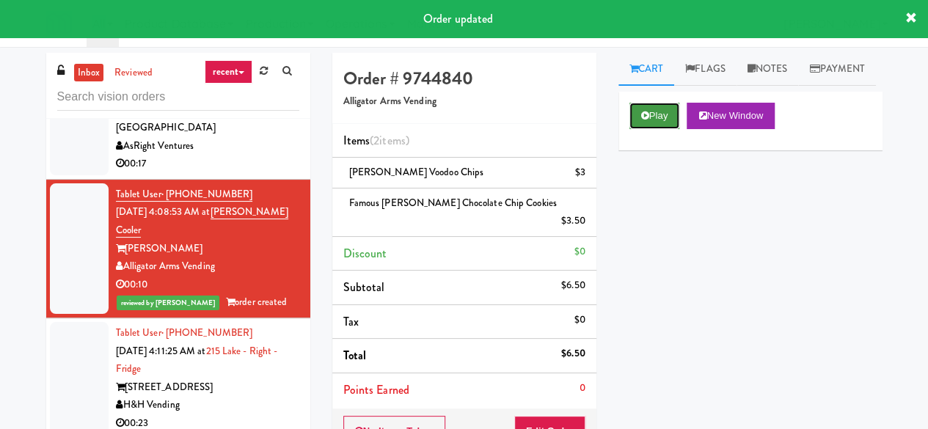
click at [641, 120] on icon at bounding box center [645, 116] width 8 height 10
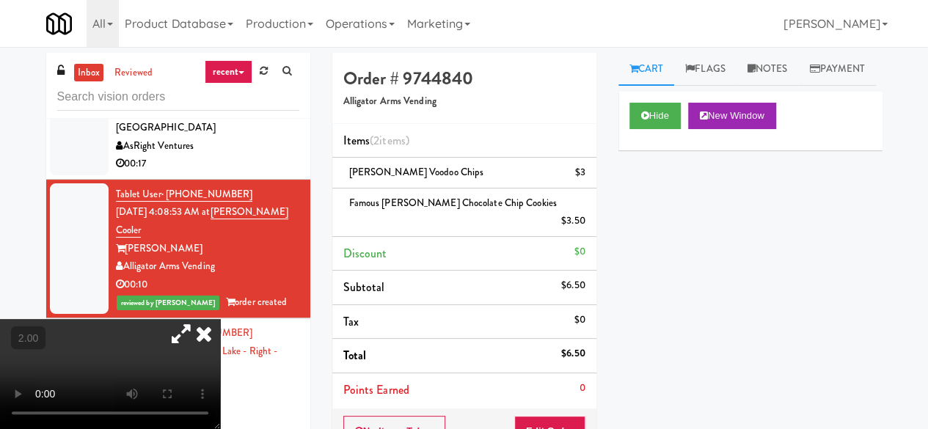
drag, startPoint x: 313, startPoint y: 98, endPoint x: 283, endPoint y: 134, distance: 46.4
click at [220, 319] on icon at bounding box center [204, 333] width 32 height 29
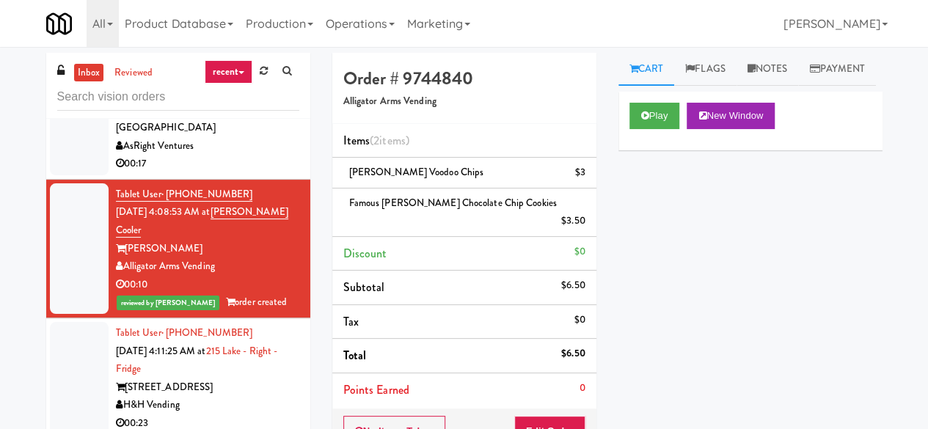
scroll to position [12381, 0]
click at [260, 156] on div "AsRight Ventures" at bounding box center [207, 146] width 183 height 18
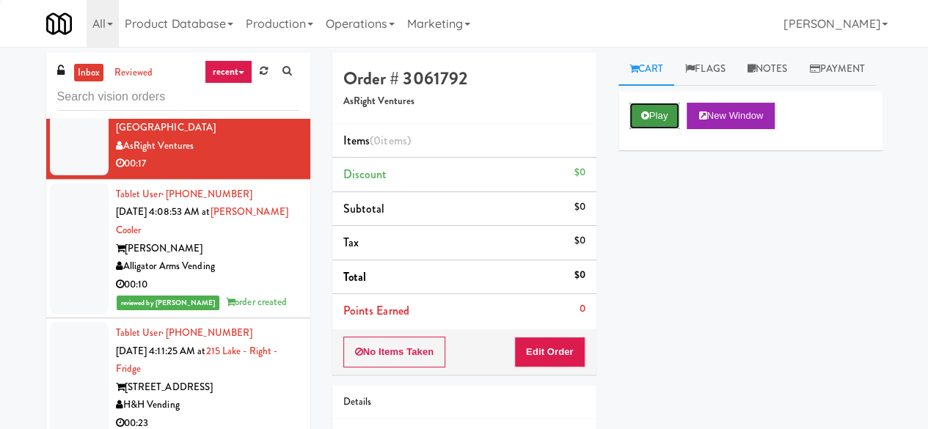
click at [660, 129] on button "Play" at bounding box center [655, 116] width 51 height 26
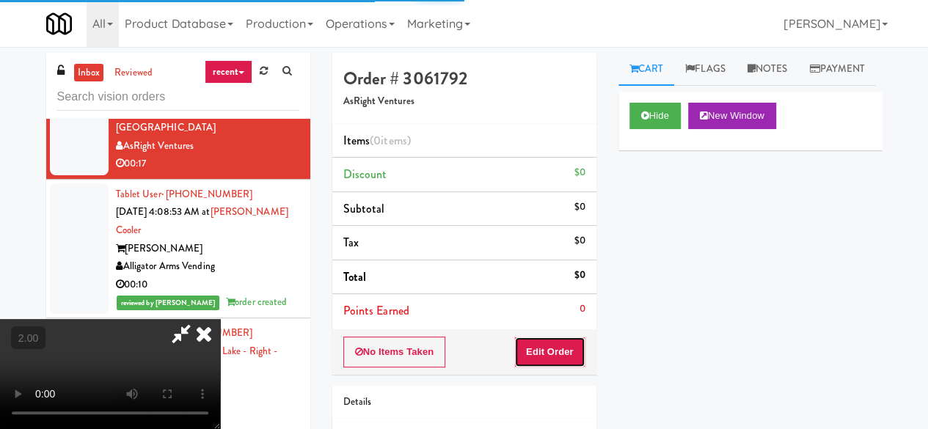
click at [550, 363] on button "Edit Order" at bounding box center [549, 352] width 71 height 31
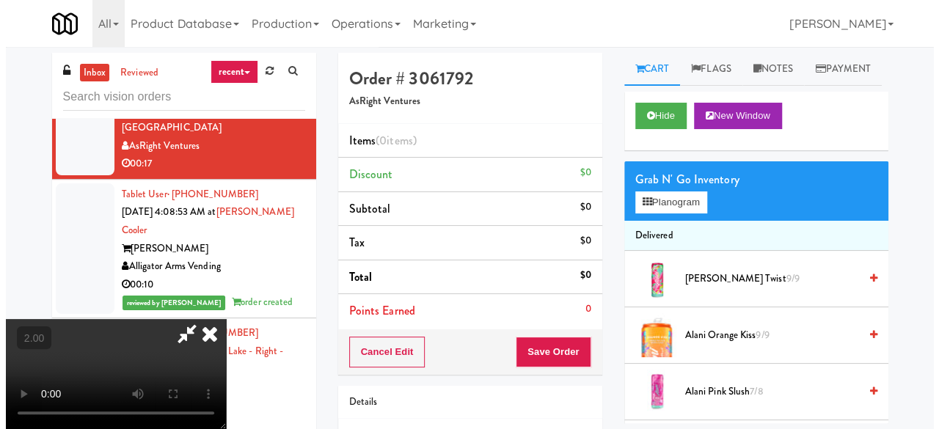
scroll to position [30, 0]
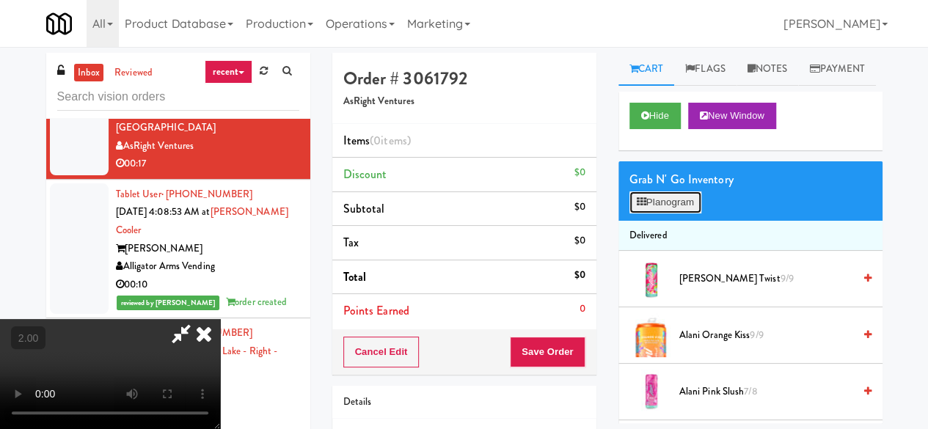
click at [660, 214] on button "Planogram" at bounding box center [666, 203] width 72 height 22
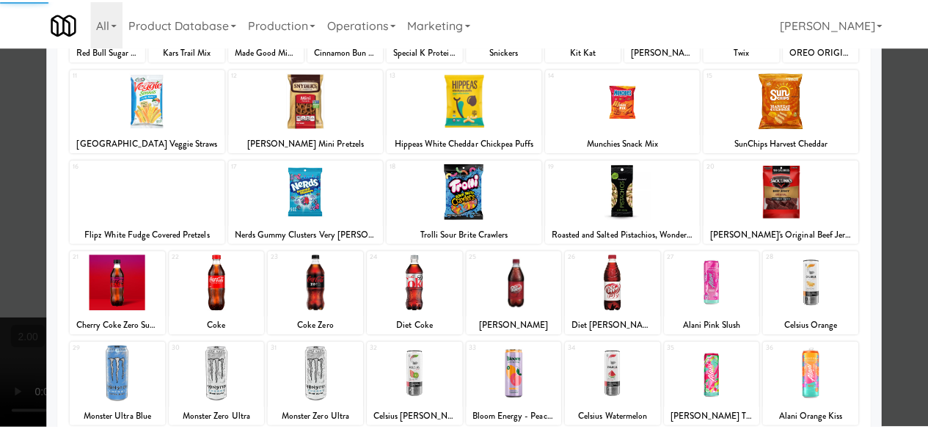
scroll to position [291, 0]
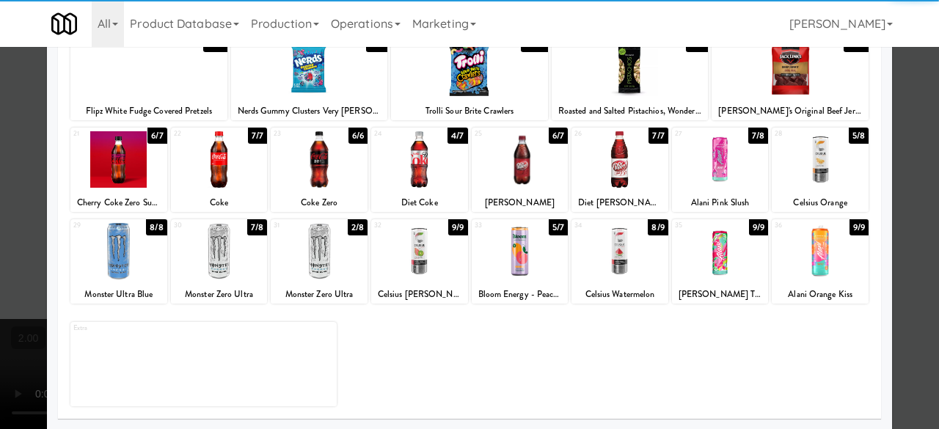
click at [128, 175] on div at bounding box center [118, 159] width 97 height 57
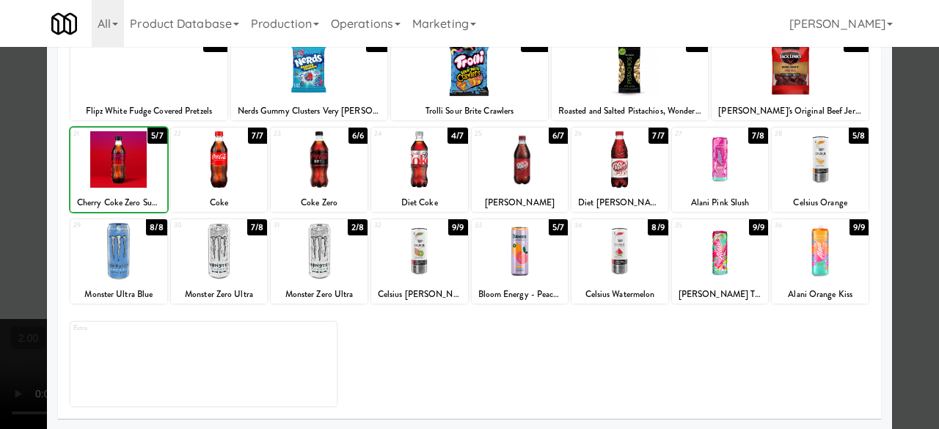
click at [128, 175] on div at bounding box center [118, 159] width 97 height 57
click at [324, 256] on div at bounding box center [319, 251] width 97 height 57
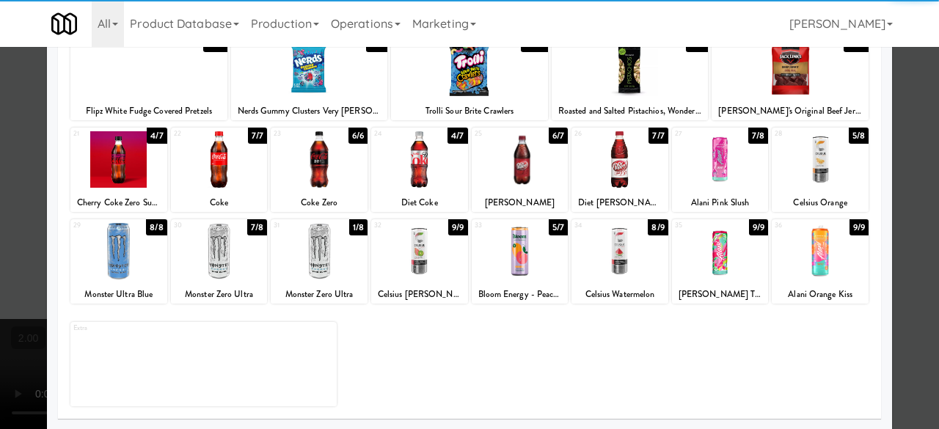
click at [906, 147] on div at bounding box center [469, 214] width 939 height 429
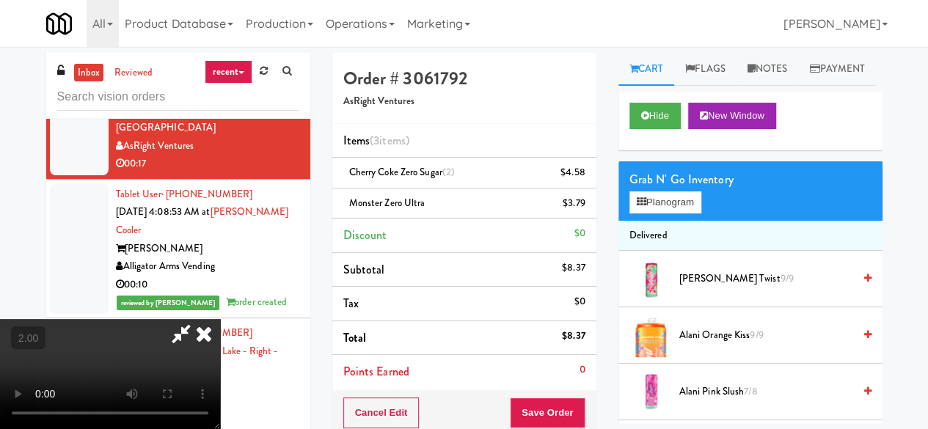
click at [198, 319] on icon at bounding box center [181, 333] width 34 height 29
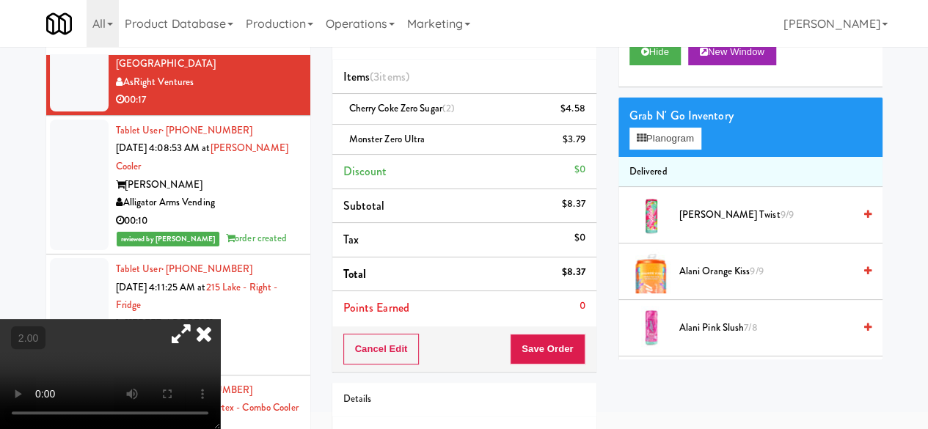
scroll to position [147, 0]
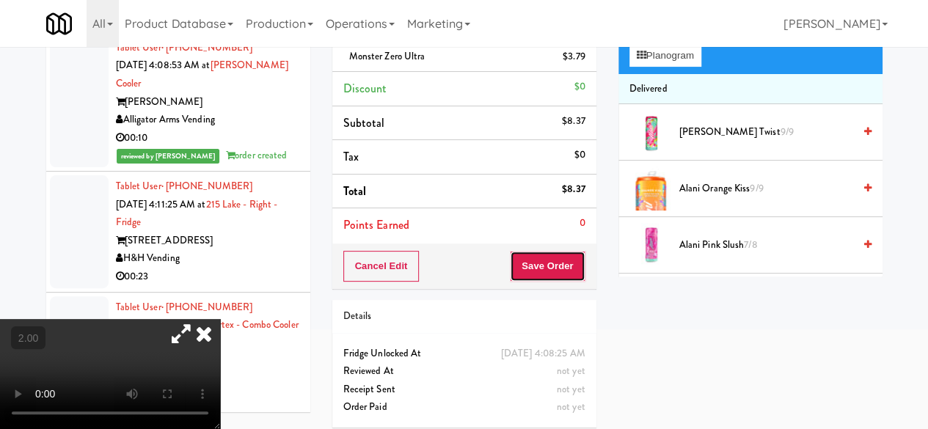
click at [539, 253] on button "Save Order" at bounding box center [547, 266] width 75 height 31
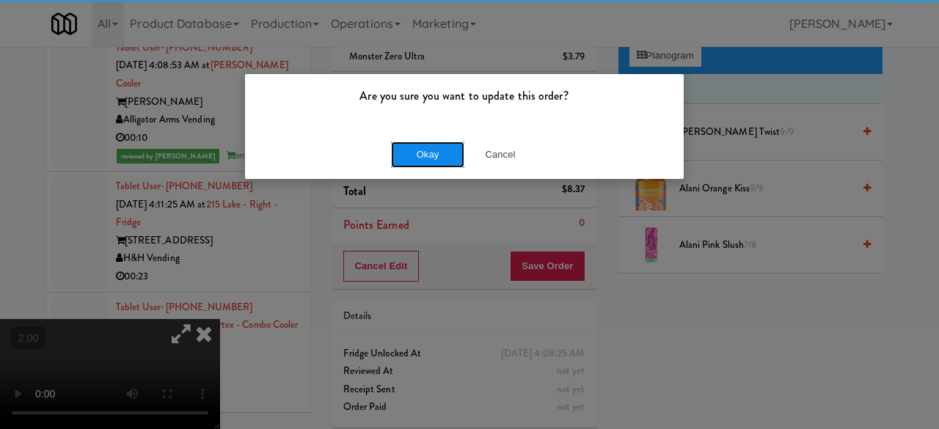
click at [449, 150] on button "Okay" at bounding box center [427, 155] width 73 height 26
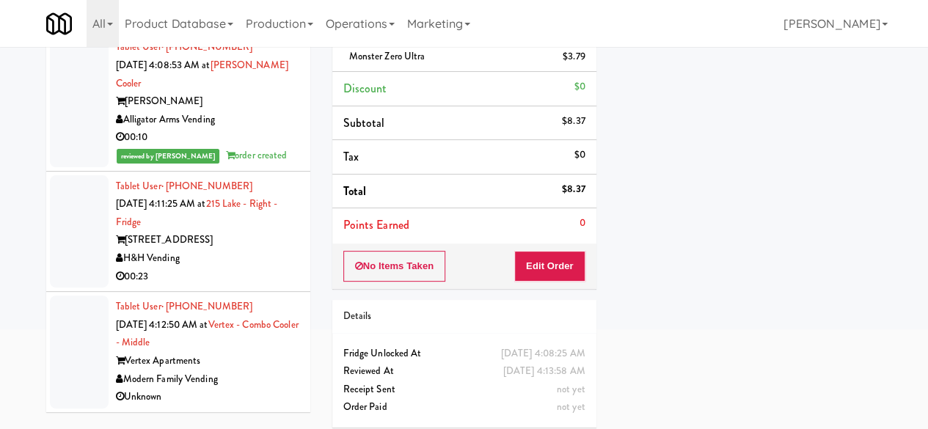
scroll to position [12161, 0]
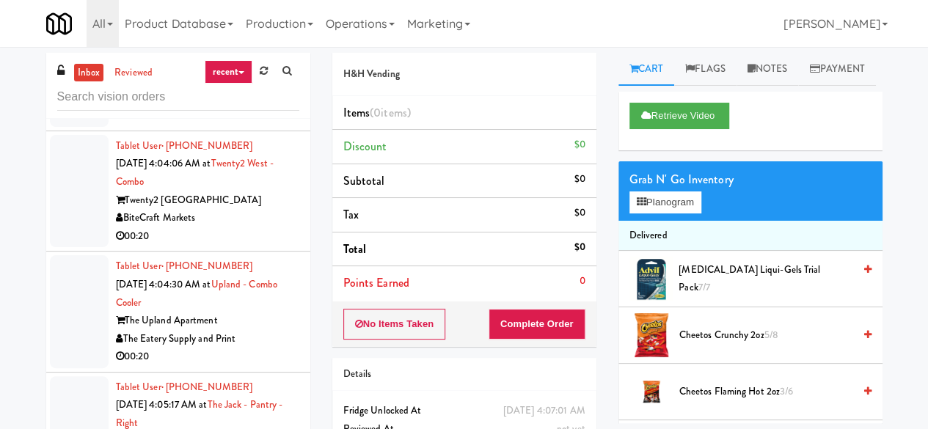
scroll to position [11189, 0]
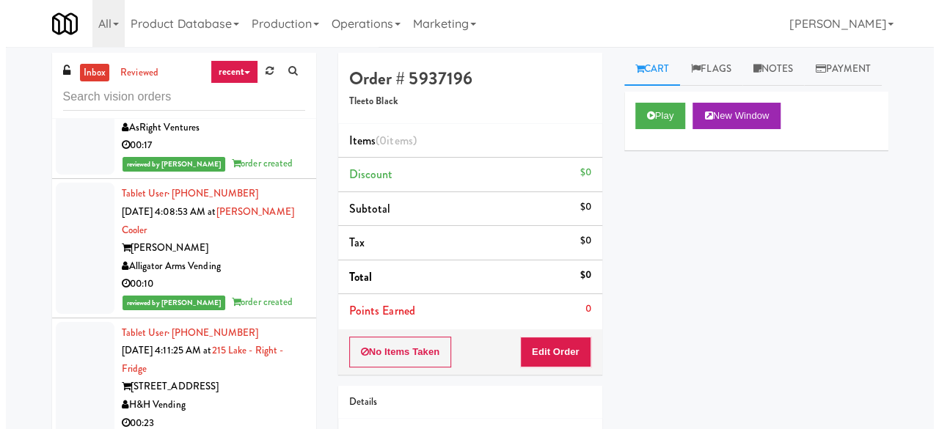
scroll to position [12143, 0]
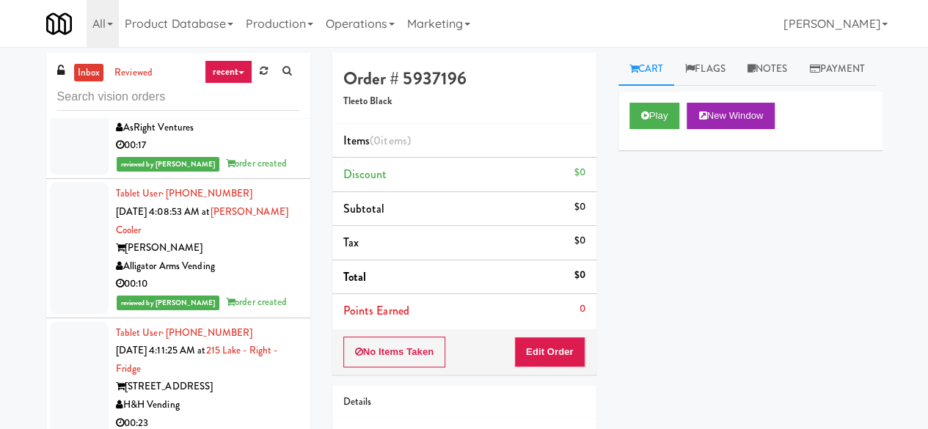
click at [652, 129] on button "Play" at bounding box center [655, 116] width 51 height 26
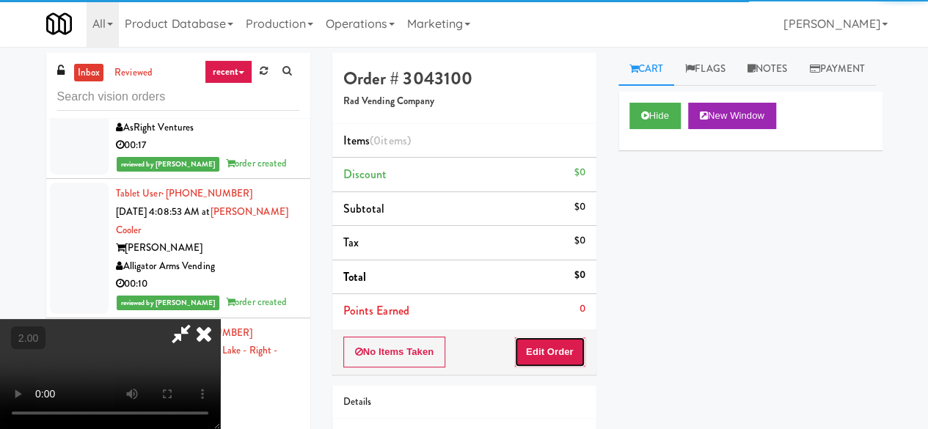
click at [556, 356] on button "Edit Order" at bounding box center [549, 352] width 71 height 31
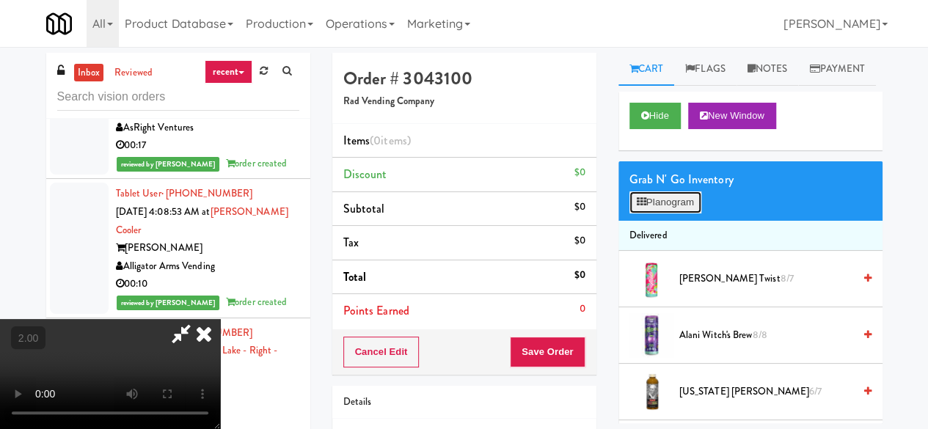
click at [678, 214] on button "Planogram" at bounding box center [666, 203] width 72 height 22
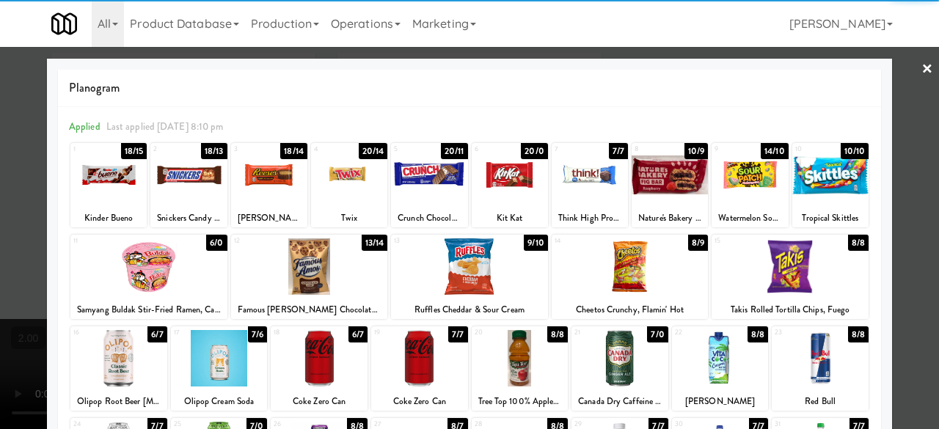
drag, startPoint x: 325, startPoint y: 268, endPoint x: 392, endPoint y: 268, distance: 66.8
click at [326, 268] on div at bounding box center [309, 267] width 157 height 57
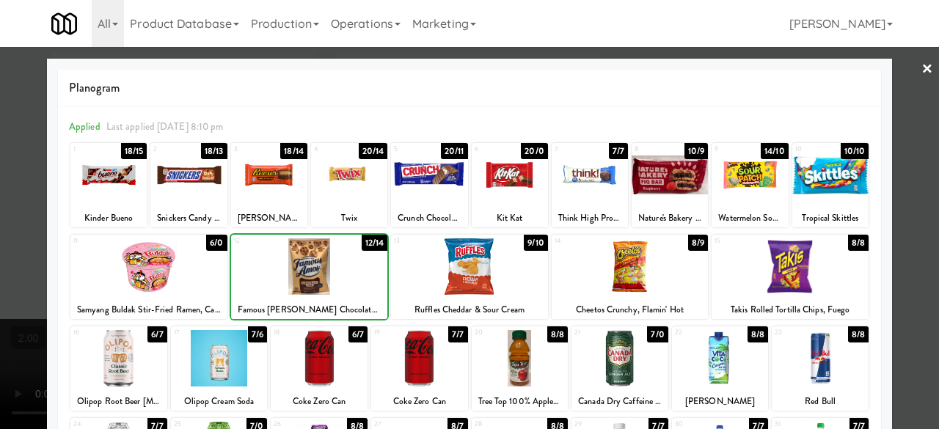
click at [463, 267] on div at bounding box center [469, 267] width 157 height 57
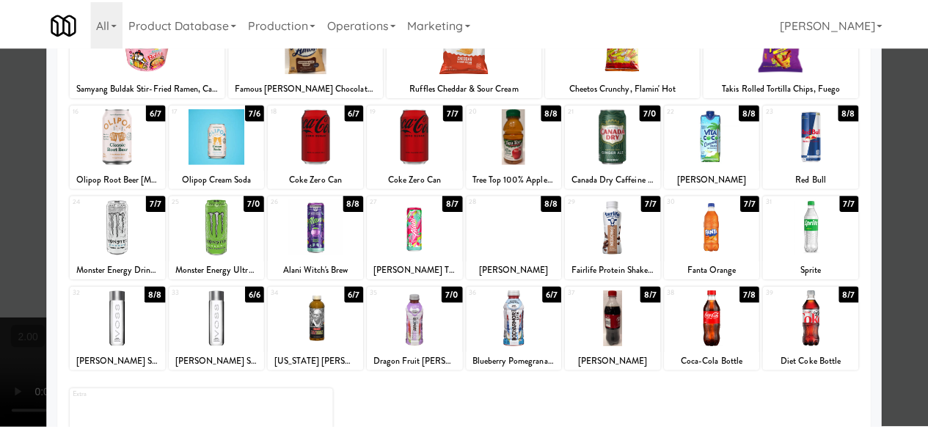
scroll to position [291, 0]
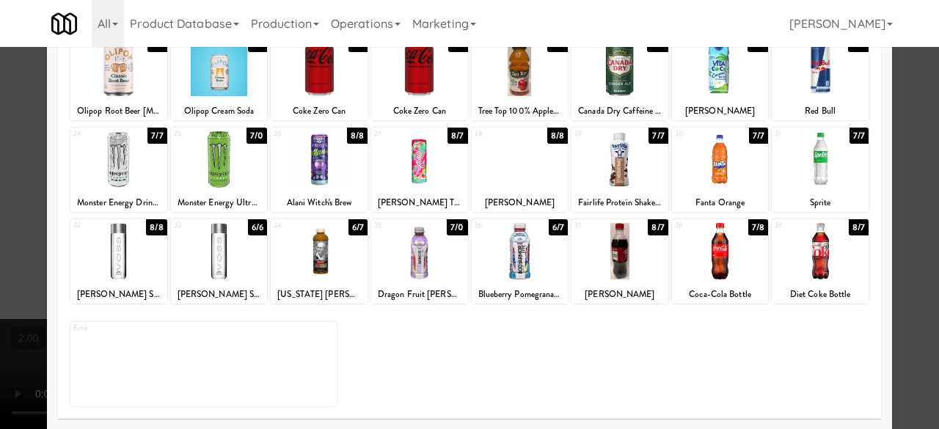
drag, startPoint x: 310, startPoint y: 167, endPoint x: 659, endPoint y: 206, distance: 351.5
click at [311, 167] on div at bounding box center [319, 159] width 97 height 57
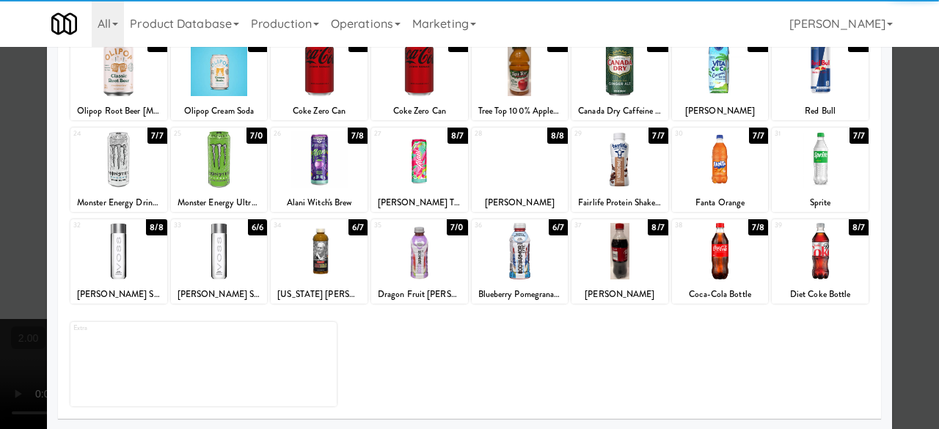
click at [913, 125] on div at bounding box center [469, 214] width 939 height 429
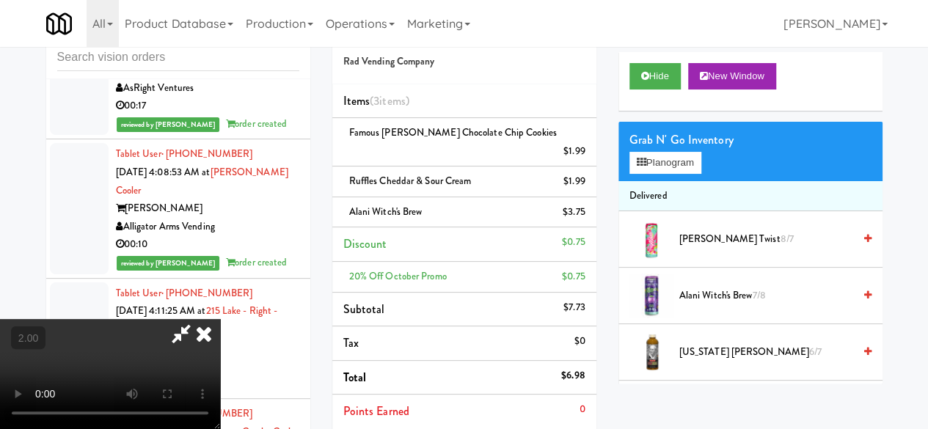
scroll to position [73, 0]
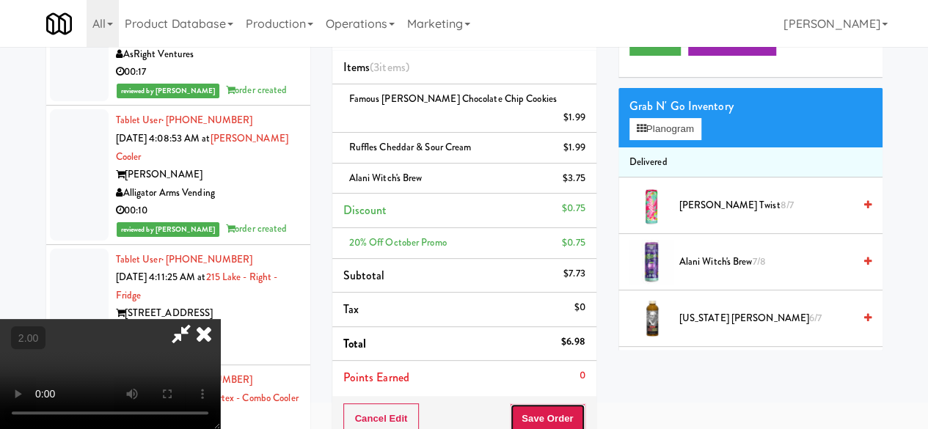
click at [560, 404] on button "Save Order" at bounding box center [547, 419] width 75 height 31
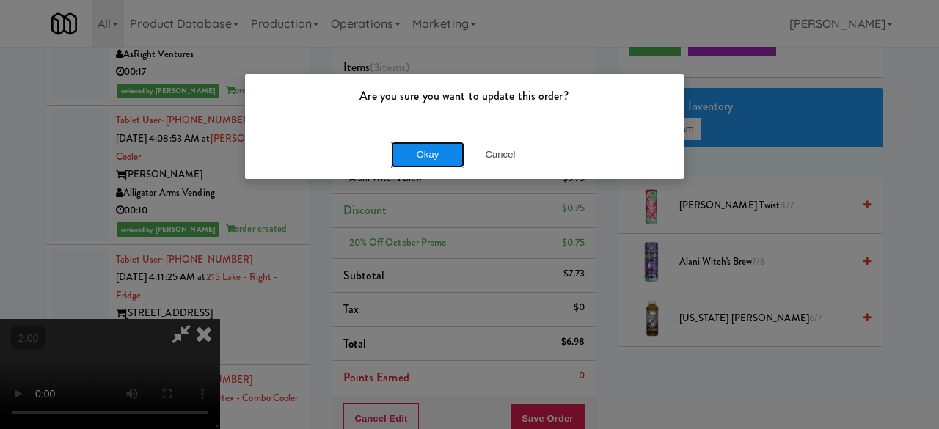
click at [420, 151] on button "Okay" at bounding box center [427, 155] width 73 height 26
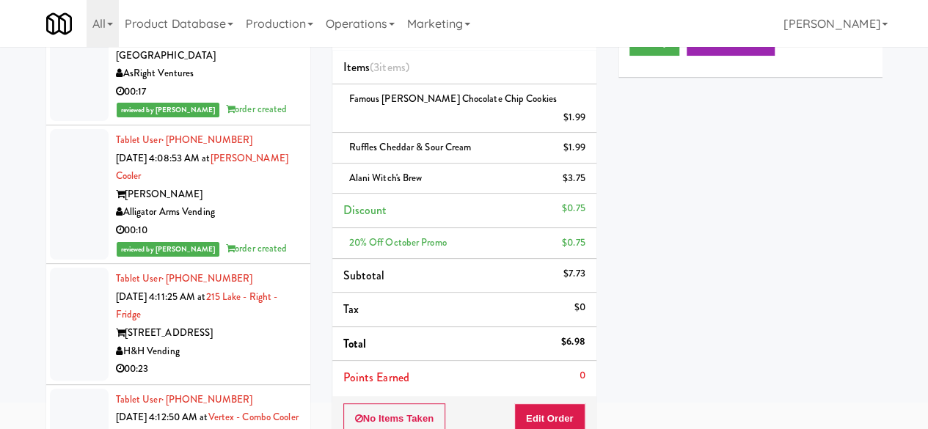
scroll to position [11923, 0]
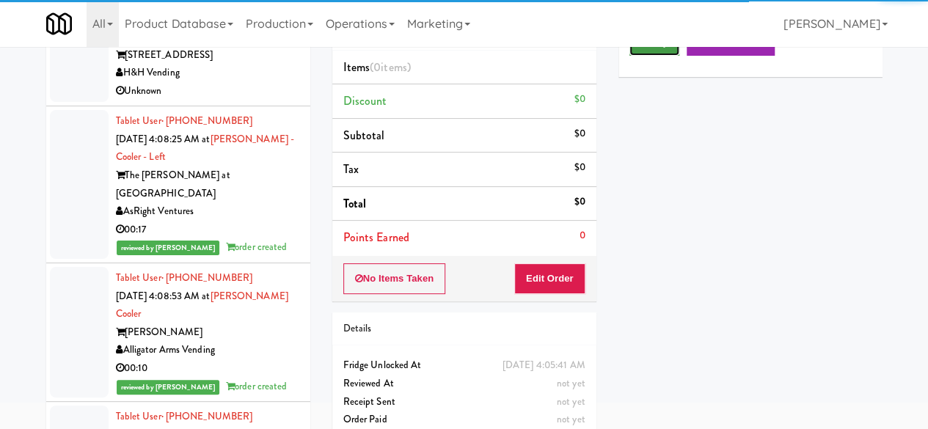
click at [647, 47] on icon at bounding box center [645, 42] width 8 height 10
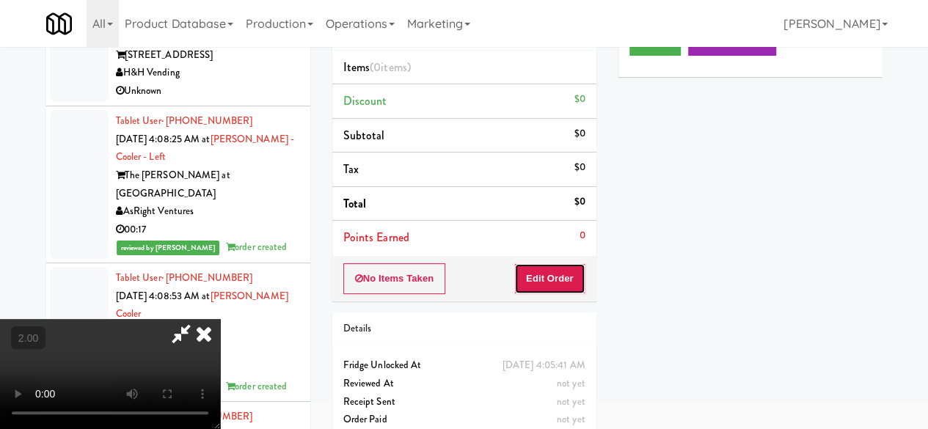
click at [554, 277] on button "Edit Order" at bounding box center [549, 278] width 71 height 31
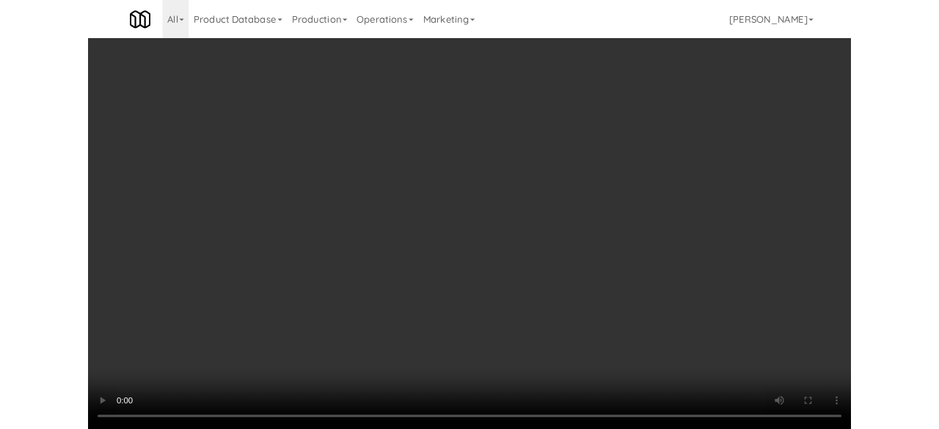
scroll to position [73, 0]
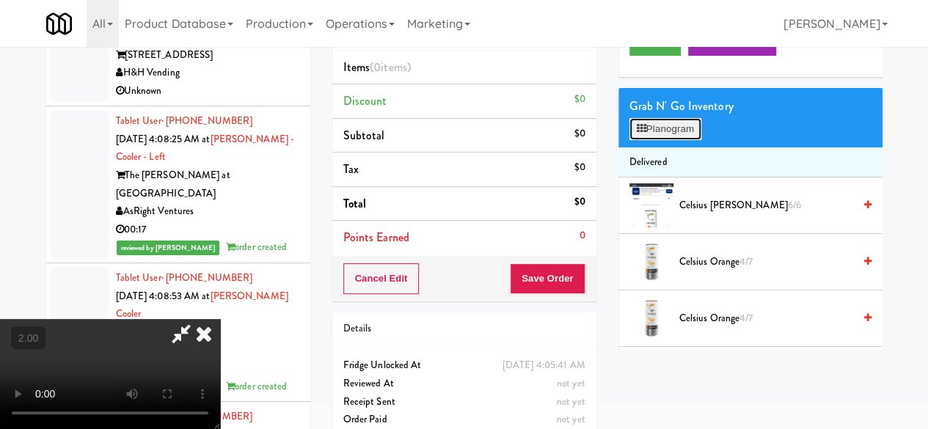
click at [656, 140] on button "Planogram" at bounding box center [666, 129] width 72 height 22
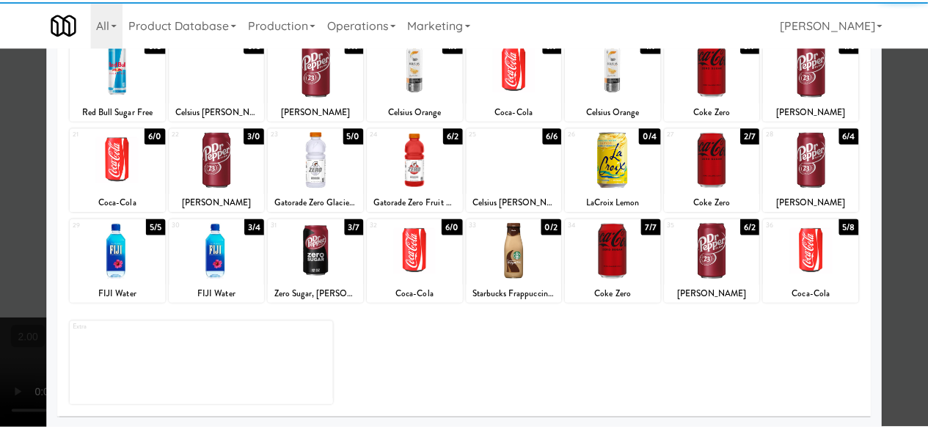
scroll to position [70, 0]
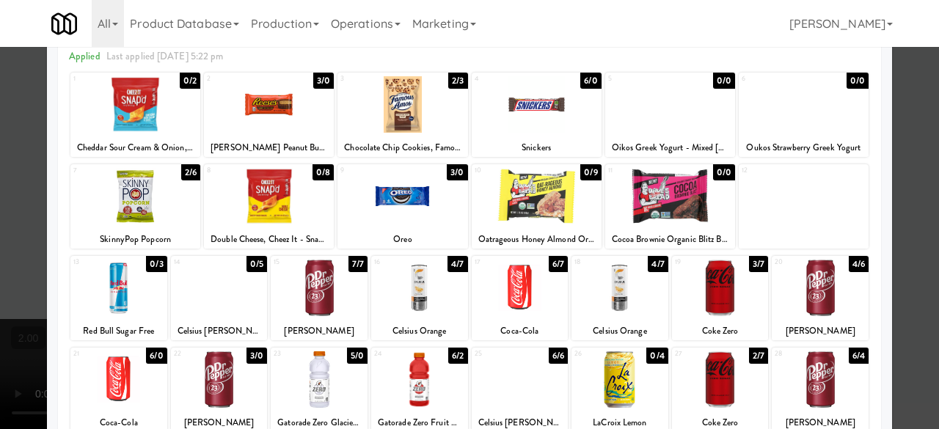
click at [431, 265] on div at bounding box center [419, 288] width 97 height 57
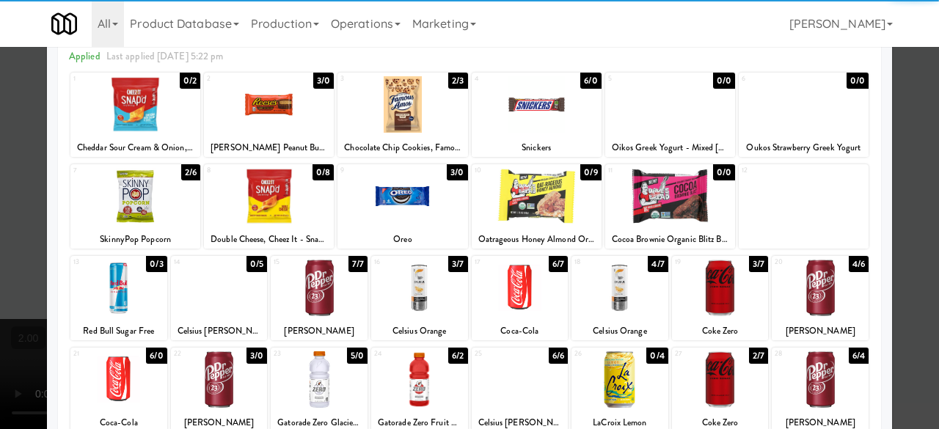
click at [918, 170] on div at bounding box center [469, 214] width 939 height 429
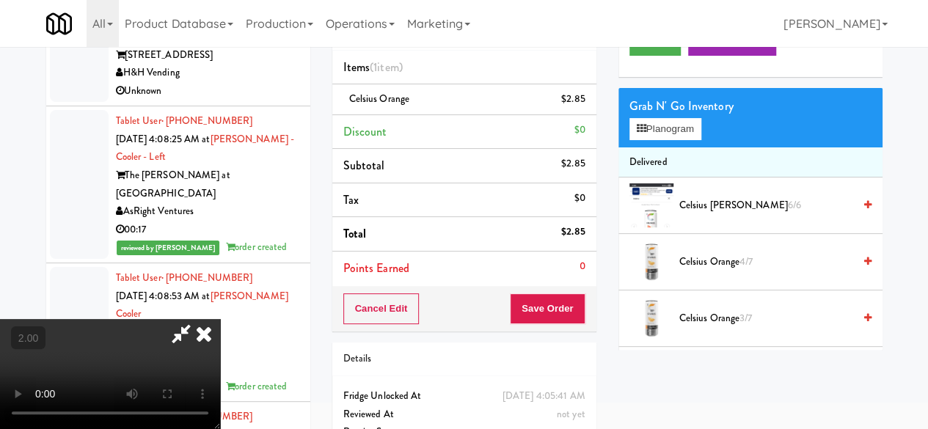
click at [198, 319] on icon at bounding box center [181, 333] width 34 height 29
click at [547, 307] on button "Save Order" at bounding box center [547, 309] width 75 height 31
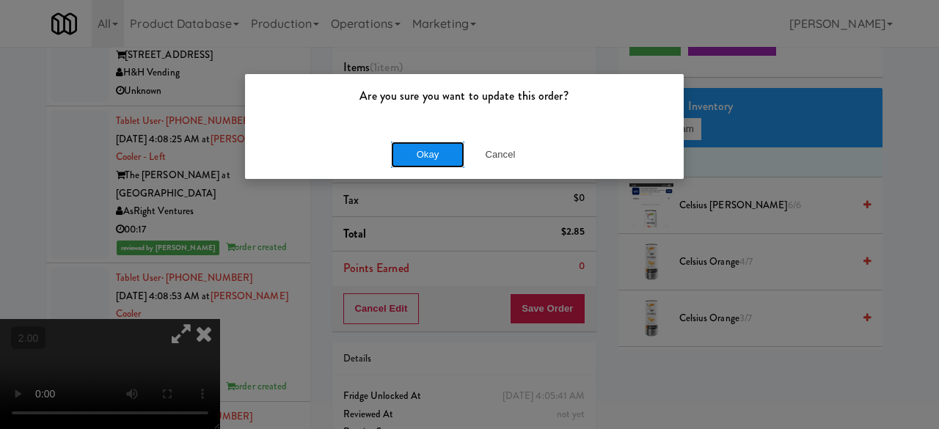
click at [423, 148] on button "Okay" at bounding box center [427, 155] width 73 height 26
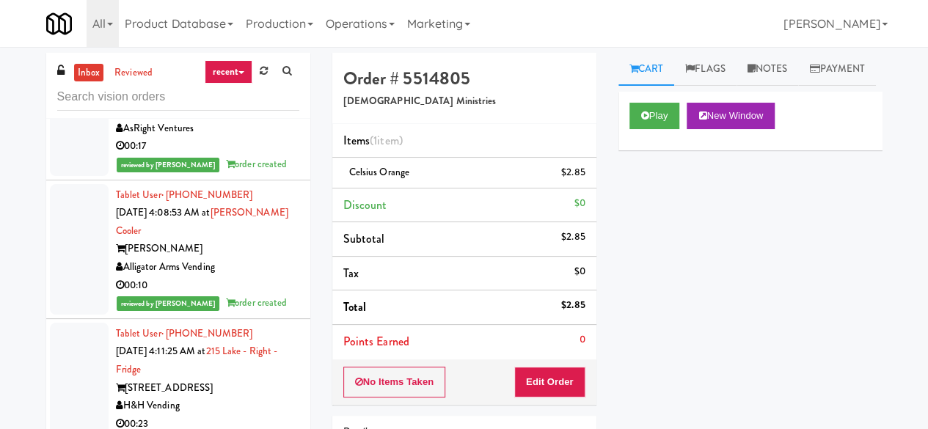
scroll to position [12216, 0]
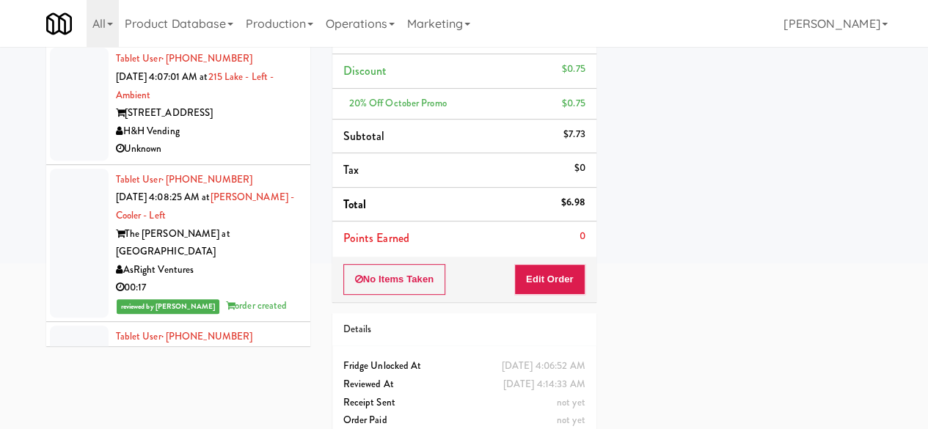
scroll to position [11776, 0]
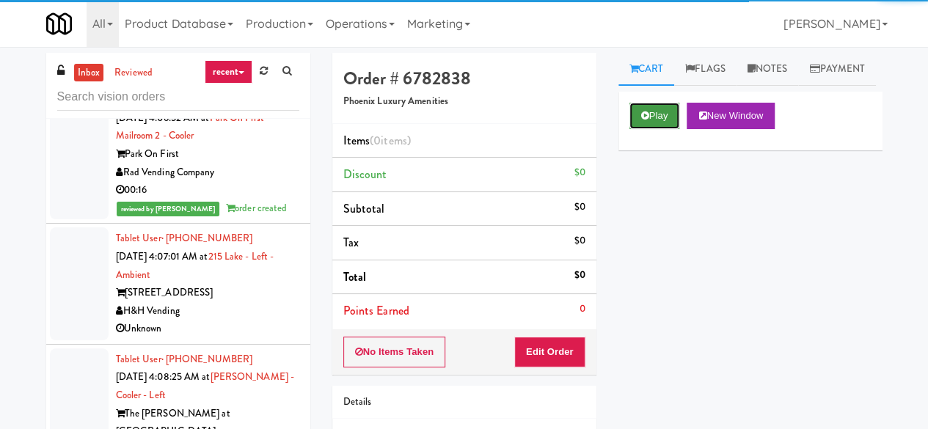
click at [649, 129] on button "Play" at bounding box center [655, 116] width 51 height 26
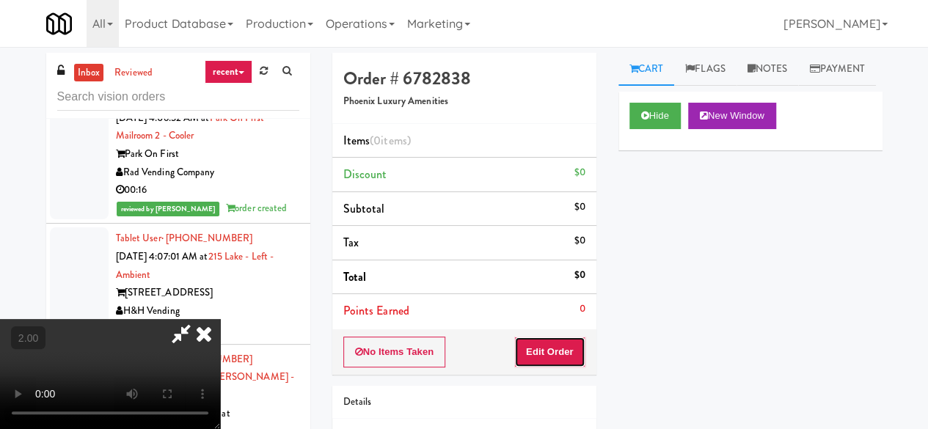
click at [552, 359] on button "Edit Order" at bounding box center [549, 352] width 71 height 31
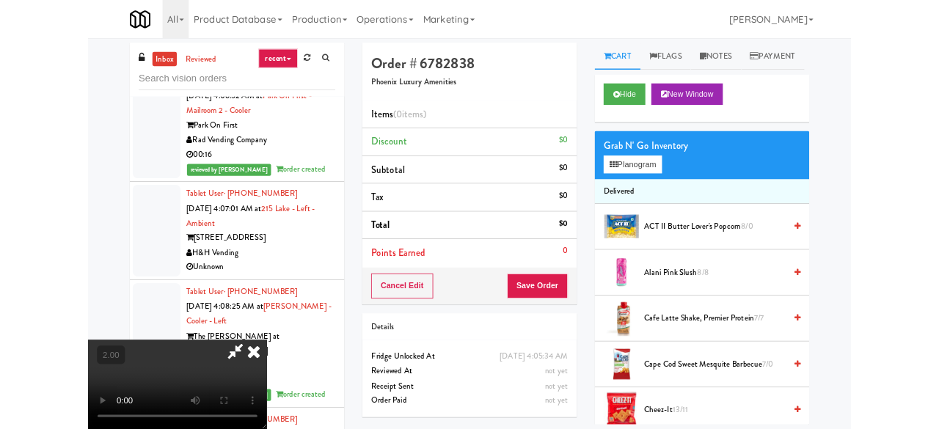
scroll to position [30, 0]
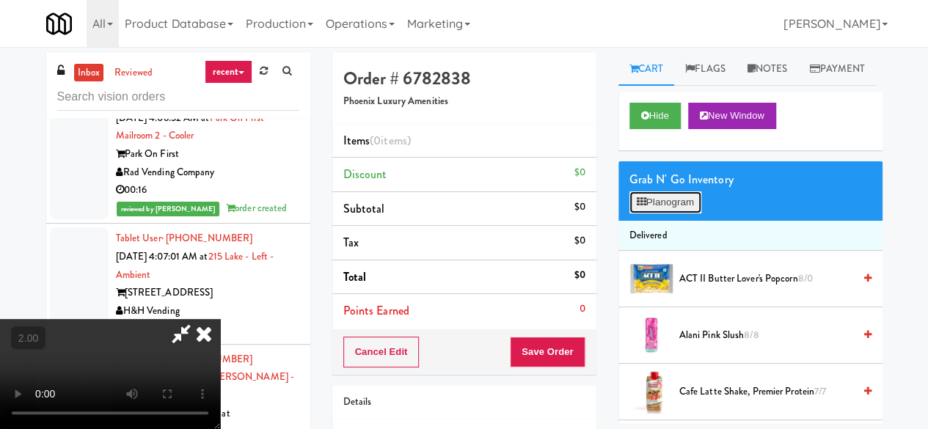
click at [669, 214] on button "Planogram" at bounding box center [666, 203] width 72 height 22
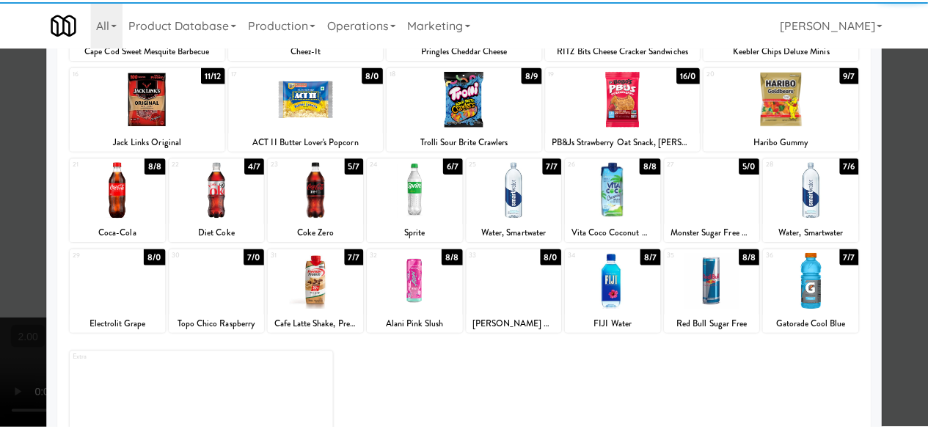
scroll to position [291, 0]
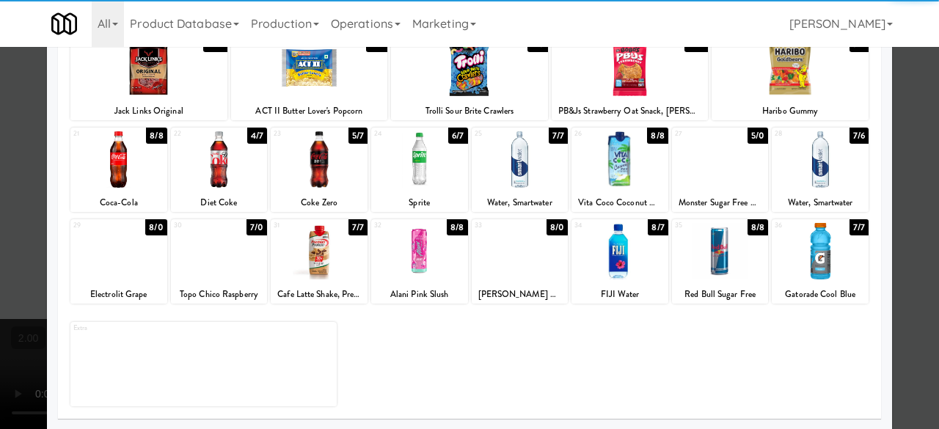
click at [631, 248] on div at bounding box center [620, 251] width 97 height 57
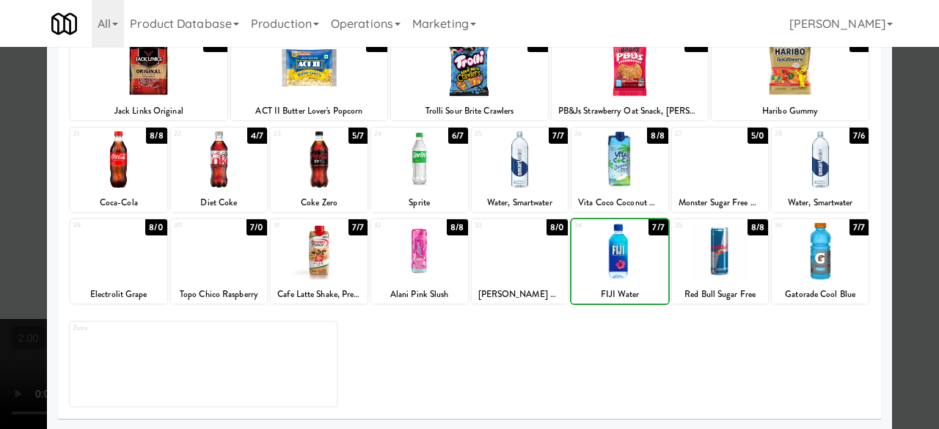
click at [631, 248] on div at bounding box center [620, 251] width 97 height 57
drag, startPoint x: 907, startPoint y: 139, endPoint x: 561, endPoint y: 300, distance: 381.2
click at [907, 139] on div at bounding box center [469, 214] width 939 height 429
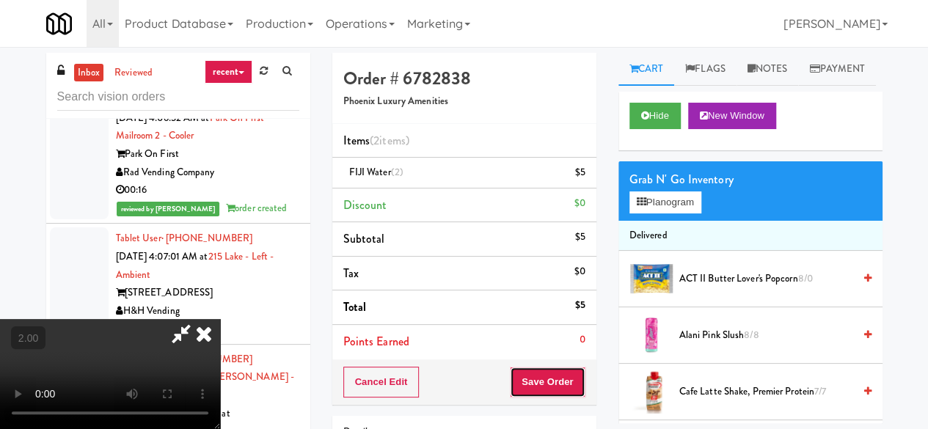
click at [574, 387] on button "Save Order" at bounding box center [547, 382] width 75 height 31
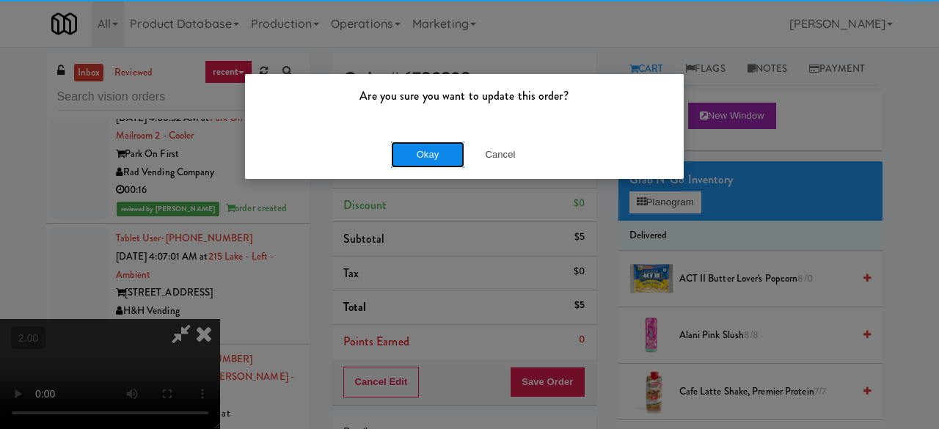
click at [442, 153] on button "Okay" at bounding box center [427, 155] width 73 height 26
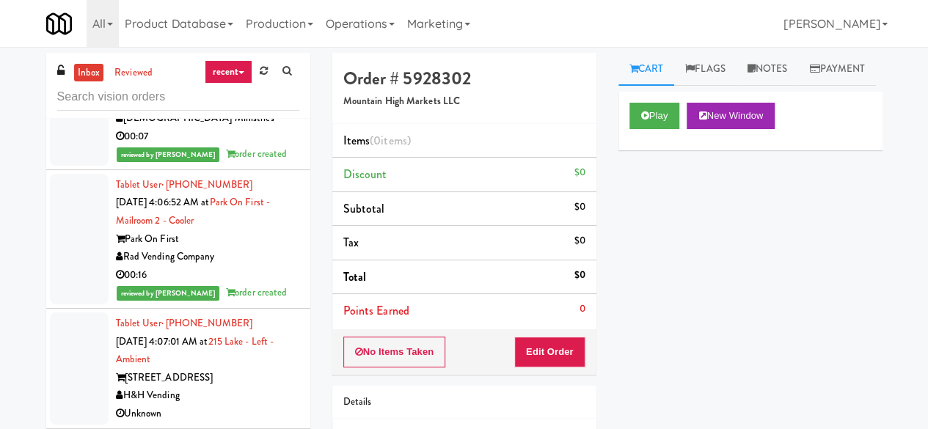
scroll to position [11776, 0]
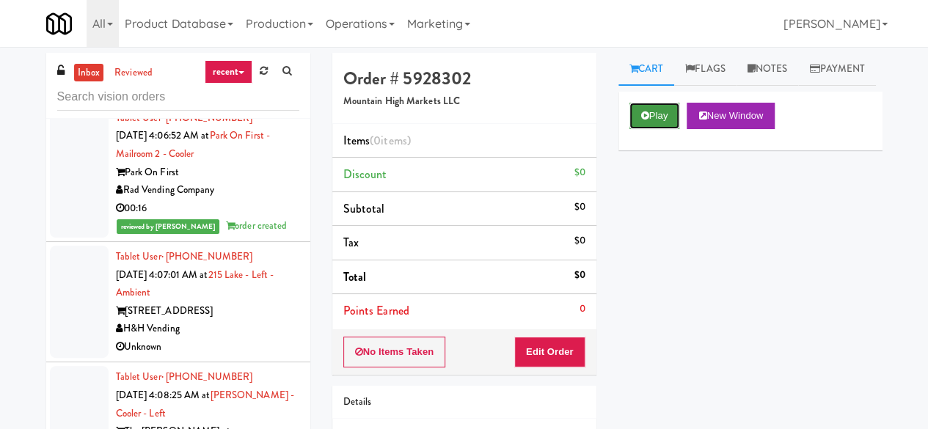
click at [646, 120] on icon at bounding box center [645, 116] width 8 height 10
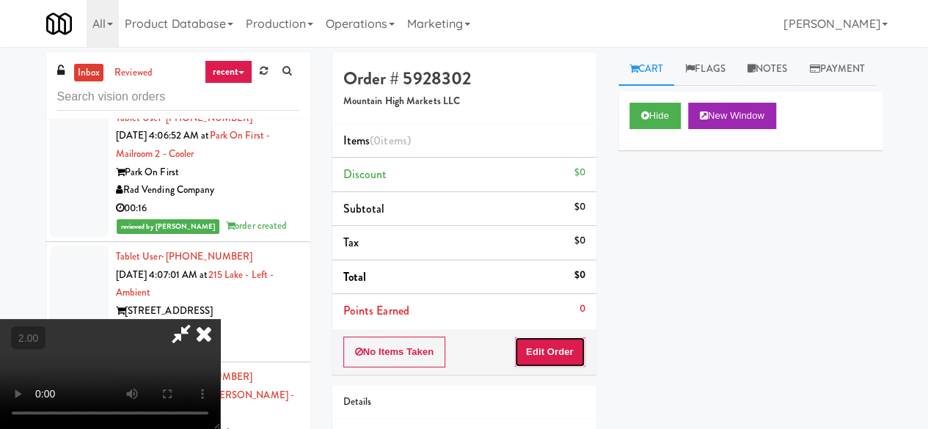
click at [529, 354] on button "Edit Order" at bounding box center [549, 352] width 71 height 31
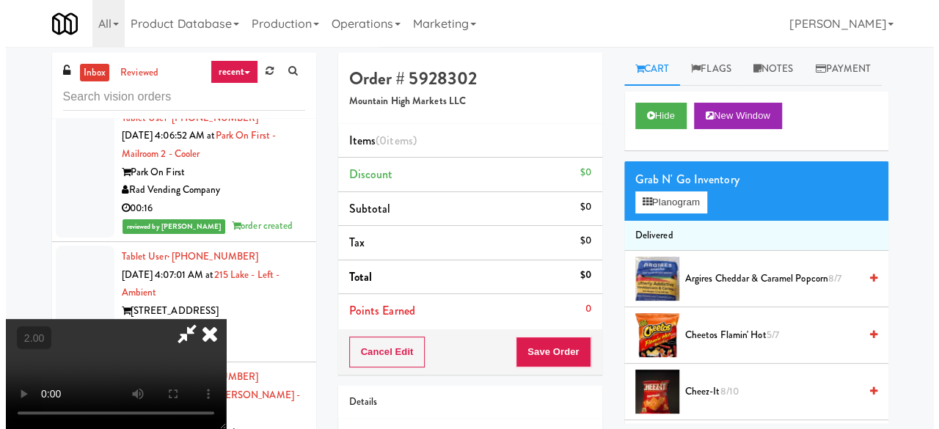
scroll to position [30, 0]
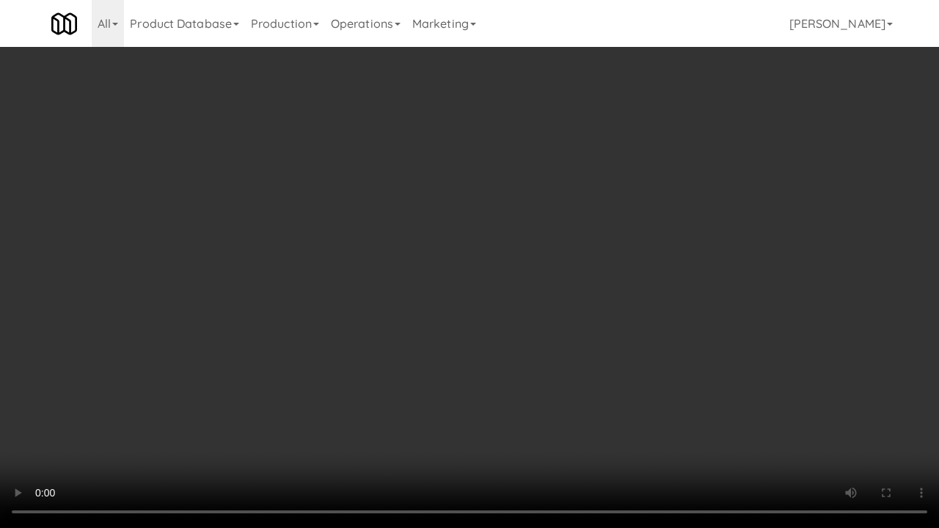
click at [531, 333] on video at bounding box center [469, 264] width 939 height 528
click at [520, 377] on video at bounding box center [469, 264] width 939 height 528
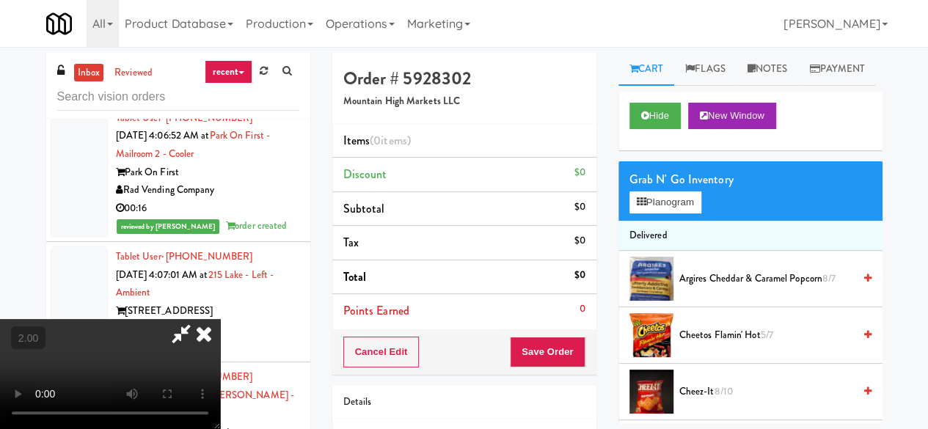
click at [680, 221] on div "Grab N' Go Inventory Planogram" at bounding box center [751, 190] width 264 height 59
click at [685, 214] on button "Planogram" at bounding box center [666, 203] width 72 height 22
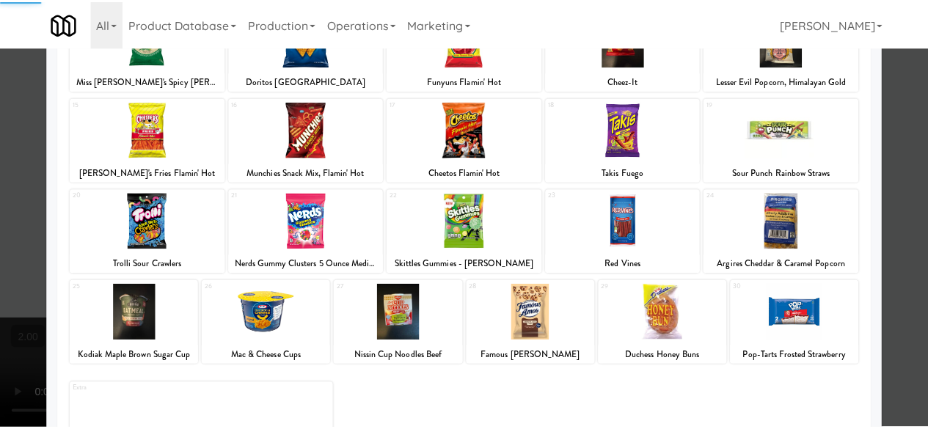
scroll to position [291, 0]
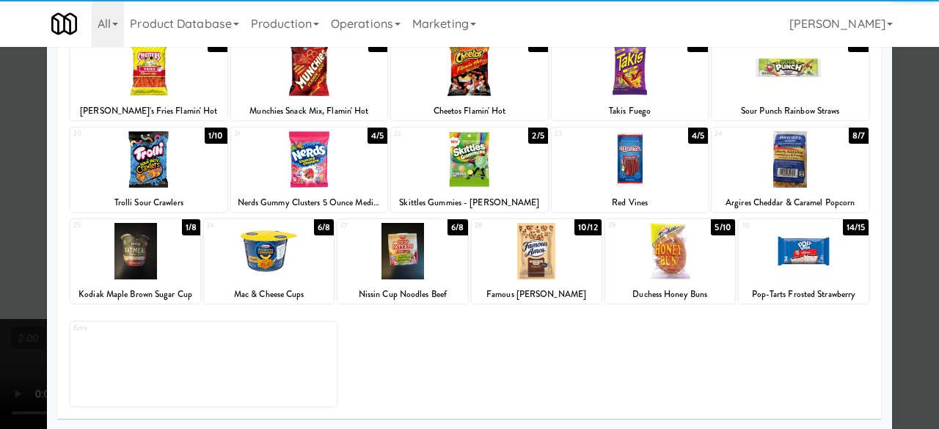
drag, startPoint x: 481, startPoint y: 166, endPoint x: 496, endPoint y: 168, distance: 14.8
click at [481, 165] on div at bounding box center [469, 159] width 157 height 57
click at [913, 128] on div at bounding box center [469, 214] width 939 height 429
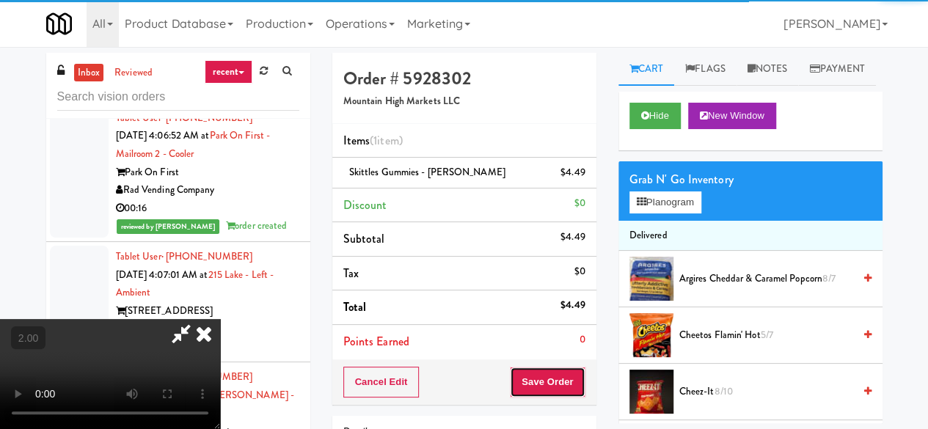
click at [569, 391] on button "Save Order" at bounding box center [547, 382] width 75 height 31
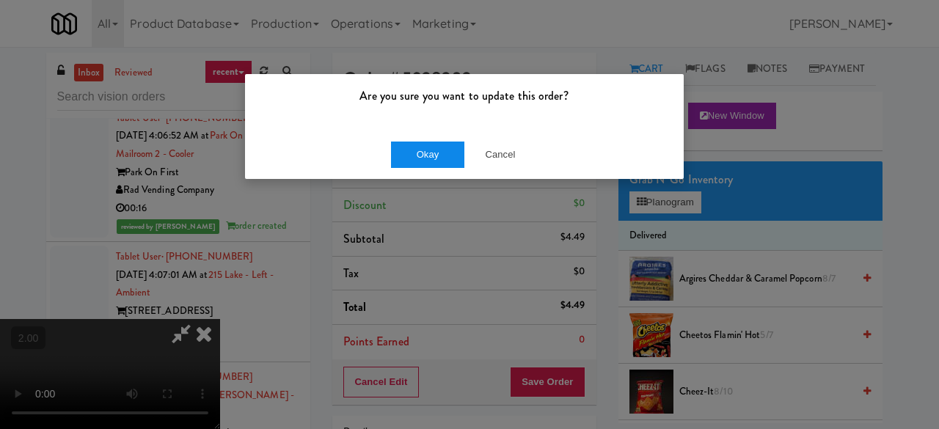
click at [412, 138] on div "Okay Cancel" at bounding box center [464, 154] width 439 height 49
click at [418, 148] on button "Okay" at bounding box center [427, 155] width 73 height 26
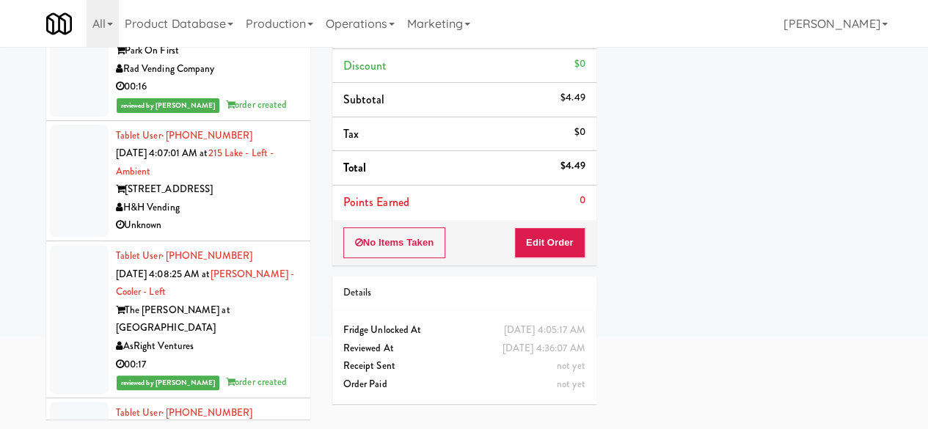
scroll to position [11556, 0]
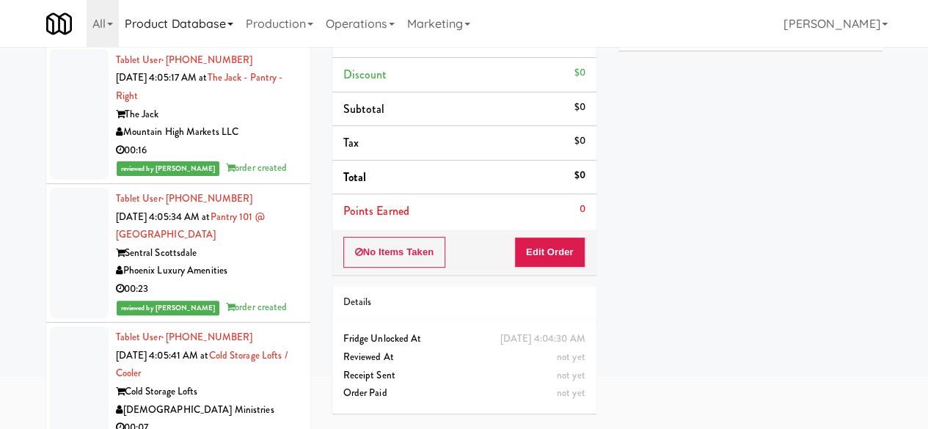
scroll to position [66, 0]
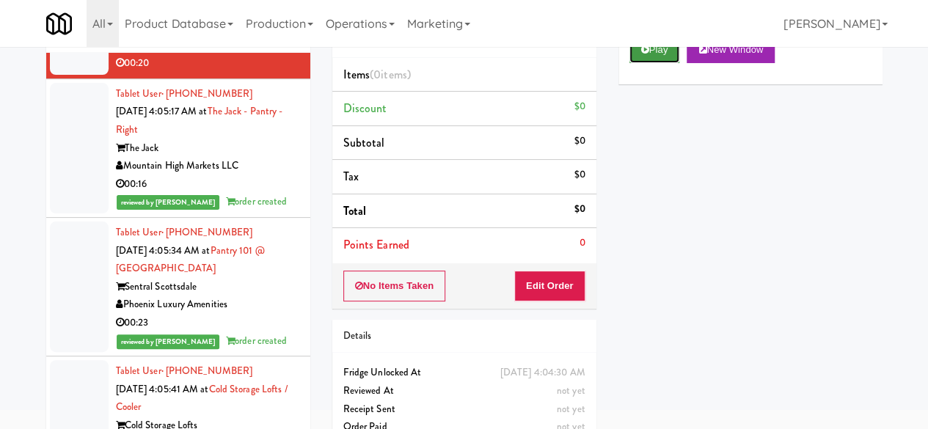
click at [673, 63] on button "Play" at bounding box center [655, 50] width 51 height 26
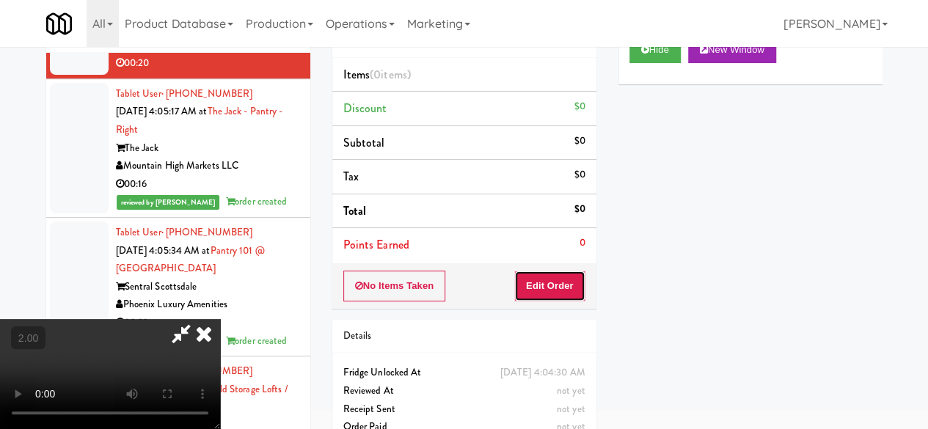
click at [565, 271] on button "Edit Order" at bounding box center [549, 286] width 71 height 31
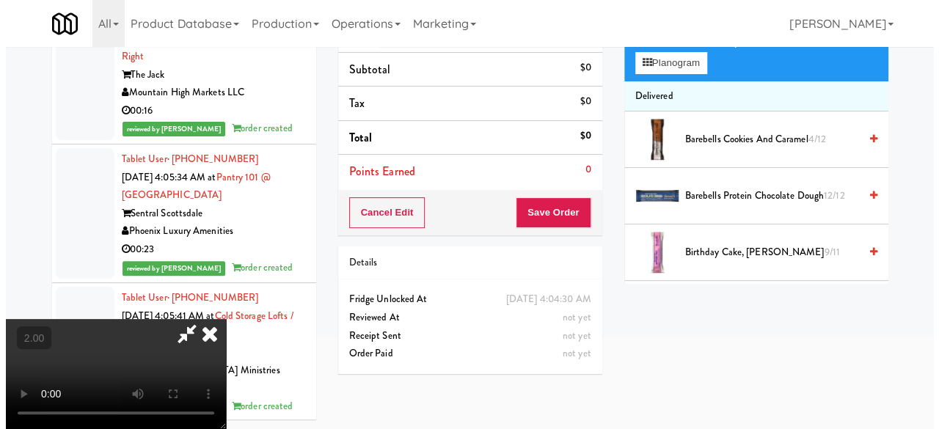
scroll to position [47, 0]
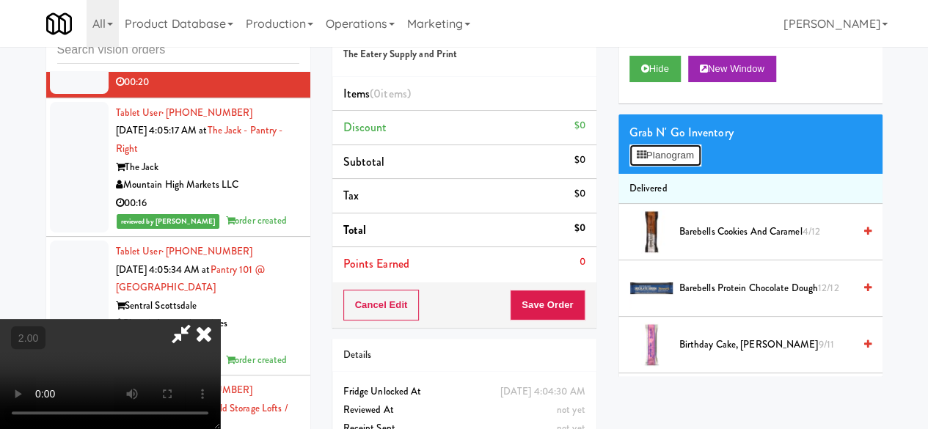
click at [668, 167] on button "Planogram" at bounding box center [666, 156] width 72 height 22
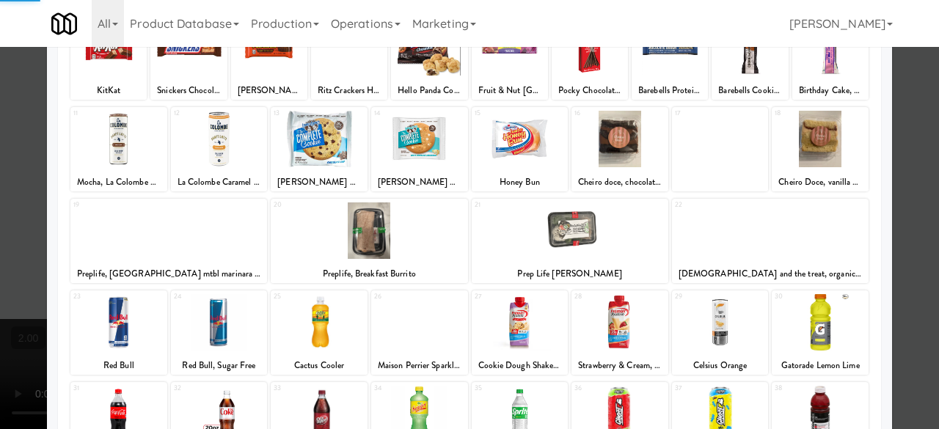
scroll to position [147, 0]
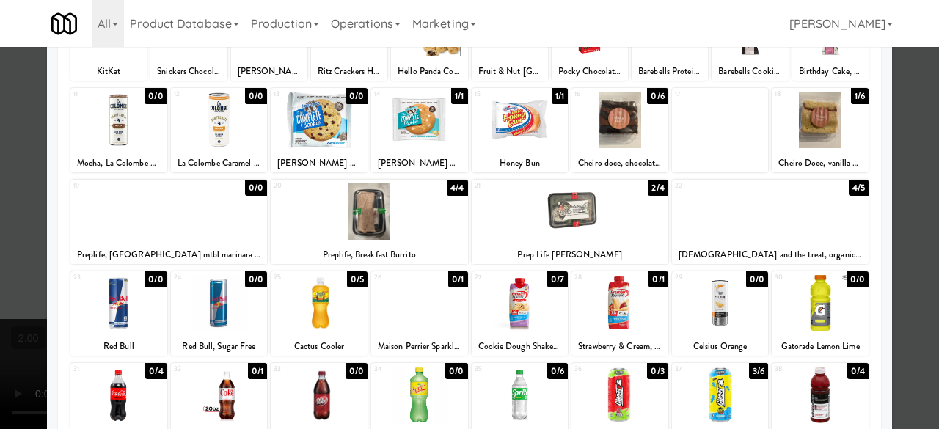
click at [338, 301] on div at bounding box center [319, 303] width 97 height 57
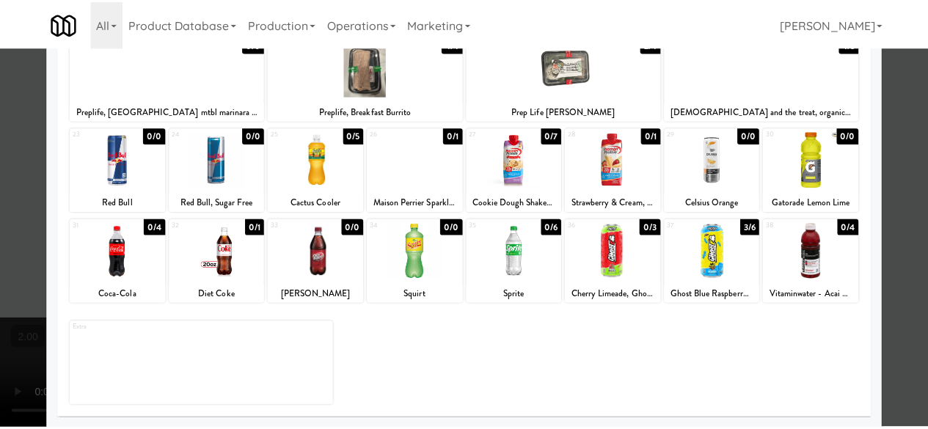
scroll to position [290, 0]
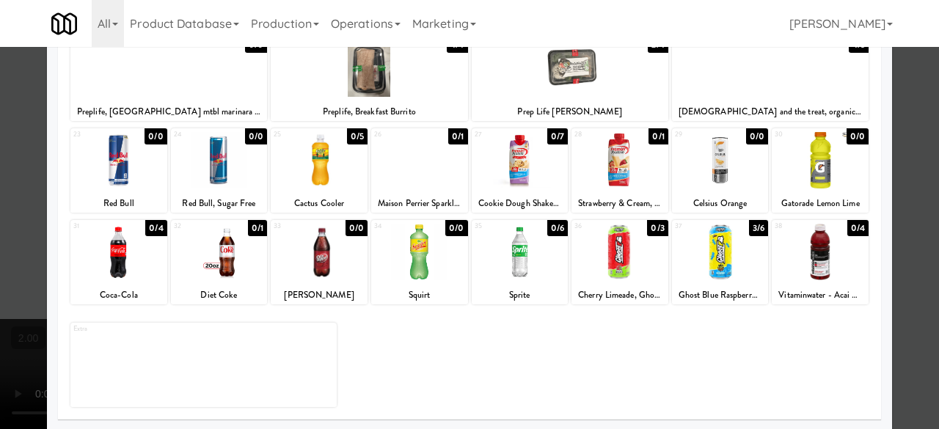
click at [926, 218] on div at bounding box center [469, 214] width 939 height 429
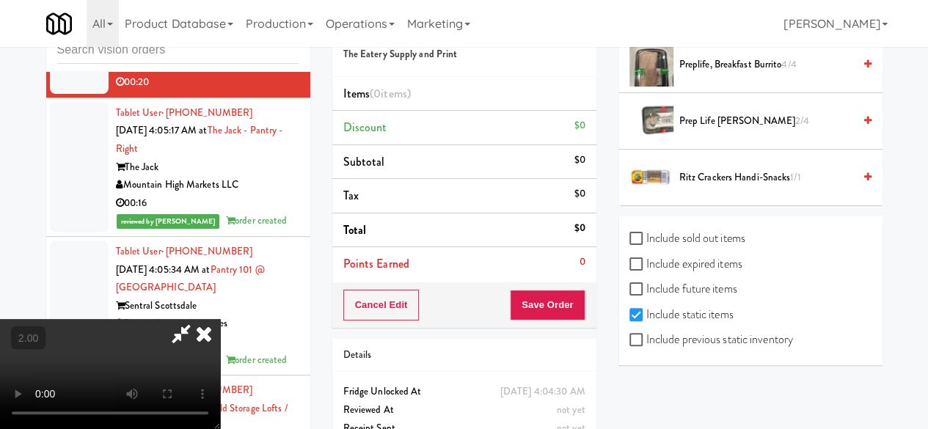
click at [754, 344] on label "Include previous static inventory" at bounding box center [712, 340] width 164 height 22
click at [647, 344] on input "Include previous static inventory" at bounding box center [638, 341] width 17 height 12
checkbox input "true"
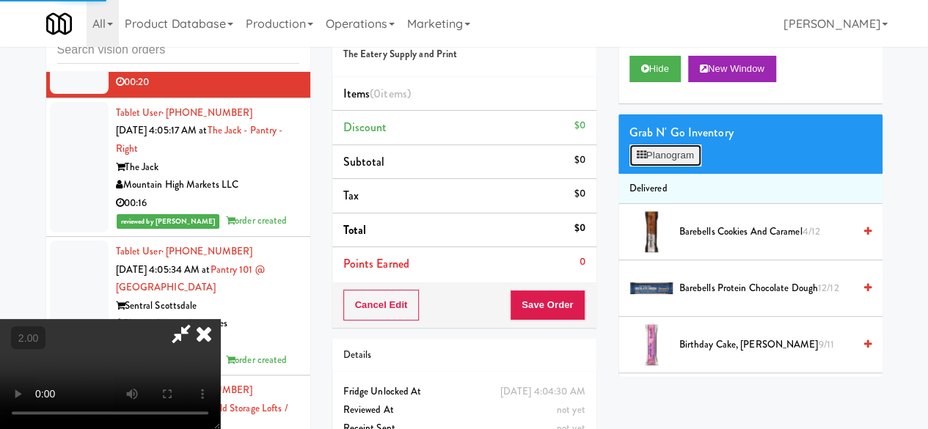
click at [683, 167] on button "Planogram" at bounding box center [666, 156] width 72 height 22
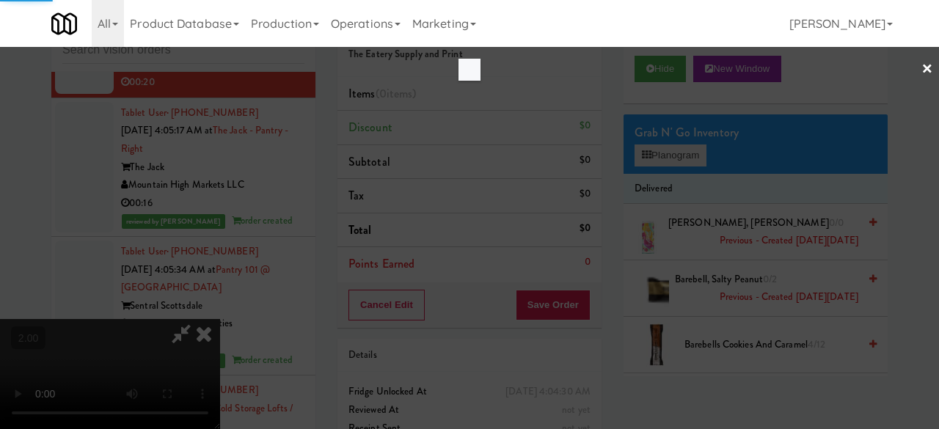
click at [683, 192] on div at bounding box center [469, 214] width 939 height 429
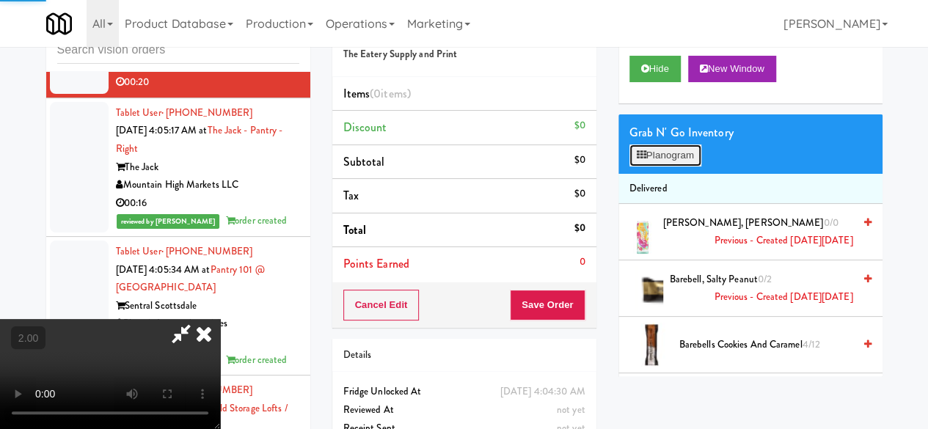
click at [683, 167] on button "Planogram" at bounding box center [666, 156] width 72 height 22
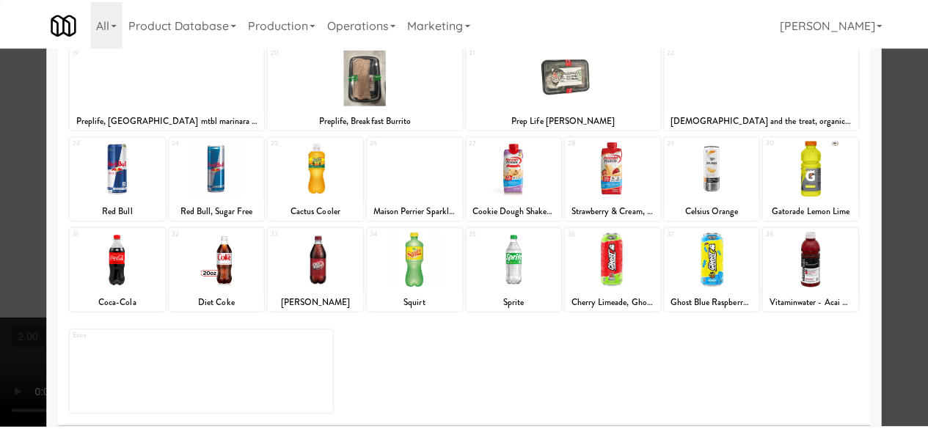
scroll to position [291, 0]
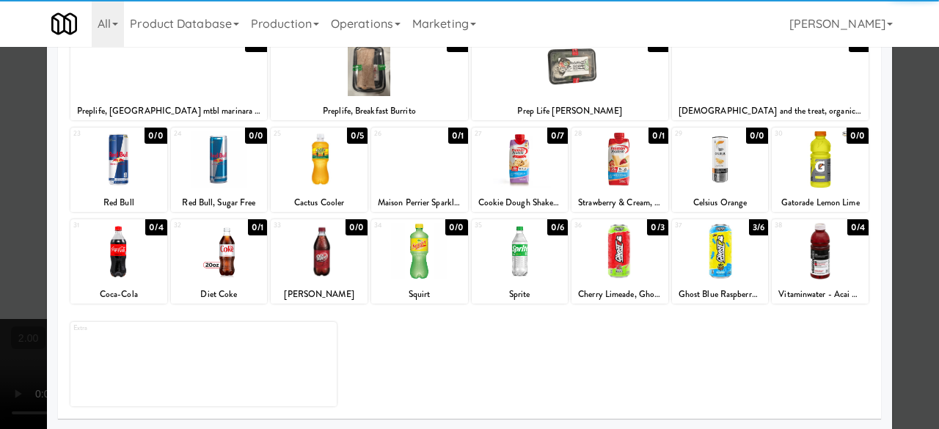
click at [326, 176] on div at bounding box center [319, 159] width 97 height 57
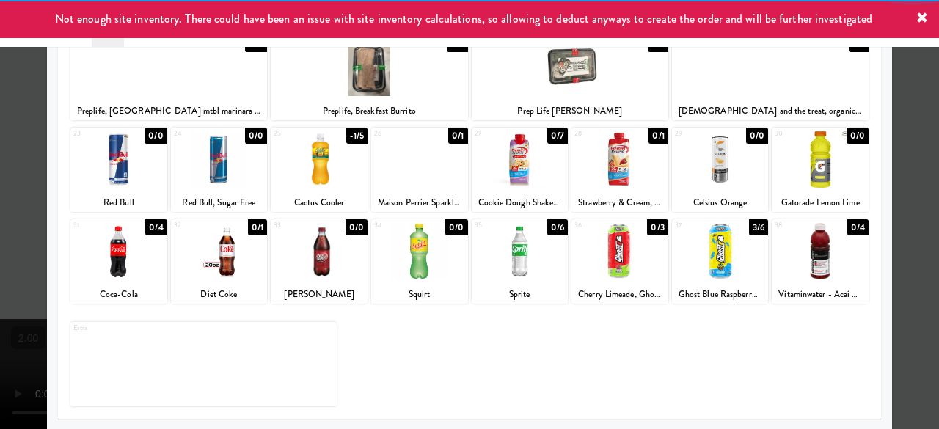
click at [502, 271] on div at bounding box center [520, 251] width 97 height 57
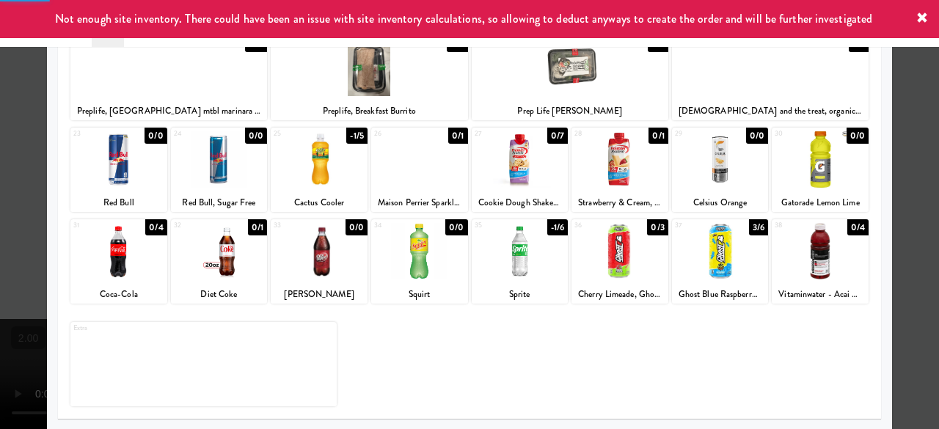
click at [887, 171] on div at bounding box center [469, 214] width 939 height 429
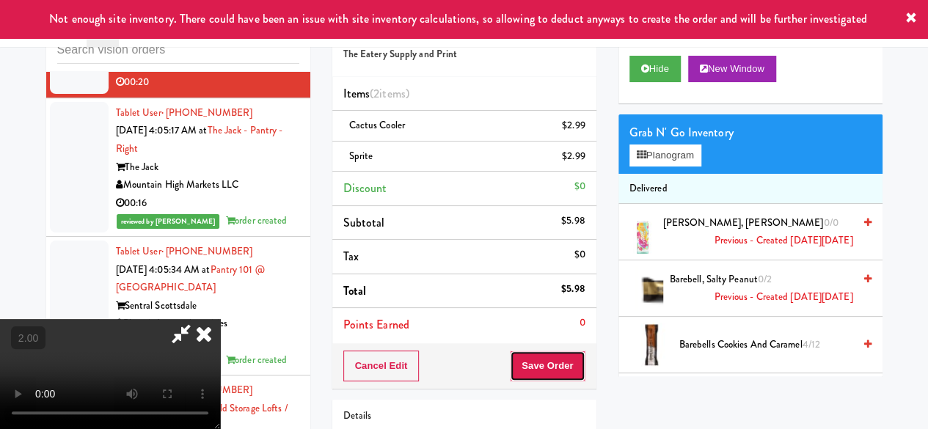
click at [575, 362] on button "Save Order" at bounding box center [547, 366] width 75 height 31
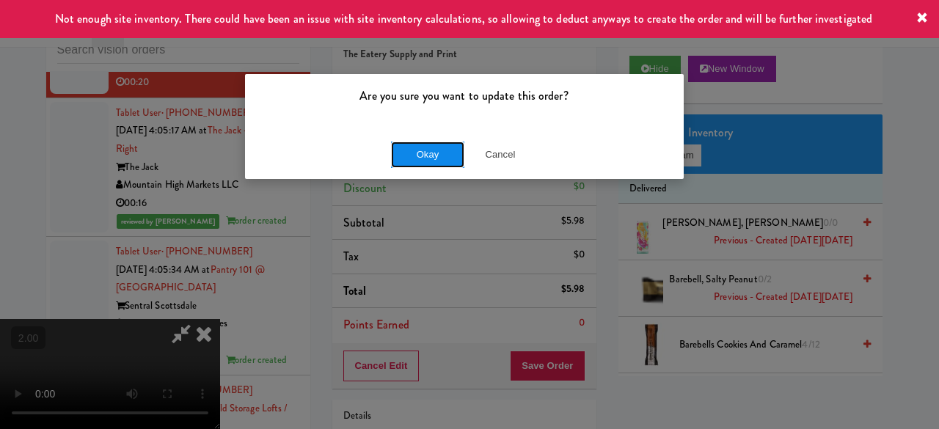
click at [447, 157] on button "Okay" at bounding box center [427, 155] width 73 height 26
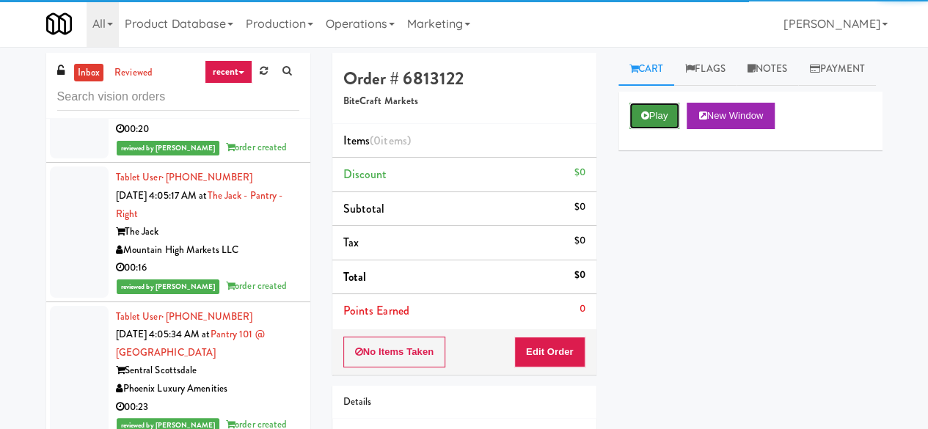
click at [647, 129] on button "Play" at bounding box center [655, 116] width 51 height 26
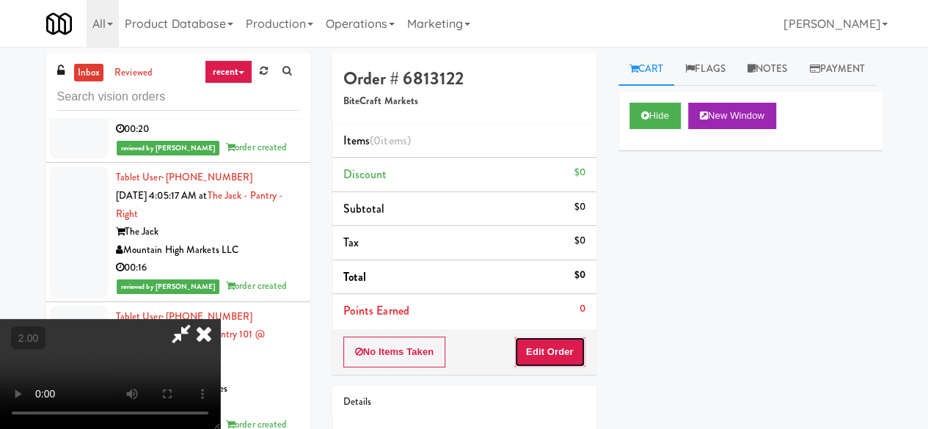
click at [558, 350] on button "Edit Order" at bounding box center [549, 352] width 71 height 31
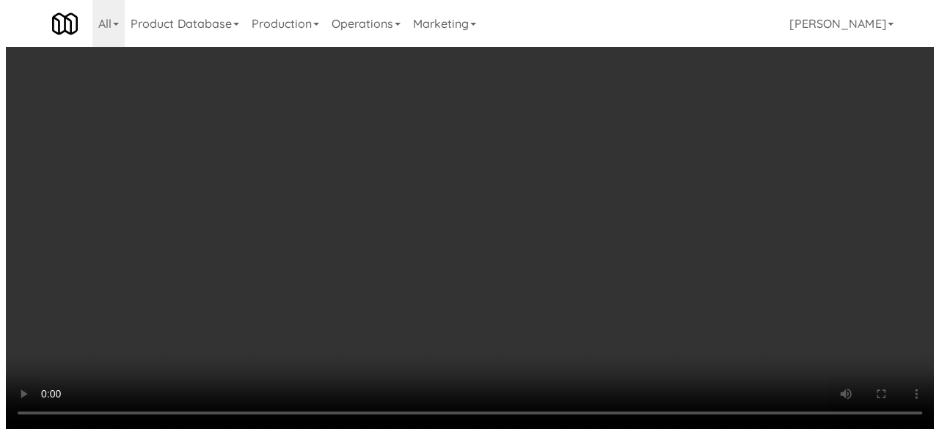
scroll to position [29, 0]
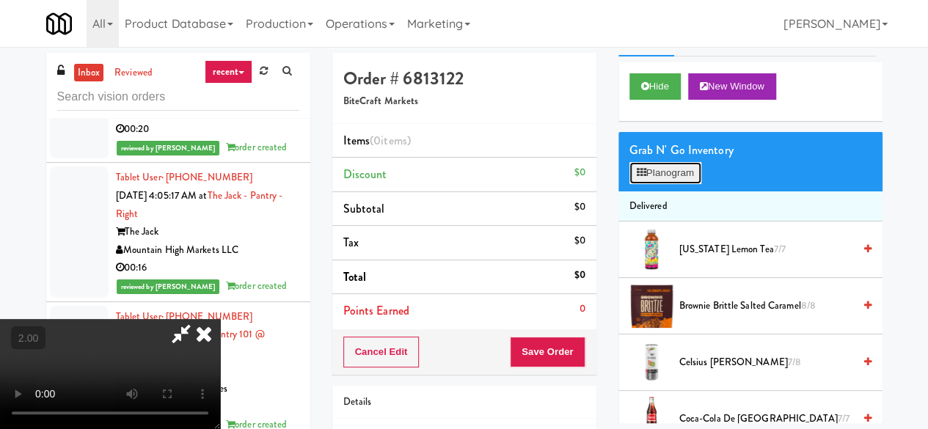
click at [663, 184] on button "Planogram" at bounding box center [666, 173] width 72 height 22
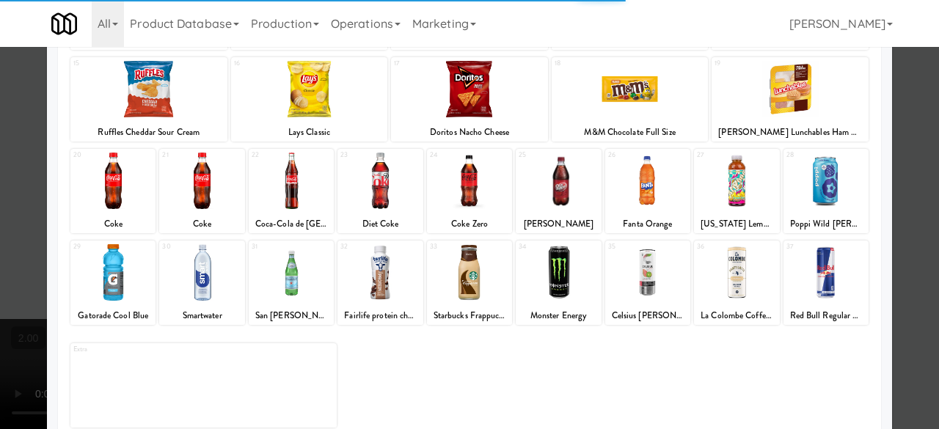
scroll to position [291, 0]
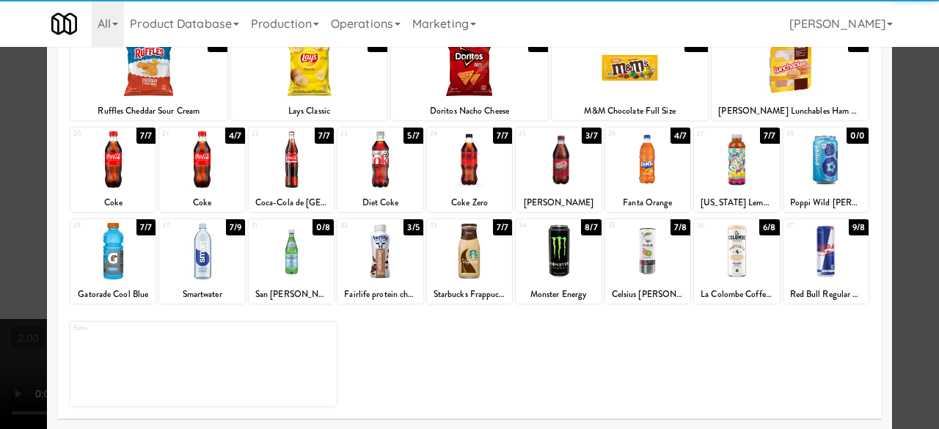
click at [631, 266] on div at bounding box center [647, 251] width 85 height 57
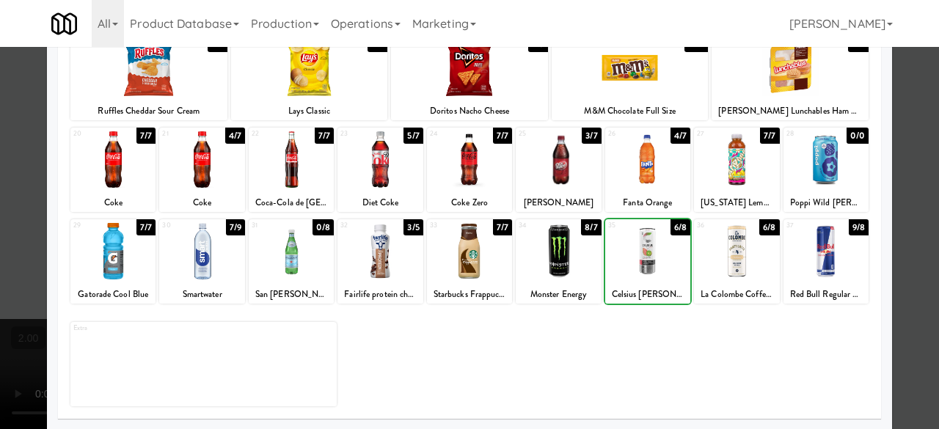
click at [631, 266] on div at bounding box center [647, 251] width 85 height 57
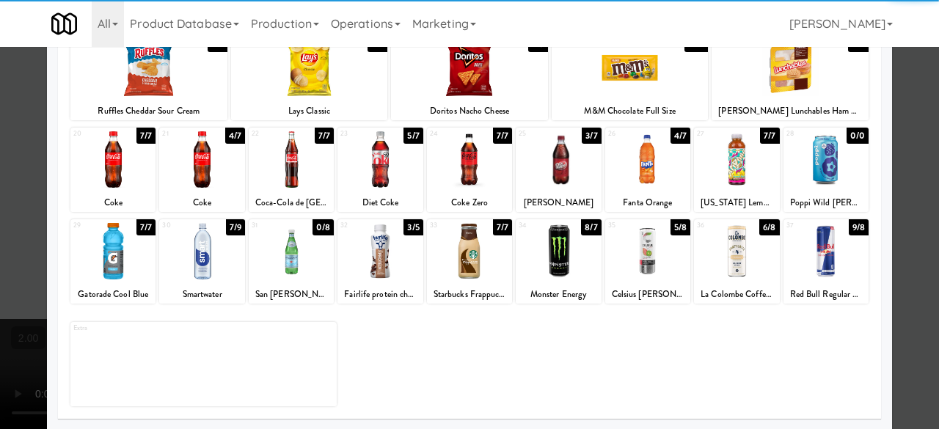
click at [452, 186] on div at bounding box center [469, 159] width 85 height 57
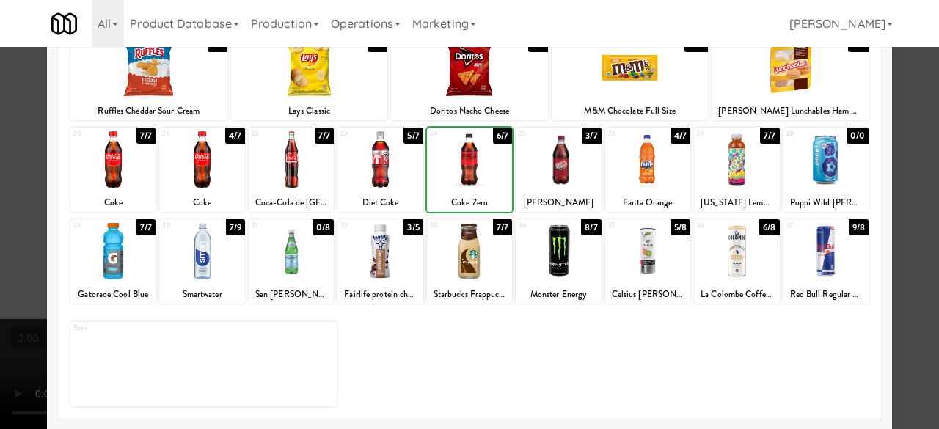
click at [452, 186] on div at bounding box center [469, 159] width 85 height 57
click at [128, 252] on div at bounding box center [112, 251] width 85 height 57
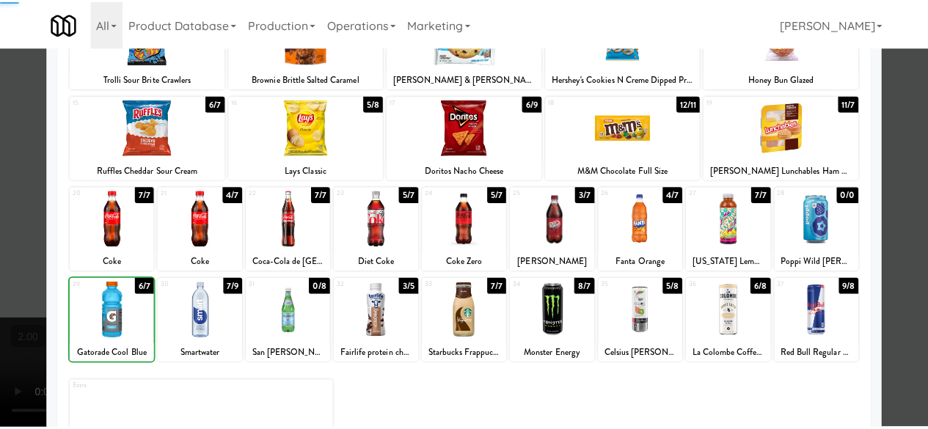
scroll to position [70, 0]
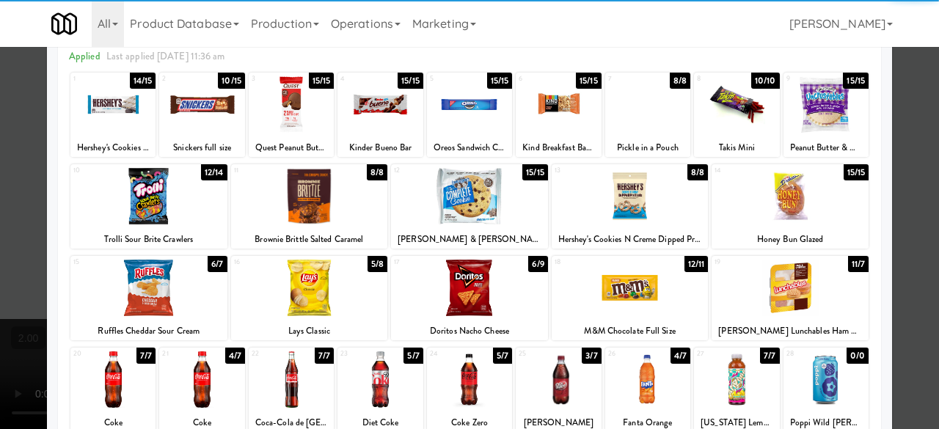
click at [314, 300] on div at bounding box center [309, 288] width 157 height 57
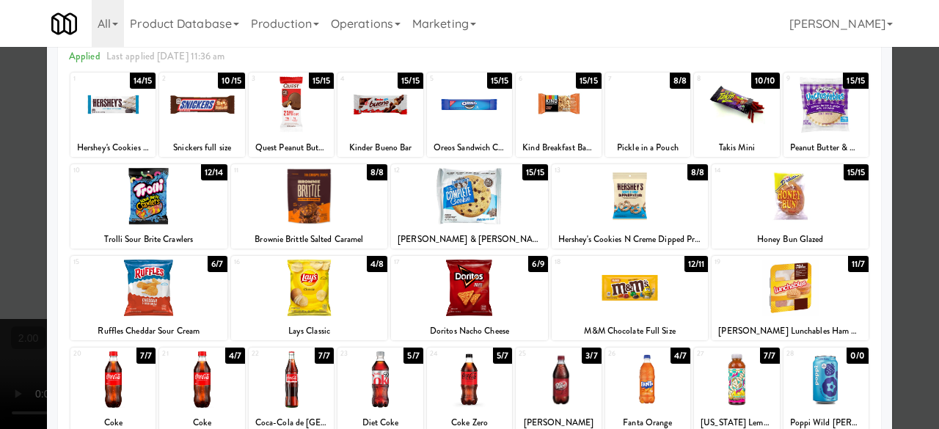
click at [901, 132] on div at bounding box center [469, 214] width 939 height 429
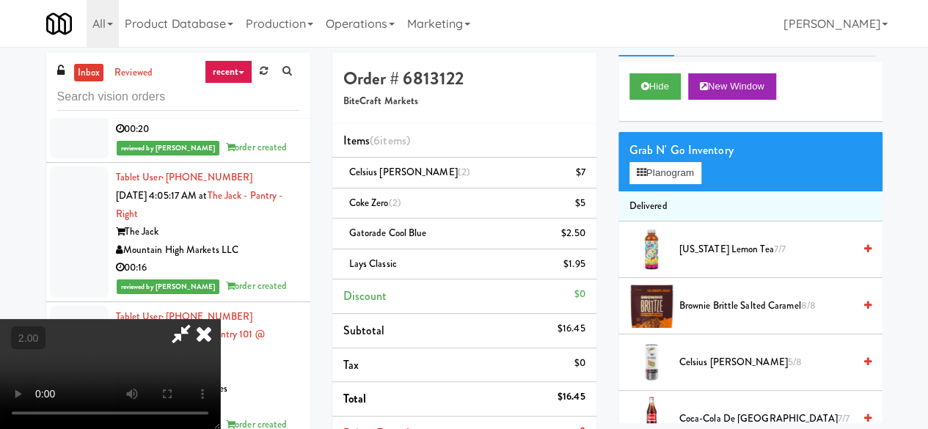
click at [198, 319] on icon at bounding box center [181, 333] width 34 height 29
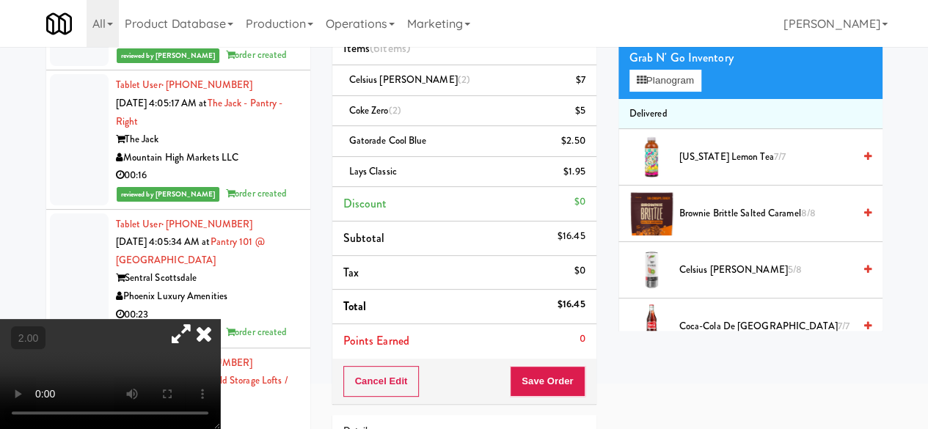
scroll to position [147, 0]
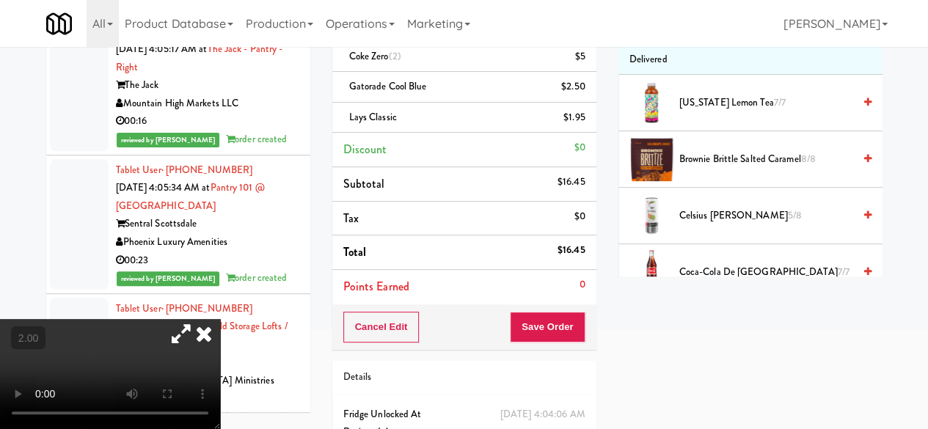
click at [556, 307] on div "Cancel Edit Save Order" at bounding box center [464, 328] width 264 height 46
click at [555, 314] on button "Save Order" at bounding box center [547, 327] width 75 height 31
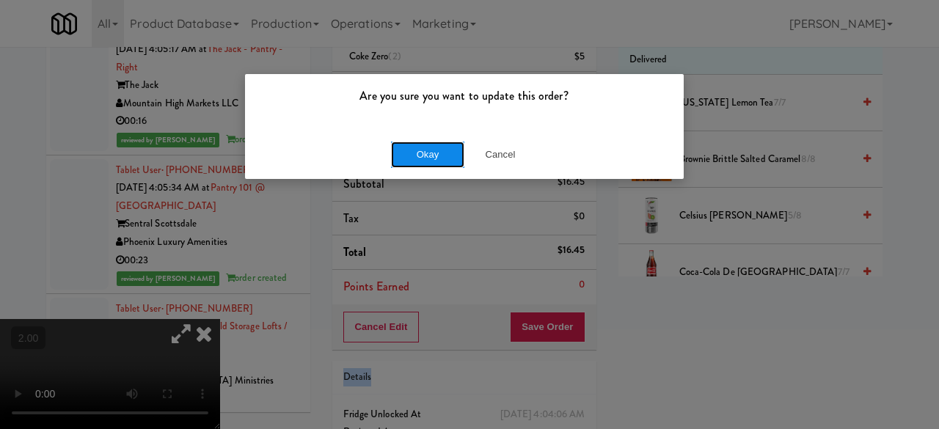
click at [418, 156] on button "Okay" at bounding box center [427, 155] width 73 height 26
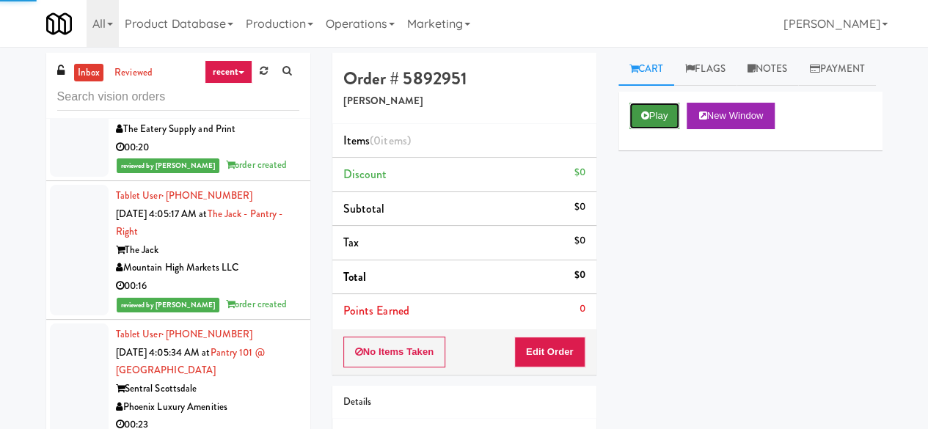
click at [650, 129] on button "Play" at bounding box center [655, 116] width 51 height 26
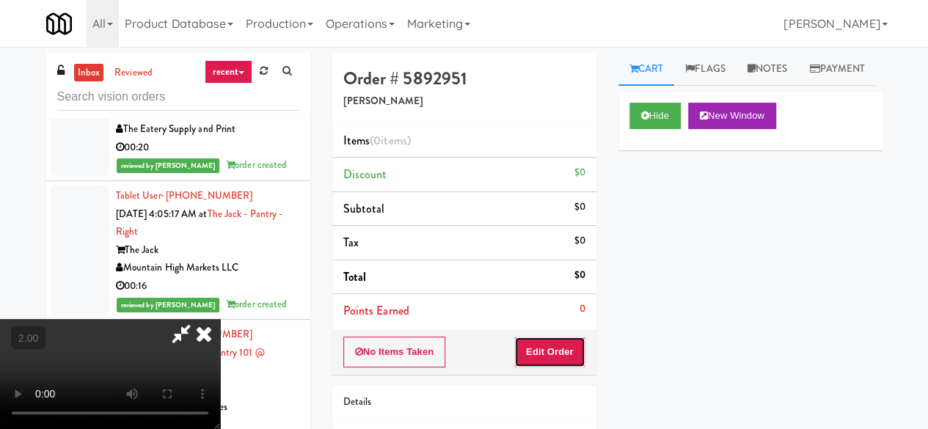
click at [572, 351] on button "Edit Order" at bounding box center [549, 352] width 71 height 31
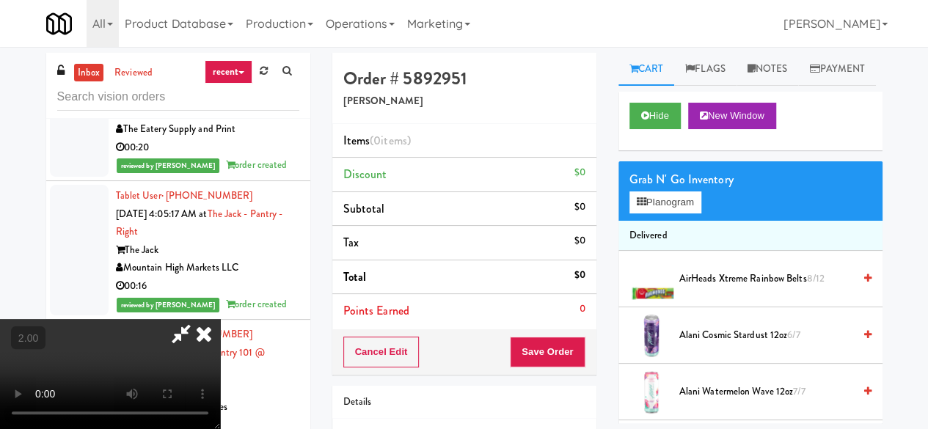
scroll to position [30, 0]
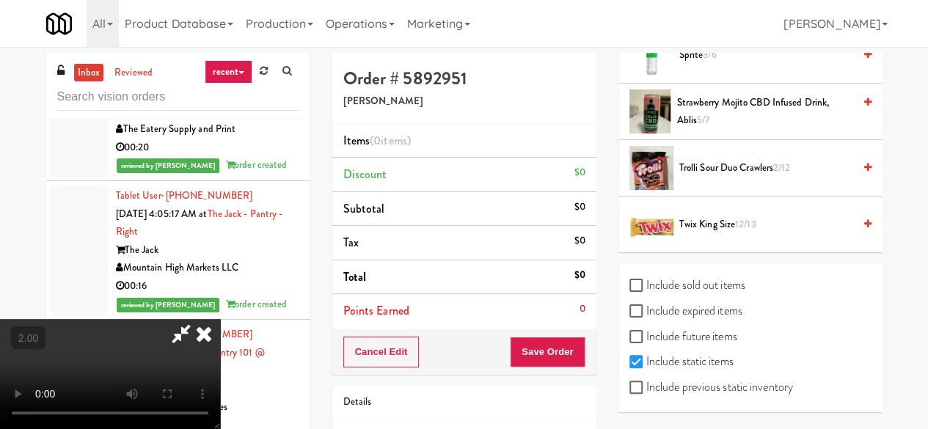
click at [657, 379] on label "Include previous static inventory" at bounding box center [712, 387] width 164 height 22
click at [647, 382] on input "Include previous static inventory" at bounding box center [638, 388] width 17 height 12
checkbox input "true"
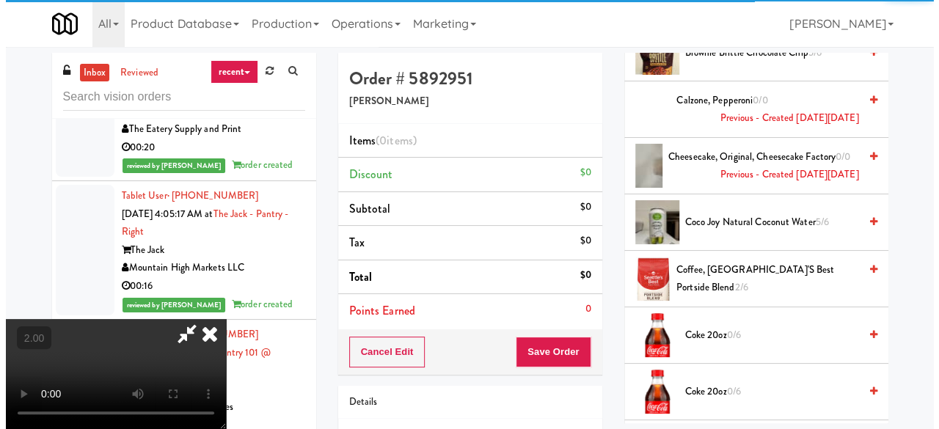
scroll to position [159, 0]
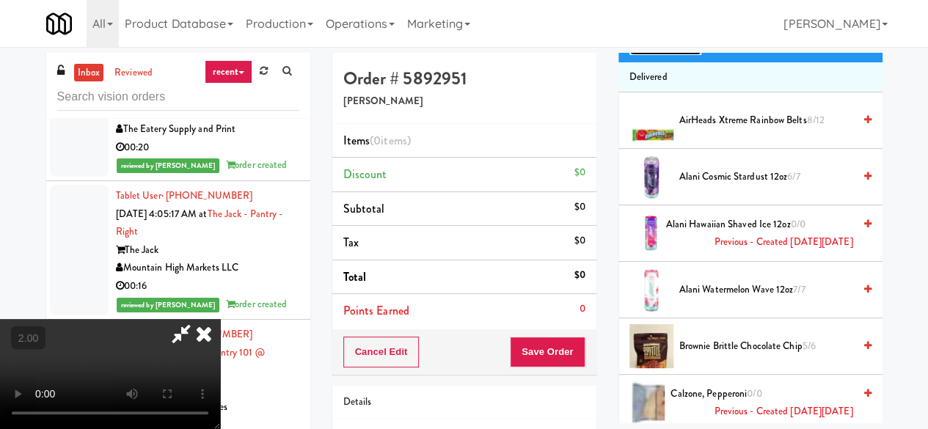
click at [671, 55] on button "Planogram" at bounding box center [666, 44] width 72 height 22
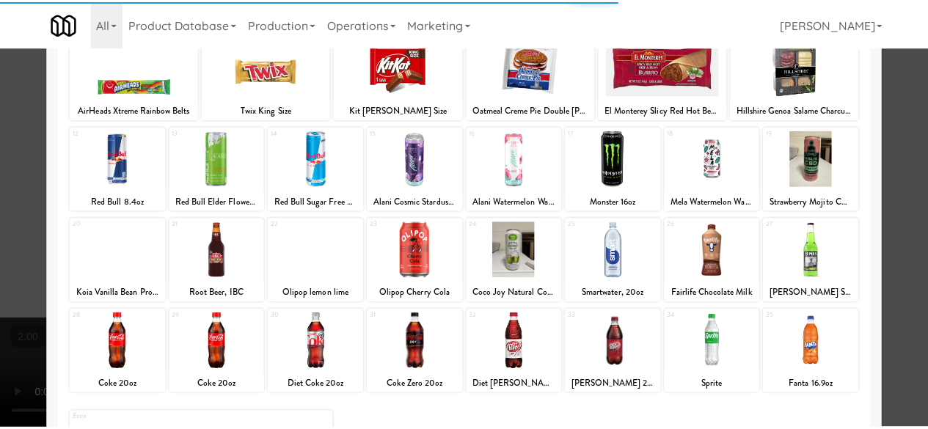
scroll to position [291, 0]
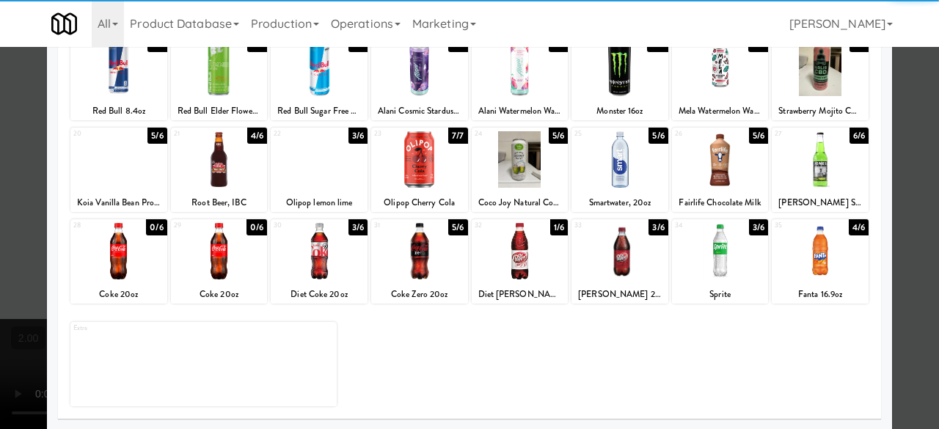
click at [801, 258] on div at bounding box center [820, 251] width 97 height 57
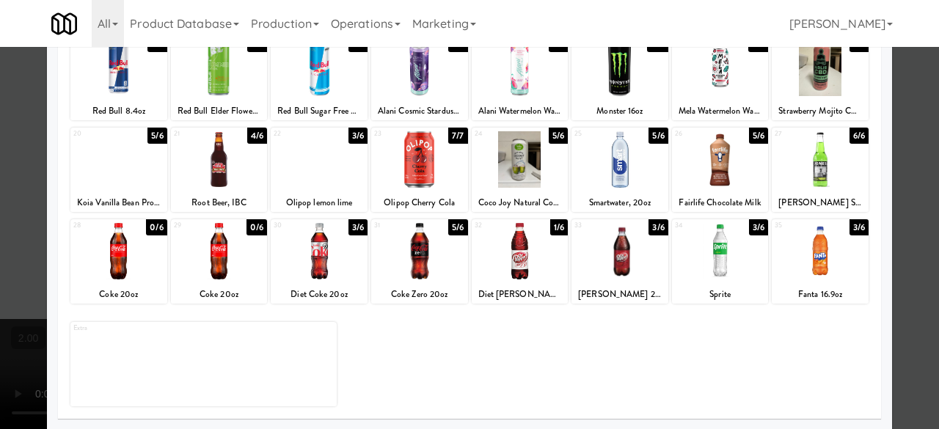
click at [903, 172] on div at bounding box center [469, 214] width 939 height 429
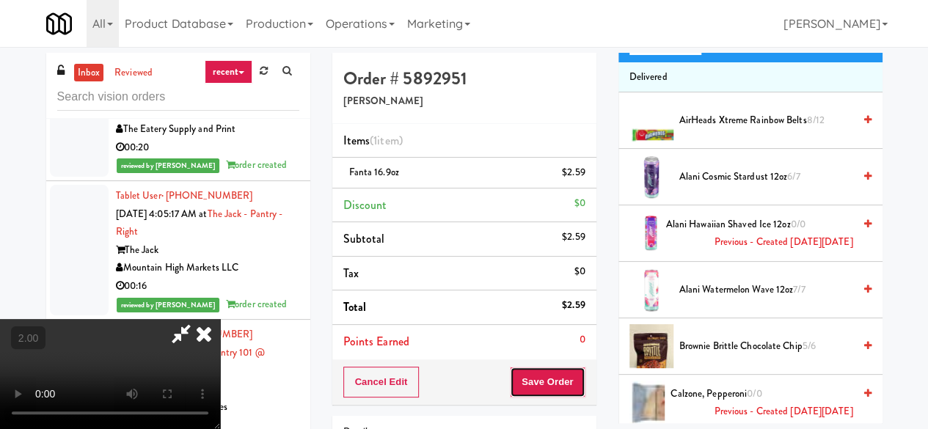
click at [567, 382] on button "Save Order" at bounding box center [547, 382] width 75 height 31
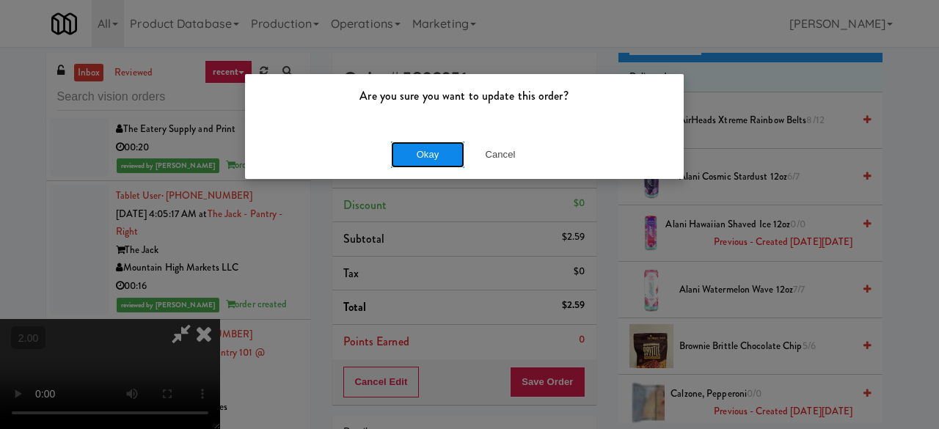
click at [399, 161] on button "Okay" at bounding box center [427, 155] width 73 height 26
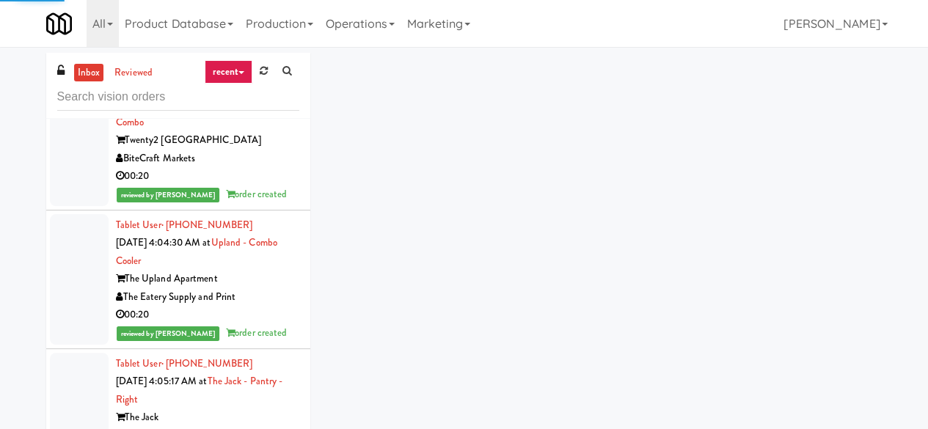
scroll to position [11189, 0]
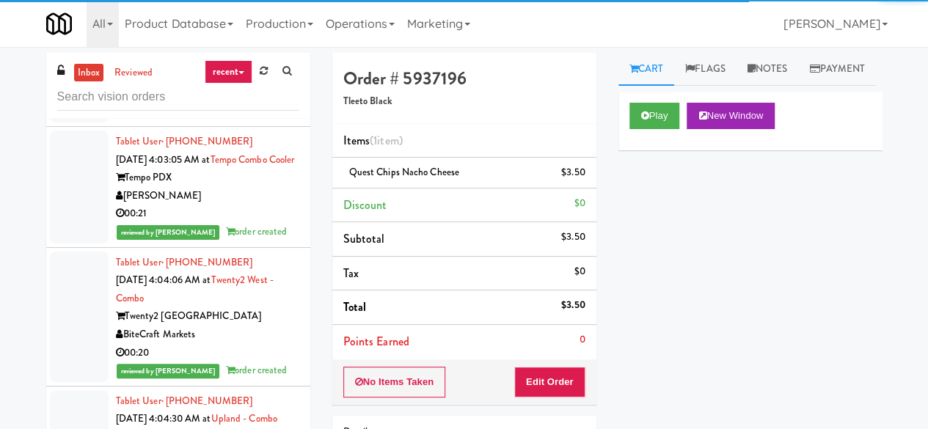
scroll to position [11042, 0]
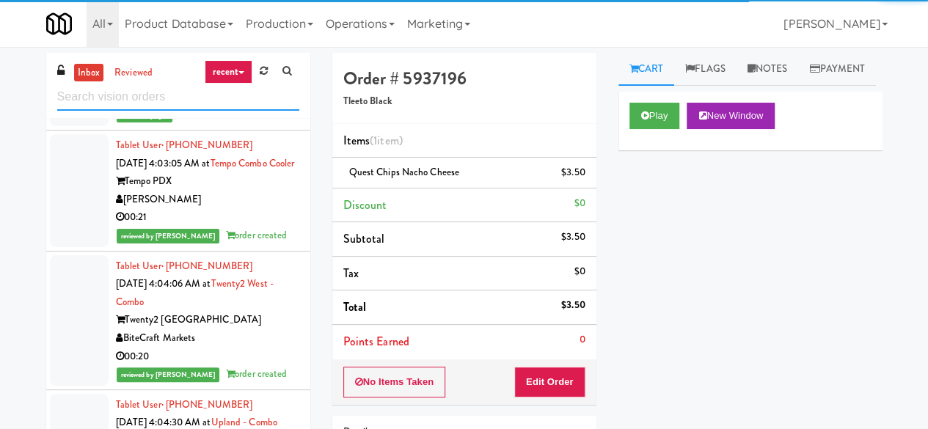
click at [142, 102] on input "text" at bounding box center [178, 97] width 242 height 27
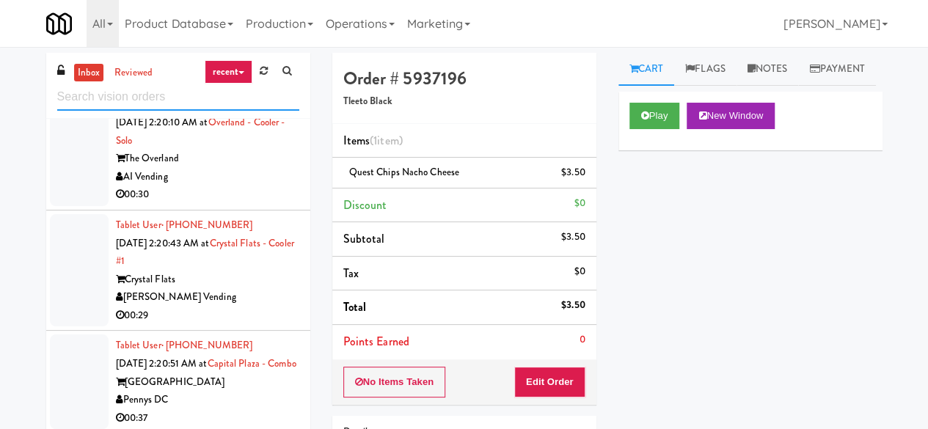
scroll to position [660, 0]
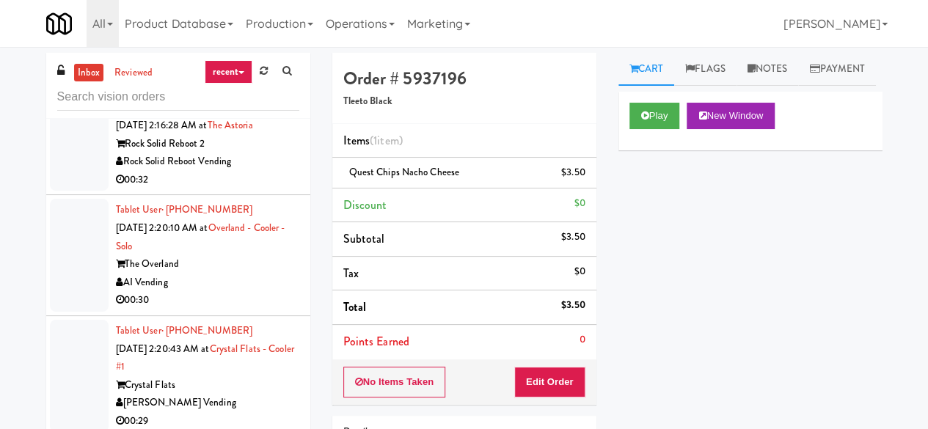
click at [219, 310] on div "00:30" at bounding box center [207, 300] width 183 height 18
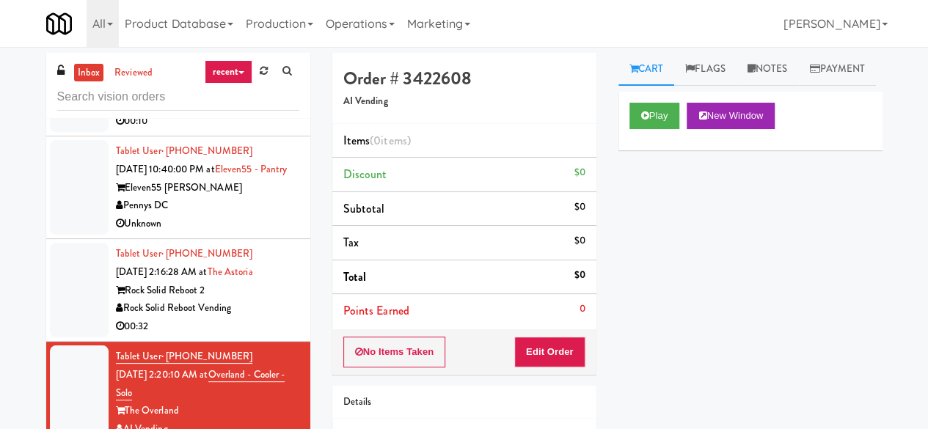
scroll to position [440, 0]
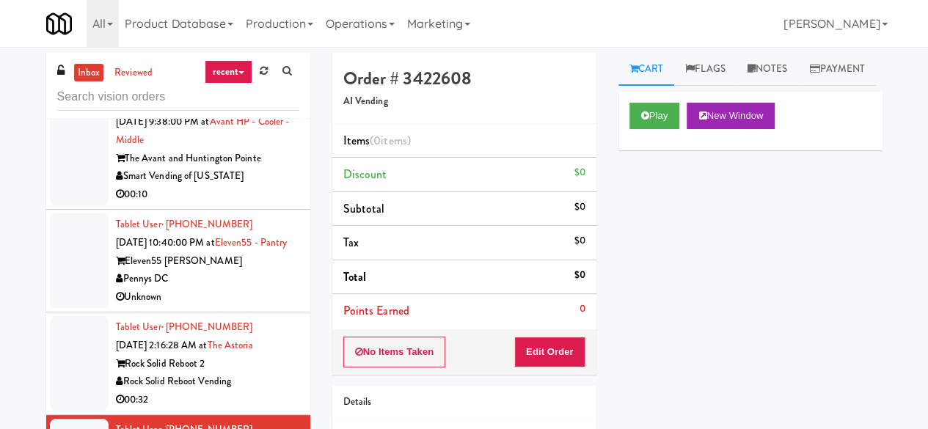
click at [250, 195] on div "00:10" at bounding box center [207, 195] width 183 height 18
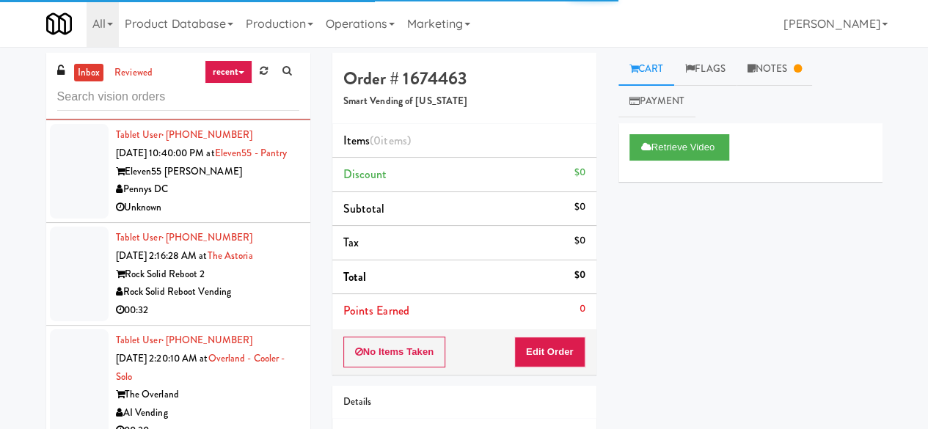
scroll to position [660, 0]
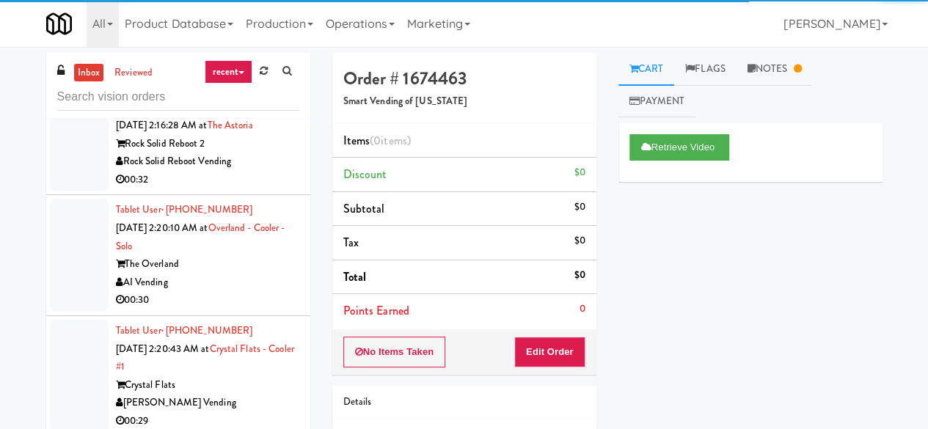
click at [241, 171] on div "Rock Solid Reboot Vending" at bounding box center [207, 162] width 183 height 18
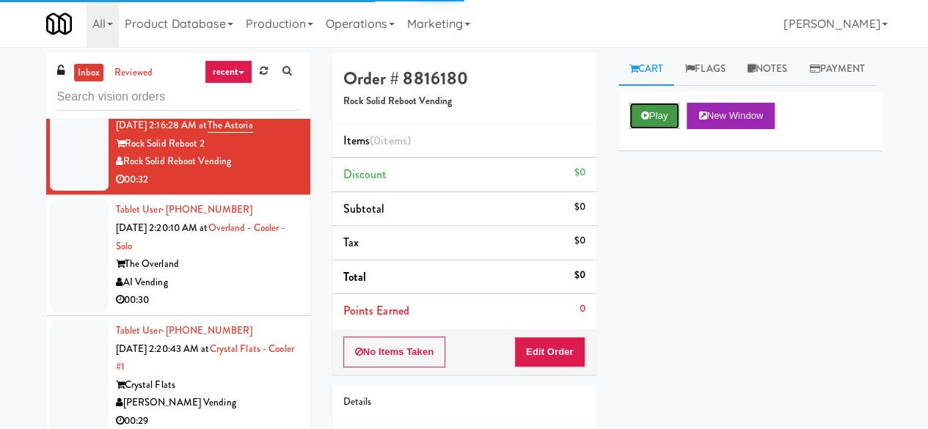
click at [660, 129] on button "Play" at bounding box center [655, 116] width 51 height 26
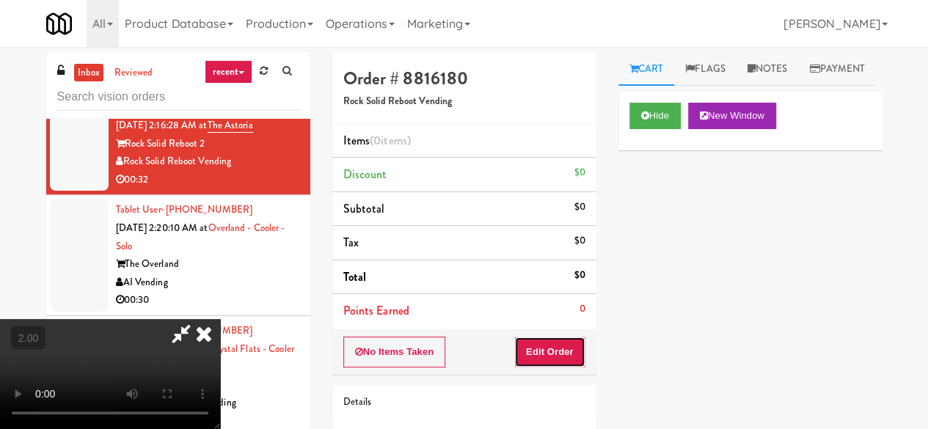
click at [540, 350] on button "Edit Order" at bounding box center [549, 352] width 71 height 31
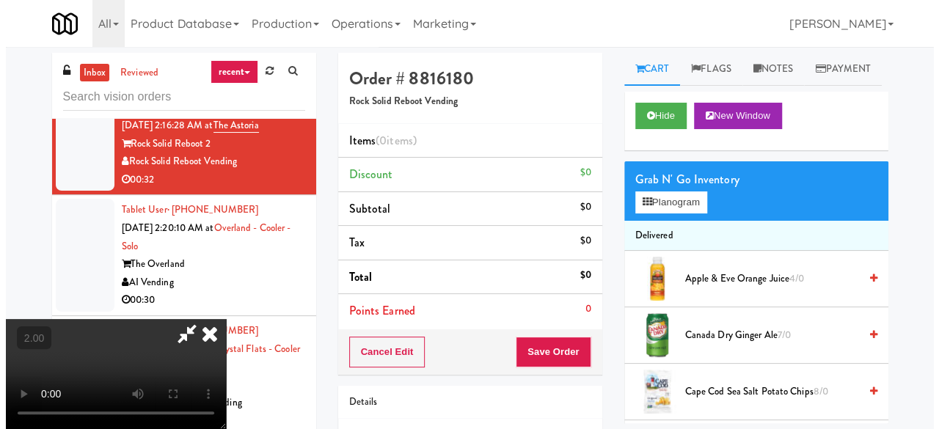
scroll to position [30, 0]
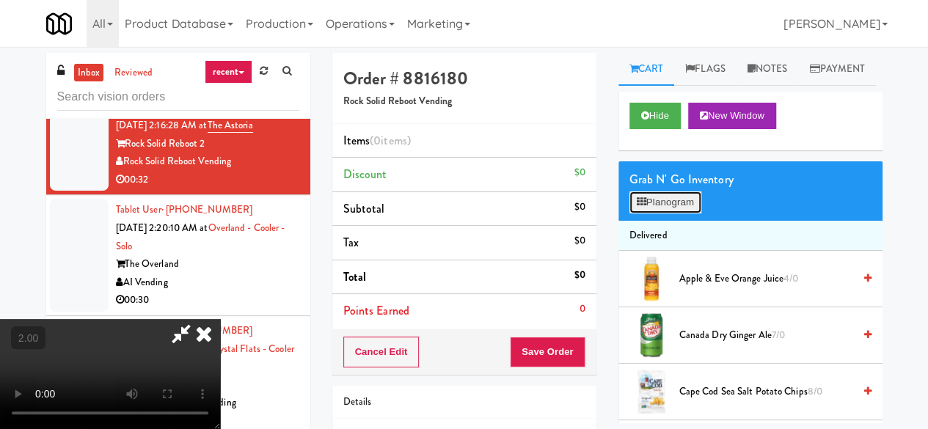
click at [664, 214] on button "Planogram" at bounding box center [666, 203] width 72 height 22
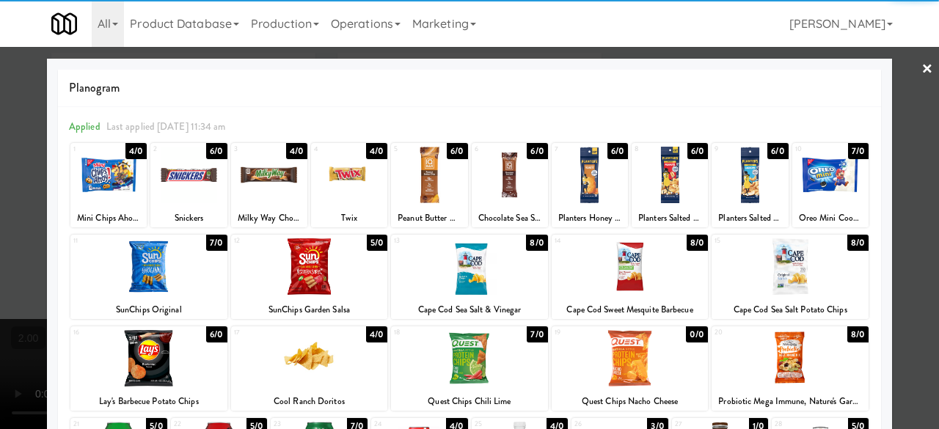
click at [197, 170] on div at bounding box center [188, 175] width 76 height 57
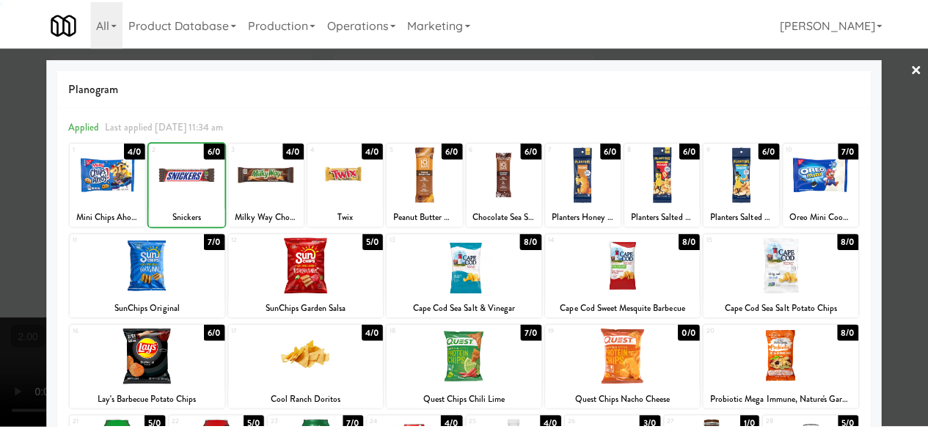
scroll to position [147, 0]
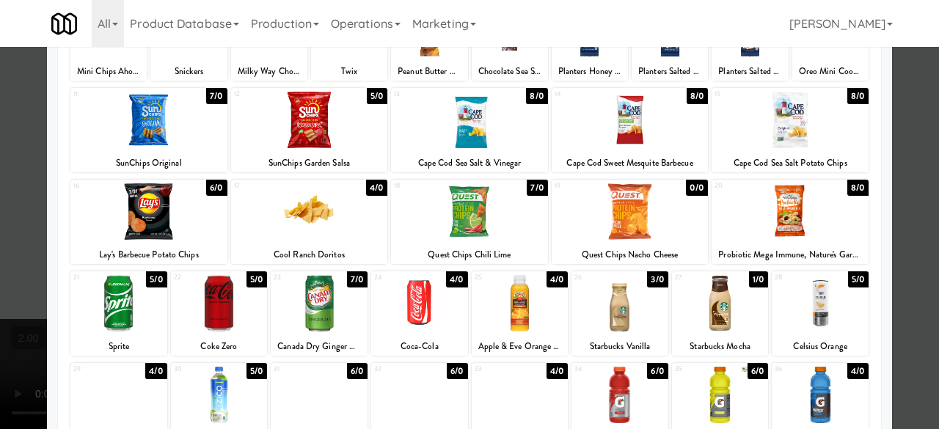
click at [925, 105] on div at bounding box center [469, 214] width 939 height 429
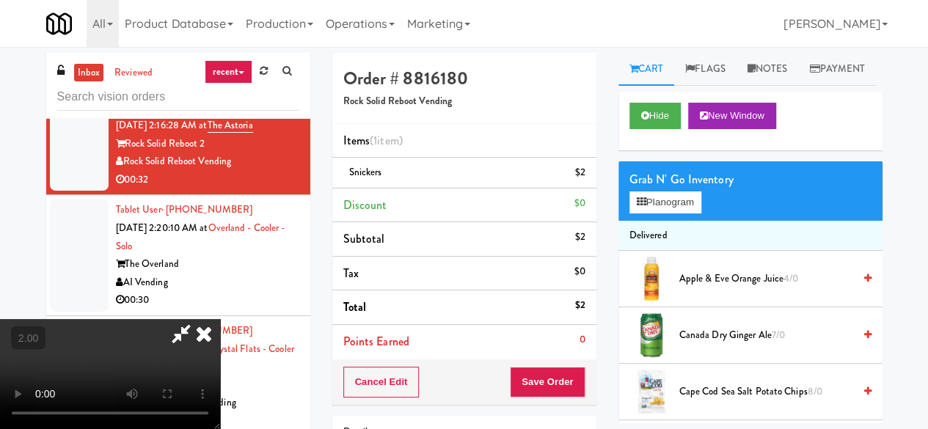
click at [220, 319] on icon at bounding box center [204, 333] width 32 height 29
click at [525, 59] on div "Order # 8816180 Rock Solid Reboot Vending" at bounding box center [464, 88] width 264 height 71
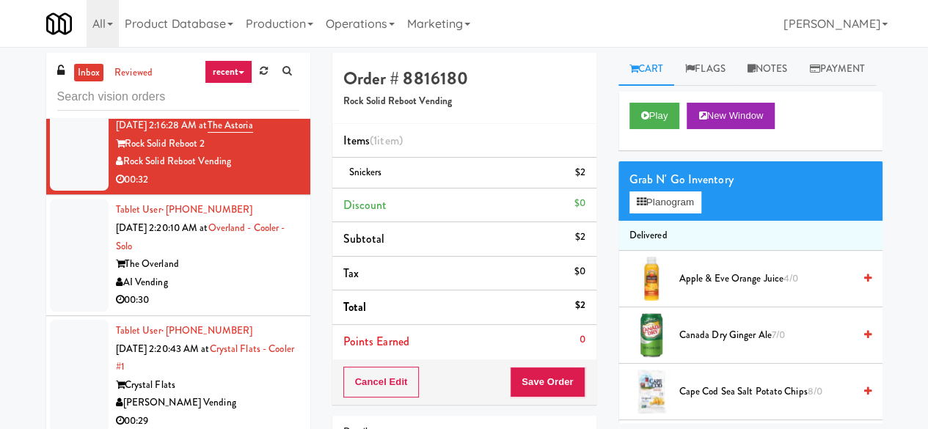
click at [236, 274] on div "The Overland" at bounding box center [207, 264] width 183 height 18
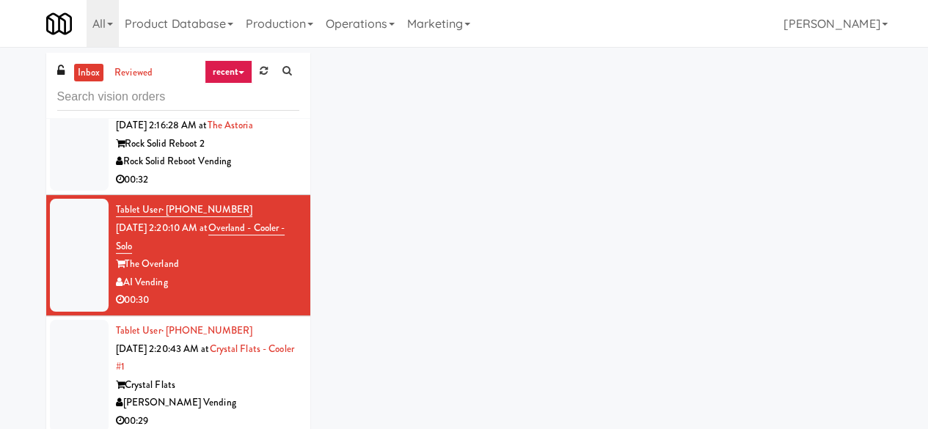
click at [256, 171] on div "Rock Solid Reboot Vending" at bounding box center [207, 162] width 183 height 18
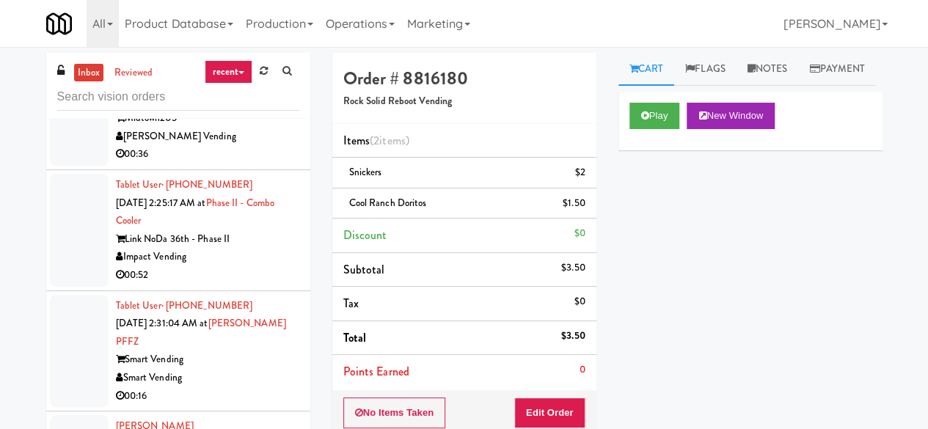
scroll to position [1174, 0]
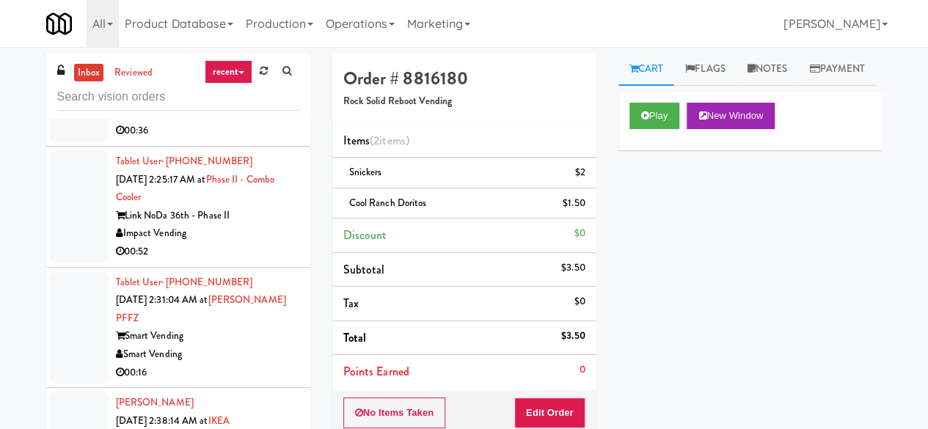
click at [260, 261] on div "00:52" at bounding box center [207, 252] width 183 height 18
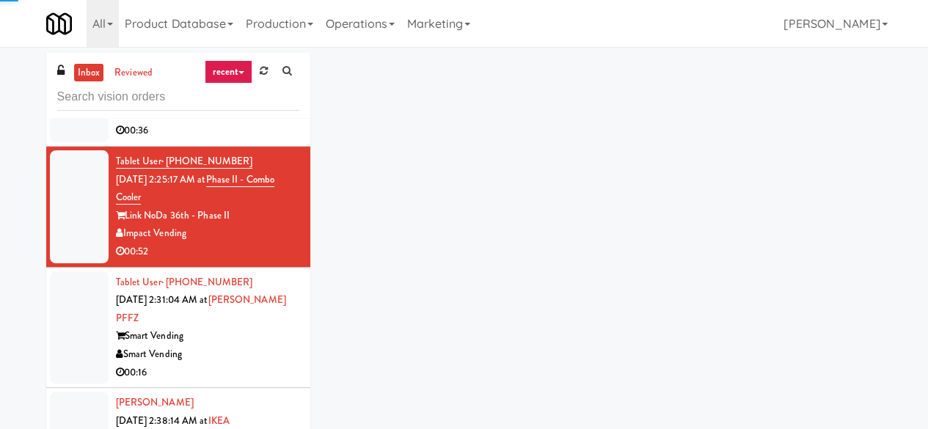
scroll to position [1394, 0]
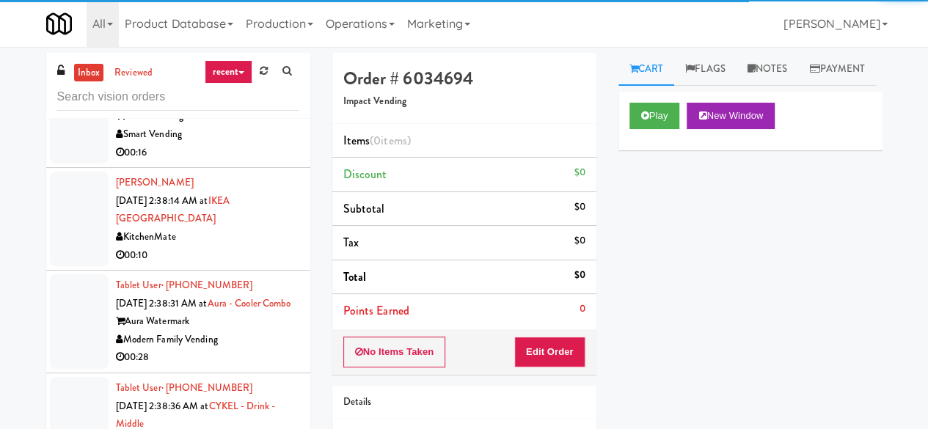
click at [226, 265] on div "00:10" at bounding box center [207, 256] width 183 height 18
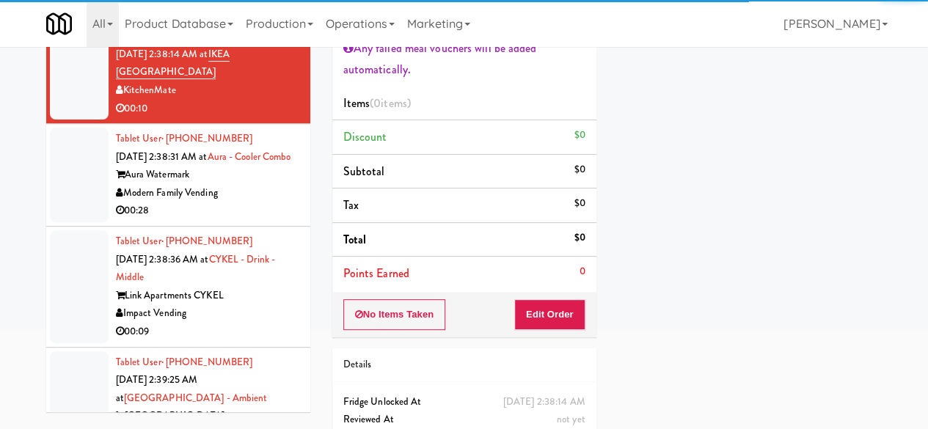
click at [237, 203] on div "Modern Family Vending" at bounding box center [207, 193] width 183 height 18
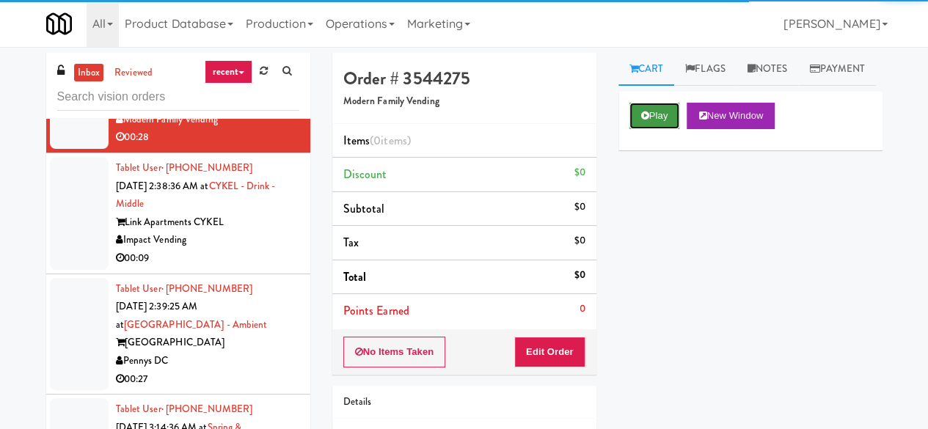
click at [636, 129] on button "Play" at bounding box center [655, 116] width 51 height 26
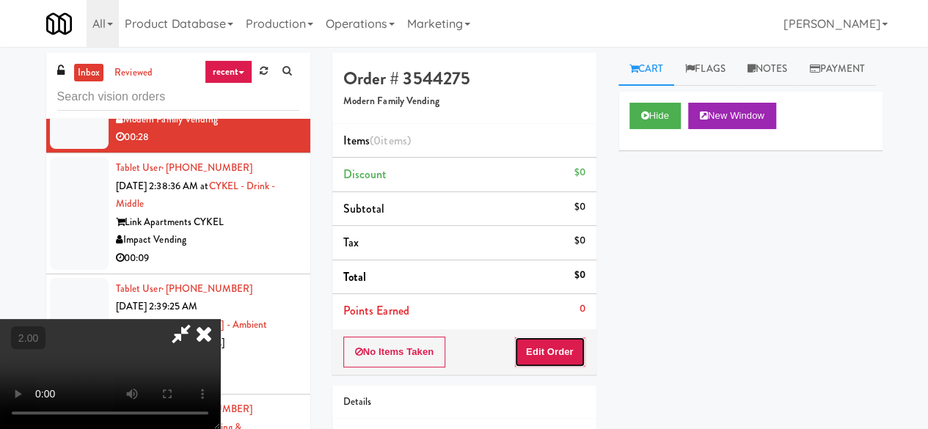
click at [561, 345] on button "Edit Order" at bounding box center [549, 352] width 71 height 31
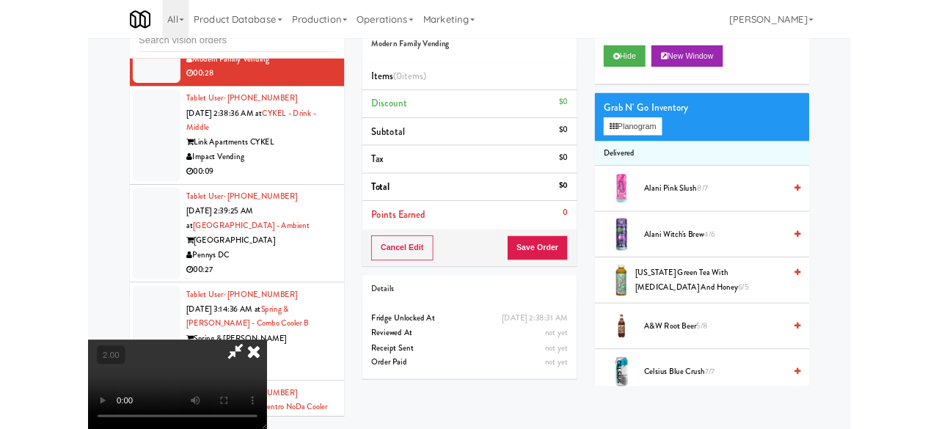
scroll to position [139, 0]
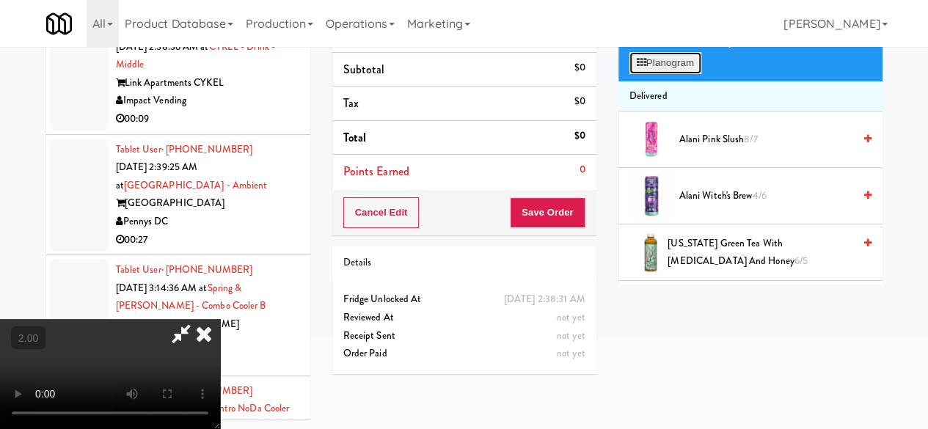
click at [671, 74] on button "Planogram" at bounding box center [666, 63] width 72 height 22
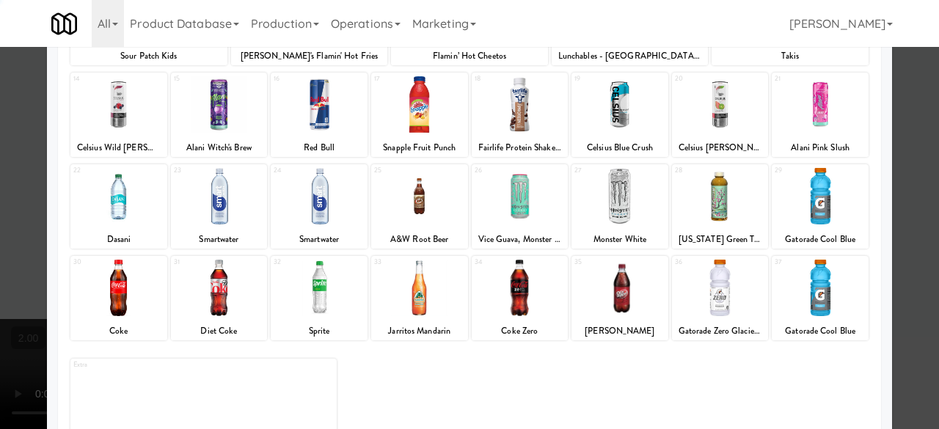
scroll to position [291, 0]
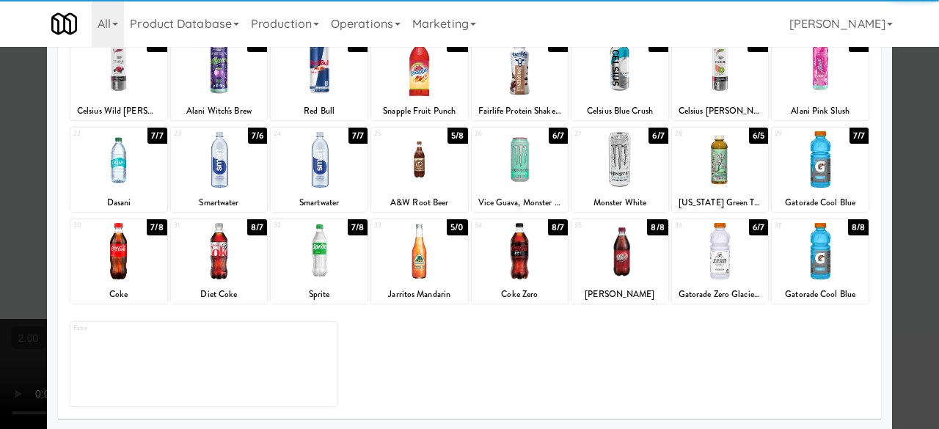
click at [227, 175] on div at bounding box center [219, 159] width 97 height 57
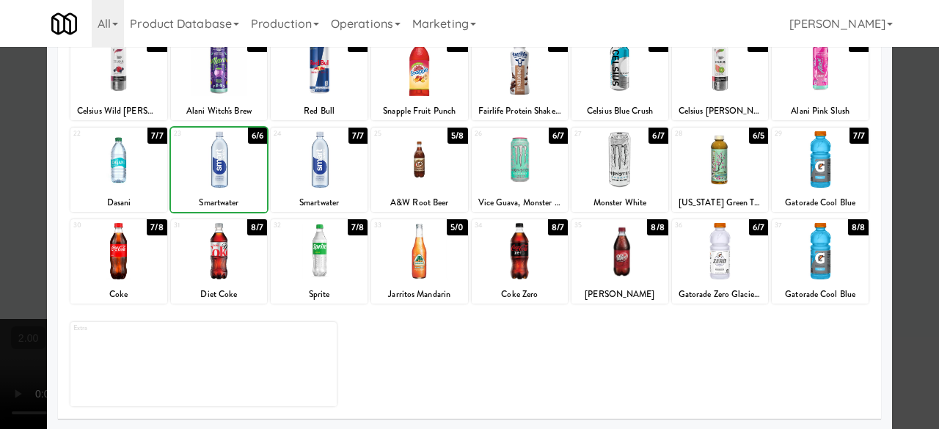
click at [227, 175] on div at bounding box center [219, 159] width 97 height 57
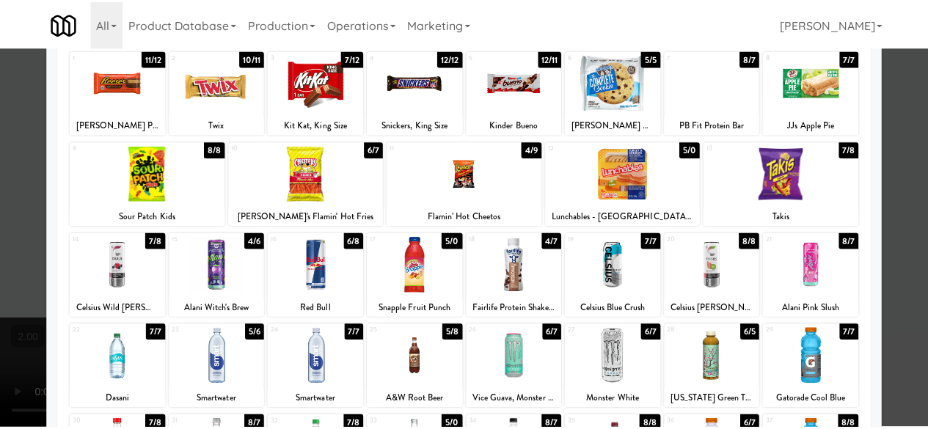
scroll to position [0, 0]
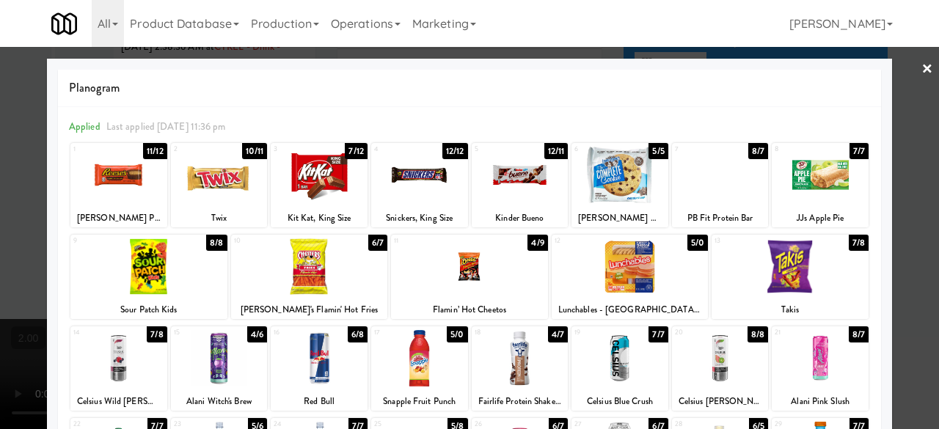
click at [126, 181] on div at bounding box center [118, 175] width 97 height 57
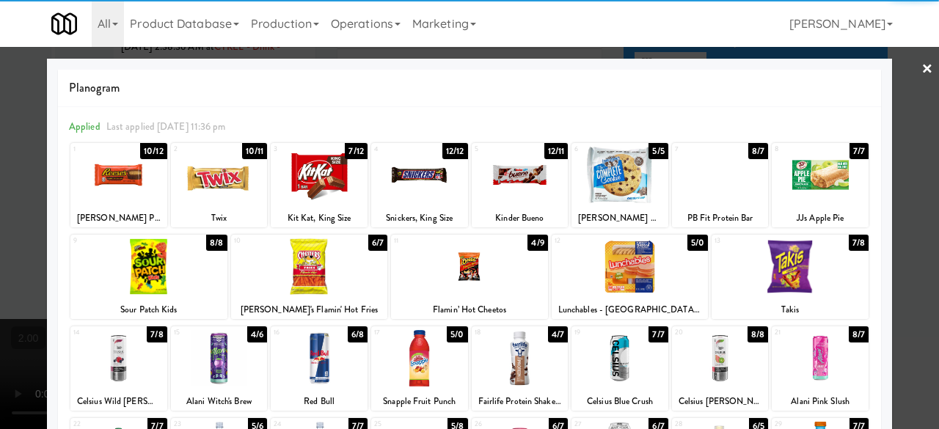
click at [905, 71] on div at bounding box center [469, 214] width 939 height 429
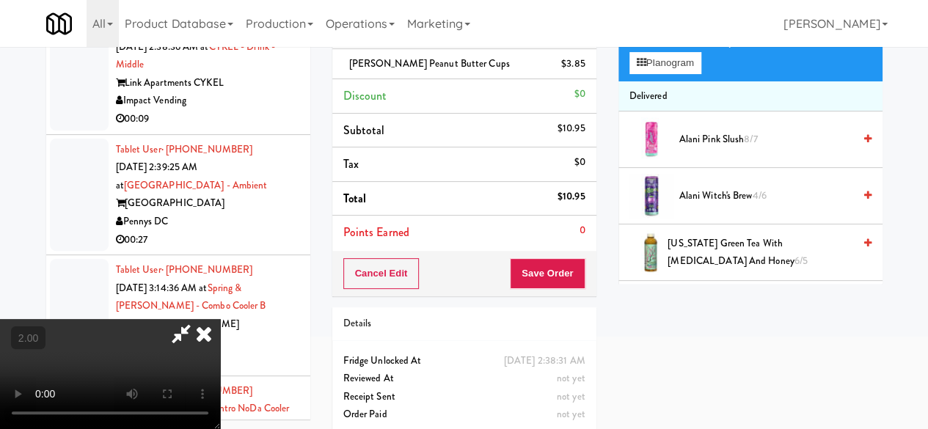
click at [198, 319] on icon at bounding box center [181, 333] width 34 height 29
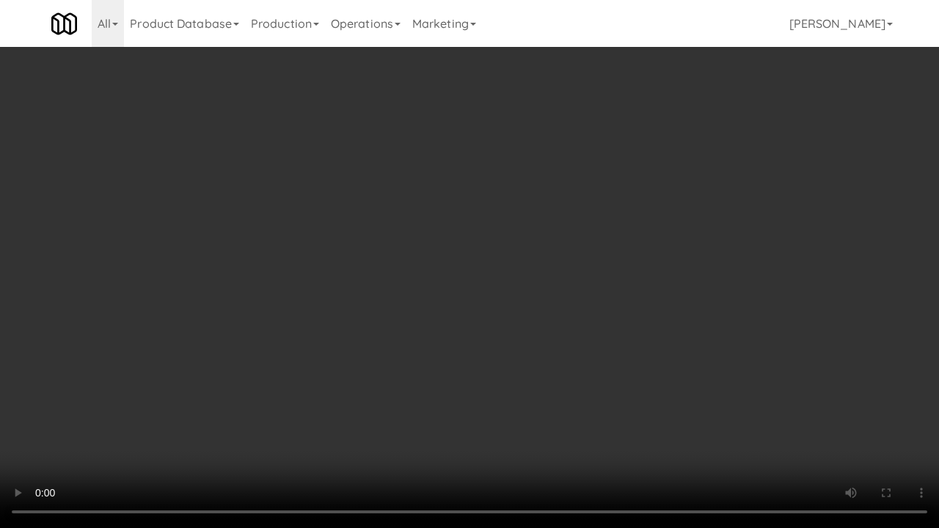
click at [574, 327] on video at bounding box center [469, 264] width 939 height 528
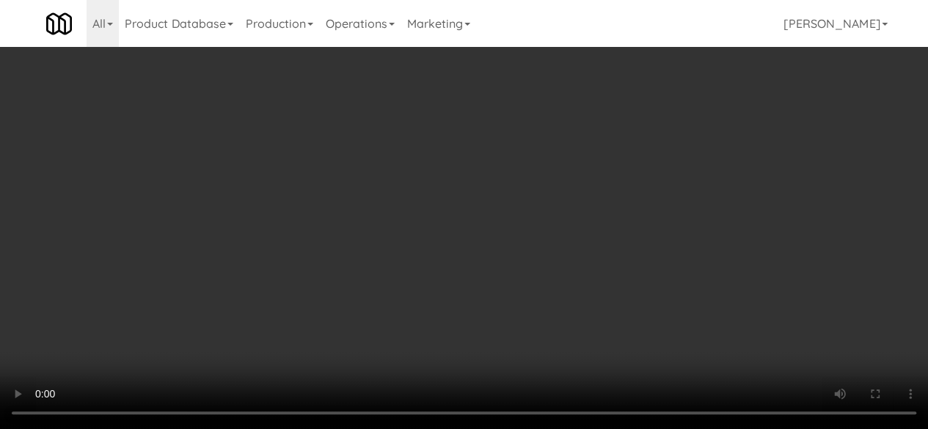
click at [765, 73] on link "Notes" at bounding box center [768, 69] width 62 height 33
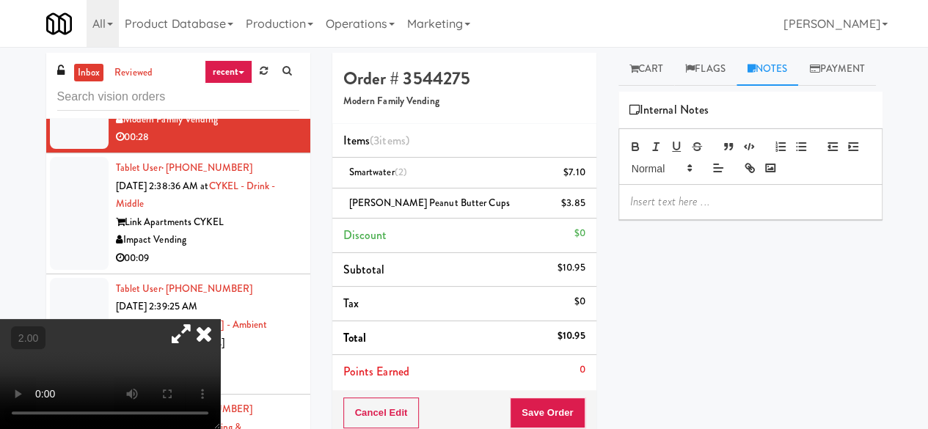
click at [688, 210] on p at bounding box center [750, 202] width 241 height 16
click at [660, 70] on link "Cart" at bounding box center [647, 69] width 57 height 33
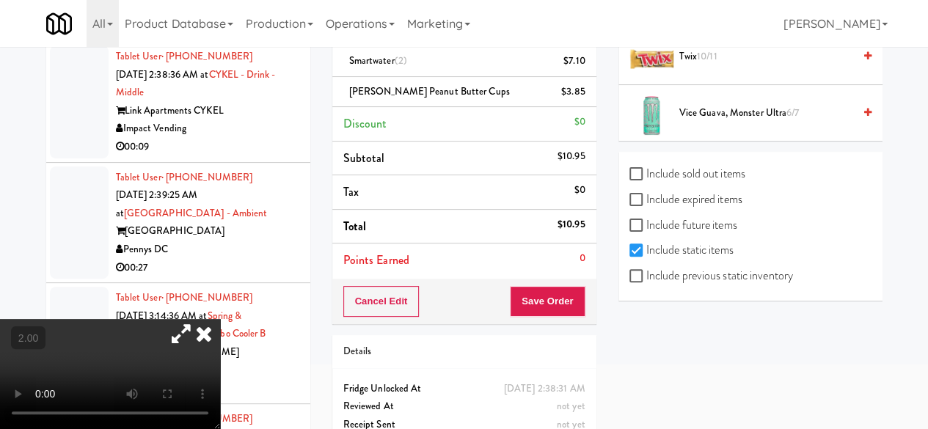
scroll to position [153, 0]
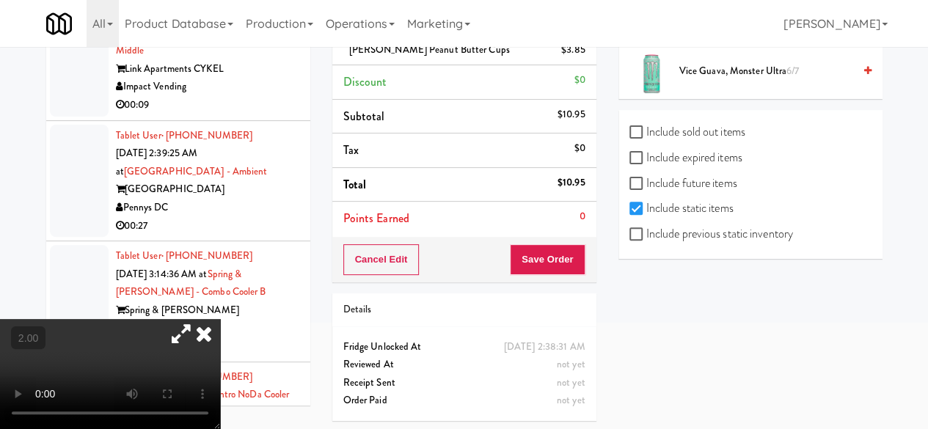
click at [654, 230] on label "Include previous static inventory" at bounding box center [712, 234] width 164 height 22
click at [647, 230] on input "Include previous static inventory" at bounding box center [638, 235] width 17 height 12
checkbox input "true"
click at [669, 162] on label "Include expired items" at bounding box center [686, 158] width 113 height 22
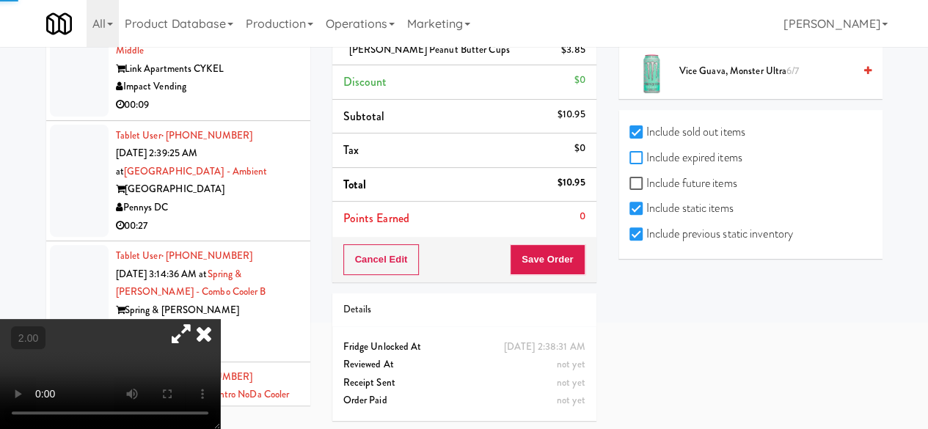
click at [647, 162] on input "Include expired items" at bounding box center [638, 159] width 17 height 12
checkbox input "true"
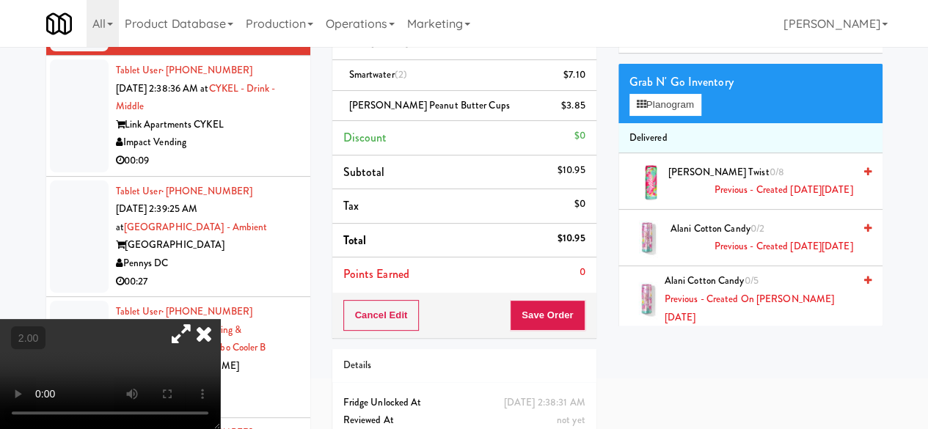
scroll to position [0, 0]
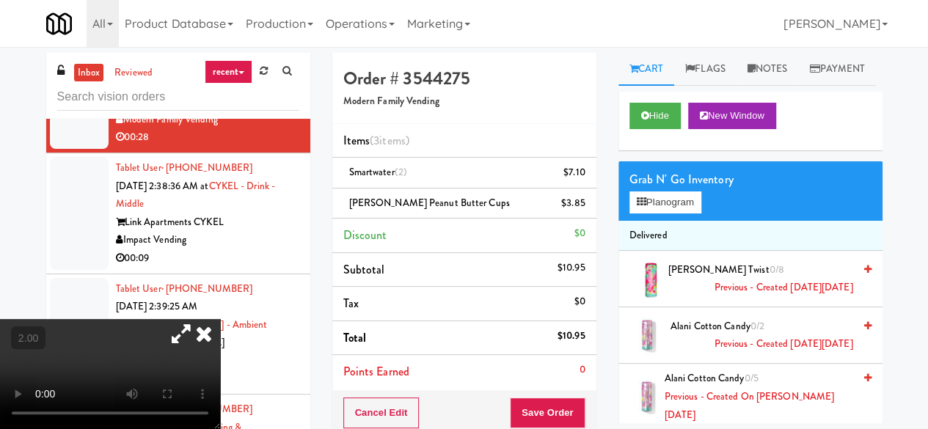
drag, startPoint x: 795, startPoint y: 79, endPoint x: 790, endPoint y: 92, distance: 14.9
click at [794, 79] on link "Notes" at bounding box center [768, 69] width 62 height 33
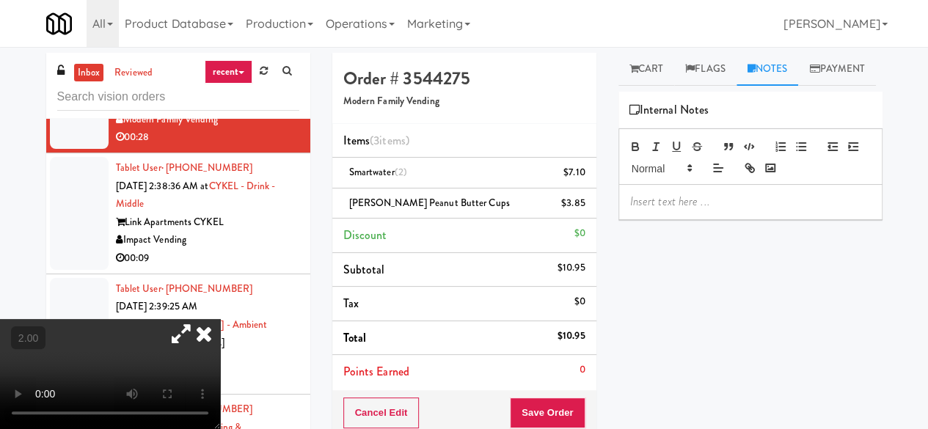
click at [718, 219] on div at bounding box center [750, 202] width 263 height 34
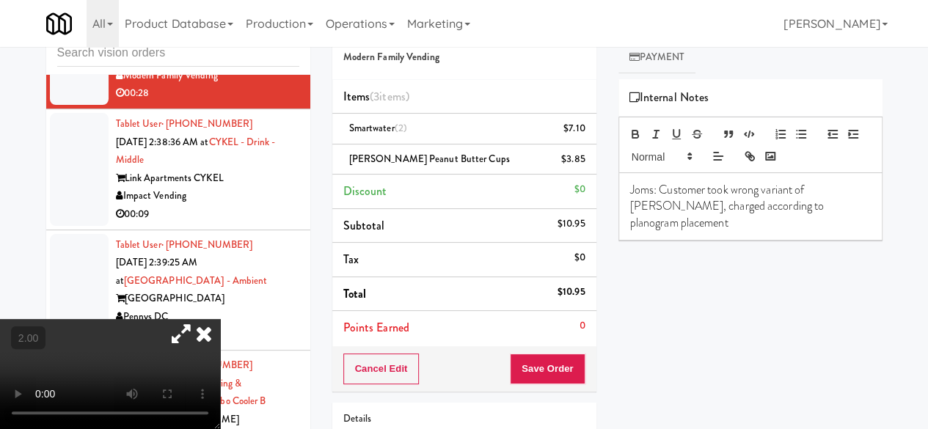
scroll to position [147, 0]
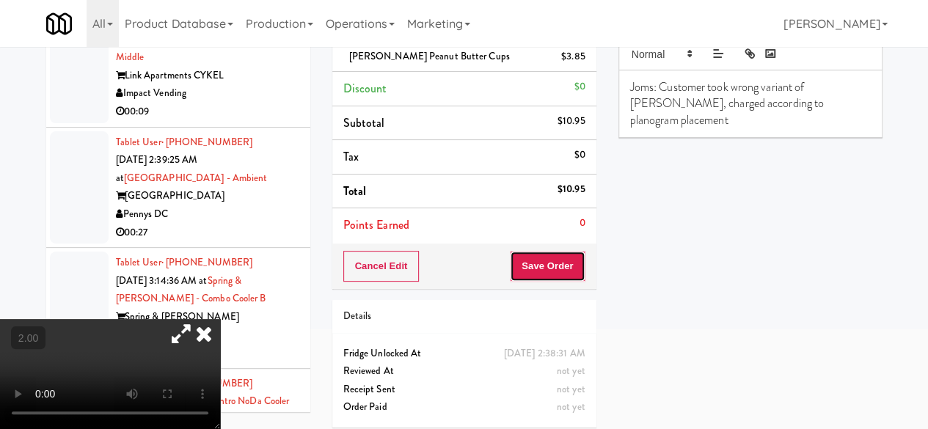
click at [529, 263] on button "Save Order" at bounding box center [547, 266] width 75 height 31
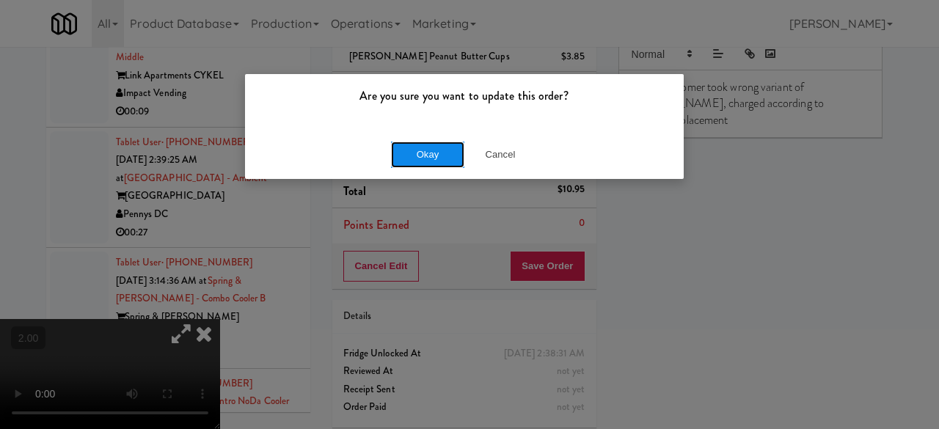
click at [423, 157] on button "Okay" at bounding box center [427, 155] width 73 height 26
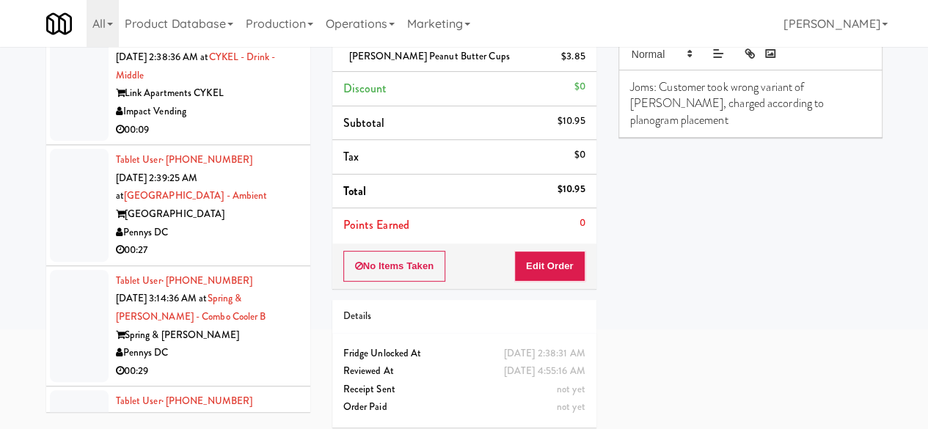
click at [264, 121] on div "Impact Vending" at bounding box center [207, 112] width 183 height 18
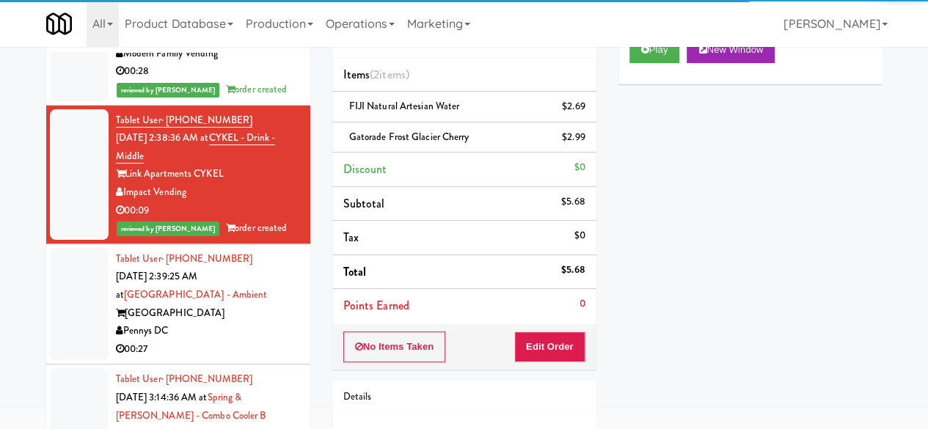
scroll to position [1688, 0]
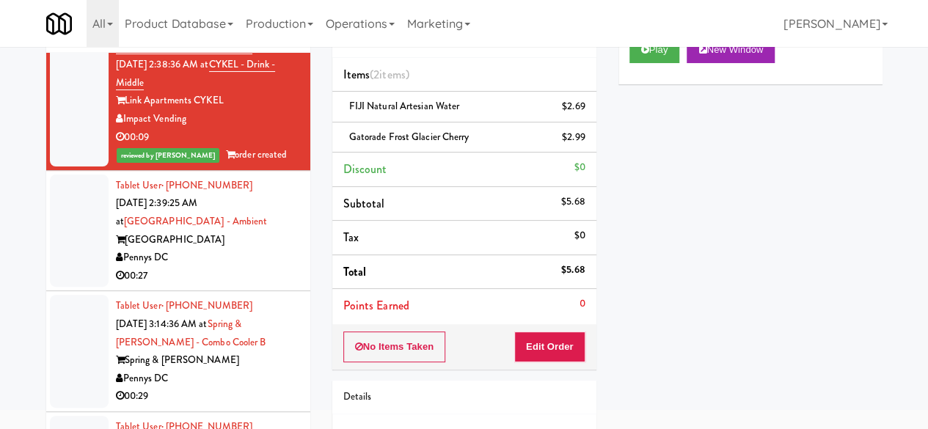
click at [263, 285] on div "00:27" at bounding box center [207, 276] width 183 height 18
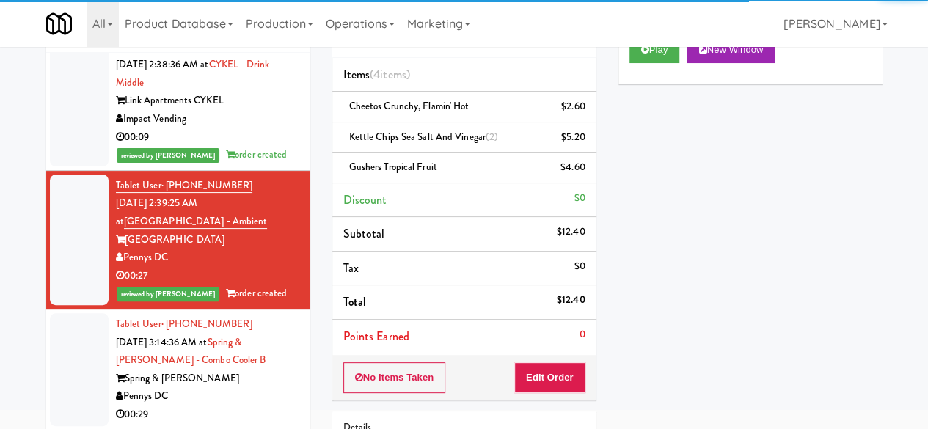
scroll to position [1468, 0]
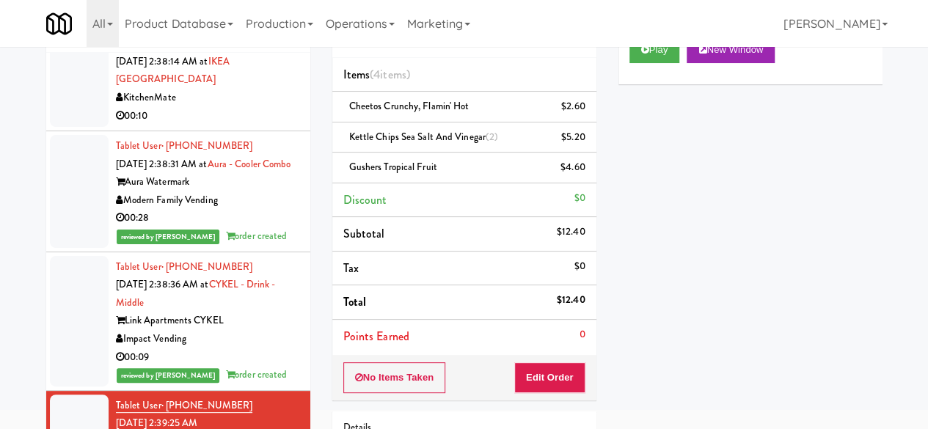
click at [255, 131] on li "Mohamed Ali Oct 4, 2025 2:38:14 AM at IKEA North York Store KitchenMate 00:10" at bounding box center [178, 80] width 264 height 103
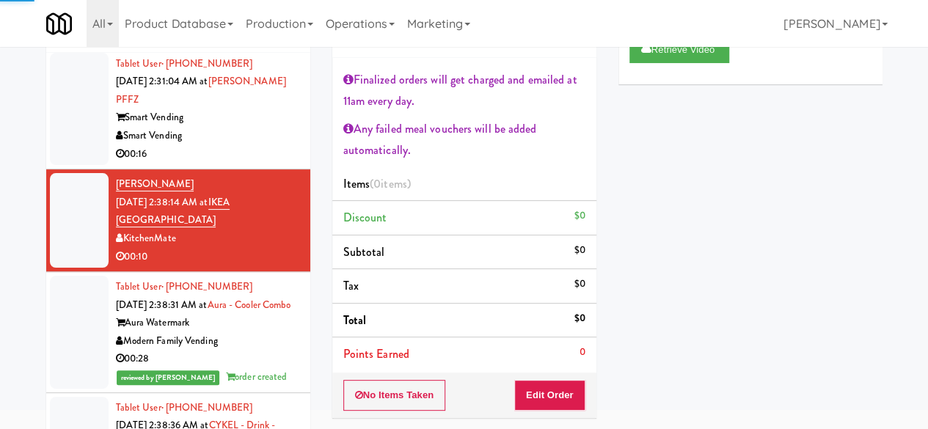
scroll to position [1321, 0]
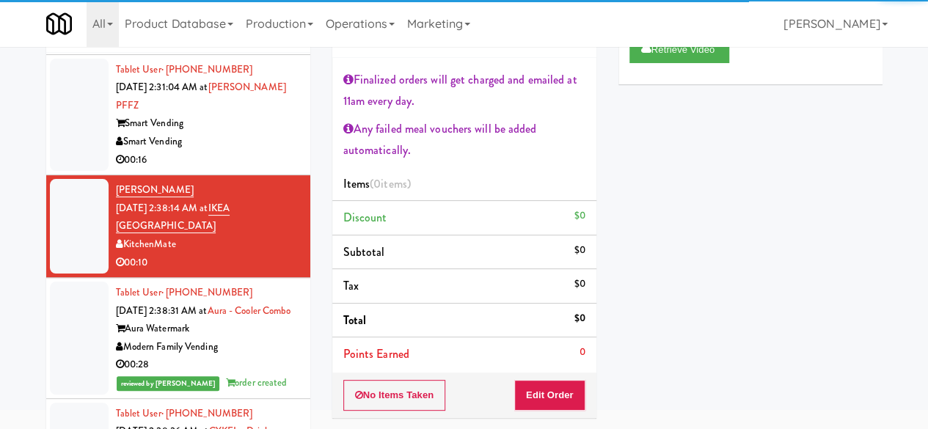
click at [248, 151] on div "Smart Vending" at bounding box center [207, 142] width 183 height 18
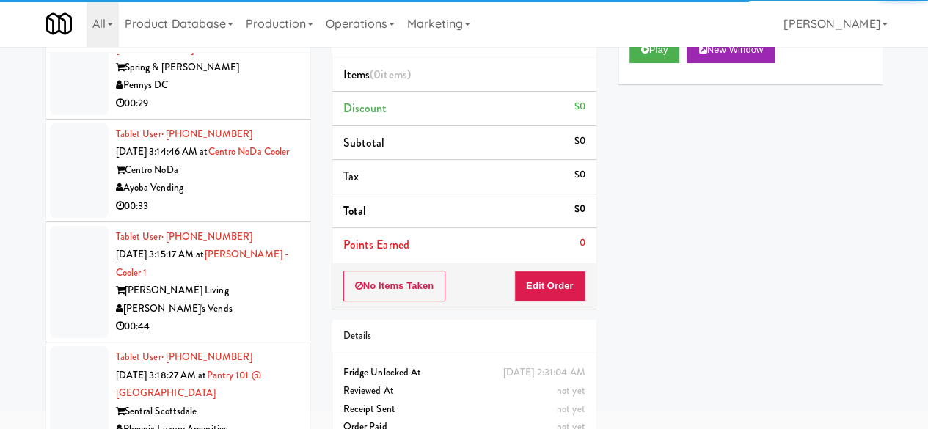
scroll to position [2128, 0]
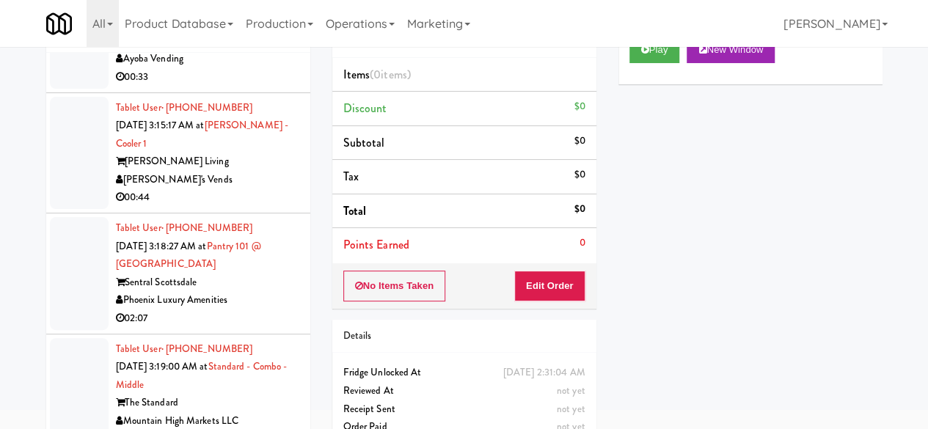
click at [244, 171] on div "[PERSON_NAME] Living" at bounding box center [207, 162] width 183 height 18
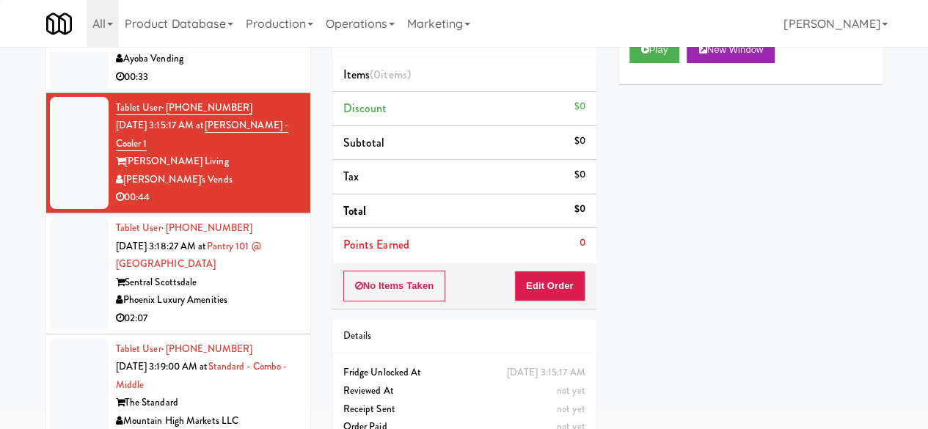
click at [254, 68] on div "Ayoba Vending" at bounding box center [207, 59] width 183 height 18
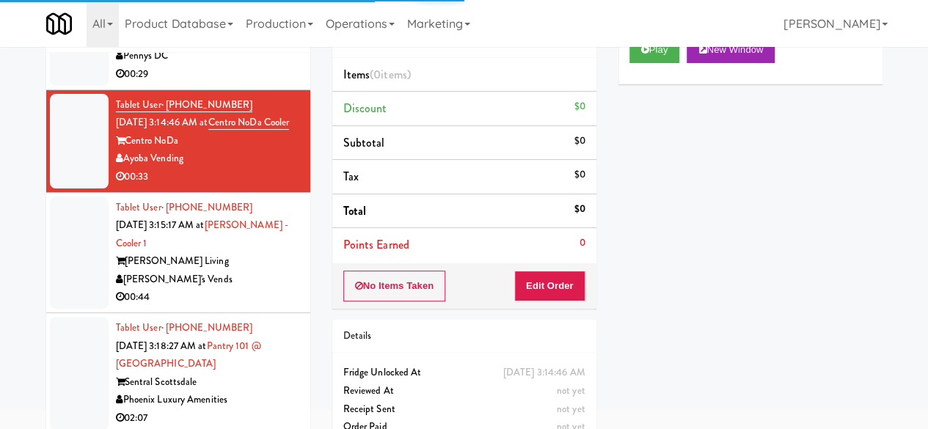
scroll to position [1981, 0]
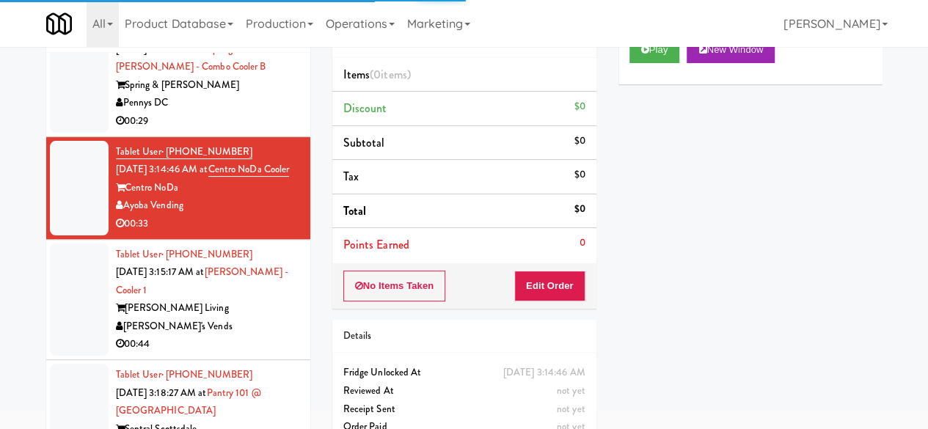
click at [274, 121] on div "Tablet User · (646) 270-4174 Oct 4, 2025 3:14:36 AM at Spring & Thayer - Combo …" at bounding box center [207, 76] width 183 height 109
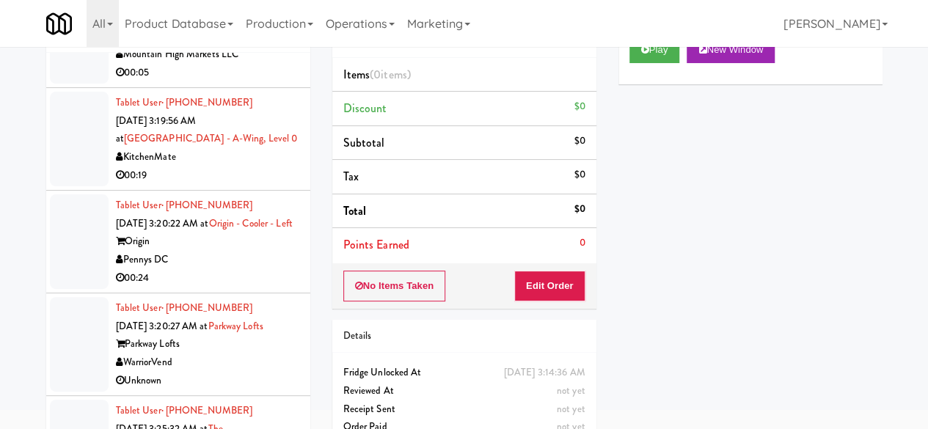
scroll to position [2569, 0]
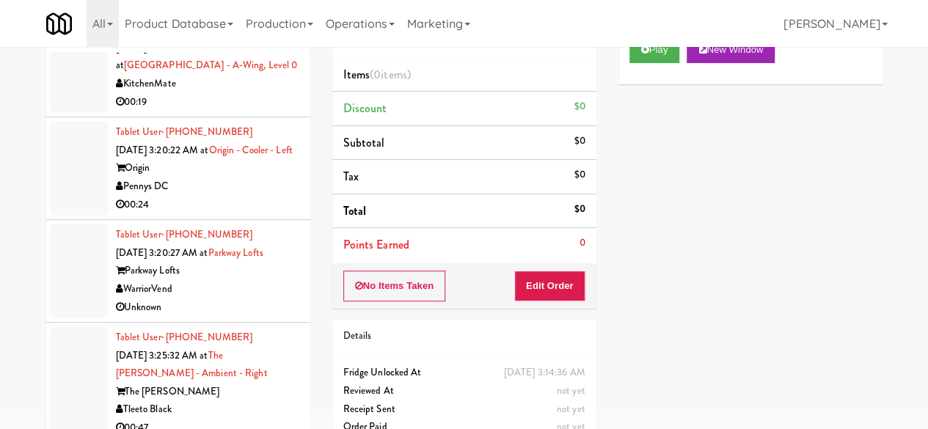
click at [244, 178] on div "Origin" at bounding box center [207, 168] width 183 height 18
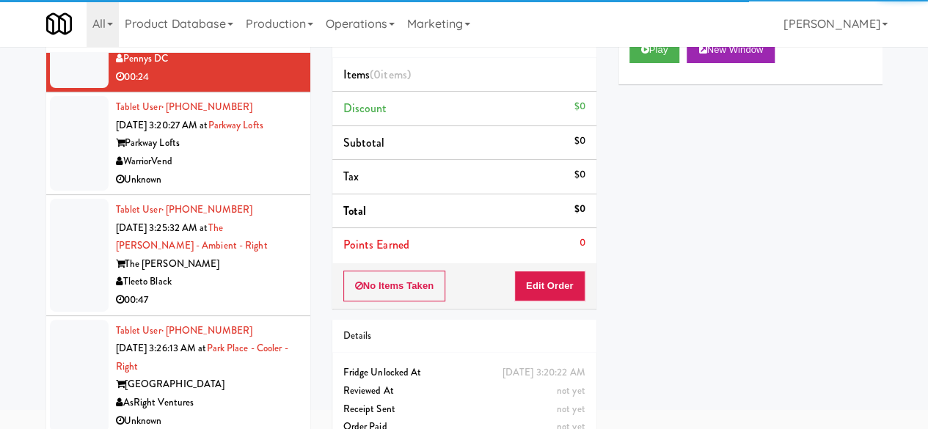
scroll to position [2862, 0]
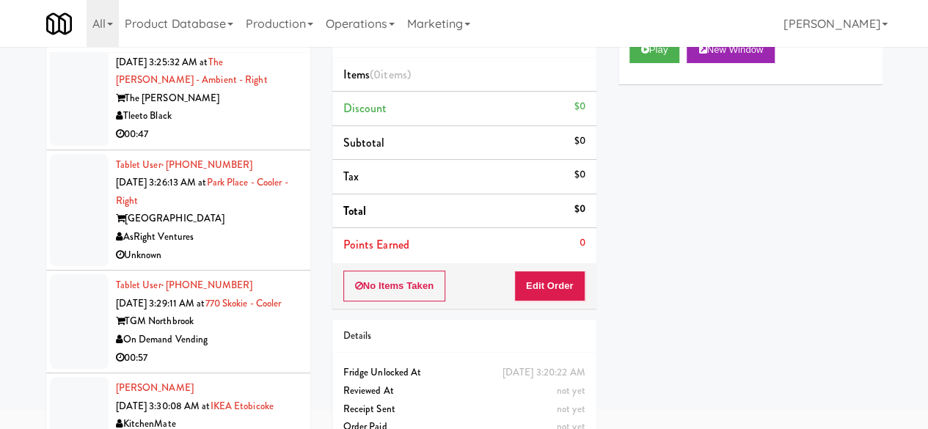
click at [240, 108] on div "The [PERSON_NAME]" at bounding box center [207, 99] width 183 height 18
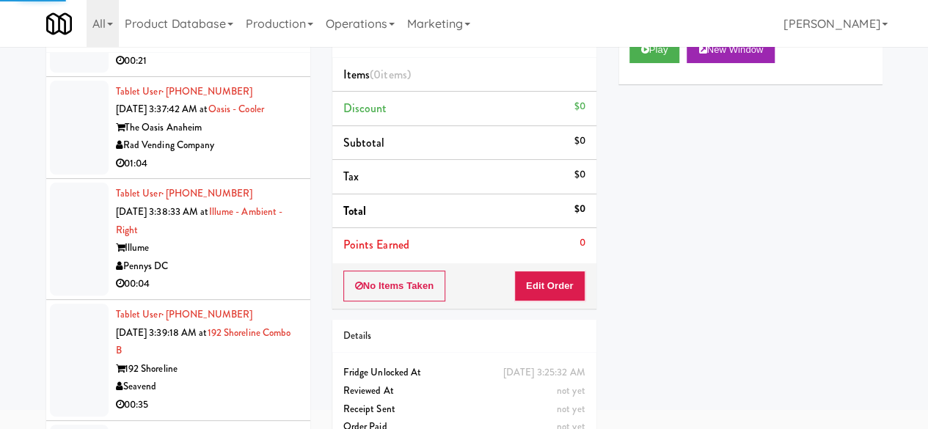
click at [260, 52] on div "Oceanside Vending LLC" at bounding box center [207, 43] width 183 height 18
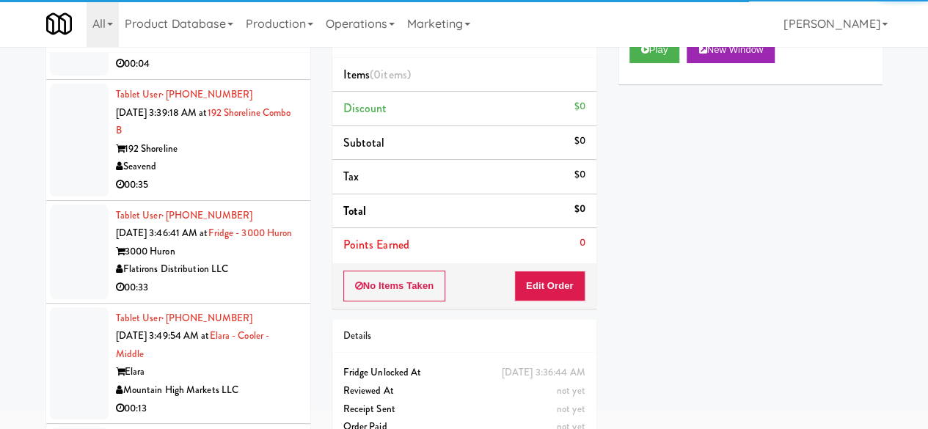
scroll to position [3523, 0]
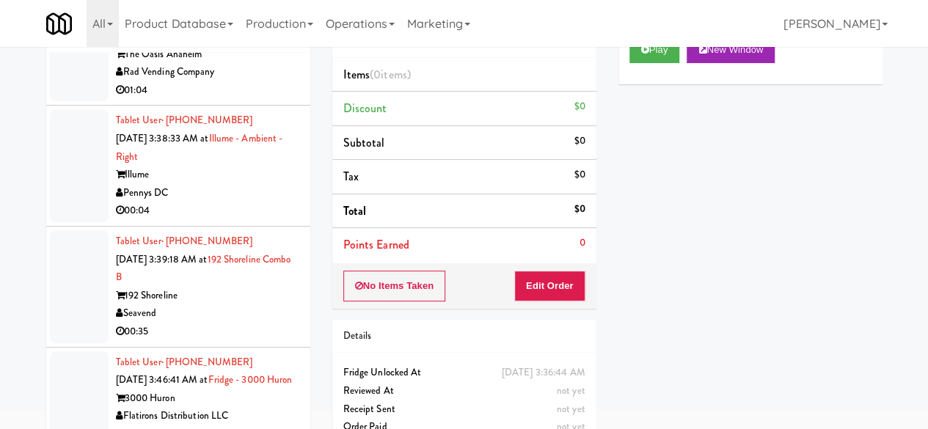
click at [272, 81] on div "Rad Vending Company" at bounding box center [207, 72] width 183 height 18
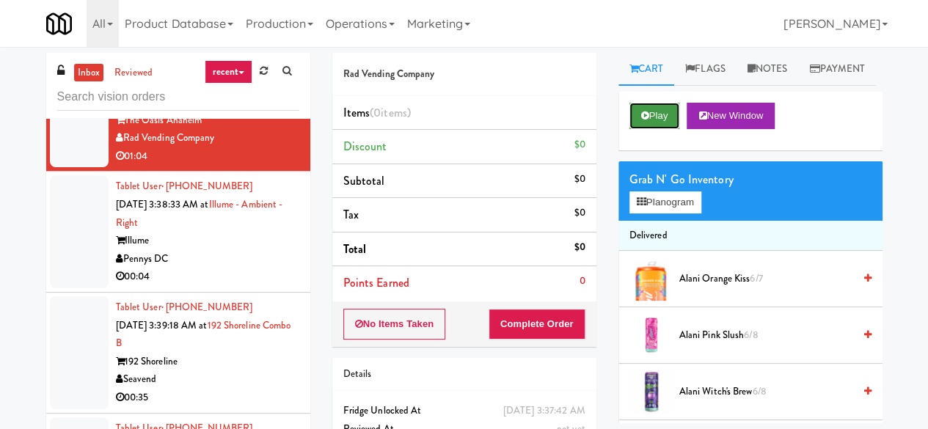
click at [638, 129] on button "Play" at bounding box center [655, 116] width 51 height 26
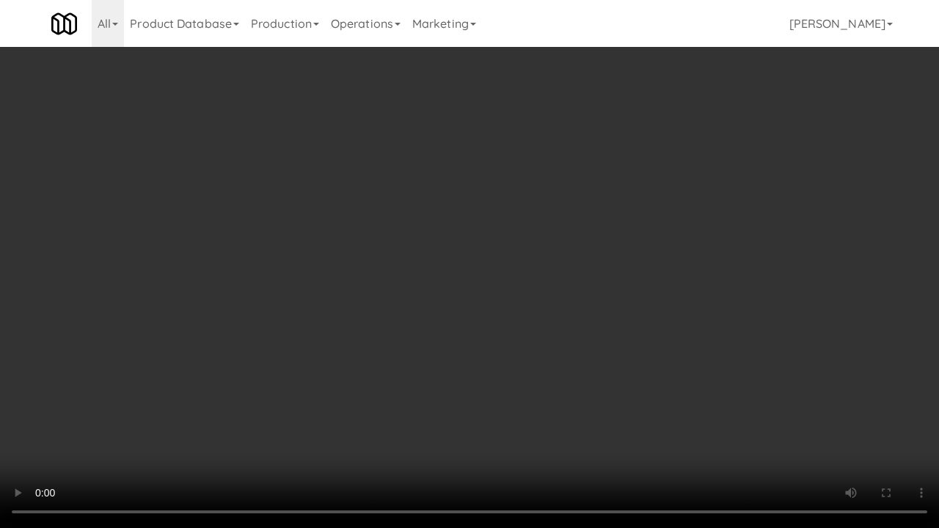
click at [573, 250] on video at bounding box center [469, 264] width 939 height 528
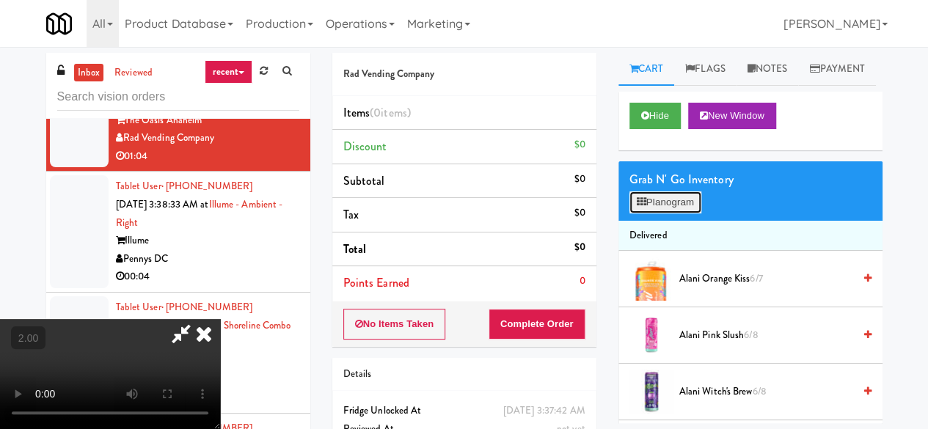
click at [678, 214] on button "Planogram" at bounding box center [666, 203] width 72 height 22
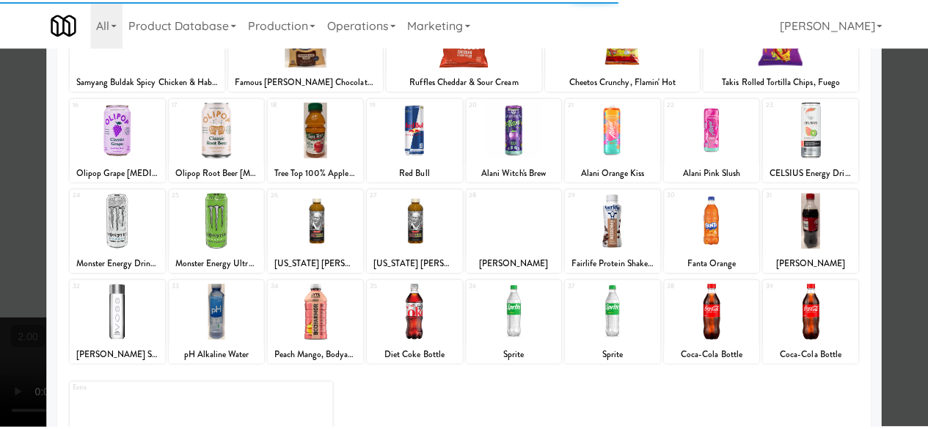
scroll to position [291, 0]
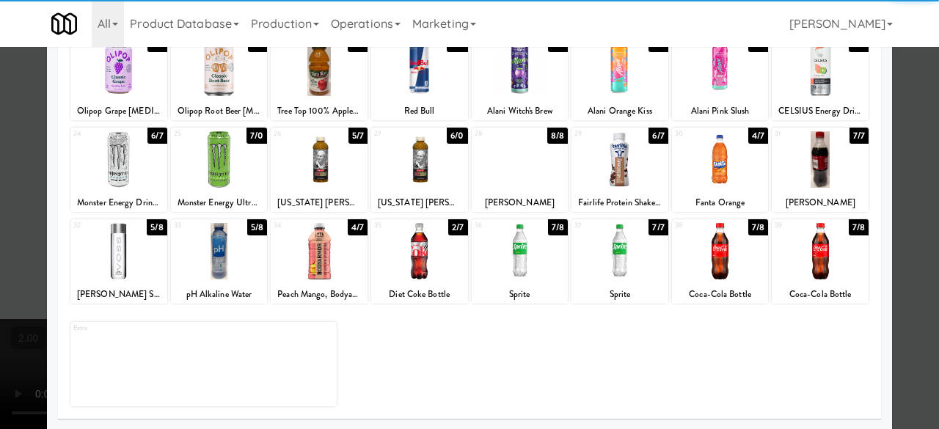
click at [627, 170] on div at bounding box center [620, 159] width 97 height 57
click at [343, 269] on div at bounding box center [319, 251] width 97 height 57
click at [906, 164] on div at bounding box center [469, 214] width 939 height 429
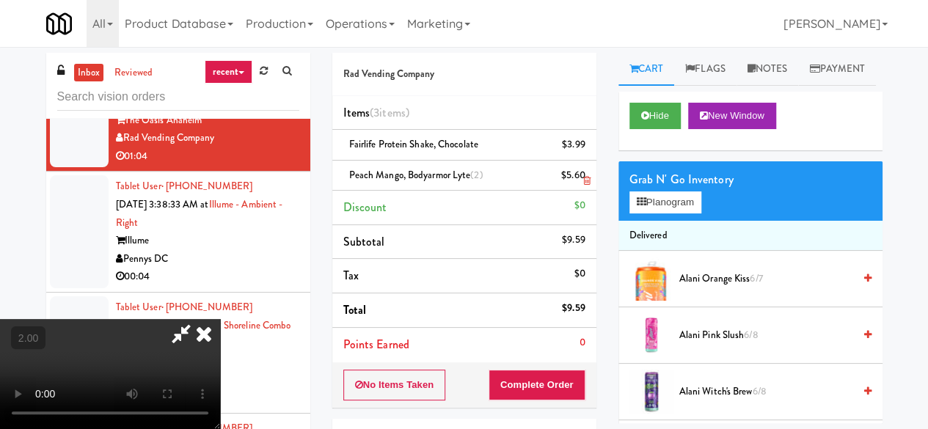
click at [586, 174] on link at bounding box center [583, 181] width 13 height 18
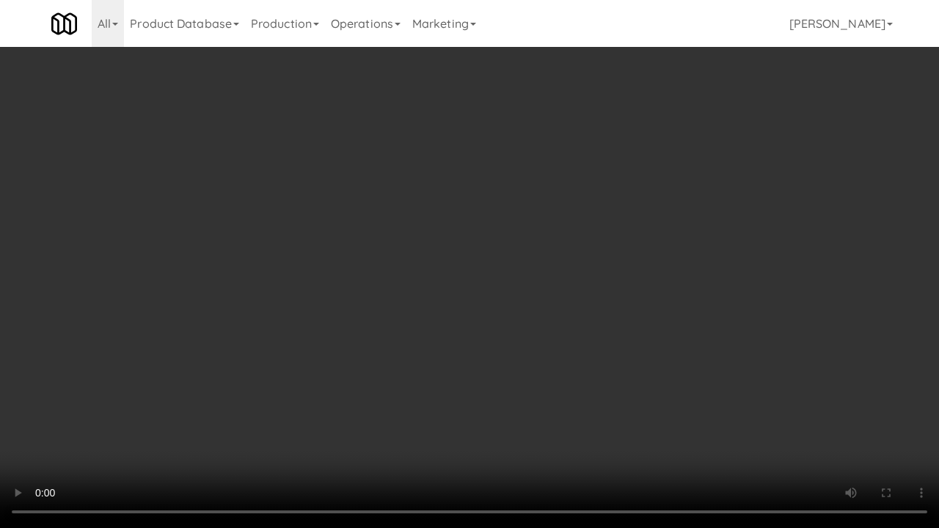
click at [503, 332] on video at bounding box center [469, 264] width 939 height 528
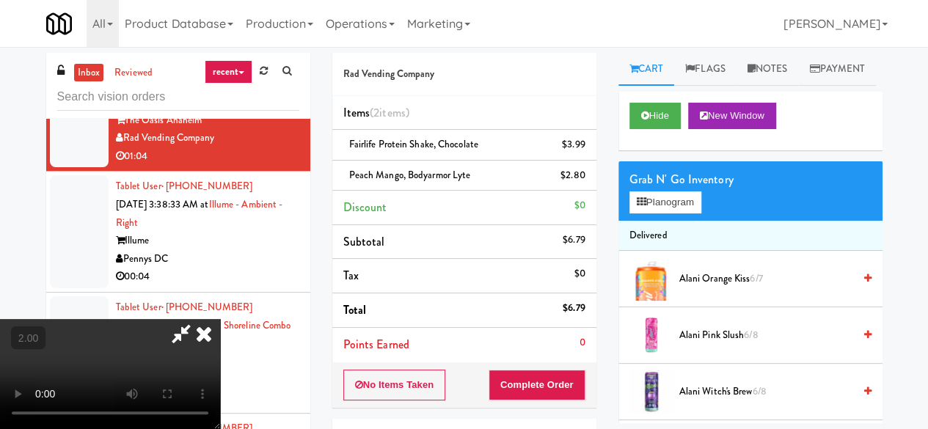
click at [198, 319] on icon at bounding box center [181, 333] width 34 height 29
click at [542, 379] on button "Complete Order" at bounding box center [537, 385] width 97 height 31
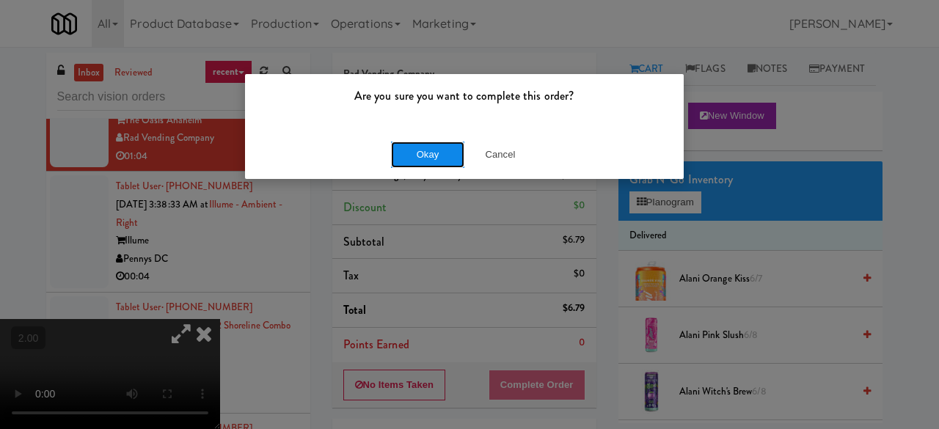
click at [424, 164] on button "Okay" at bounding box center [427, 155] width 73 height 26
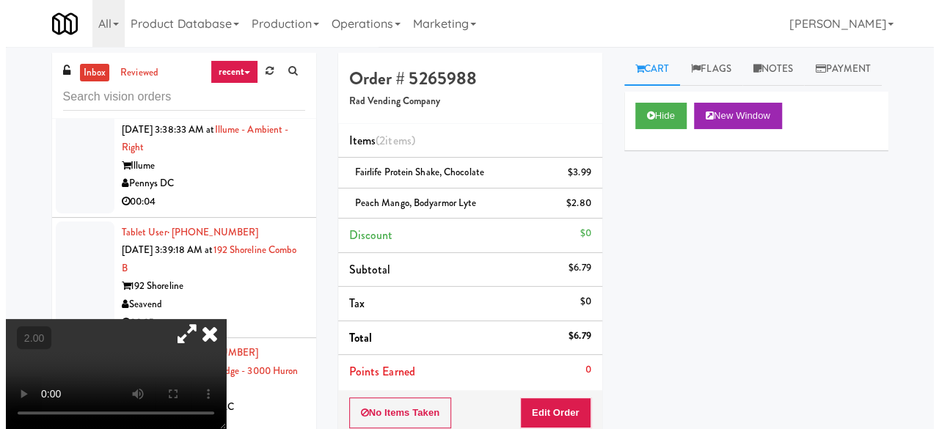
scroll to position [3669, 0]
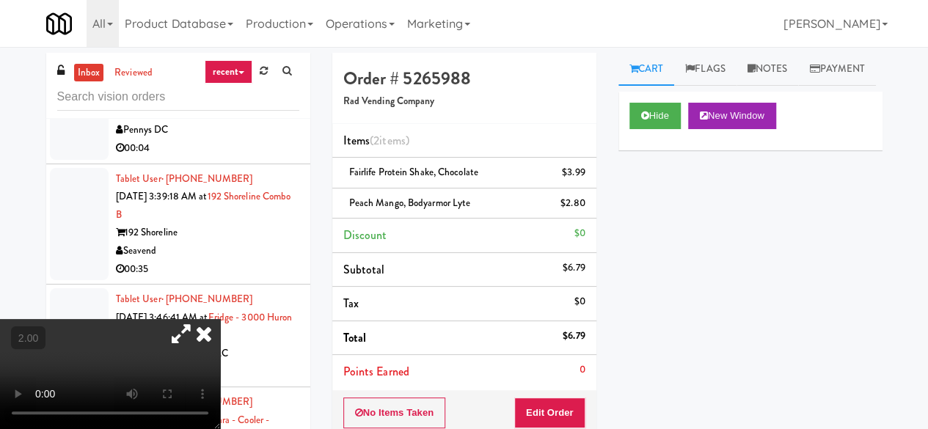
click at [220, 319] on icon at bounding box center [204, 333] width 32 height 29
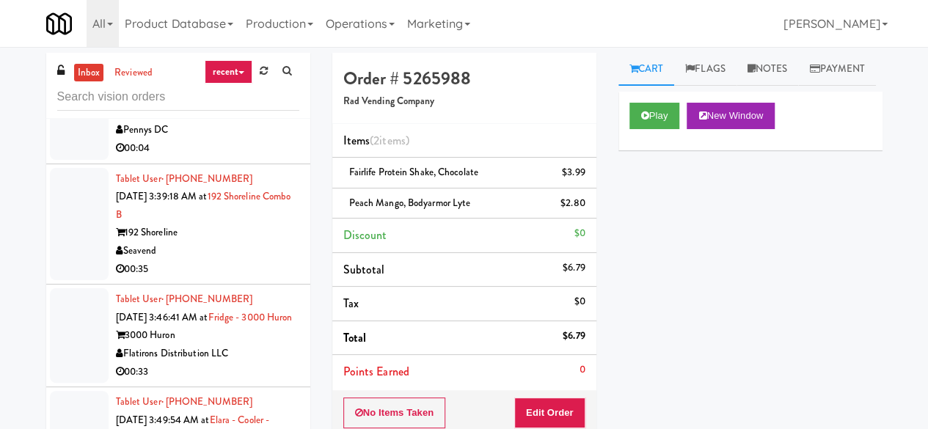
click at [272, 122] on div "Illume" at bounding box center [207, 112] width 183 height 18
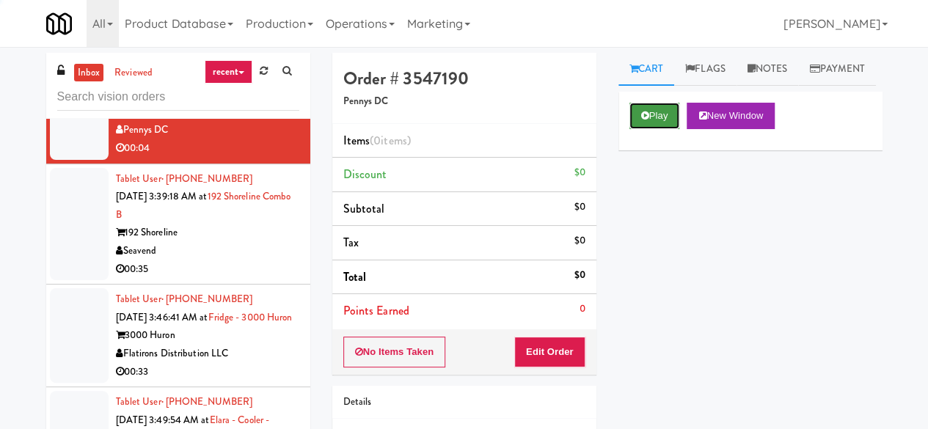
click at [653, 129] on button "Play" at bounding box center [655, 116] width 51 height 26
click at [669, 129] on button "Play" at bounding box center [655, 116] width 51 height 26
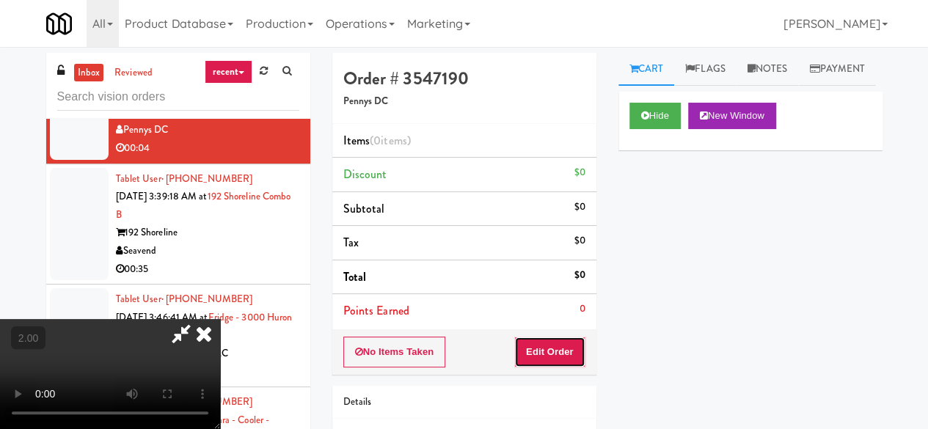
click at [579, 346] on button "Edit Order" at bounding box center [549, 352] width 71 height 31
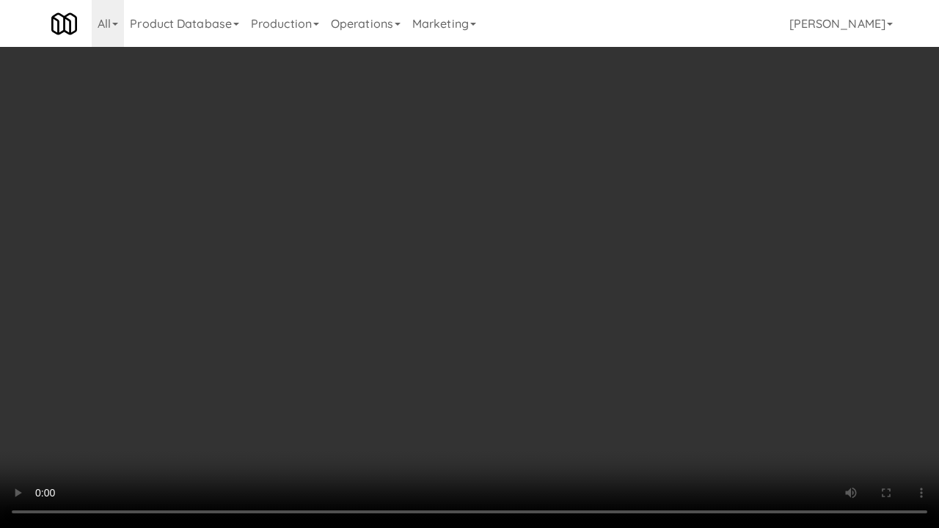
click at [561, 254] on video at bounding box center [469, 264] width 939 height 528
click at [587, 233] on video at bounding box center [469, 264] width 939 height 528
click at [590, 224] on video at bounding box center [469, 264] width 939 height 528
click at [629, 226] on video at bounding box center [469, 264] width 939 height 528
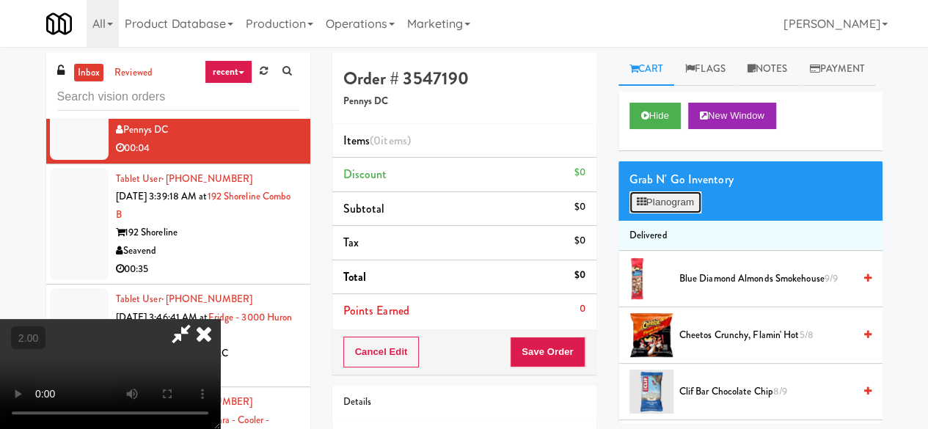
click at [671, 214] on button "Planogram" at bounding box center [666, 203] width 72 height 22
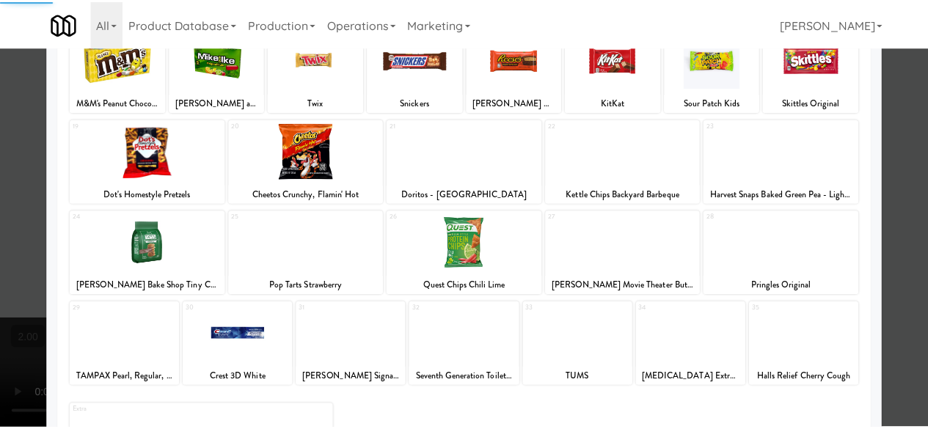
scroll to position [291, 0]
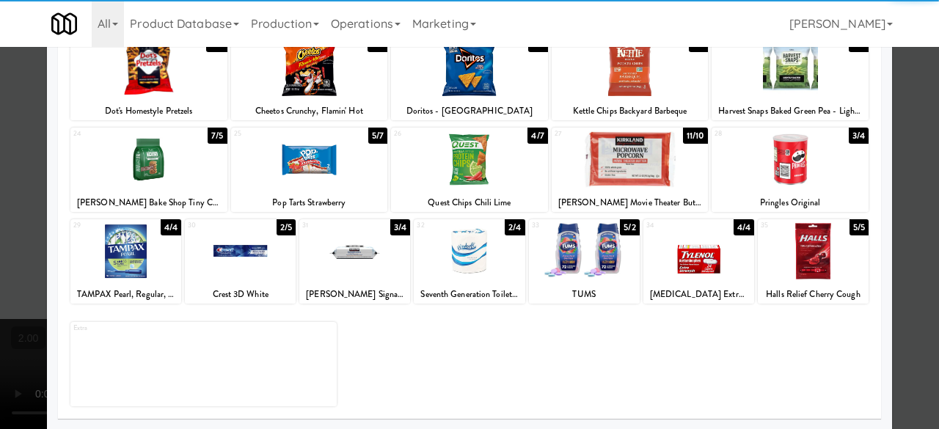
click at [575, 266] on div at bounding box center [584, 251] width 111 height 57
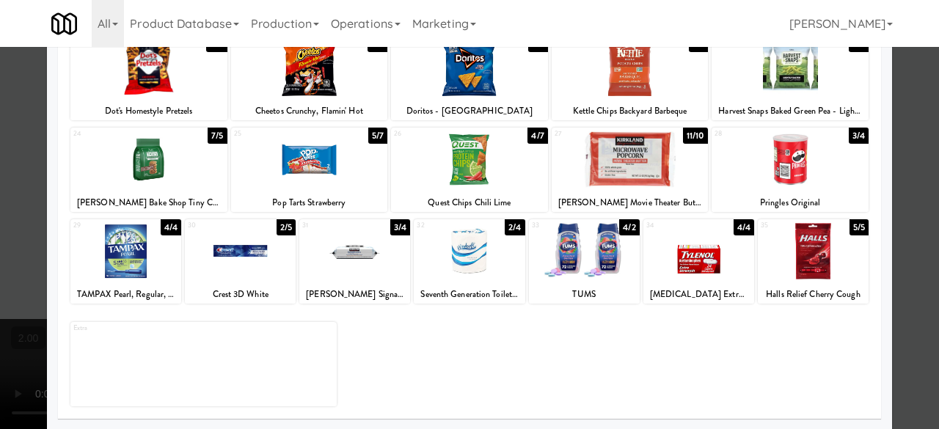
click at [903, 159] on div at bounding box center [469, 214] width 939 height 429
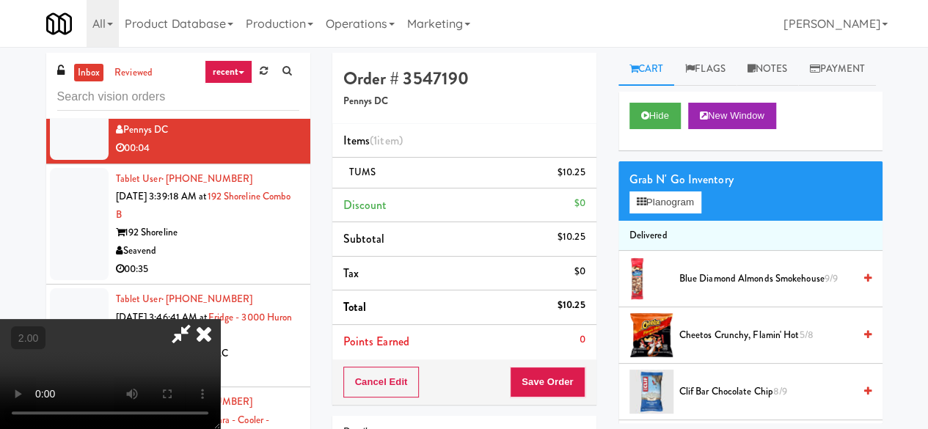
click at [198, 319] on icon at bounding box center [181, 333] width 34 height 29
click at [537, 406] on div "Order # 3547190 Pennys DC Items (1 item ) TUMS $10.25 Discount $0 Subtotal $10.…" at bounding box center [464, 304] width 286 height 502
click at [542, 378] on button "Save Order" at bounding box center [547, 382] width 75 height 31
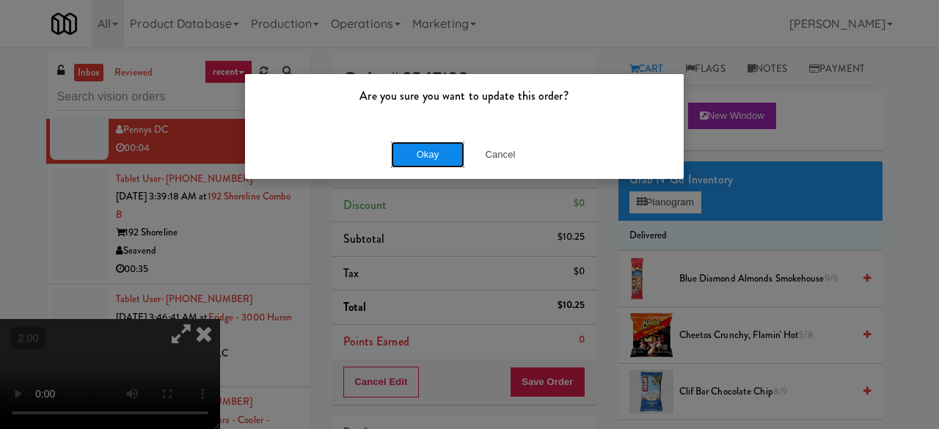
click at [412, 164] on button "Okay" at bounding box center [427, 155] width 73 height 26
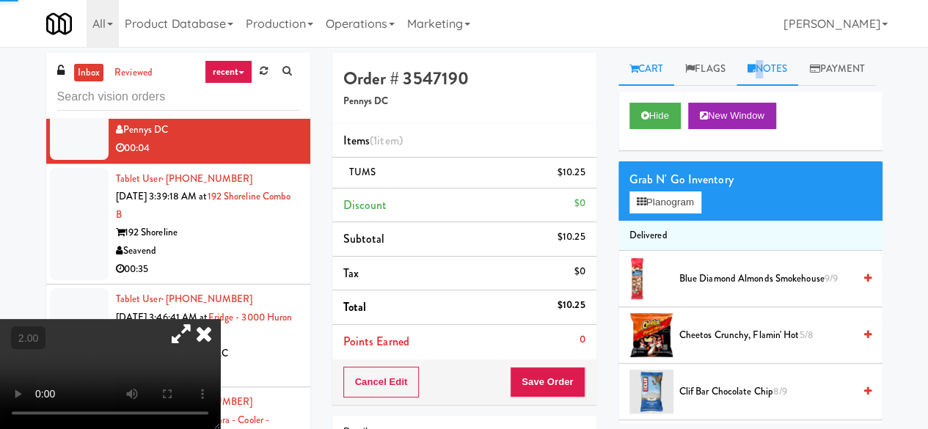
click at [761, 65] on link "Notes" at bounding box center [768, 69] width 62 height 33
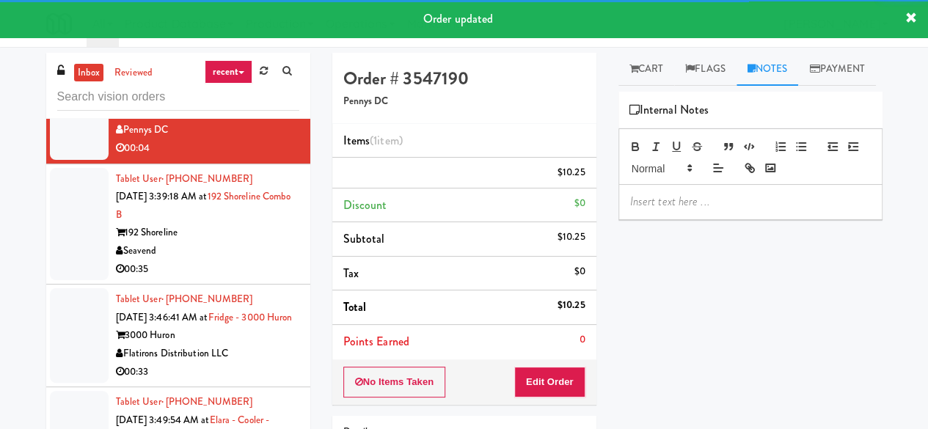
click at [690, 210] on p at bounding box center [750, 202] width 241 height 16
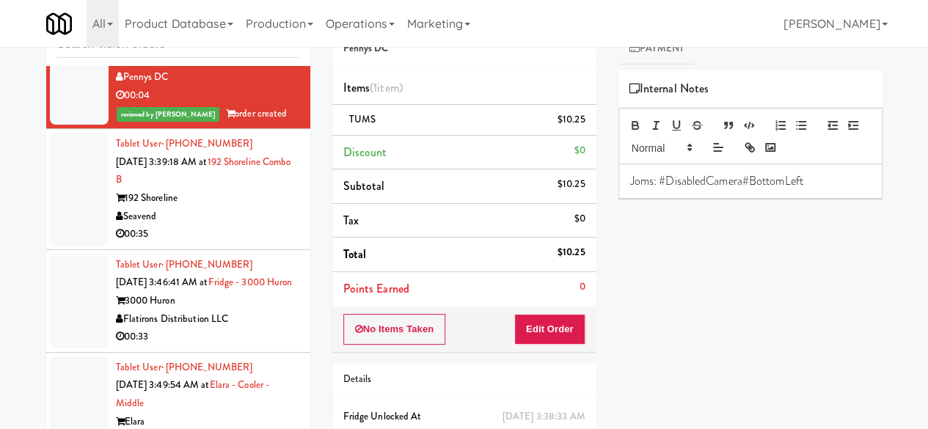
scroll to position [3816, 0]
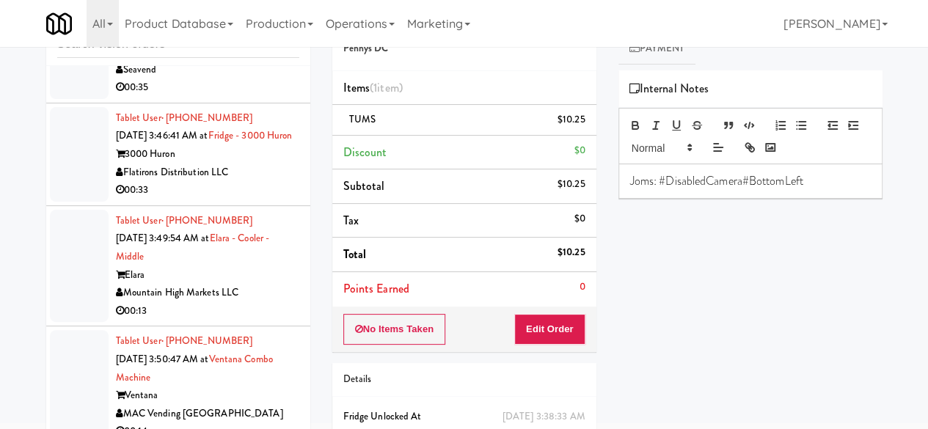
click at [239, 79] on div "Seavend" at bounding box center [207, 70] width 183 height 18
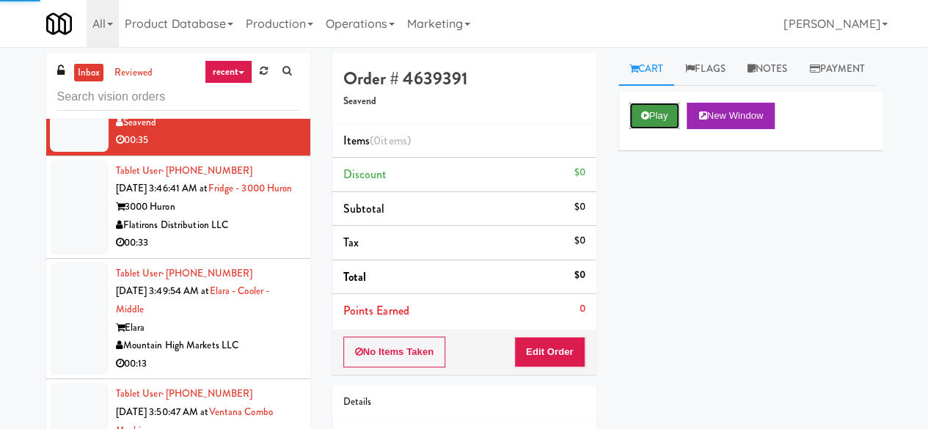
click at [663, 129] on button "Play" at bounding box center [655, 116] width 51 height 26
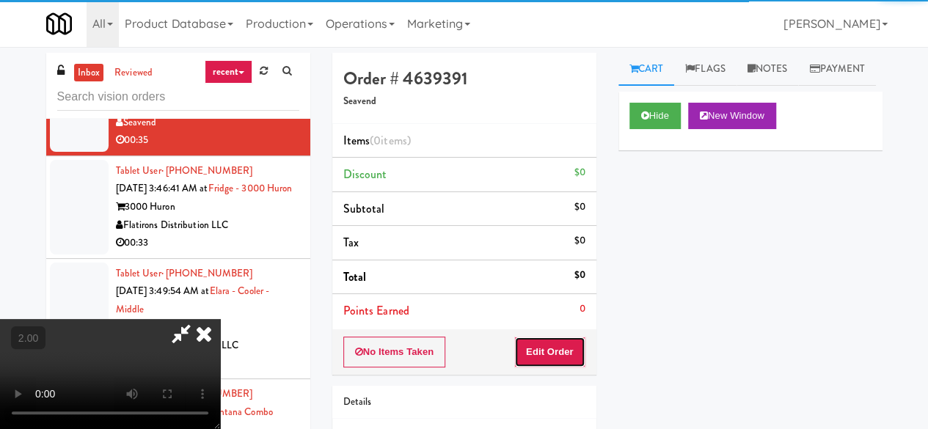
click at [572, 339] on button "Edit Order" at bounding box center [549, 352] width 71 height 31
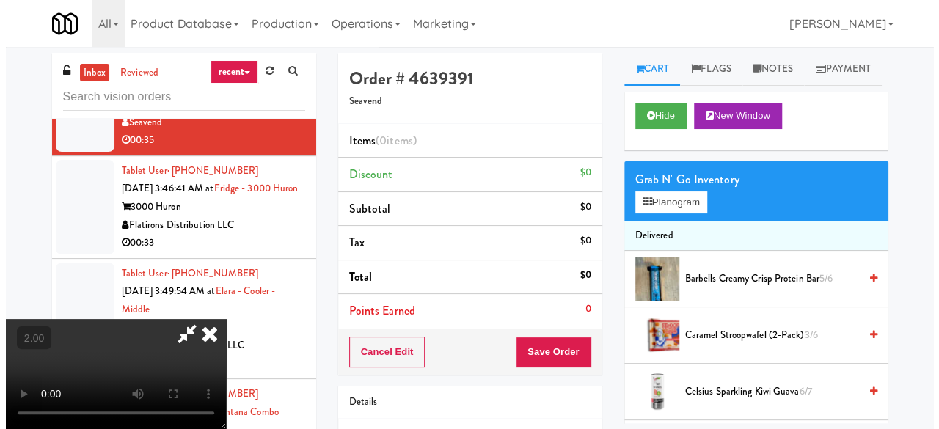
scroll to position [30, 0]
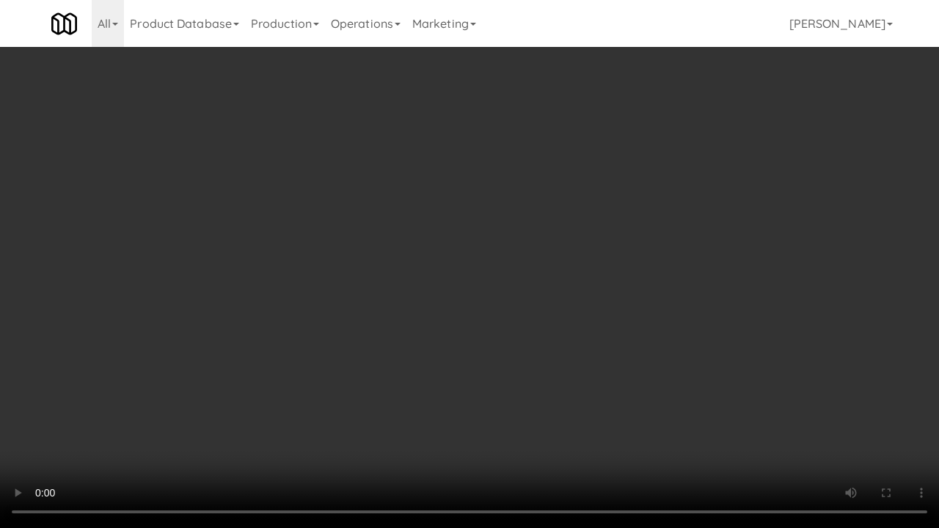
click at [561, 220] on video at bounding box center [469, 264] width 939 height 528
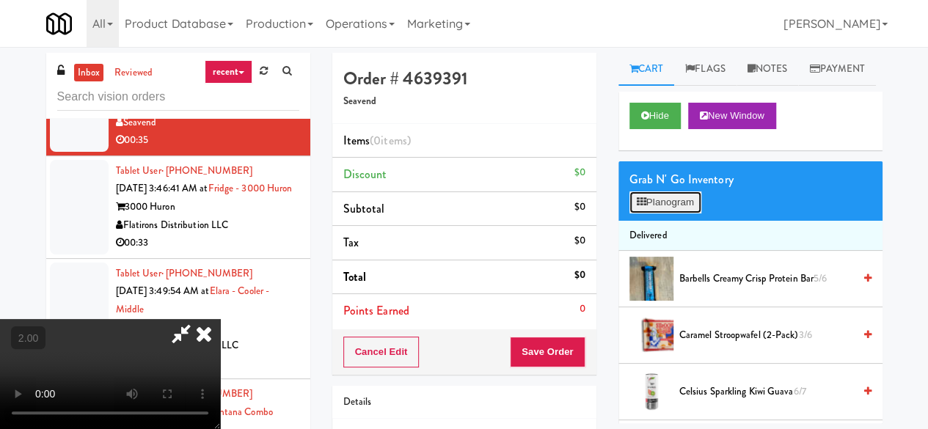
click at [639, 207] on icon at bounding box center [642, 202] width 10 height 10
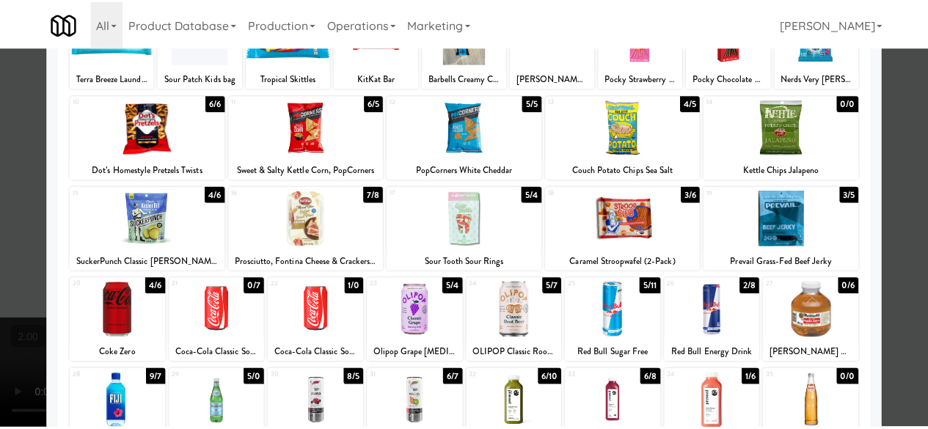
scroll to position [73, 0]
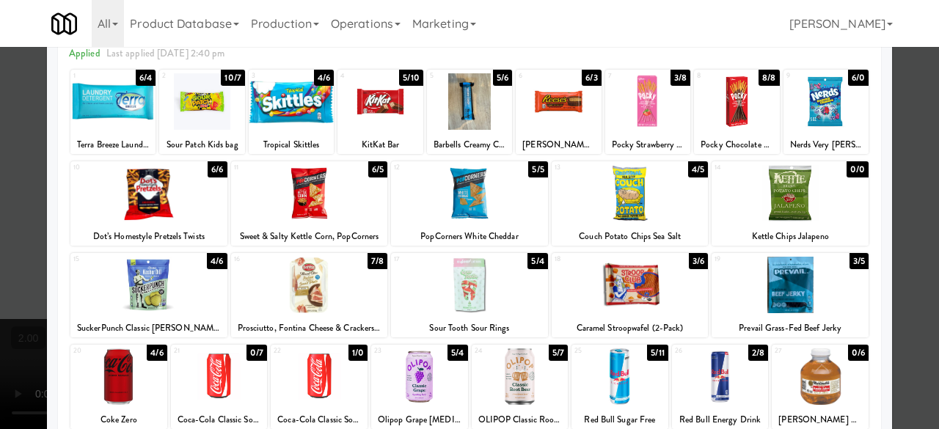
click at [182, 217] on div at bounding box center [148, 193] width 157 height 57
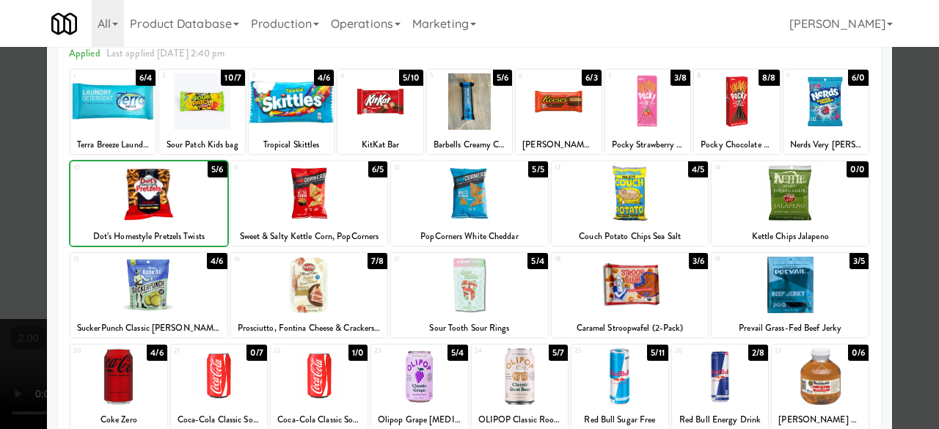
click at [182, 217] on div at bounding box center [148, 193] width 157 height 57
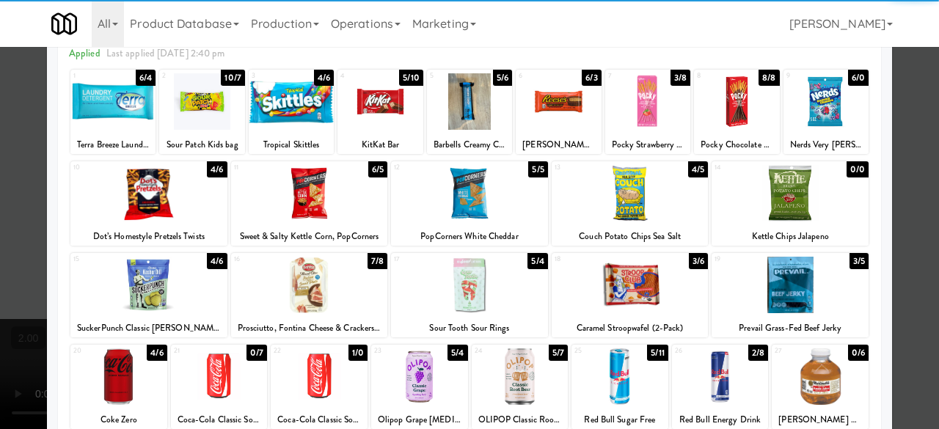
click at [385, 120] on div at bounding box center [380, 101] width 85 height 57
click at [312, 291] on div at bounding box center [309, 285] width 157 height 57
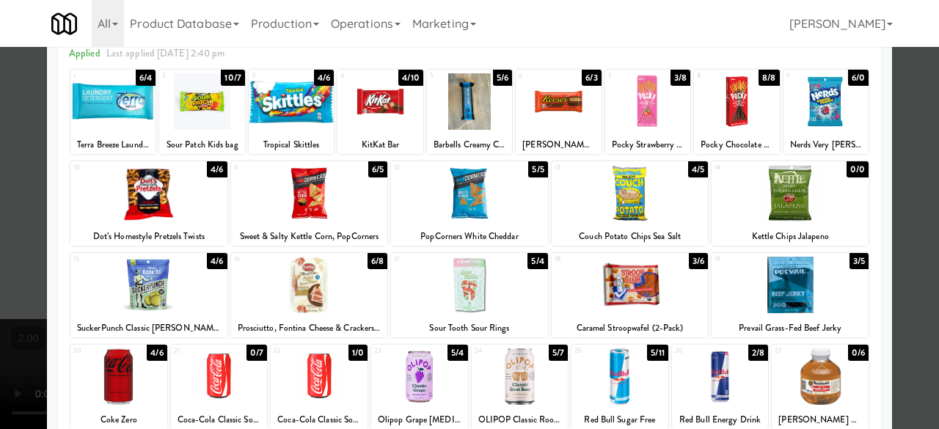
click at [910, 124] on div at bounding box center [469, 214] width 939 height 429
click at [910, 124] on div "inbox reviewed recent all unclear take inventory issue suspicious failed recent…" at bounding box center [469, 343] width 939 height 581
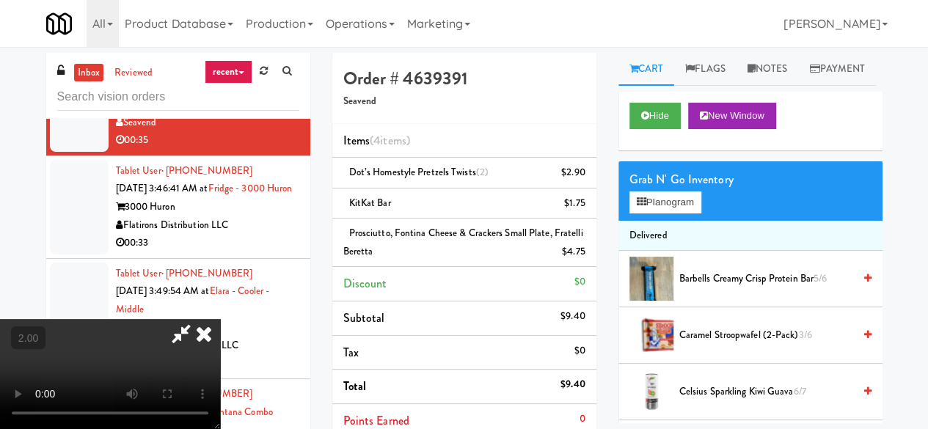
click at [198, 319] on icon at bounding box center [181, 333] width 34 height 29
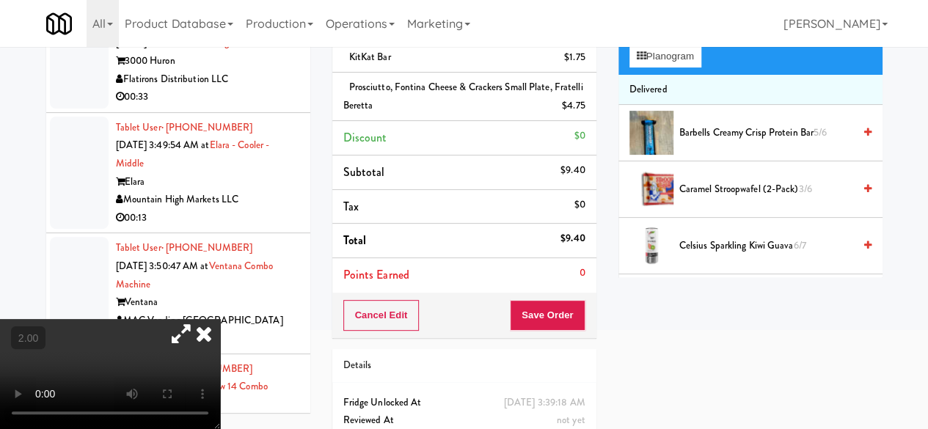
scroll to position [147, 0]
click at [546, 305] on button "Save Order" at bounding box center [547, 314] width 75 height 31
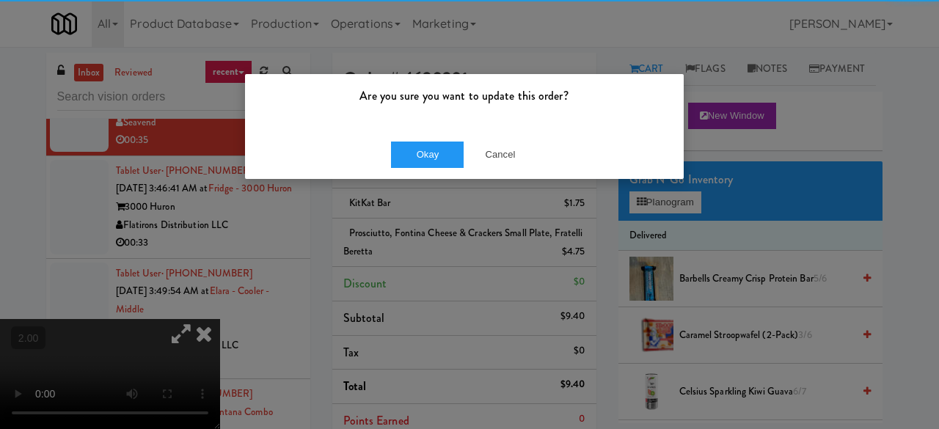
click at [415, 170] on div "Okay Cancel" at bounding box center [464, 154] width 439 height 49
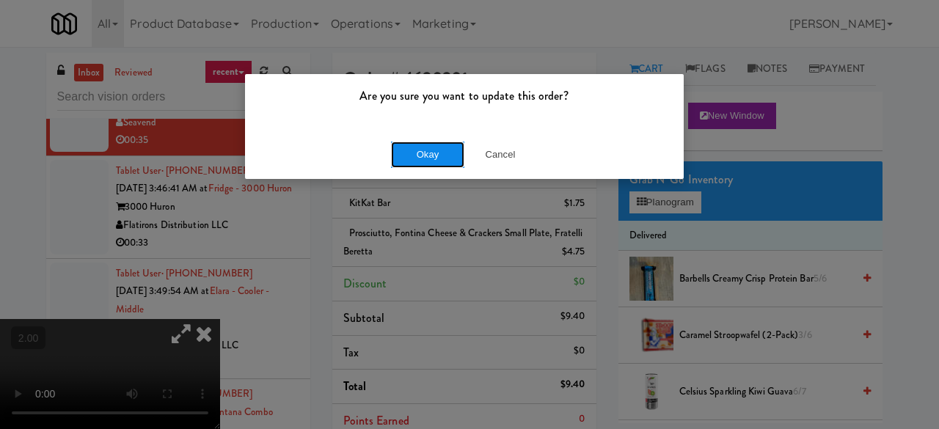
click at [425, 158] on button "Okay" at bounding box center [427, 155] width 73 height 26
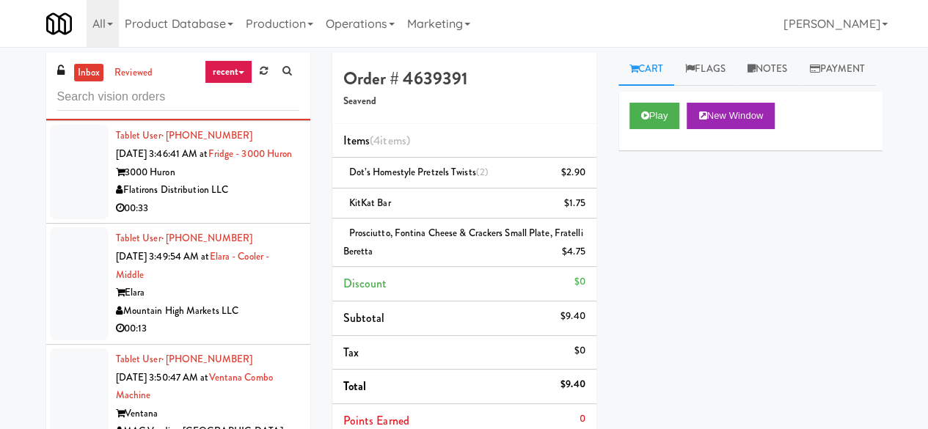
scroll to position [4036, 0]
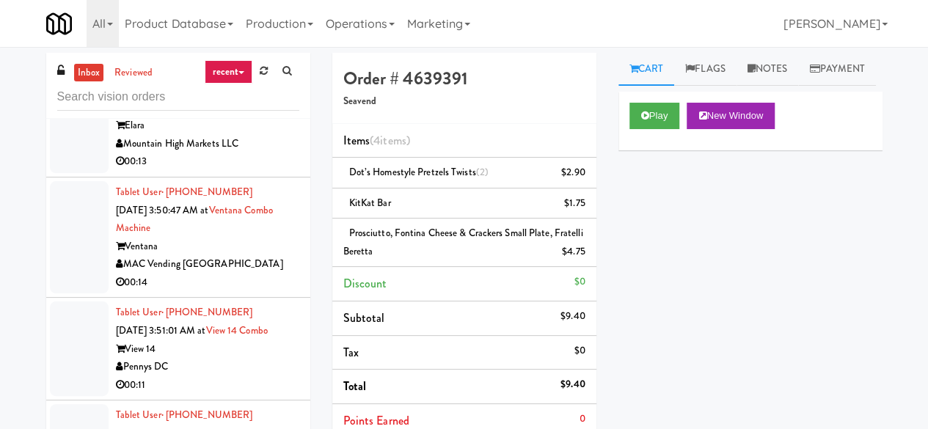
click at [266, 32] on div "Flatirons Distribution LLC" at bounding box center [207, 23] width 183 height 18
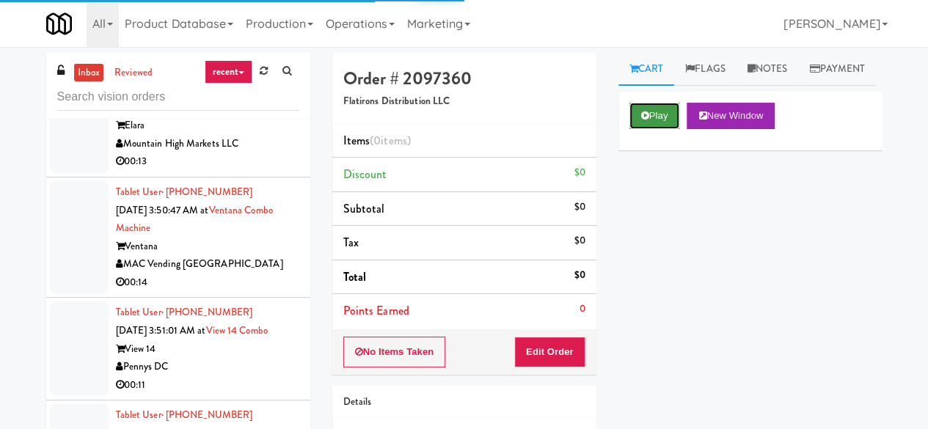
click at [659, 129] on button "Play" at bounding box center [655, 116] width 51 height 26
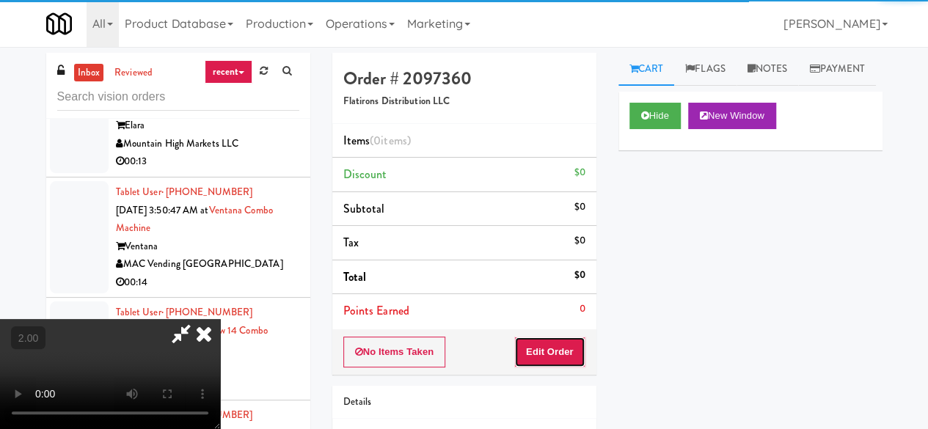
click at [579, 343] on button "Edit Order" at bounding box center [549, 352] width 71 height 31
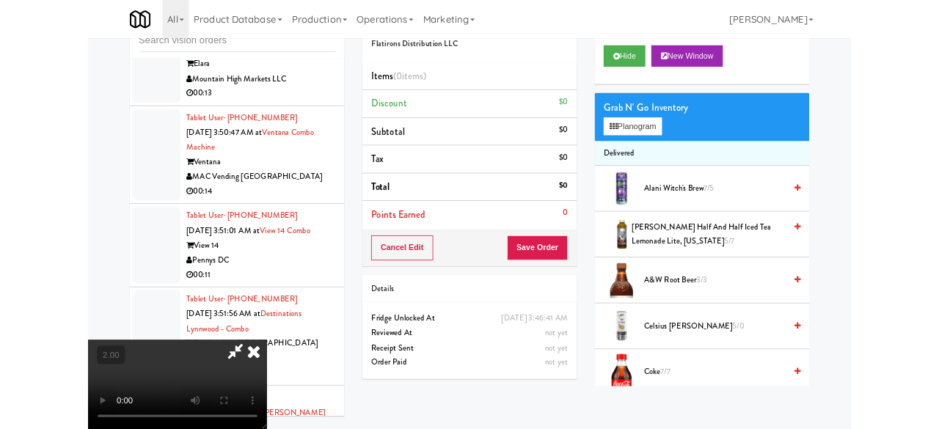
scroll to position [73, 0]
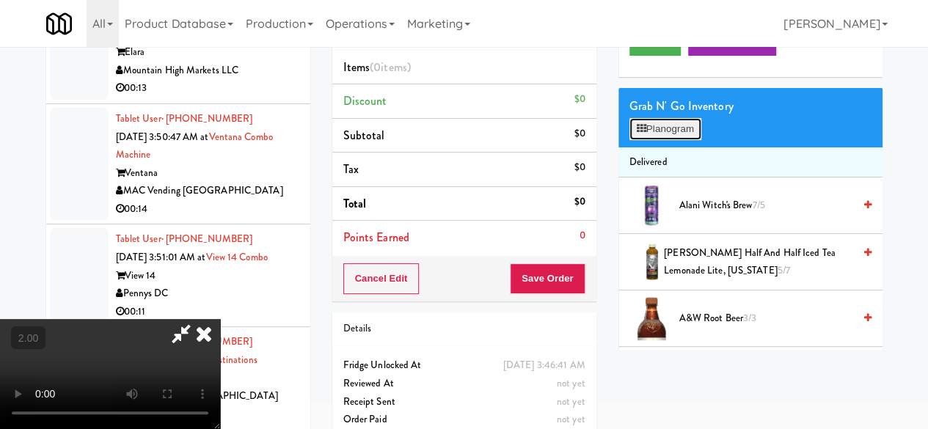
click at [649, 140] on button "Planogram" at bounding box center [666, 129] width 72 height 22
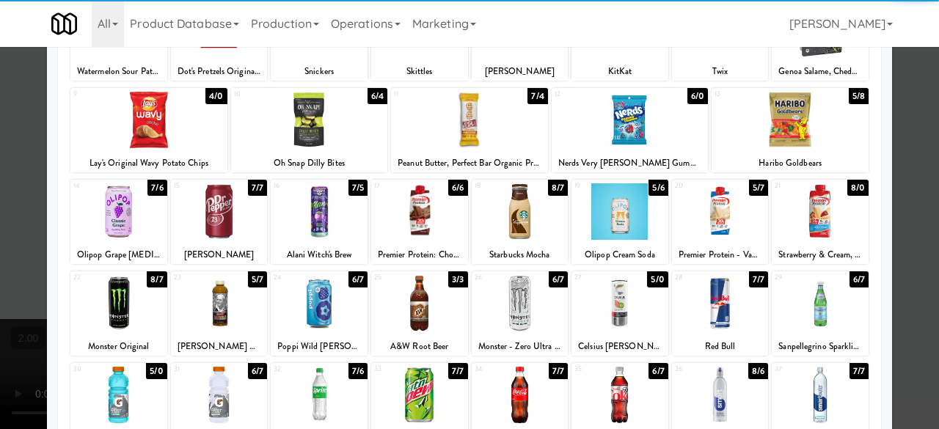
click at [154, 131] on div at bounding box center [148, 120] width 157 height 57
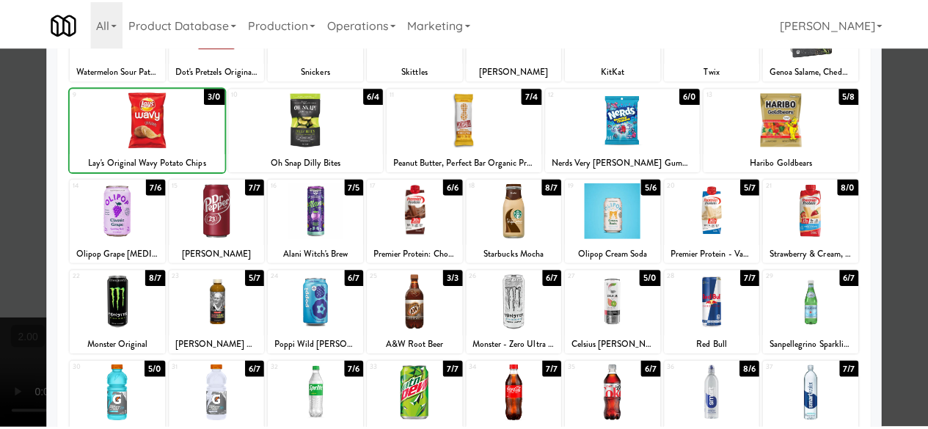
scroll to position [291, 0]
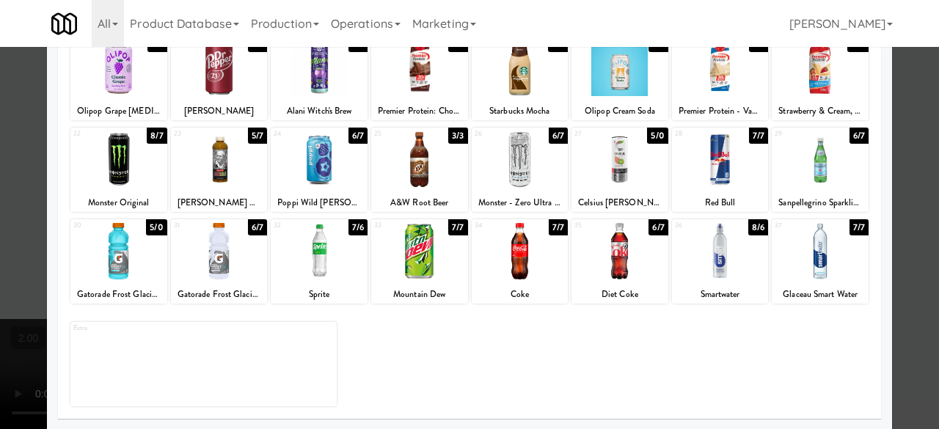
click at [122, 252] on div at bounding box center [118, 251] width 97 height 57
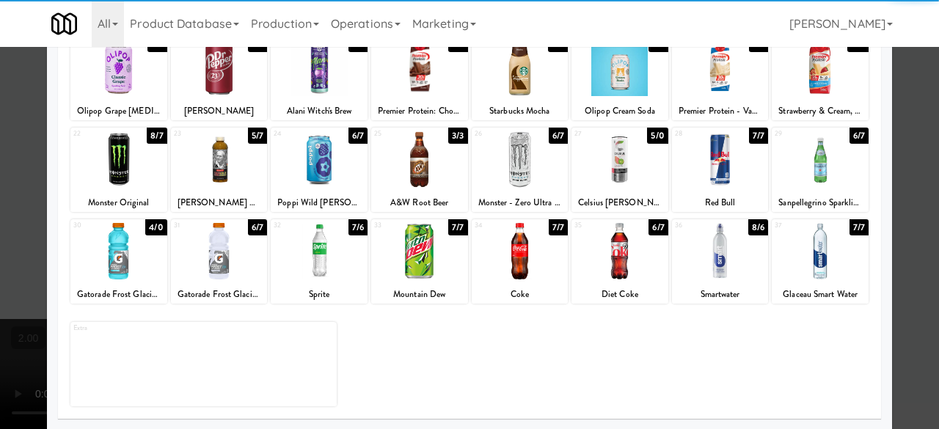
drag, startPoint x: 909, startPoint y: 123, endPoint x: 900, endPoint y: 127, distance: 10.5
click at [910, 123] on div at bounding box center [469, 214] width 939 height 429
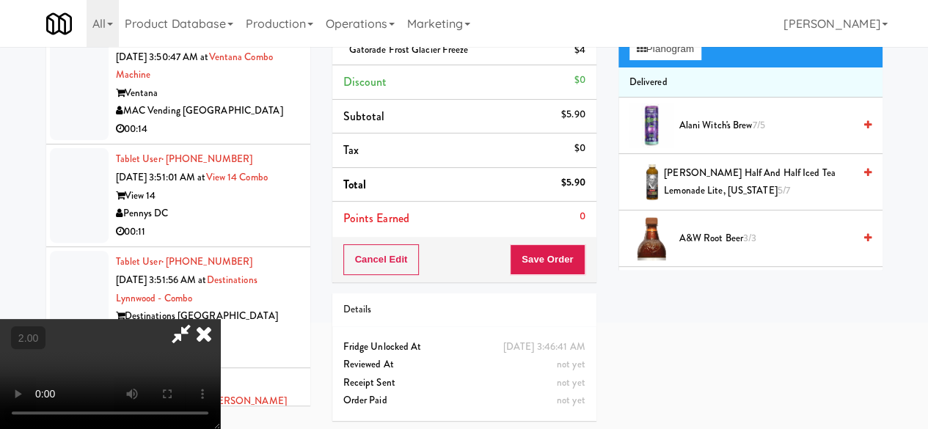
click at [220, 429] on video at bounding box center [110, 374] width 220 height 110
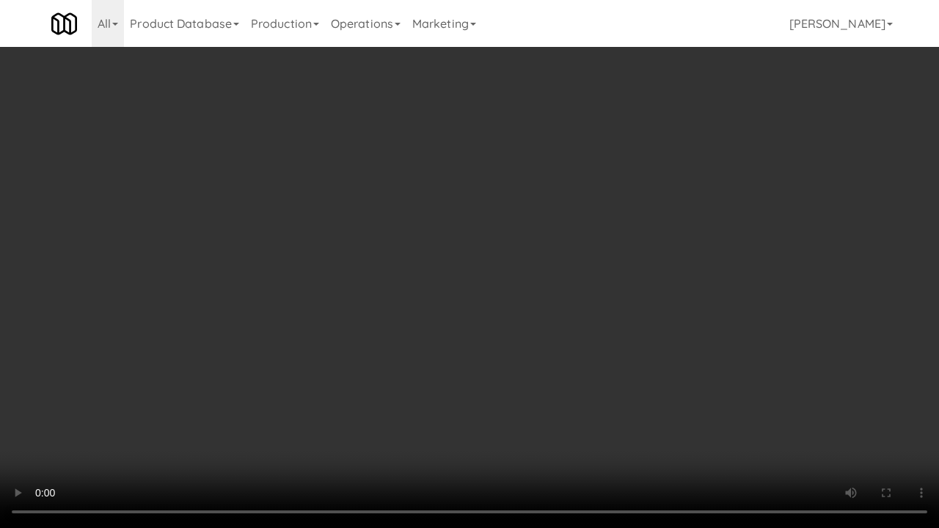
click at [664, 422] on video at bounding box center [469, 264] width 939 height 528
click at [672, 357] on video at bounding box center [469, 264] width 939 height 528
click at [658, 333] on video at bounding box center [469, 264] width 939 height 528
click at [663, 331] on video at bounding box center [469, 264] width 939 height 528
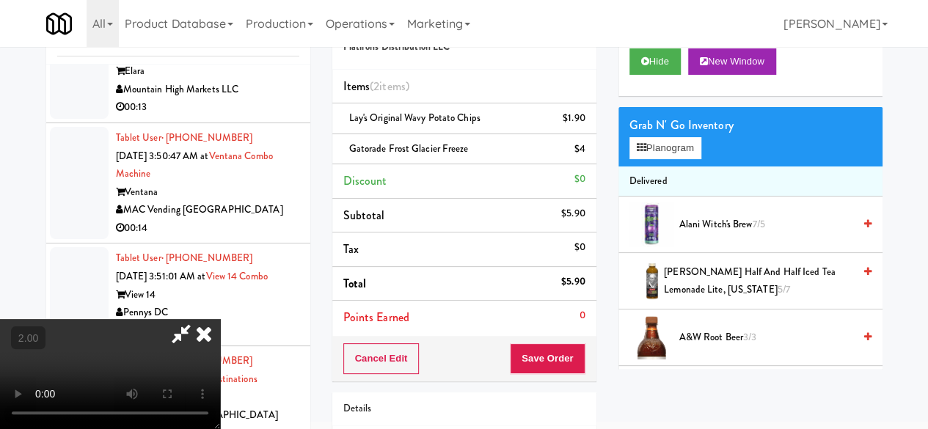
click at [198, 319] on icon at bounding box center [181, 333] width 34 height 29
click at [542, 355] on button "Save Order" at bounding box center [547, 358] width 75 height 31
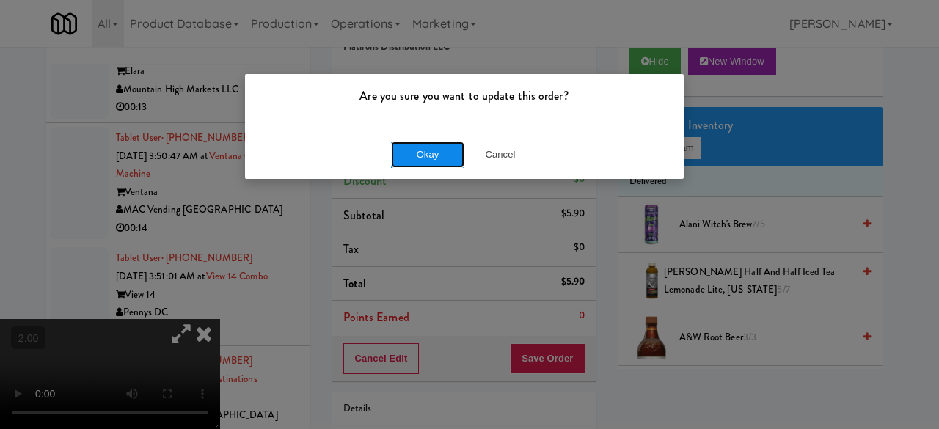
click at [432, 160] on button "Okay" at bounding box center [427, 155] width 73 height 26
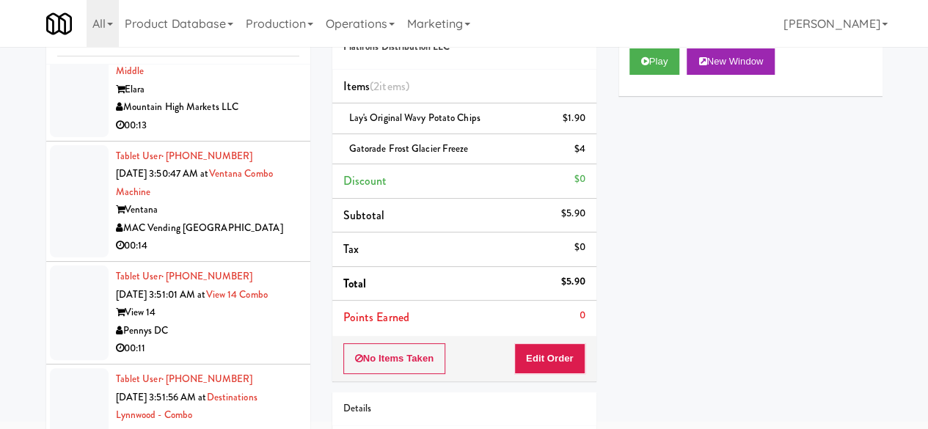
click at [272, 99] on div "Elara" at bounding box center [207, 90] width 183 height 18
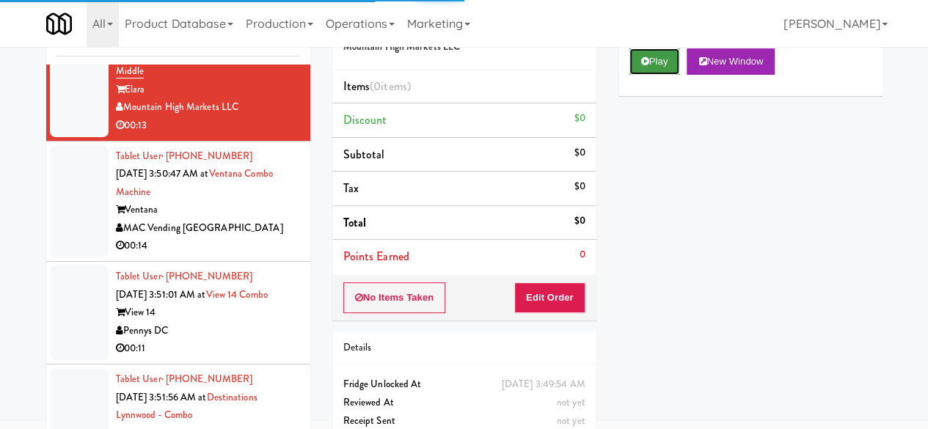
click at [668, 75] on button "Play" at bounding box center [655, 61] width 51 height 26
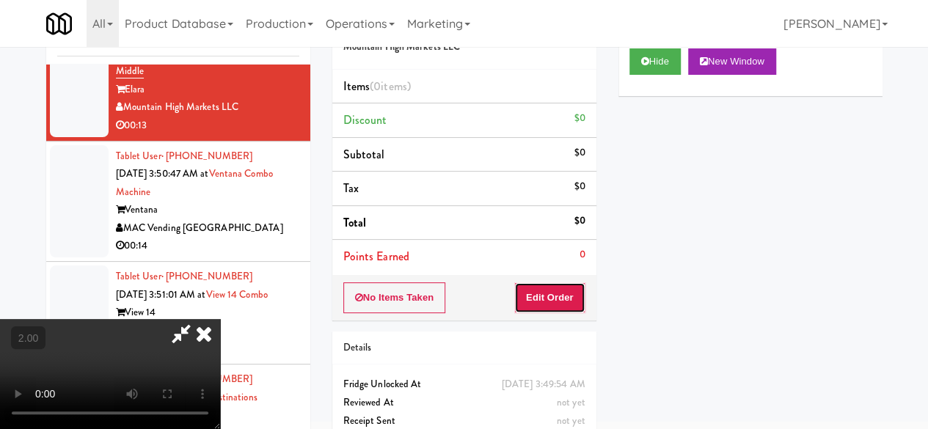
click at [567, 290] on button "Edit Order" at bounding box center [549, 298] width 71 height 31
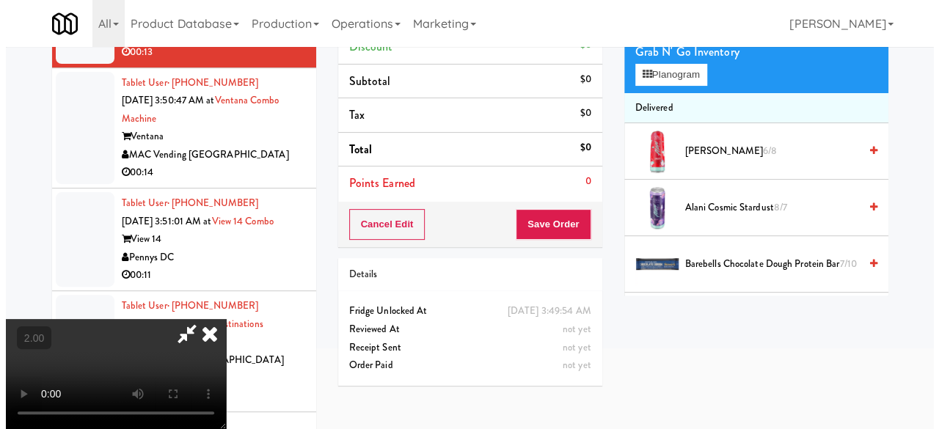
scroll to position [47, 0]
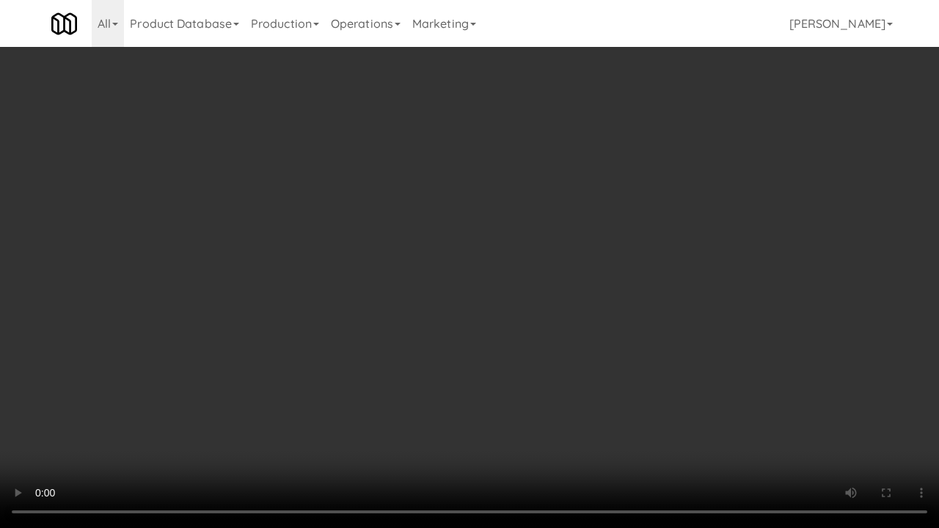
click at [556, 280] on video at bounding box center [469, 264] width 939 height 528
click at [555, 279] on video at bounding box center [469, 264] width 939 height 528
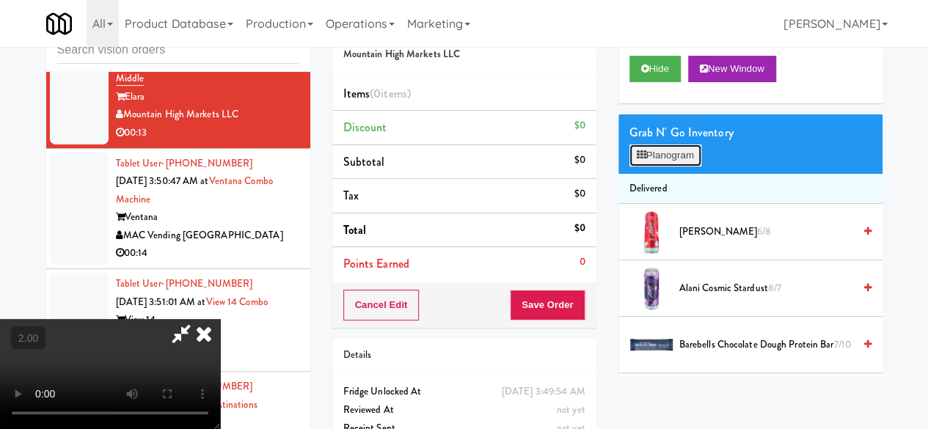
click at [663, 167] on button "Planogram" at bounding box center [666, 156] width 72 height 22
click at [0, 0] on div at bounding box center [0, 0] width 0 height 0
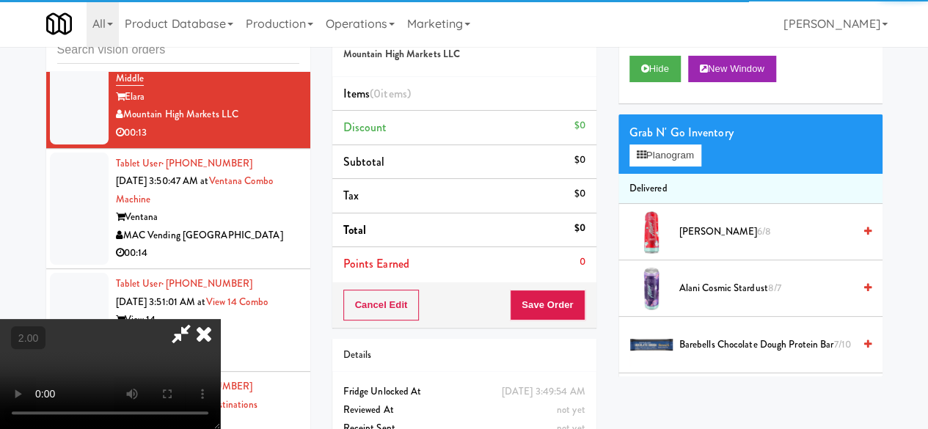
click at [652, 144] on div "Grab N' Go Inventory" at bounding box center [751, 133] width 242 height 22
click at [655, 167] on button "Planogram" at bounding box center [666, 156] width 72 height 22
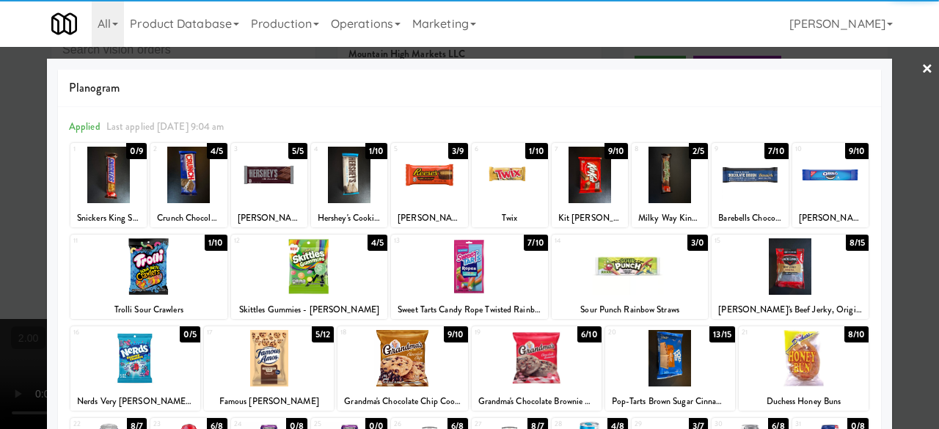
click at [507, 171] on div at bounding box center [510, 175] width 76 height 57
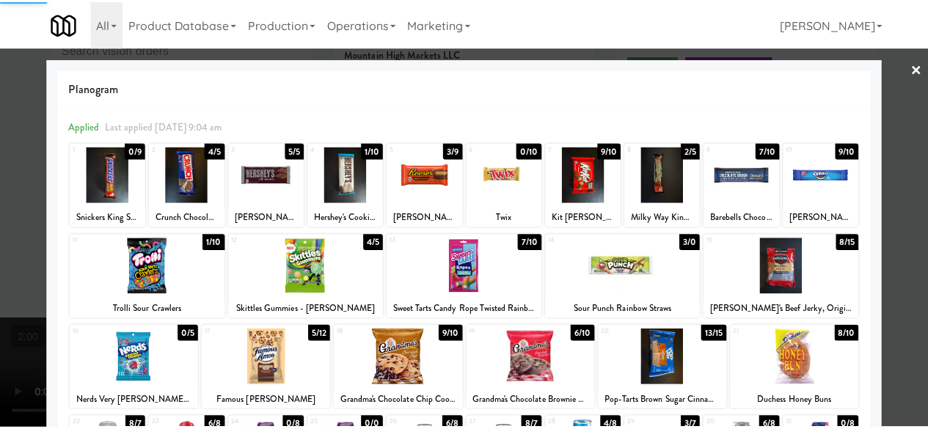
scroll to position [147, 0]
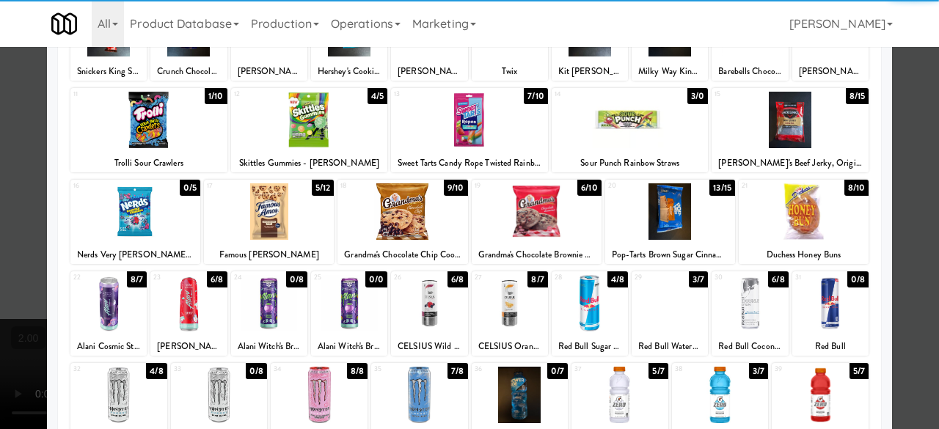
click at [399, 215] on div at bounding box center [403, 211] width 130 height 57
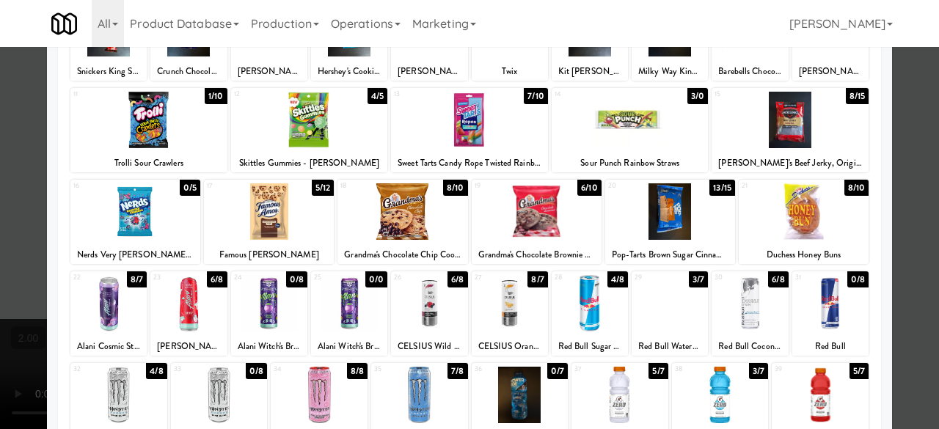
click at [688, 205] on div at bounding box center [670, 211] width 130 height 57
click at [420, 230] on div at bounding box center [403, 211] width 130 height 57
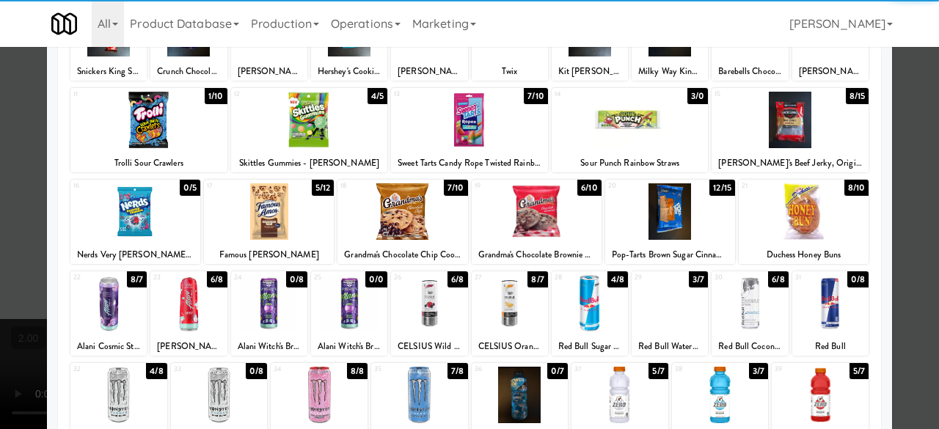
click at [889, 145] on div at bounding box center [469, 214] width 939 height 429
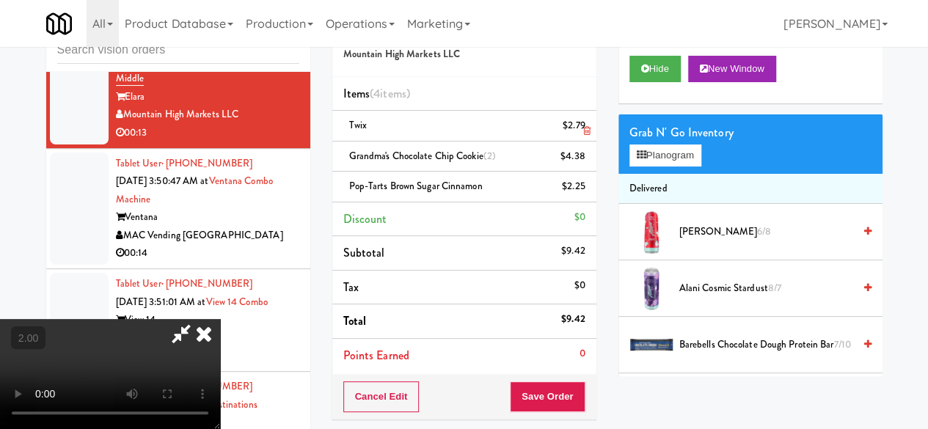
drag, startPoint x: 508, startPoint y: 128, endPoint x: 508, endPoint y: 137, distance: 8.1
click at [198, 319] on icon at bounding box center [181, 333] width 34 height 29
click at [539, 396] on button "Save Order" at bounding box center [547, 397] width 75 height 31
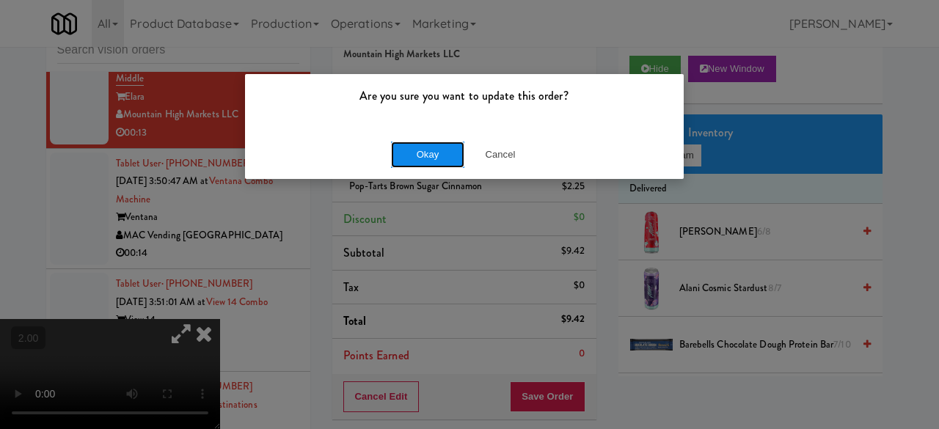
click at [461, 156] on button "Okay" at bounding box center [427, 155] width 73 height 26
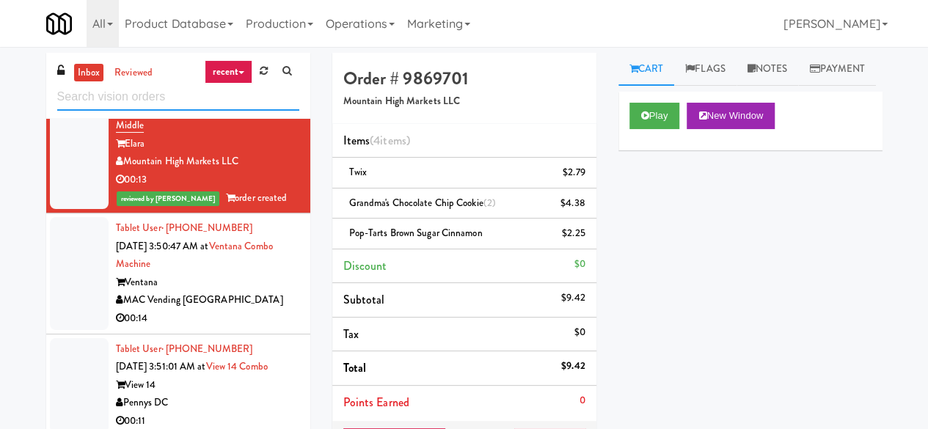
click at [168, 92] on input "text" at bounding box center [178, 97] width 242 height 27
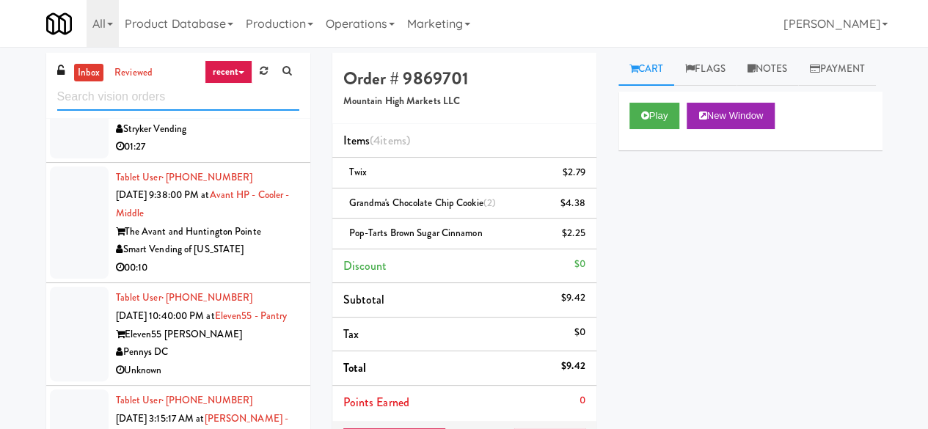
scroll to position [660, 0]
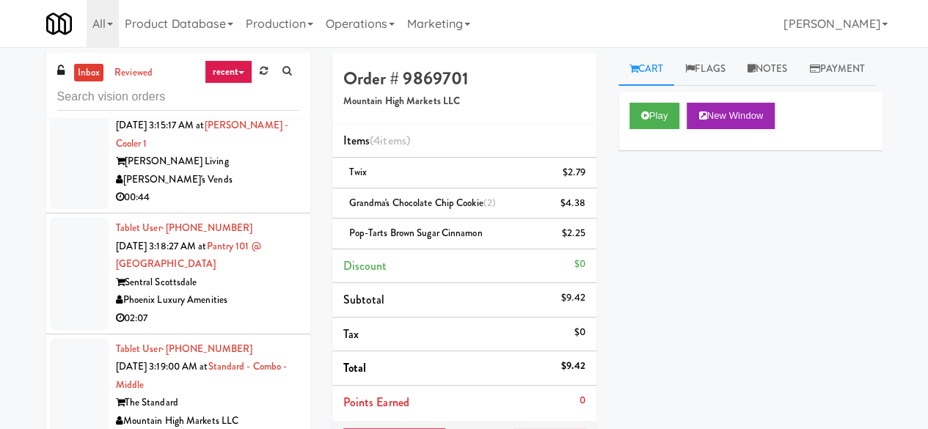
click at [244, 171] on div "[PERSON_NAME] Living" at bounding box center [207, 162] width 183 height 18
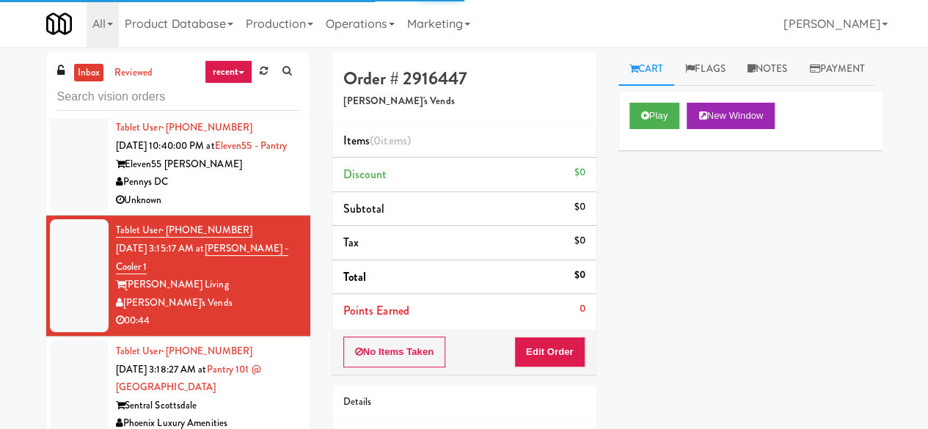
scroll to position [514, 0]
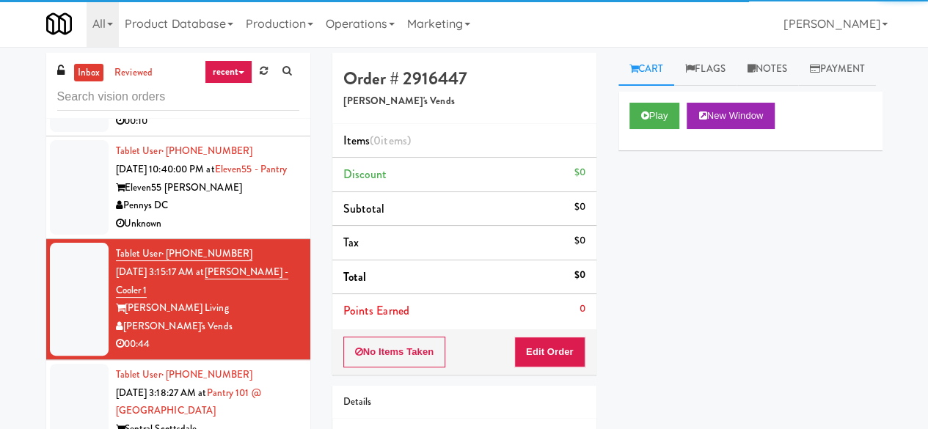
click at [235, 233] on div "Unknown" at bounding box center [207, 224] width 183 height 18
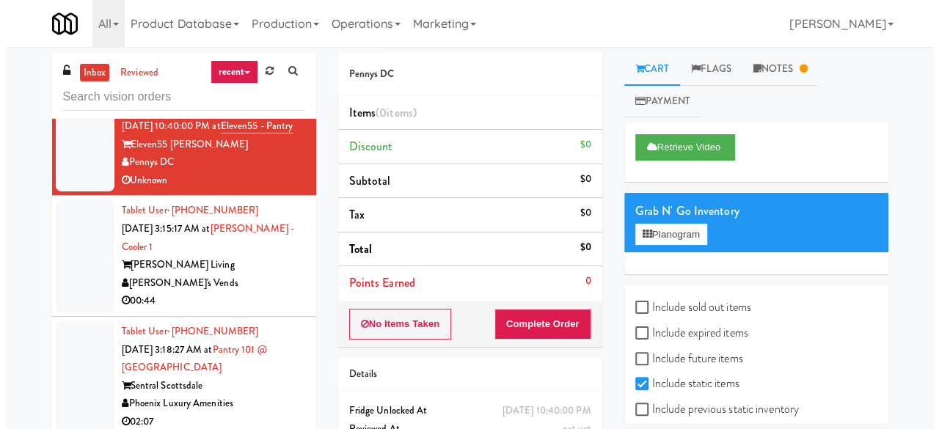
scroll to position [587, 0]
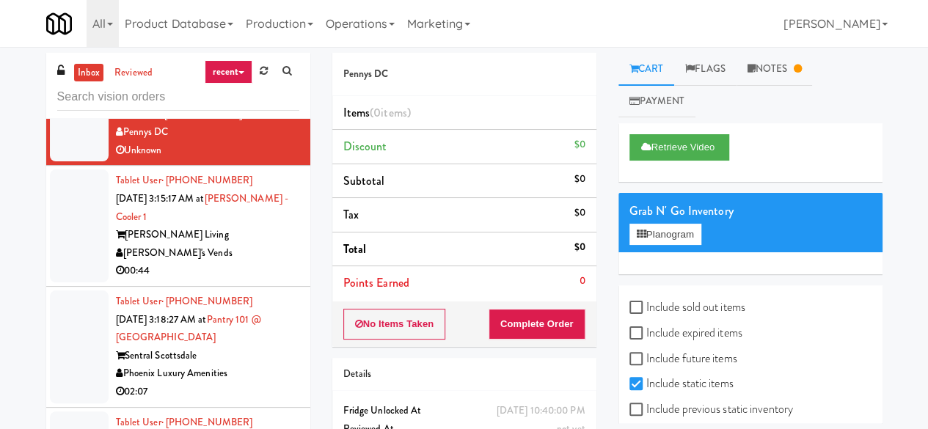
click at [239, 244] on div "[PERSON_NAME] Living" at bounding box center [207, 235] width 183 height 18
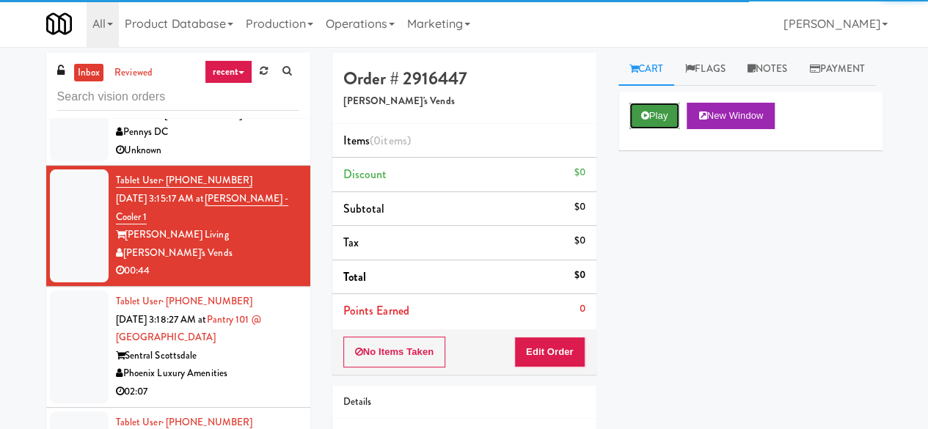
click at [654, 129] on button "Play" at bounding box center [655, 116] width 51 height 26
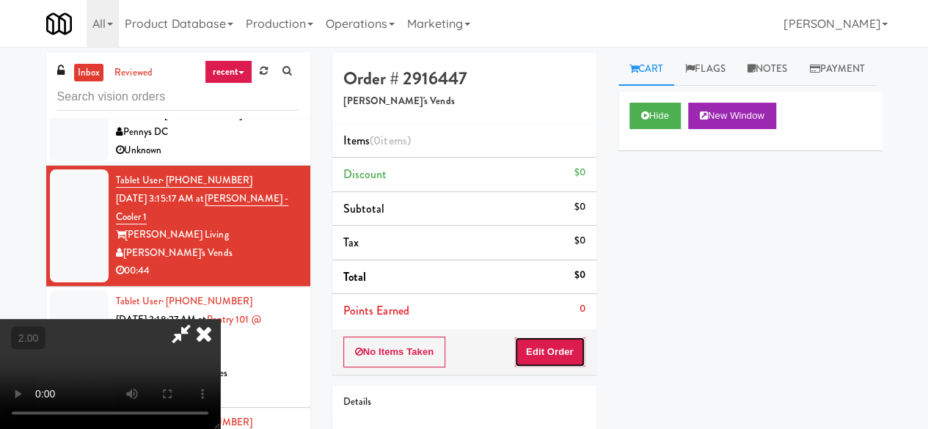
click at [557, 360] on button "Edit Order" at bounding box center [549, 352] width 71 height 31
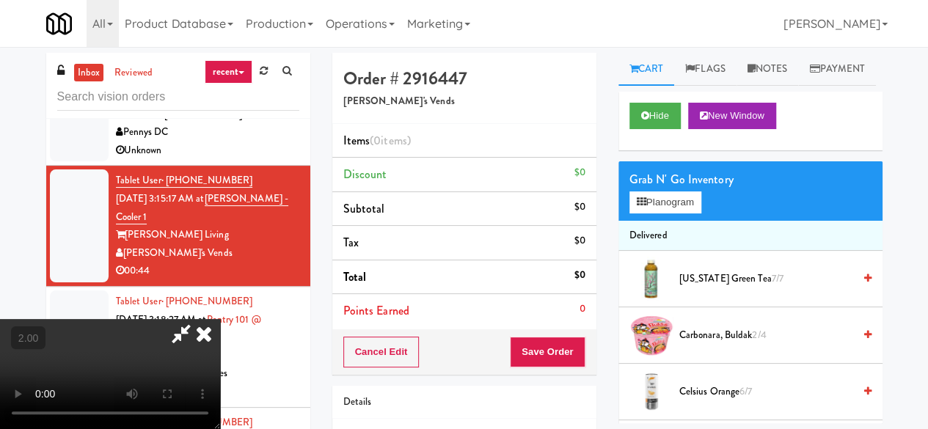
click at [652, 191] on div "Grab N' Go Inventory" at bounding box center [751, 180] width 242 height 22
click at [655, 214] on button "Planogram" at bounding box center [666, 203] width 72 height 22
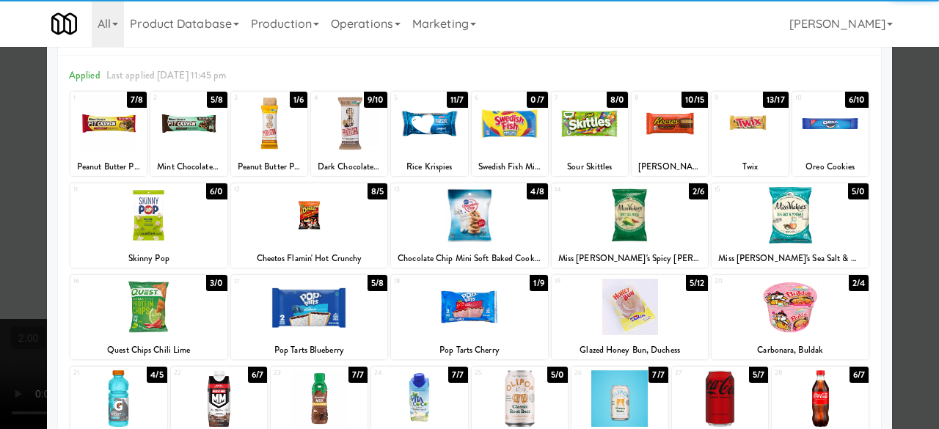
scroll to position [73, 0]
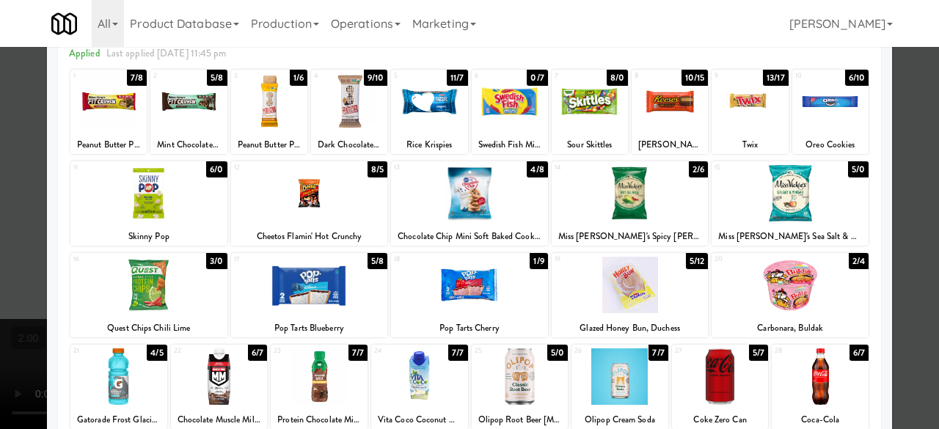
click at [170, 214] on div at bounding box center [148, 193] width 157 height 57
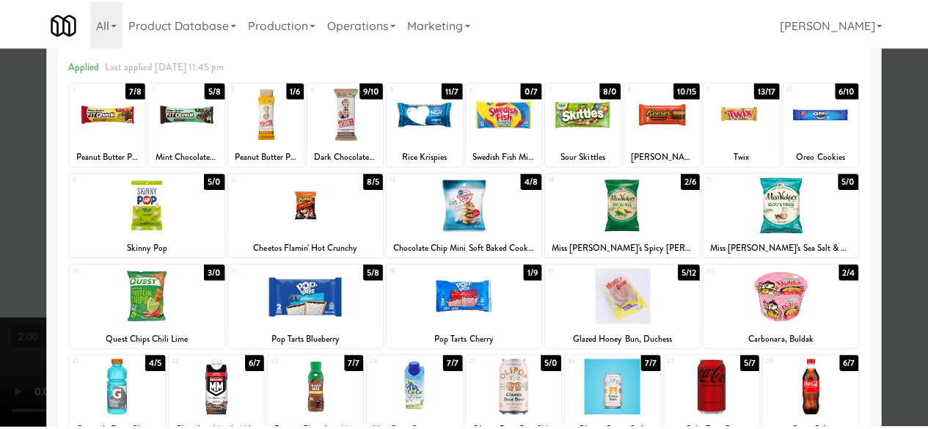
scroll to position [0, 0]
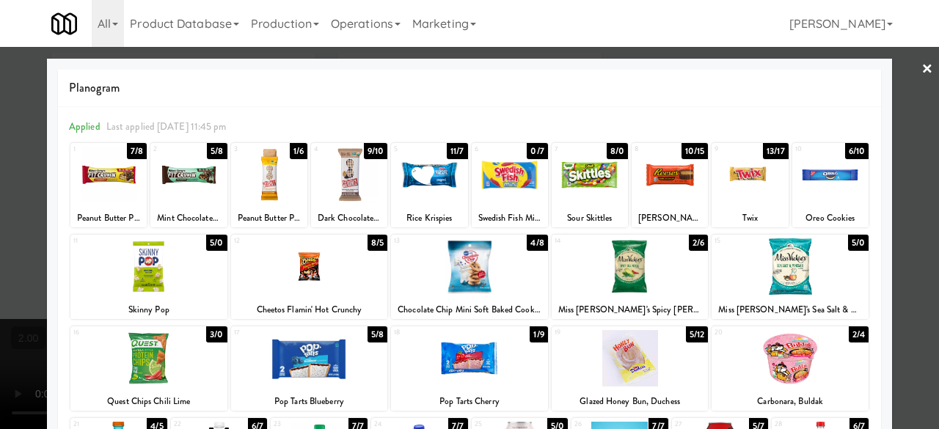
click at [902, 164] on div at bounding box center [469, 214] width 939 height 429
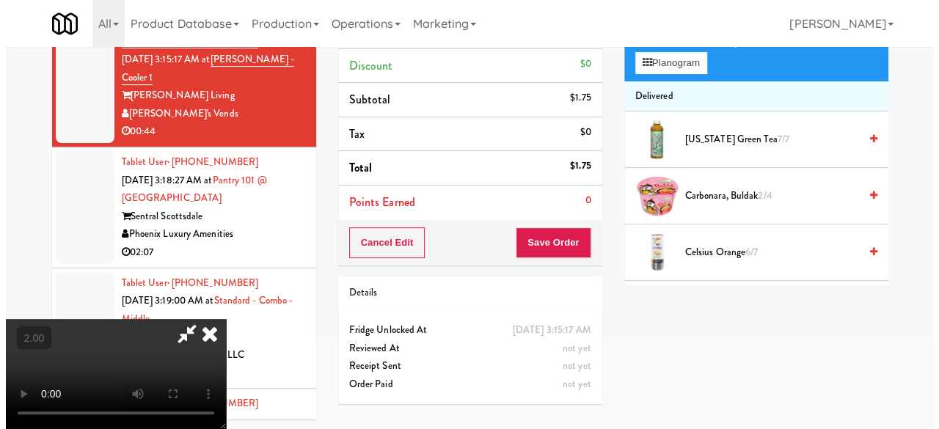
scroll to position [47, 0]
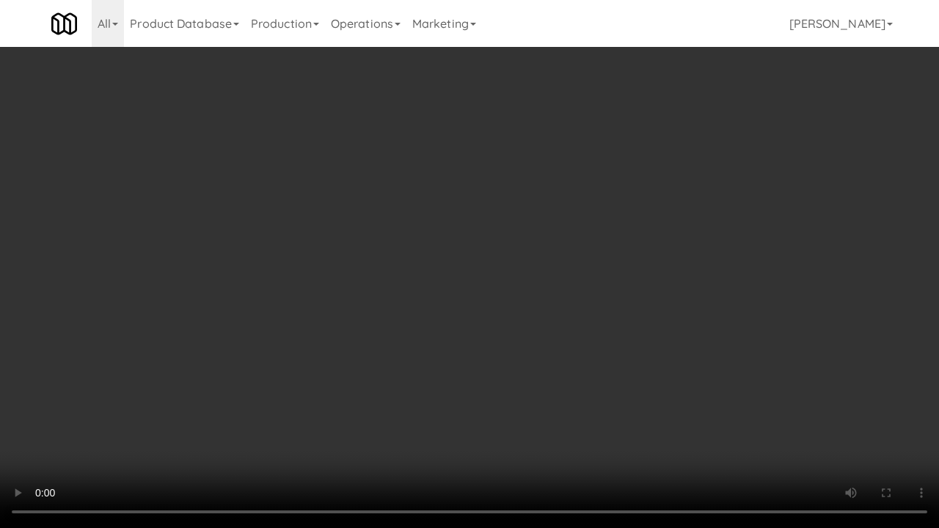
click at [357, 325] on video at bounding box center [469, 264] width 939 height 528
click at [404, 277] on video at bounding box center [469, 264] width 939 height 528
click at [389, 307] on video at bounding box center [469, 264] width 939 height 528
click at [432, 258] on video at bounding box center [469, 264] width 939 height 528
click at [511, 231] on video at bounding box center [469, 264] width 939 height 528
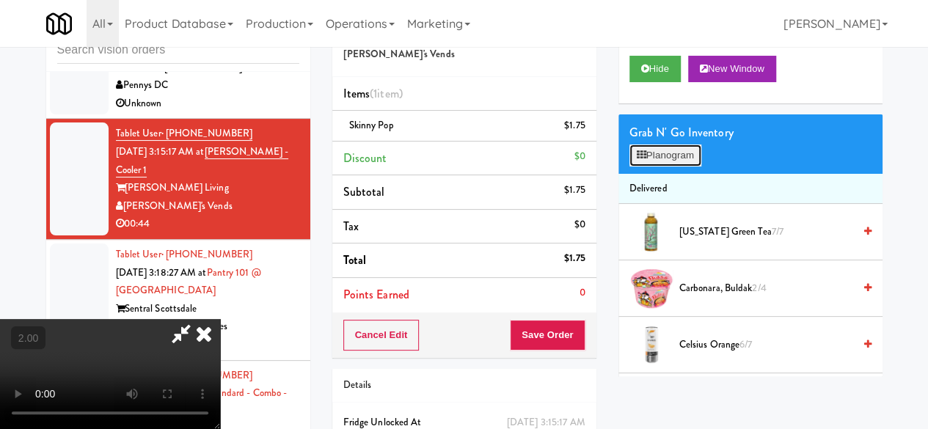
click at [683, 167] on button "Planogram" at bounding box center [666, 156] width 72 height 22
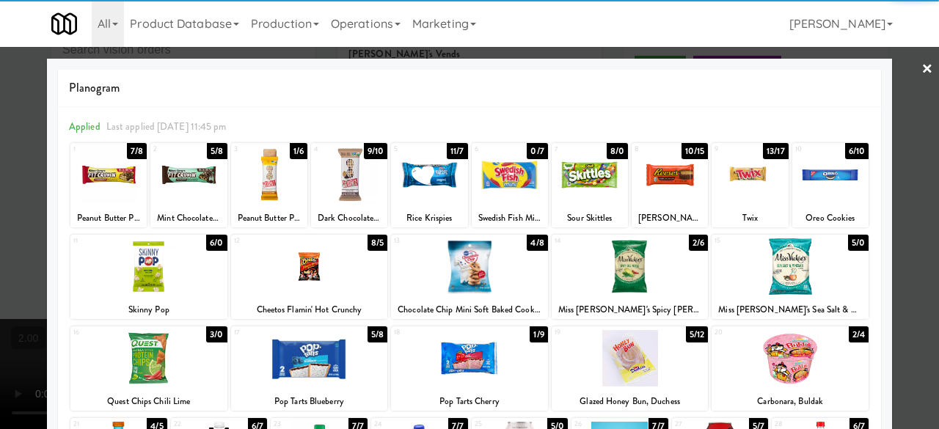
click at [418, 174] on div at bounding box center [429, 175] width 76 height 57
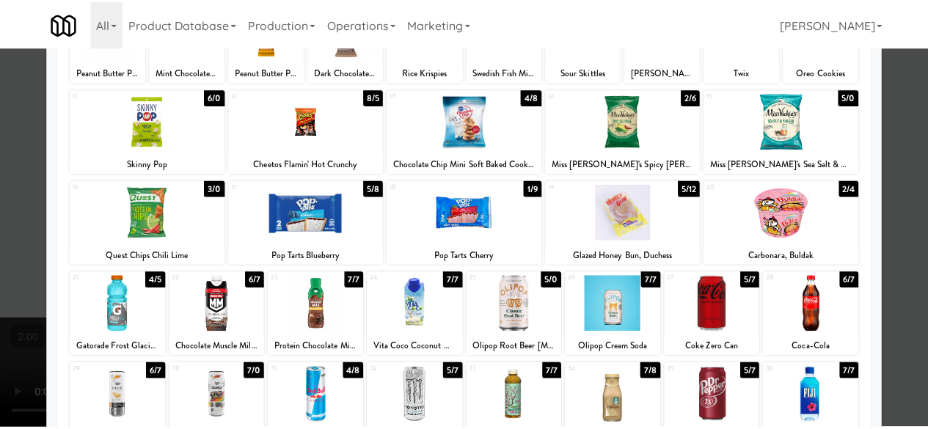
scroll to position [147, 0]
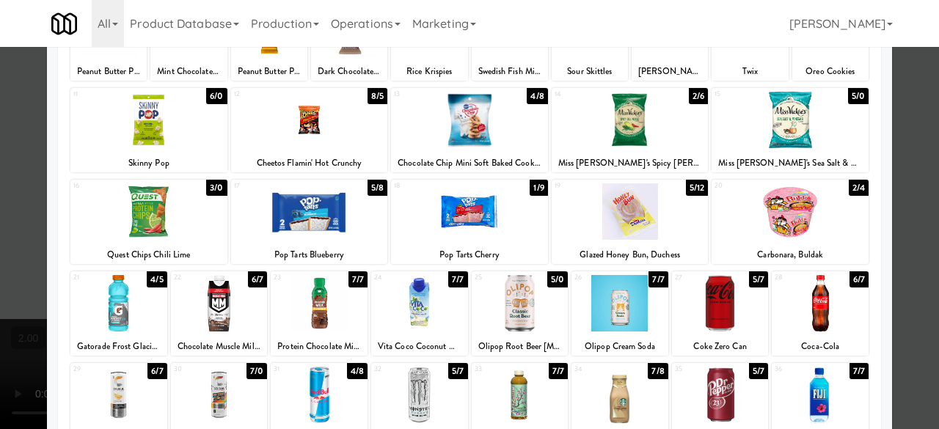
click at [901, 131] on div at bounding box center [469, 214] width 939 height 429
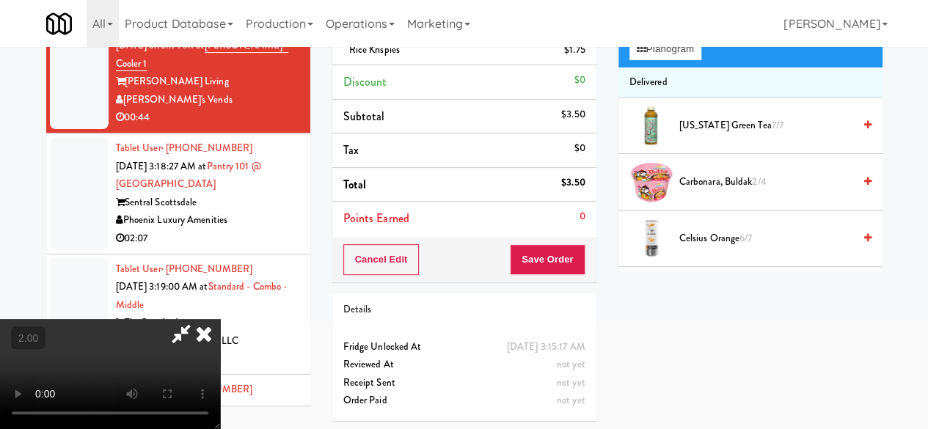
scroll to position [54, 0]
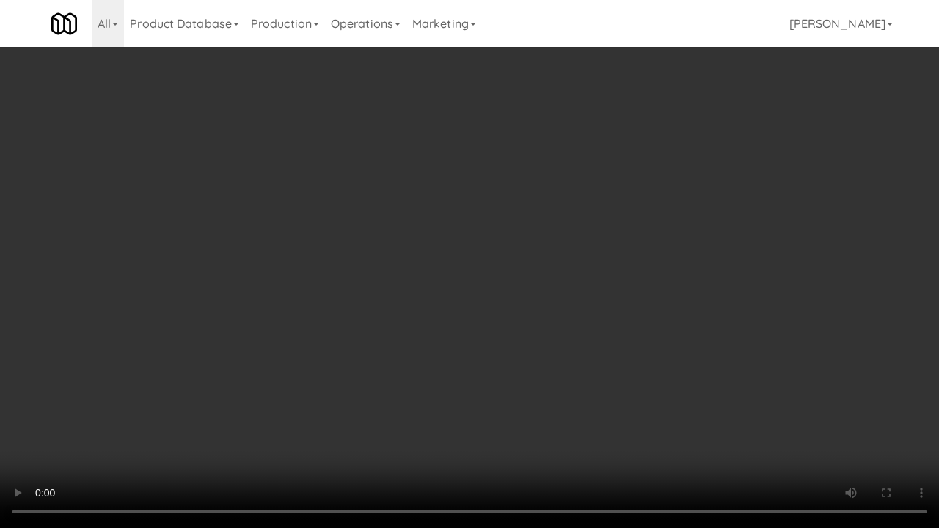
click at [462, 248] on video at bounding box center [469, 264] width 939 height 528
drag, startPoint x: 462, startPoint y: 248, endPoint x: 433, endPoint y: 185, distance: 69.6
click at [462, 248] on video at bounding box center [469, 264] width 939 height 528
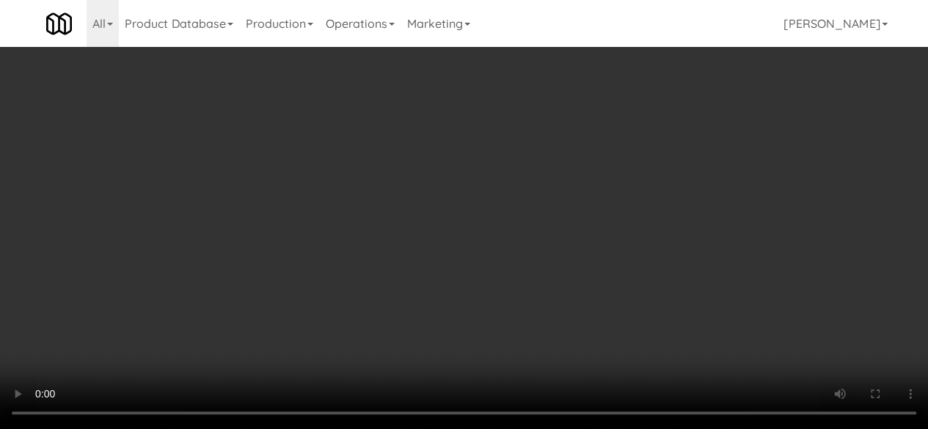
click at [351, 221] on video at bounding box center [464, 214] width 928 height 429
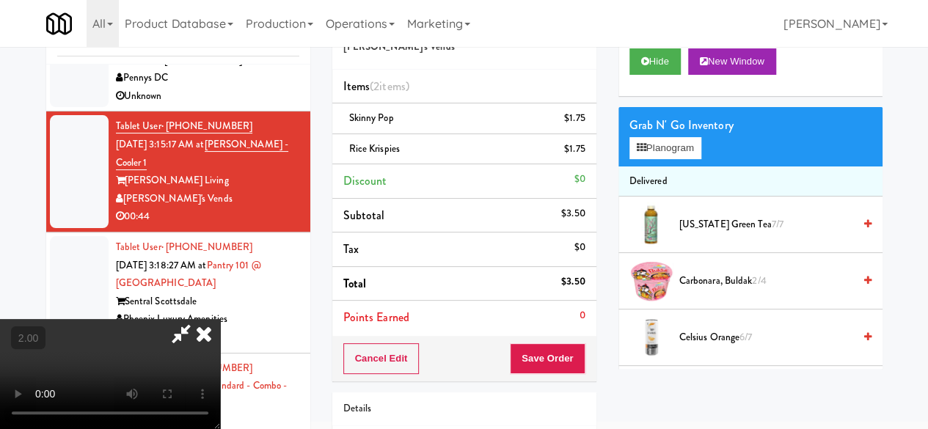
click at [220, 319] on video at bounding box center [110, 374] width 220 height 110
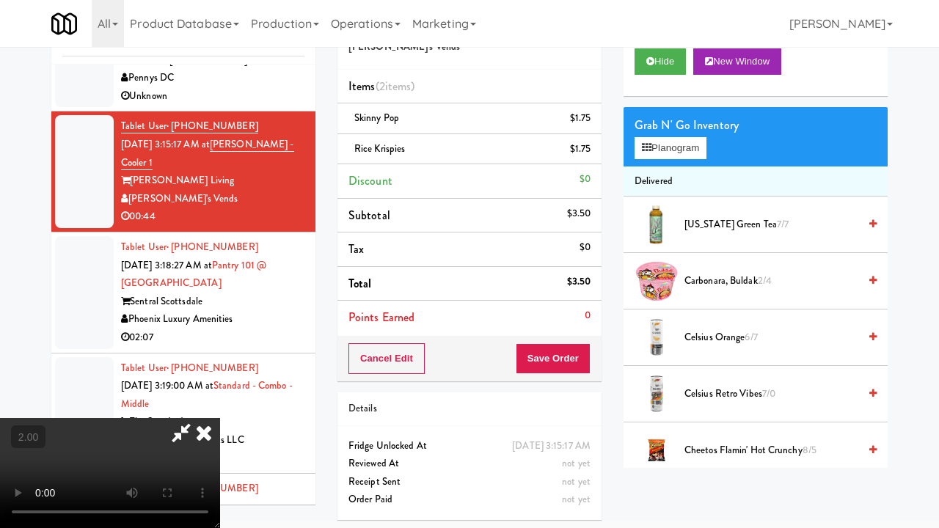
click at [220, 418] on video at bounding box center [110, 473] width 220 height 110
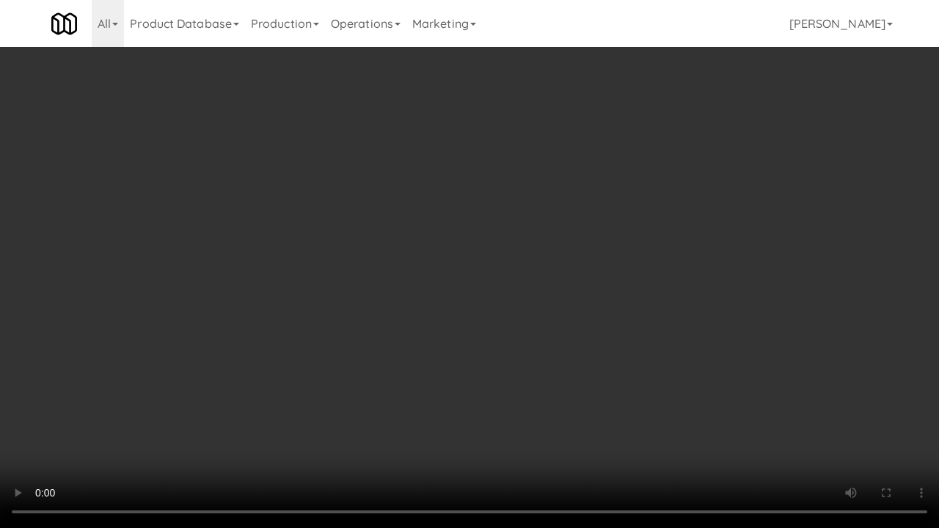
click at [379, 262] on video at bounding box center [469, 264] width 939 height 528
click at [432, 286] on video at bounding box center [469, 264] width 939 height 528
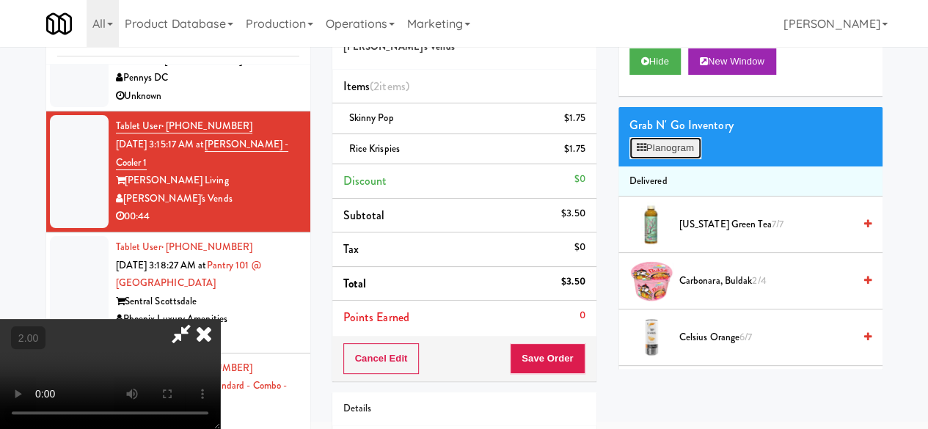
click at [676, 159] on button "Planogram" at bounding box center [666, 148] width 72 height 22
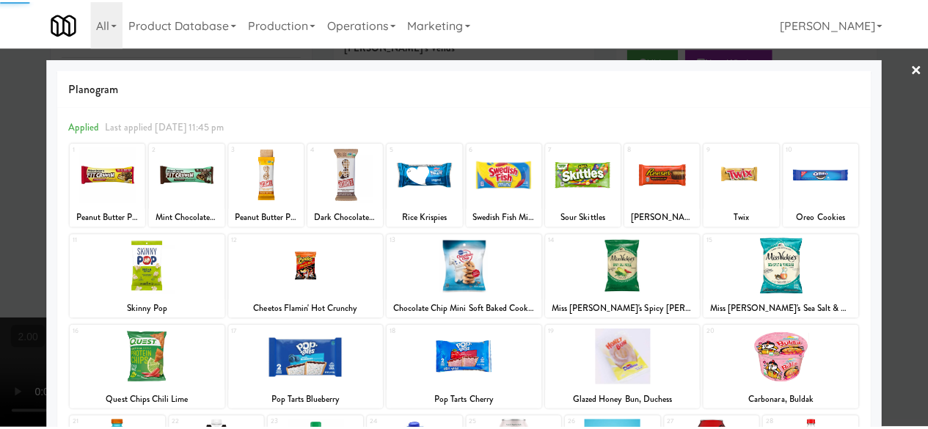
scroll to position [147, 0]
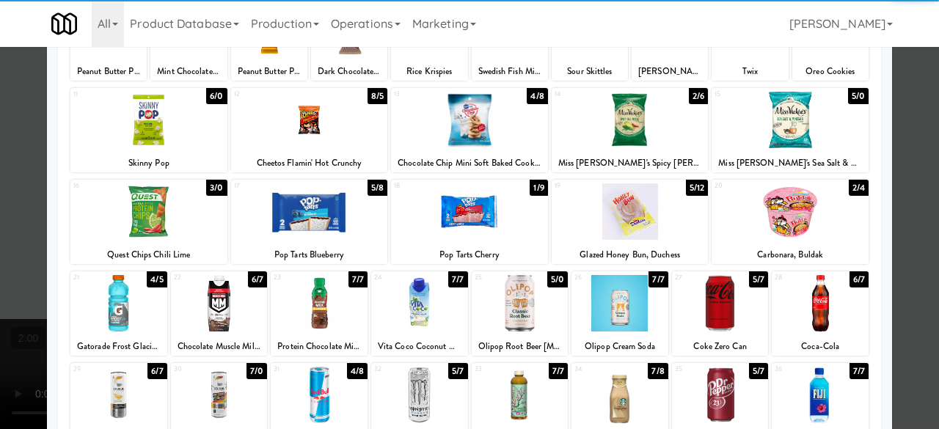
click at [291, 243] on div "17 5/8 Pop Tarts Blueberry" at bounding box center [309, 222] width 157 height 84
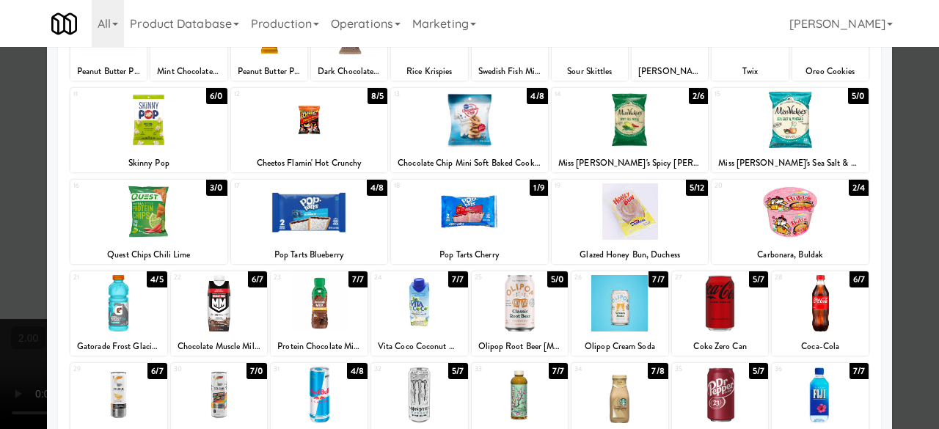
click at [906, 121] on div at bounding box center [469, 214] width 939 height 429
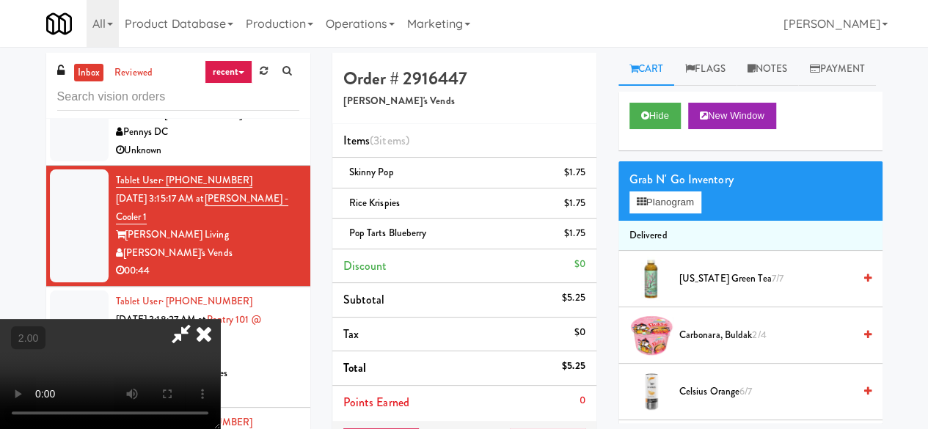
click at [198, 319] on icon at bounding box center [181, 333] width 34 height 29
click at [375, 236] on span "Pop Tarts Blueberry" at bounding box center [388, 233] width 78 height 14
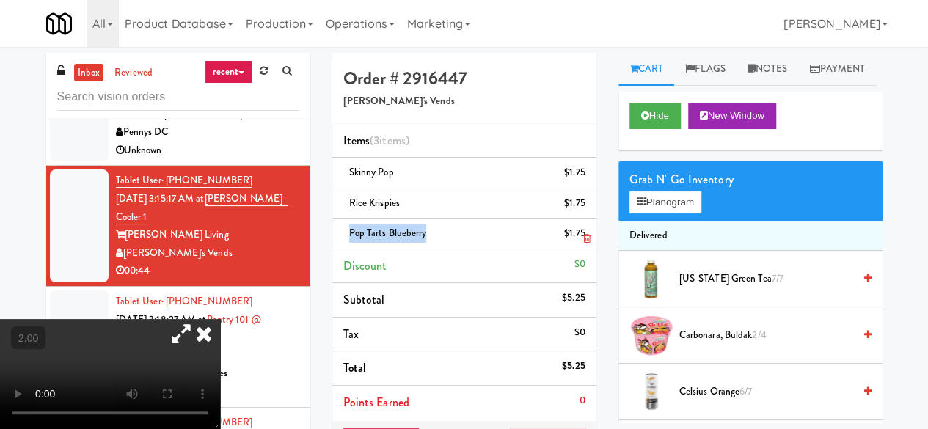
copy span "Pop Tarts Blueberry"
click at [581, 236] on link at bounding box center [583, 239] width 13 height 18
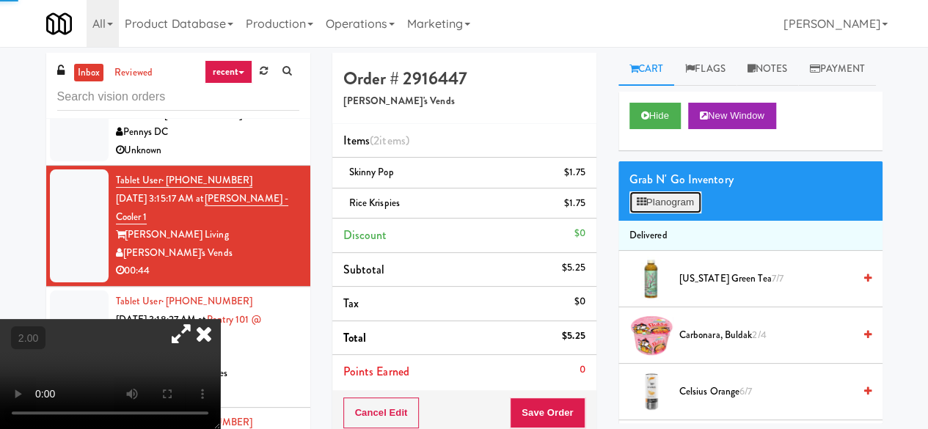
click at [637, 214] on button "Planogram" at bounding box center [666, 203] width 72 height 22
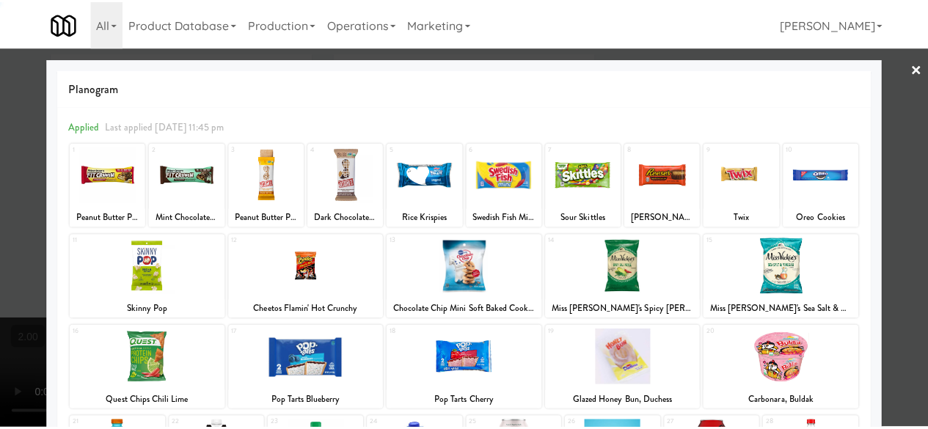
scroll to position [291, 0]
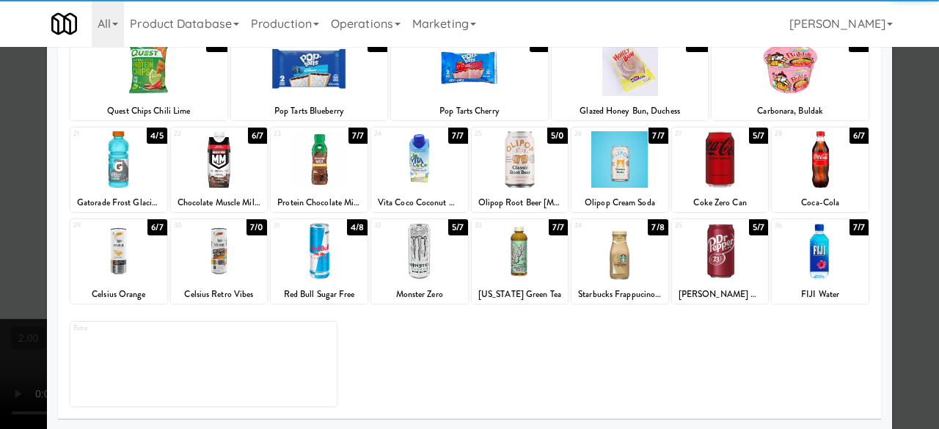
click at [442, 92] on div at bounding box center [469, 68] width 157 height 57
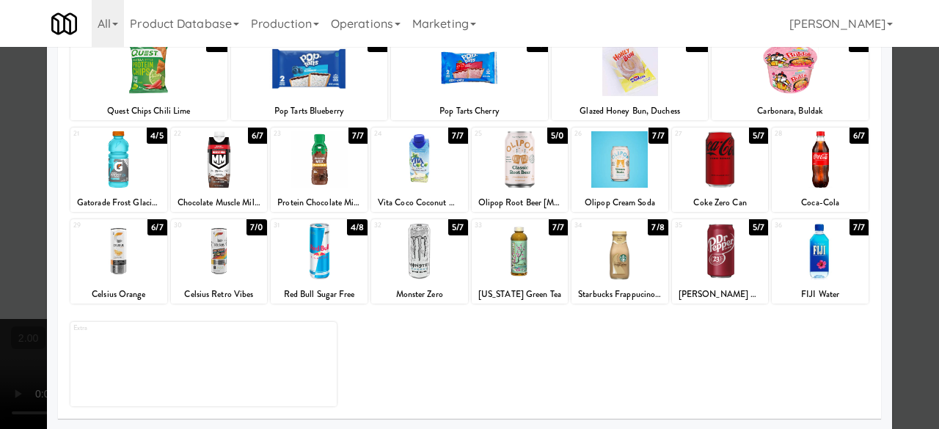
click at [910, 124] on div at bounding box center [469, 214] width 939 height 429
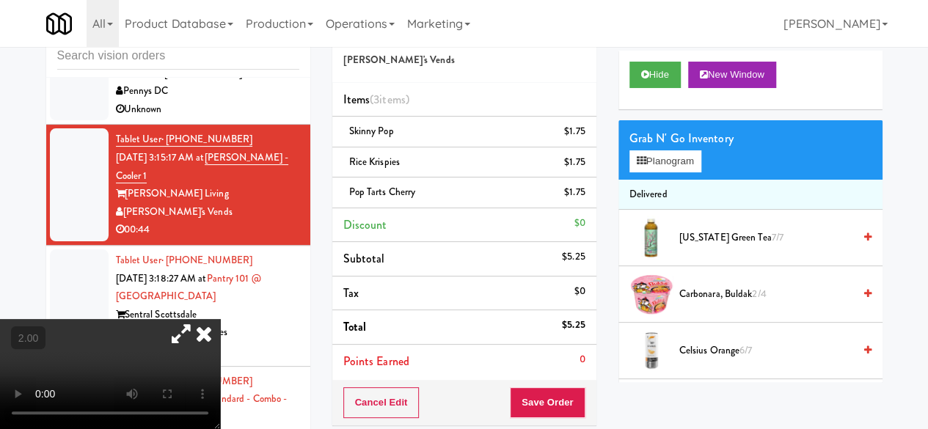
scroll to position [73, 0]
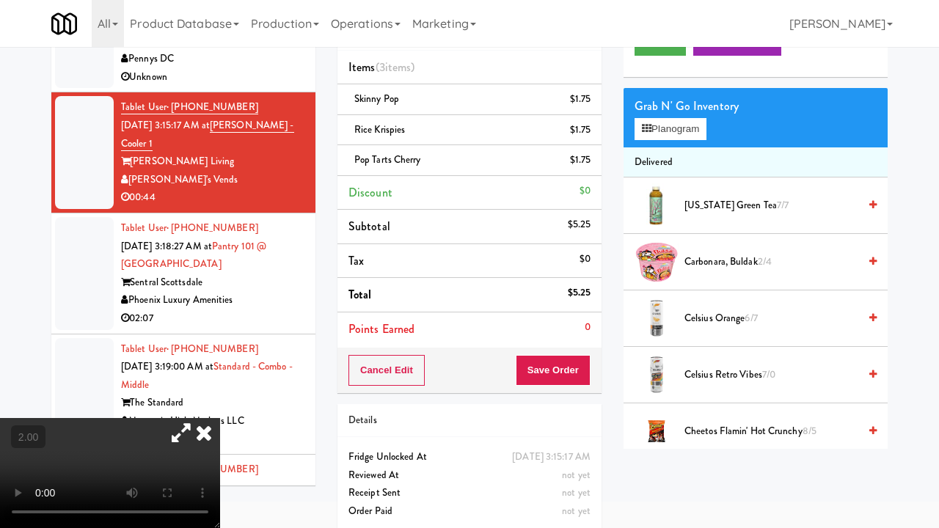
click at [220, 418] on video at bounding box center [110, 473] width 220 height 110
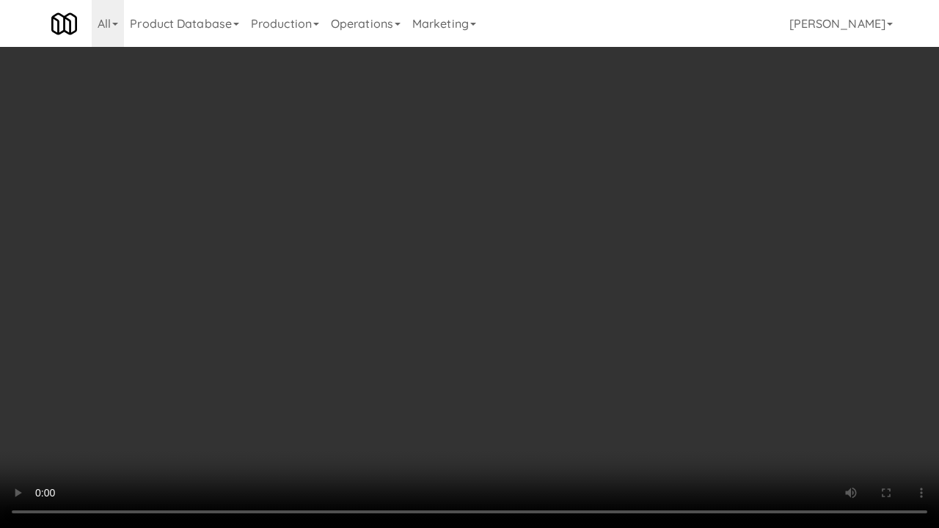
click at [301, 396] on video at bounding box center [469, 264] width 939 height 528
click at [288, 404] on video at bounding box center [469, 264] width 939 height 528
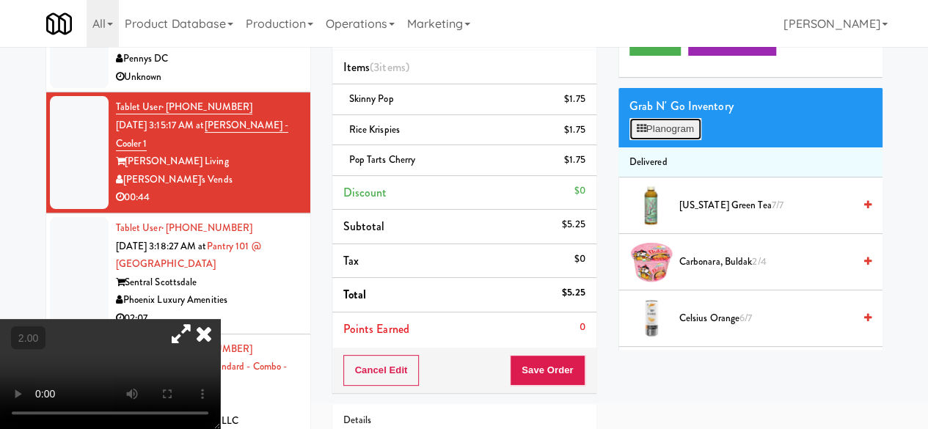
click at [666, 140] on button "Planogram" at bounding box center [666, 129] width 72 height 22
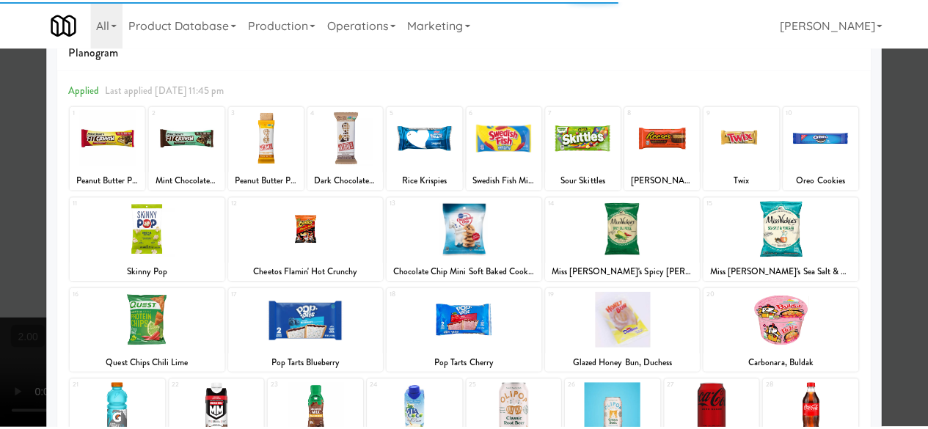
scroll to position [147, 0]
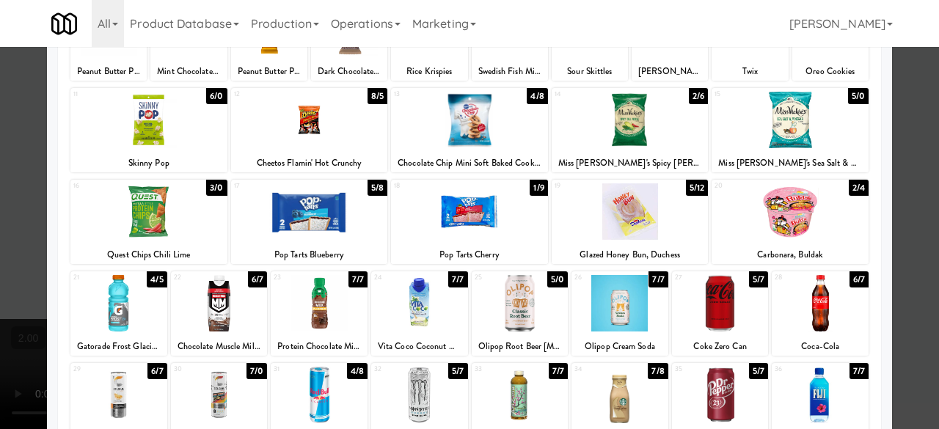
click at [907, 161] on div at bounding box center [469, 214] width 939 height 429
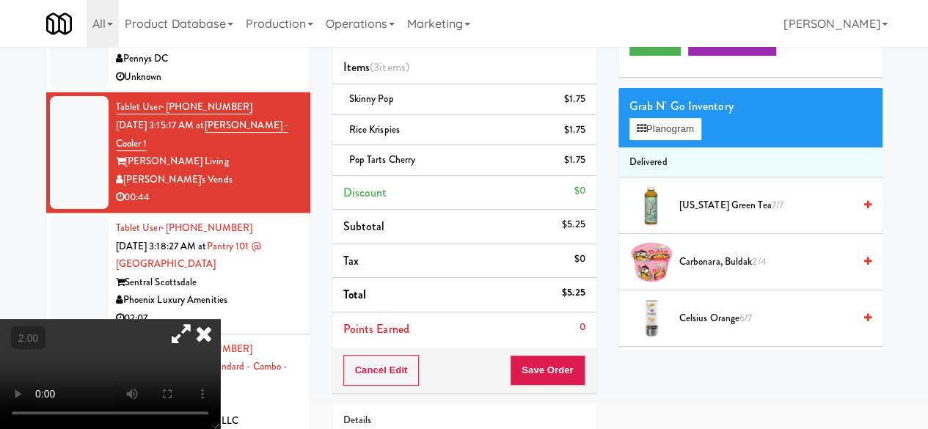
click at [220, 325] on video at bounding box center [110, 374] width 220 height 110
click at [546, 360] on button "Save Order" at bounding box center [547, 370] width 75 height 31
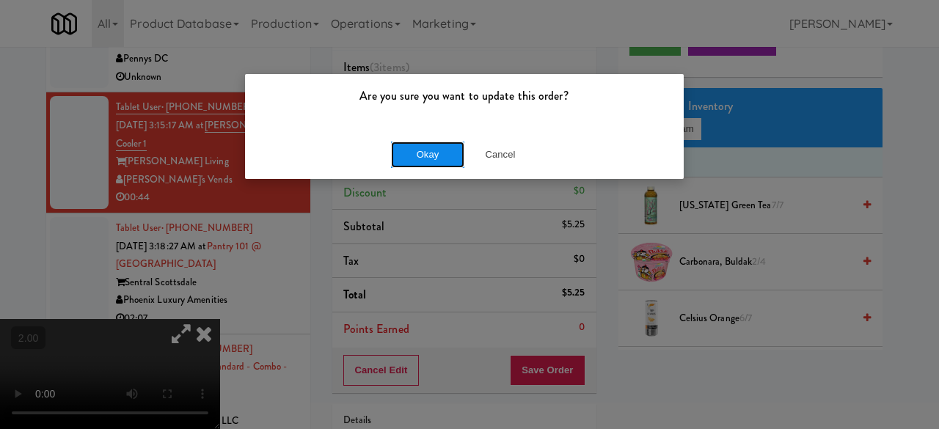
click at [426, 161] on button "Okay" at bounding box center [427, 155] width 73 height 26
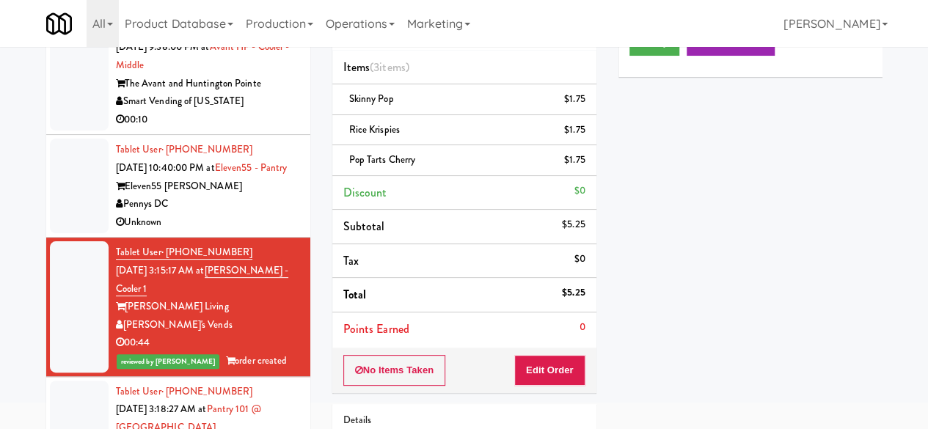
scroll to position [440, 0]
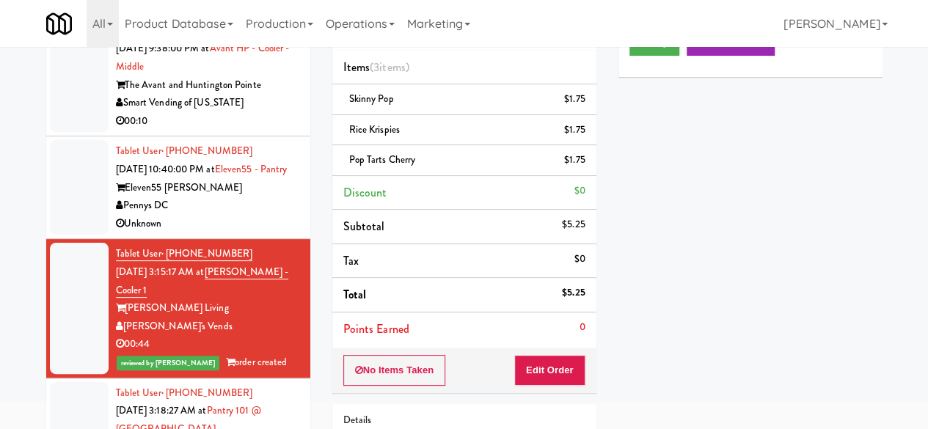
click at [230, 215] on div "Pennys DC" at bounding box center [207, 206] width 183 height 18
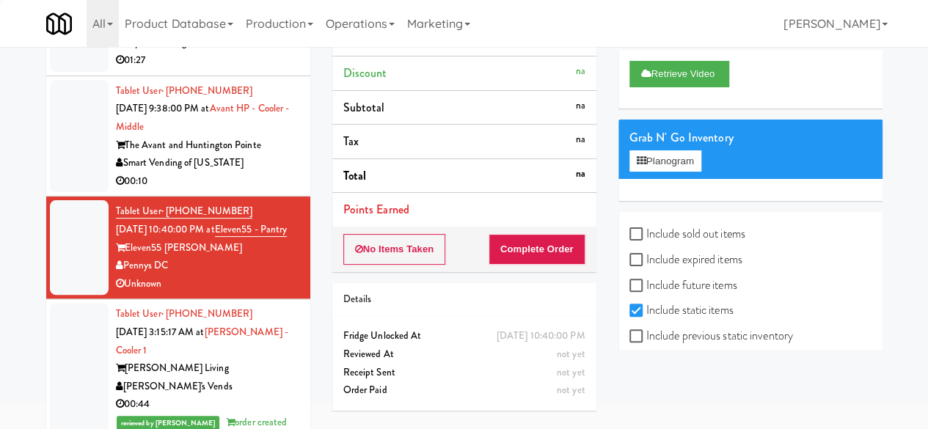
scroll to position [367, 0]
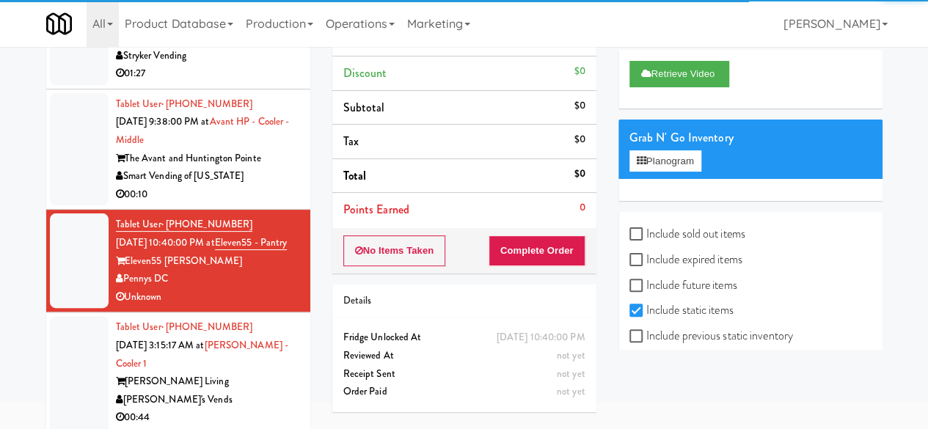
click at [258, 193] on div "00:10" at bounding box center [207, 195] width 183 height 18
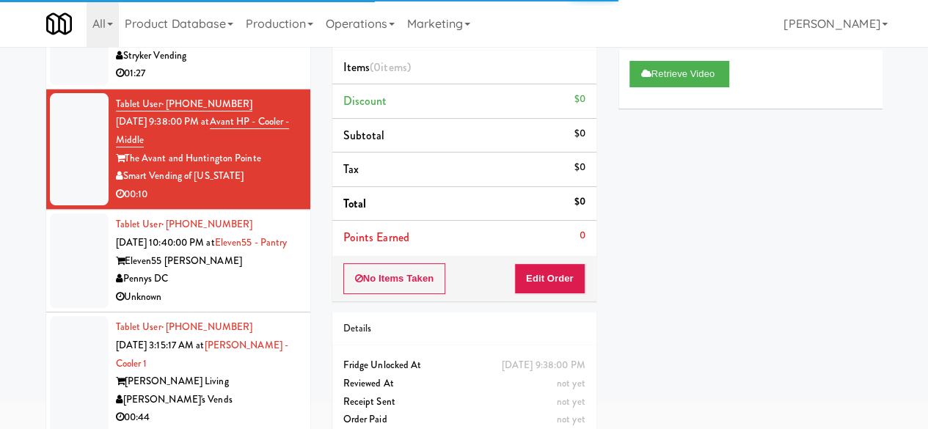
scroll to position [220, 0]
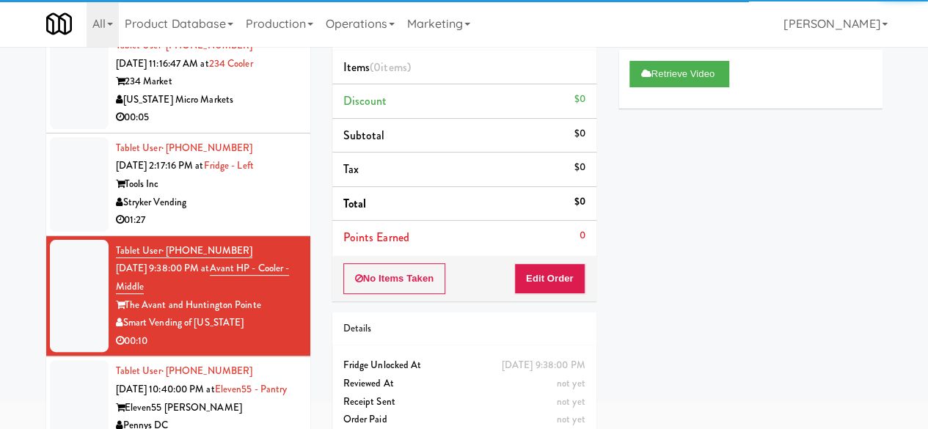
click at [247, 209] on div "Stryker Vending" at bounding box center [207, 203] width 183 height 18
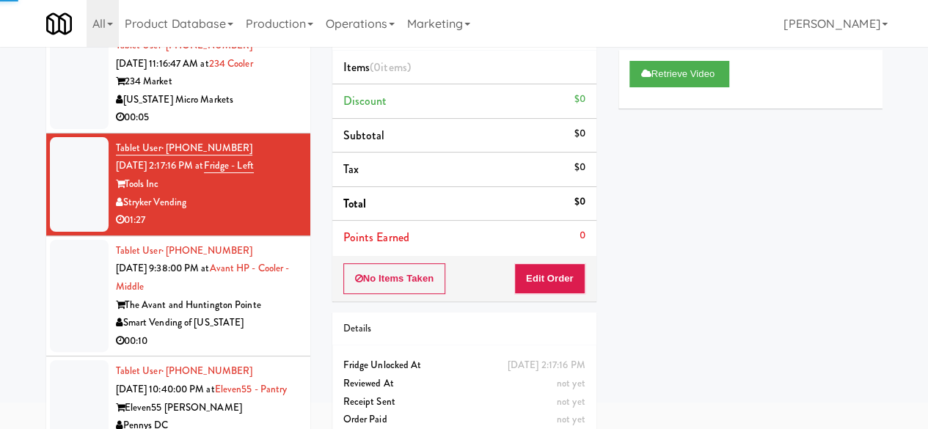
scroll to position [73, 0]
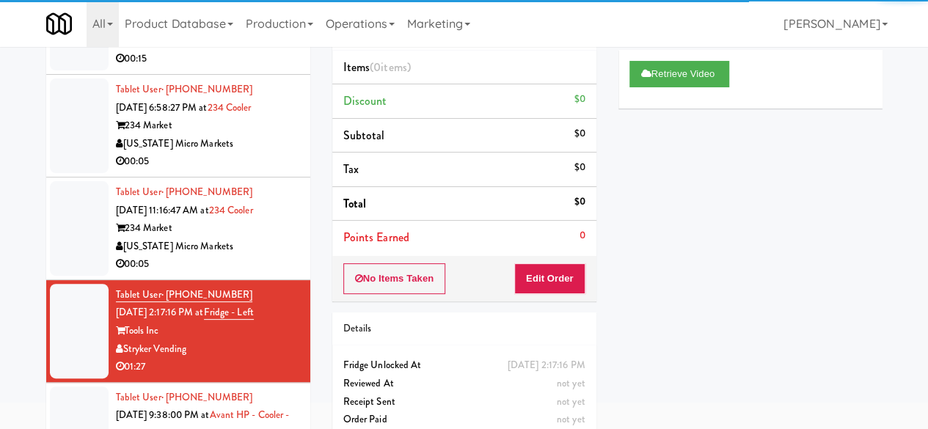
click at [245, 232] on div "234 Market" at bounding box center [207, 228] width 183 height 18
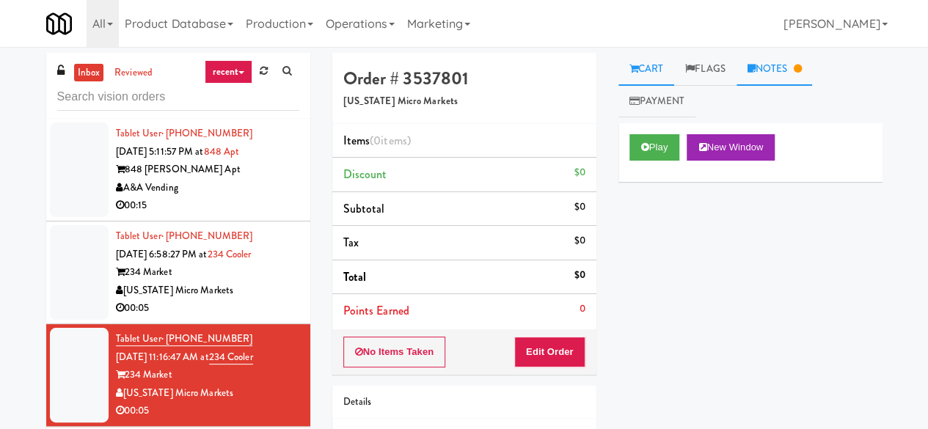
click at [778, 73] on link "Notes" at bounding box center [775, 69] width 76 height 33
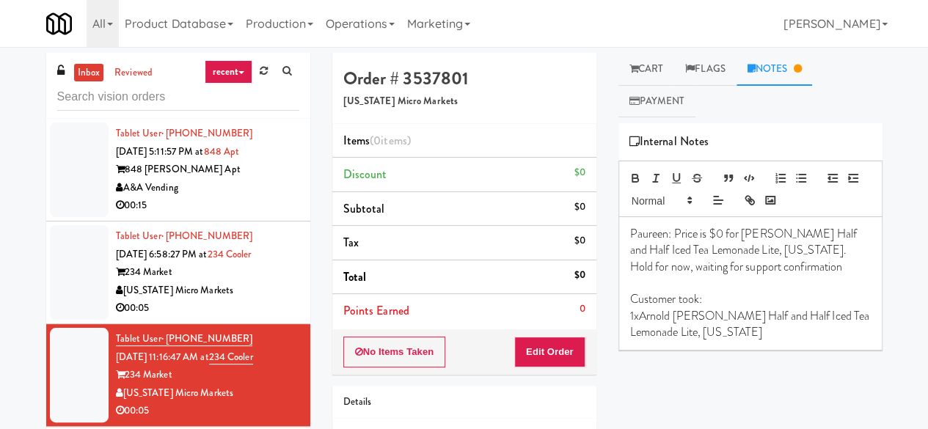
click at [234, 299] on div "00:05" at bounding box center [207, 308] width 183 height 18
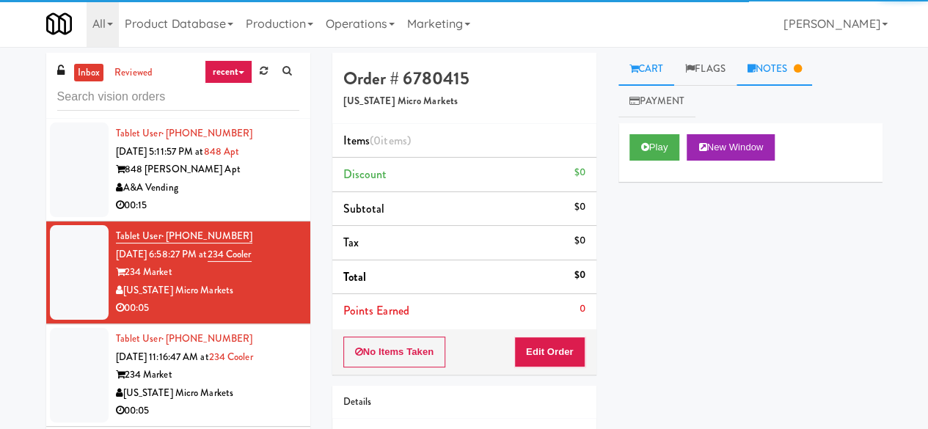
click at [796, 73] on link "Notes" at bounding box center [775, 69] width 76 height 33
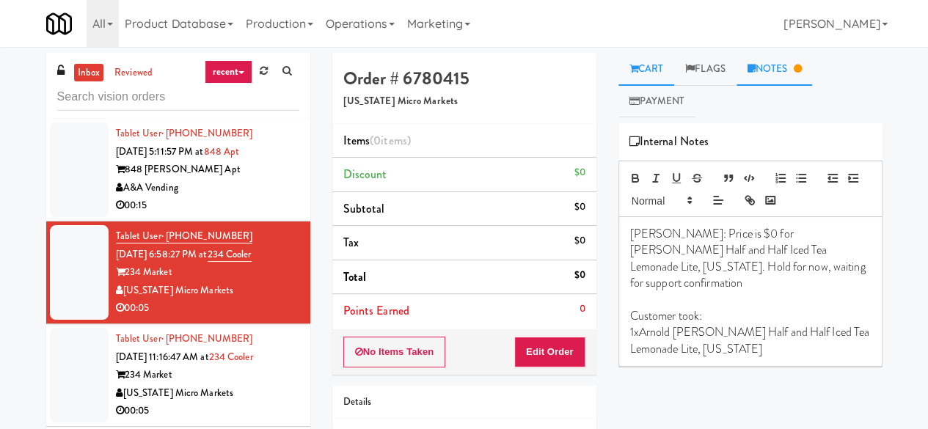
click at [660, 61] on link "Cart" at bounding box center [647, 69] width 57 height 33
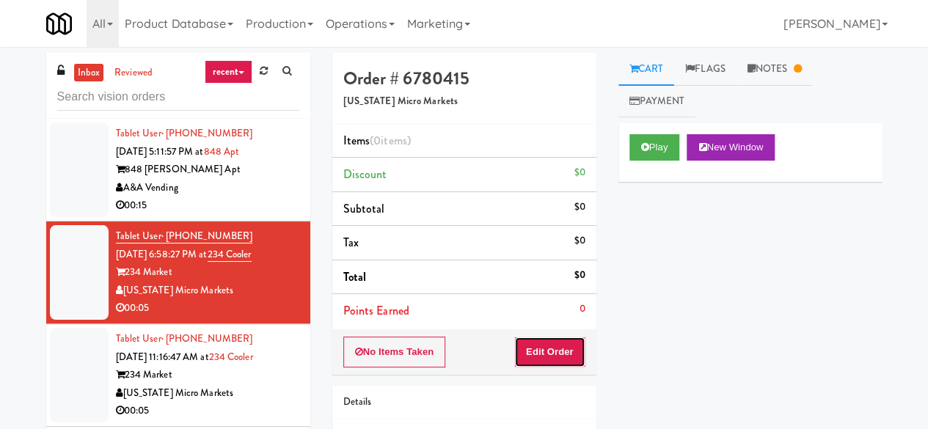
click at [580, 353] on button "Edit Order" at bounding box center [549, 352] width 71 height 31
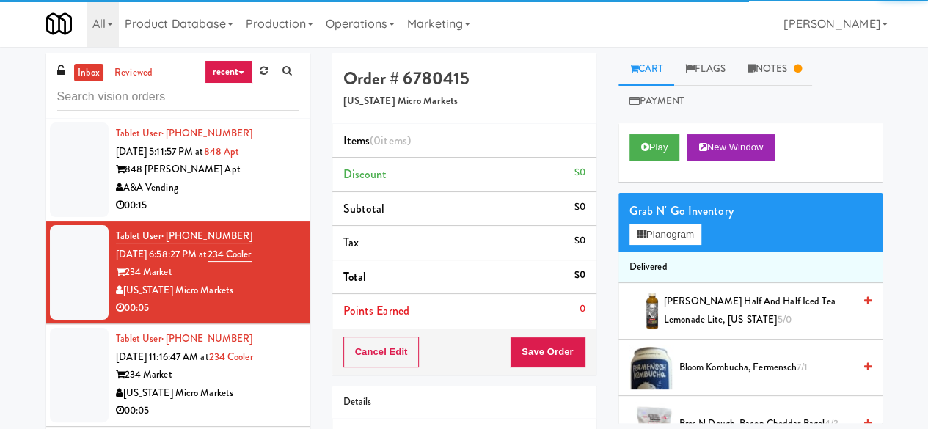
click at [684, 307] on span "[PERSON_NAME] Half and Half Iced Tea Lemonade Lite, [US_STATE] 5/0" at bounding box center [758, 311] width 189 height 36
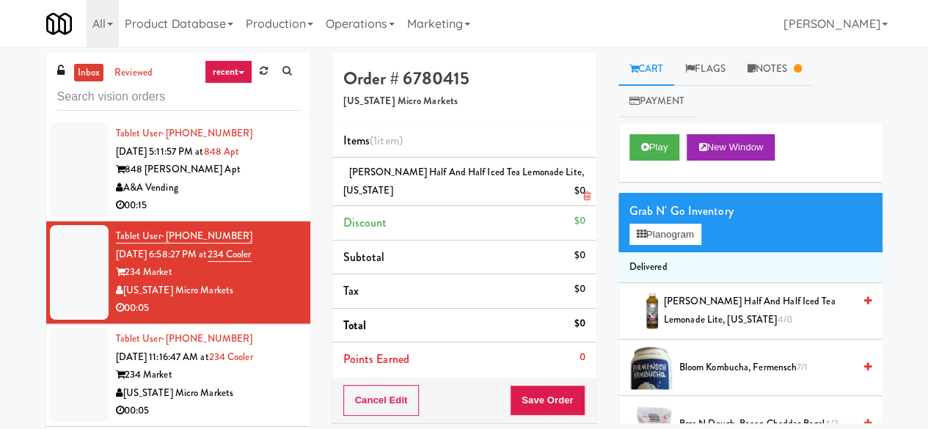
click at [575, 192] on div "$0" at bounding box center [579, 191] width 11 height 18
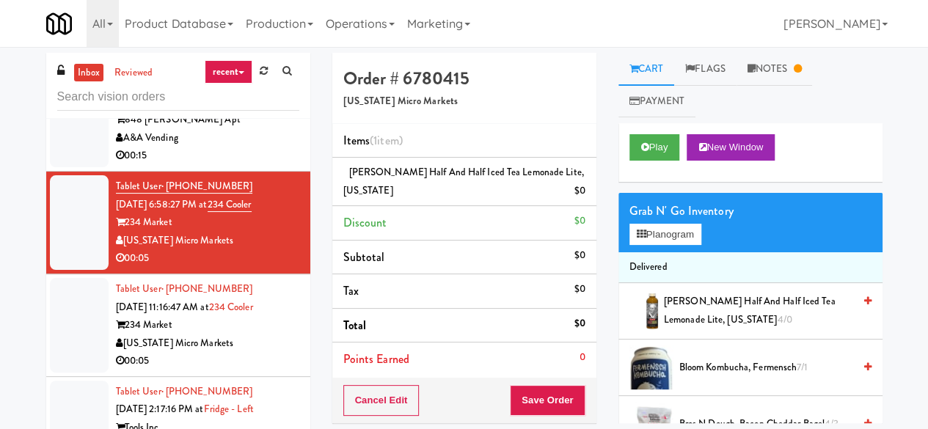
scroll to position [73, 0]
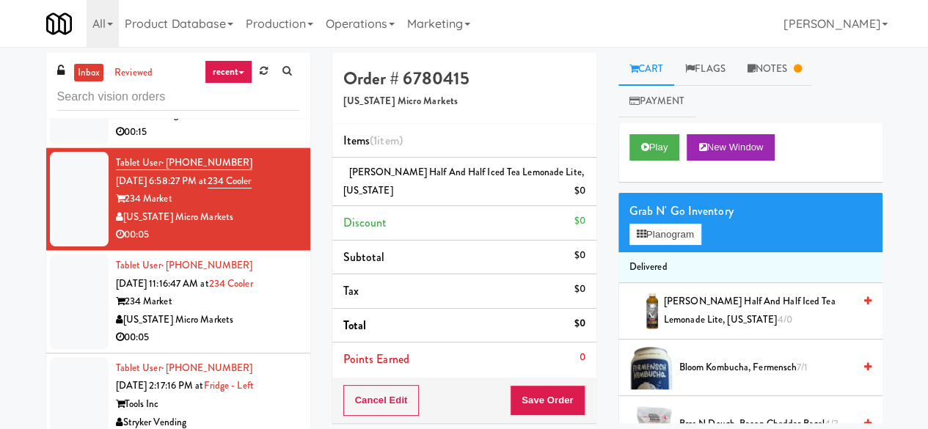
drag, startPoint x: 259, startPoint y: 318, endPoint x: 266, endPoint y: 323, distance: 8.4
click at [260, 321] on div "[US_STATE] Micro Markets" at bounding box center [207, 320] width 183 height 18
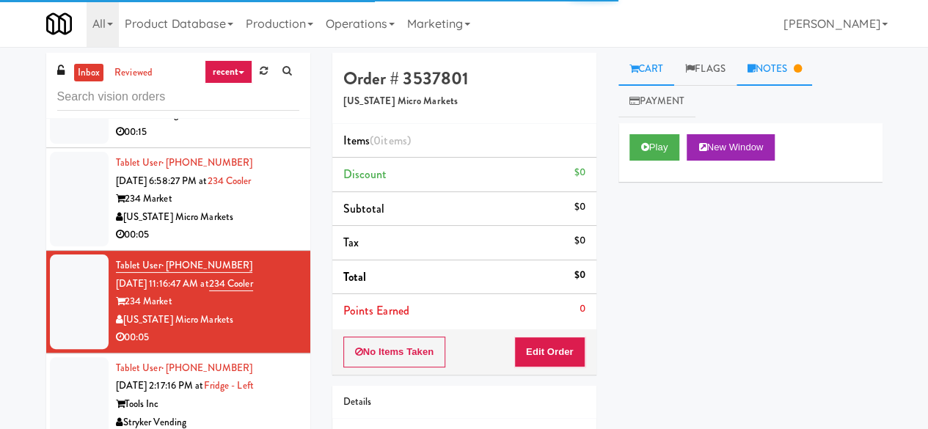
drag, startPoint x: 768, startPoint y: 69, endPoint x: 749, endPoint y: 81, distance: 22.4
click at [769, 69] on link "Notes" at bounding box center [775, 69] width 76 height 33
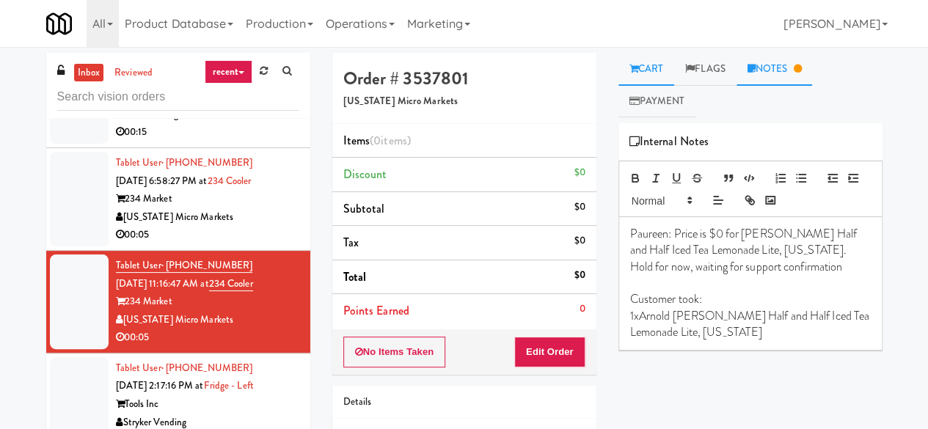
click at [663, 71] on link "Cart" at bounding box center [647, 69] width 57 height 33
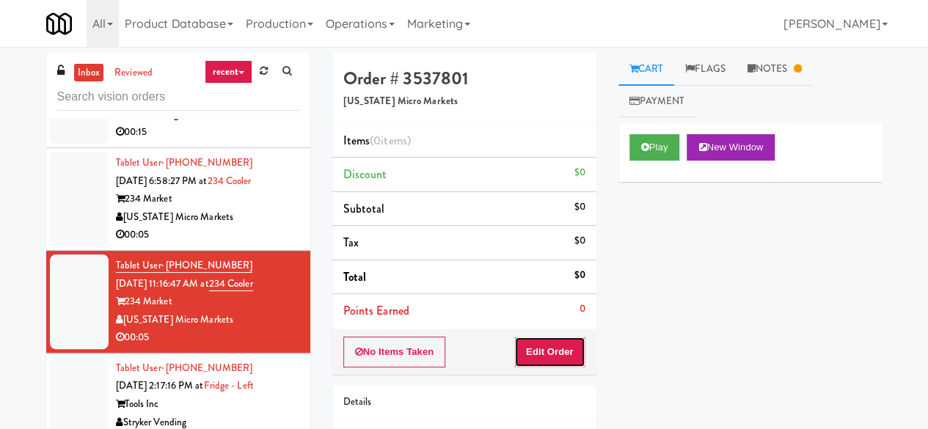
click at [555, 359] on button "Edit Order" at bounding box center [549, 352] width 71 height 31
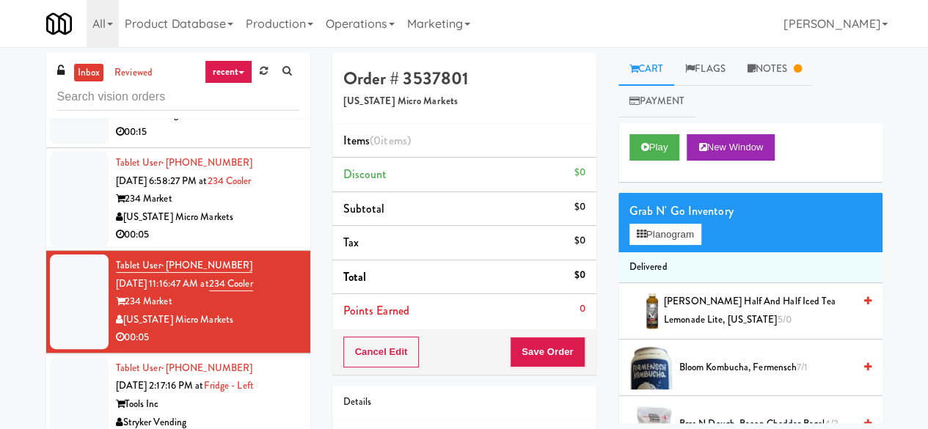
click at [697, 325] on span "[PERSON_NAME] Half and Half Iced Tea Lemonade Lite, [US_STATE] 5/0" at bounding box center [758, 311] width 189 height 36
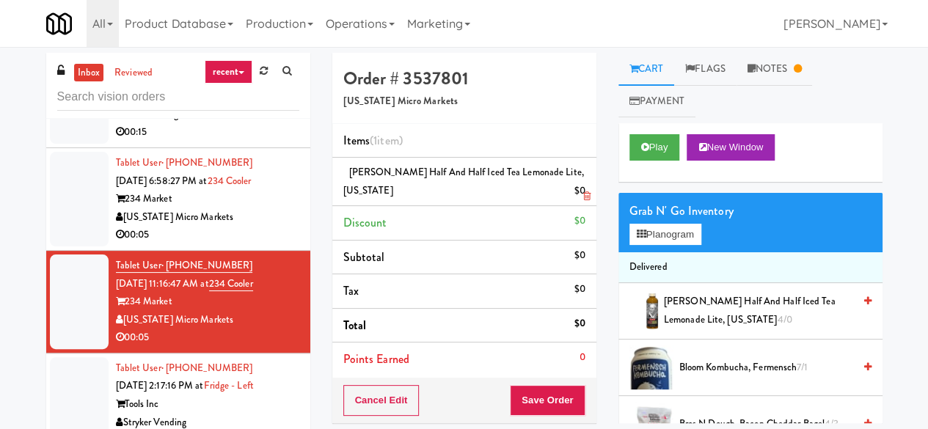
click at [580, 192] on link at bounding box center [583, 197] width 13 height 18
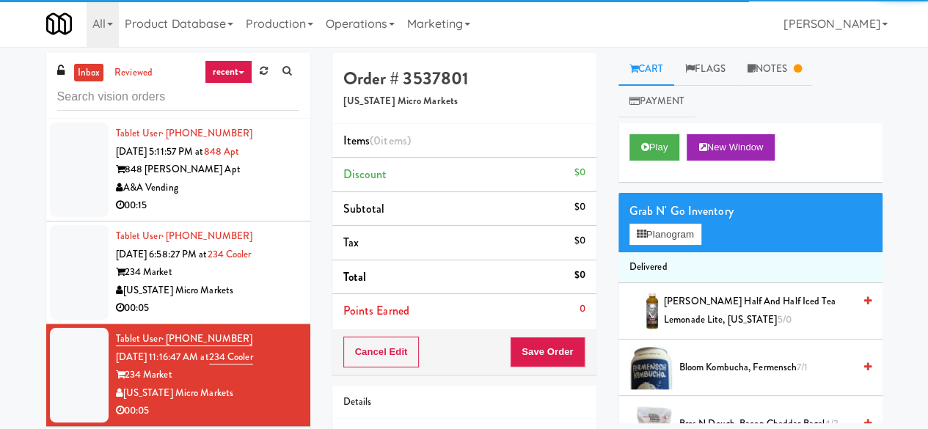
click at [236, 203] on div "00:15" at bounding box center [207, 206] width 183 height 18
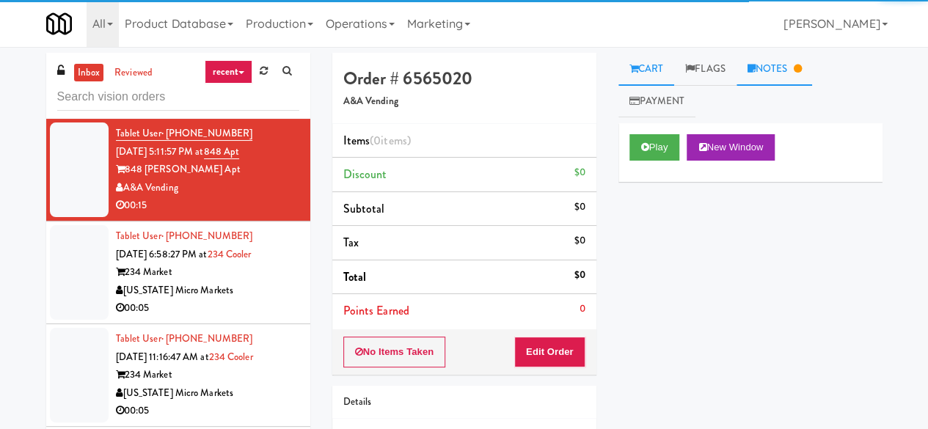
click at [771, 82] on link "Notes" at bounding box center [775, 69] width 76 height 33
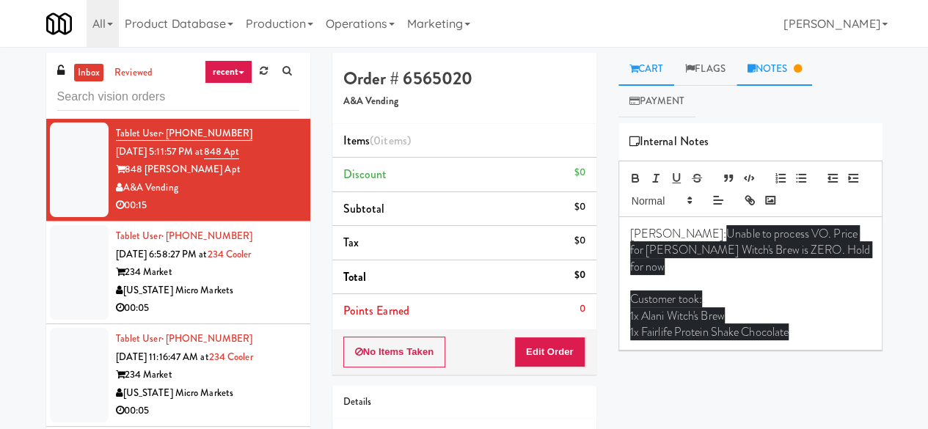
click at [661, 76] on link "Cart" at bounding box center [647, 69] width 57 height 33
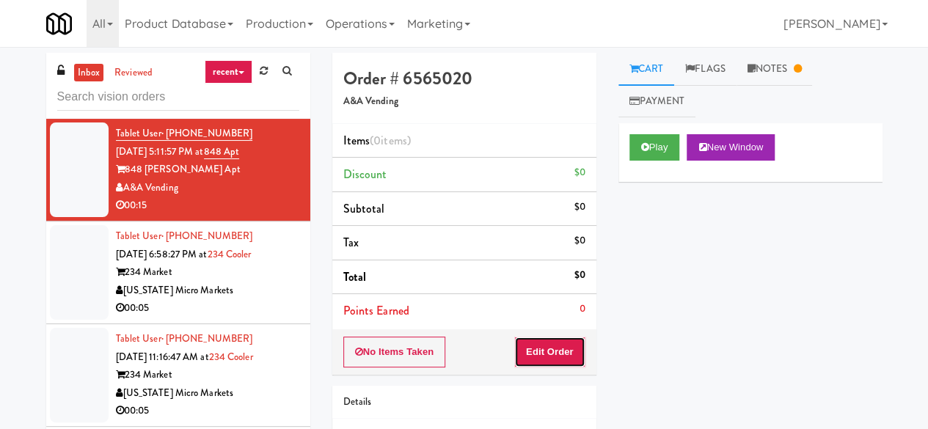
click at [561, 363] on button "Edit Order" at bounding box center [549, 352] width 71 height 31
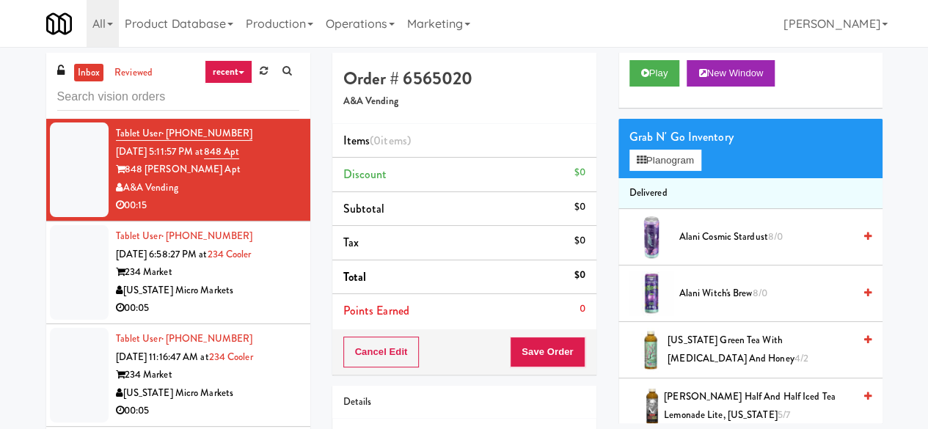
scroll to position [147, 0]
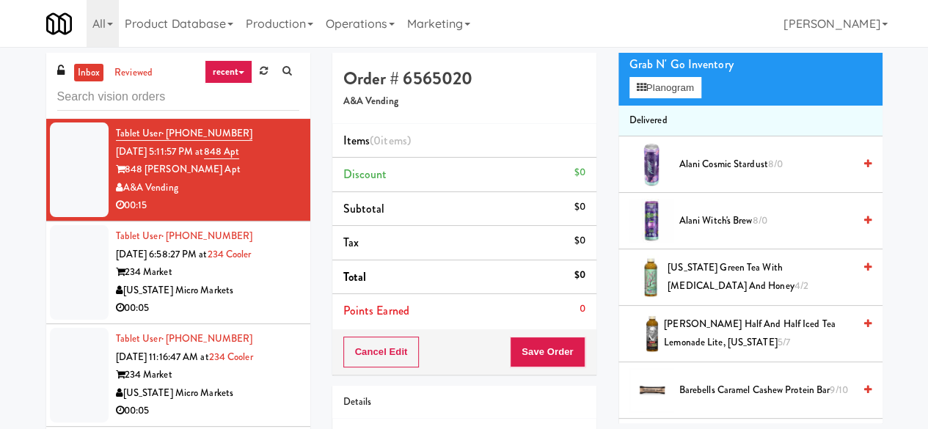
click at [710, 218] on span "Alani Witch's Brew 8/0" at bounding box center [767, 221] width 174 height 18
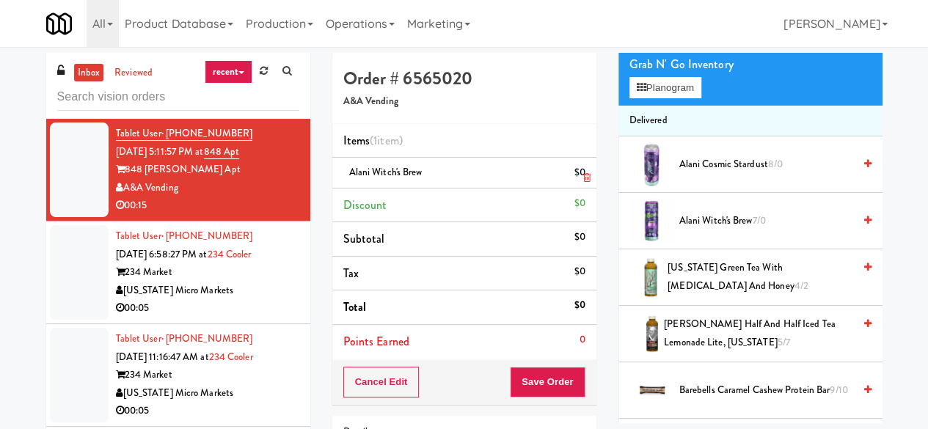
click at [589, 177] on icon at bounding box center [586, 178] width 7 height 10
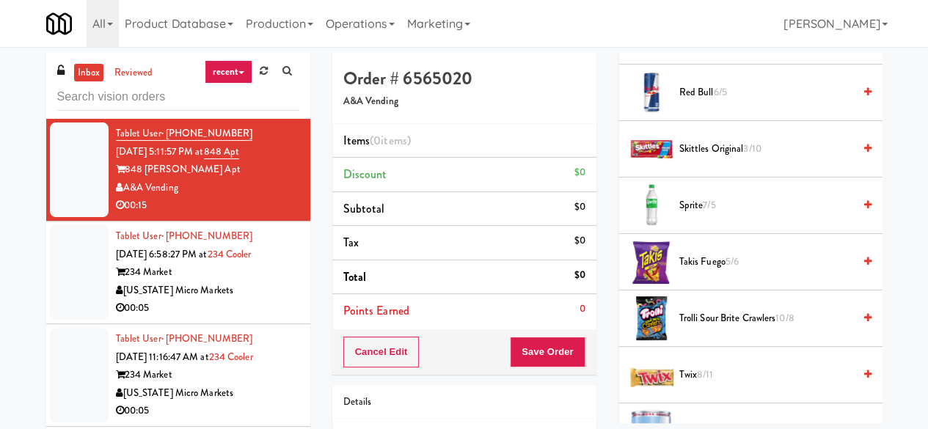
scroll to position [1886, 0]
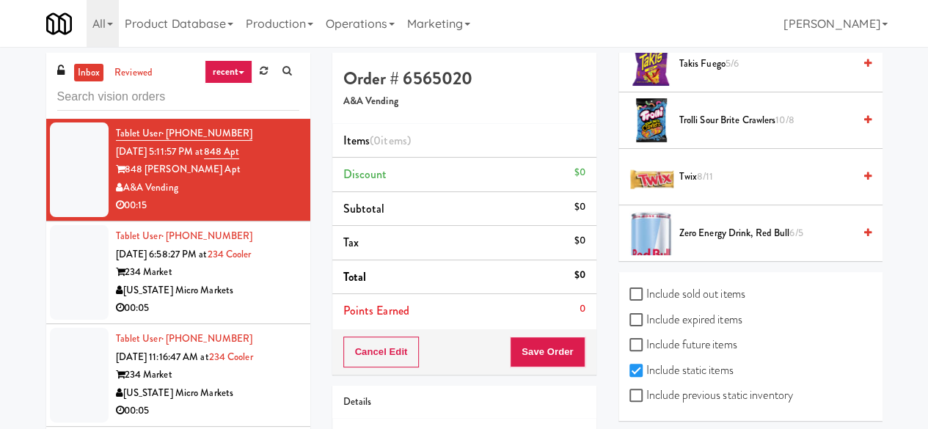
click at [712, 385] on label "Include previous static inventory" at bounding box center [712, 396] width 164 height 22
click at [647, 390] on input "Include previous static inventory" at bounding box center [638, 396] width 17 height 12
checkbox input "true"
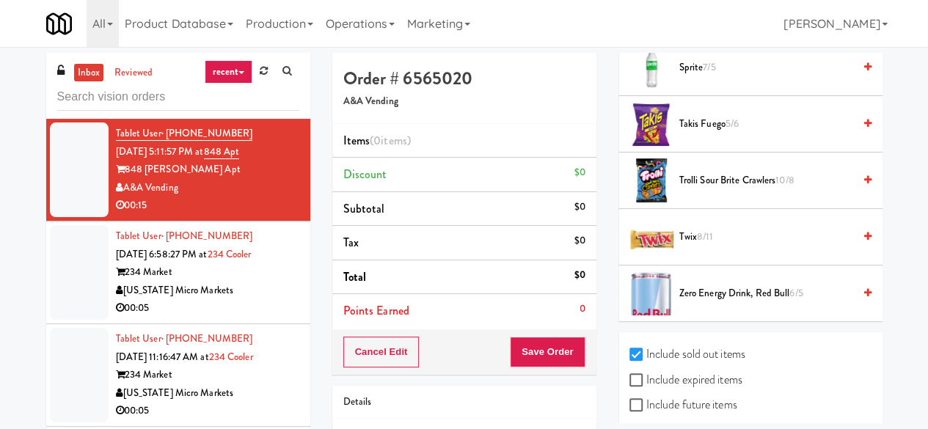
scroll to position [2336, 0]
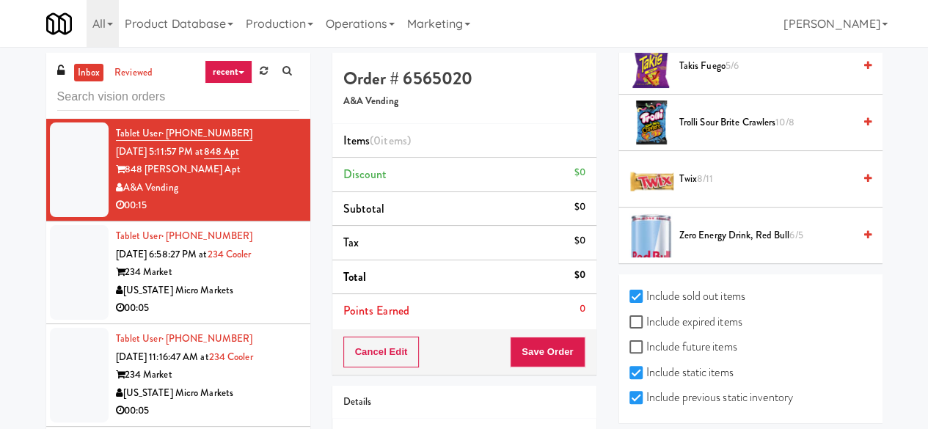
click at [667, 311] on label "Include expired items" at bounding box center [686, 322] width 113 height 22
click at [647, 317] on input "Include expired items" at bounding box center [638, 323] width 17 height 12
checkbox input "true"
click at [668, 337] on label "Include future items" at bounding box center [684, 347] width 108 height 22
click at [647, 342] on input "Include future items" at bounding box center [638, 348] width 17 height 12
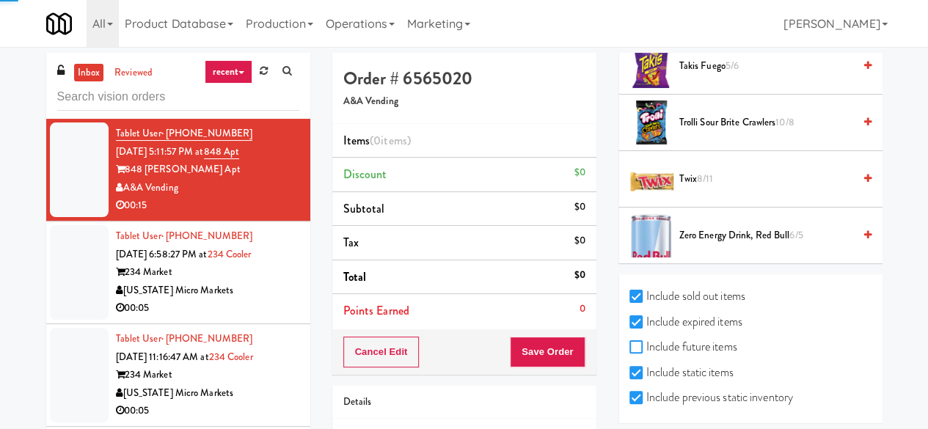
checkbox input "true"
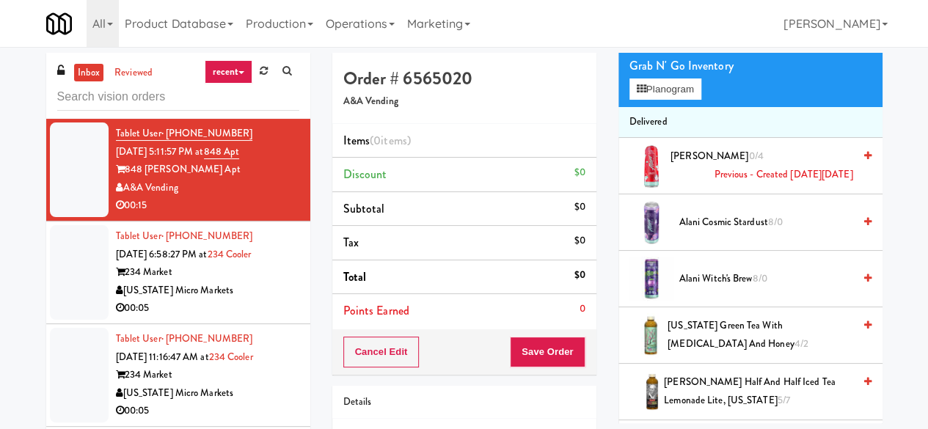
scroll to position [147, 0]
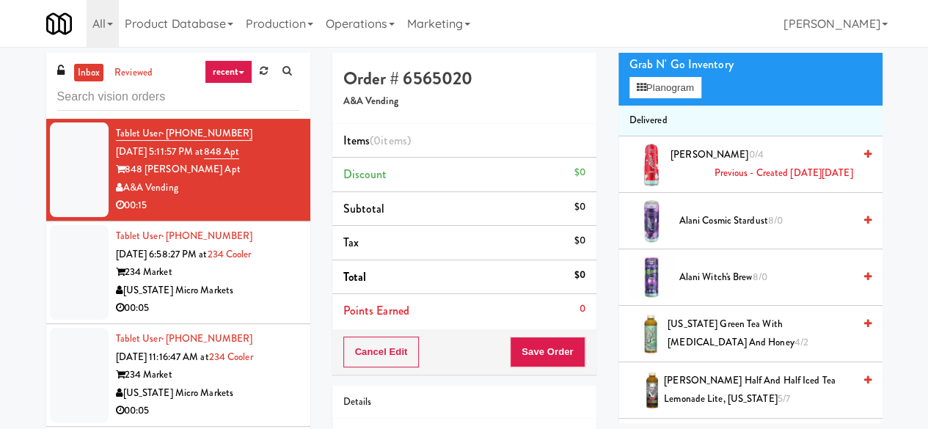
click at [779, 284] on span "Alani Witch's Brew 8/0" at bounding box center [767, 278] width 174 height 18
drag, startPoint x: 779, startPoint y: 284, endPoint x: 759, endPoint y: 285, distance: 20.6
click at [779, 284] on span "Alani Witch's Brew 8/0" at bounding box center [767, 278] width 174 height 18
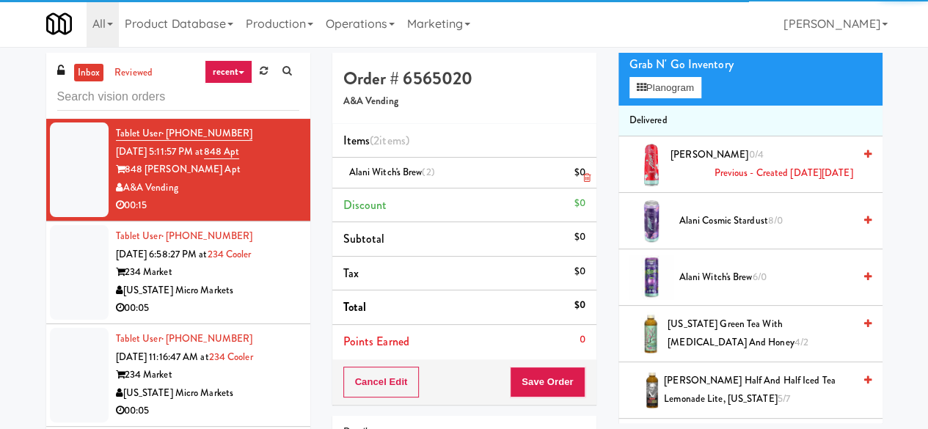
click at [588, 177] on icon at bounding box center [586, 178] width 7 height 10
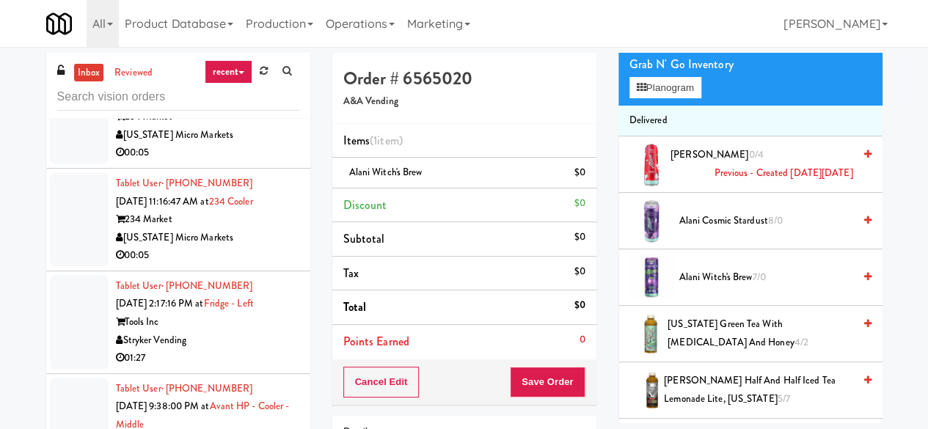
scroll to position [220, 0]
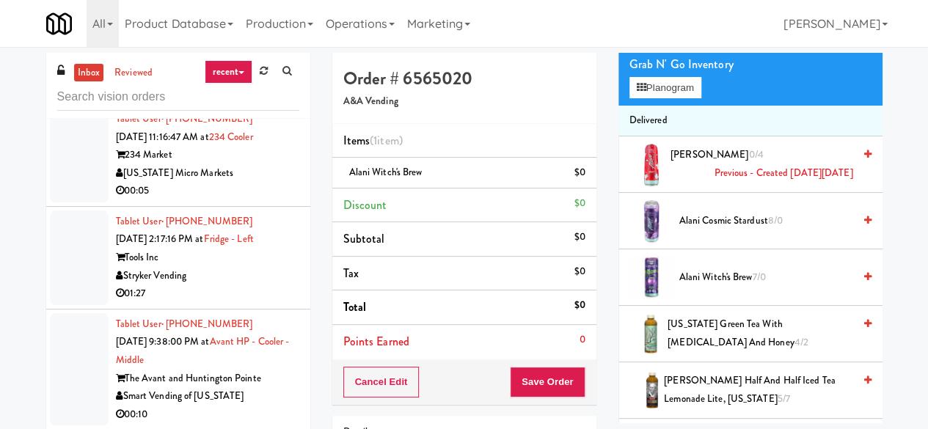
drag, startPoint x: 229, startPoint y: 274, endPoint x: 235, endPoint y: 284, distance: 11.8
click at [230, 277] on div "Stryker Vending" at bounding box center [207, 276] width 183 height 18
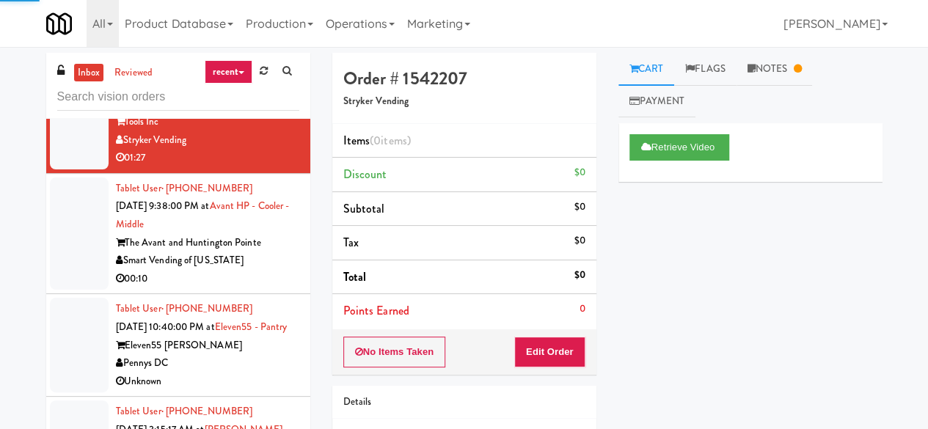
scroll to position [367, 0]
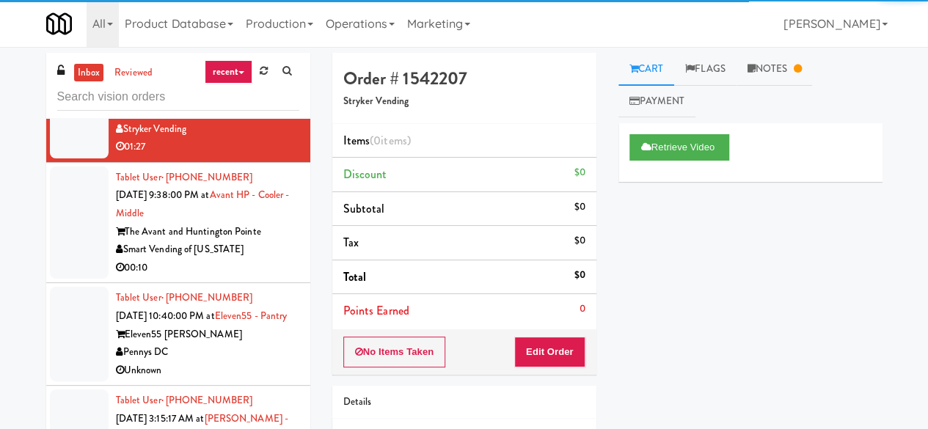
click at [266, 244] on div "Smart Vending of [US_STATE]" at bounding box center [207, 250] width 183 height 18
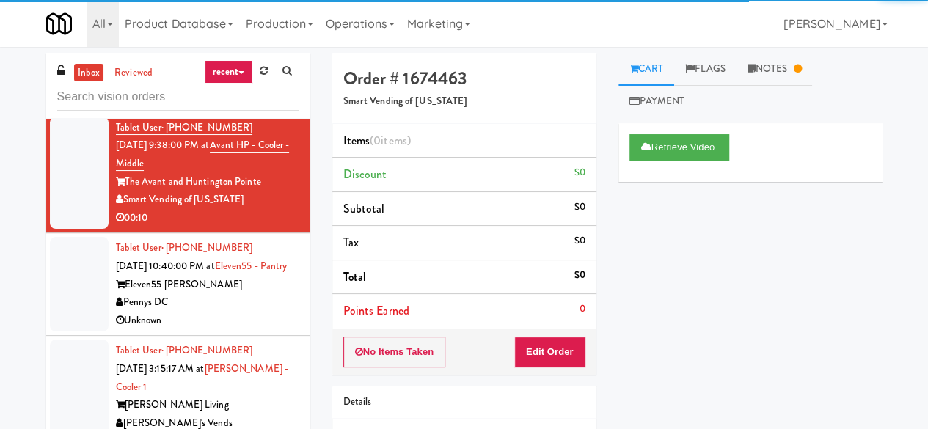
scroll to position [440, 0]
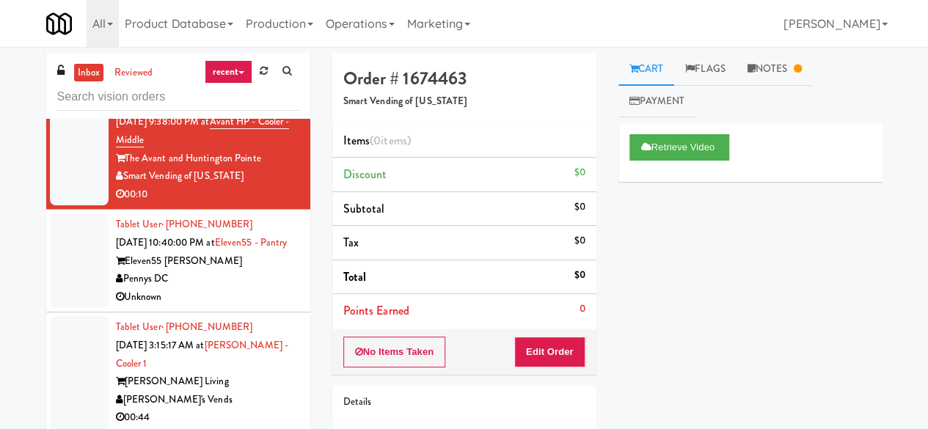
click at [262, 271] on div "Eleven55 [PERSON_NAME]" at bounding box center [207, 261] width 183 height 18
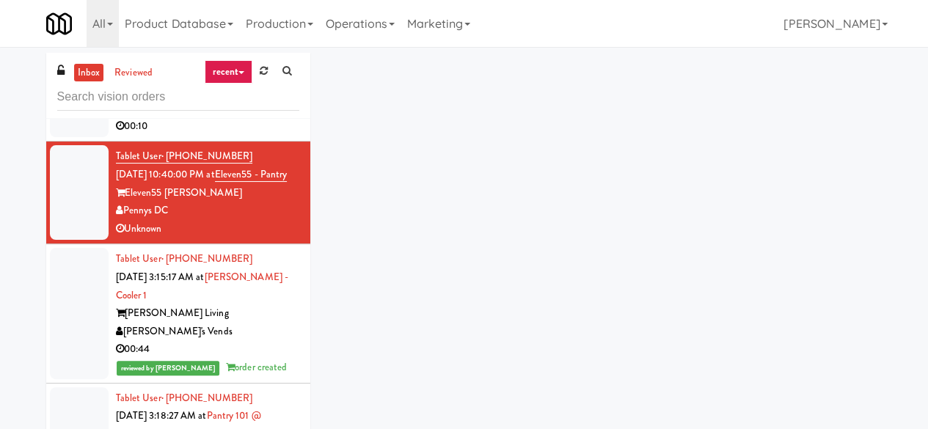
scroll to position [587, 0]
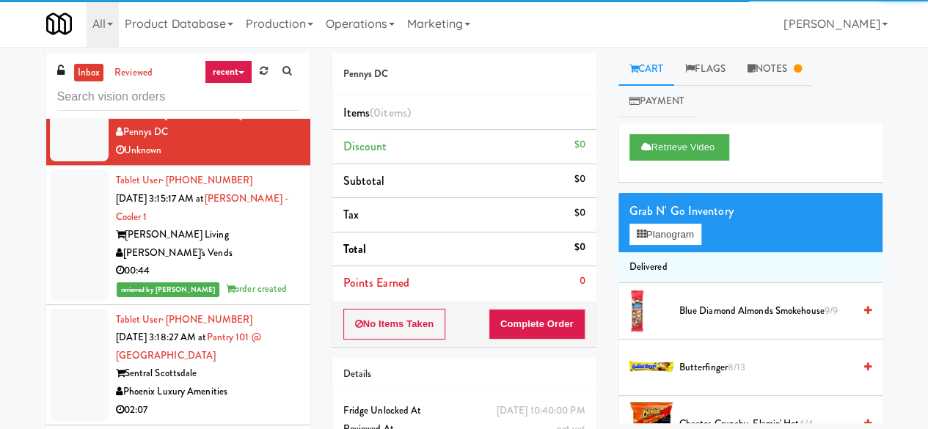
click at [251, 280] on div "00:44" at bounding box center [207, 271] width 183 height 18
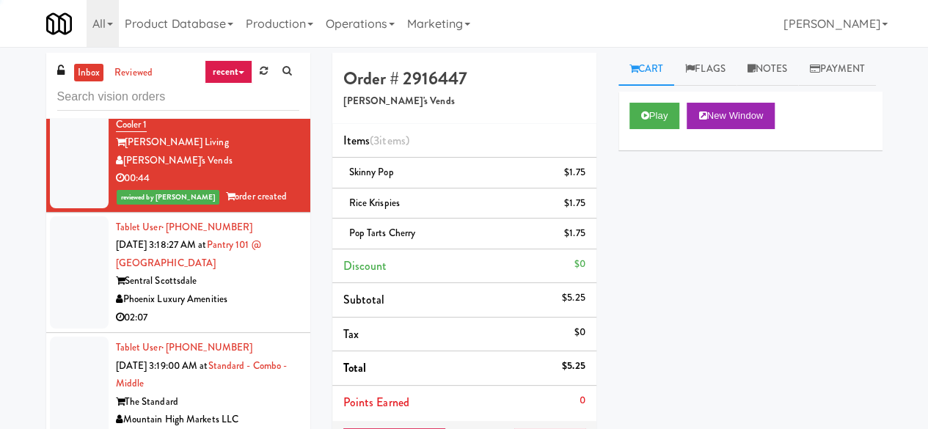
scroll to position [734, 0]
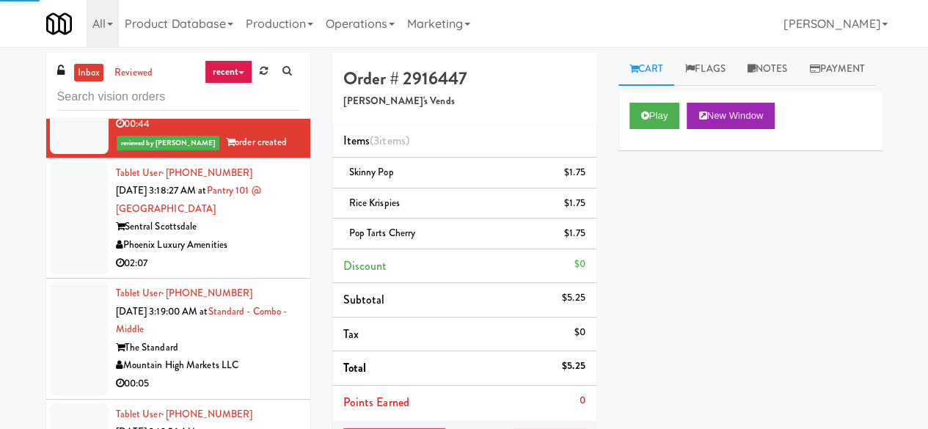
click at [248, 272] on div "02:07" at bounding box center [207, 264] width 183 height 18
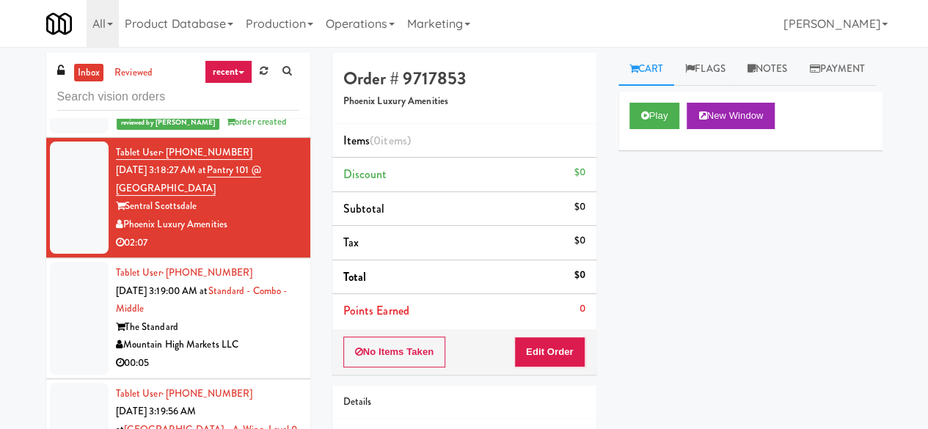
scroll to position [807, 0]
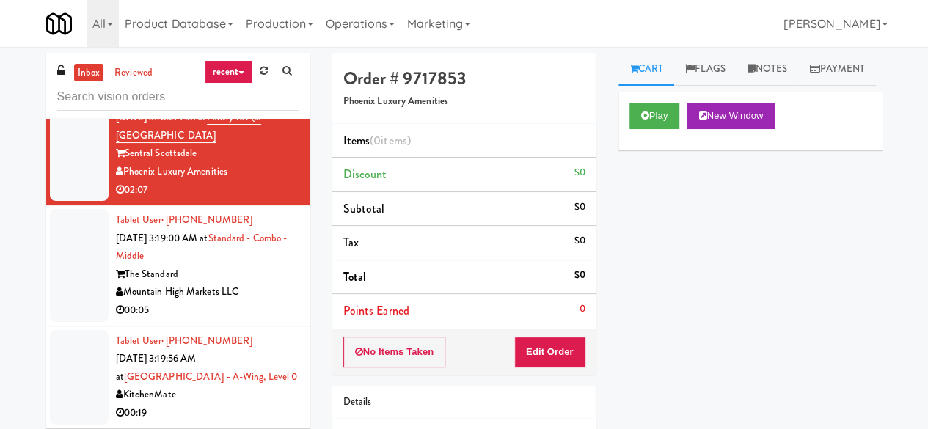
click at [261, 272] on div "Tablet User · (928) 864-8278 Oct 4, 2025 3:19:00 AM at Standard - Combo - Middl…" at bounding box center [207, 265] width 183 height 109
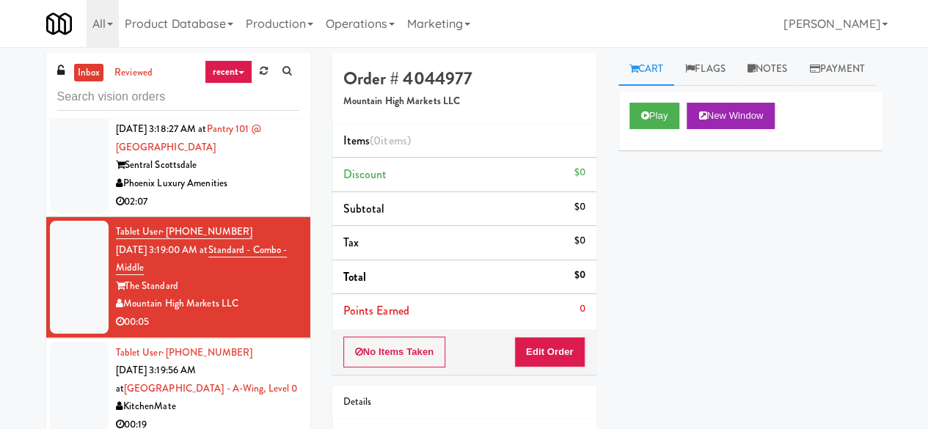
scroll to position [734, 0]
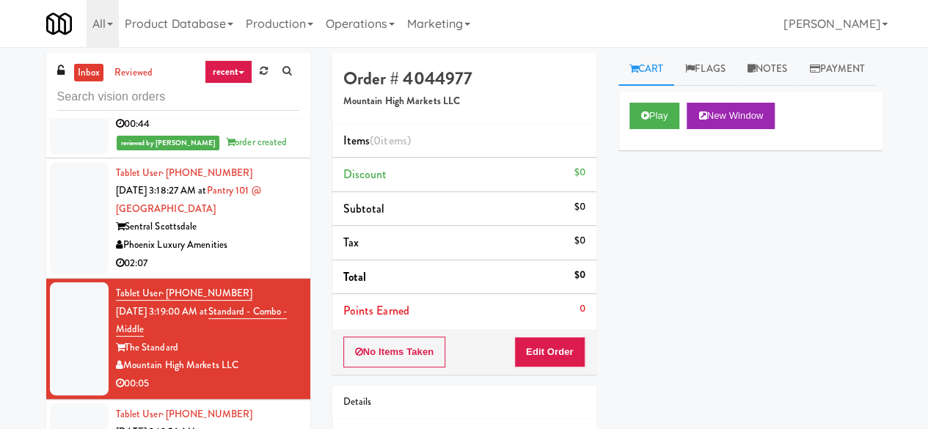
click at [241, 255] on div "Phoenix Luxury Amenities" at bounding box center [207, 245] width 183 height 18
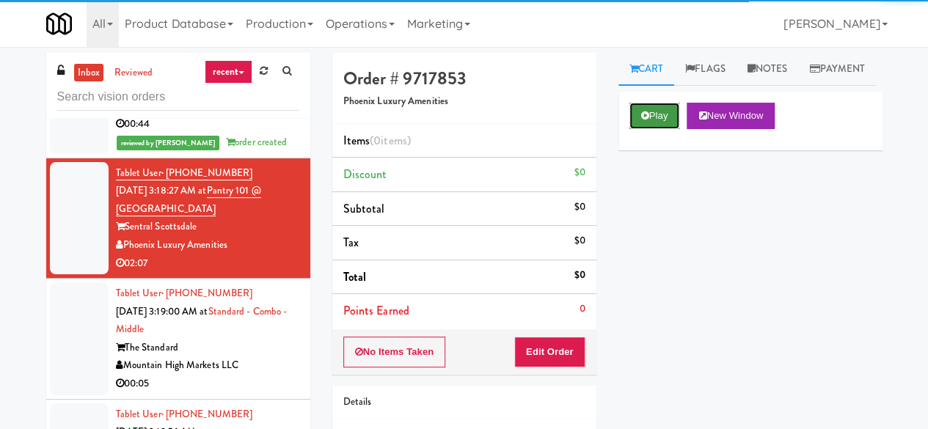
click at [641, 129] on button "Play" at bounding box center [655, 116] width 51 height 26
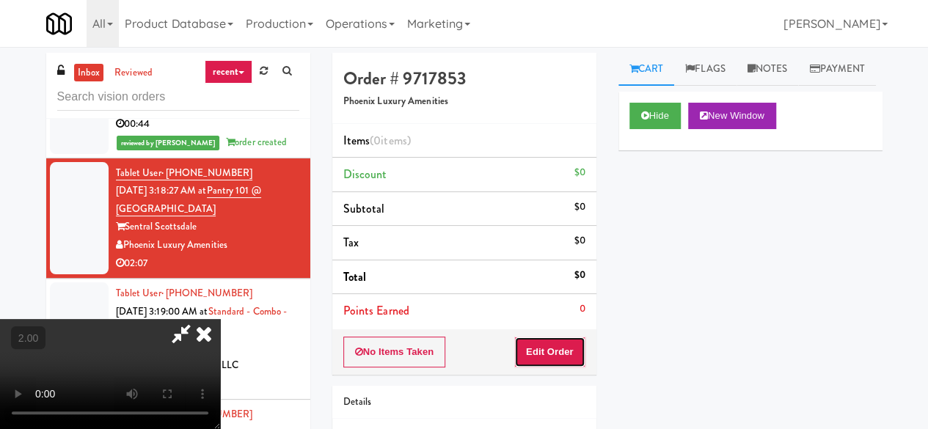
click at [550, 340] on button "Edit Order" at bounding box center [549, 352] width 71 height 31
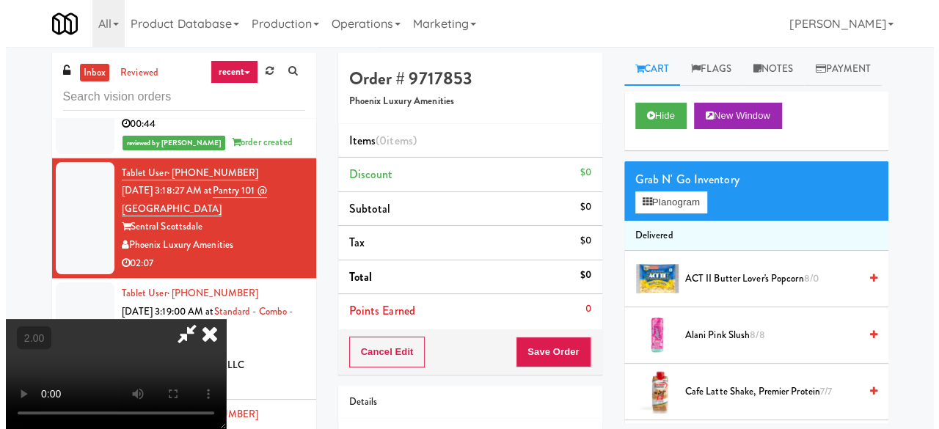
scroll to position [30, 0]
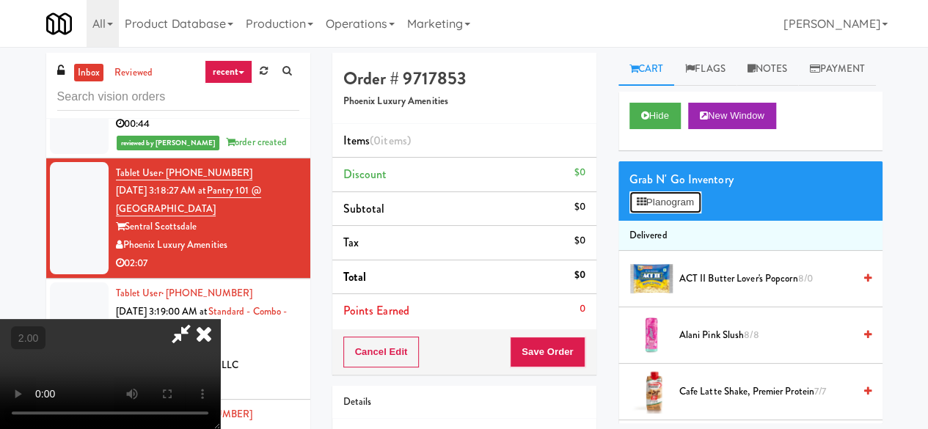
click at [647, 214] on button "Planogram" at bounding box center [666, 203] width 72 height 22
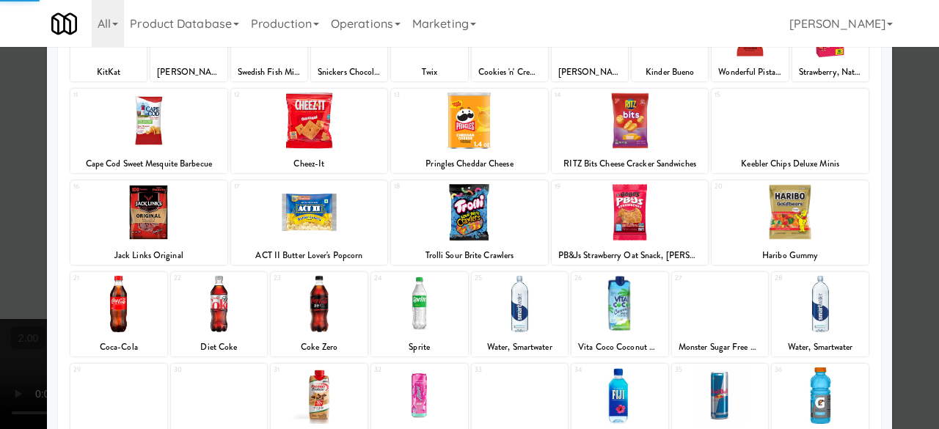
scroll to position [291, 0]
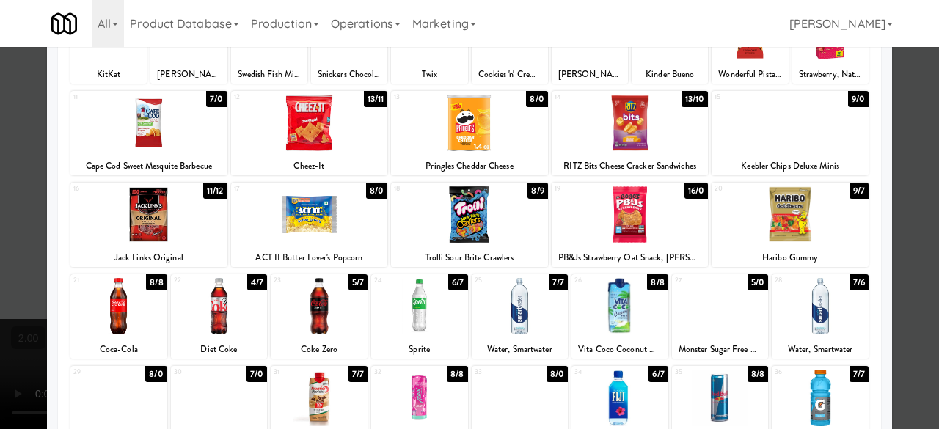
click at [477, 211] on div at bounding box center [469, 214] width 157 height 57
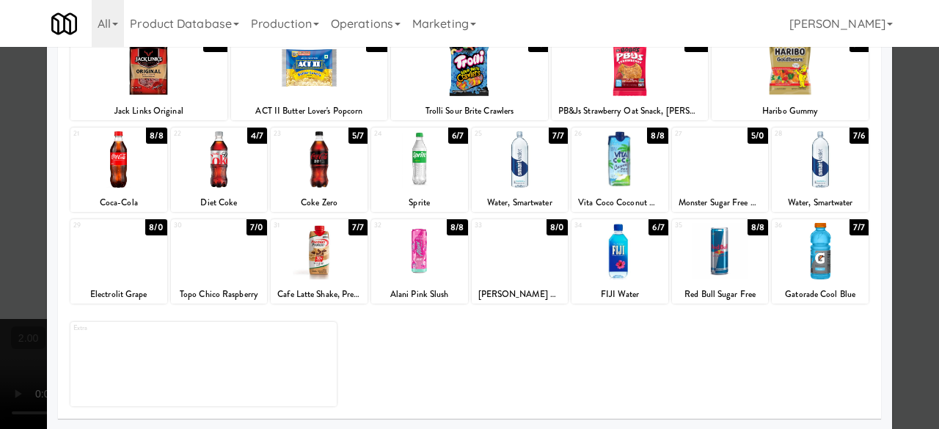
click at [895, 172] on div at bounding box center [469, 214] width 939 height 429
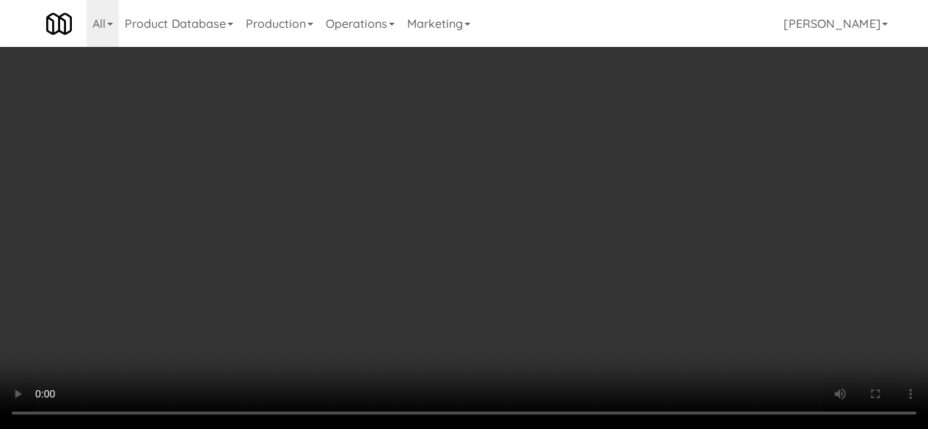
scroll to position [30, 0]
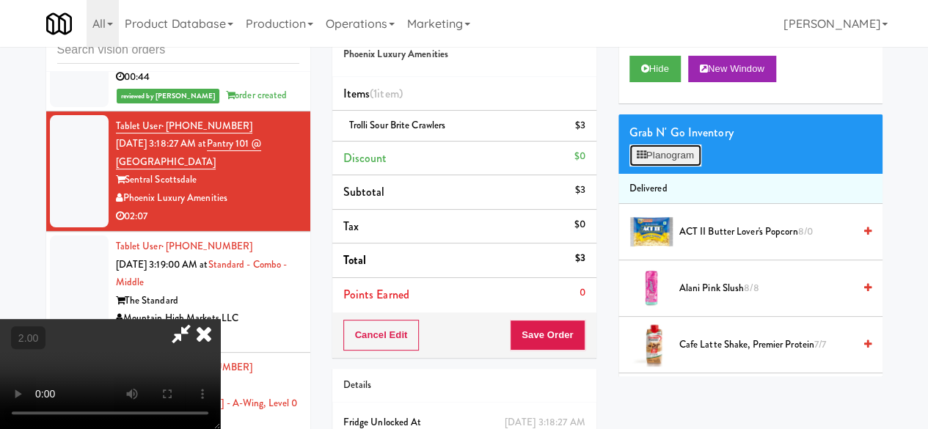
click at [646, 167] on button "Planogram" at bounding box center [666, 156] width 72 height 22
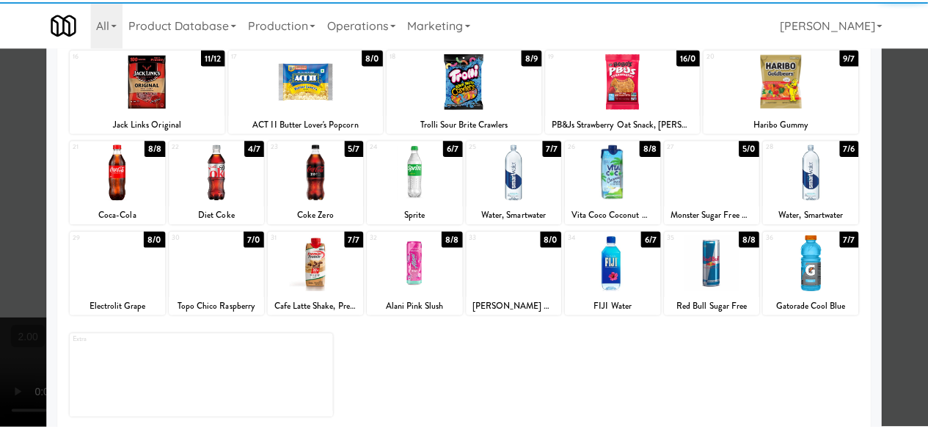
scroll to position [291, 0]
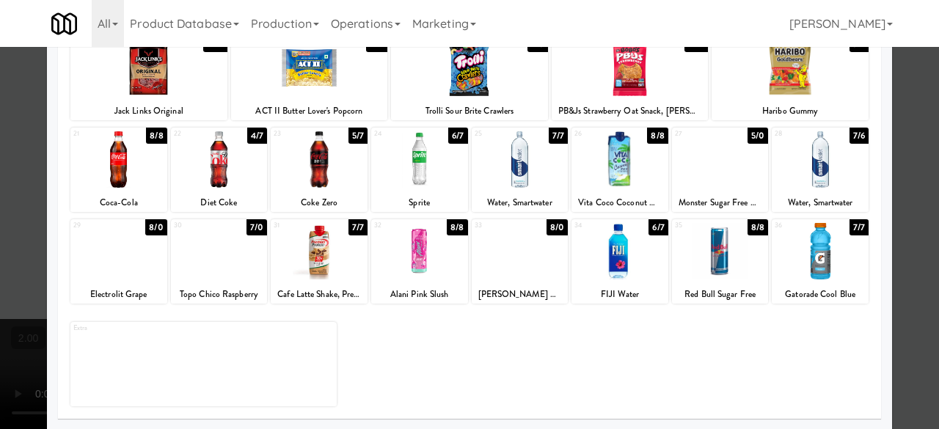
click at [539, 270] on div at bounding box center [520, 251] width 97 height 57
click at [910, 168] on div at bounding box center [469, 214] width 939 height 429
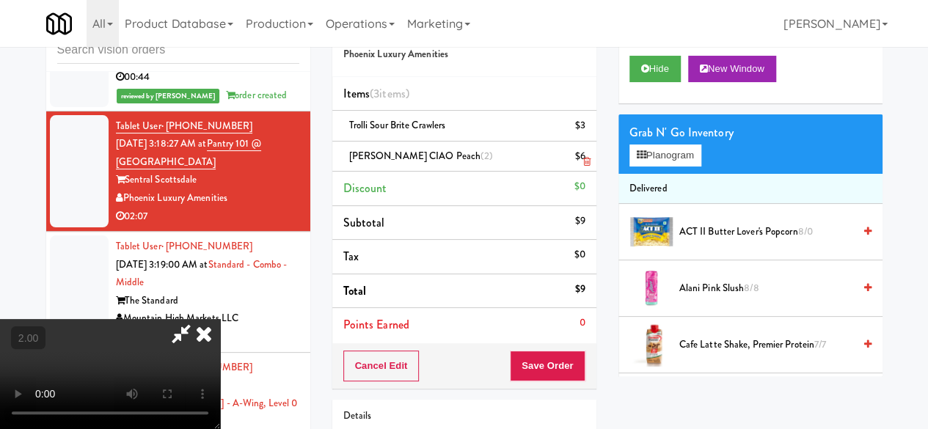
click at [586, 160] on icon at bounding box center [586, 162] width 7 height 10
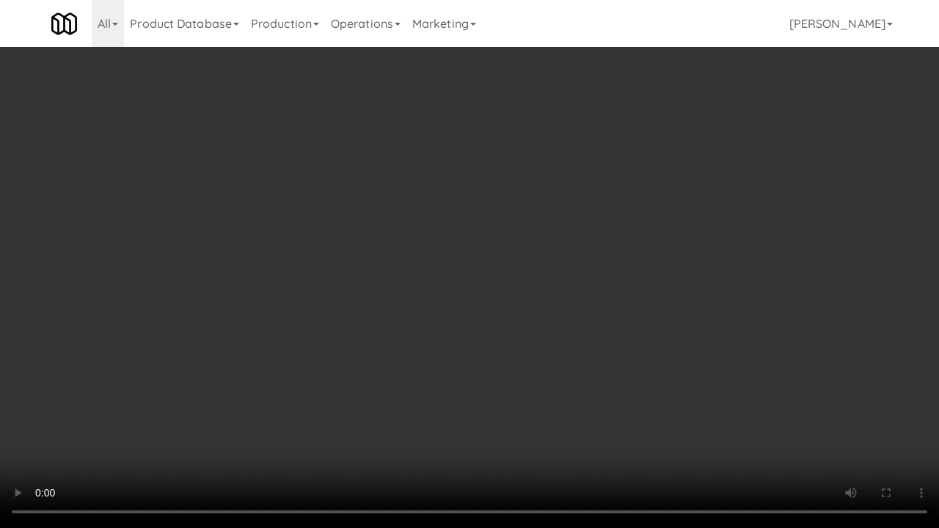
click at [593, 245] on video at bounding box center [469, 264] width 939 height 528
click at [600, 308] on video at bounding box center [469, 264] width 939 height 528
click at [716, 305] on video at bounding box center [469, 264] width 939 height 528
click at [608, 307] on video at bounding box center [469, 264] width 939 height 528
click at [596, 269] on video at bounding box center [469, 264] width 939 height 528
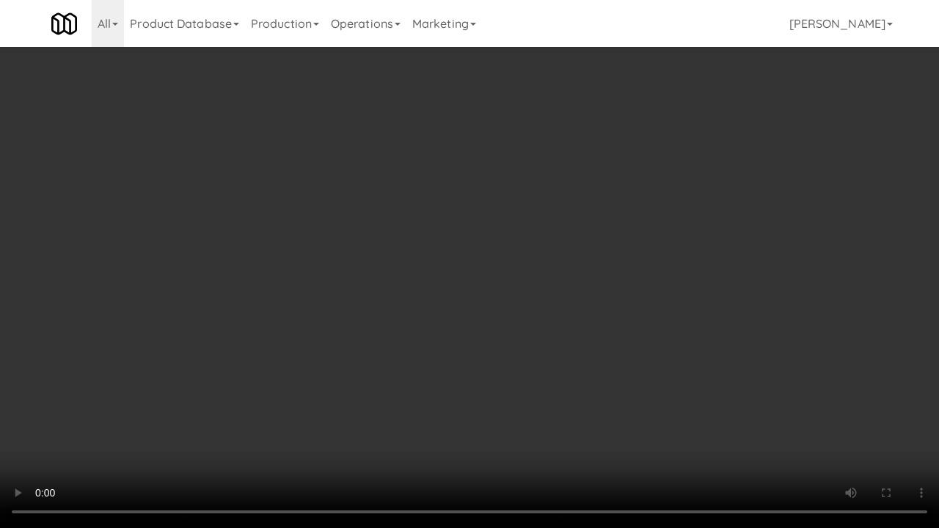
click at [615, 276] on video at bounding box center [469, 264] width 939 height 528
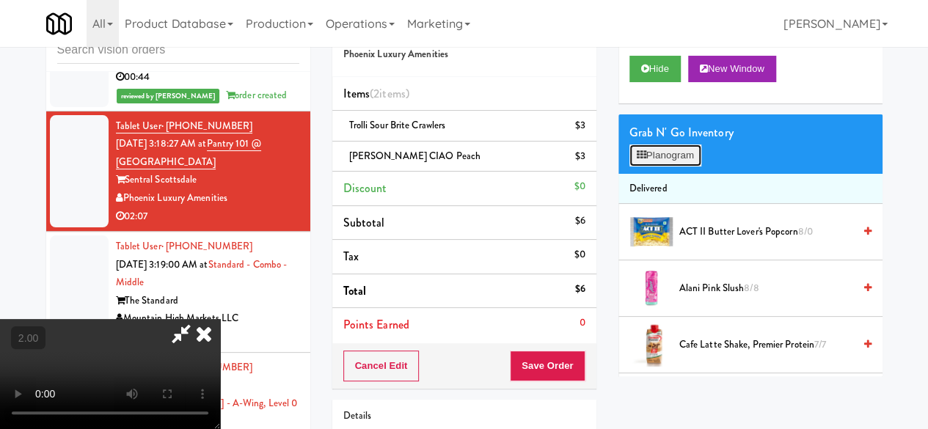
click at [652, 167] on button "Planogram" at bounding box center [666, 156] width 72 height 22
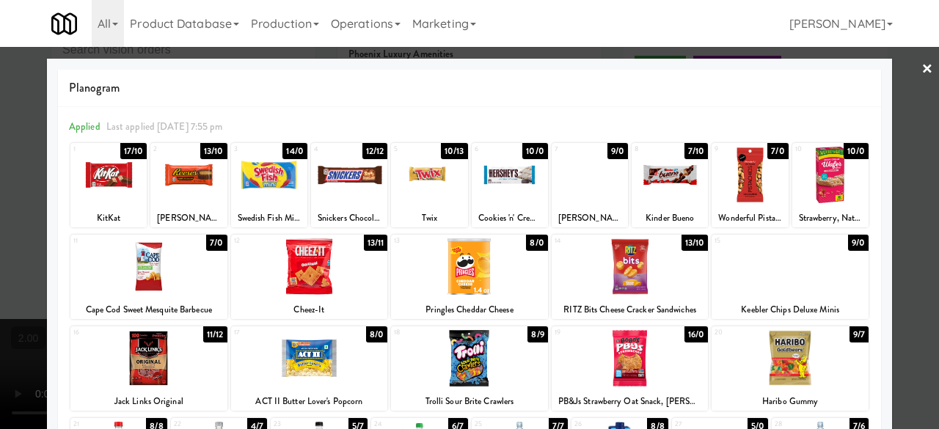
click at [669, 188] on div at bounding box center [670, 175] width 76 height 57
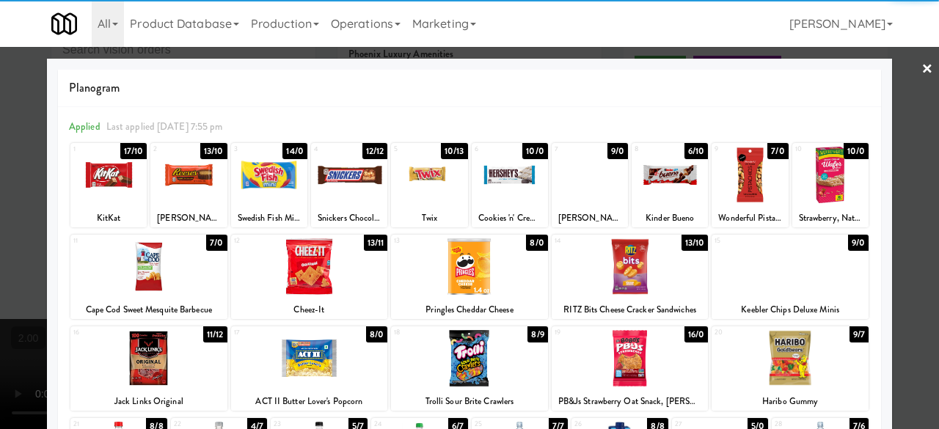
click at [724, 189] on div at bounding box center [750, 175] width 76 height 57
click at [905, 64] on div at bounding box center [469, 214] width 939 height 429
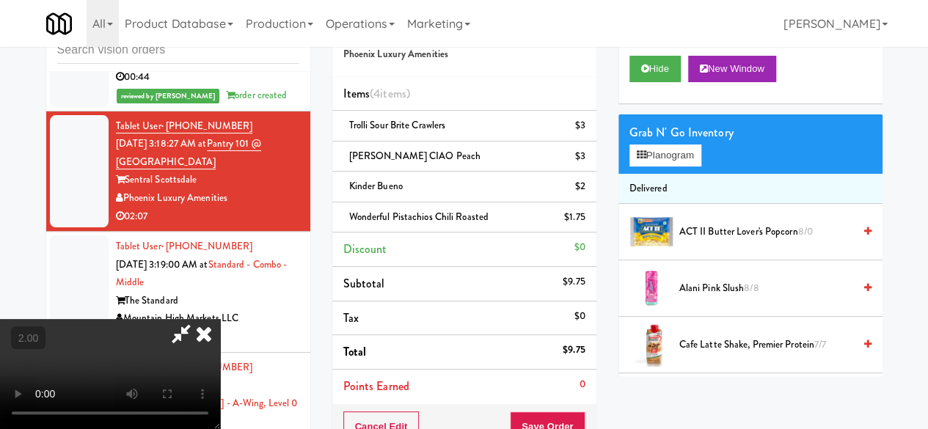
click at [198, 319] on icon at bounding box center [181, 333] width 34 height 29
click at [584, 128] on icon at bounding box center [586, 131] width 7 height 10
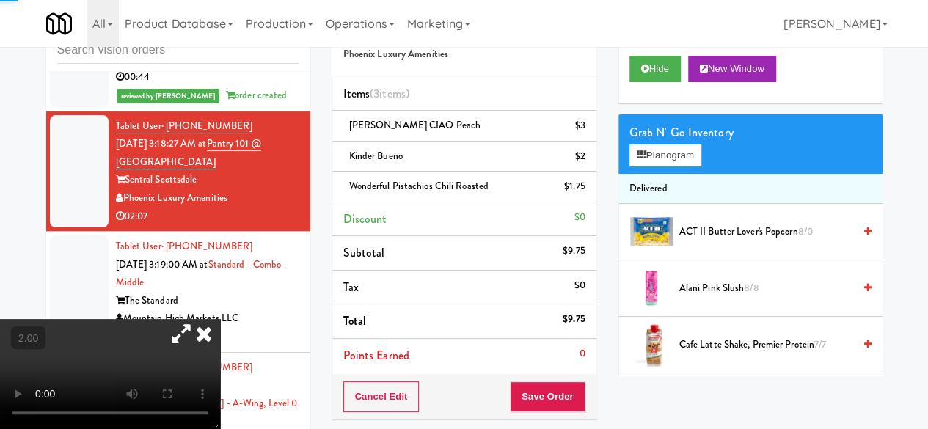
click at [683, 174] on div "Grab N' Go Inventory Planogram" at bounding box center [751, 143] width 264 height 59
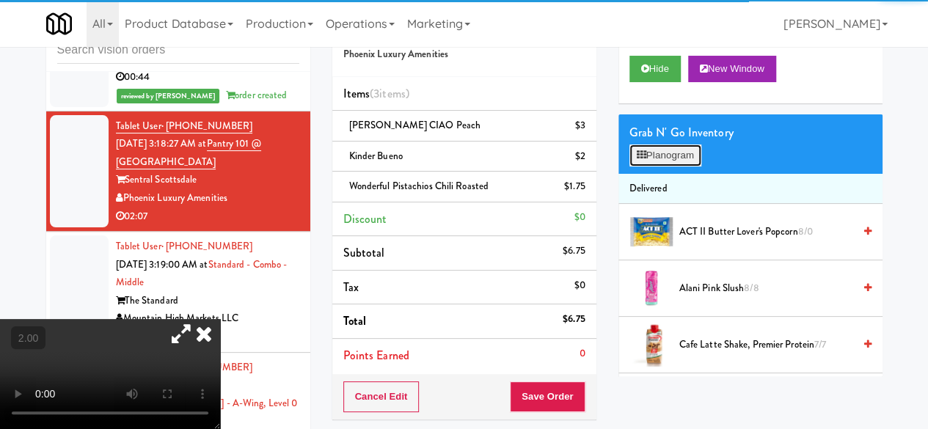
click at [681, 167] on button "Planogram" at bounding box center [666, 156] width 72 height 22
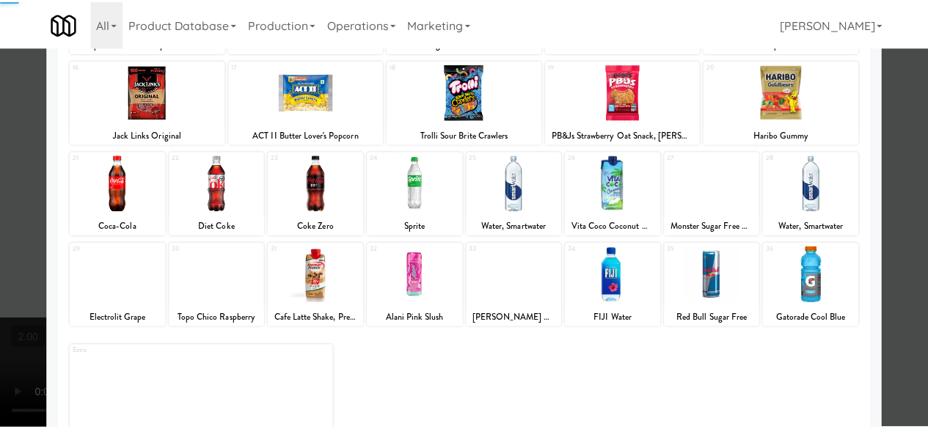
scroll to position [291, 0]
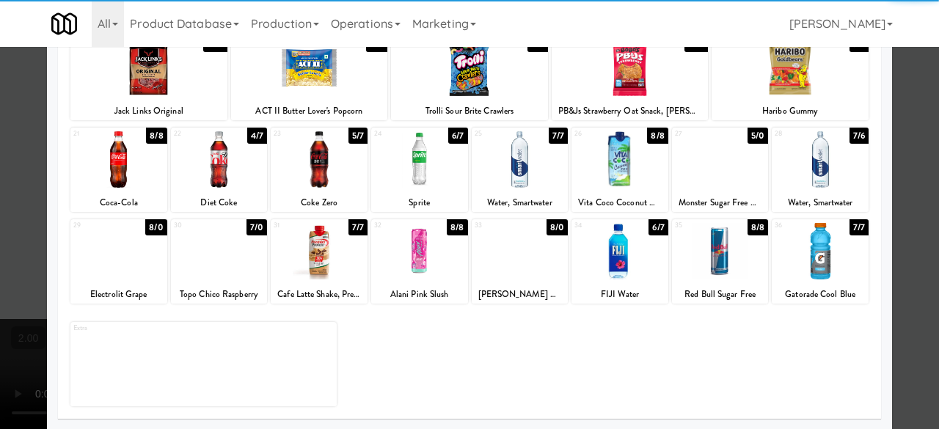
click at [512, 179] on div at bounding box center [520, 159] width 97 height 57
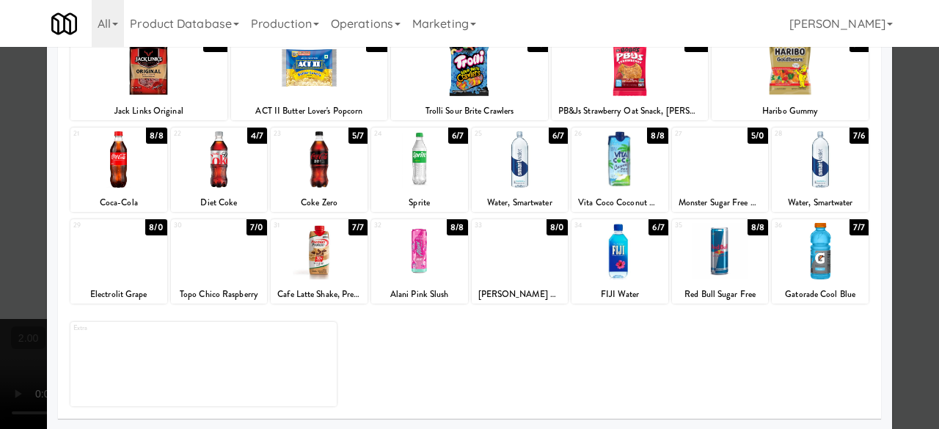
click at [888, 178] on div at bounding box center [469, 214] width 939 height 429
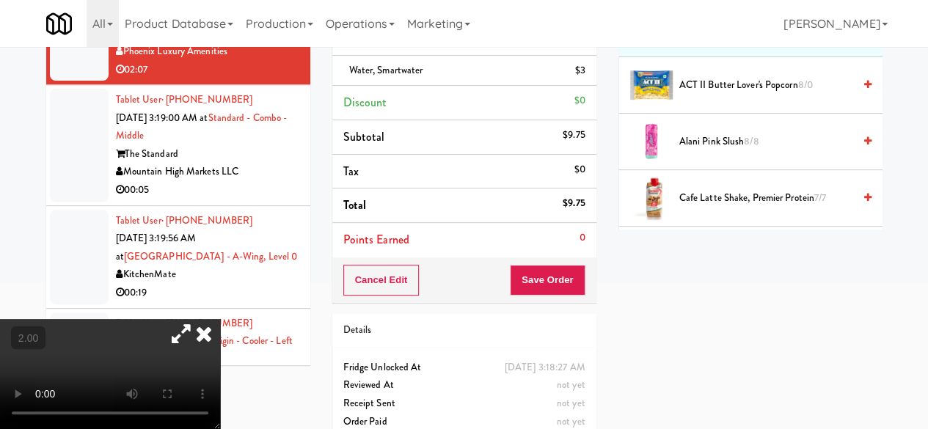
scroll to position [114, 0]
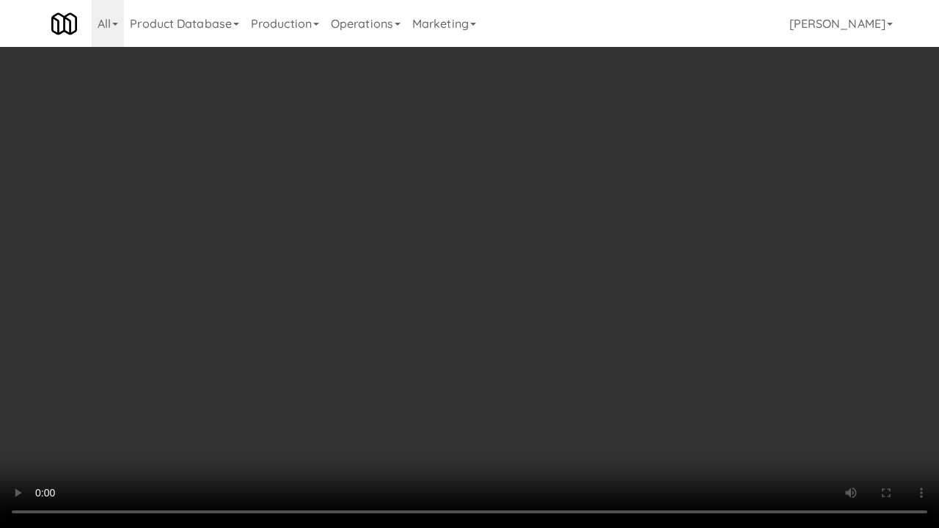
click at [647, 351] on video at bounding box center [469, 264] width 939 height 528
click at [615, 281] on video at bounding box center [469, 264] width 939 height 528
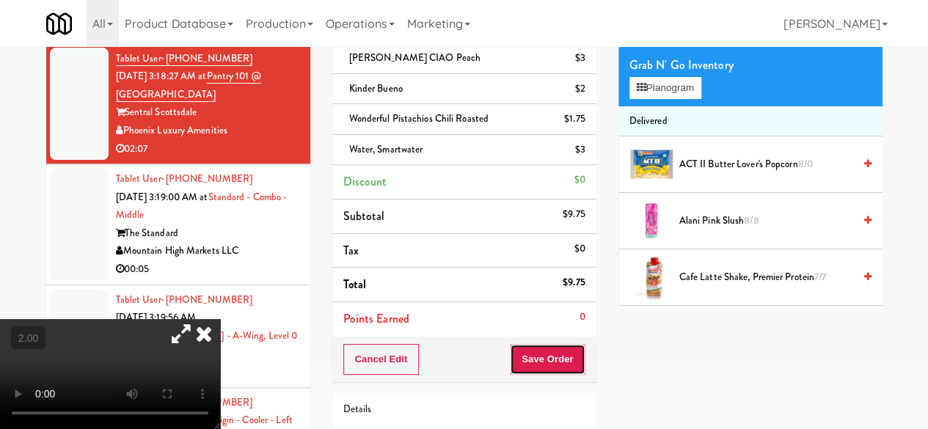
click at [560, 369] on button "Save Order" at bounding box center [547, 359] width 75 height 31
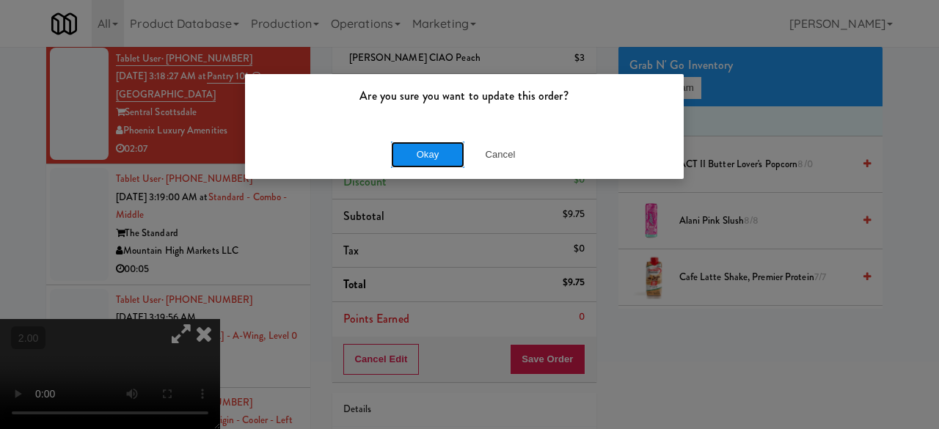
click at [418, 165] on button "Okay" at bounding box center [427, 155] width 73 height 26
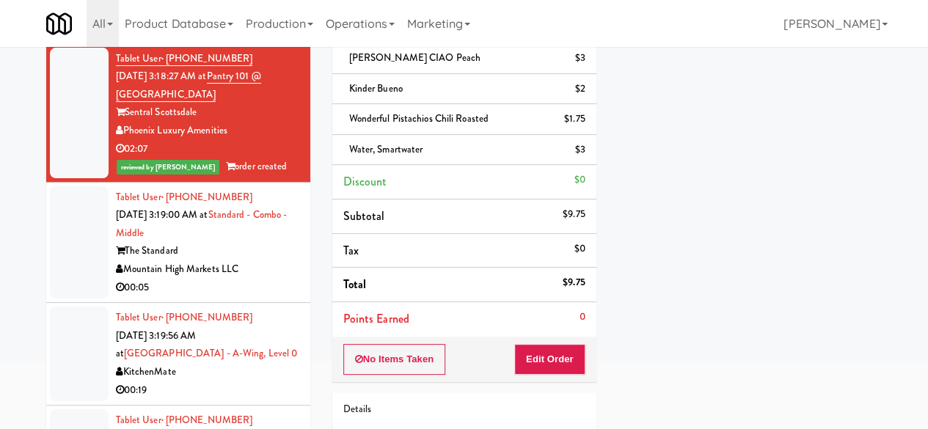
click at [241, 261] on div "The Standard" at bounding box center [207, 251] width 183 height 18
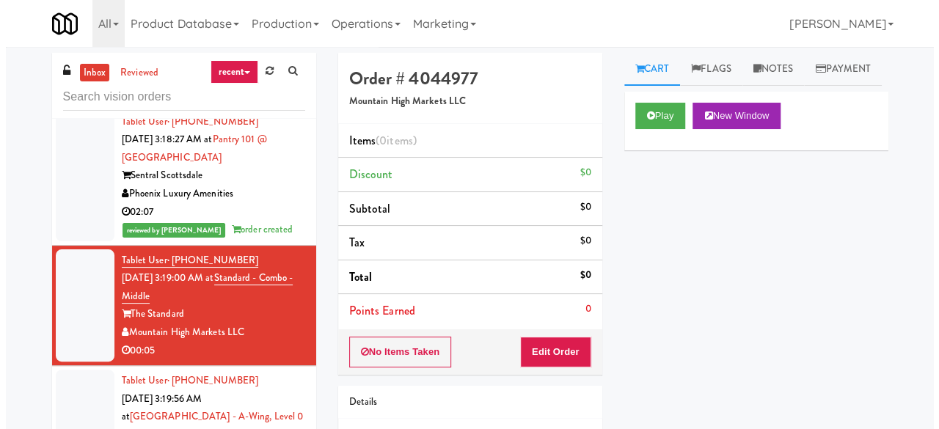
scroll to position [807, 0]
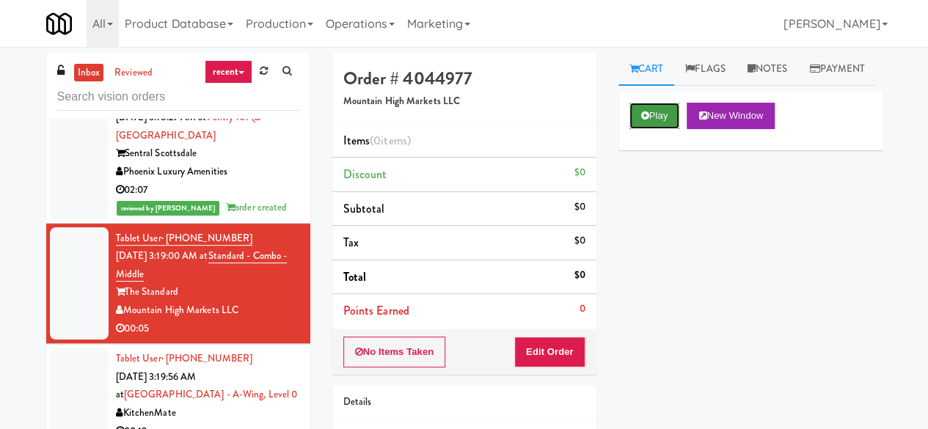
click at [670, 129] on button "Play" at bounding box center [655, 116] width 51 height 26
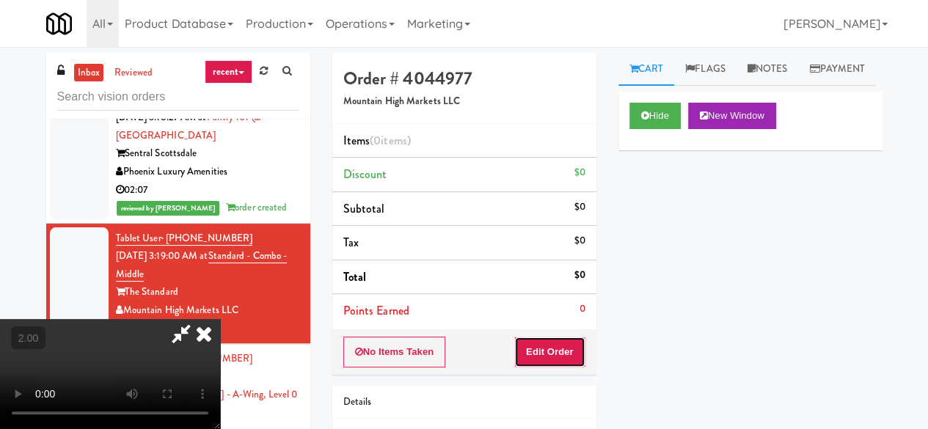
click at [573, 337] on button "Edit Order" at bounding box center [549, 352] width 71 height 31
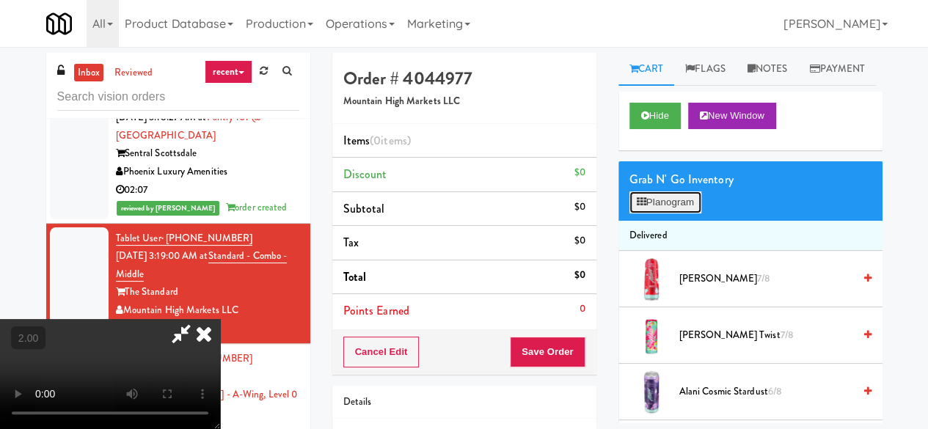
click at [683, 214] on button "Planogram" at bounding box center [666, 203] width 72 height 22
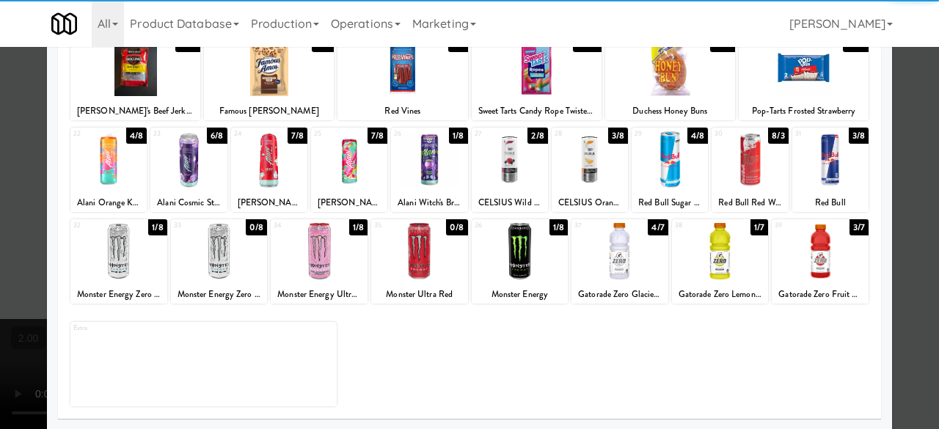
click at [319, 251] on div at bounding box center [319, 251] width 97 height 57
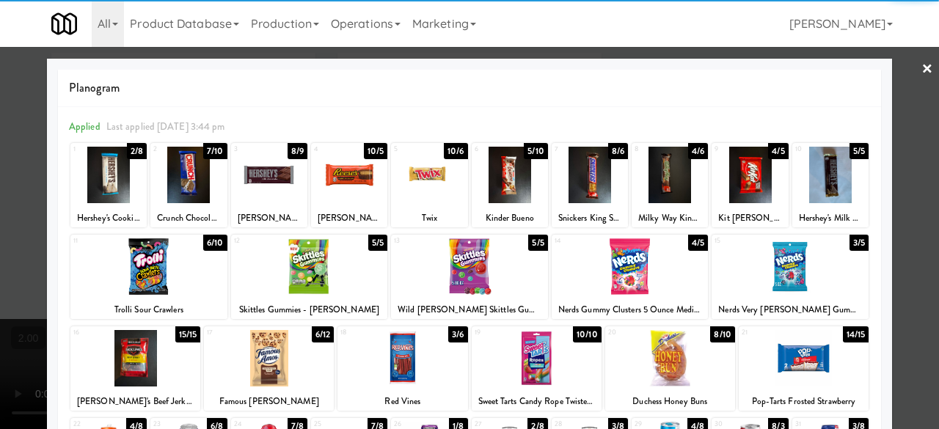
click at [166, 255] on div at bounding box center [148, 267] width 157 height 57
drag, startPoint x: 914, startPoint y: 73, endPoint x: 879, endPoint y: 92, distance: 39.7
click at [922, 73] on link "×" at bounding box center [928, 70] width 12 height 46
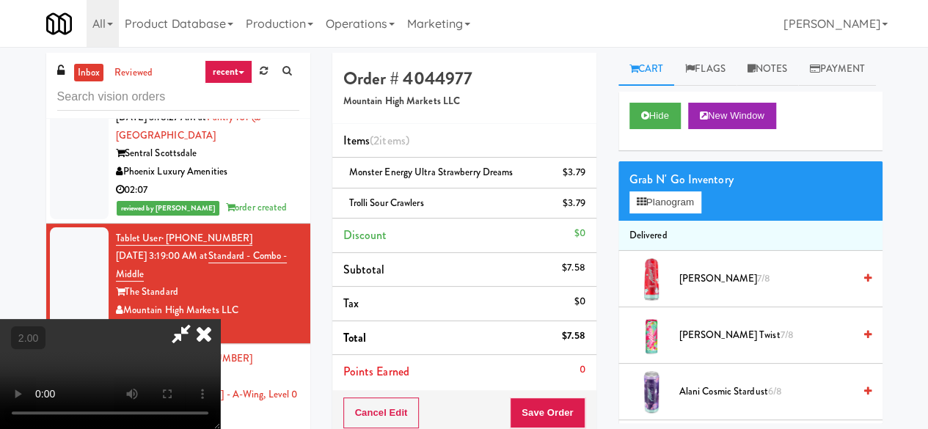
click at [198, 319] on icon at bounding box center [181, 333] width 34 height 29
click at [546, 403] on button "Save Order" at bounding box center [547, 413] width 75 height 31
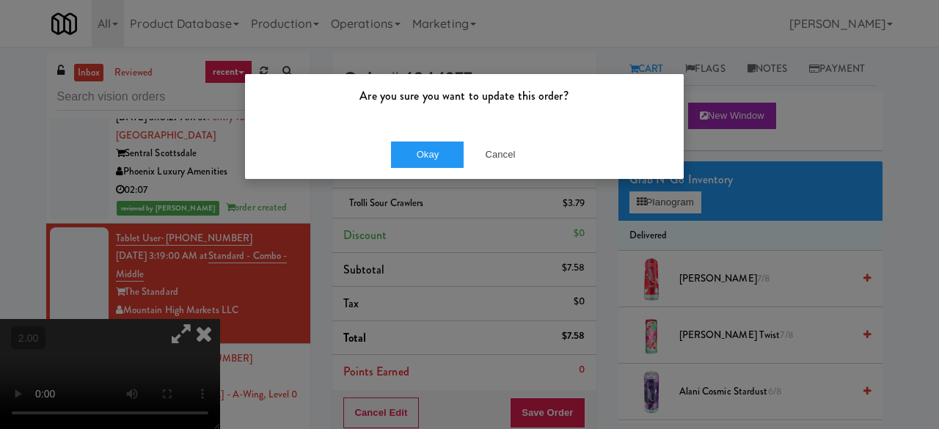
click at [430, 167] on div "Okay Cancel" at bounding box center [464, 154] width 439 height 49
click at [419, 159] on button "Okay" at bounding box center [427, 155] width 73 height 26
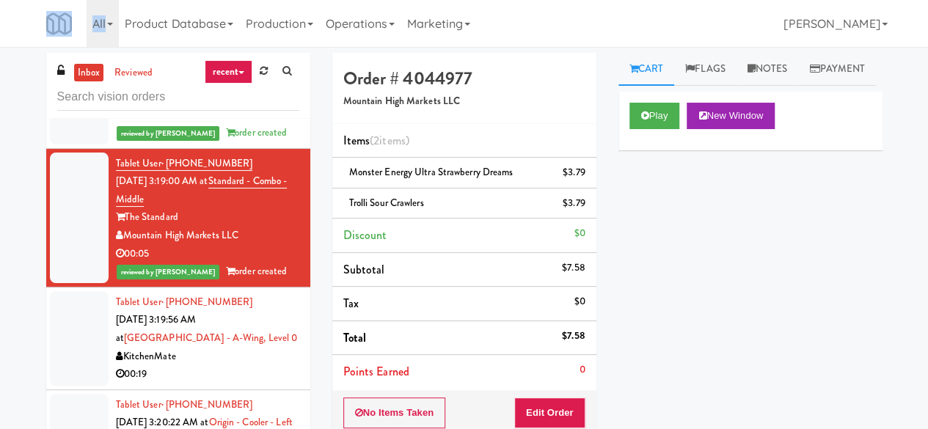
scroll to position [954, 0]
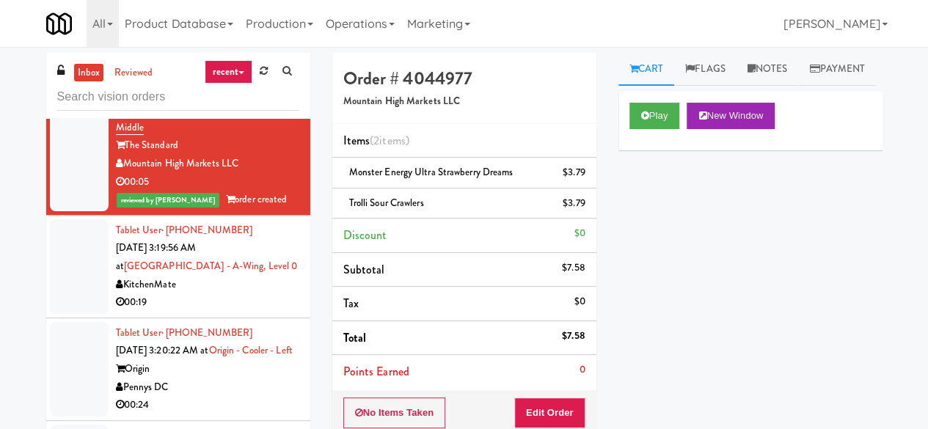
click at [263, 312] on div "00:19" at bounding box center [207, 303] width 183 height 18
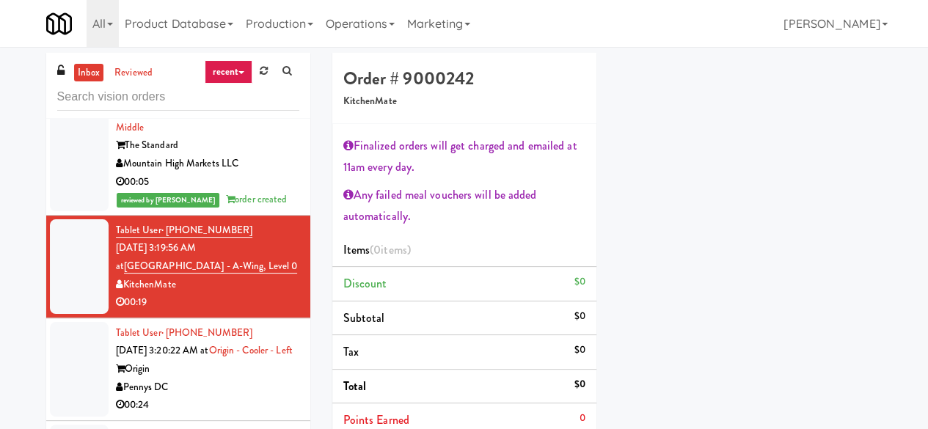
scroll to position [147, 0]
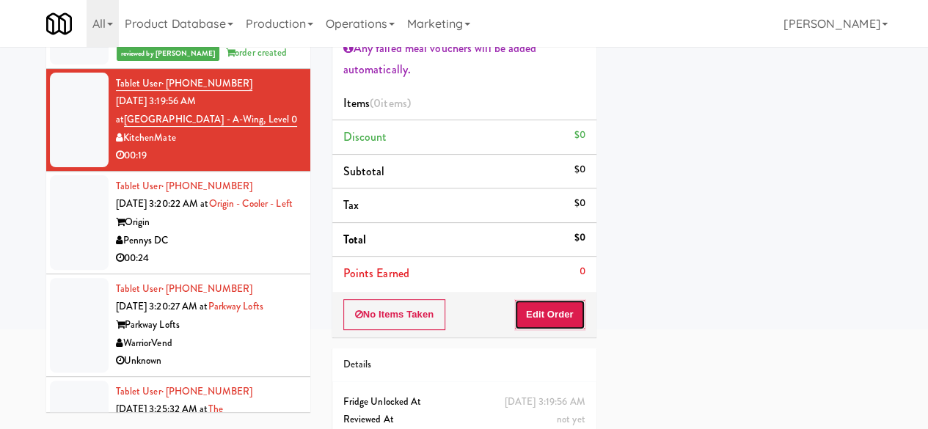
click at [558, 323] on button "Edit Order" at bounding box center [549, 314] width 71 height 31
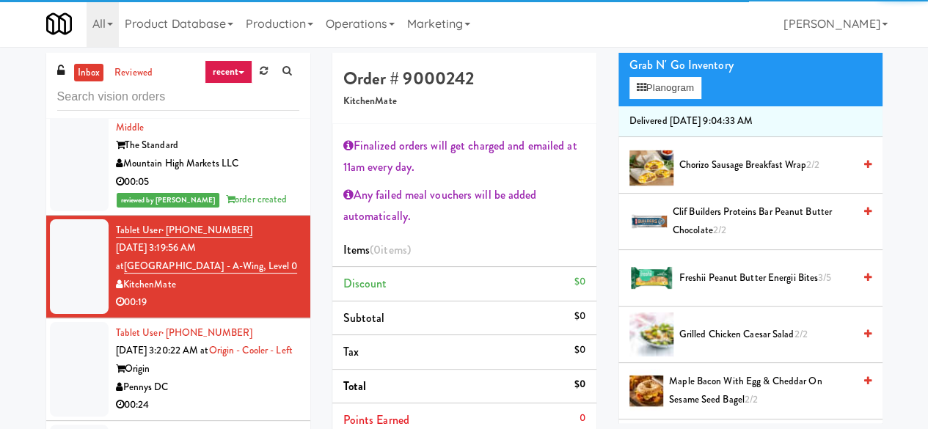
scroll to position [440, 0]
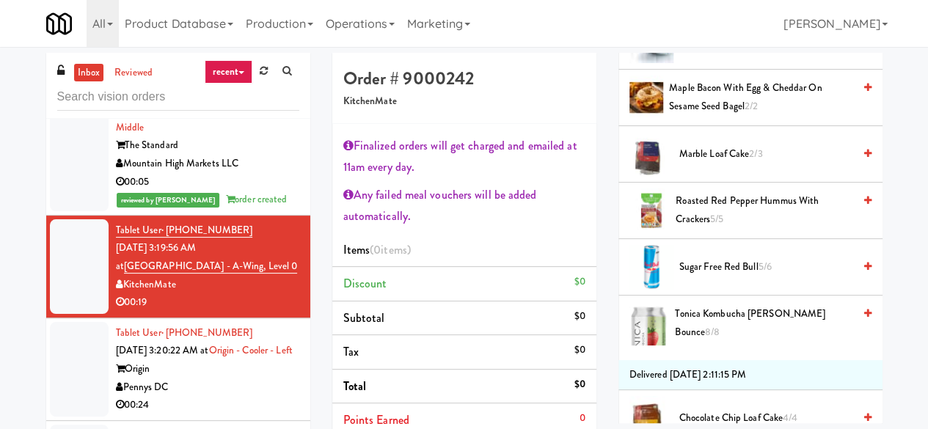
click at [708, 183] on li "Marble Loaf Cake 2/3" at bounding box center [751, 154] width 264 height 57
click at [729, 164] on span "Marble Loaf Cake 2/3" at bounding box center [767, 154] width 174 height 18
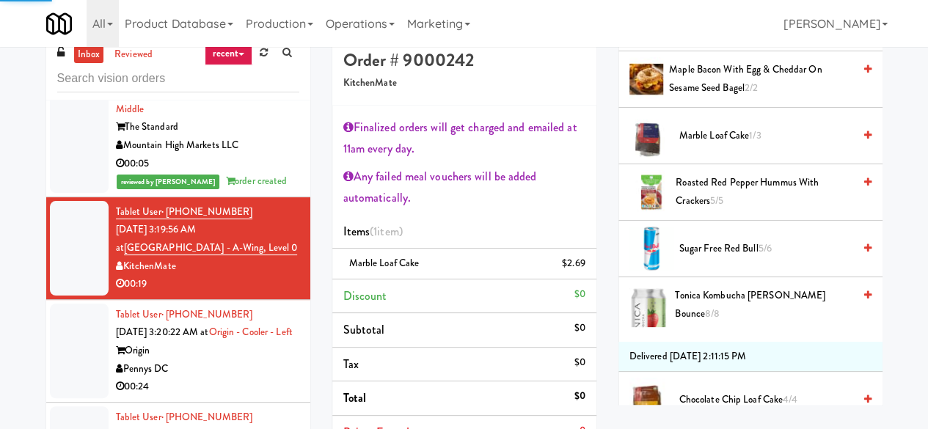
scroll to position [147, 0]
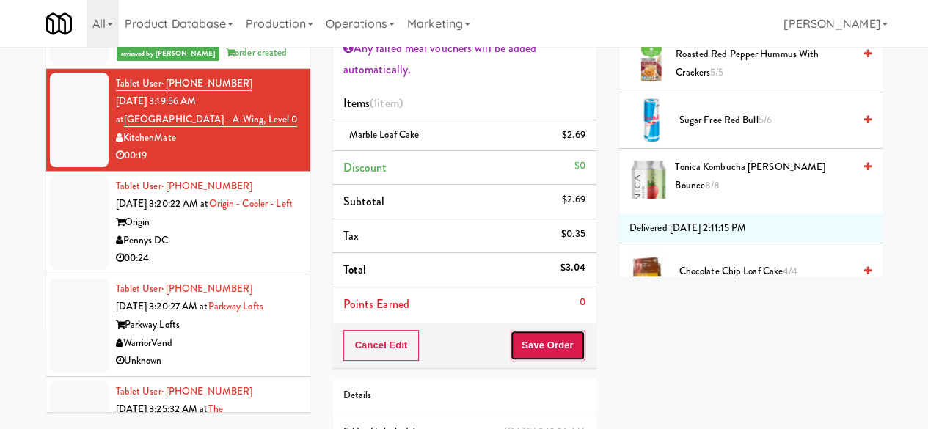
click at [539, 337] on button "Save Order" at bounding box center [547, 345] width 75 height 31
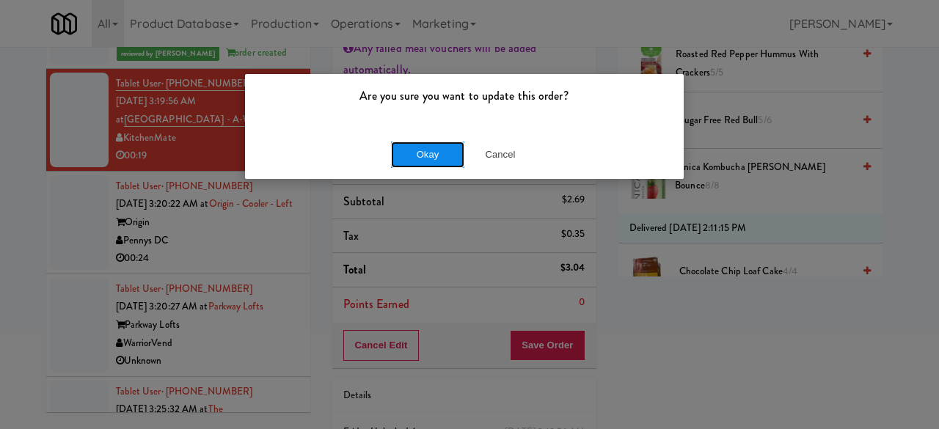
click at [437, 154] on button "Okay" at bounding box center [427, 155] width 73 height 26
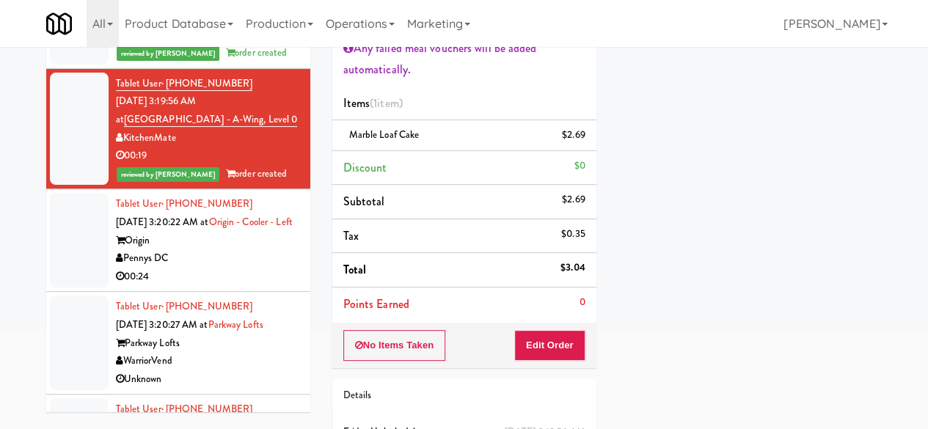
scroll to position [250, 0]
click at [254, 268] on div "Pennys DC" at bounding box center [207, 259] width 183 height 18
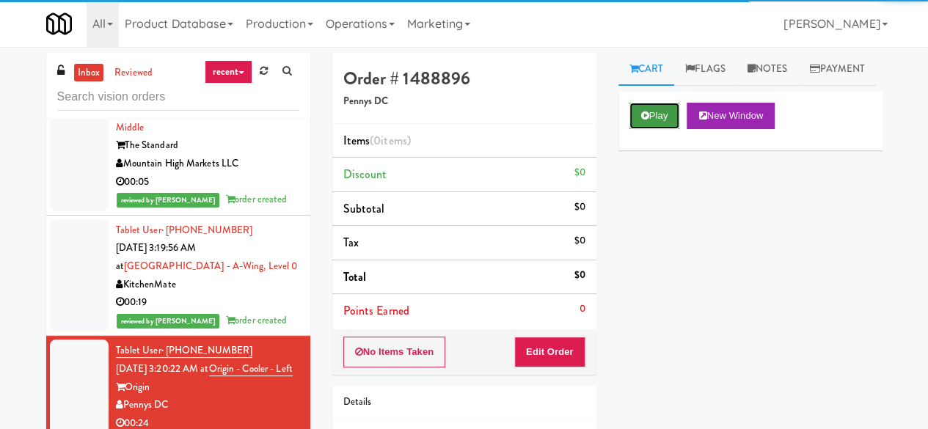
click at [669, 129] on button "Play" at bounding box center [655, 116] width 51 height 26
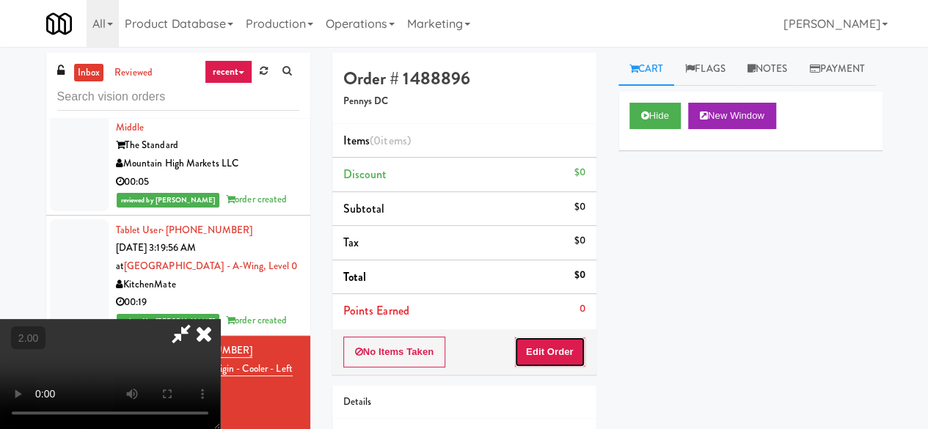
click at [575, 338] on button "Edit Order" at bounding box center [549, 352] width 71 height 31
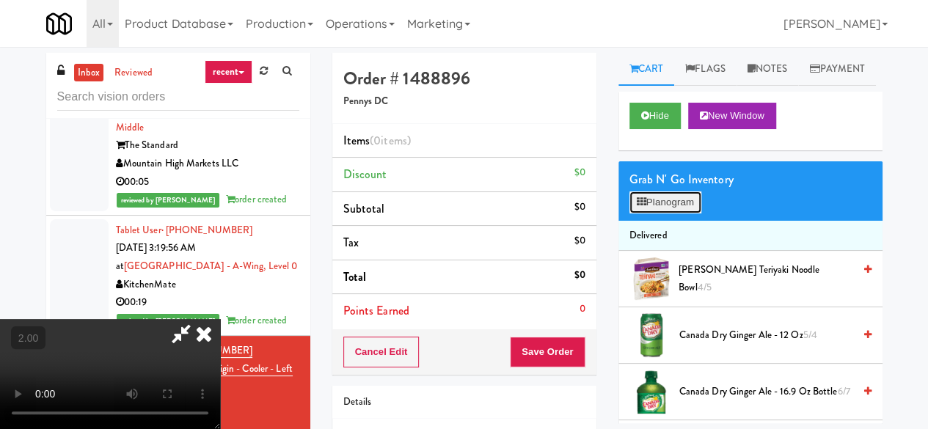
click at [663, 214] on button "Planogram" at bounding box center [666, 203] width 72 height 22
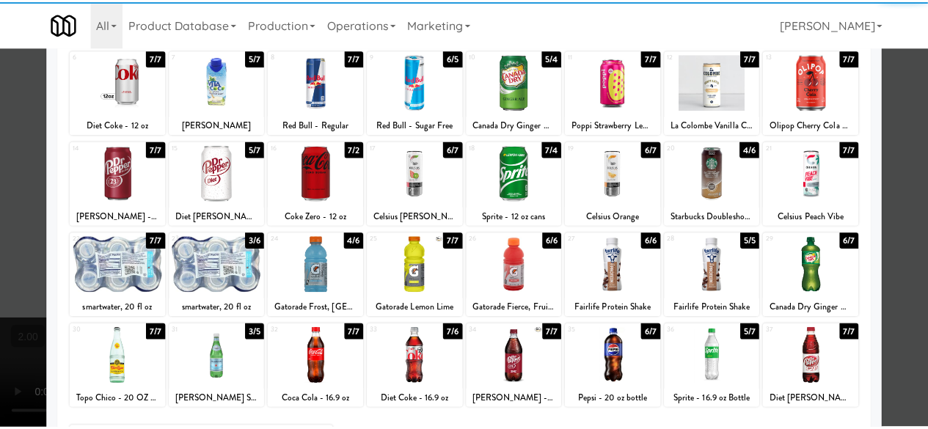
scroll to position [291, 0]
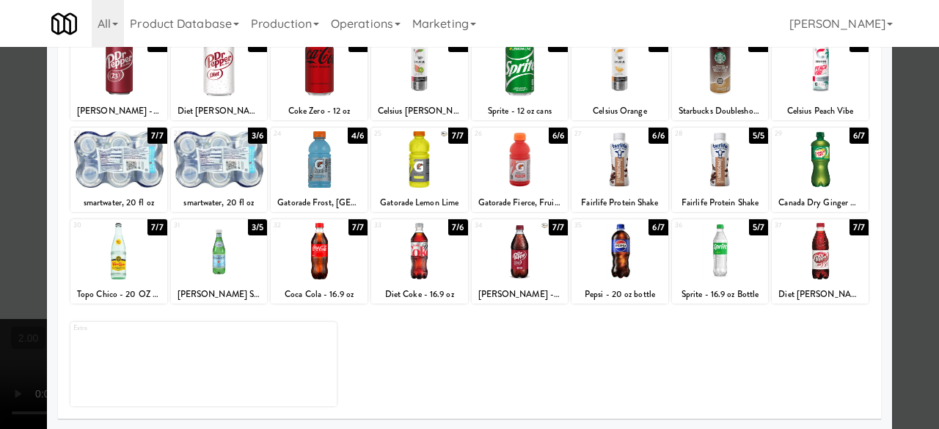
click at [131, 174] on div at bounding box center [118, 159] width 97 height 57
click at [242, 180] on div at bounding box center [219, 159] width 97 height 57
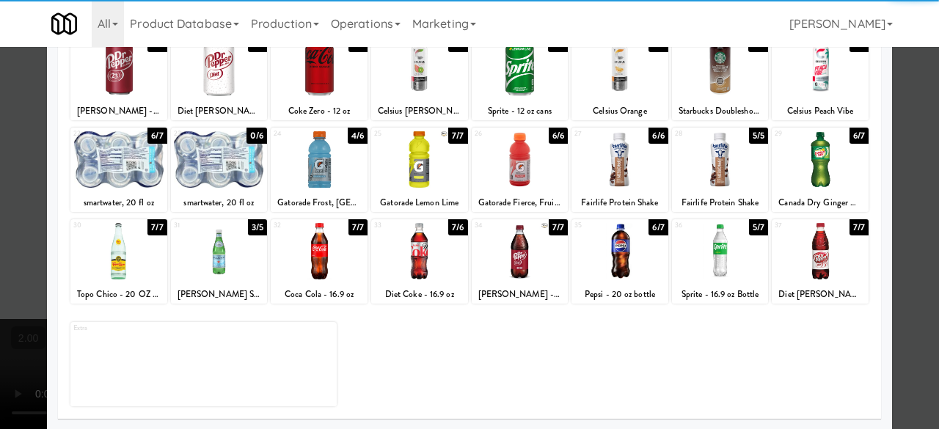
click at [899, 101] on div at bounding box center [469, 214] width 939 height 429
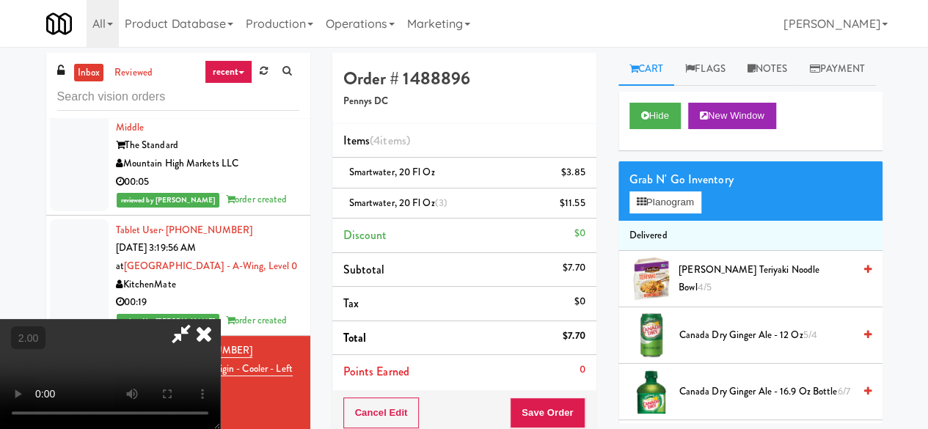
click at [198, 319] on icon at bounding box center [181, 333] width 34 height 29
click at [583, 205] on icon at bounding box center [586, 209] width 7 height 10
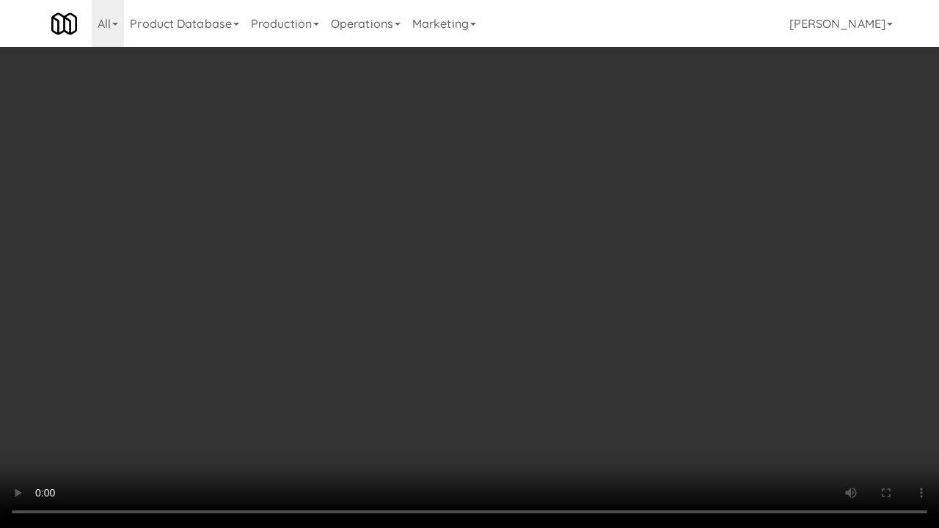
click at [458, 341] on video at bounding box center [469, 264] width 939 height 528
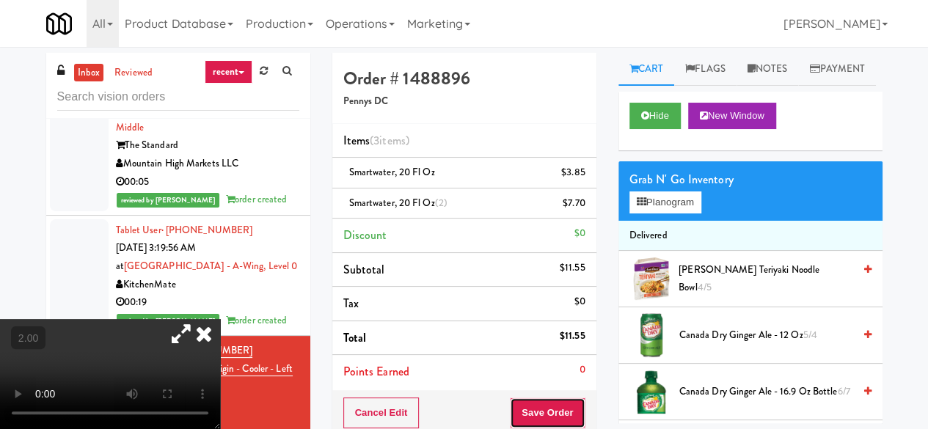
click at [549, 403] on button "Save Order" at bounding box center [547, 413] width 75 height 31
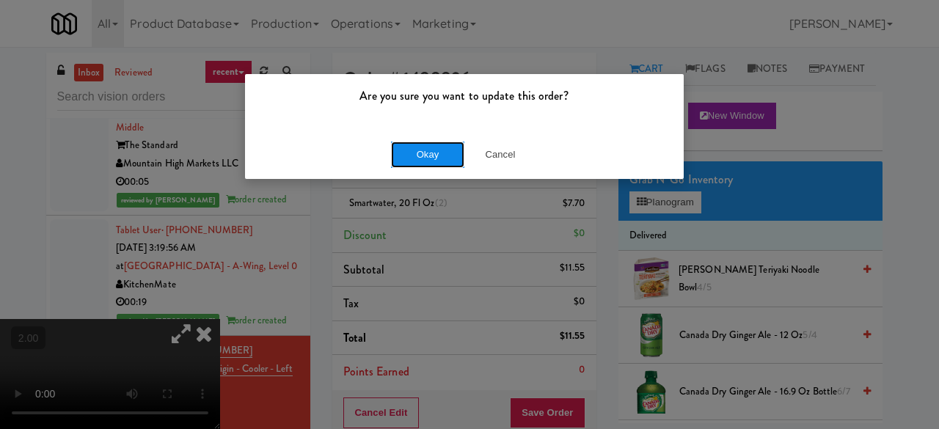
click at [398, 163] on button "Okay" at bounding box center [427, 155] width 73 height 26
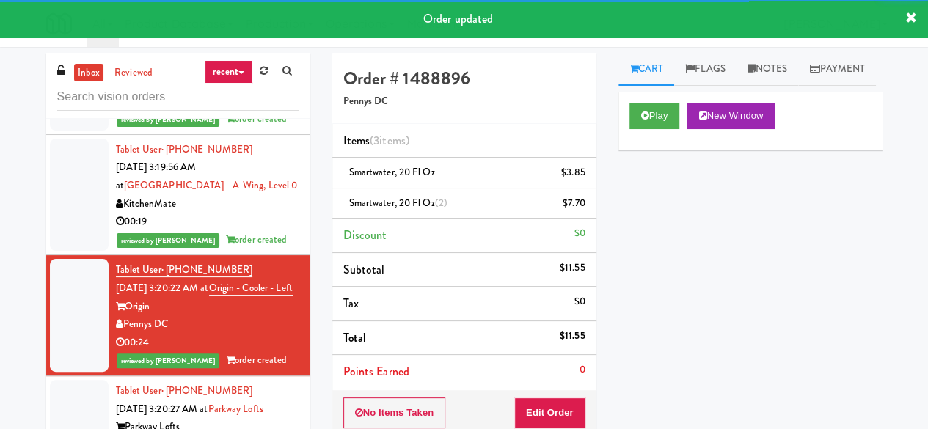
scroll to position [1101, 0]
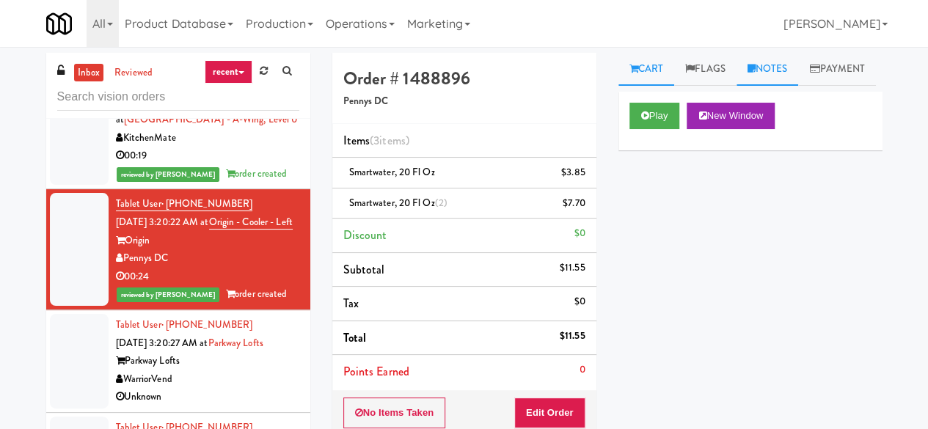
click at [760, 76] on link "Notes" at bounding box center [768, 69] width 62 height 33
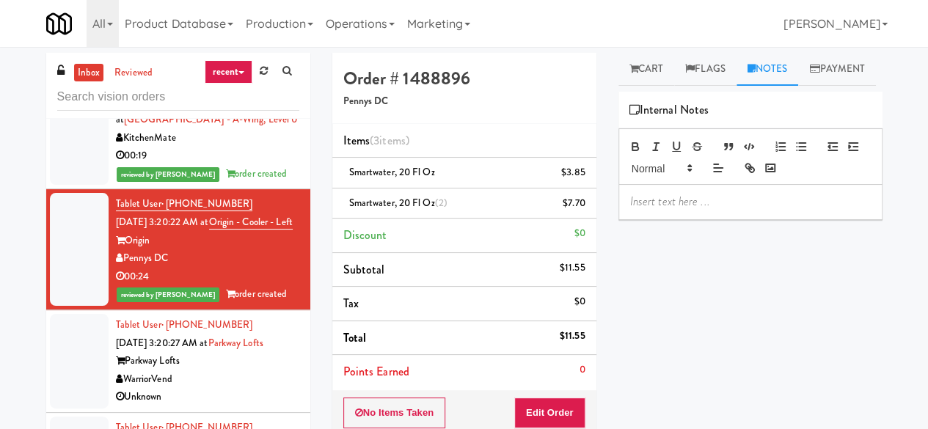
click at [652, 210] on p at bounding box center [750, 202] width 241 height 16
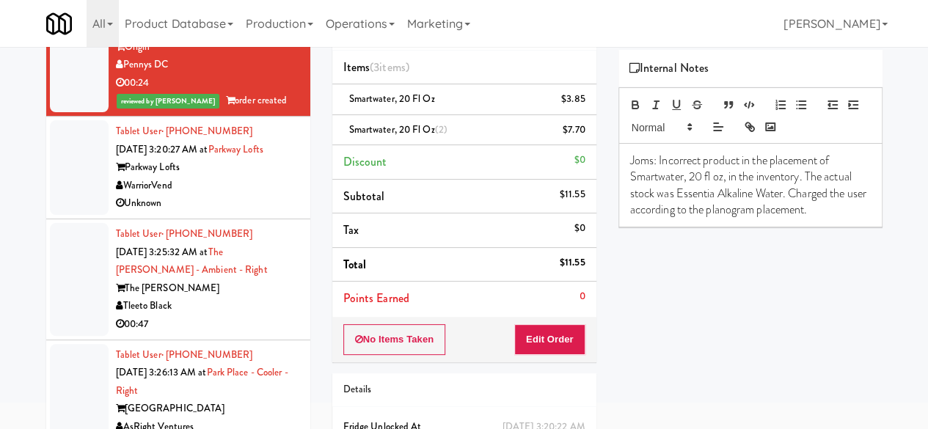
scroll to position [1248, 0]
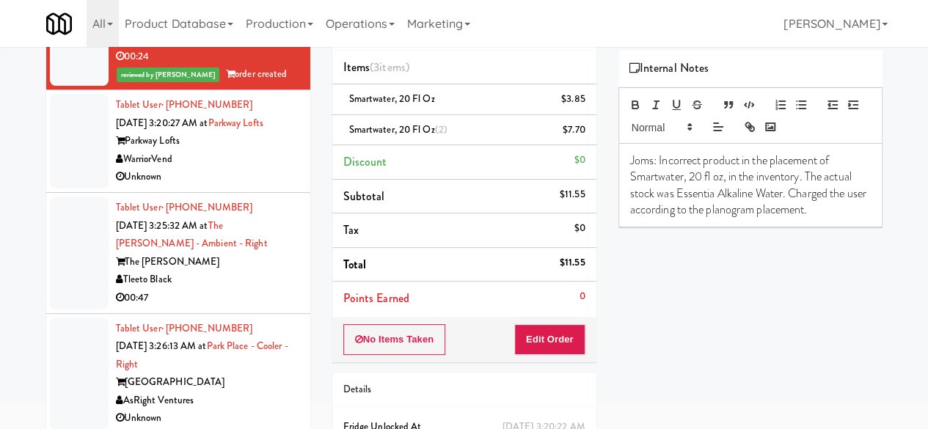
click at [237, 186] on div "Unknown" at bounding box center [207, 177] width 183 height 18
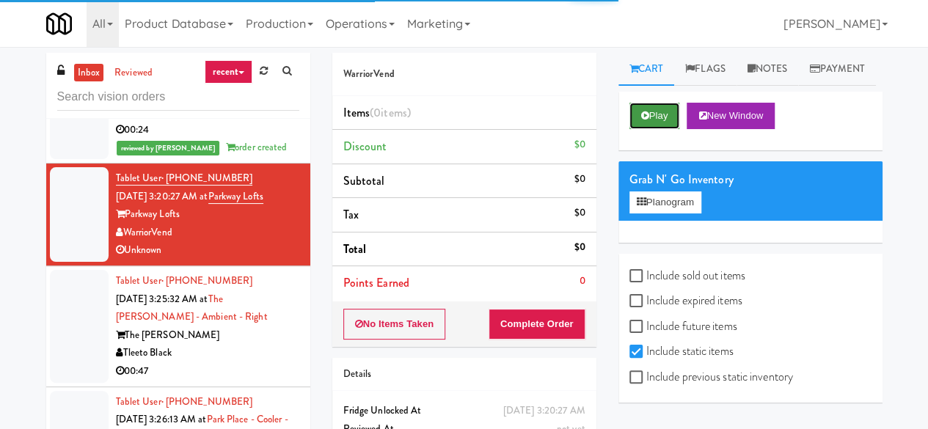
click at [652, 129] on button "Play" at bounding box center [655, 116] width 51 height 26
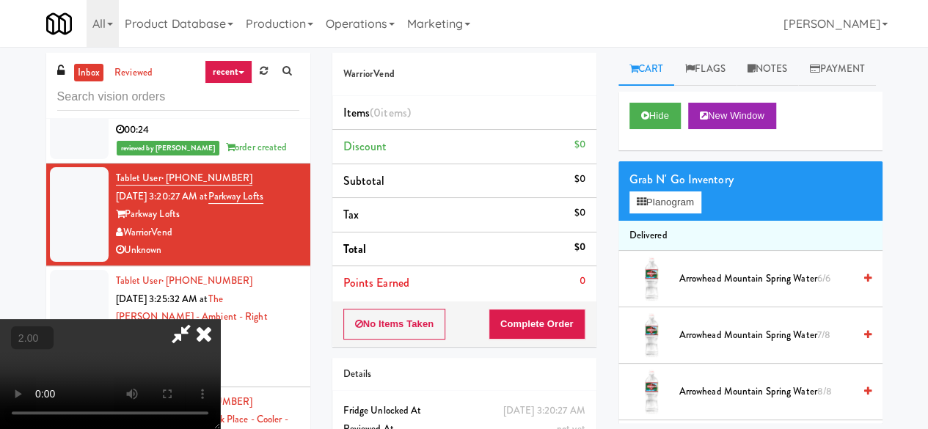
click at [0, 0] on button "+" at bounding box center [0, 0] width 0 height 0
click at [798, 86] on link "Payment" at bounding box center [837, 69] width 78 height 33
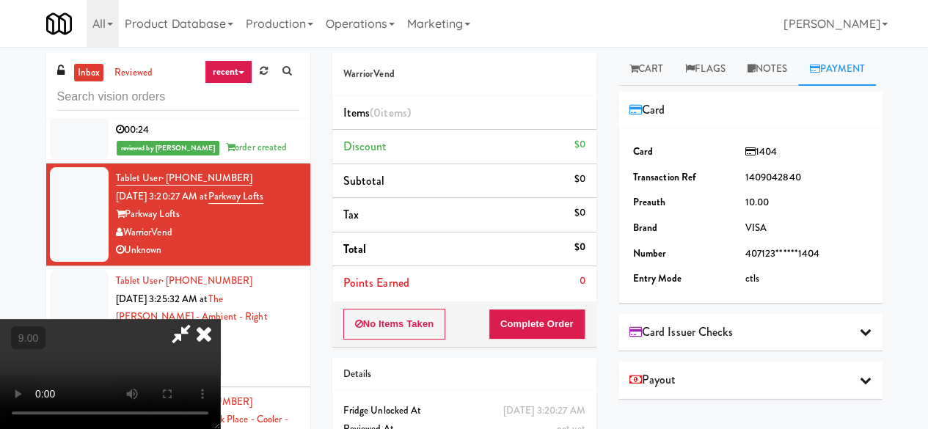
click at [198, 319] on icon at bounding box center [181, 333] width 34 height 29
click at [399, 321] on button "No Items Taken" at bounding box center [394, 324] width 103 height 31
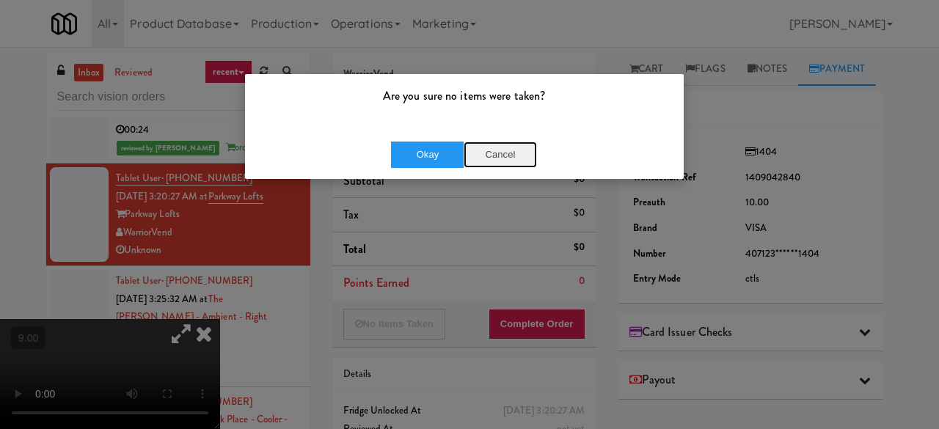
click at [486, 156] on button "Cancel" at bounding box center [500, 155] width 73 height 26
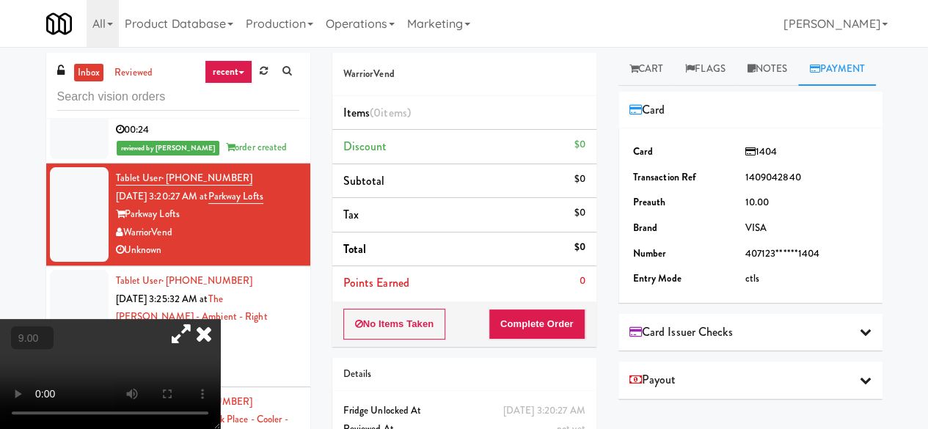
click at [0, 0] on button "+" at bounding box center [0, 0] width 0 height 0
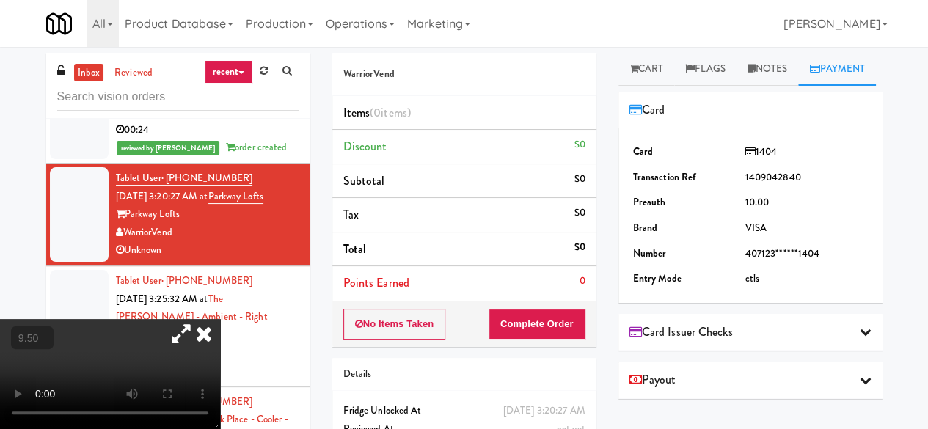
click at [0, 0] on button "+" at bounding box center [0, 0] width 0 height 0
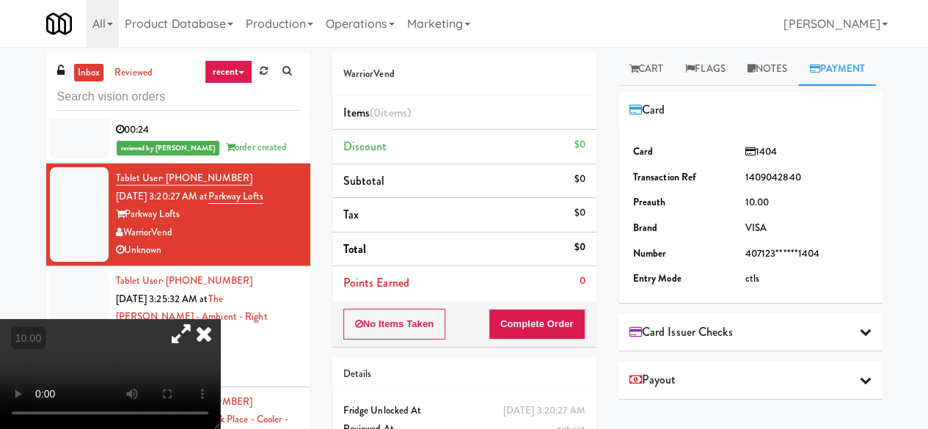
click at [198, 319] on icon at bounding box center [181, 333] width 34 height 29
click at [220, 319] on icon at bounding box center [204, 333] width 32 height 29
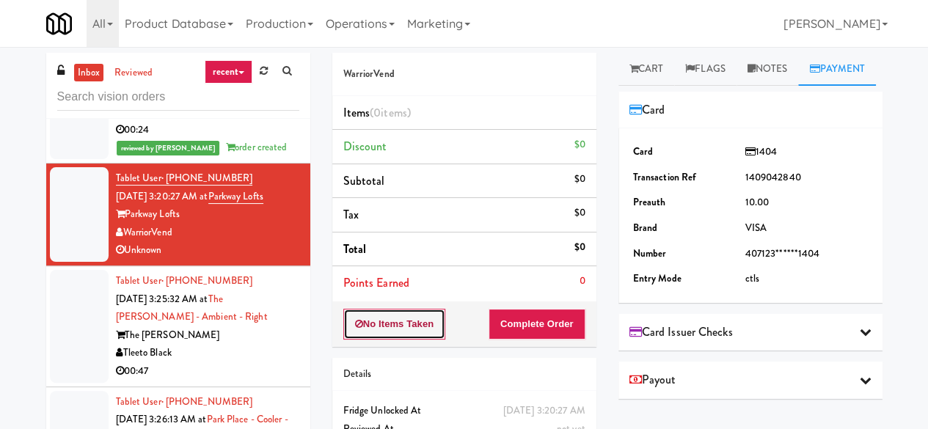
click at [426, 316] on button "No Items Taken" at bounding box center [394, 324] width 103 height 31
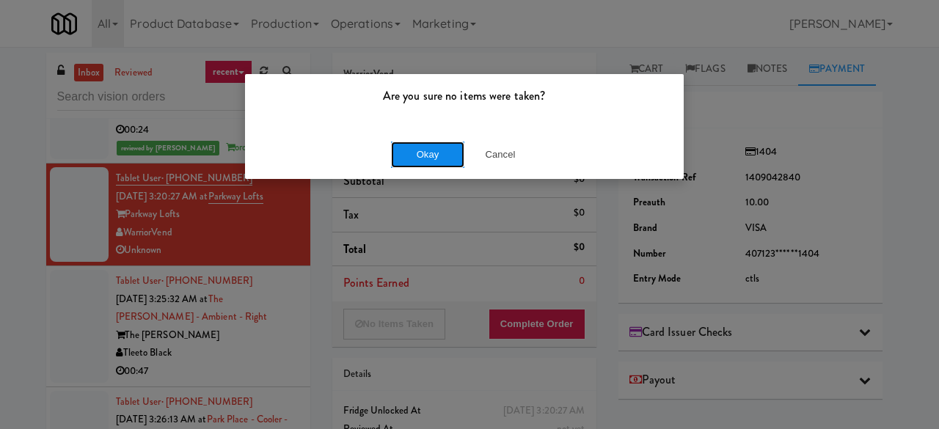
click at [412, 155] on button "Okay" at bounding box center [427, 155] width 73 height 26
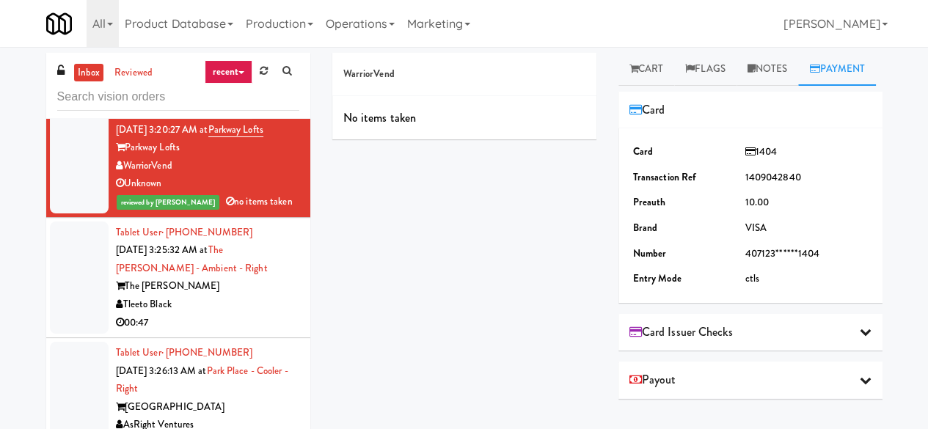
scroll to position [1394, 0]
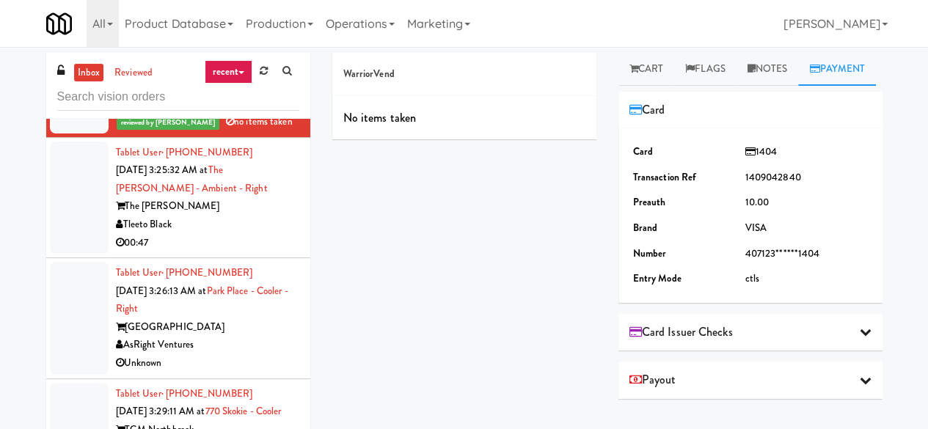
click at [241, 252] on div "00:47" at bounding box center [207, 243] width 183 height 18
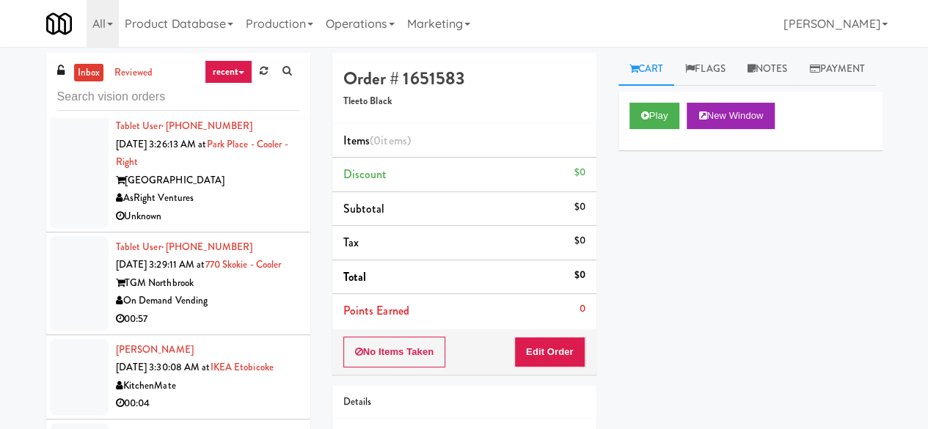
click at [230, 190] on div "[GEOGRAPHIC_DATA]" at bounding box center [207, 181] width 183 height 18
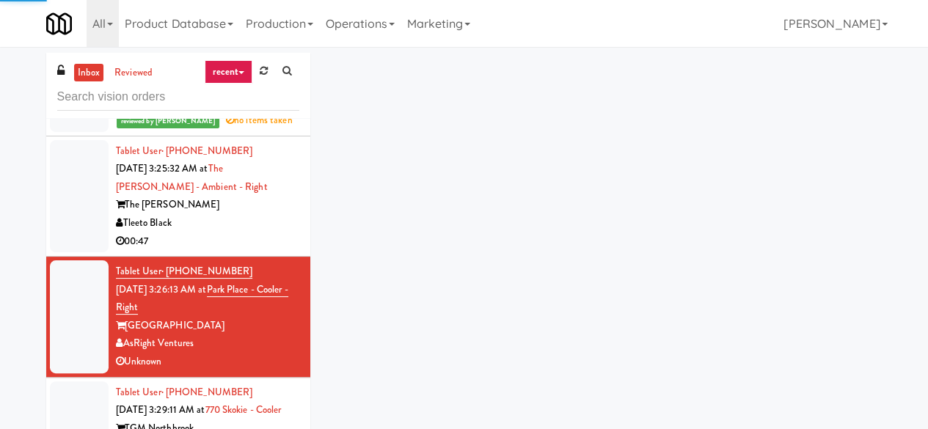
scroll to position [1394, 0]
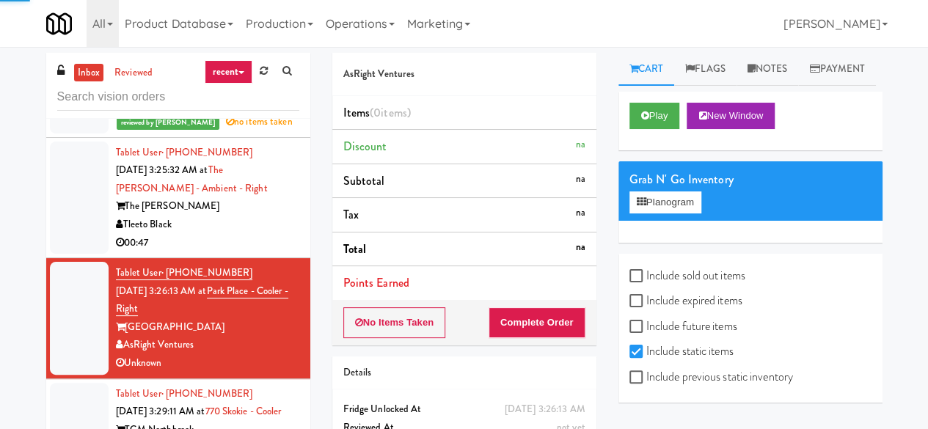
click at [264, 234] on div "Tleeto Black" at bounding box center [207, 225] width 183 height 18
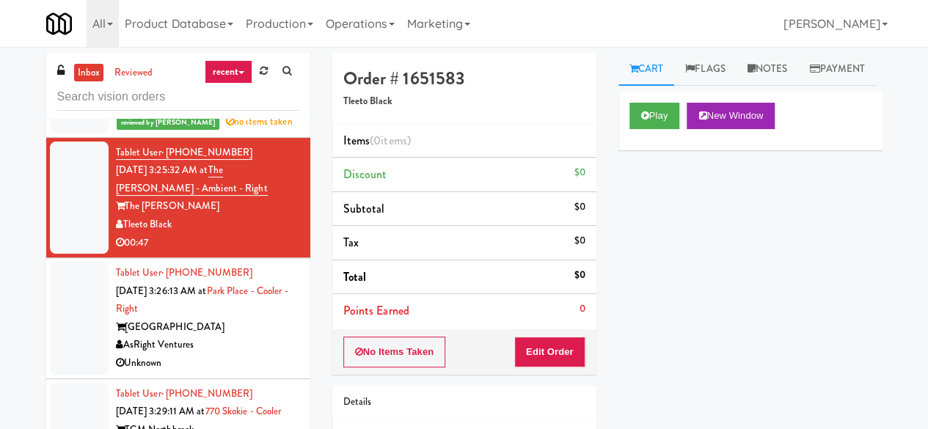
click at [230, 337] on div "[GEOGRAPHIC_DATA]" at bounding box center [207, 328] width 183 height 18
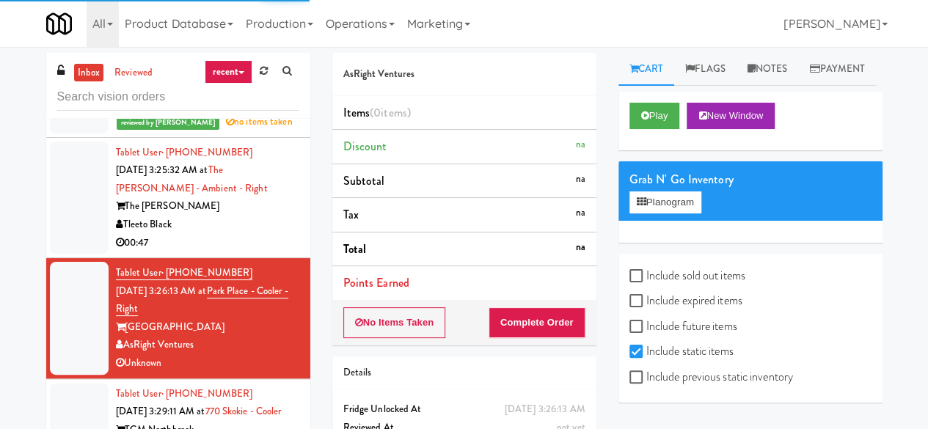
click at [251, 234] on div "Tleeto Black" at bounding box center [207, 225] width 183 height 18
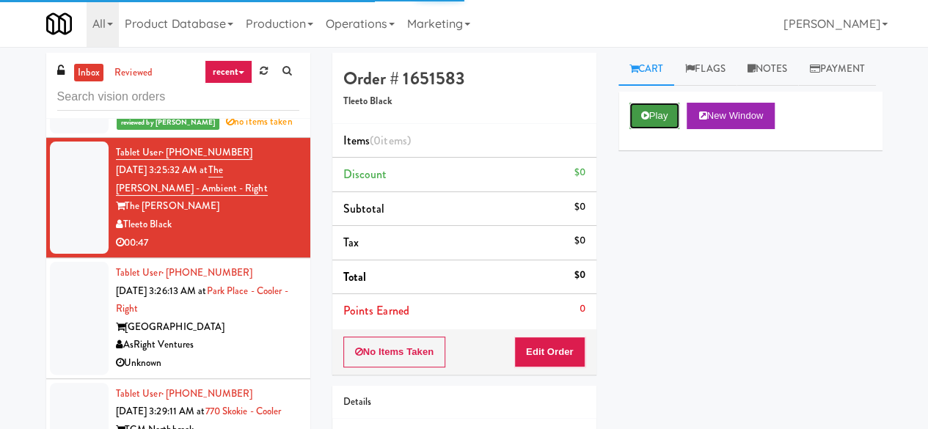
click at [668, 129] on button "Play" at bounding box center [655, 116] width 51 height 26
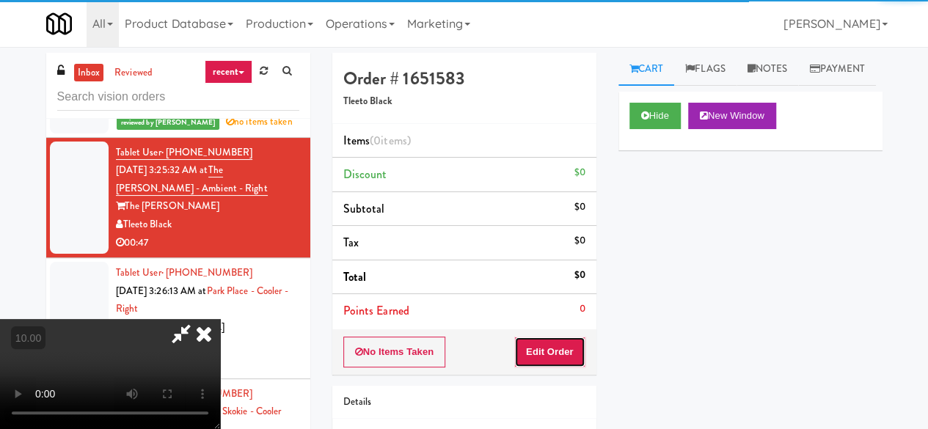
click at [572, 352] on button "Edit Order" at bounding box center [549, 352] width 71 height 31
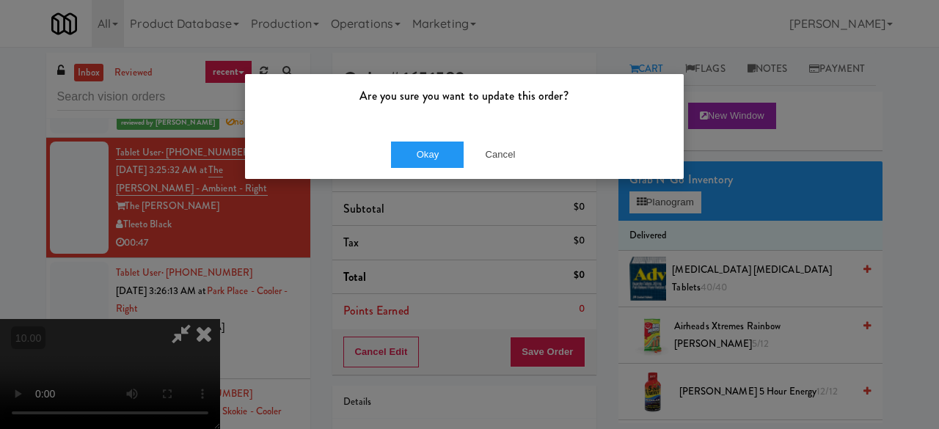
click at [495, 137] on div "Okay Cancel" at bounding box center [464, 154] width 439 height 49
click at [495, 144] on button "Cancel" at bounding box center [500, 155] width 73 height 26
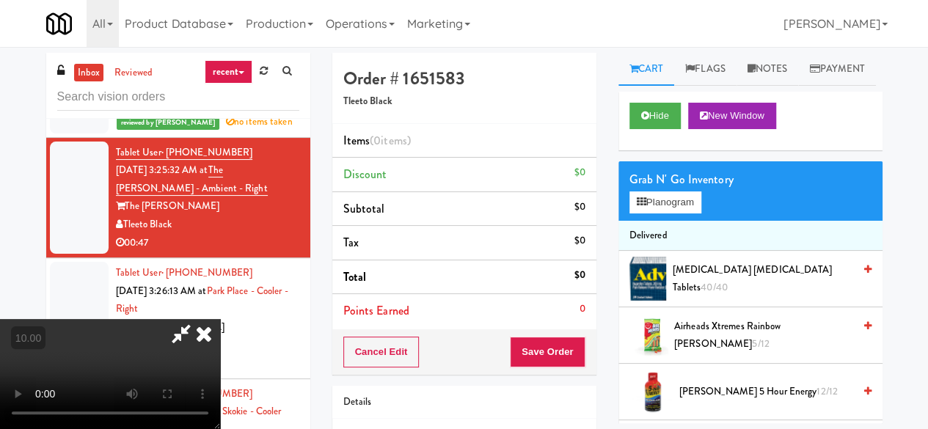
scroll to position [193, 0]
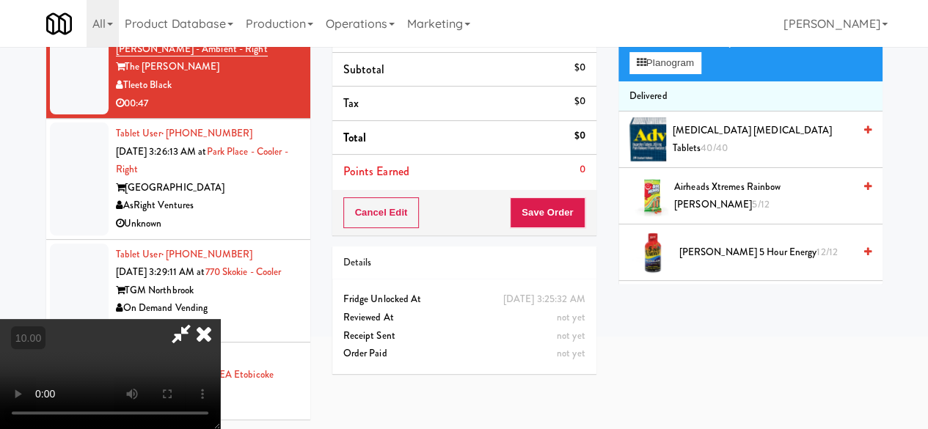
click at [220, 429] on video at bounding box center [110, 374] width 220 height 110
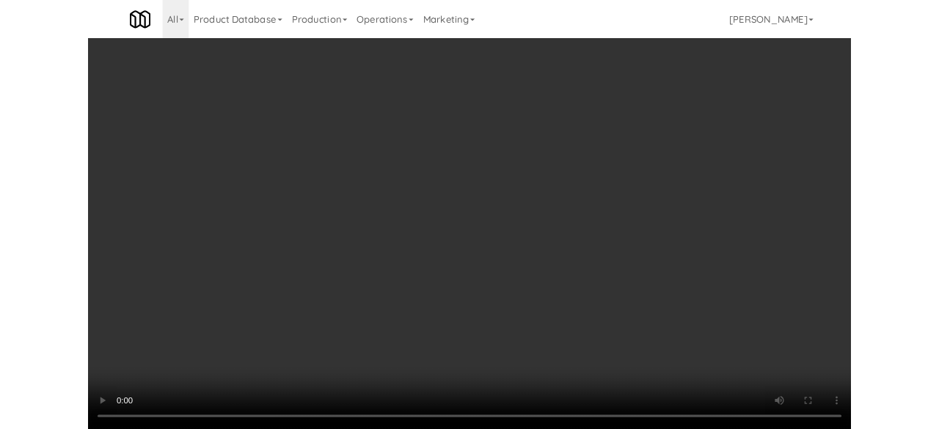
scroll to position [30, 0]
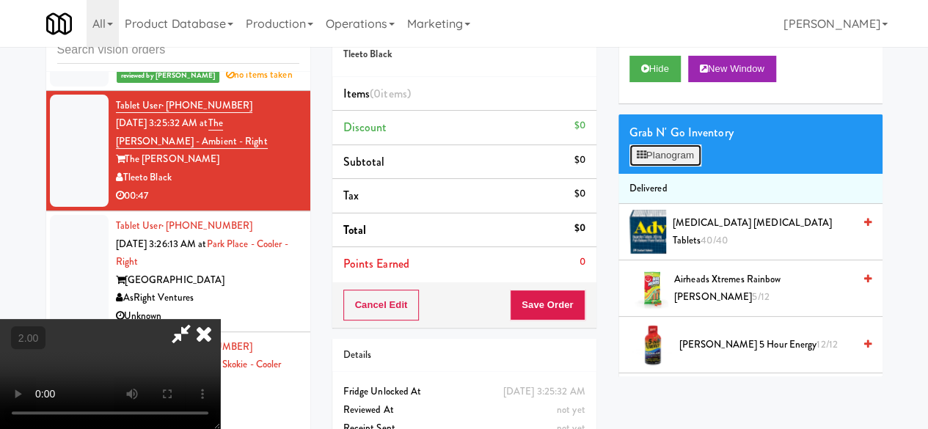
click at [669, 167] on button "Planogram" at bounding box center [666, 156] width 72 height 22
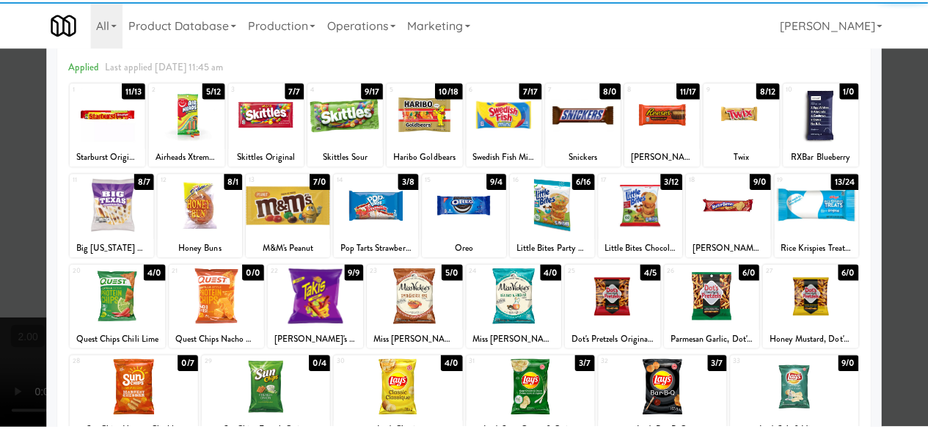
scroll to position [73, 0]
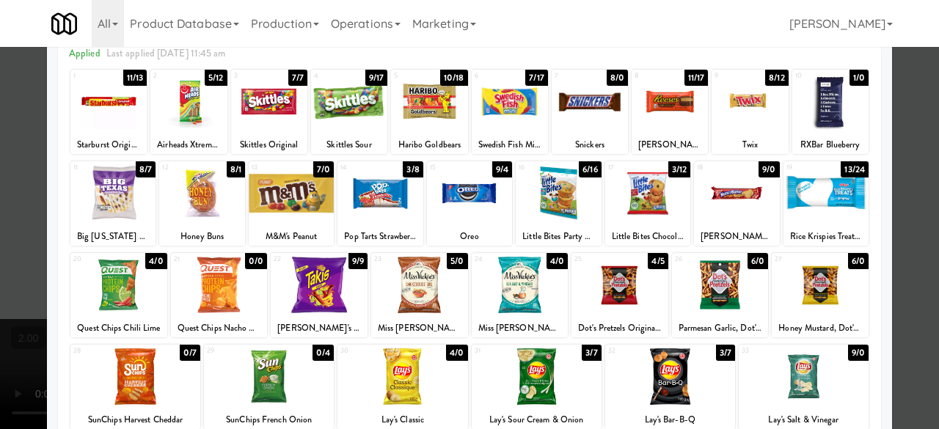
click at [377, 211] on div at bounding box center [380, 193] width 85 height 57
click at [910, 115] on div at bounding box center [469, 214] width 939 height 429
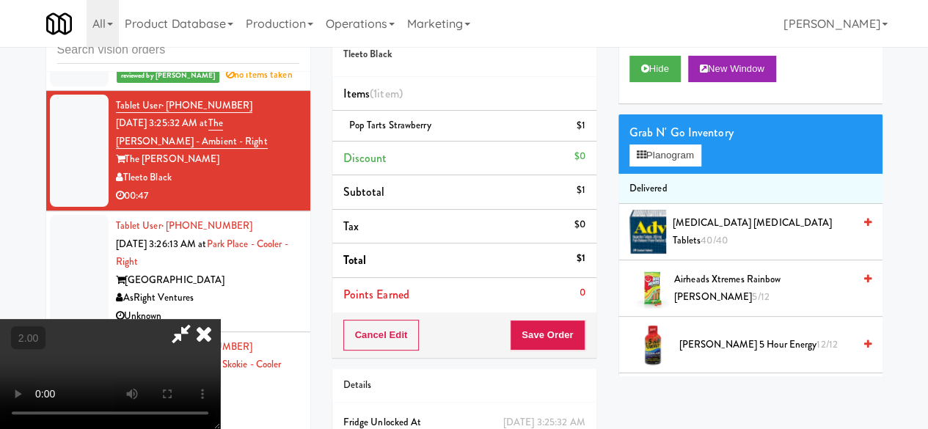
click at [198, 319] on icon at bounding box center [181, 333] width 34 height 29
click at [550, 315] on div "Cancel Edit Save Order" at bounding box center [464, 336] width 264 height 46
click at [552, 352] on div "Cancel Edit Save Order" at bounding box center [464, 336] width 264 height 46
click at [553, 348] on button "Save Order" at bounding box center [547, 335] width 75 height 31
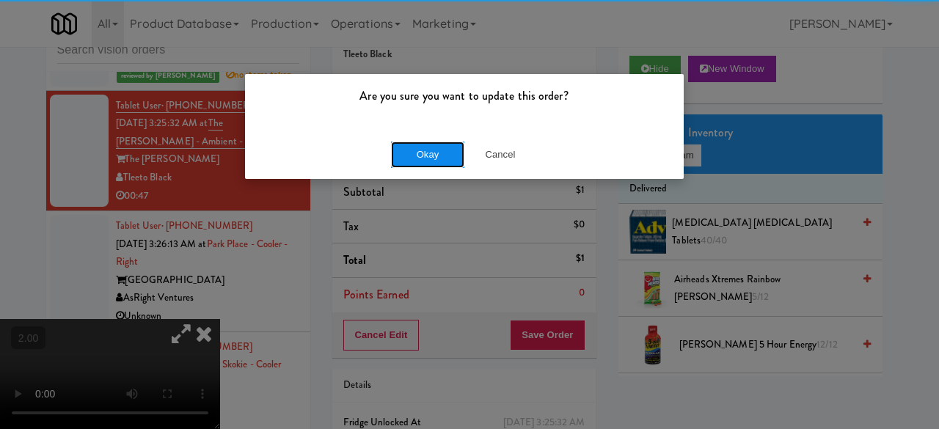
click at [444, 155] on button "Okay" at bounding box center [427, 155] width 73 height 26
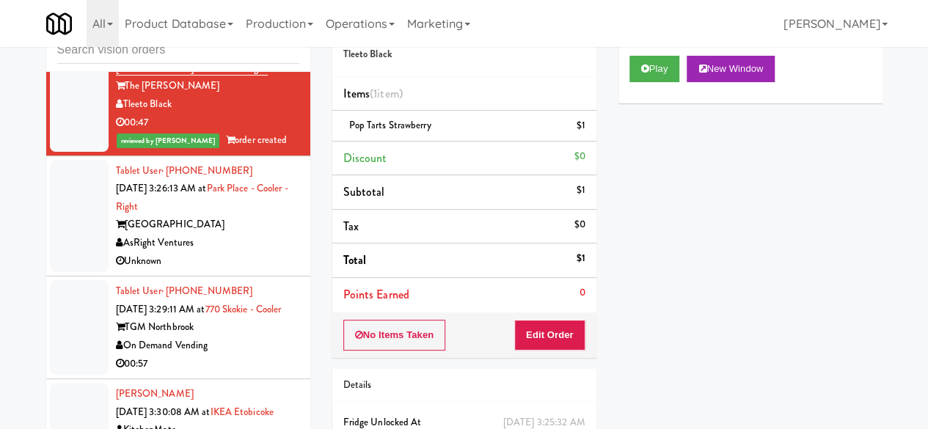
click at [280, 252] on div "AsRight Ventures" at bounding box center [207, 243] width 183 height 18
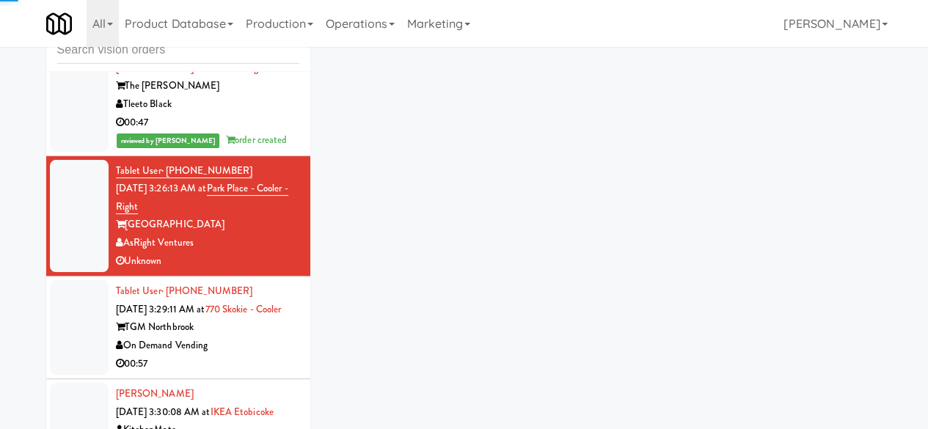
scroll to position [1615, 0]
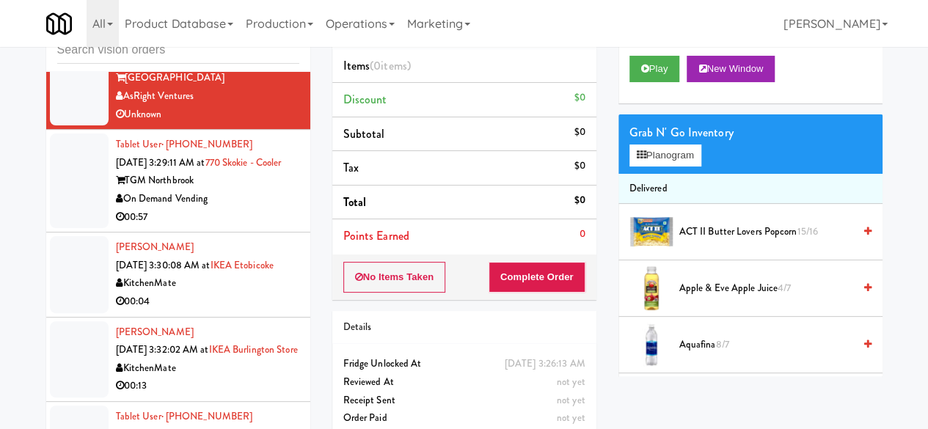
click at [208, 293] on div "KitchenMate" at bounding box center [207, 283] width 183 height 18
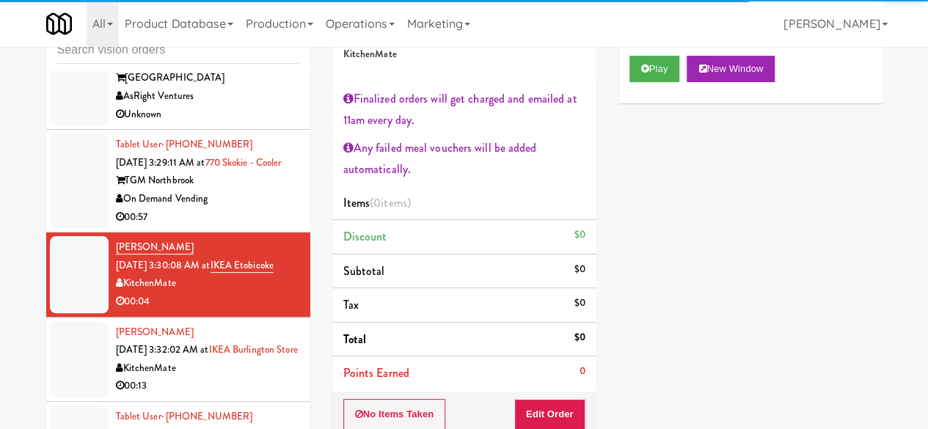
click at [227, 106] on div "AsRight Ventures" at bounding box center [207, 96] width 183 height 18
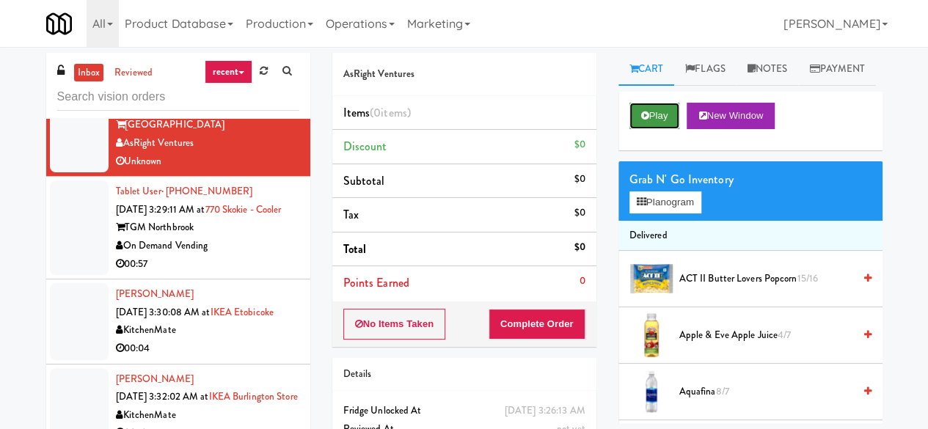
click at [643, 120] on icon at bounding box center [645, 116] width 8 height 10
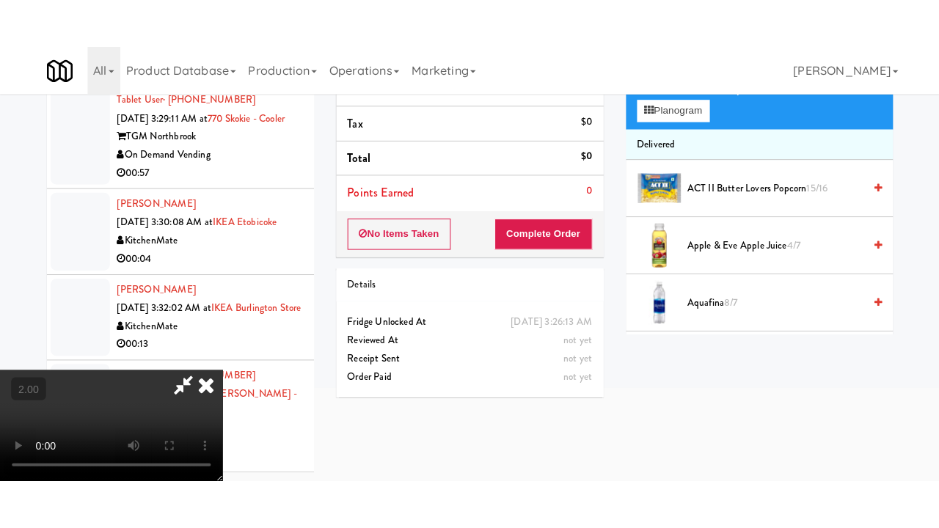
scroll to position [47, 0]
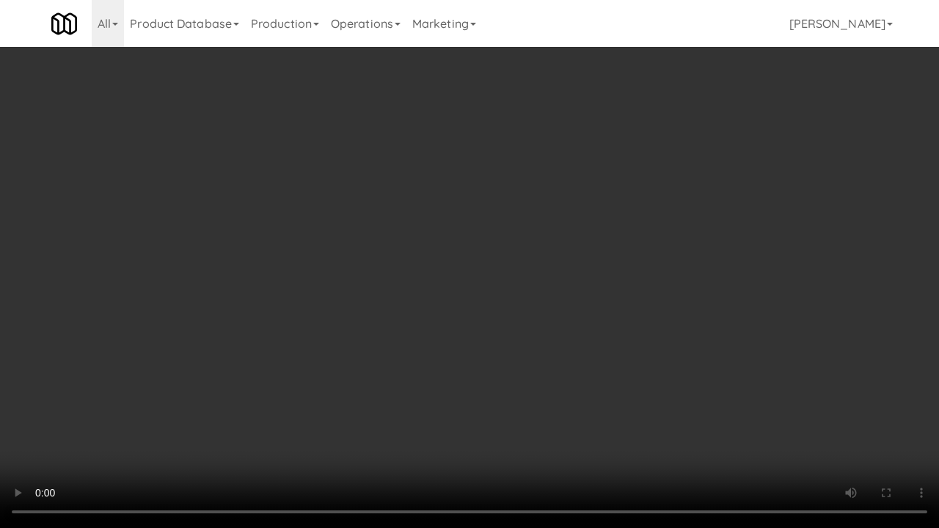
click at [881, 421] on div "inbox reviewed recent all unclear take inventory issue suspicious failed recent…" at bounding box center [469, 264] width 859 height 517
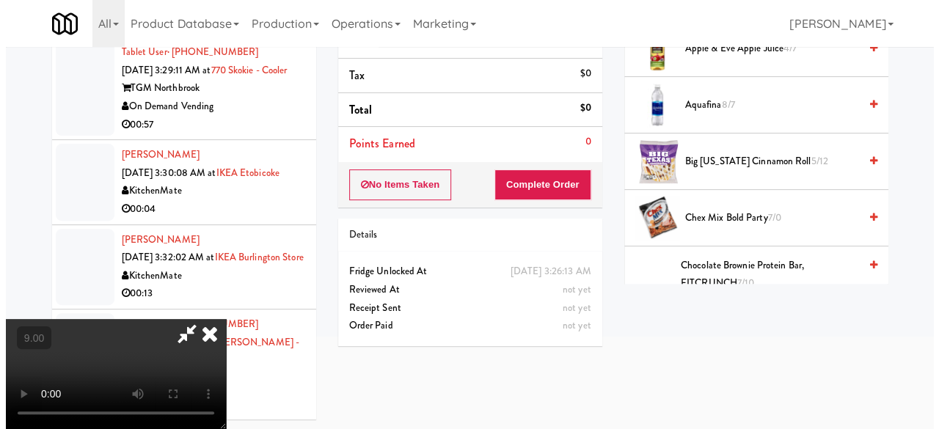
scroll to position [0, 0]
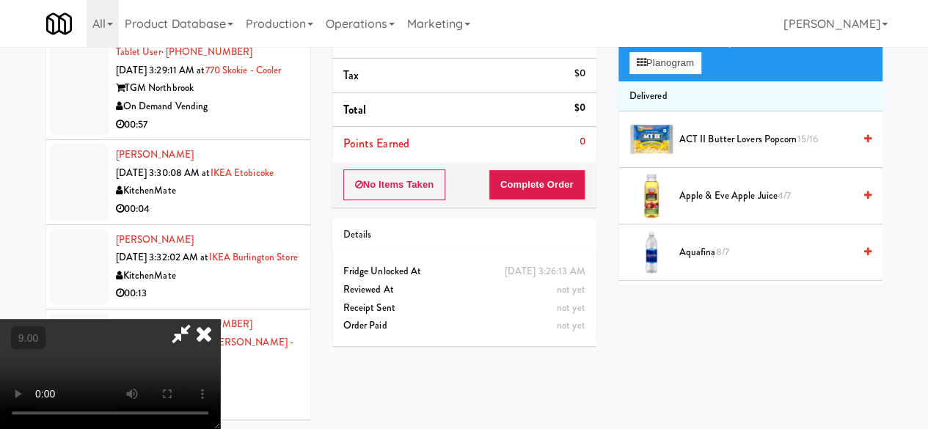
click at [691, 81] on div "Grab N' Go Inventory Planogram" at bounding box center [751, 51] width 264 height 59
click at [687, 74] on button "Planogram" at bounding box center [666, 63] width 72 height 22
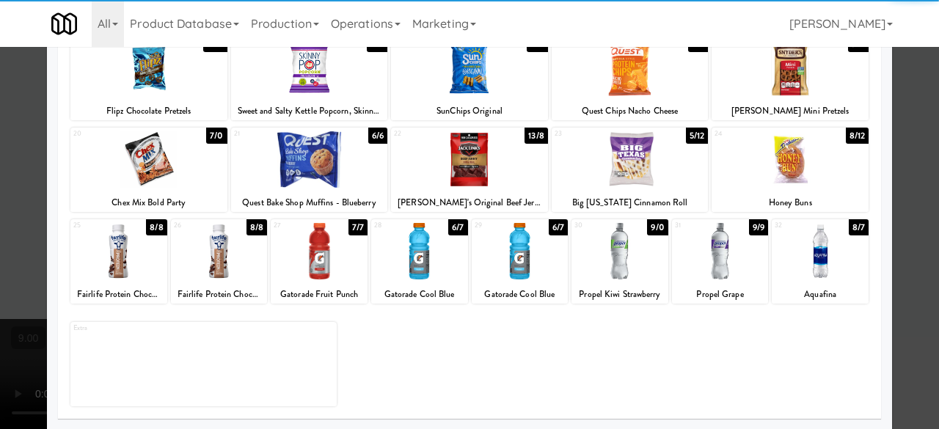
click at [304, 278] on div at bounding box center [319, 251] width 97 height 57
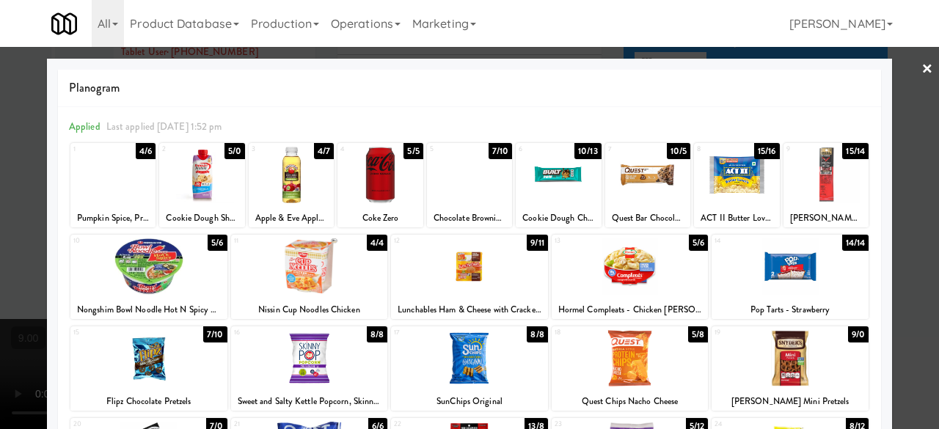
click at [922, 76] on link "×" at bounding box center [928, 70] width 12 height 46
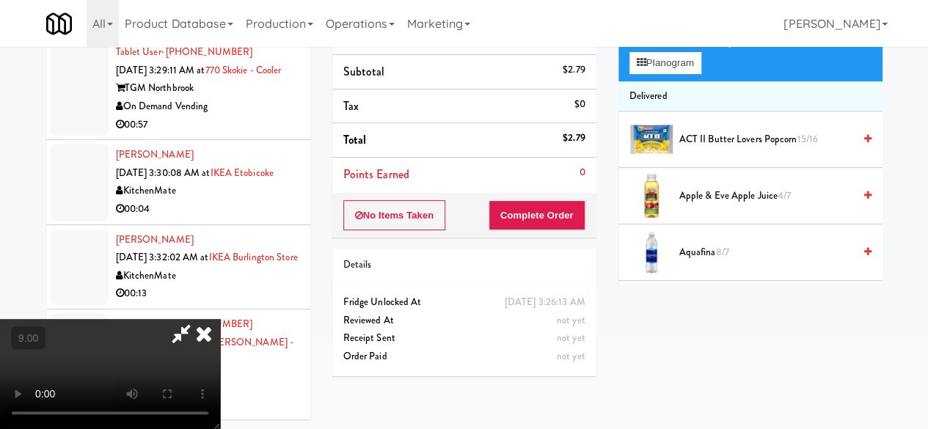
click at [198, 319] on icon at bounding box center [181, 333] width 34 height 29
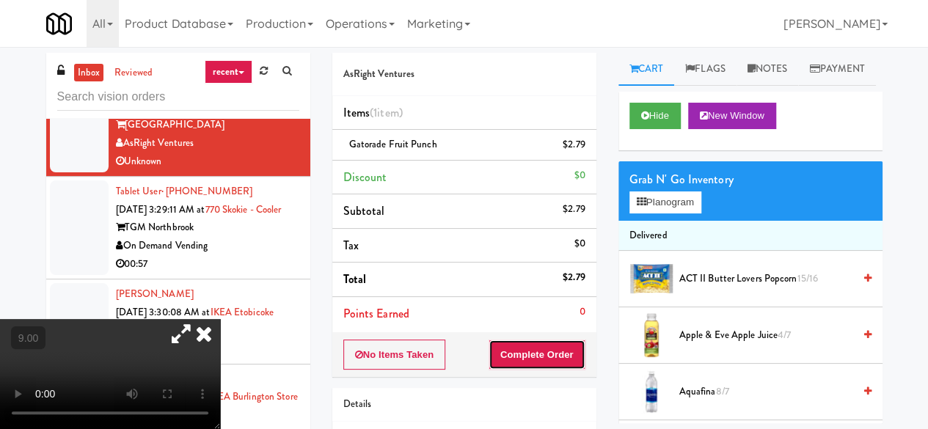
click at [561, 361] on button "Complete Order" at bounding box center [537, 355] width 97 height 31
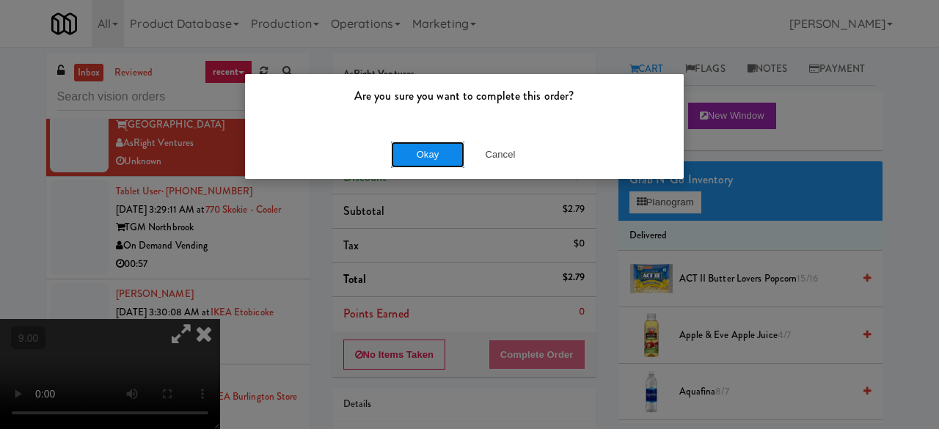
click at [446, 155] on button "Okay" at bounding box center [427, 155] width 73 height 26
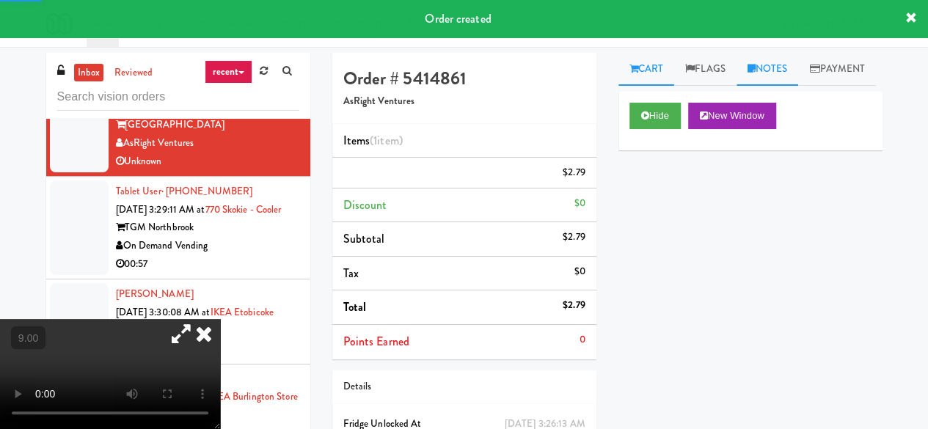
click at [765, 73] on link "Notes" at bounding box center [768, 69] width 62 height 33
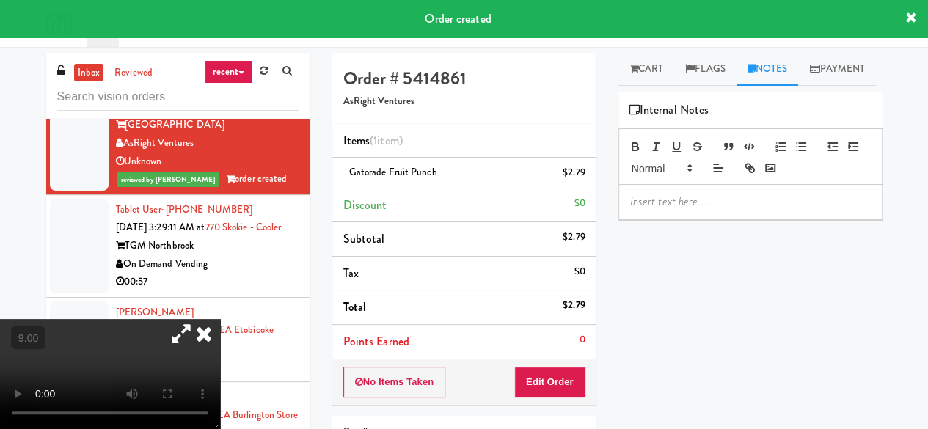
click at [684, 210] on p at bounding box center [750, 202] width 241 height 16
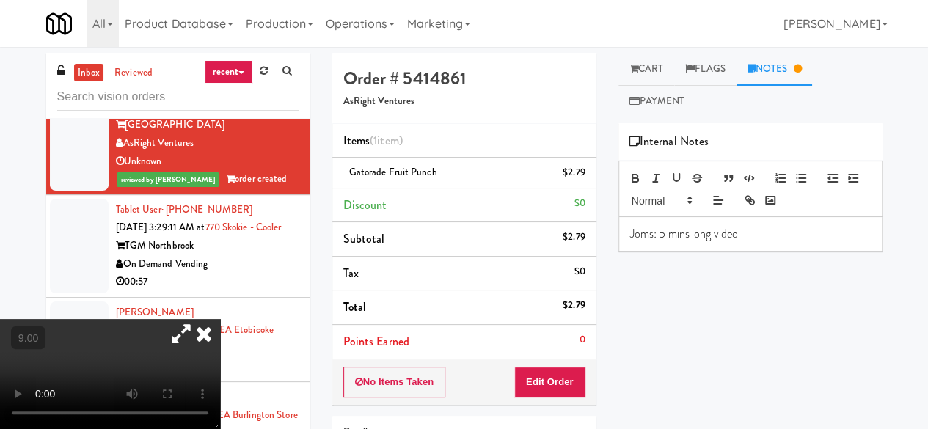
click at [198, 319] on icon at bounding box center [181, 333] width 34 height 29
click at [220, 319] on icon at bounding box center [204, 333] width 32 height 29
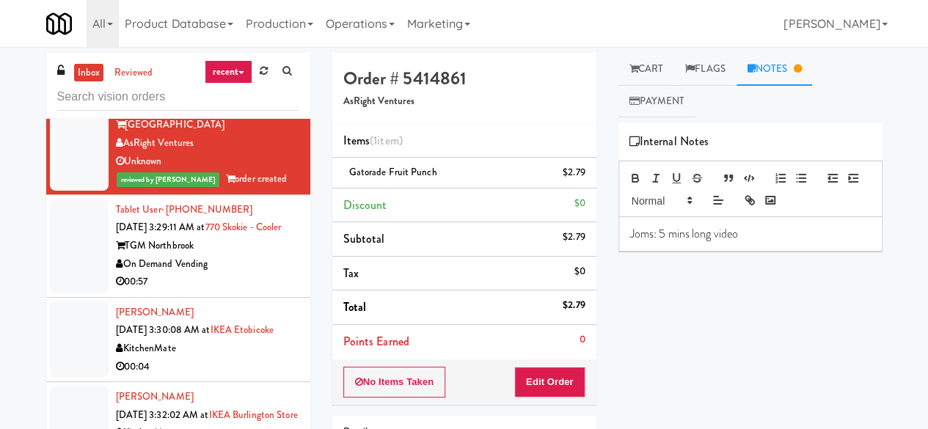
click at [239, 274] on div "On Demand Vending" at bounding box center [207, 264] width 183 height 18
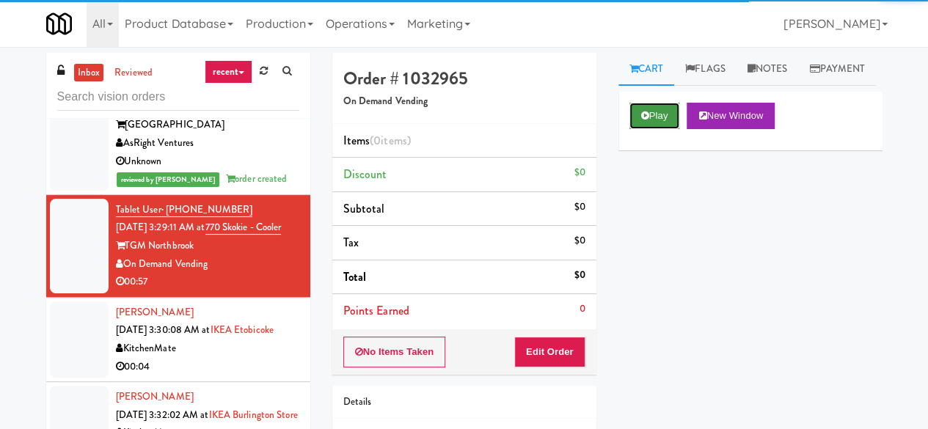
click at [658, 129] on button "Play" at bounding box center [655, 116] width 51 height 26
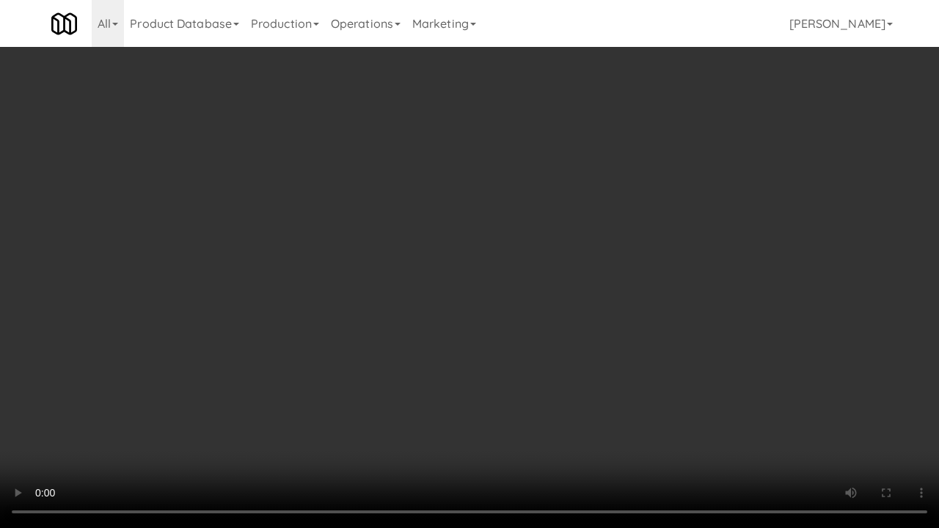
click at [286, 299] on video at bounding box center [469, 264] width 939 height 528
click at [442, 304] on video at bounding box center [469, 264] width 939 height 528
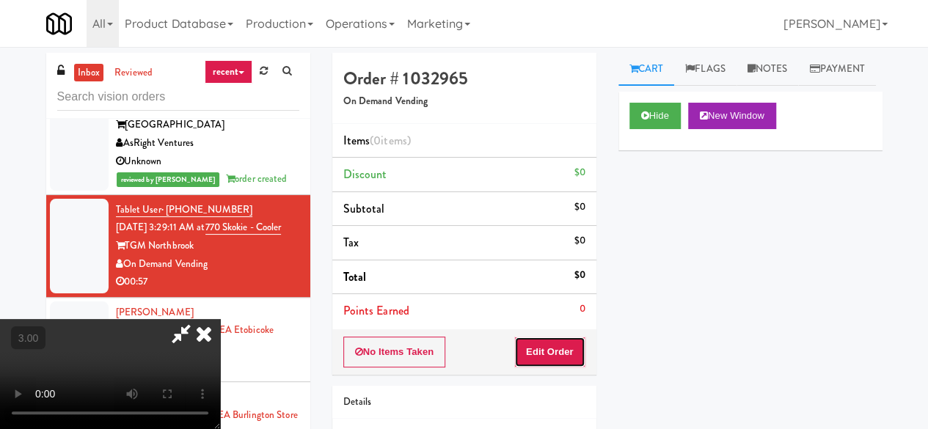
click at [580, 343] on button "Edit Order" at bounding box center [549, 352] width 71 height 31
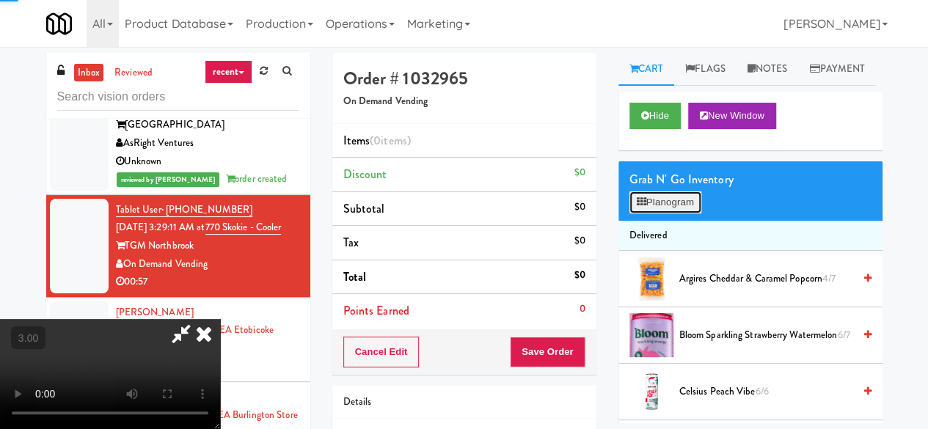
click at [663, 214] on button "Planogram" at bounding box center [666, 203] width 72 height 22
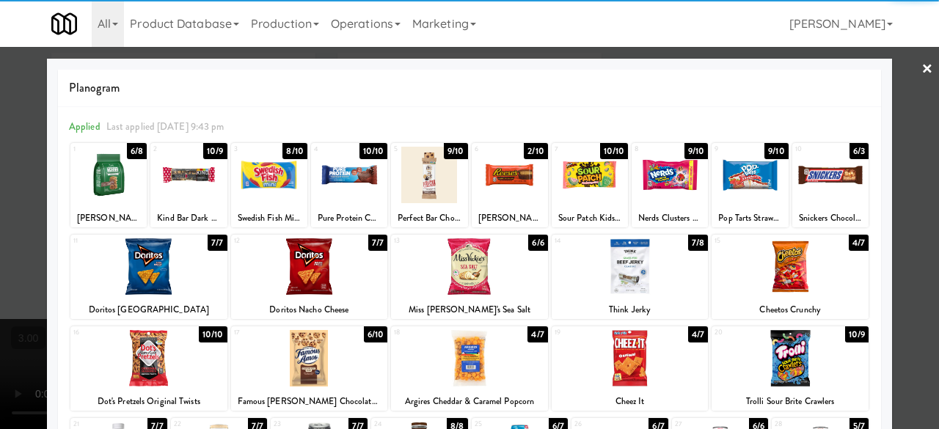
scroll to position [220, 0]
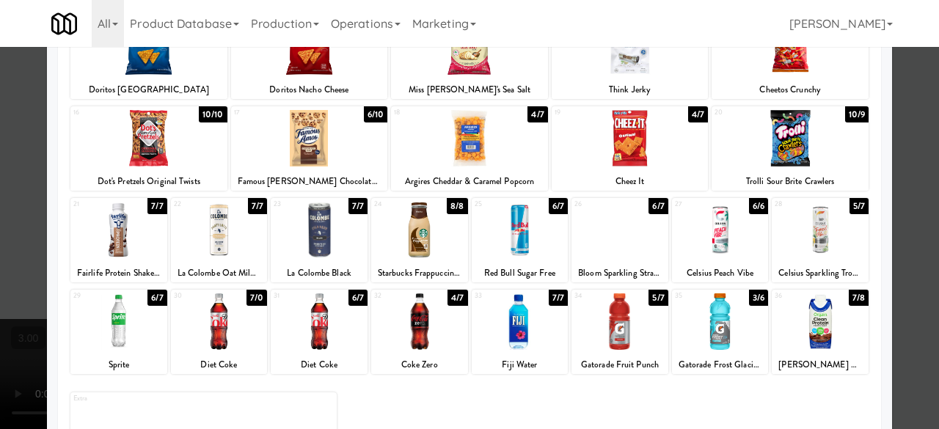
click at [314, 151] on div at bounding box center [309, 138] width 157 height 57
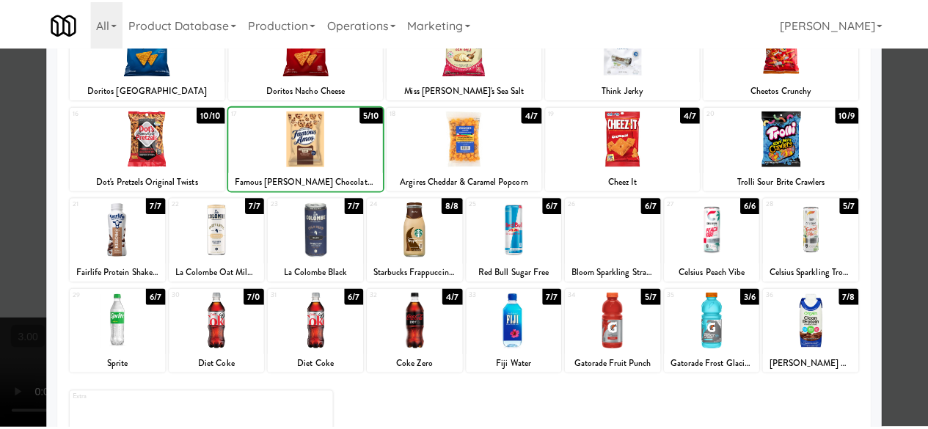
scroll to position [0, 0]
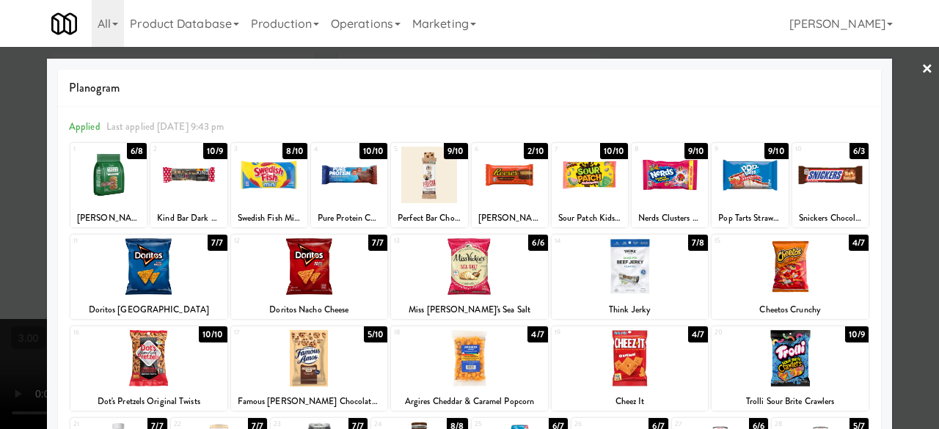
click at [360, 161] on div at bounding box center [349, 175] width 76 height 57
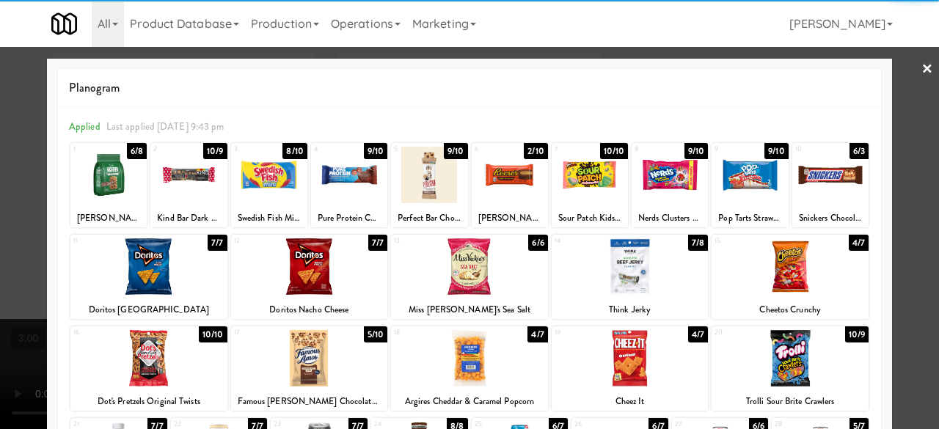
click at [900, 86] on div at bounding box center [469, 214] width 939 height 429
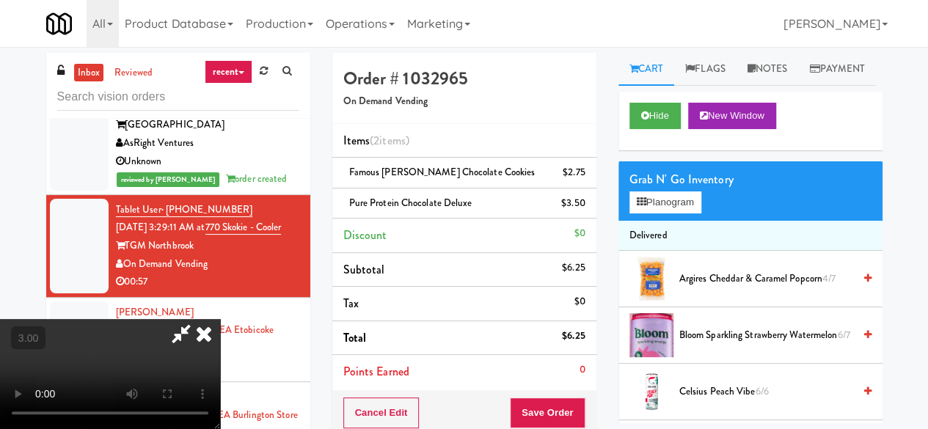
click at [198, 319] on icon at bounding box center [181, 333] width 34 height 29
click at [543, 416] on button "Save Order" at bounding box center [547, 413] width 75 height 31
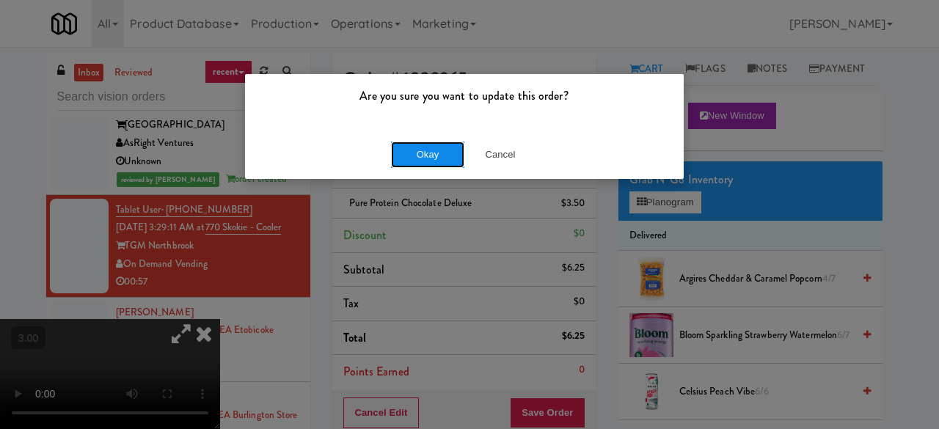
click at [443, 162] on button "Okay" at bounding box center [427, 155] width 73 height 26
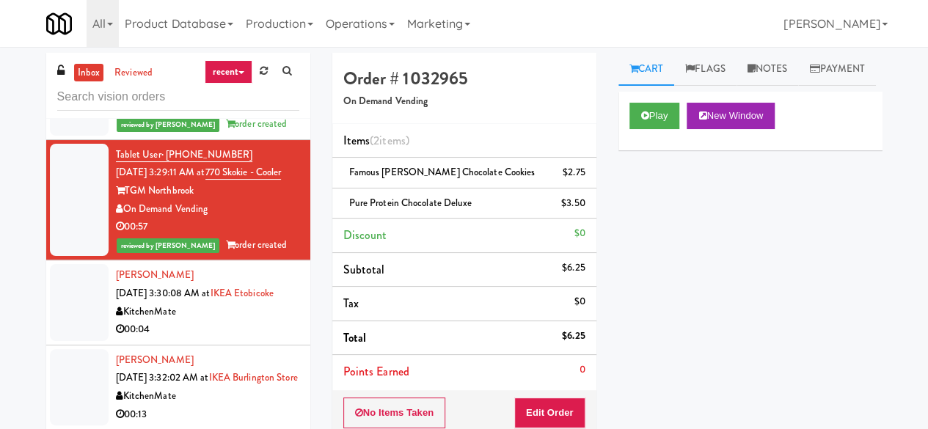
scroll to position [1761, 0]
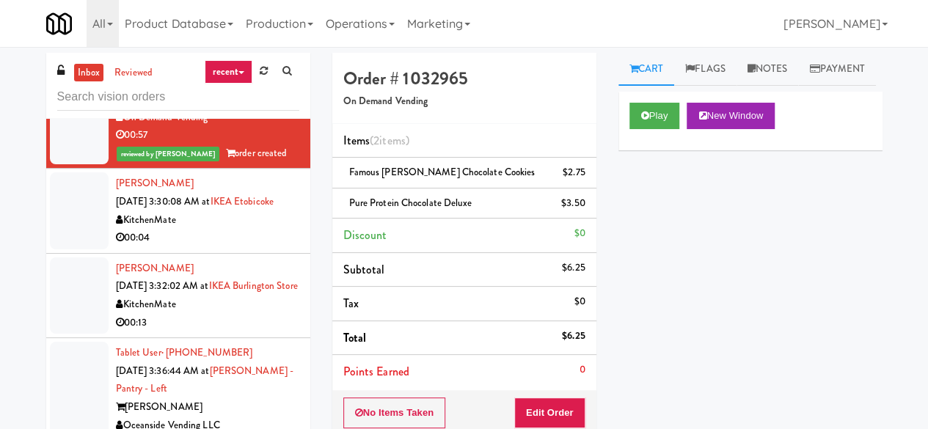
click at [228, 230] on div "KitchenMate" at bounding box center [207, 220] width 183 height 18
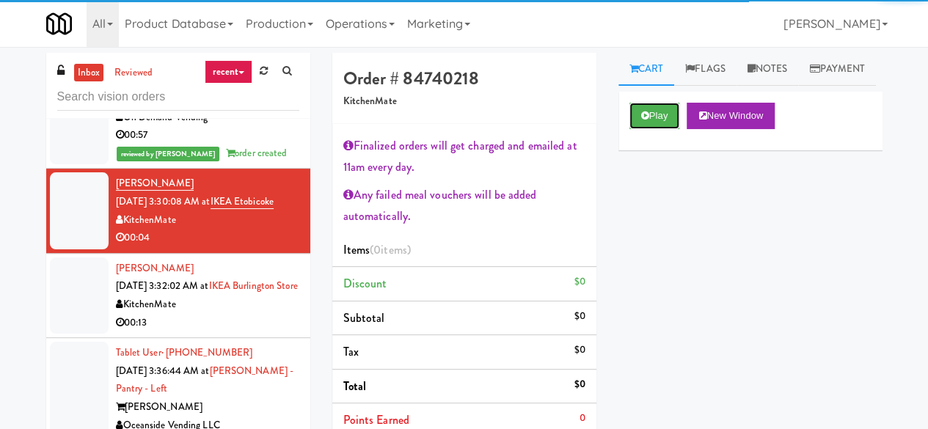
drag, startPoint x: 637, startPoint y: 149, endPoint x: 524, endPoint y: 188, distance: 119.5
click at [638, 129] on button "Play" at bounding box center [655, 116] width 51 height 26
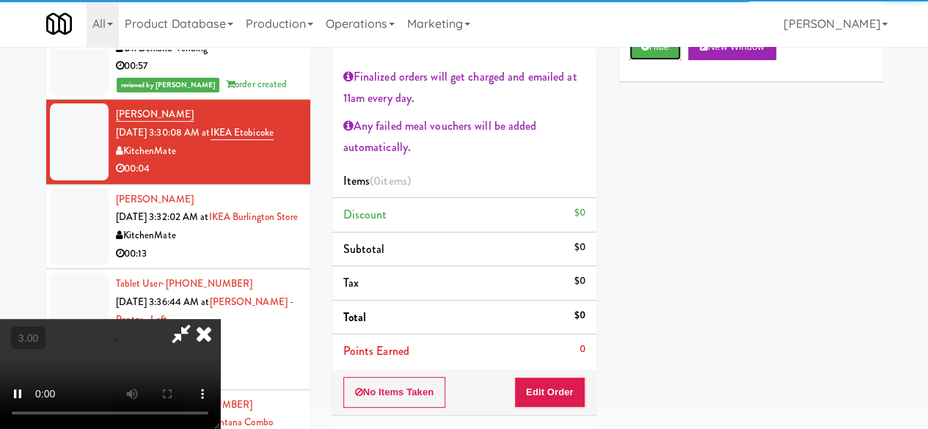
scroll to position [147, 0]
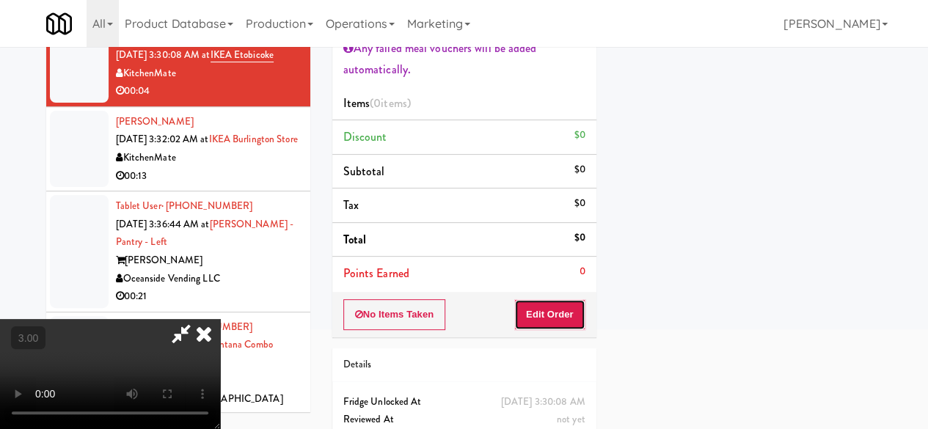
click at [562, 321] on button "Edit Order" at bounding box center [549, 314] width 71 height 31
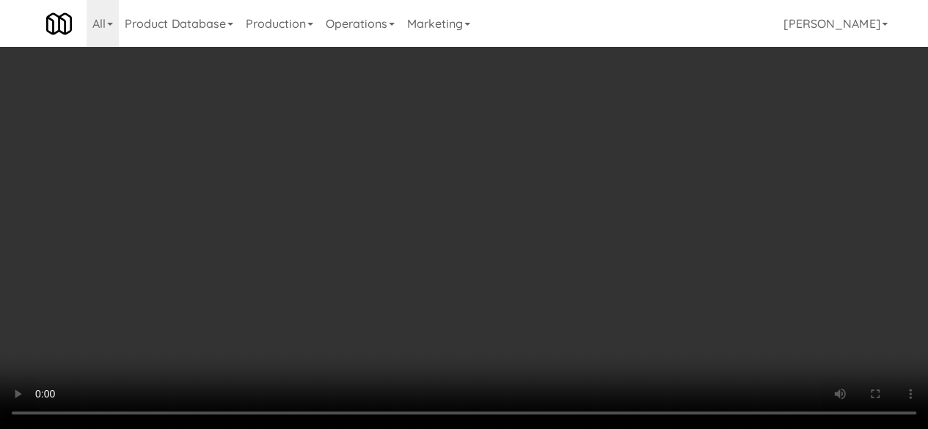
scroll to position [30, 0]
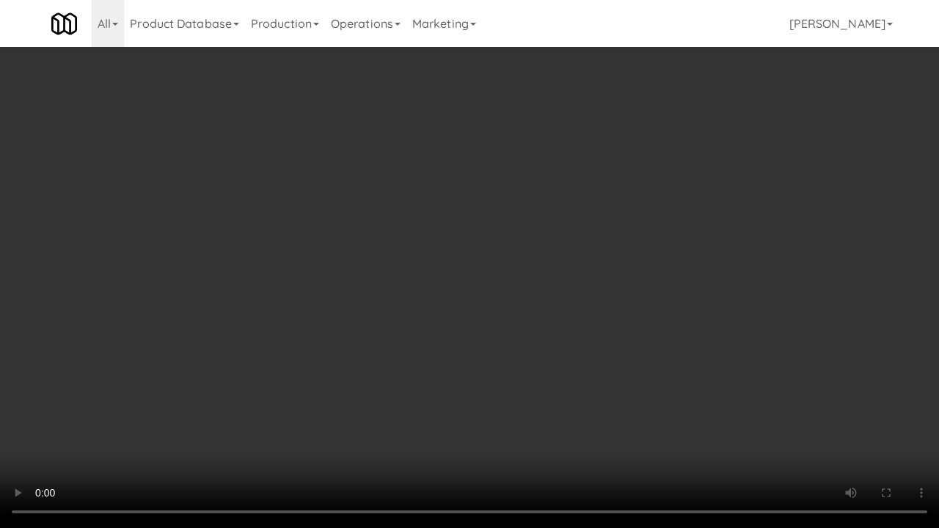
click at [509, 309] on video at bounding box center [469, 264] width 939 height 528
click at [476, 296] on video at bounding box center [469, 264] width 939 height 528
click at [535, 342] on video at bounding box center [469, 264] width 939 height 528
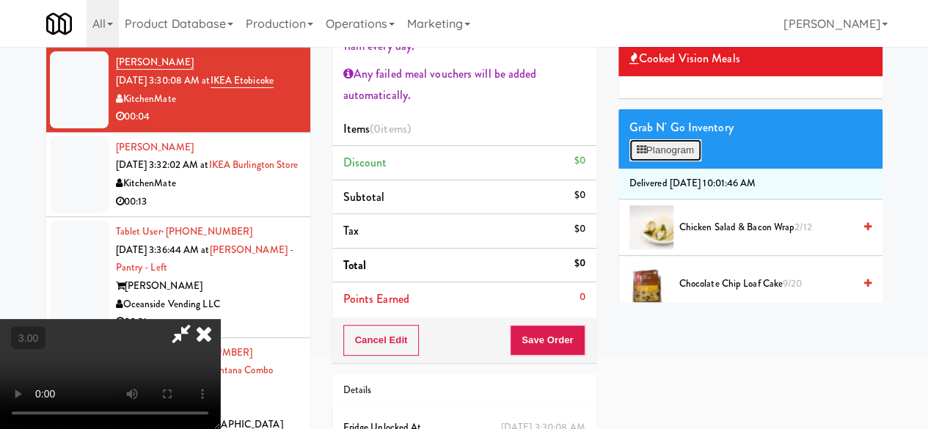
click at [647, 161] on button "Planogram" at bounding box center [666, 150] width 72 height 22
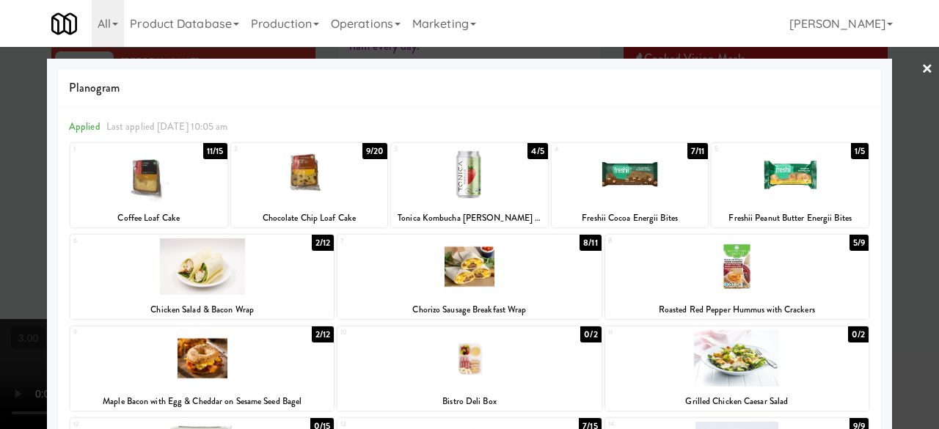
click at [214, 181] on div at bounding box center [148, 175] width 157 height 57
click at [898, 102] on div at bounding box center [469, 214] width 939 height 429
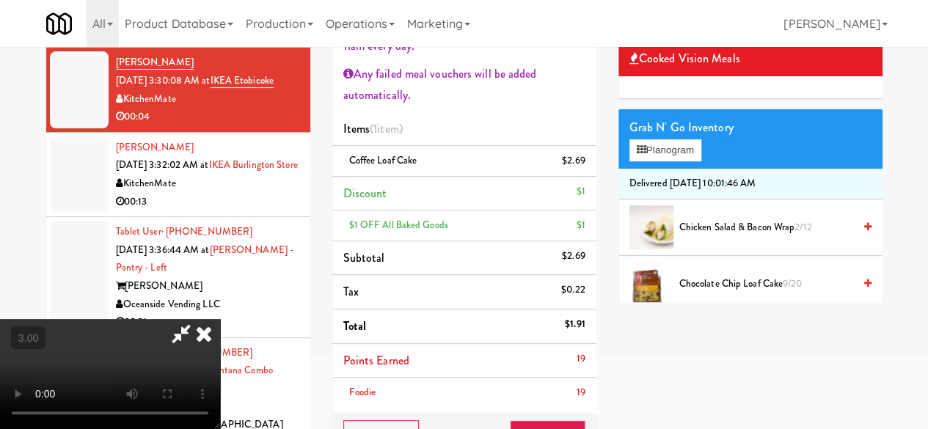
scroll to position [30, 0]
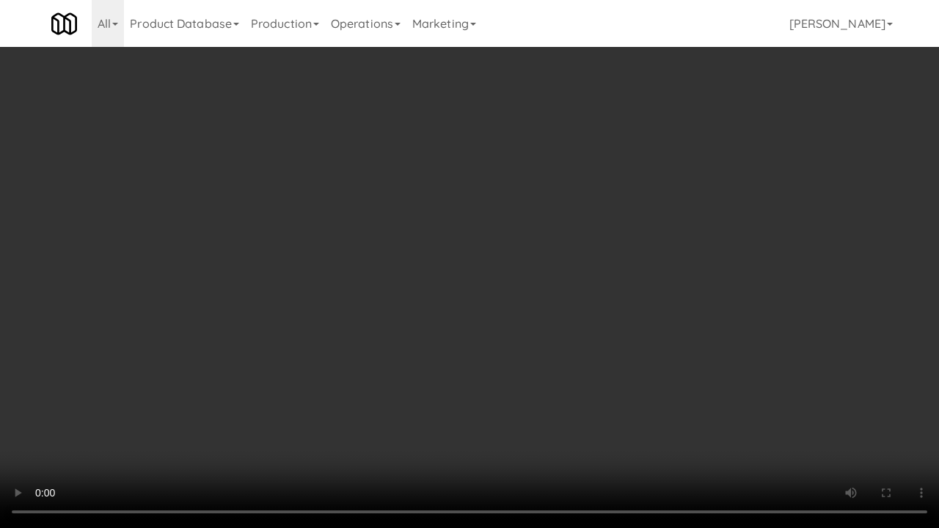
click at [517, 269] on video at bounding box center [469, 264] width 939 height 528
click at [476, 233] on video at bounding box center [469, 264] width 939 height 528
click at [610, 307] on video at bounding box center [469, 264] width 939 height 528
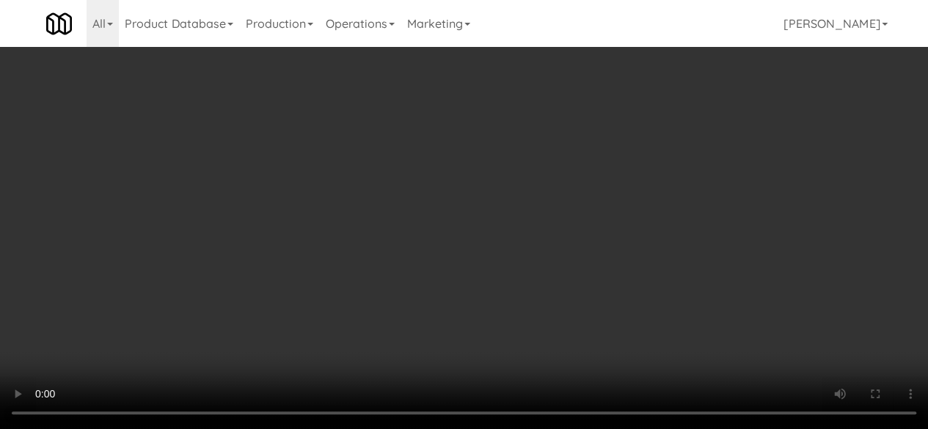
scroll to position [0, 0]
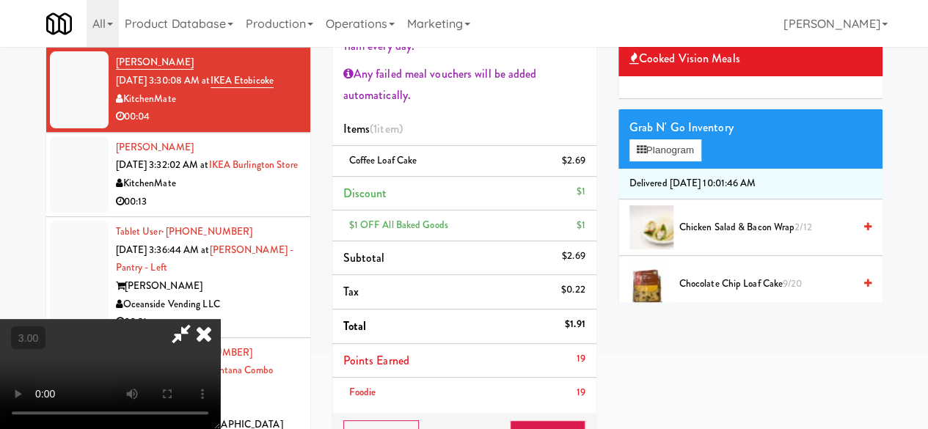
click at [198, 319] on icon at bounding box center [181, 333] width 34 height 29
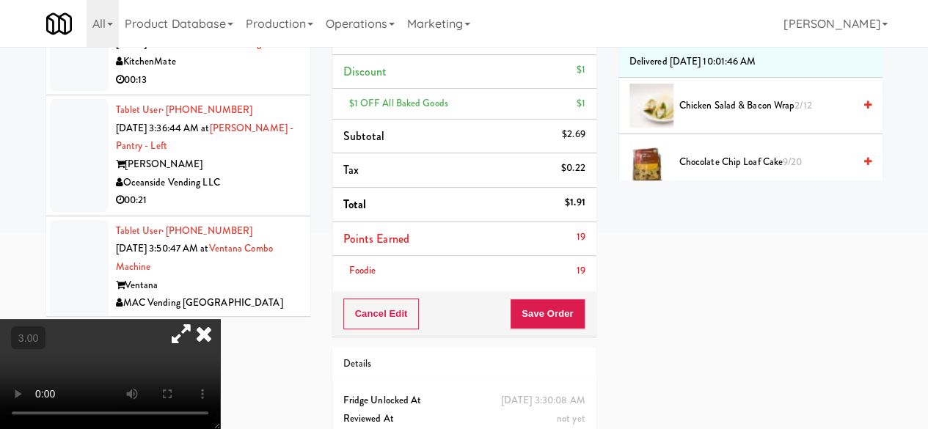
scroll to position [268, 0]
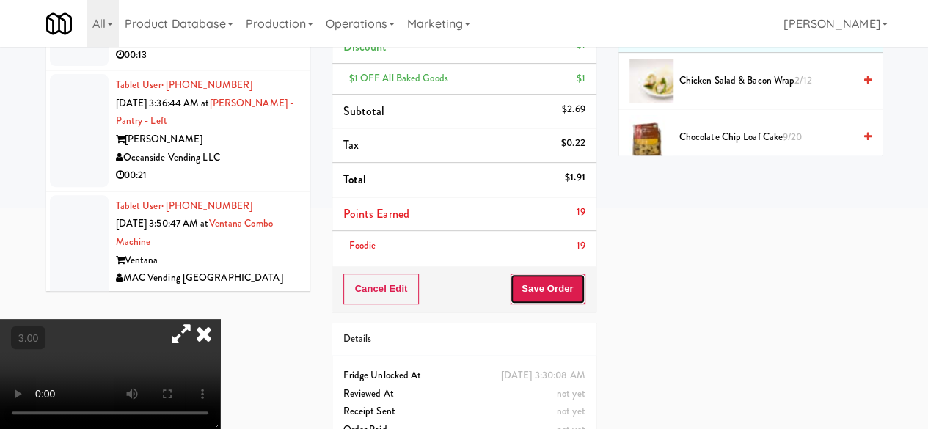
click at [539, 296] on button "Save Order" at bounding box center [547, 289] width 75 height 31
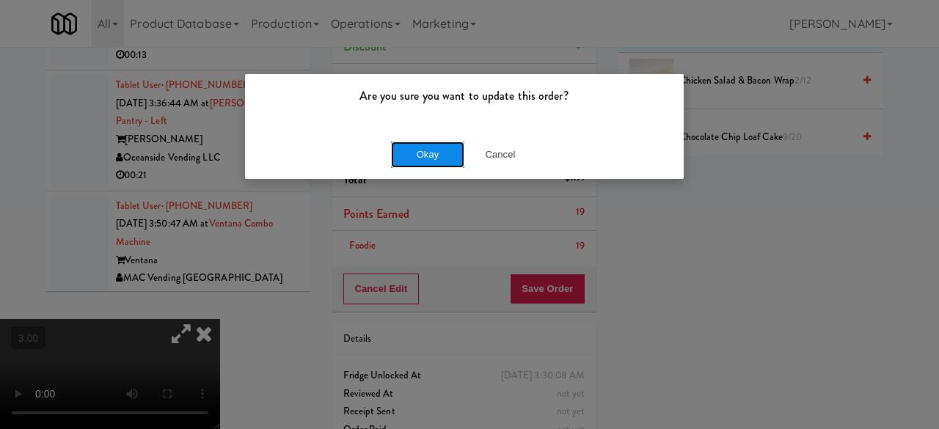
click at [452, 143] on button "Okay" at bounding box center [427, 155] width 73 height 26
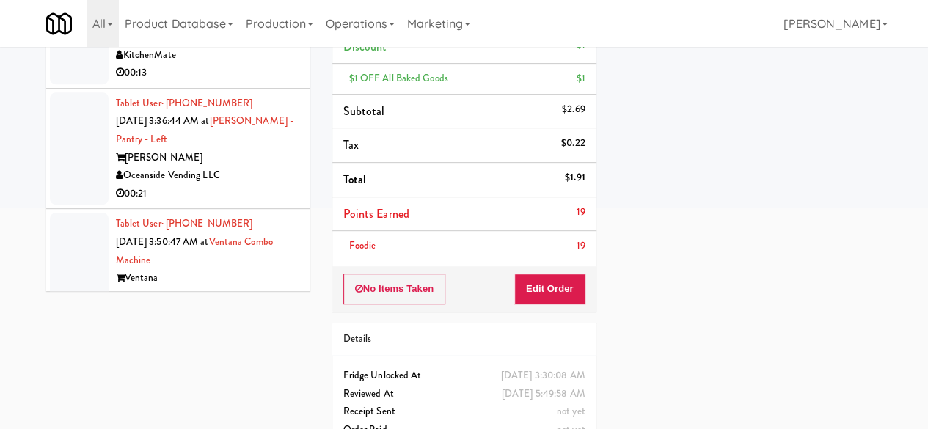
click at [261, 82] on div "00:13" at bounding box center [207, 73] width 183 height 18
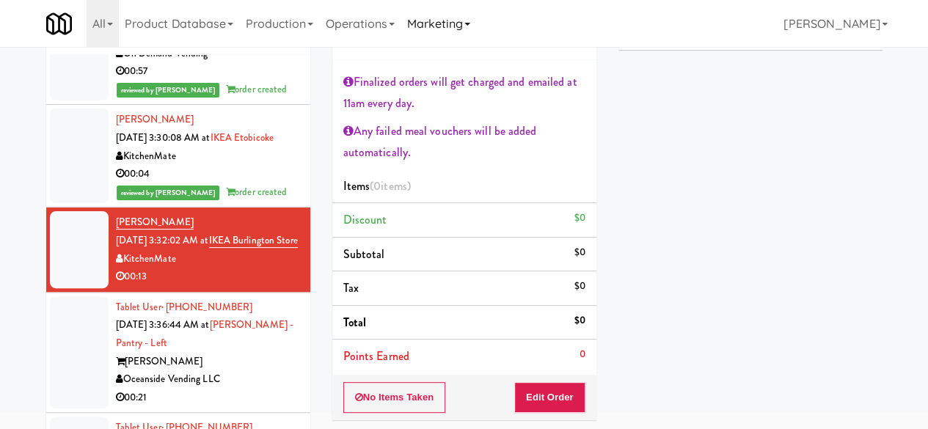
scroll to position [55, 0]
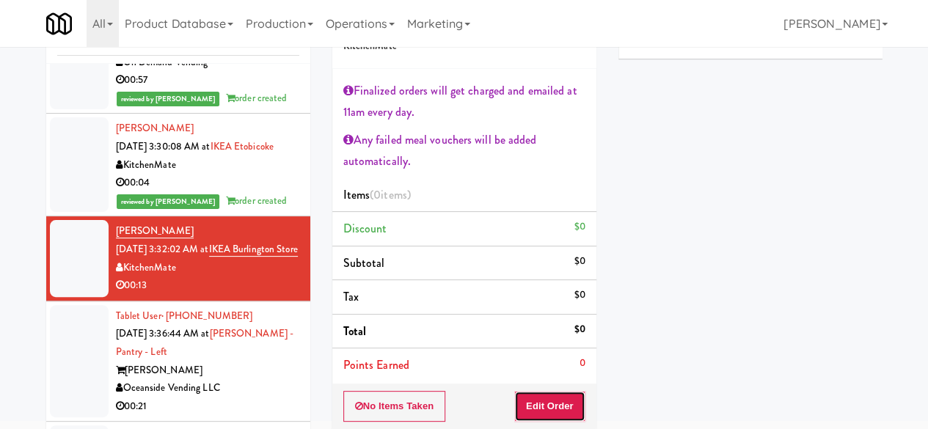
click at [569, 396] on button "Edit Order" at bounding box center [549, 406] width 71 height 31
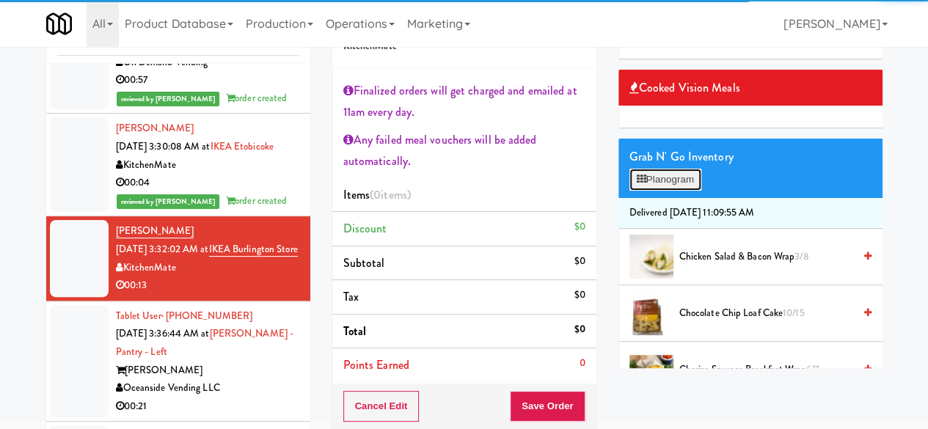
click at [641, 191] on button "Planogram" at bounding box center [666, 180] width 72 height 22
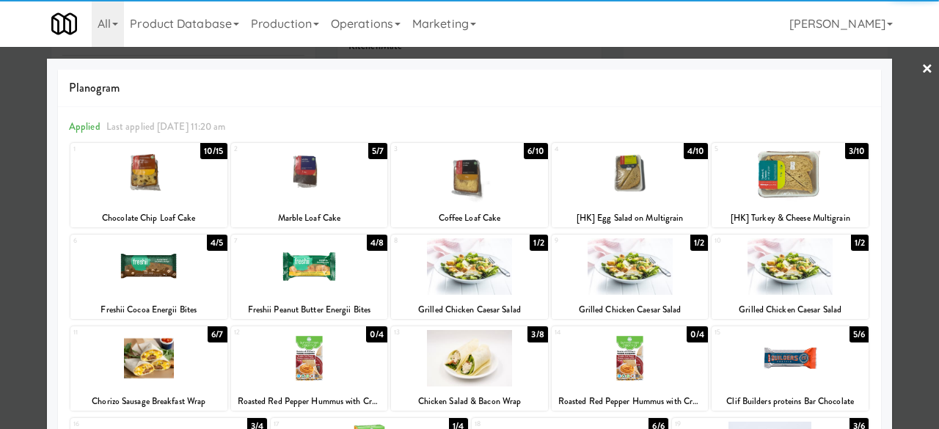
drag, startPoint x: 161, startPoint y: 185, endPoint x: 217, endPoint y: 185, distance: 56.5
click at [162, 185] on div at bounding box center [148, 175] width 157 height 57
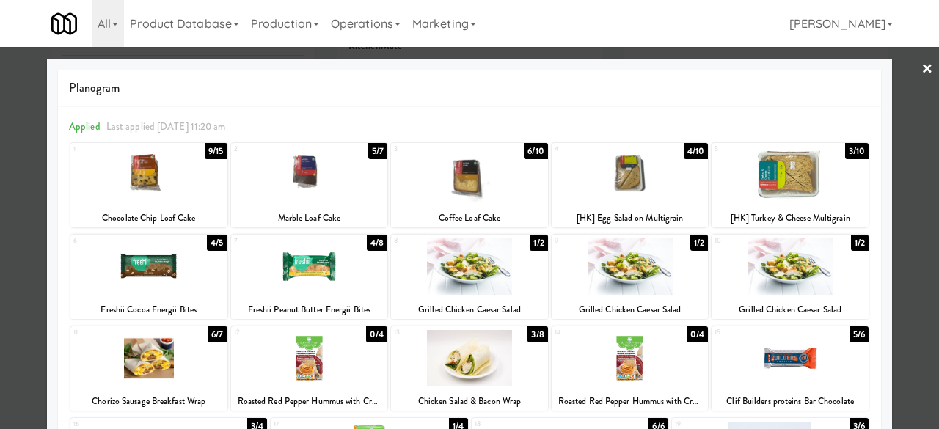
click at [543, 168] on div "1 9/15 Chocolate Chip Loaf Cake 2 5/7 Marble Loaf Cake 3 6/10 Coffee Loaf Cake …" at bounding box center [469, 185] width 798 height 84
click at [515, 172] on div at bounding box center [469, 175] width 157 height 57
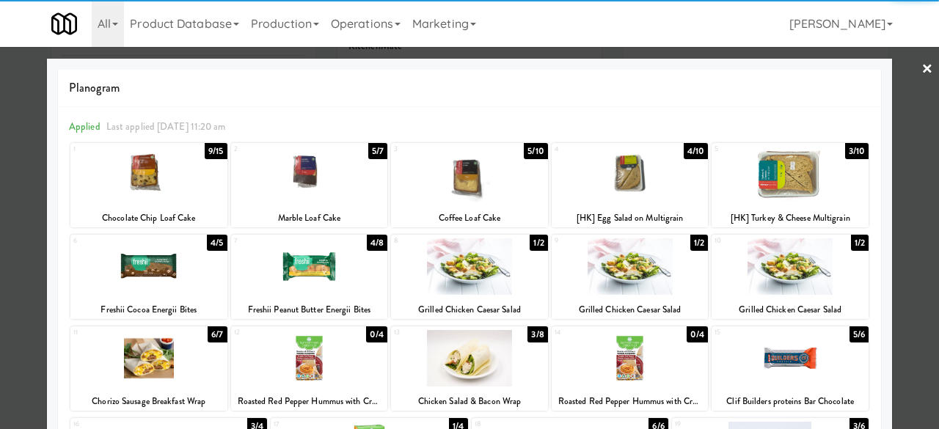
click at [922, 69] on link "×" at bounding box center [928, 70] width 12 height 46
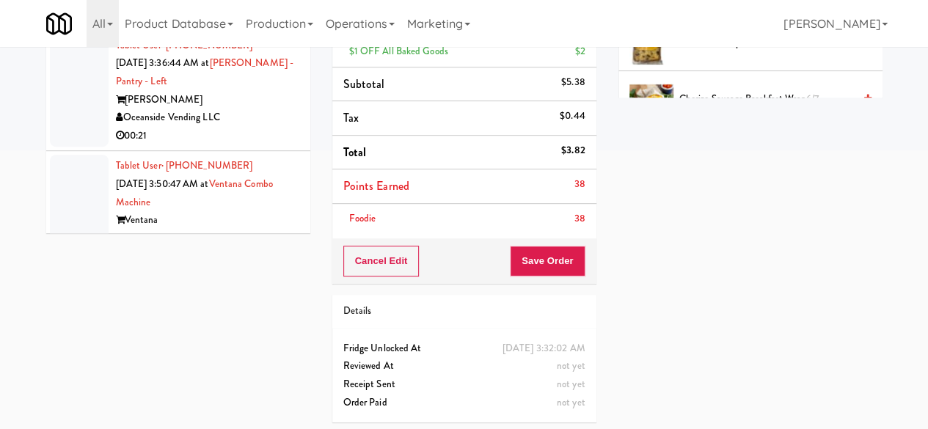
scroll to position [327, 0]
click at [554, 272] on button "Save Order" at bounding box center [547, 260] width 75 height 31
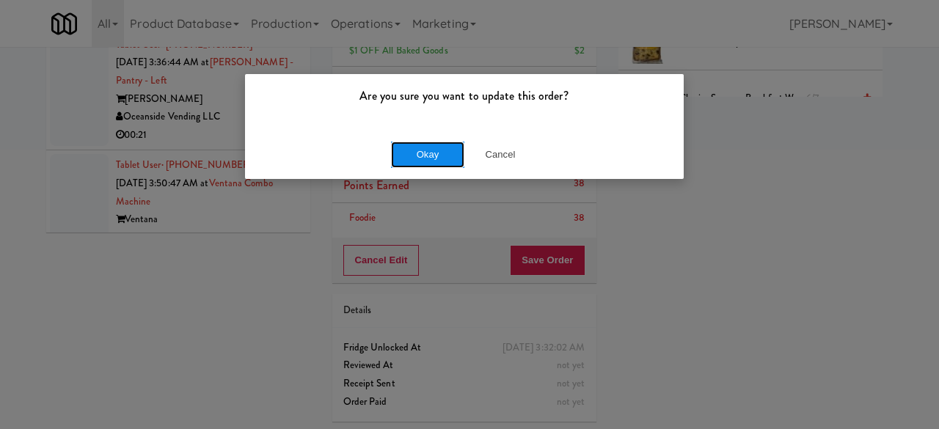
click at [434, 145] on button "Okay" at bounding box center [427, 155] width 73 height 26
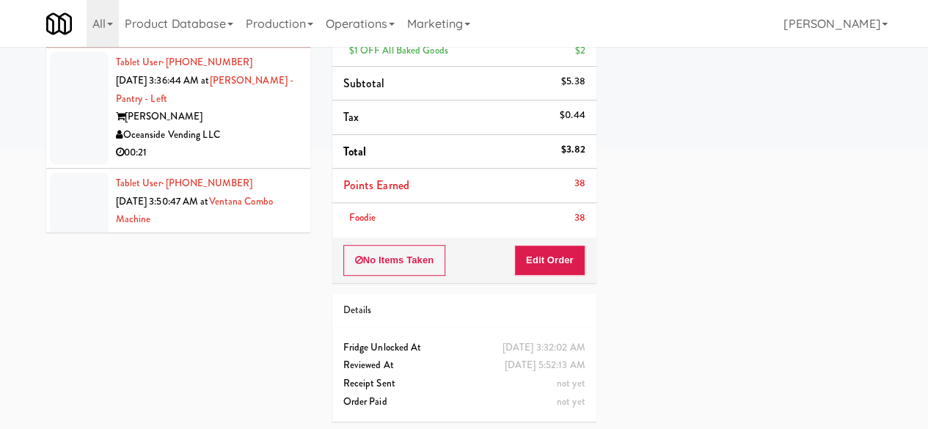
click at [210, 126] on div "[PERSON_NAME]" at bounding box center [207, 117] width 183 height 18
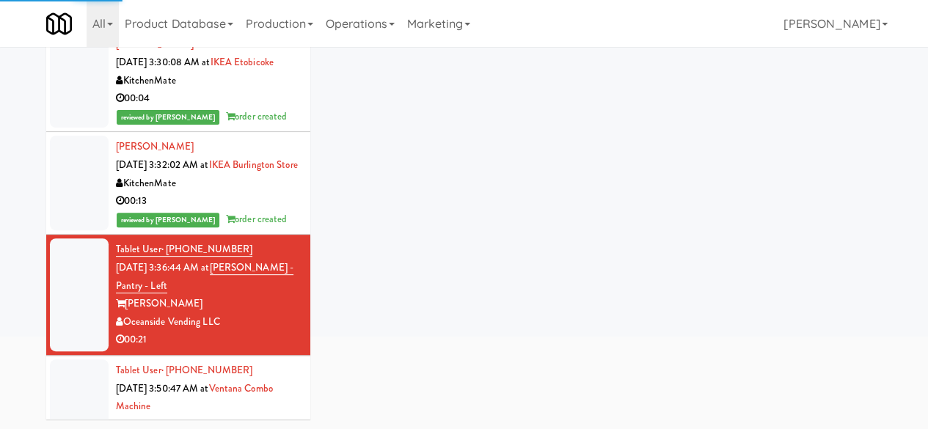
scroll to position [1981, 0]
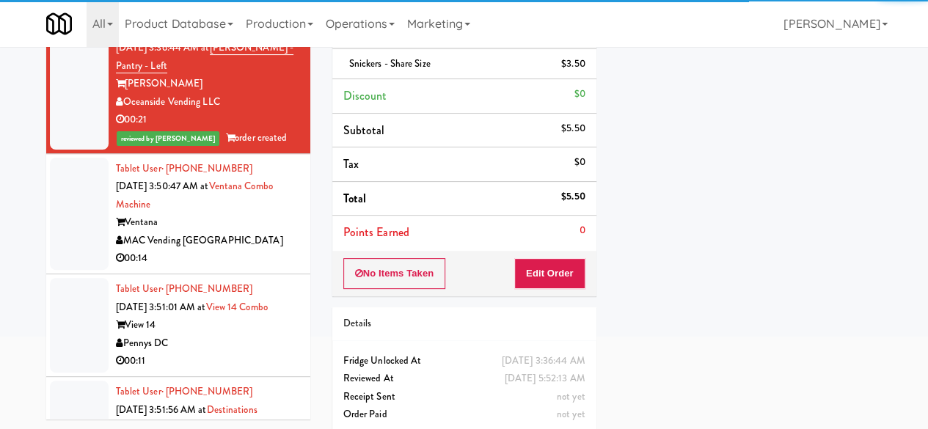
click at [265, 268] on div "00:14" at bounding box center [207, 259] width 183 height 18
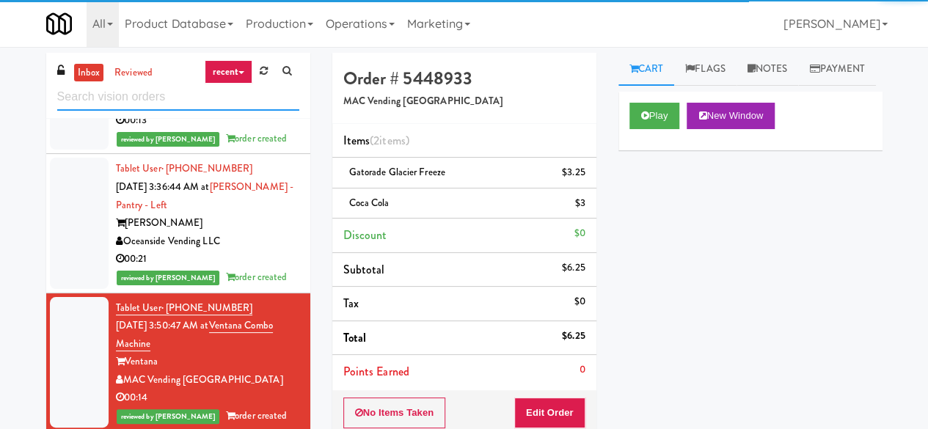
click at [192, 100] on input "text" at bounding box center [178, 97] width 242 height 27
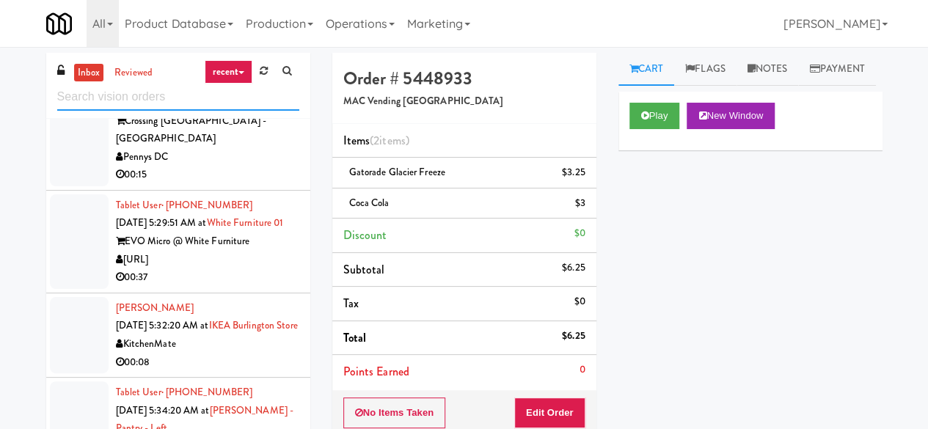
scroll to position [1908, 0]
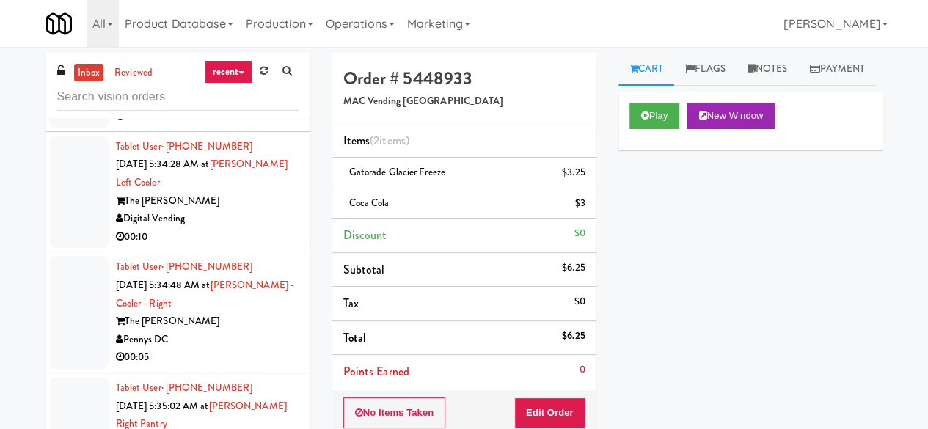
click at [247, 228] on div "Digital Vending" at bounding box center [207, 219] width 183 height 18
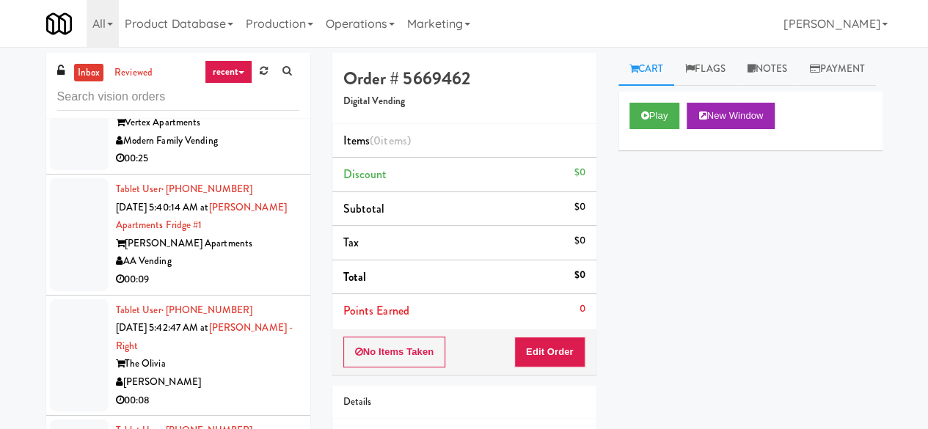
scroll to position [2422, 0]
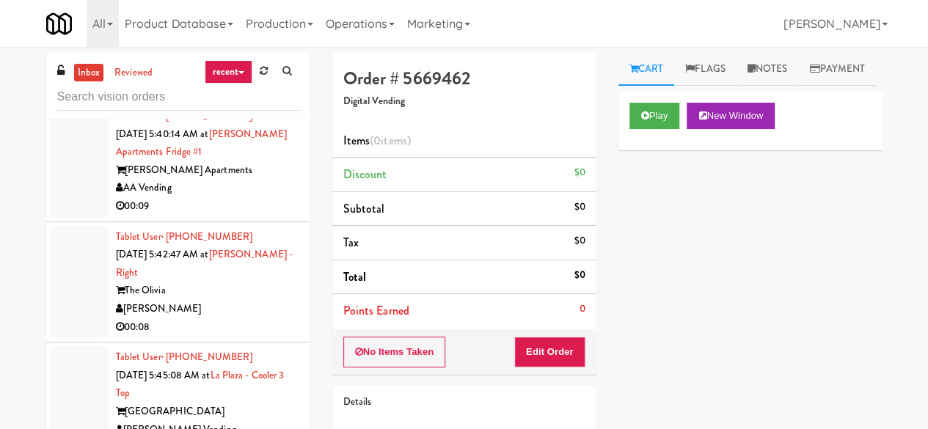
click at [235, 197] on div "AA Vending" at bounding box center [207, 188] width 183 height 18
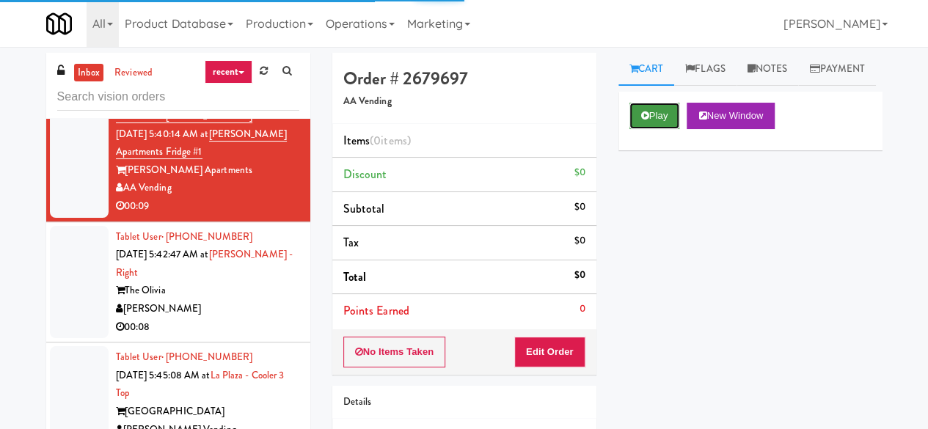
click at [680, 129] on button "Play" at bounding box center [655, 116] width 51 height 26
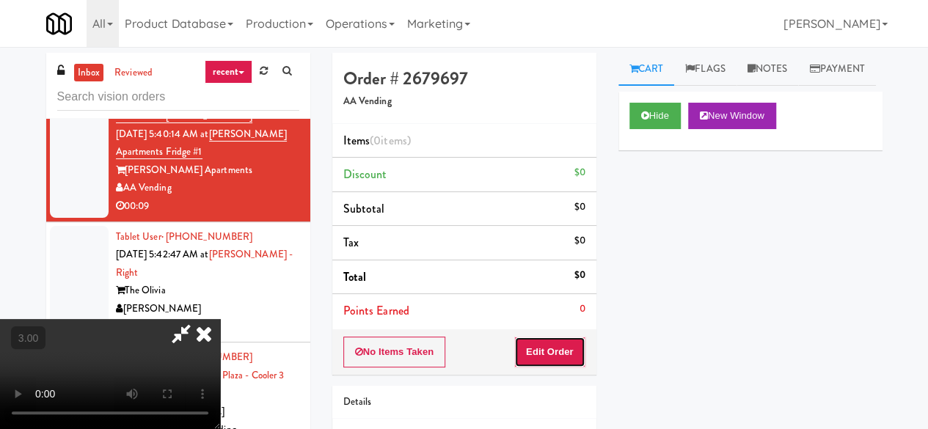
click at [558, 349] on button "Edit Order" at bounding box center [549, 352] width 71 height 31
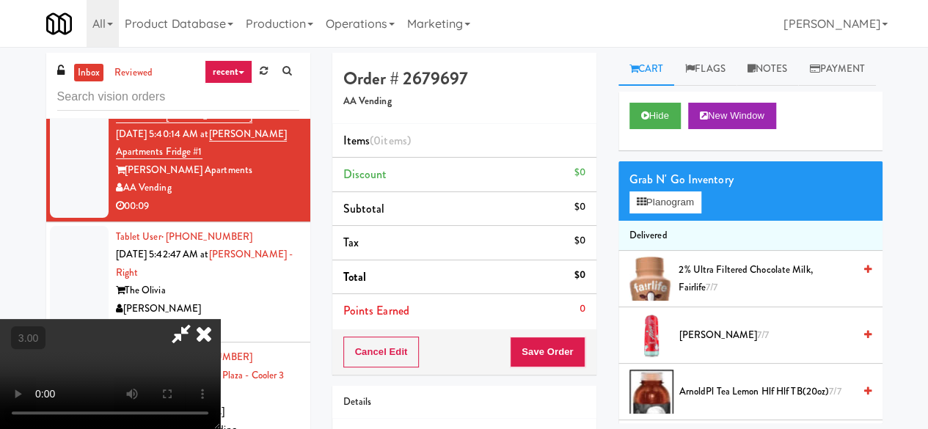
scroll to position [30, 0]
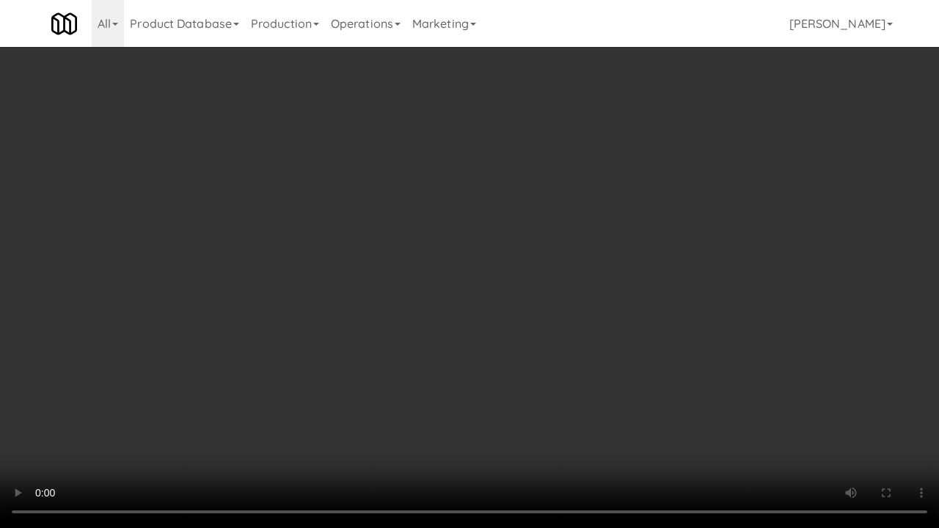
click at [594, 244] on video at bounding box center [469, 264] width 939 height 528
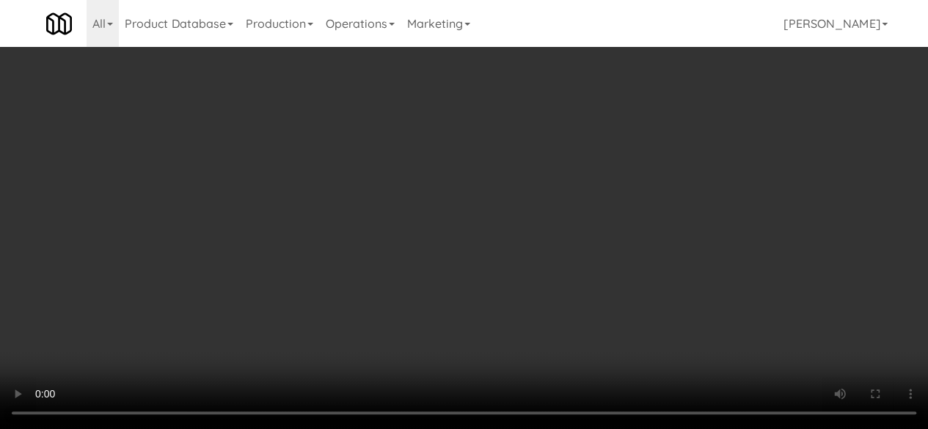
scroll to position [0, 0]
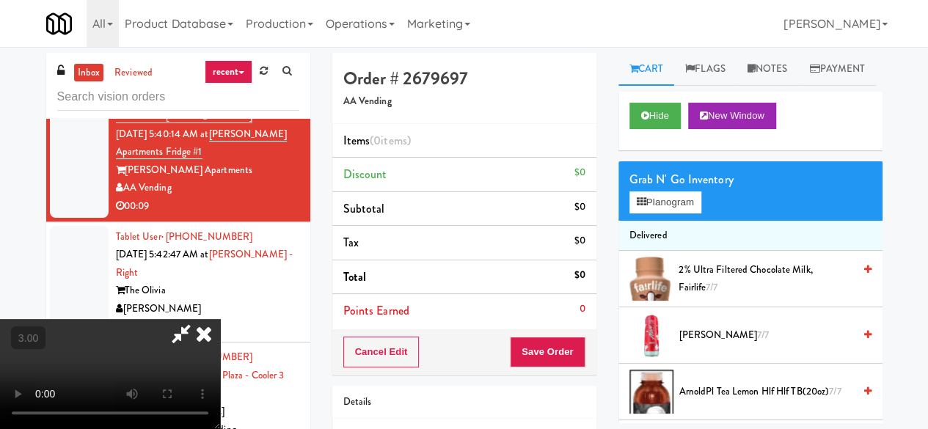
click at [220, 319] on icon at bounding box center [204, 333] width 32 height 29
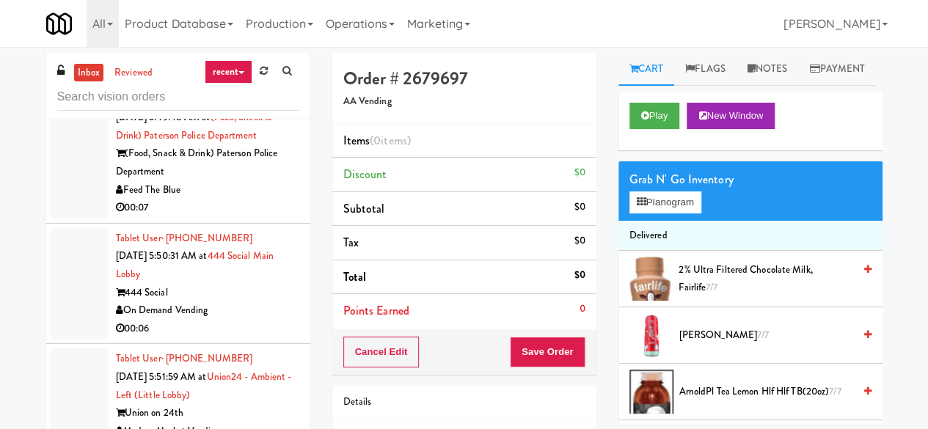
scroll to position [3156, 0]
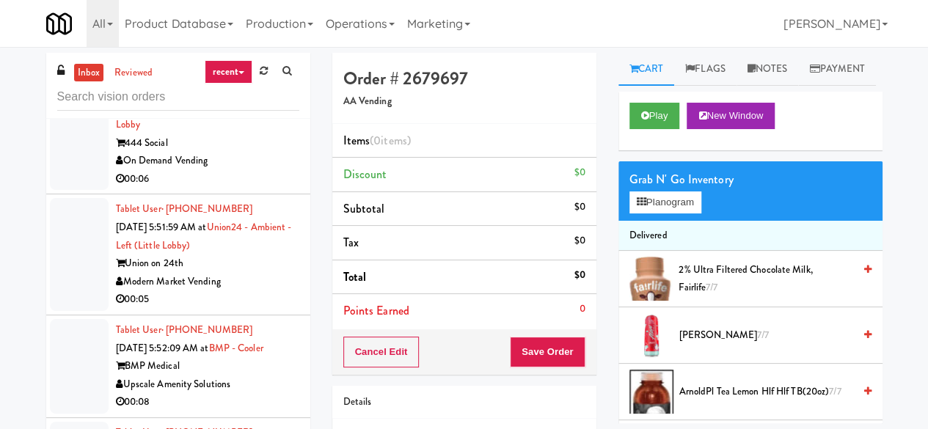
click at [235, 170] on div "On Demand Vending" at bounding box center [207, 161] width 183 height 18
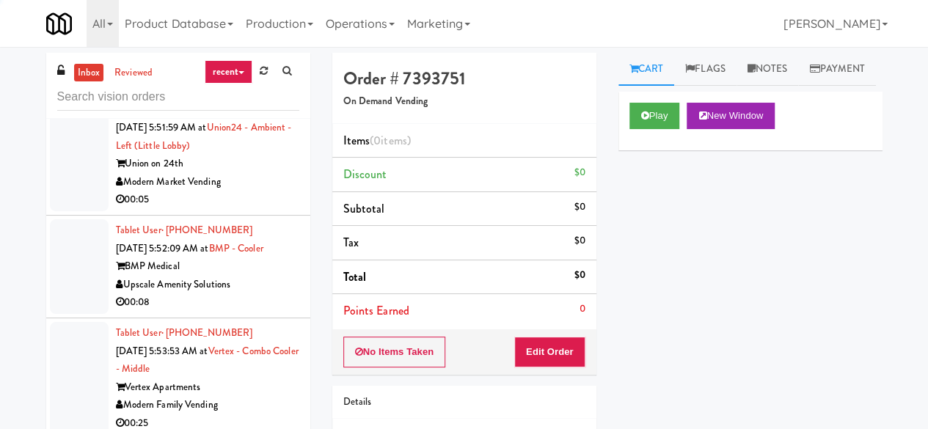
scroll to position [3210, 0]
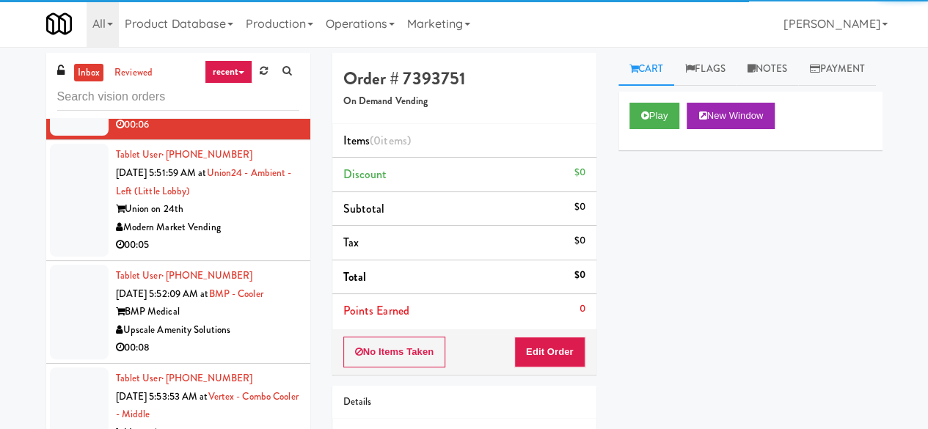
click at [653, 133] on div "Play New Window" at bounding box center [751, 121] width 264 height 59
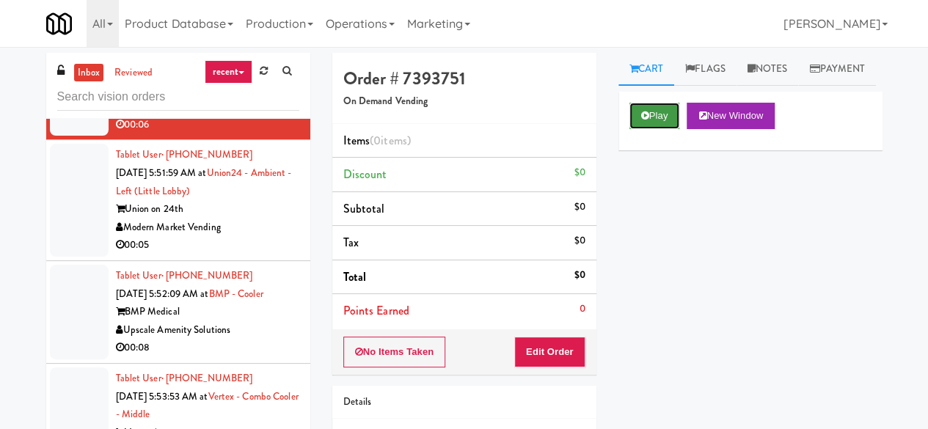
click at [652, 129] on button "Play" at bounding box center [655, 116] width 51 height 26
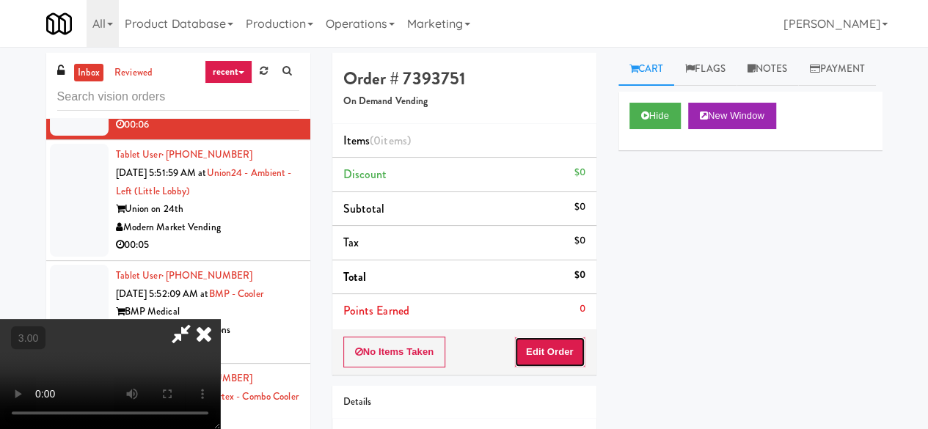
click at [572, 350] on button "Edit Order" at bounding box center [549, 352] width 71 height 31
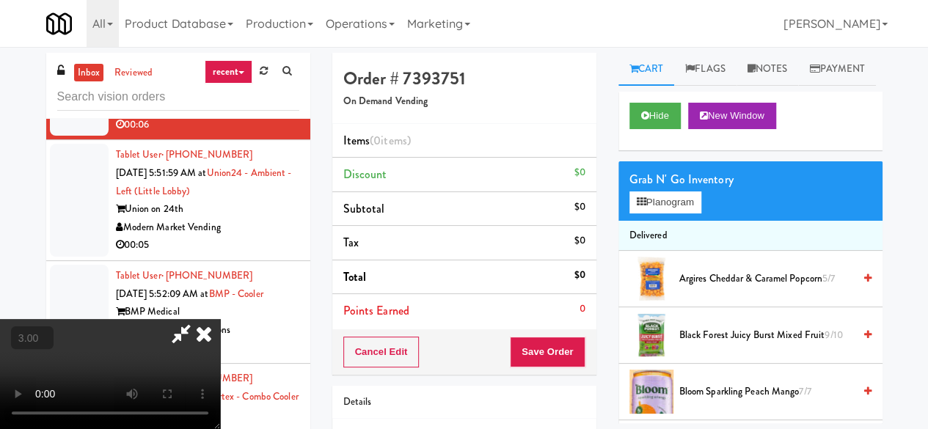
click at [0, 0] on span "« − + » ×" at bounding box center [0, 0] width 0 height 0
click at [79, 338] on video at bounding box center [110, 374] width 220 height 110
click at [0, 0] on button "−" at bounding box center [0, 0] width 0 height 0
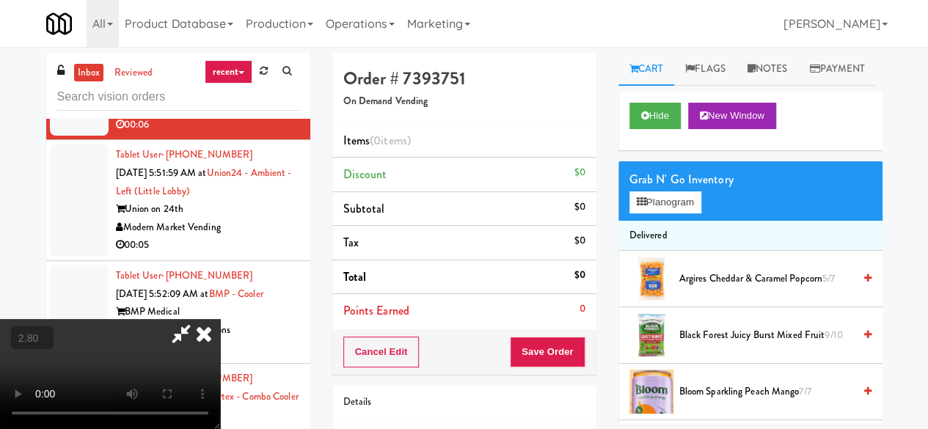
click at [0, 0] on button "−" at bounding box center [0, 0] width 0 height 0
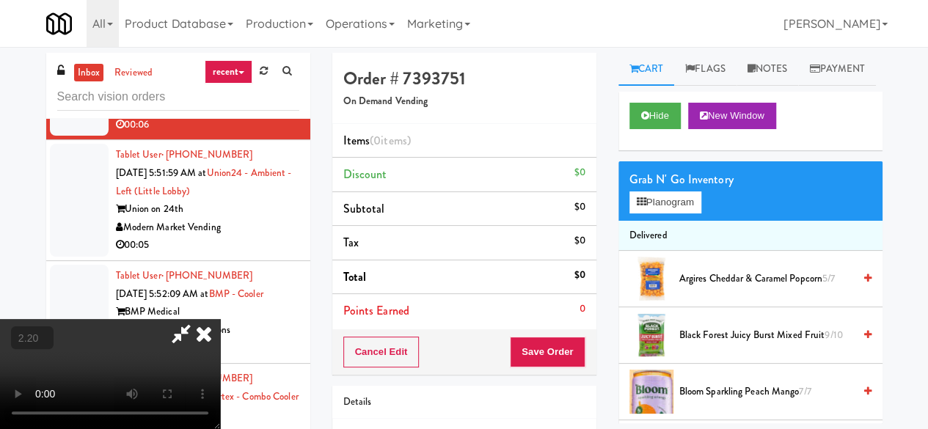
click at [0, 0] on button "−" at bounding box center [0, 0] width 0 height 0
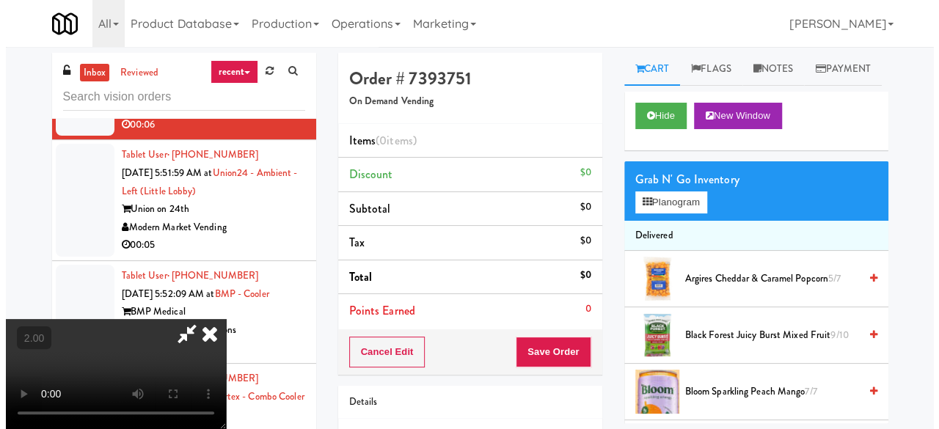
scroll to position [193, 0]
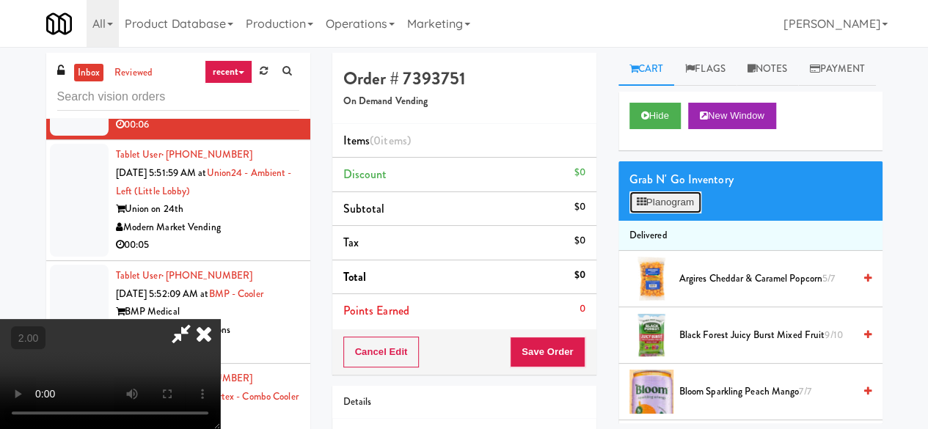
click at [673, 214] on button "Planogram" at bounding box center [666, 203] width 72 height 22
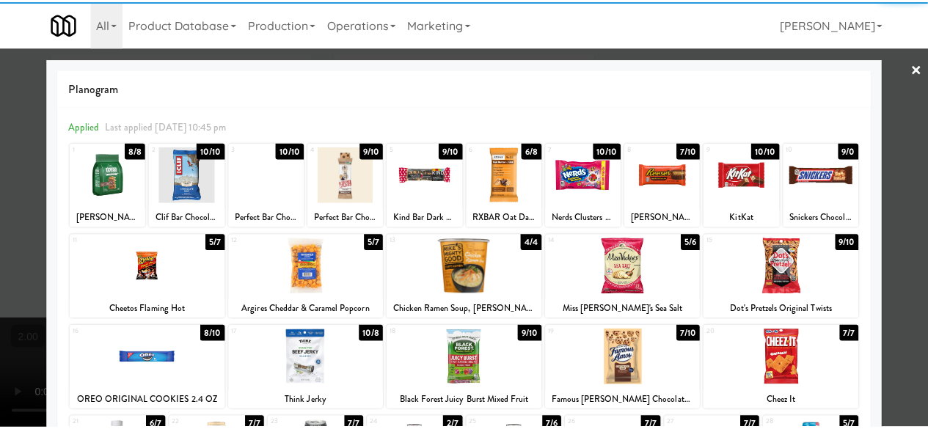
scroll to position [291, 0]
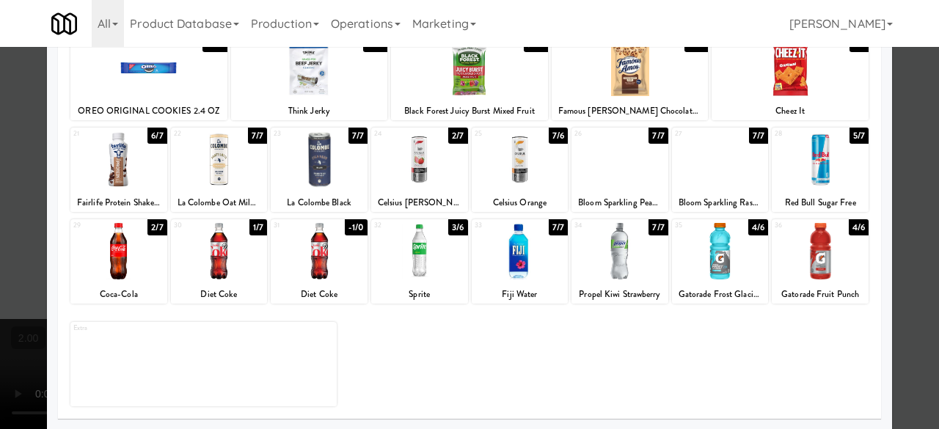
click at [432, 266] on div at bounding box center [419, 251] width 97 height 57
click at [920, 114] on div at bounding box center [469, 214] width 939 height 429
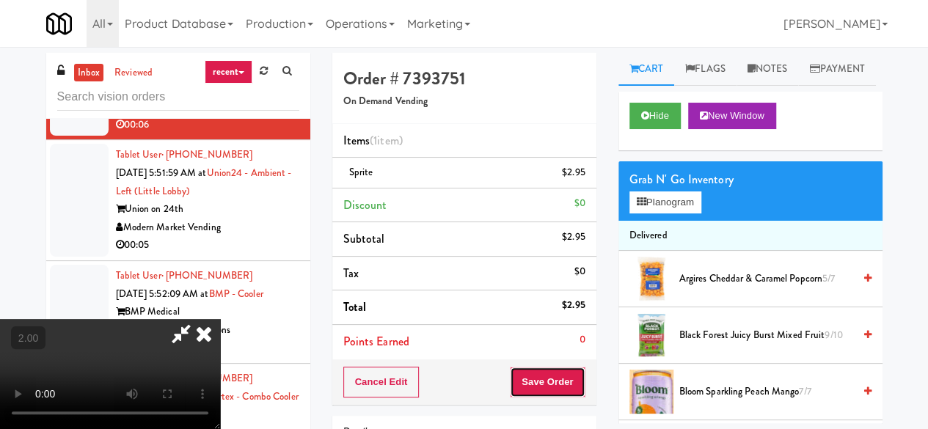
click at [583, 386] on button "Save Order" at bounding box center [547, 382] width 75 height 31
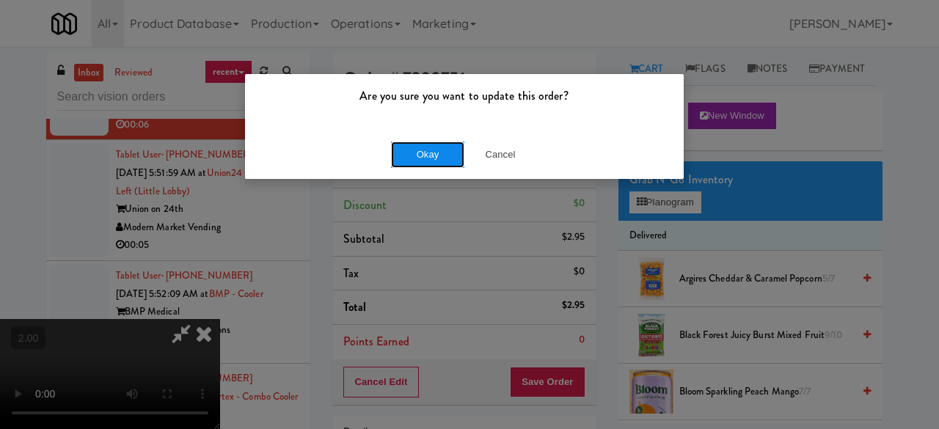
click at [432, 143] on button "Okay" at bounding box center [427, 155] width 73 height 26
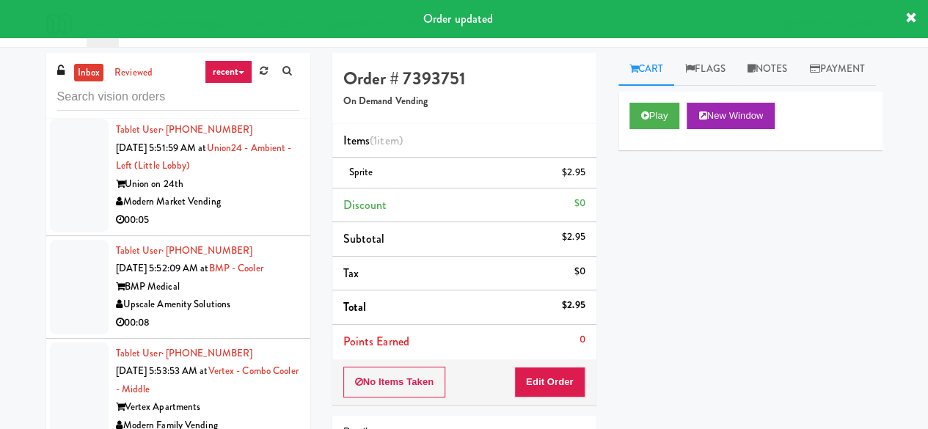
scroll to position [3357, 0]
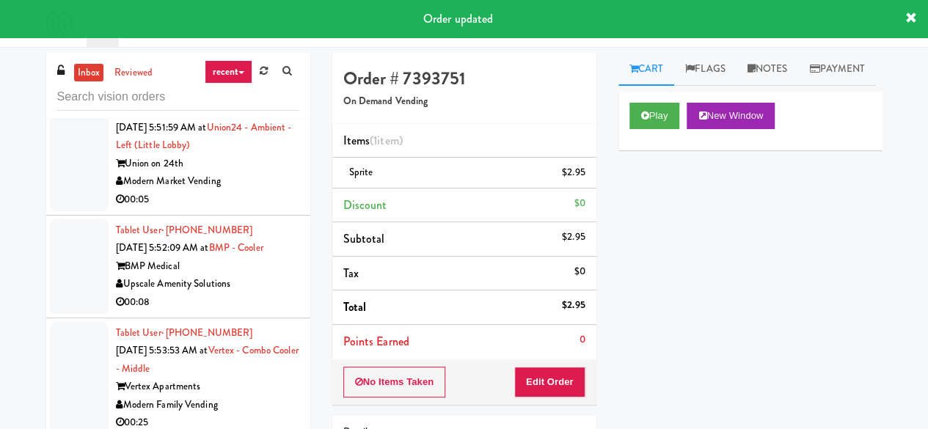
click at [276, 209] on div "00:05" at bounding box center [207, 200] width 183 height 18
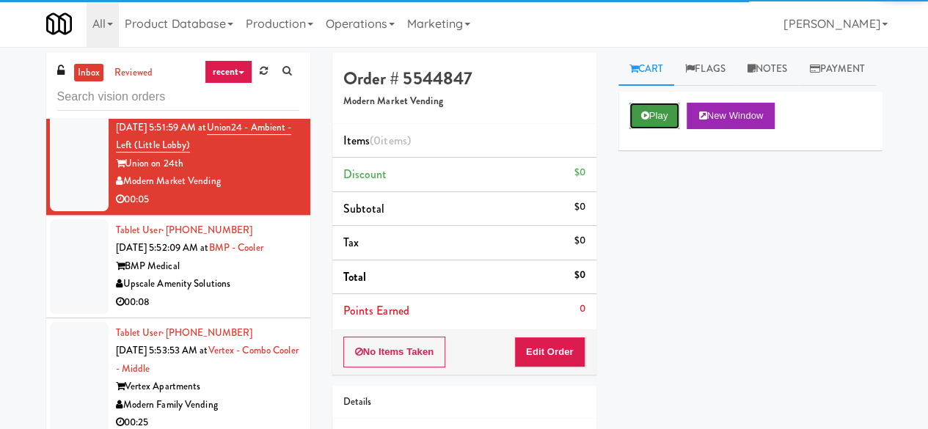
click at [638, 129] on button "Play" at bounding box center [655, 116] width 51 height 26
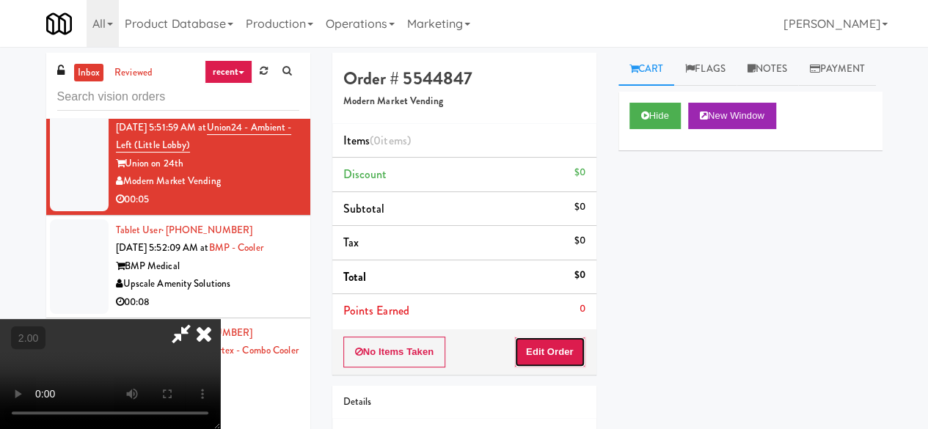
click at [571, 356] on button "Edit Order" at bounding box center [549, 352] width 71 height 31
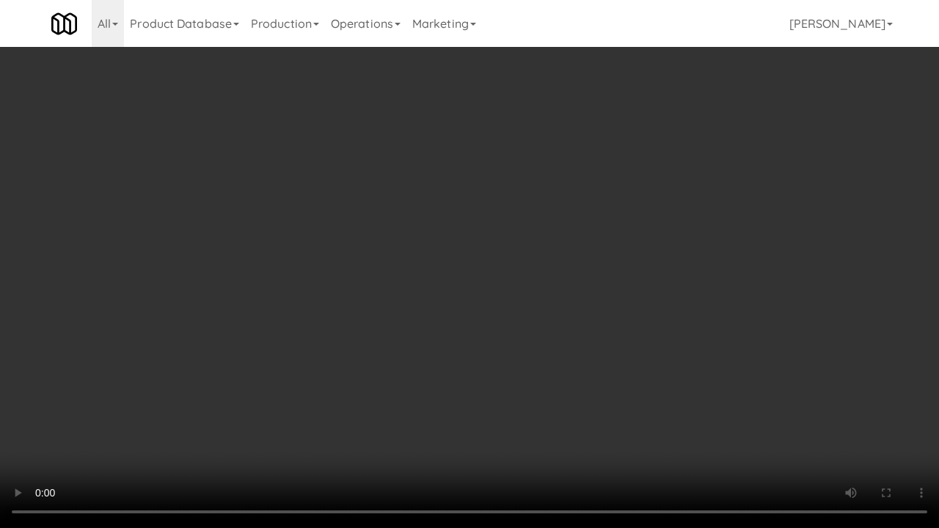
click at [724, 282] on video at bounding box center [469, 264] width 939 height 528
click at [712, 301] on video at bounding box center [469, 264] width 939 height 528
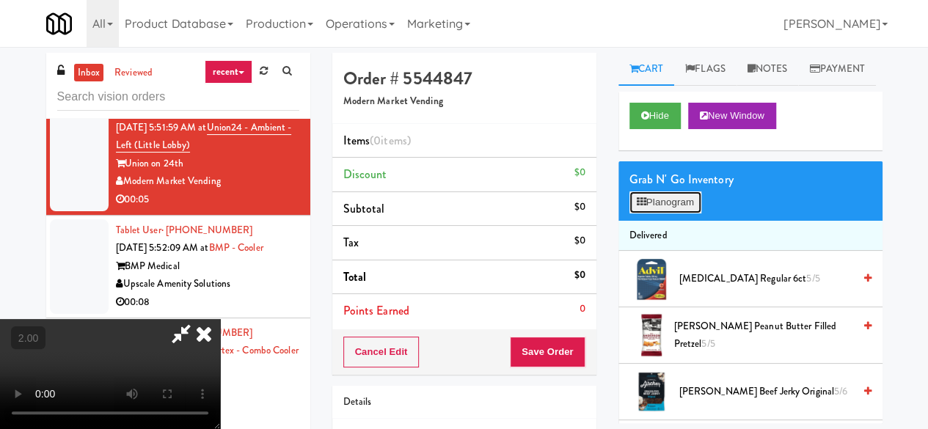
click at [669, 214] on button "Planogram" at bounding box center [666, 203] width 72 height 22
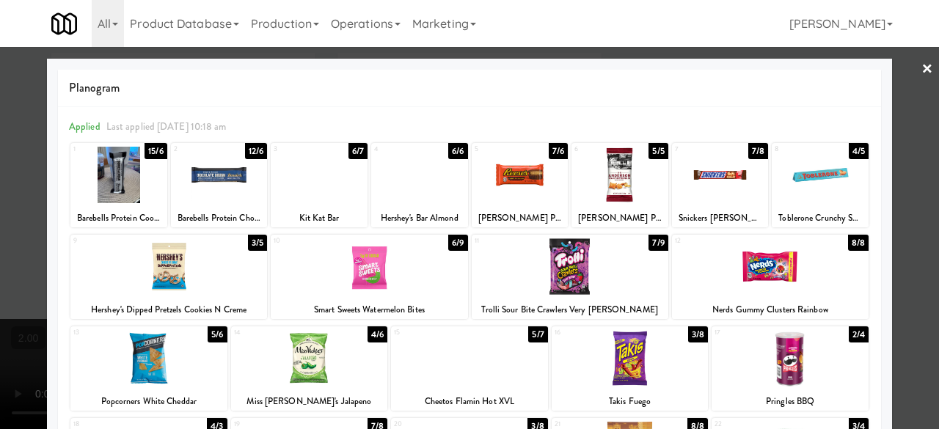
click at [619, 355] on div at bounding box center [630, 358] width 157 height 57
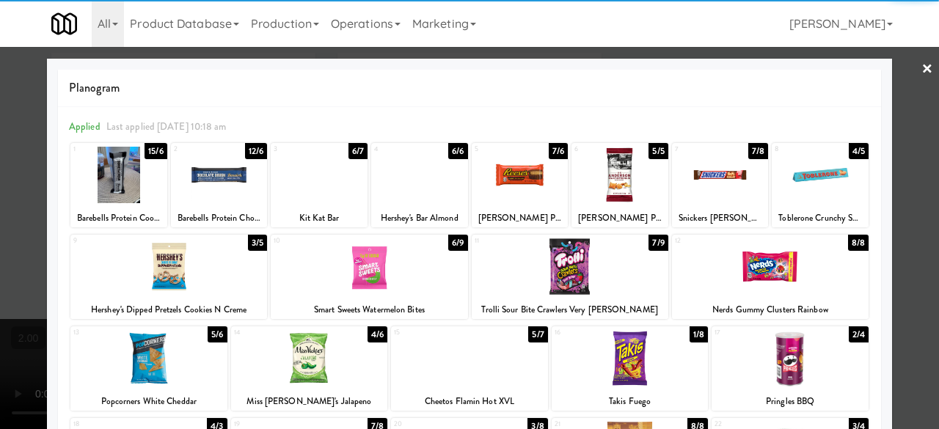
click at [894, 200] on div at bounding box center [469, 214] width 939 height 429
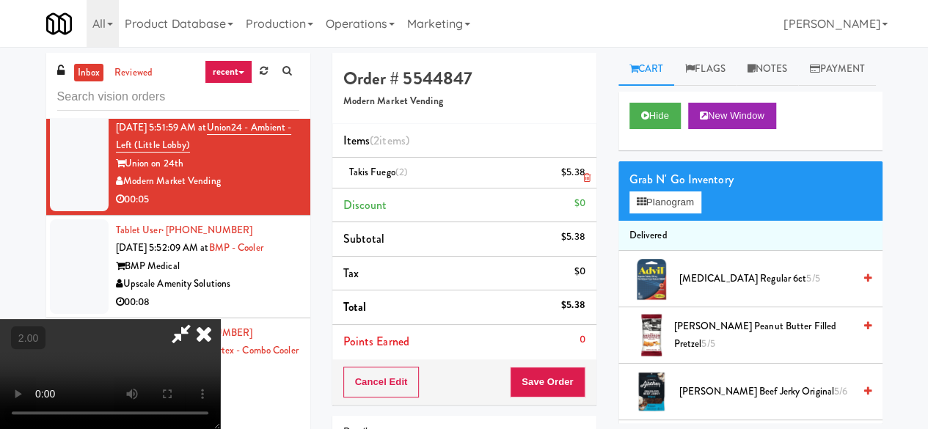
click at [583, 178] on icon at bounding box center [586, 178] width 7 height 10
click at [198, 319] on icon at bounding box center [181, 333] width 34 height 29
click at [534, 382] on button "Save Order" at bounding box center [547, 382] width 75 height 31
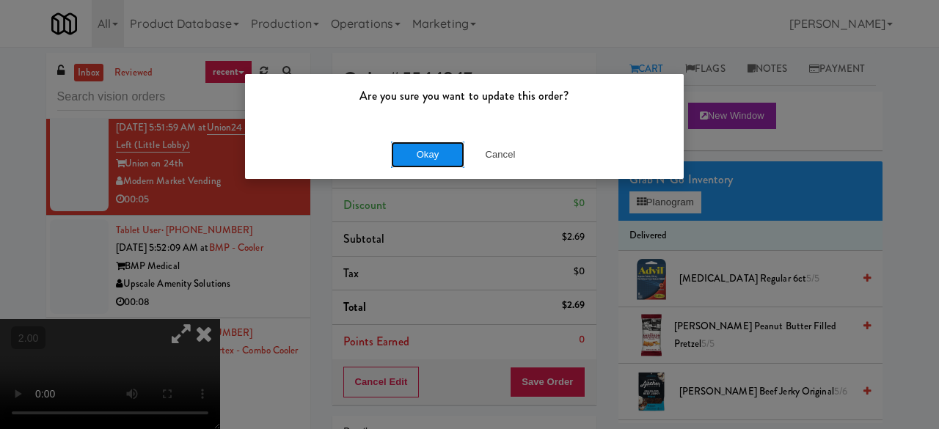
click at [415, 157] on button "Okay" at bounding box center [427, 155] width 73 height 26
